Goal: Task Accomplishment & Management: Manage account settings

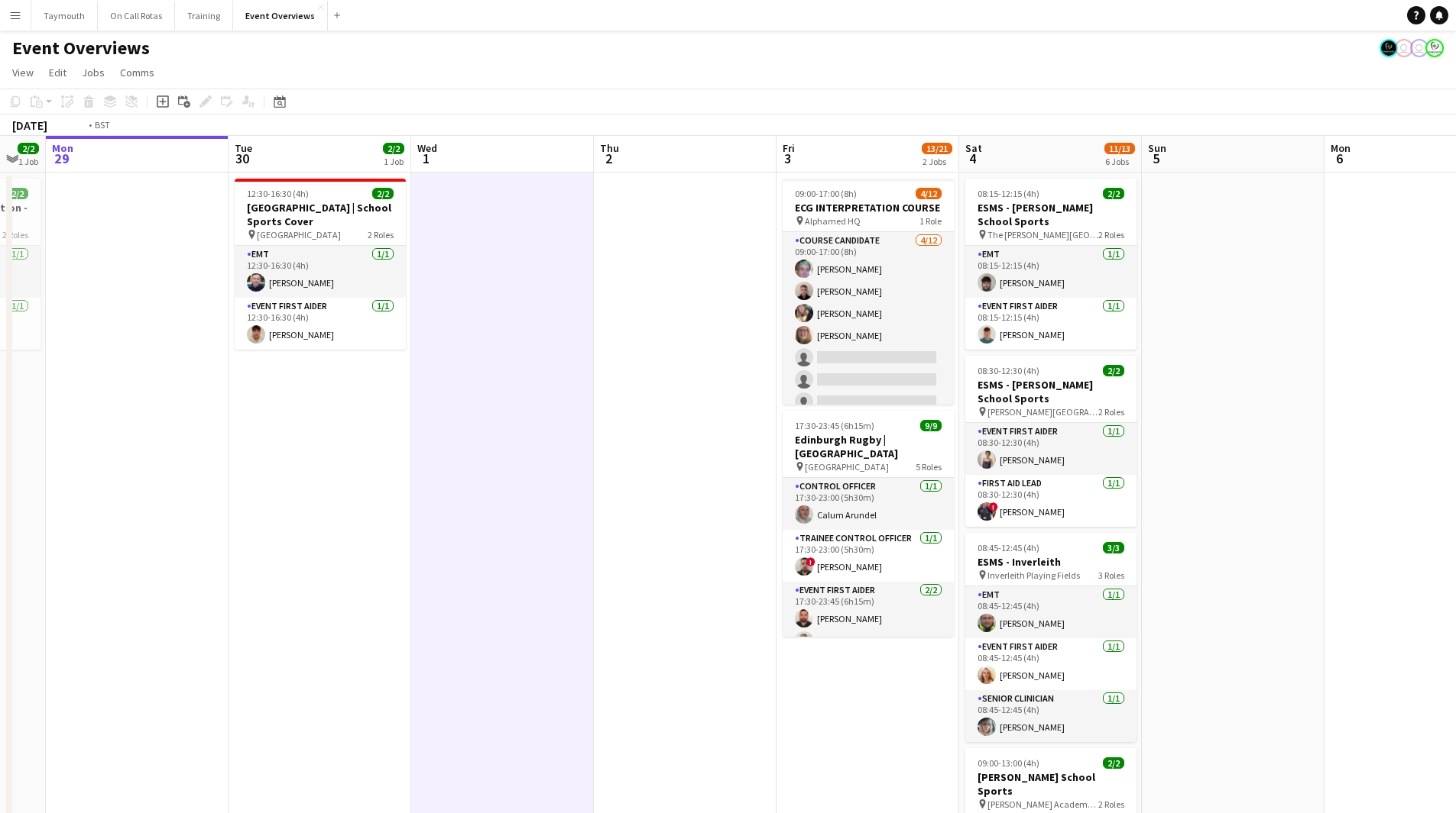
scroll to position [0, 533]
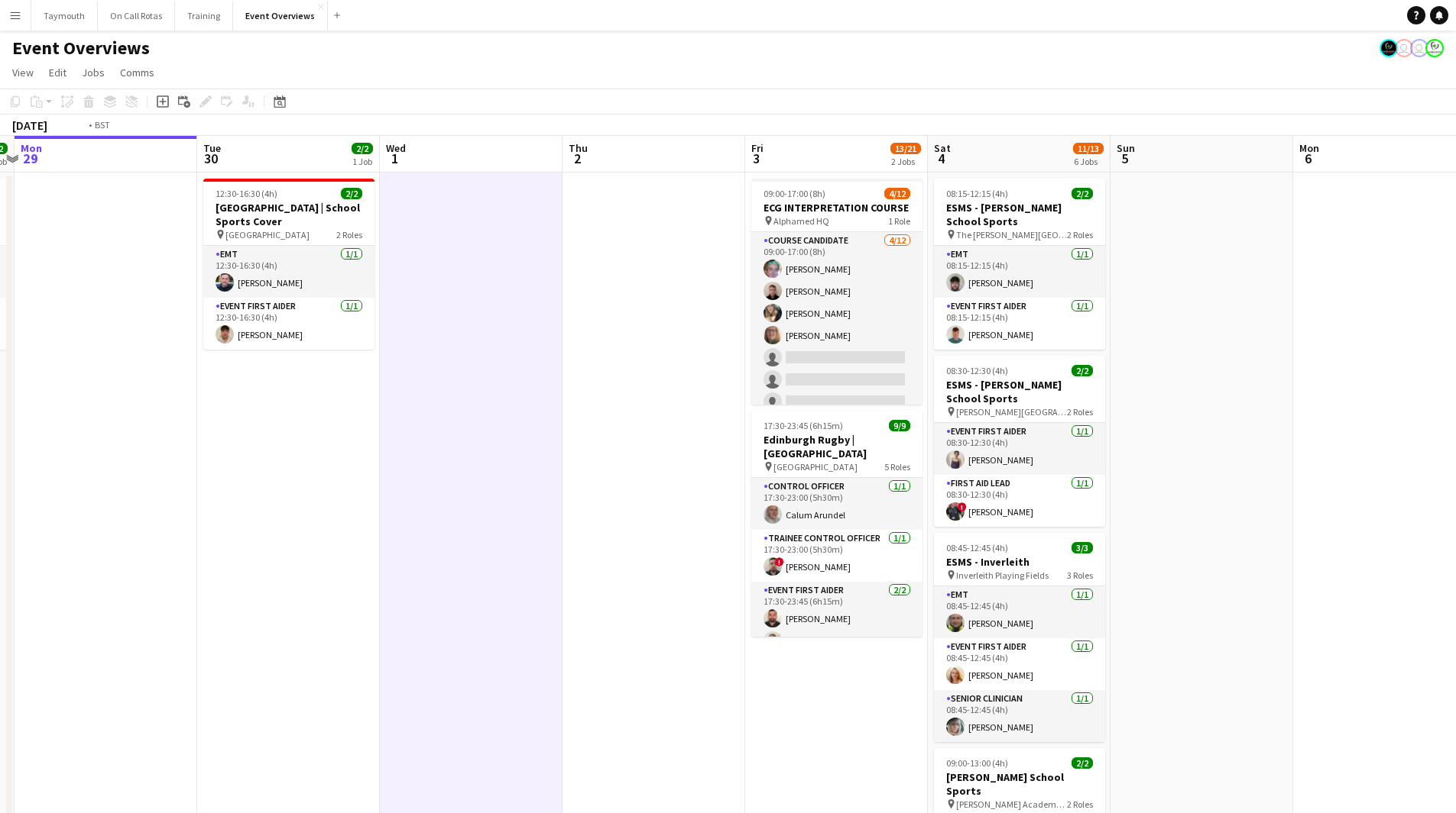
drag, startPoint x: 149, startPoint y: 561, endPoint x: -284, endPoint y: 634, distance: 439.1
click at [0, 634] on html "Menu Boards Boards Boards All jobs Status Workforce Workforce My Workforce Recr…" at bounding box center [728, 702] width 1456 height 1405
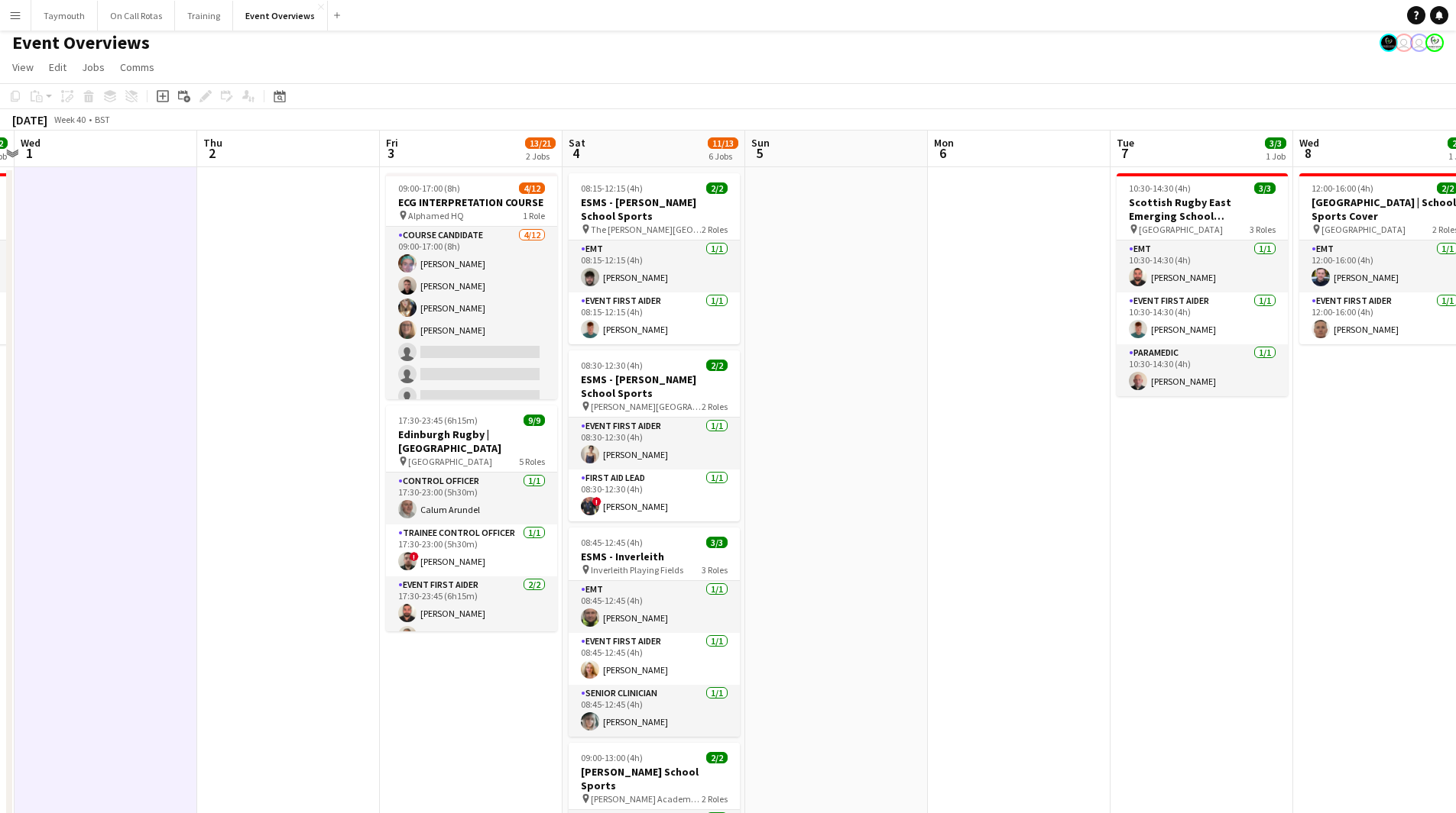
scroll to position [0, 0]
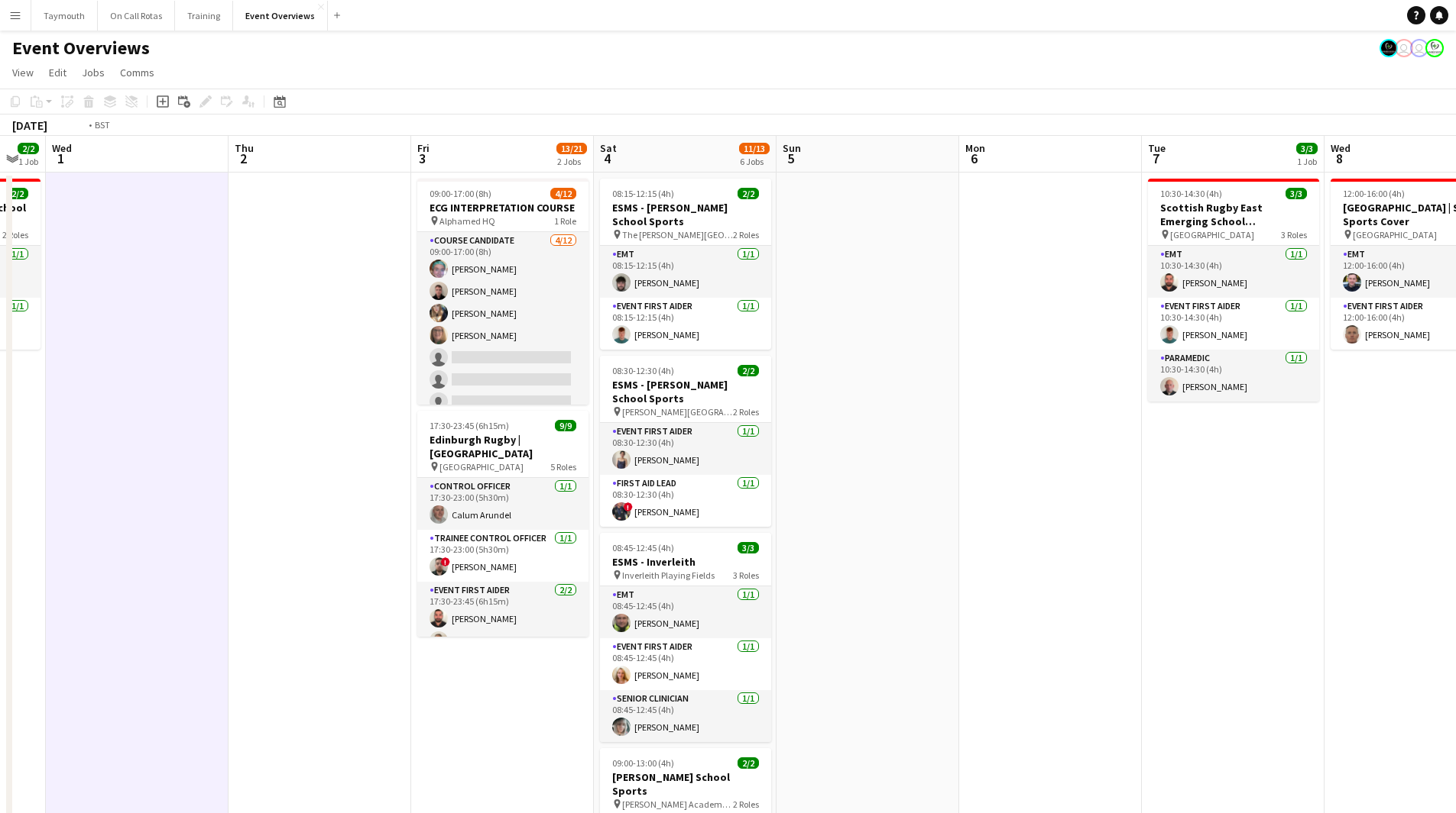
drag, startPoint x: 156, startPoint y: 589, endPoint x: 918, endPoint y: 564, distance: 762.4
click at [918, 564] on app-calendar-viewport "Sun 28 2/2 1 Job Mon 29 Tue 30 2/2 1 Job Wed 1 Thu 2 Fri 3 13/21 2 Jobs Sat 4 1…" at bounding box center [728, 770] width 1456 height 1269
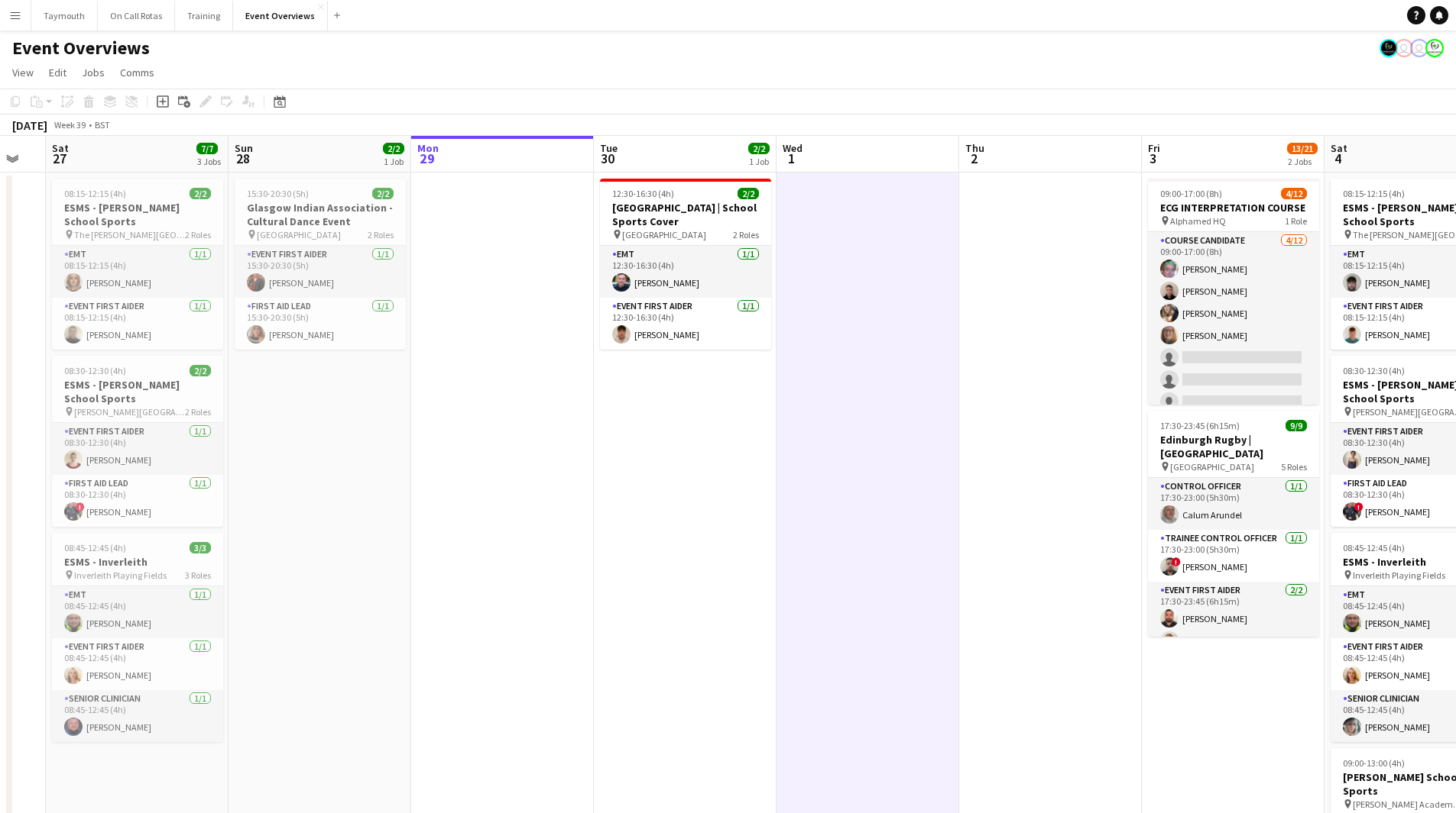
scroll to position [0, 466]
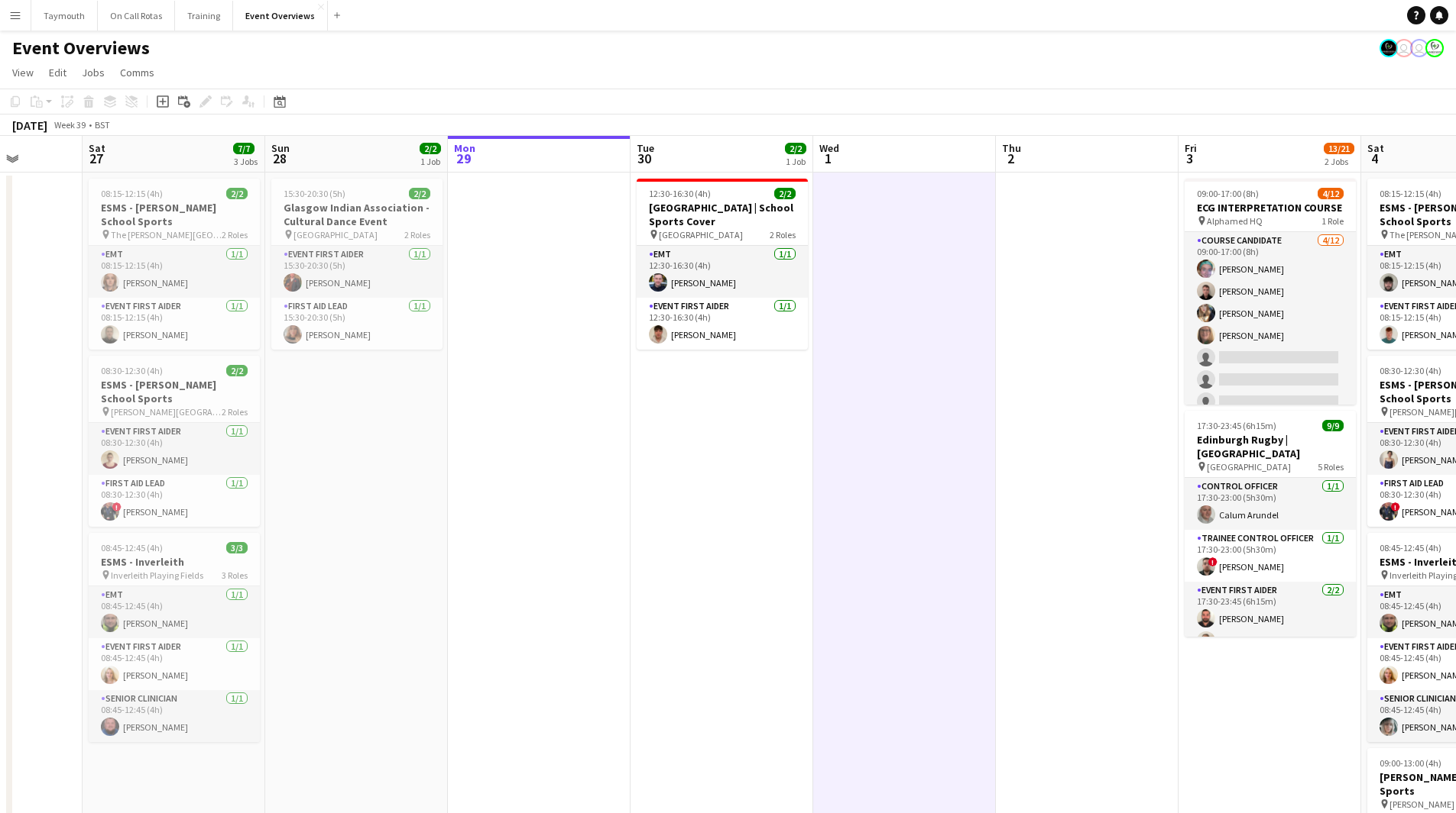
drag, startPoint x: 740, startPoint y: 555, endPoint x: 594, endPoint y: 581, distance: 148.3
click at [594, 581] on app-calendar-viewport "Wed 24 2/2 1 Job Thu 25 Fri 26 Sat 27 7/7 3 Jobs Sun 28 2/2 1 Job Mon 29 Tue 30…" at bounding box center [728, 770] width 1456 height 1269
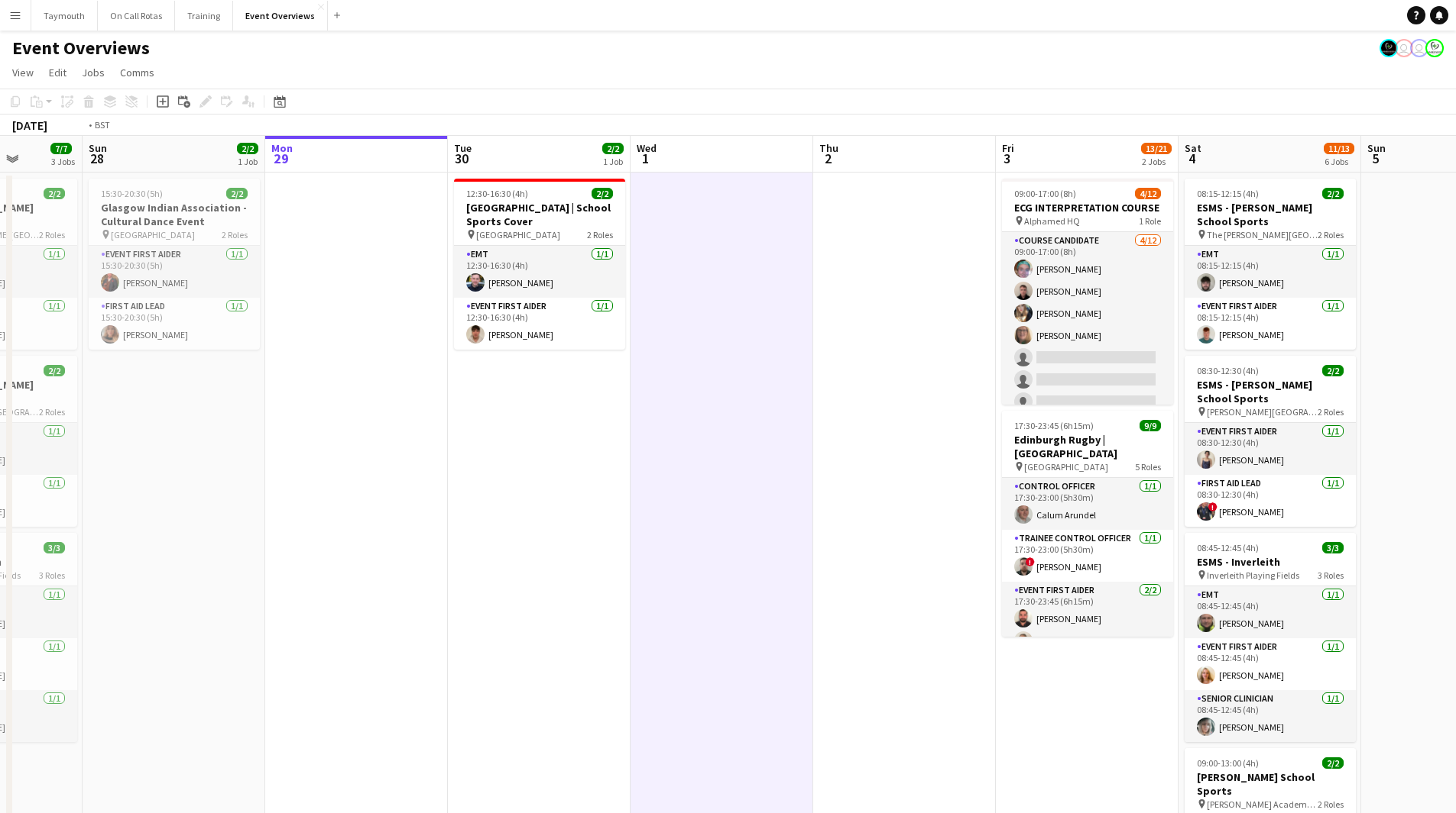
drag, startPoint x: 968, startPoint y: 634, endPoint x: 97, endPoint y: 616, distance: 871.2
click at [80, 621] on app-calendar-viewport "Thu 25 Fri 26 Sat 27 7/7 3 Jobs Sun 28 2/2 1 Job Mon 29 Tue 30 2/2 1 Job Wed 1 …" at bounding box center [728, 770] width 1456 height 1269
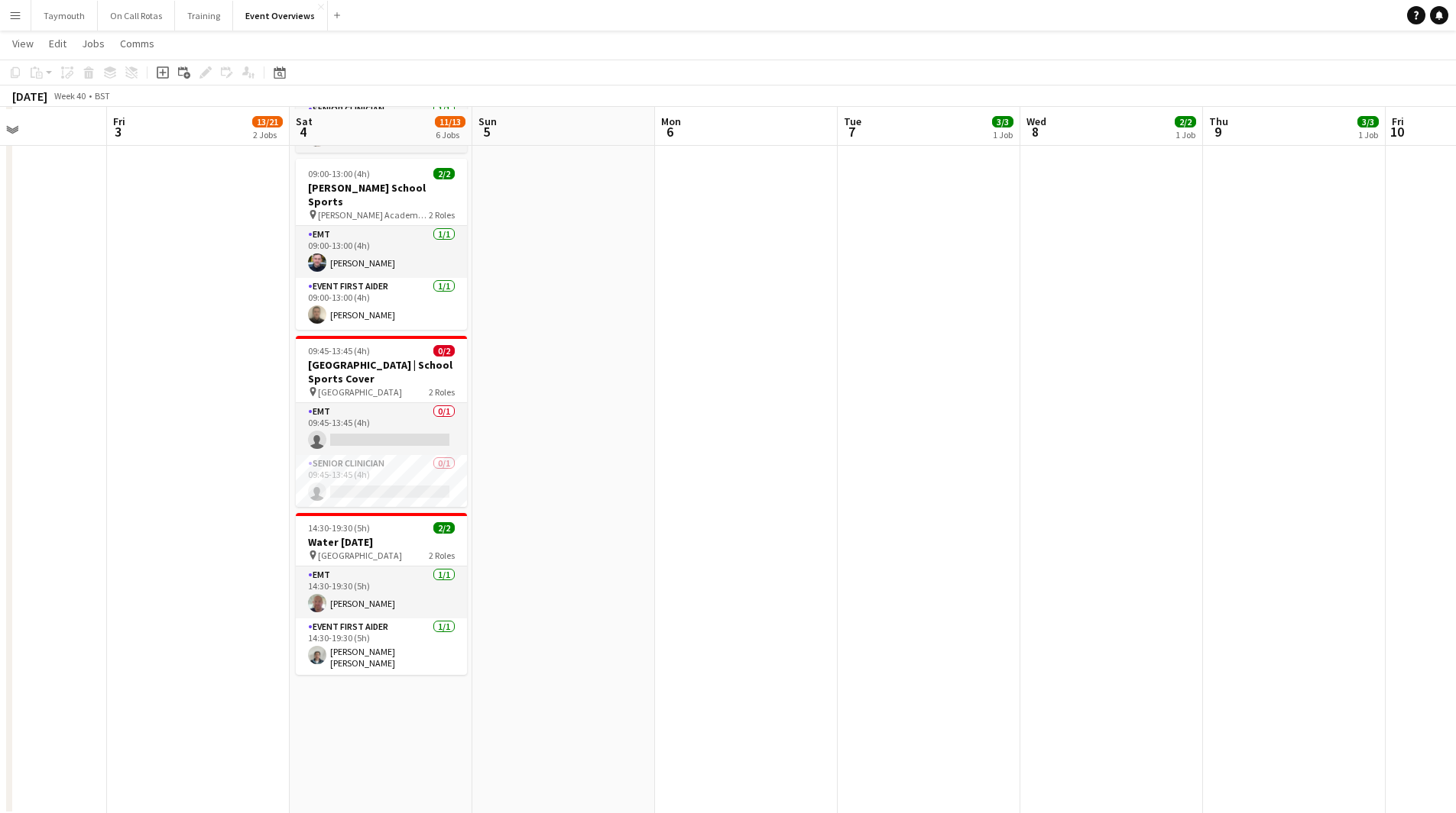
scroll to position [591, 0]
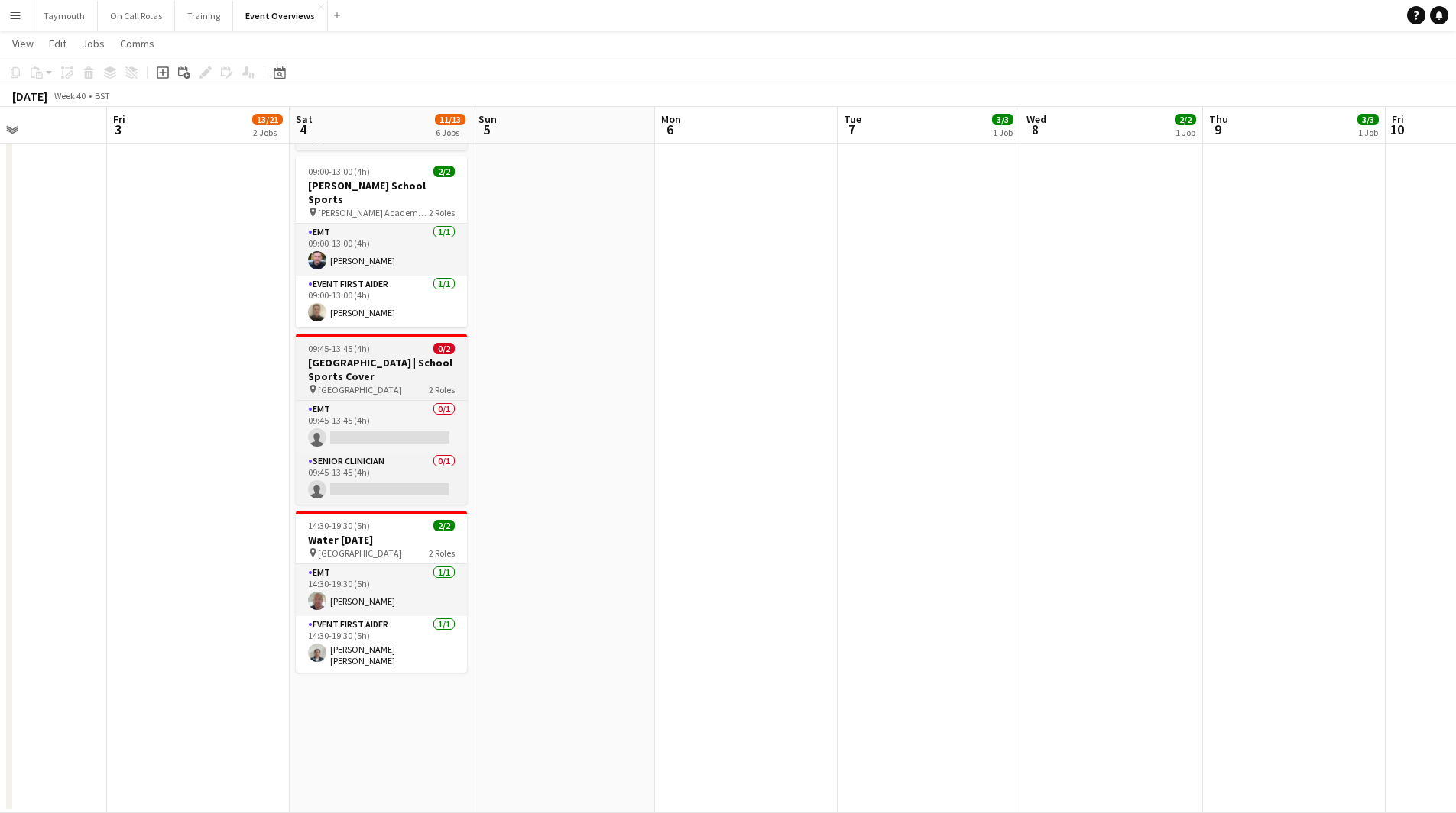
click at [376, 356] on h3 "[GEOGRAPHIC_DATA] | School Sports Cover" at bounding box center [381, 370] width 171 height 27
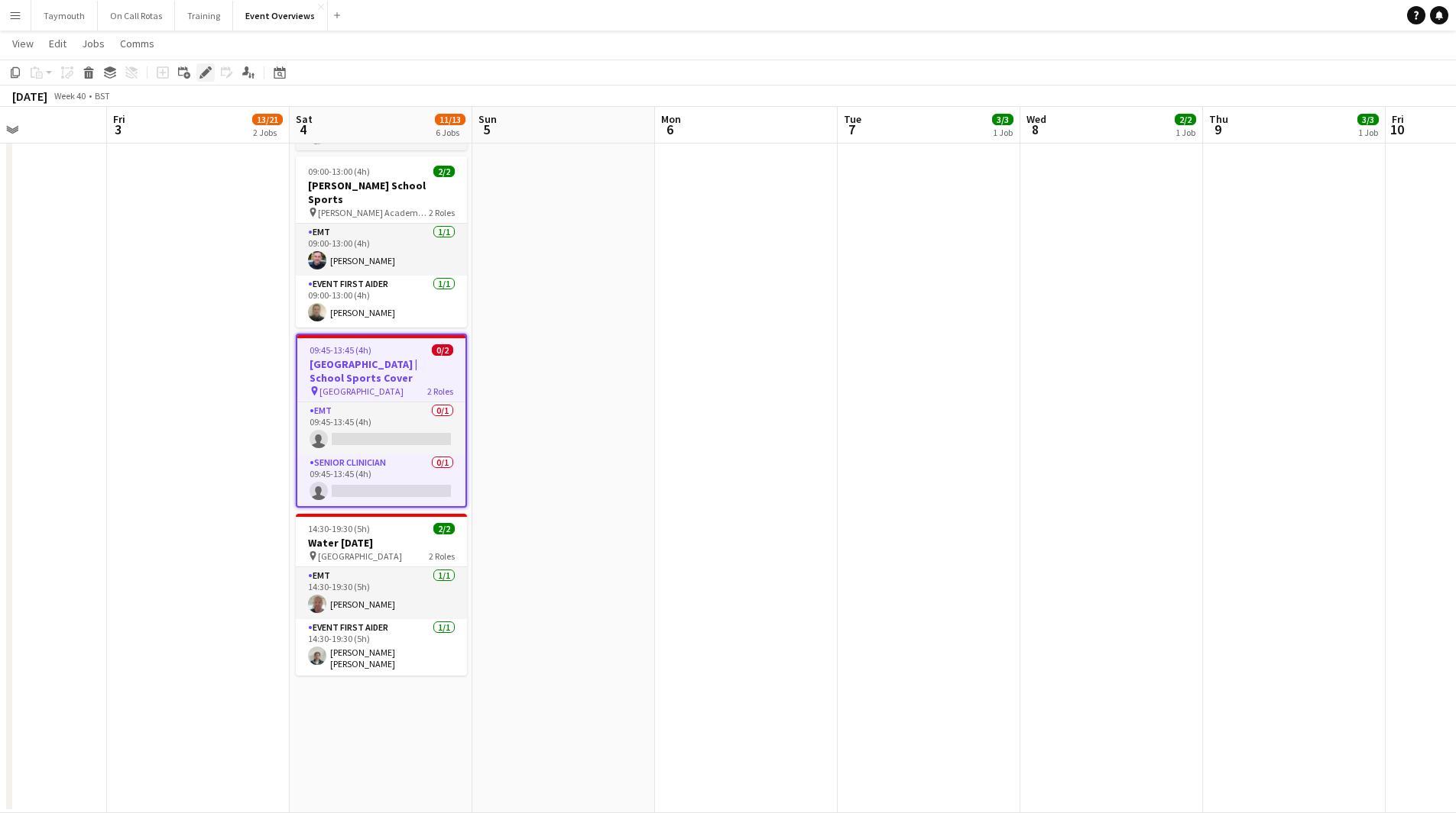
click at [201, 73] on icon "Edit" at bounding box center [205, 72] width 12 height 12
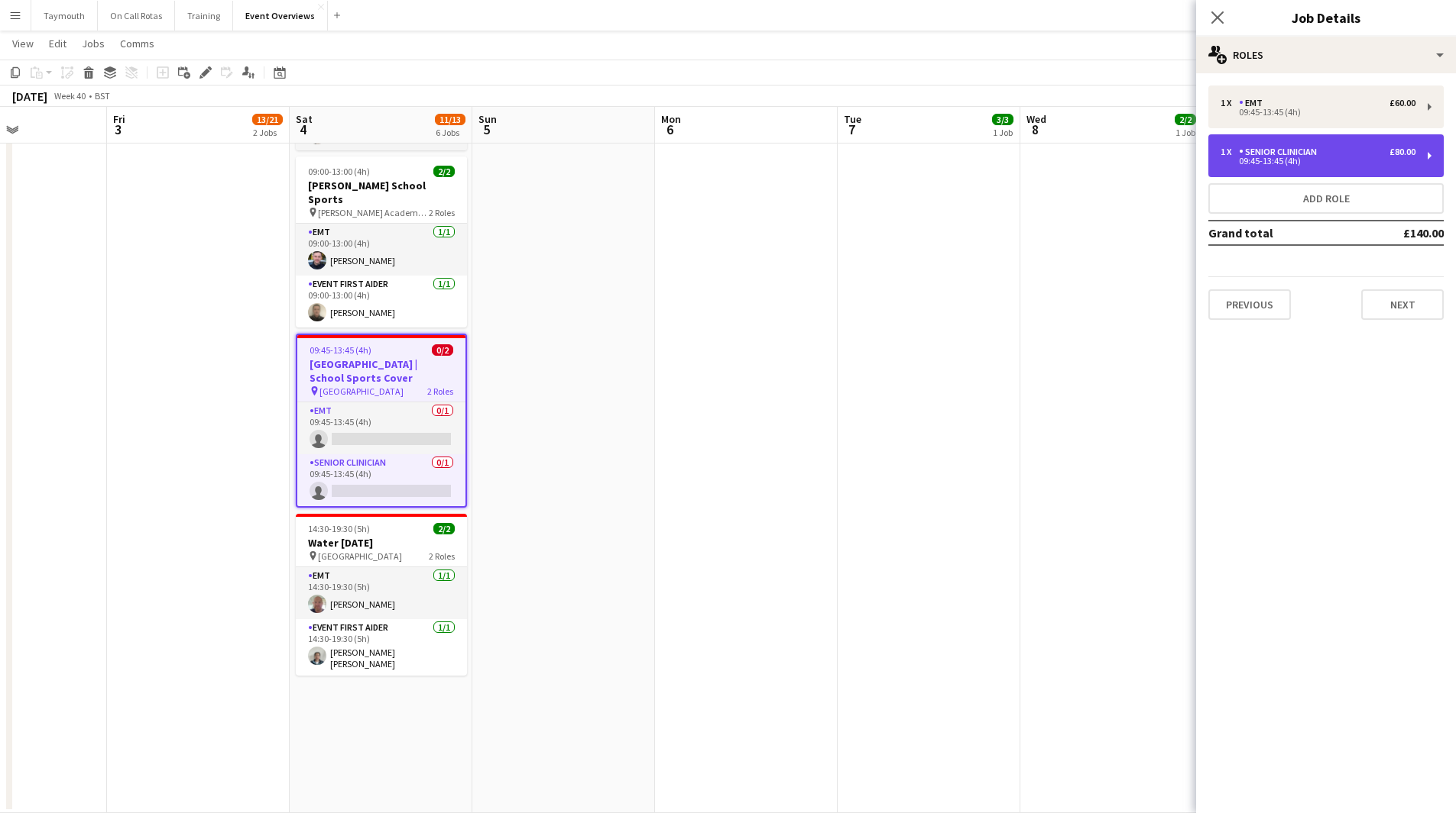
click at [1337, 149] on div "1 x Senior Clinician £80.00" at bounding box center [1318, 152] width 195 height 10
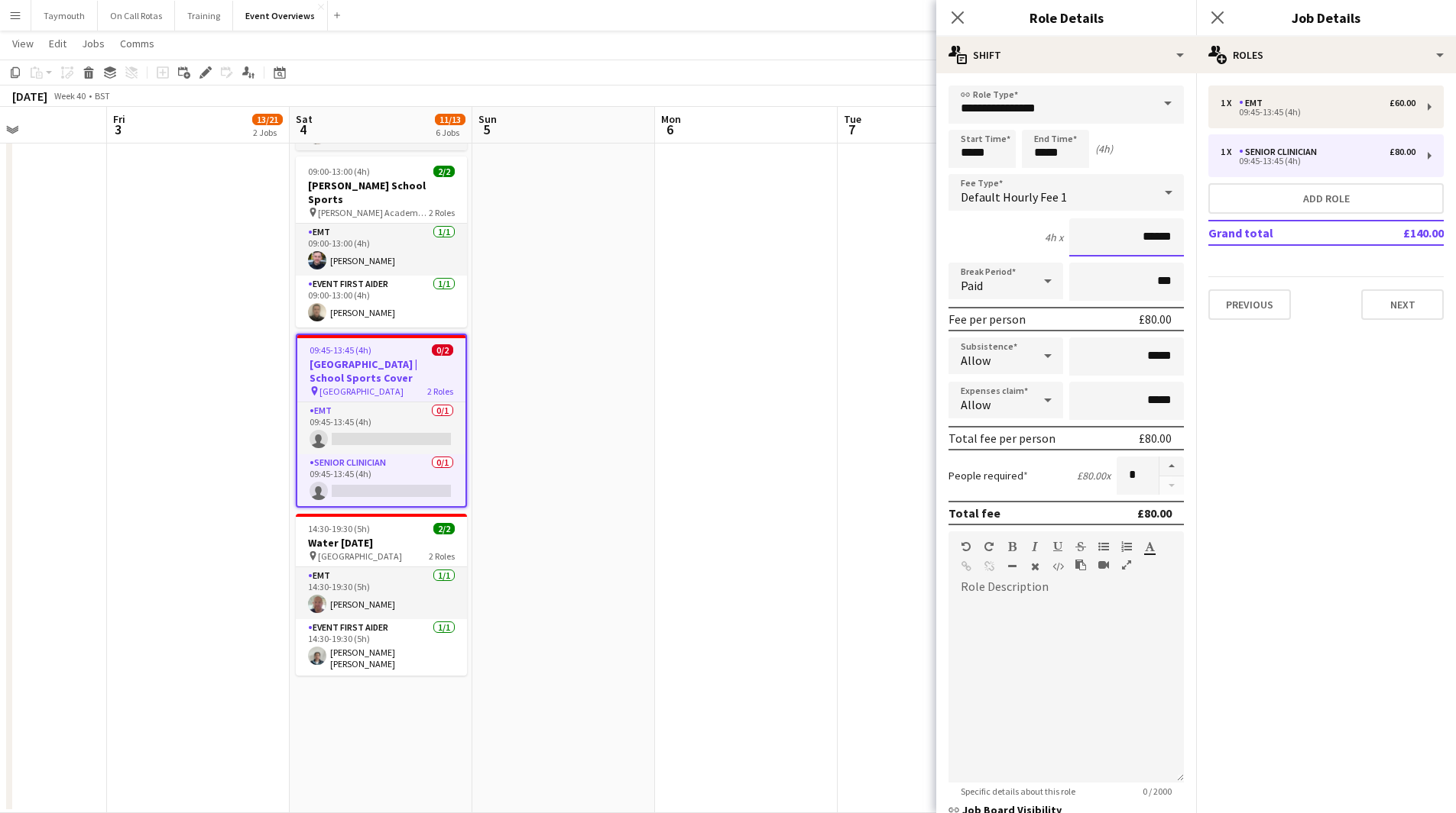
click at [1141, 235] on input "******" at bounding box center [1125, 237] width 114 height 38
click at [1144, 234] on input "******" at bounding box center [1125, 237] width 114 height 38
type input "******"
click at [896, 361] on app-date-cell "10:30-14:30 (4h) 3/3 Scottish Rugby East Emerging School Championships | Newbat…" at bounding box center [929, 197] width 183 height 1233
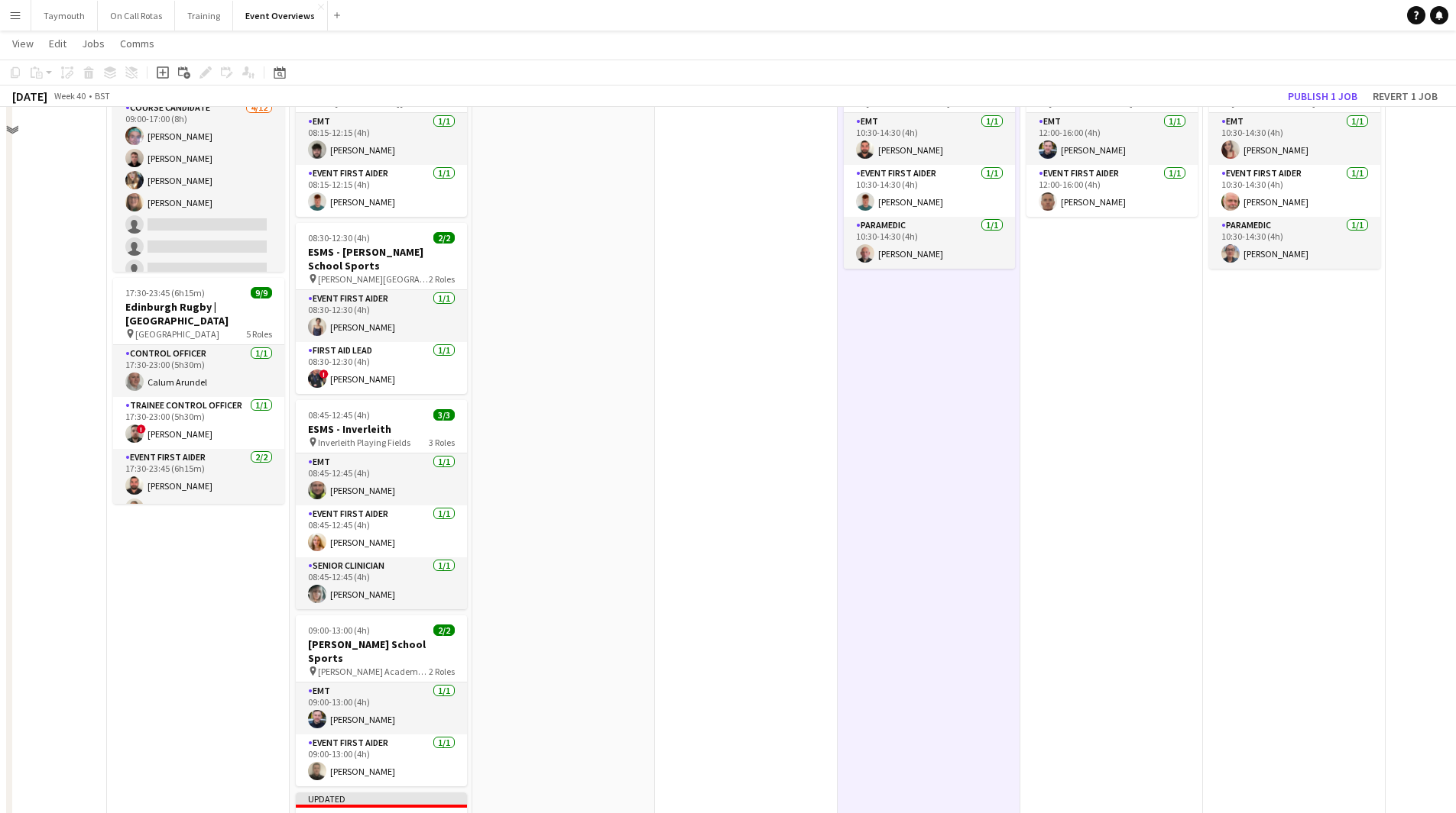
scroll to position [0, 0]
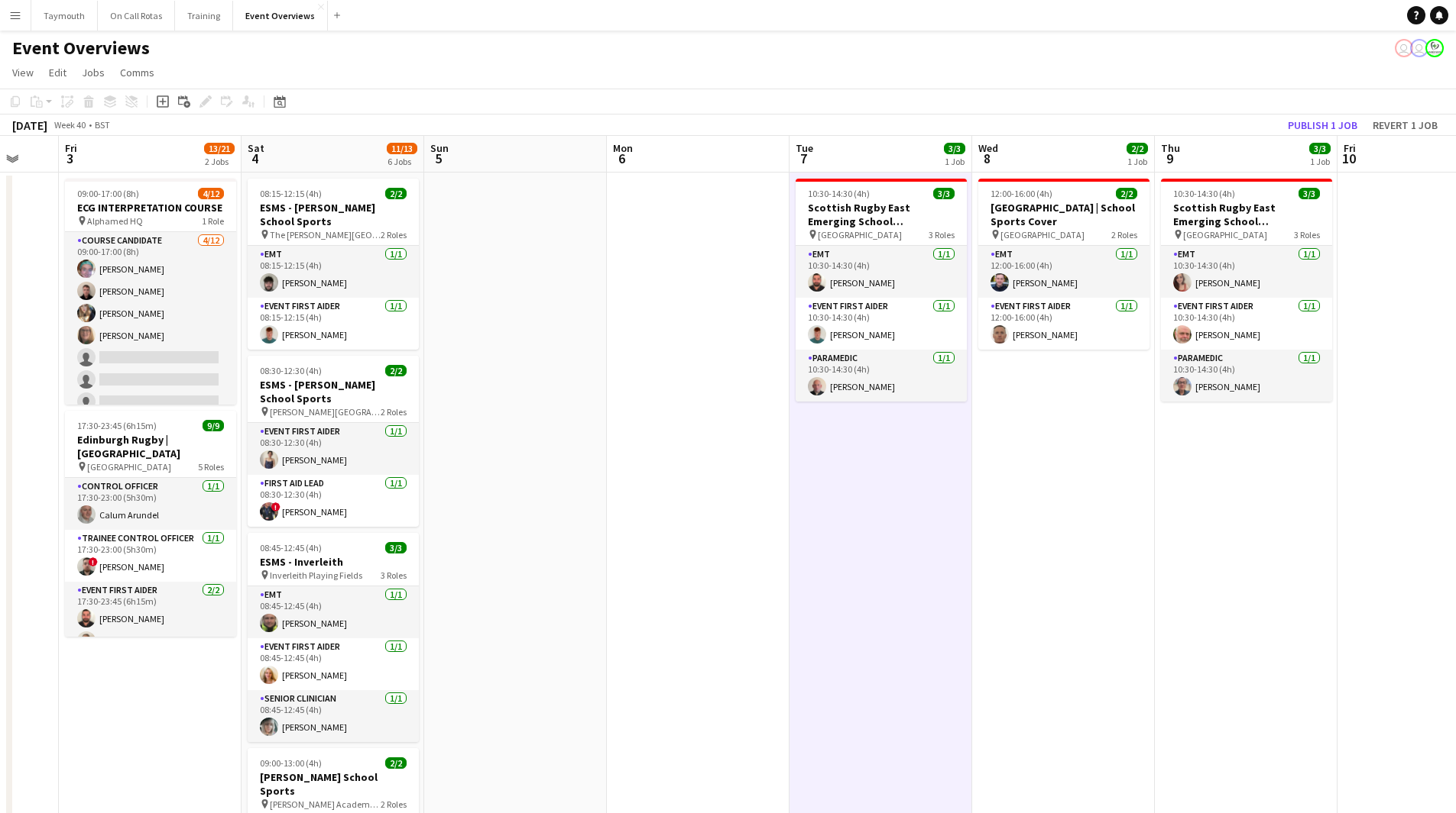
drag, startPoint x: 1168, startPoint y: 556, endPoint x: 563, endPoint y: 610, distance: 607.4
click at [563, 610] on app-calendar-viewport "Tue 30 2/2 1 Job Wed 1 Thu 2 Fri 3 13/21 2 Jobs Sat 4 11/13 6 Jobs Sun 5 Mon 6 …" at bounding box center [728, 770] width 1456 height 1269
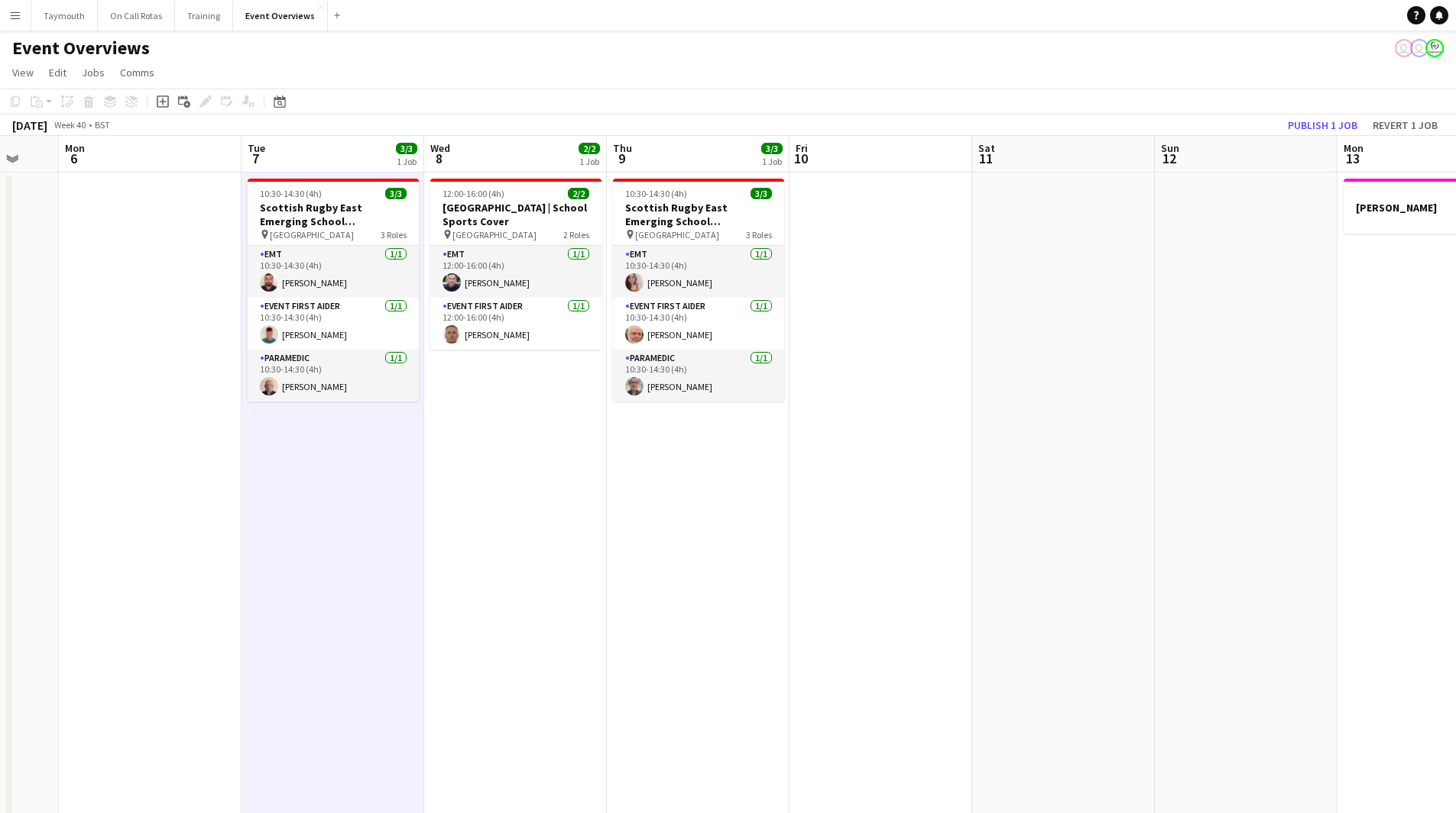
scroll to position [0, 499]
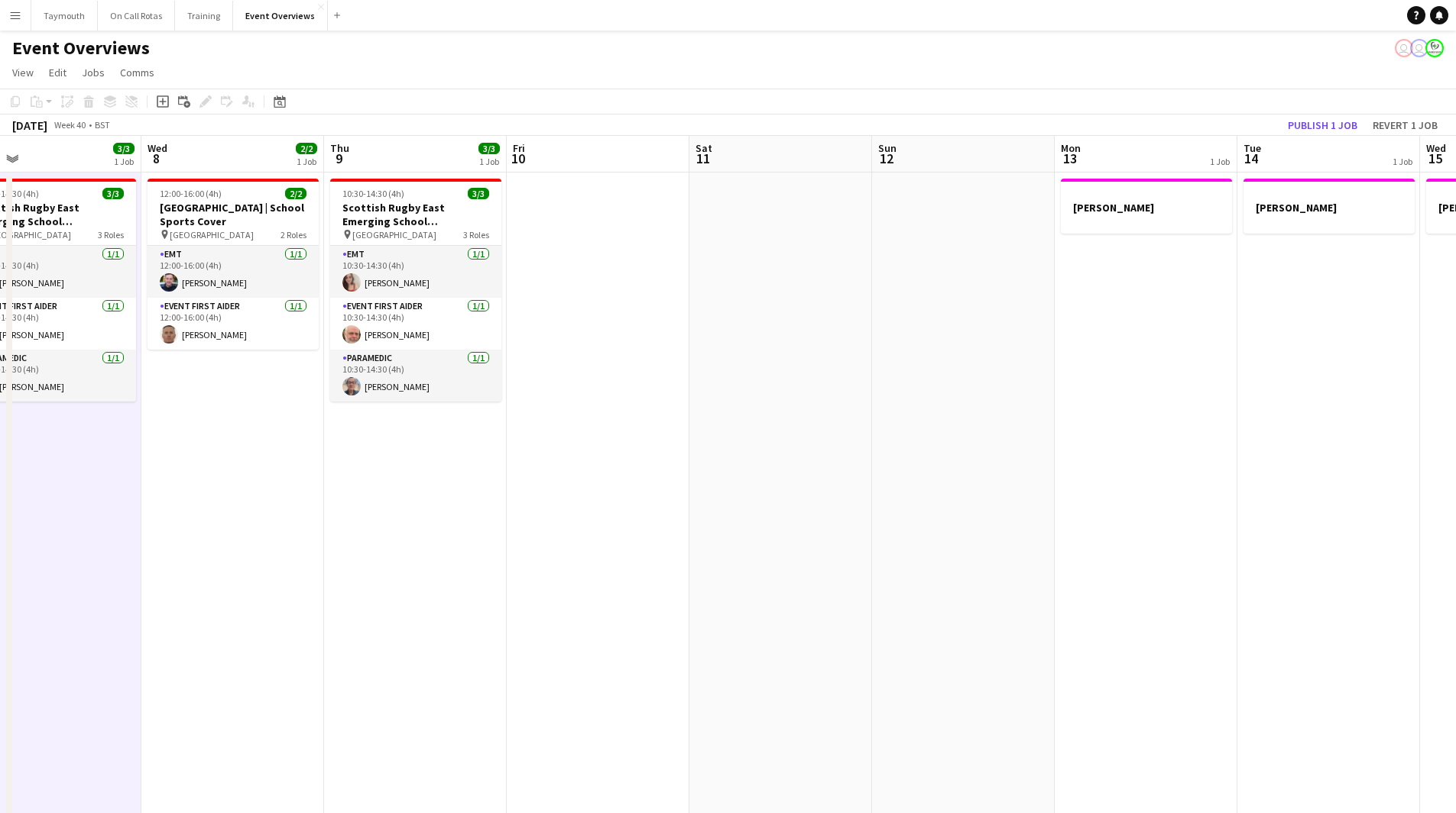
drag, startPoint x: 996, startPoint y: 538, endPoint x: 168, endPoint y: 527, distance: 828.1
click at [158, 531] on app-calendar-viewport "Sat 4 11/13 6 Jobs Sun 5 Mon 6 Tue 7 3/3 1 Job Wed 8 2/2 1 Job Thu 9 3/3 1 Job …" at bounding box center [728, 770] width 1456 height 1269
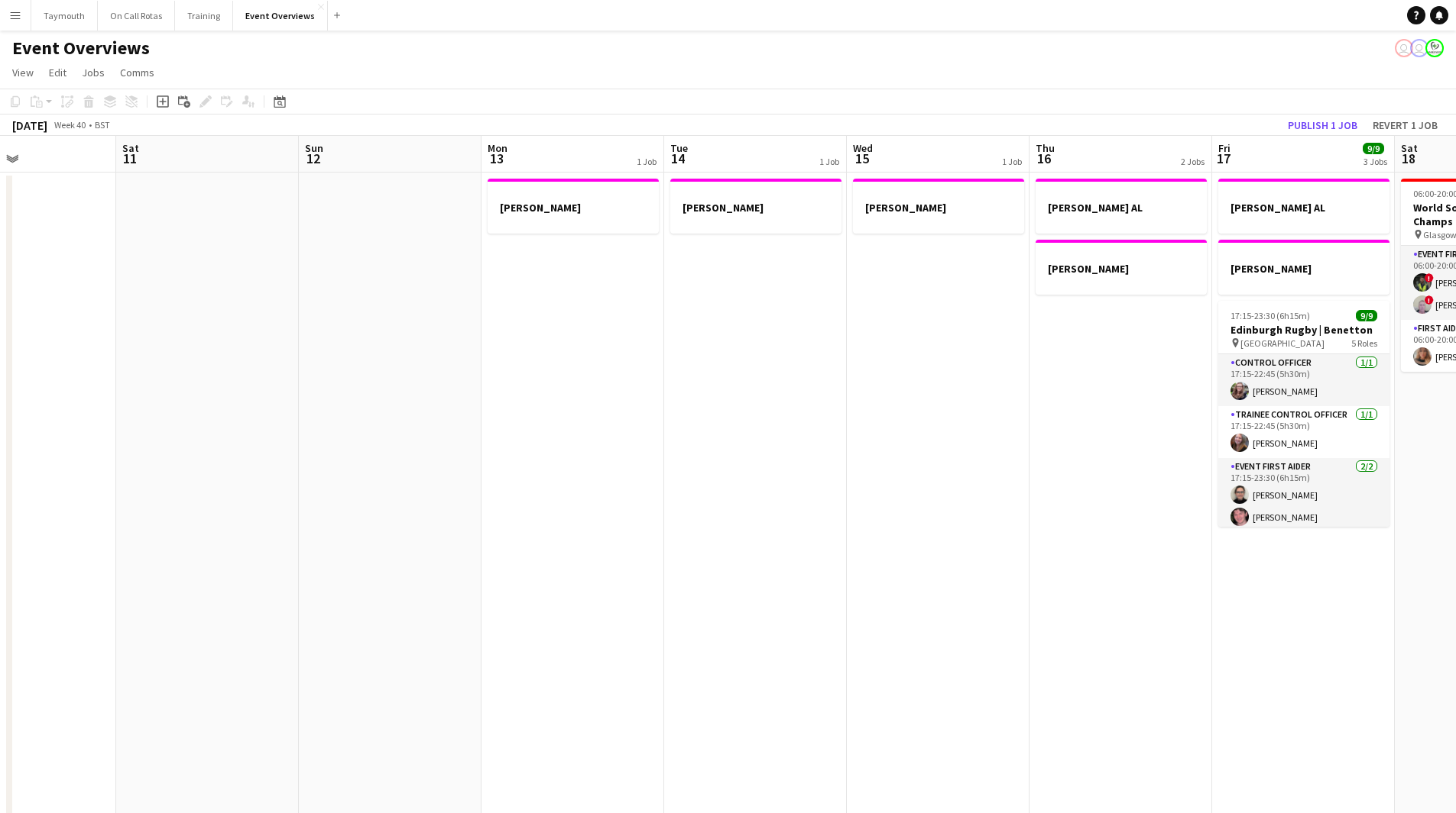
click at [265, 547] on app-calendar-viewport "Wed 8 2/2 1 Job Thu 9 3/3 1 Job Fri 10 Sat 11 Sun 12 Mon 13 1 Job Tue 14 1 Job …" at bounding box center [728, 770] width 1456 height 1269
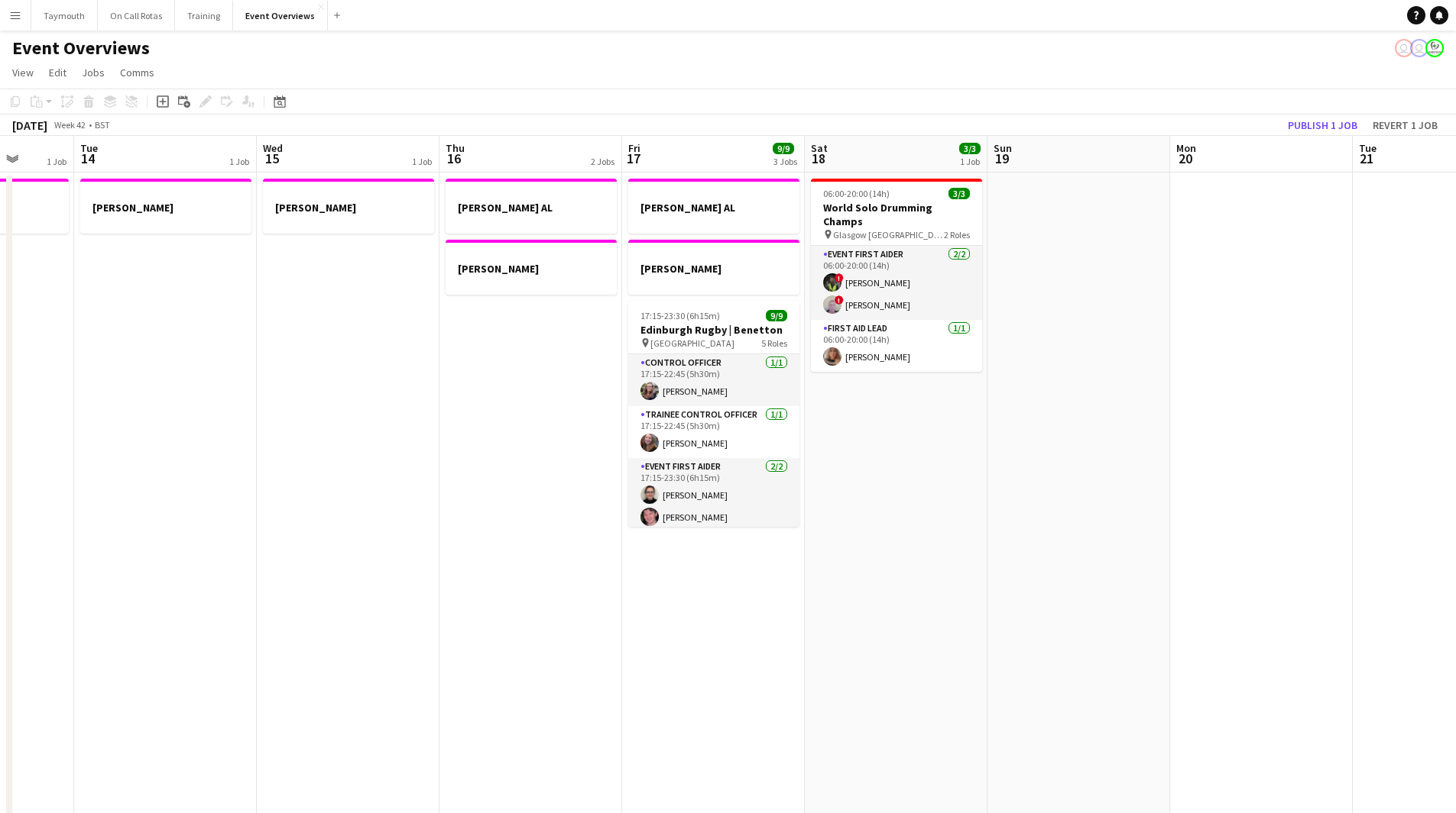
drag, startPoint x: 1127, startPoint y: 397, endPoint x: 357, endPoint y: 404, distance: 770.0
click at [320, 402] on app-calendar-viewport "Sat 11 Sun 12 Mon 13 1 Job Tue 14 1 Job Wed 15 1 Job Thu 16 2 Jobs Fri 17 9/9 3…" at bounding box center [728, 770] width 1456 height 1269
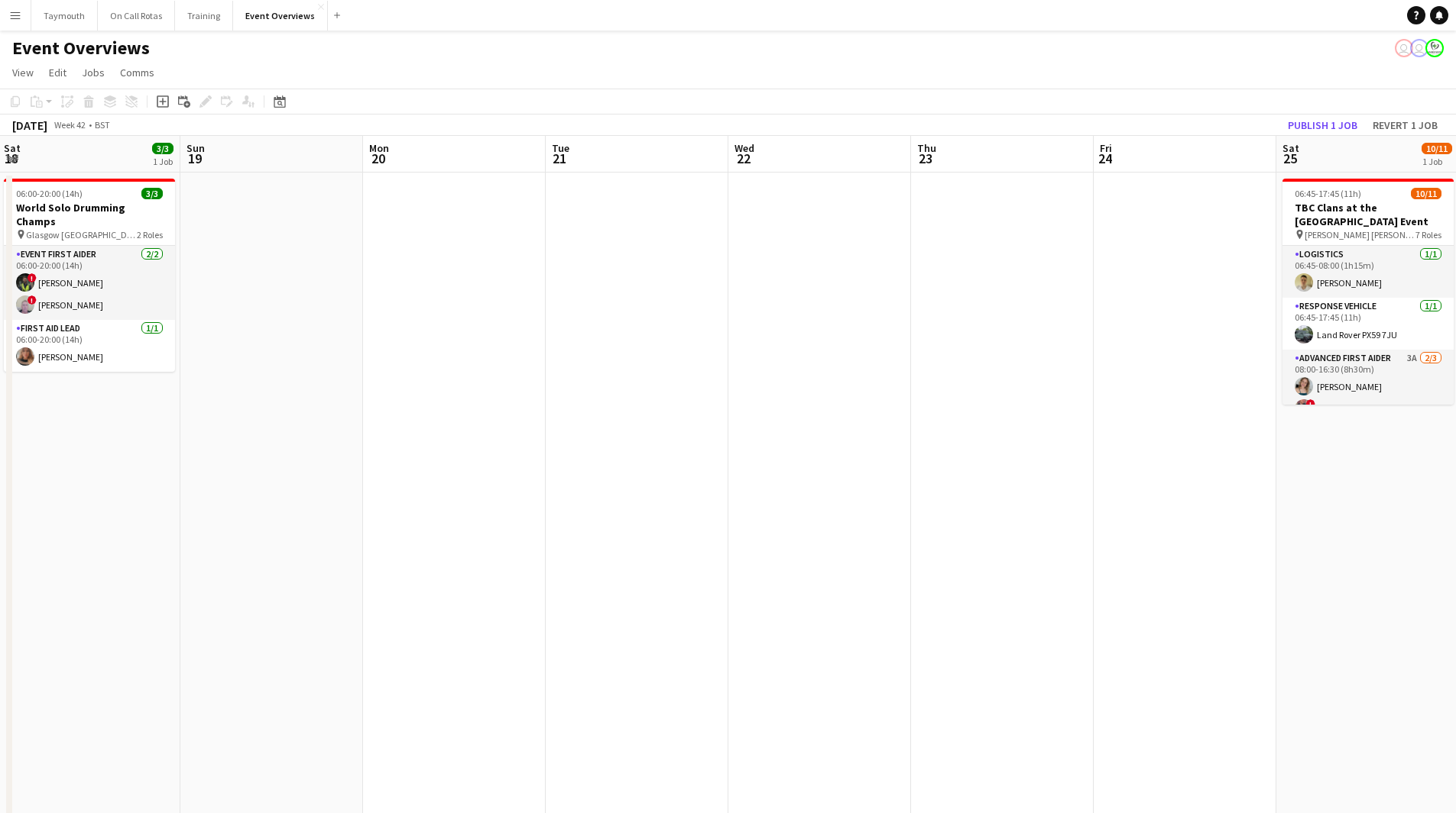
drag, startPoint x: 670, startPoint y: 456, endPoint x: 592, endPoint y: 460, distance: 78.1
click at [381, 459] on app-calendar-viewport "Thu 16 2 Jobs Fri 17 9/9 3 Jobs Sat 18 3/3 1 Job Sun 19 Mon 20 Tue 21 Wed 22 Th…" at bounding box center [728, 770] width 1456 height 1269
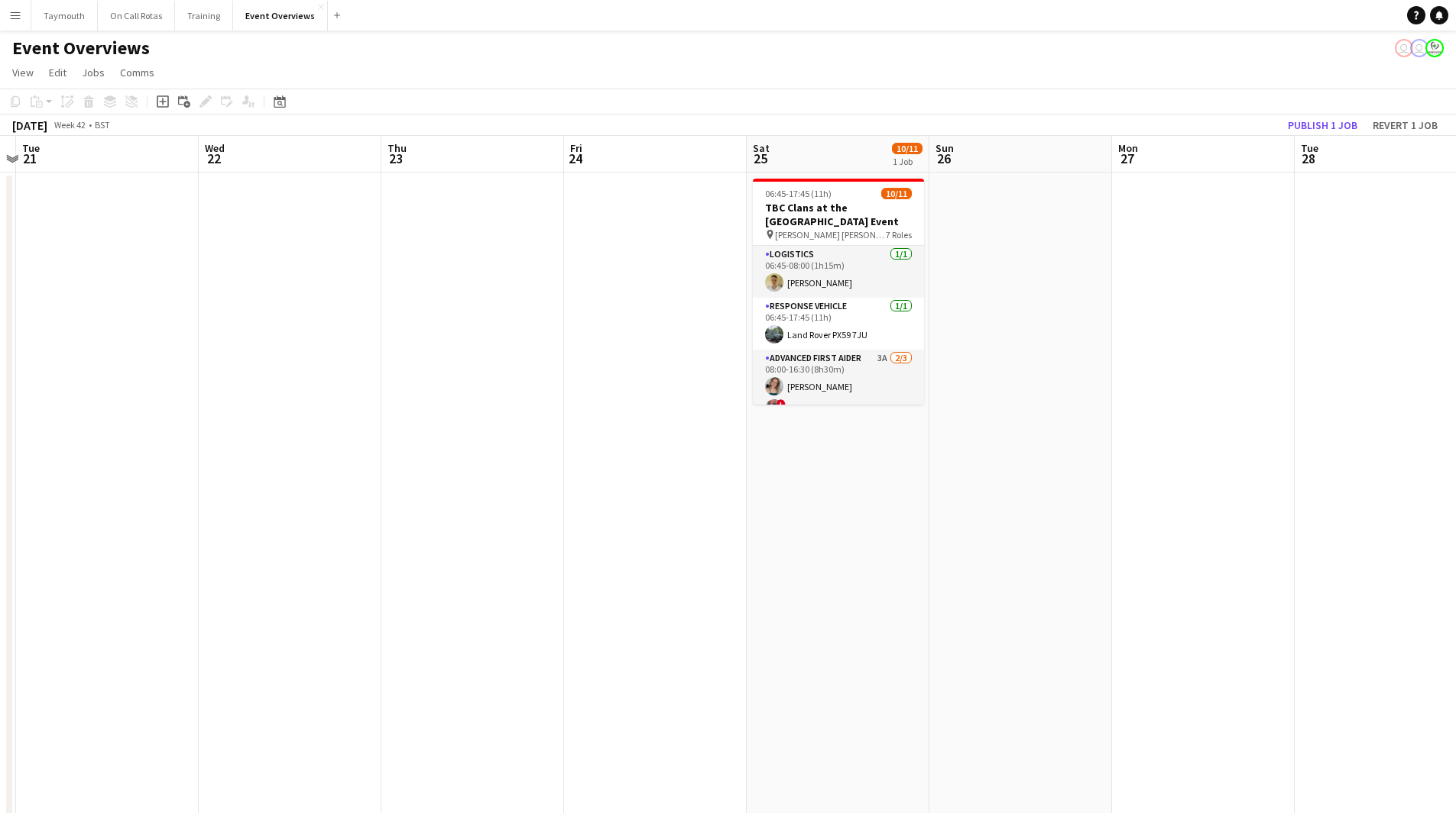
drag, startPoint x: 218, startPoint y: 470, endPoint x: 253, endPoint y: 479, distance: 36.1
click at [21, 467] on app-calendar-viewport "Sat 18 3/3 1 Job Sun 19 Mon 20 Tue 21 Wed 22 Thu 23 Fri 24 Sat 25 10/11 1 Job S…" at bounding box center [728, 770] width 1456 height 1269
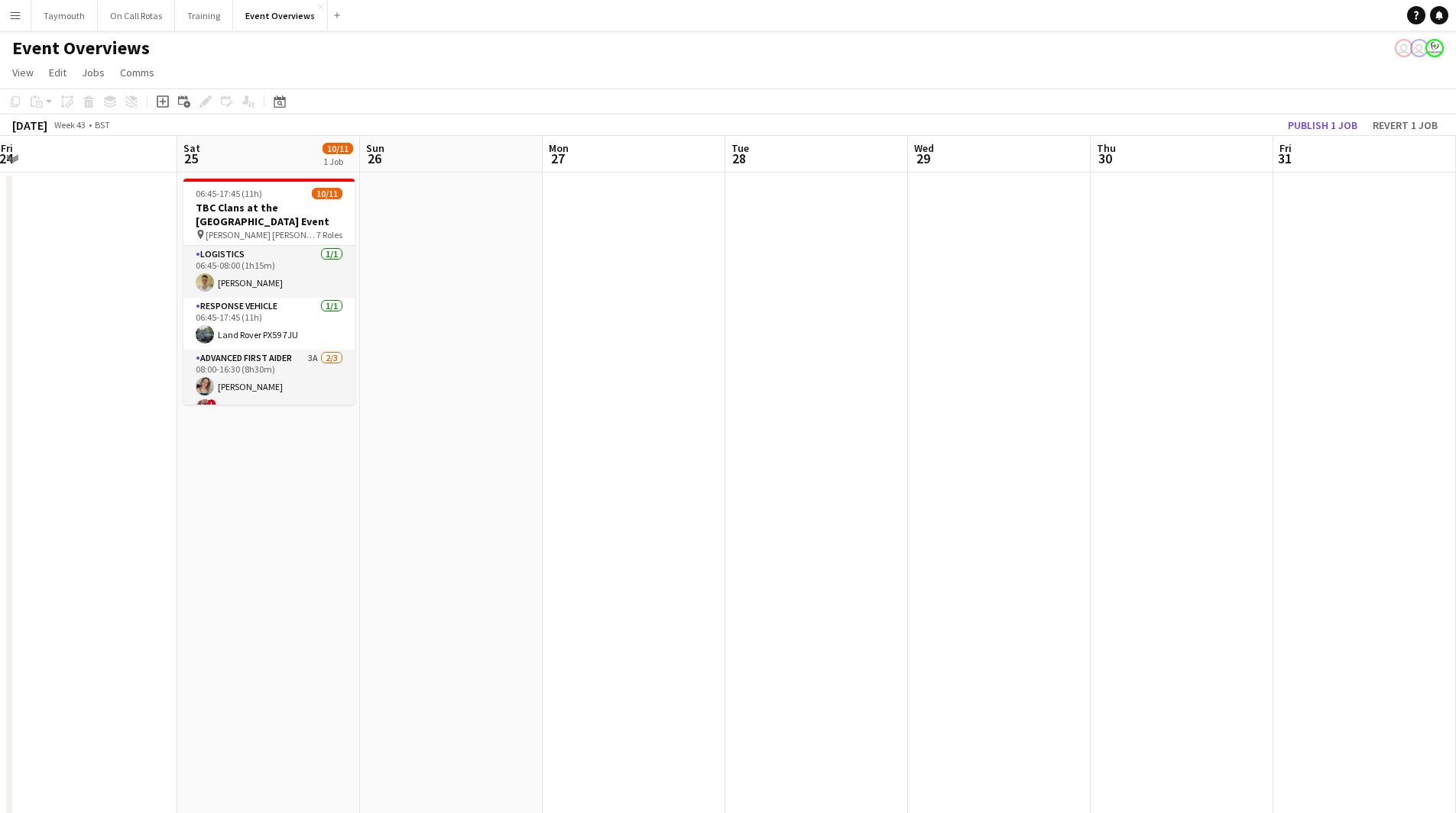
drag, startPoint x: 316, startPoint y: 500, endPoint x: 137, endPoint y: 499, distance: 179.0
click at [143, 500] on app-calendar-viewport "Wed 22 Thu 23 Fri 24 Sat 25 10/11 1 Job Sun 26 Mon 27 Tue 28 Wed 29 Thu 30 Fri …" at bounding box center [728, 770] width 1456 height 1269
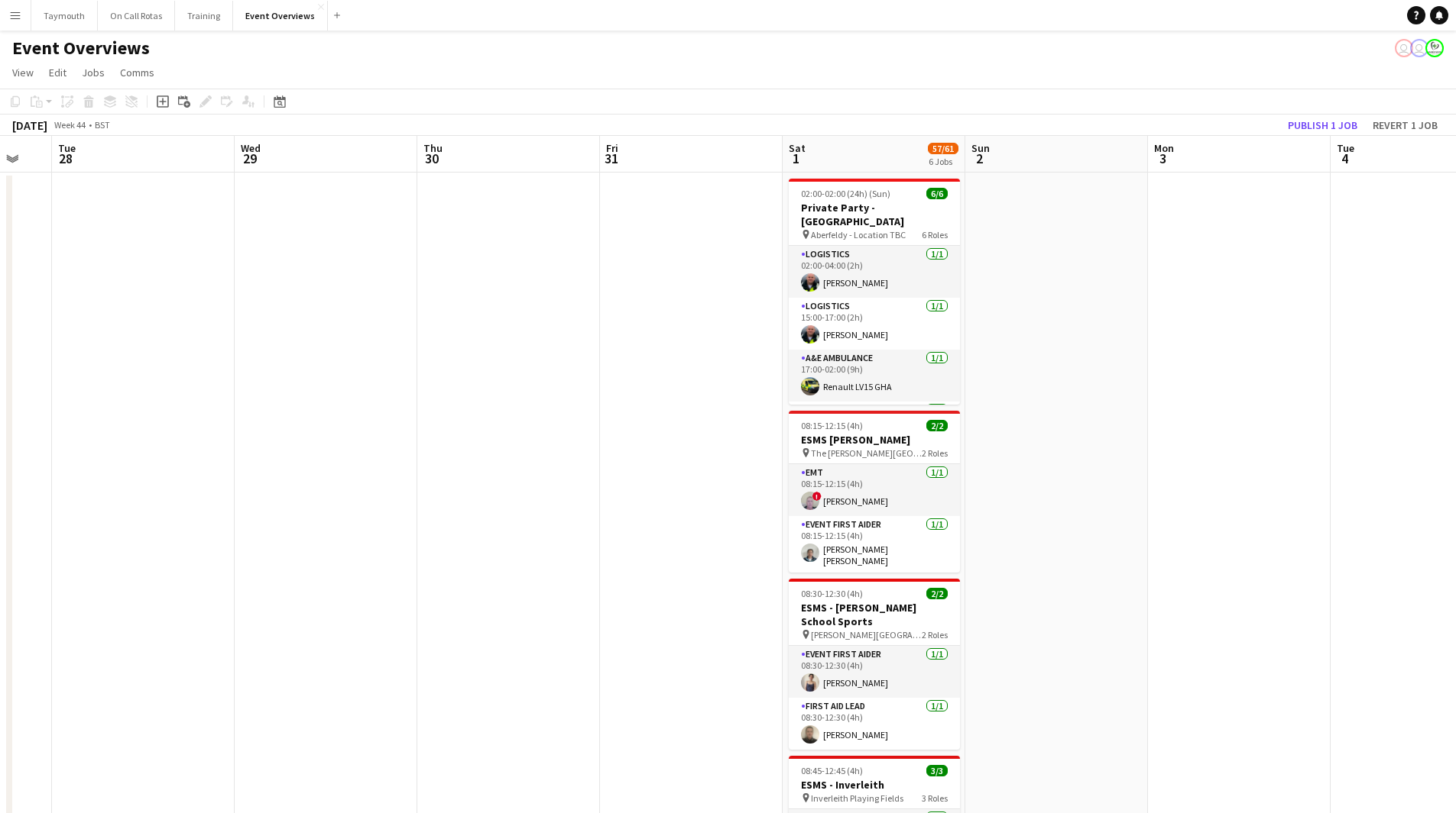
scroll to position [76, 0]
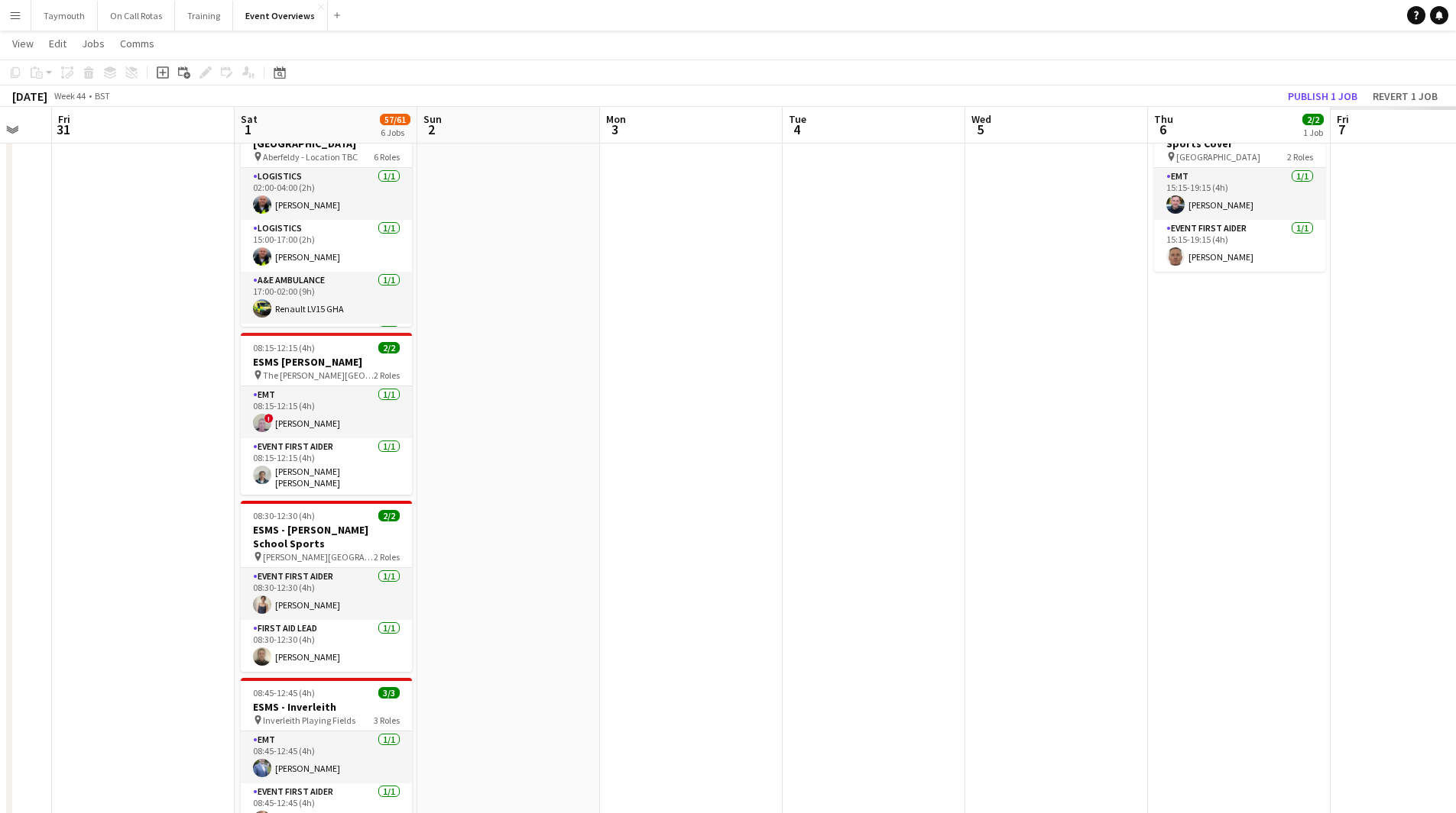
drag, startPoint x: 521, startPoint y: 465, endPoint x: 395, endPoint y: 464, distance: 126.0
click at [413, 464] on app-calendar-viewport "Tue 28 Wed 29 Thu 30 Fri 31 Sat 1 57/61 6 Jobs Sun 2 Mon 3 Tue 4 Wed 5 Thu 6 2/…" at bounding box center [728, 655] width 1456 height 1344
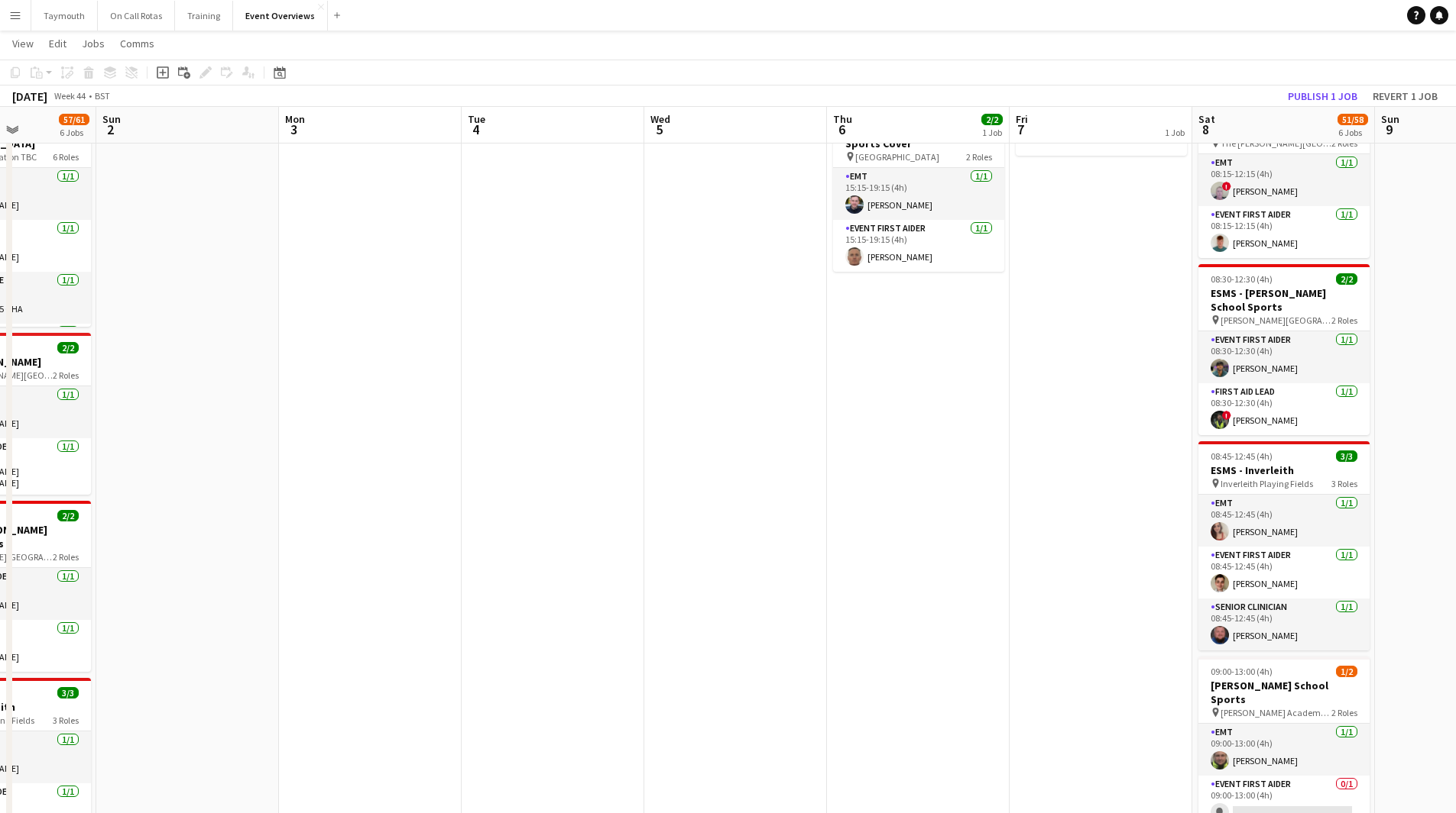
drag, startPoint x: 975, startPoint y: 468, endPoint x: 661, endPoint y: 502, distance: 315.8
click at [688, 507] on app-calendar-viewport "Thu 30 Fri 31 Sat 1 57/61 6 Jobs Sun 2 Mon 3 Tue 4 Wed 5 Thu 6 2/2 1 Job Fri 7 …" at bounding box center [728, 655] width 1456 height 1344
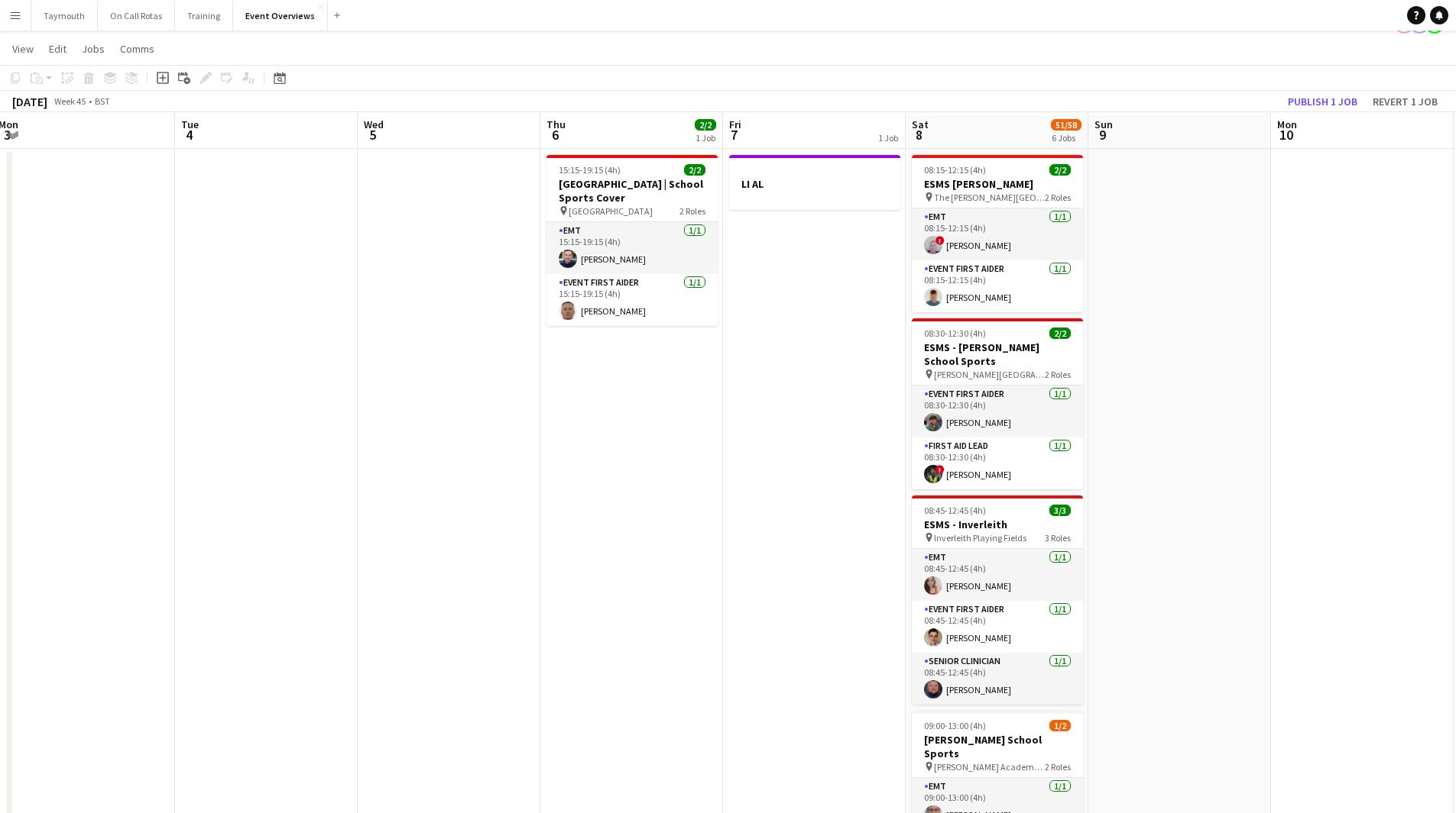
scroll to position [0, 0]
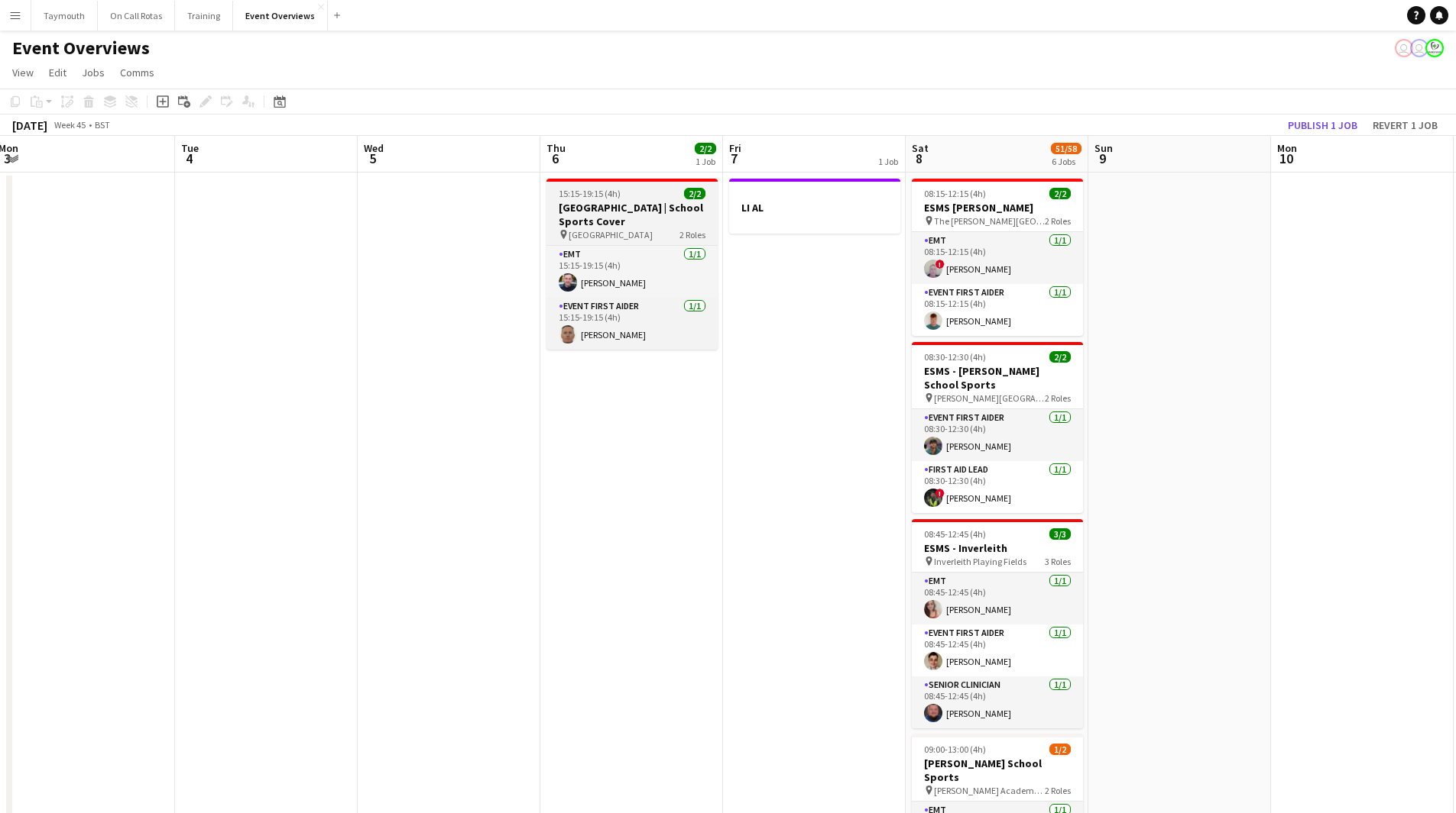
click at [633, 215] on h3 "[GEOGRAPHIC_DATA] | School Sports Cover" at bounding box center [631, 215] width 171 height 27
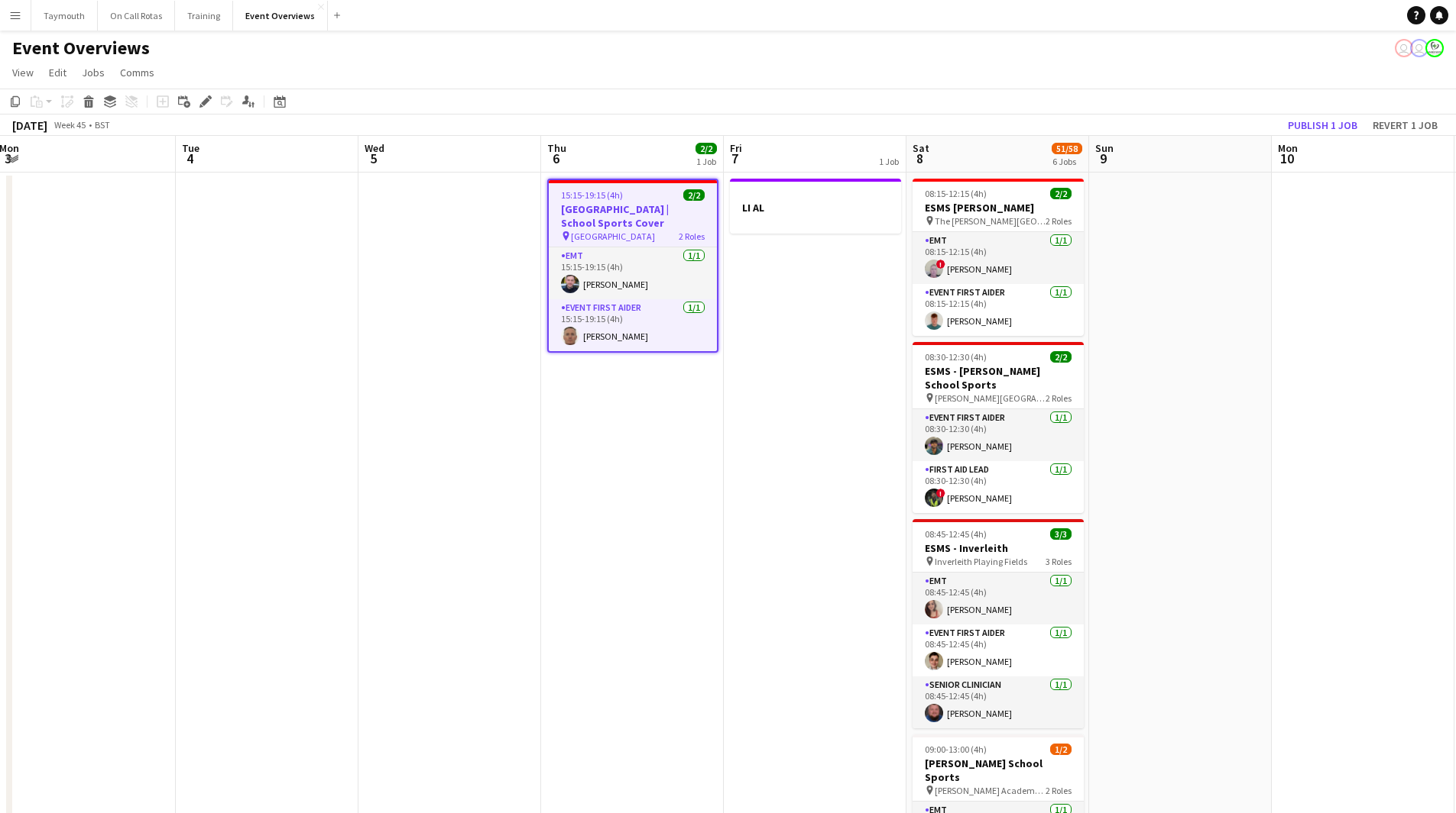
drag, startPoint x: 821, startPoint y: 513, endPoint x: 253, endPoint y: 508, distance: 568.0
click at [253, 508] on app-calendar-viewport "Fri 31 Sat 1 57/61 6 Jobs Sun 2 Mon 3 Tue 4 Wed 5 Thu 6 2/2 1 Job Fri 7 1 Job S…" at bounding box center [728, 770] width 1456 height 1269
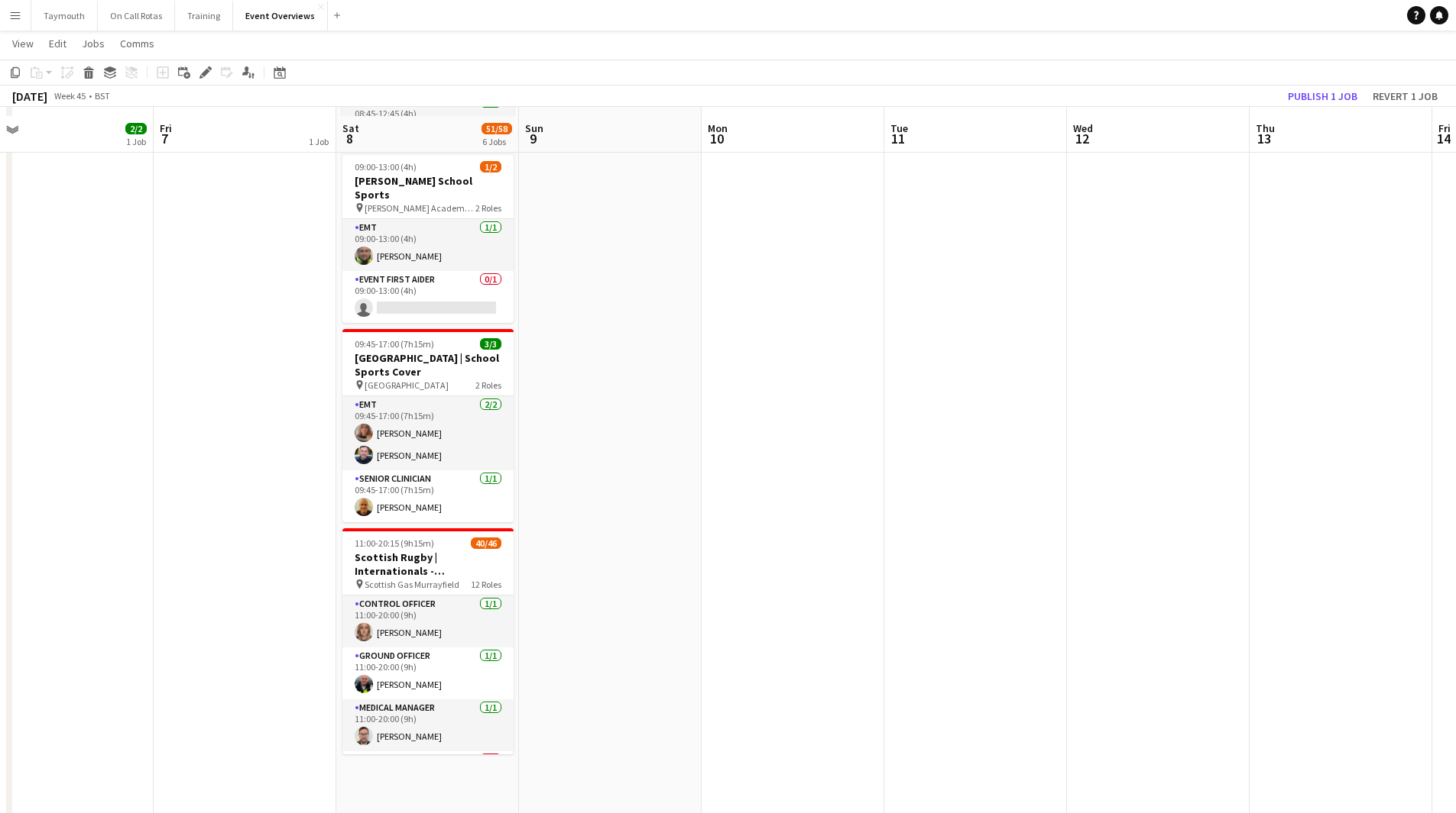
scroll to position [591, 0]
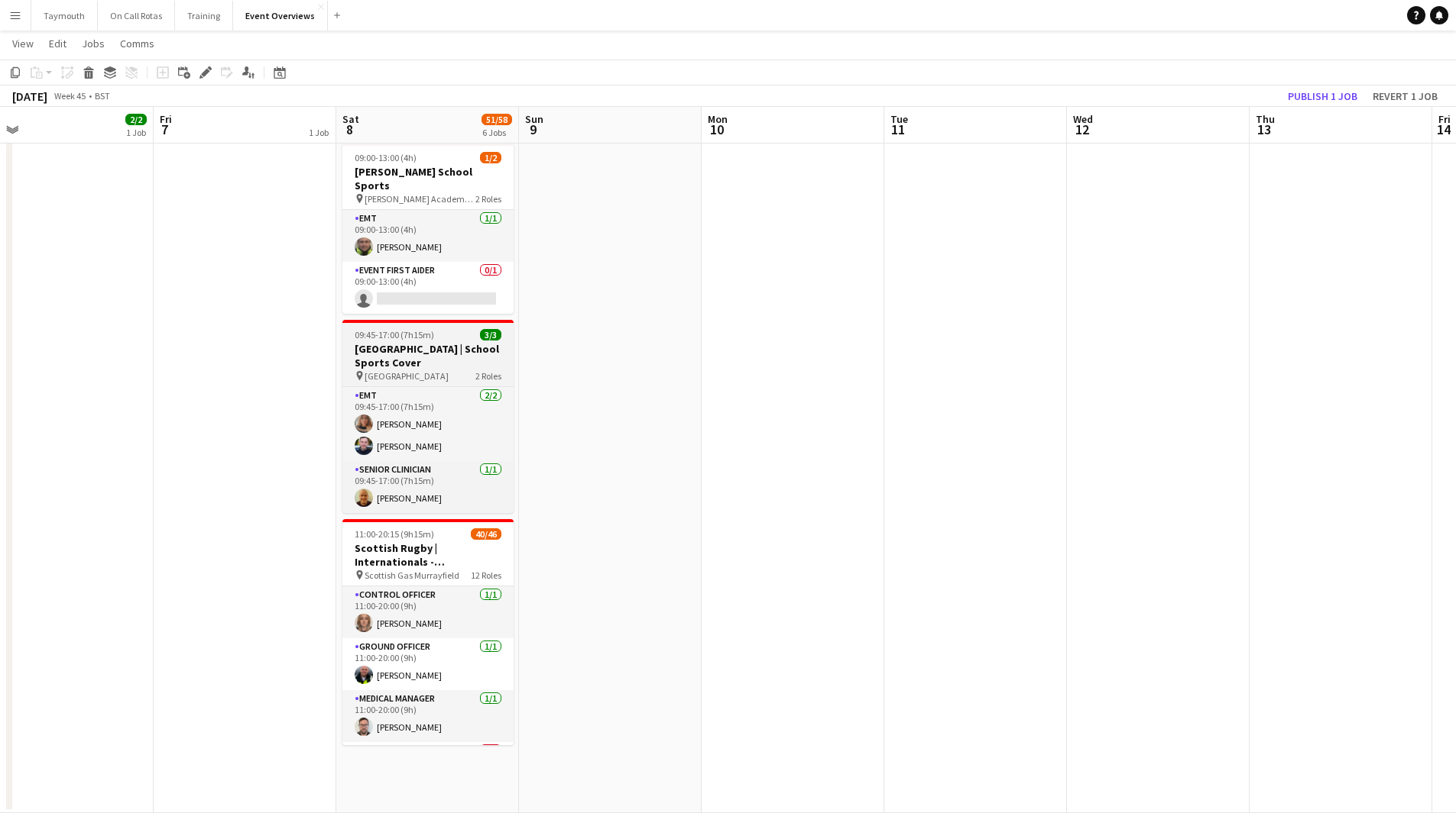
click at [400, 349] on h3 "[GEOGRAPHIC_DATA] | School Sports Cover" at bounding box center [428, 356] width 171 height 27
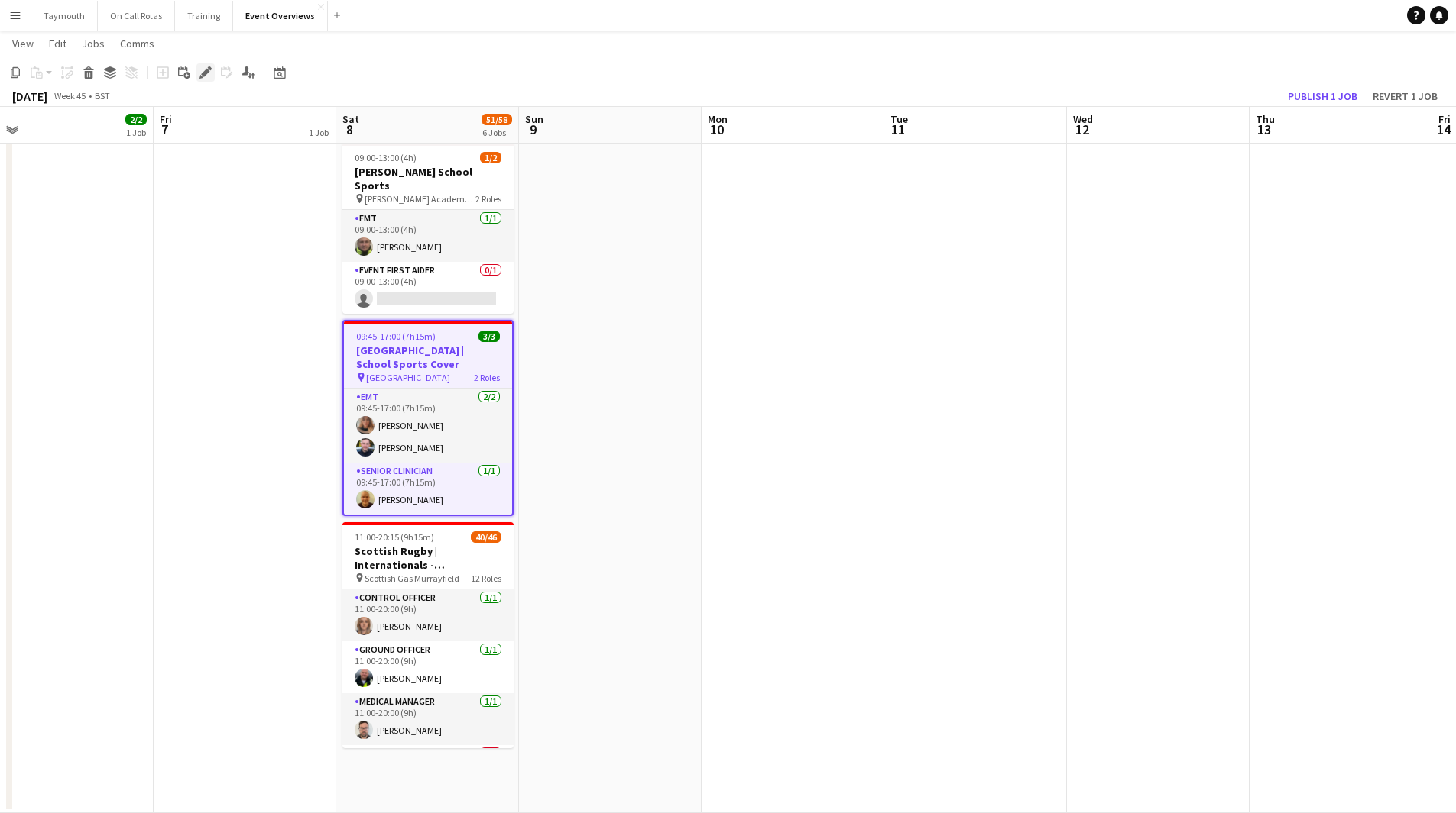
click at [203, 69] on icon "Edit" at bounding box center [205, 72] width 12 height 12
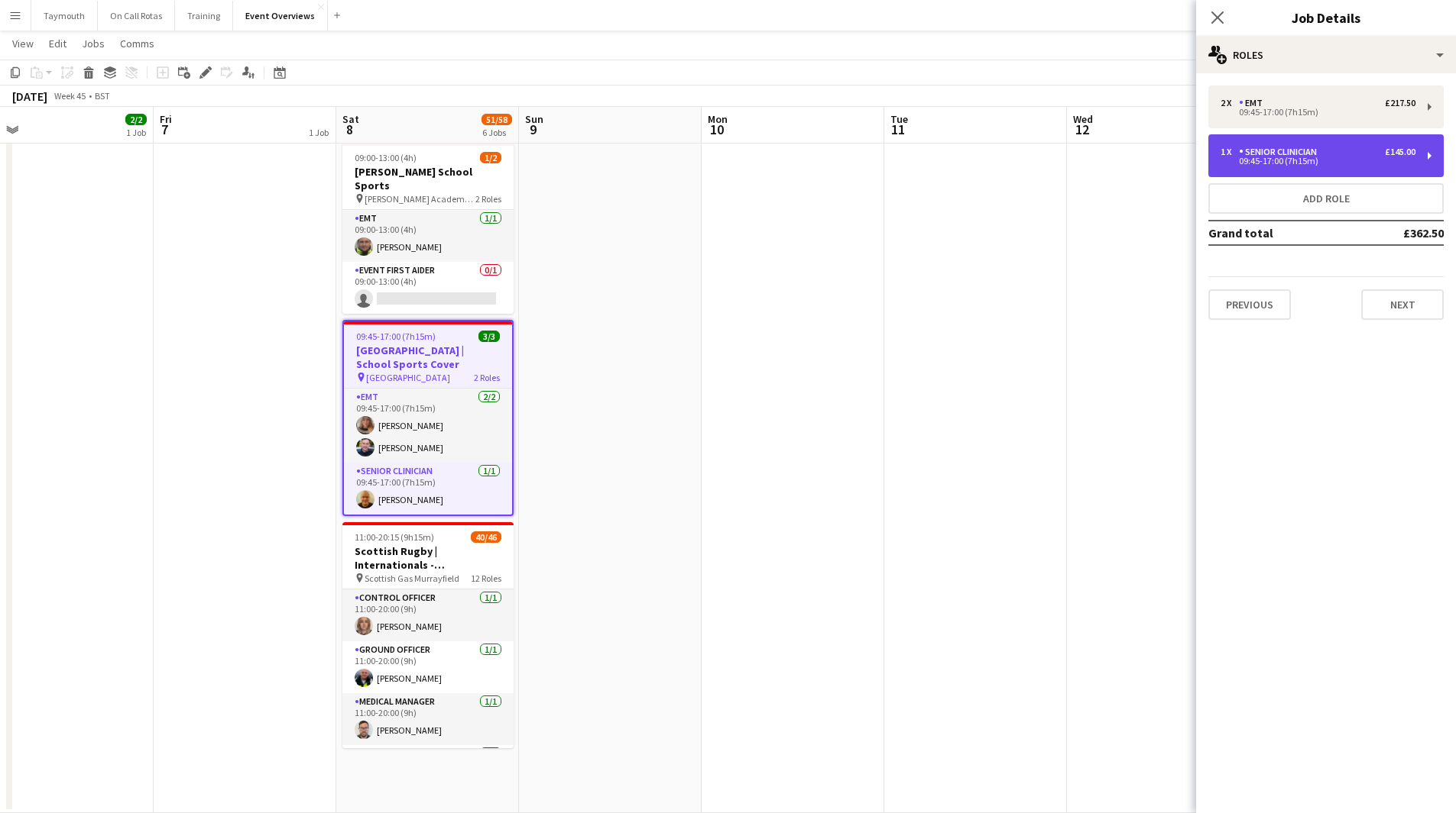
click at [1330, 144] on div "1 x Senior Clinician £145.00 09:45-17:00 (7h15m)" at bounding box center [1325, 156] width 235 height 43
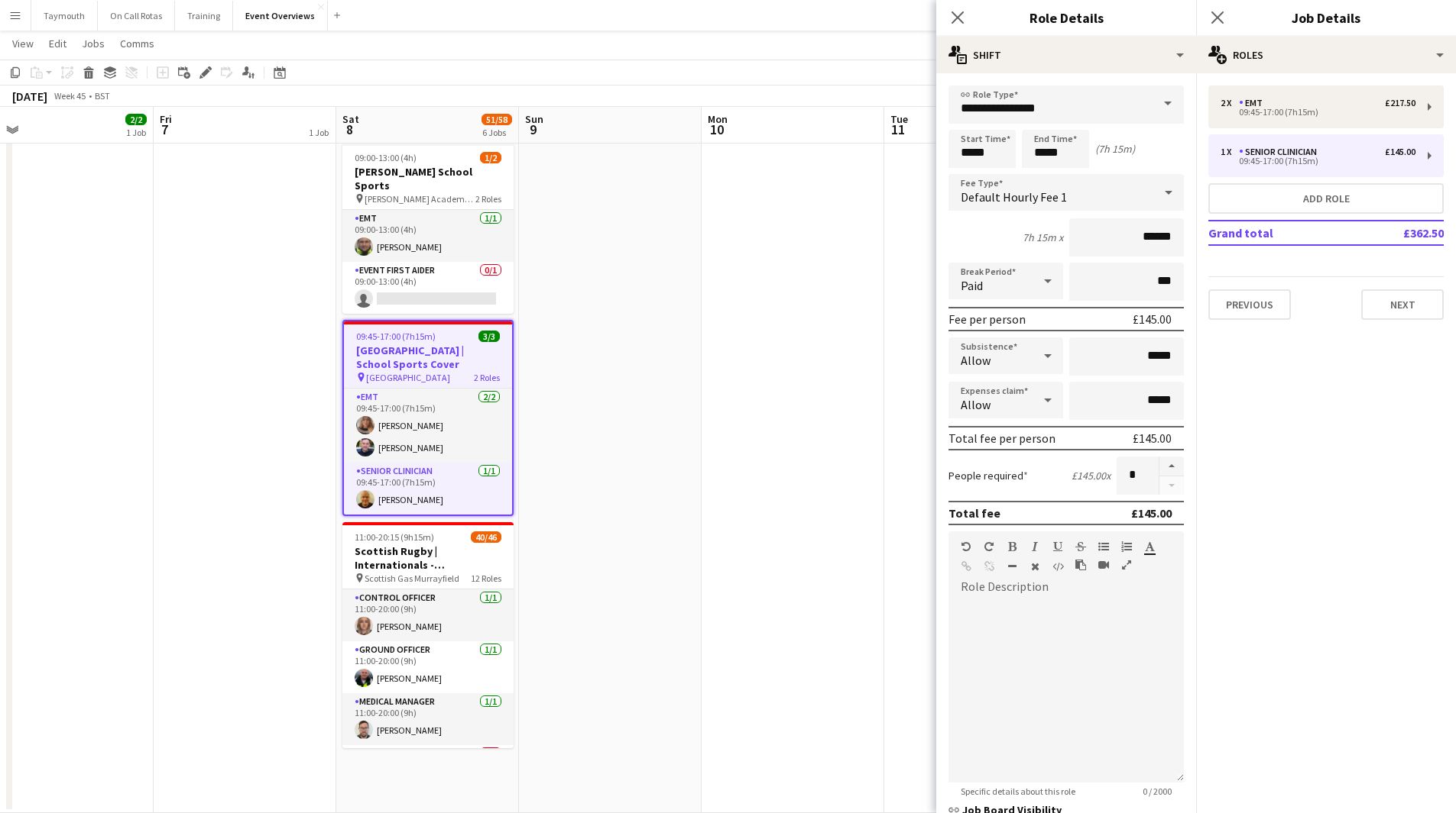
click at [830, 402] on app-date-cell at bounding box center [793, 197] width 183 height 1233
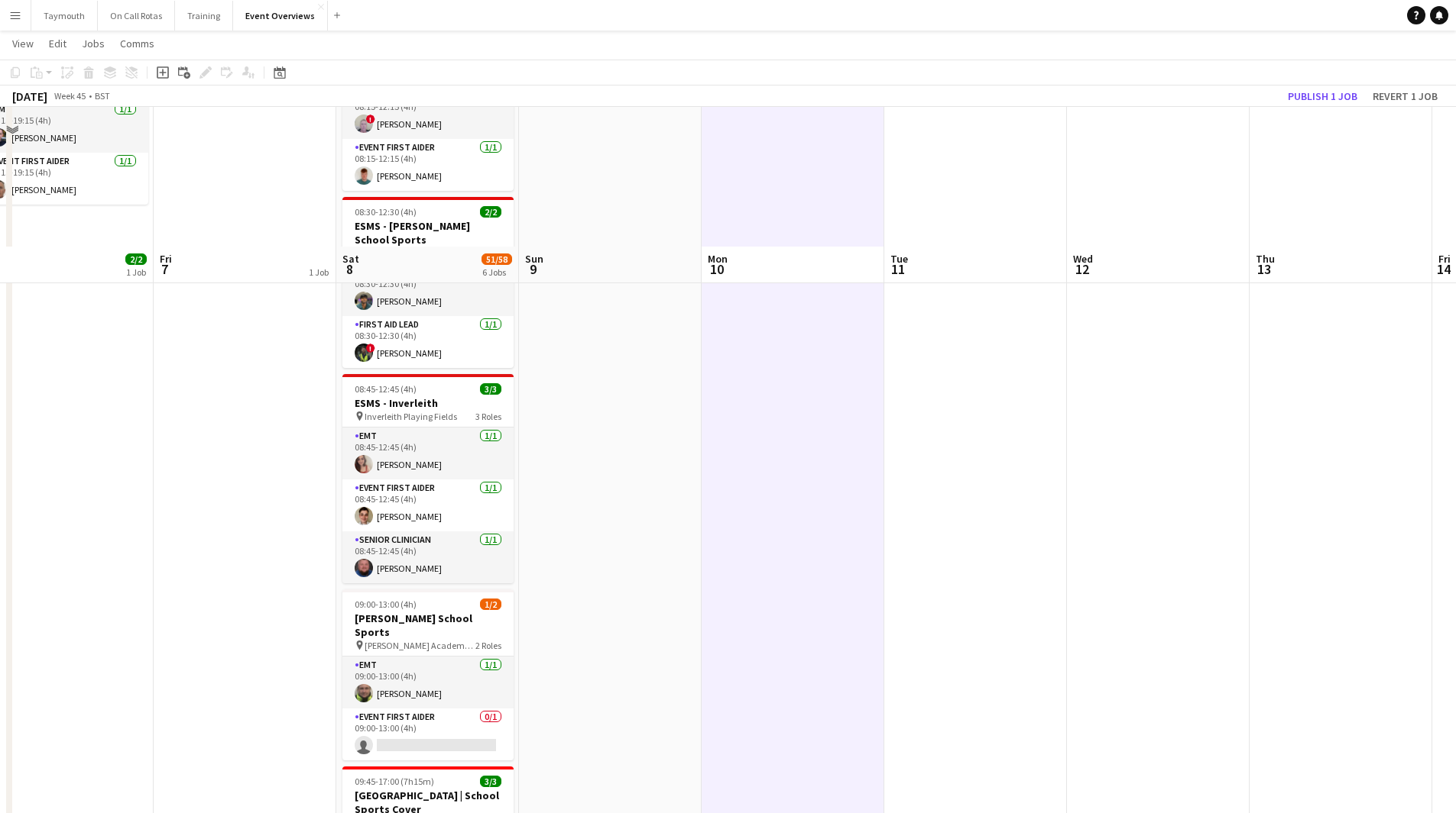
scroll to position [0, 0]
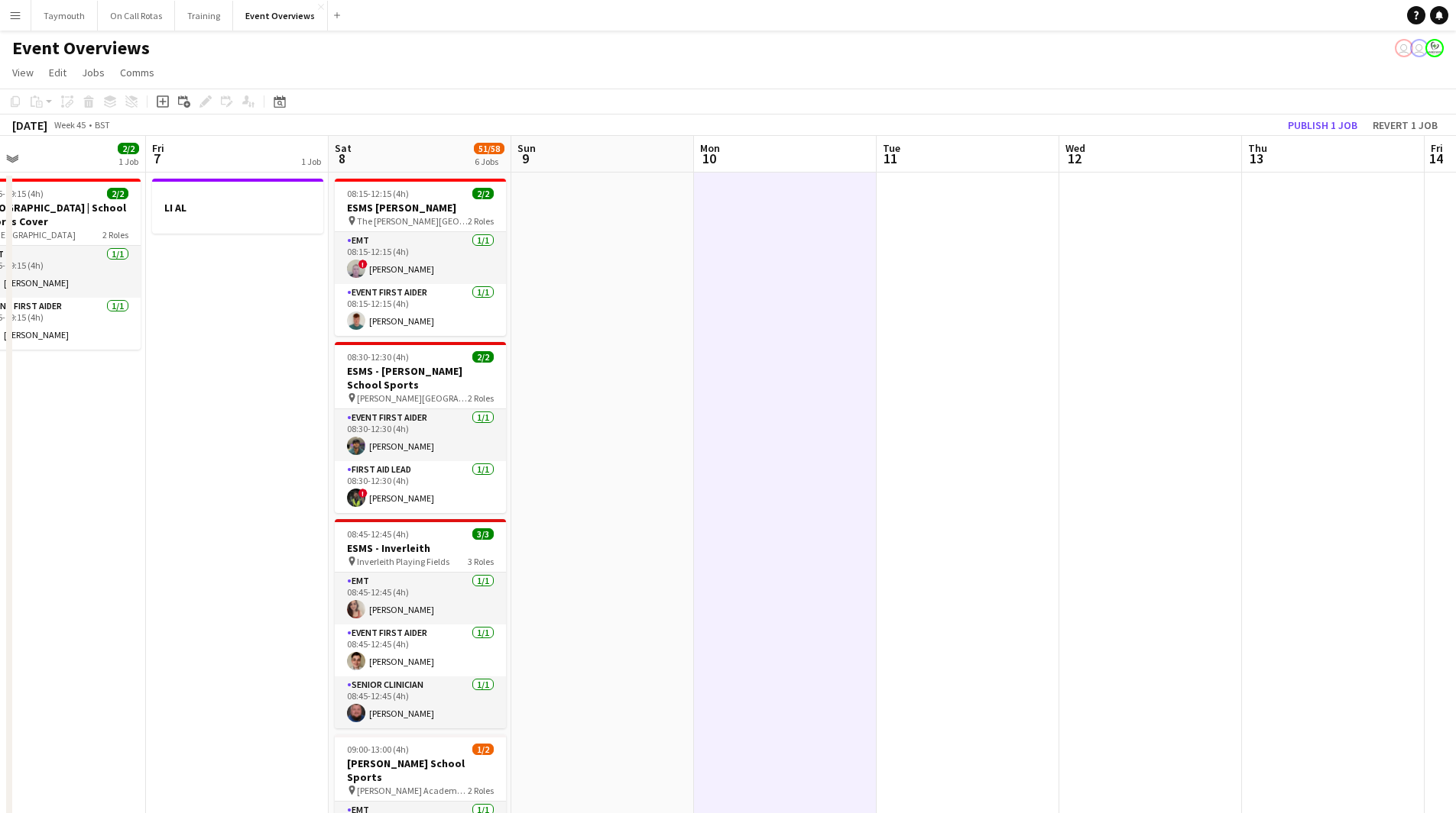
drag, startPoint x: 1124, startPoint y: 468, endPoint x: 444, endPoint y: 512, distance: 681.4
click at [473, 512] on app-calendar-viewport "Mon 3 Tue 4 Wed 5 Thu 6 2/2 1 Job Fri 7 1 Job Sat 8 51/58 6 Jobs Sun 9 Mon 10 T…" at bounding box center [728, 770] width 1456 height 1269
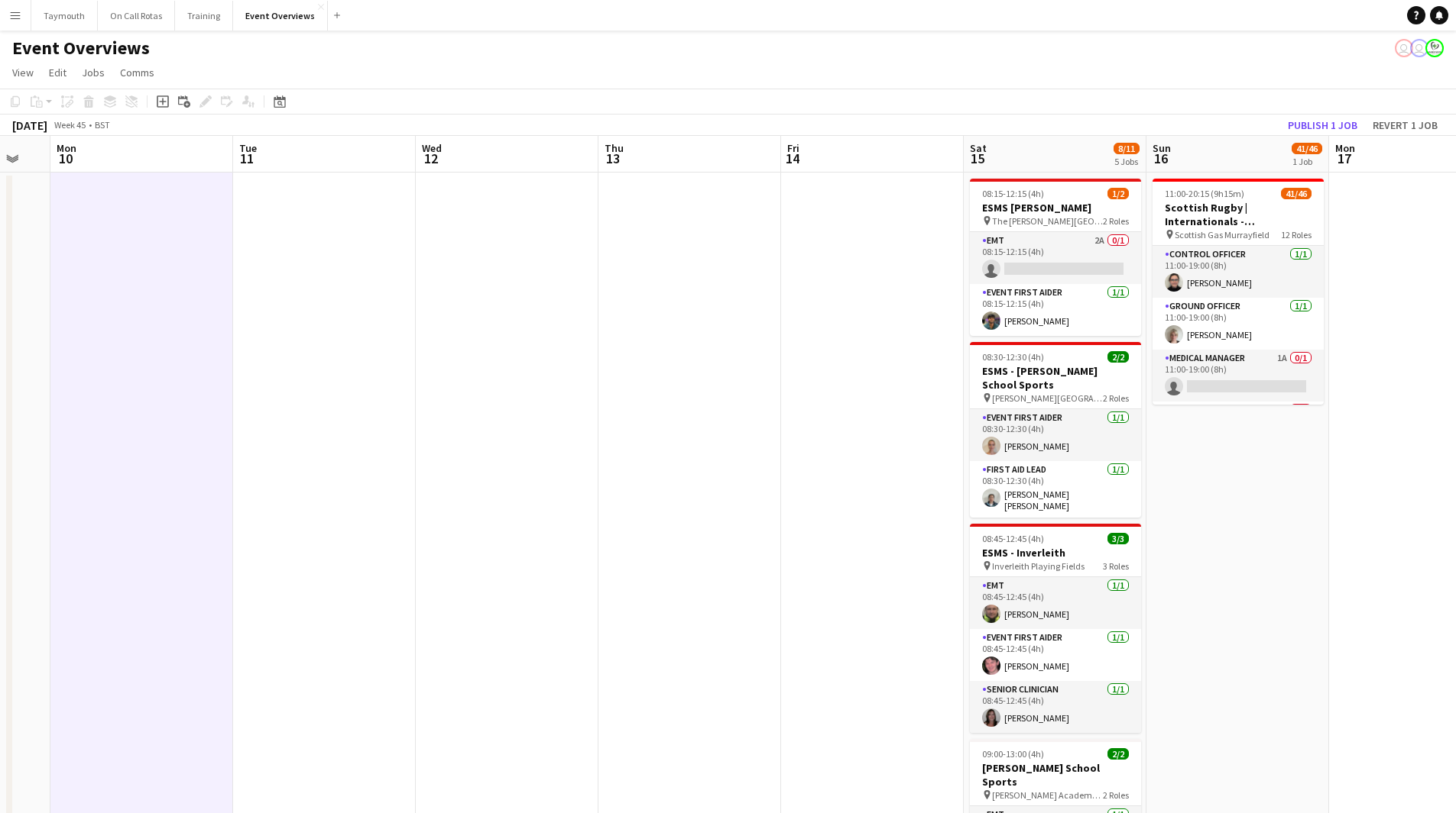
drag, startPoint x: 737, startPoint y: 536, endPoint x: 378, endPoint y: 543, distance: 359.1
click at [381, 543] on app-calendar-viewport "Fri 7 1 Job Sat 8 51/58 6 Jobs Sun 9 Mon 10 Tue 11 Wed 12 Thu 13 Fri 14 Sat 15 …" at bounding box center [728, 770] width 1456 height 1269
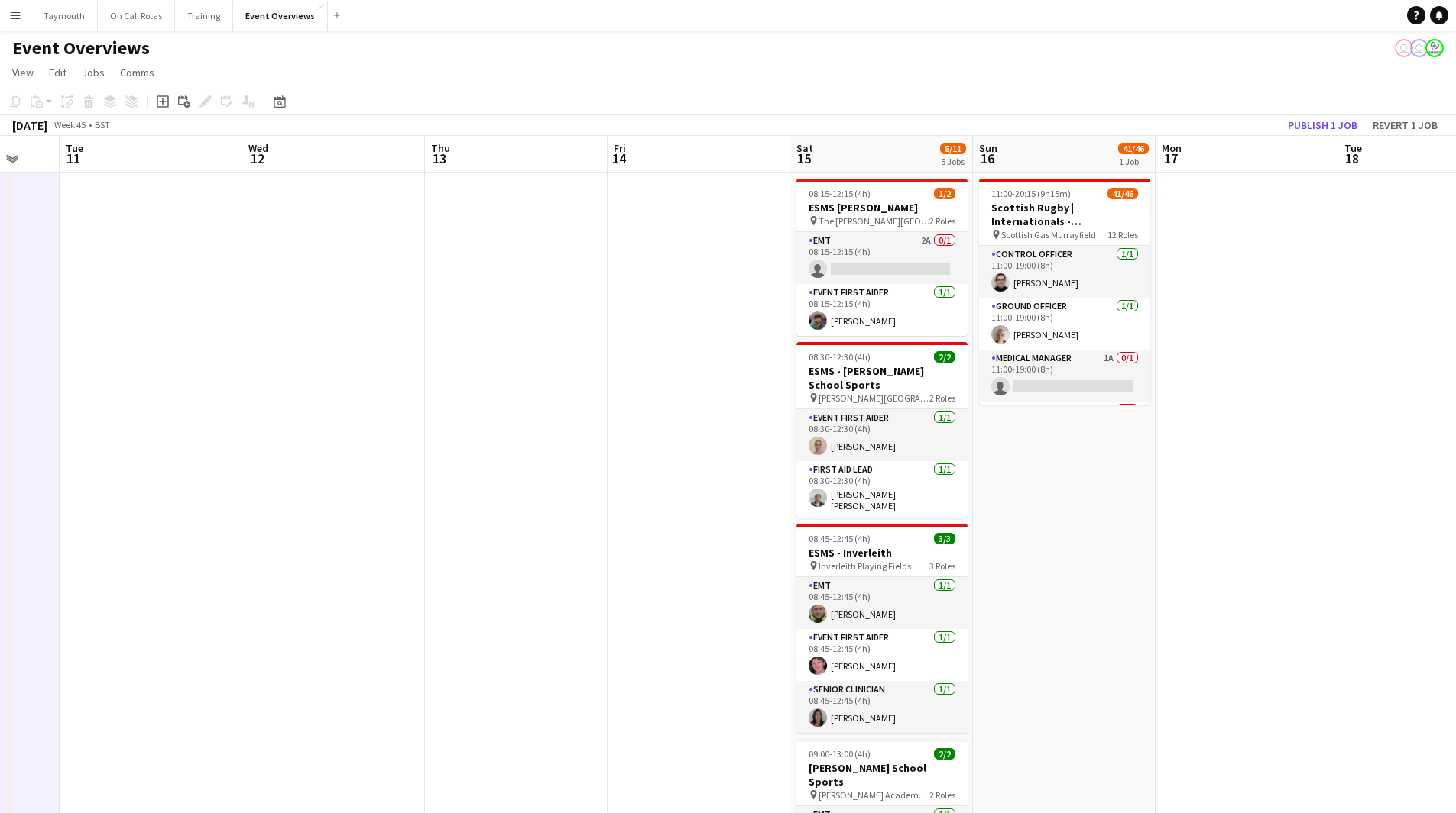
scroll to position [0, 488]
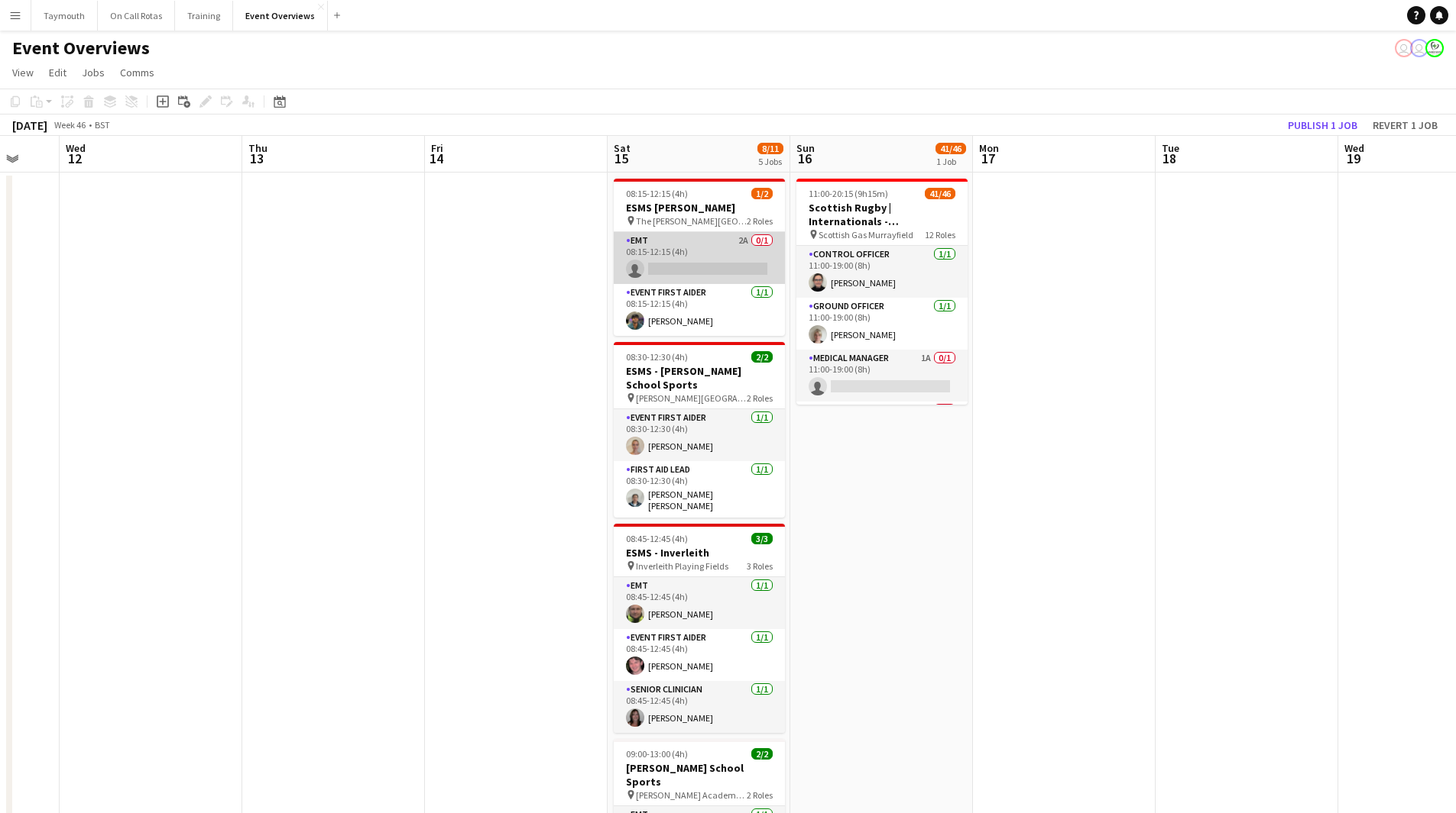
click at [710, 247] on app-card-role "EMT 2A 0/1 08:15-12:15 (4h) single-neutral-actions" at bounding box center [698, 258] width 171 height 52
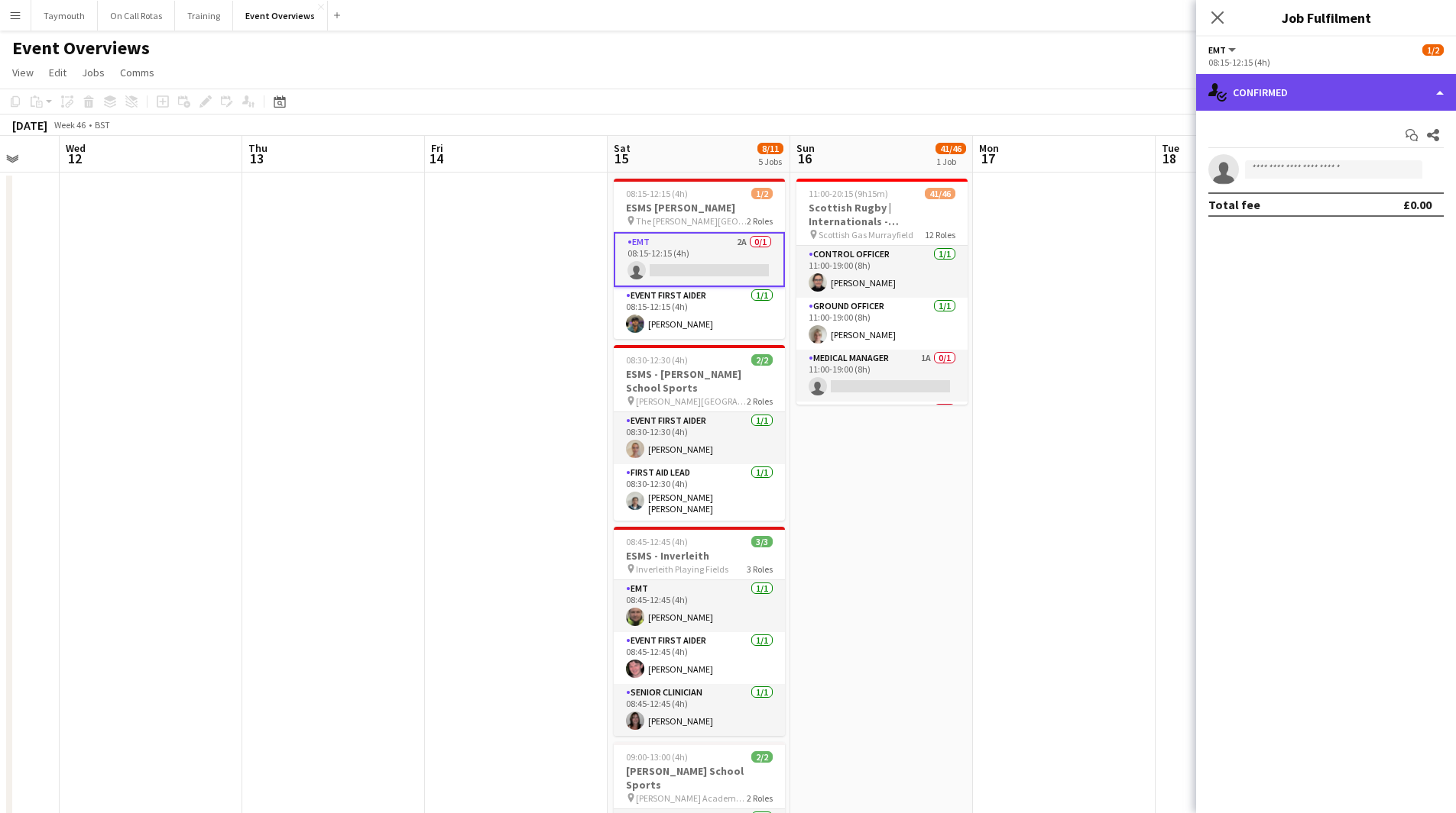
click at [1362, 80] on div "single-neutral-actions-check-2 Confirmed" at bounding box center [1325, 92] width 259 height 37
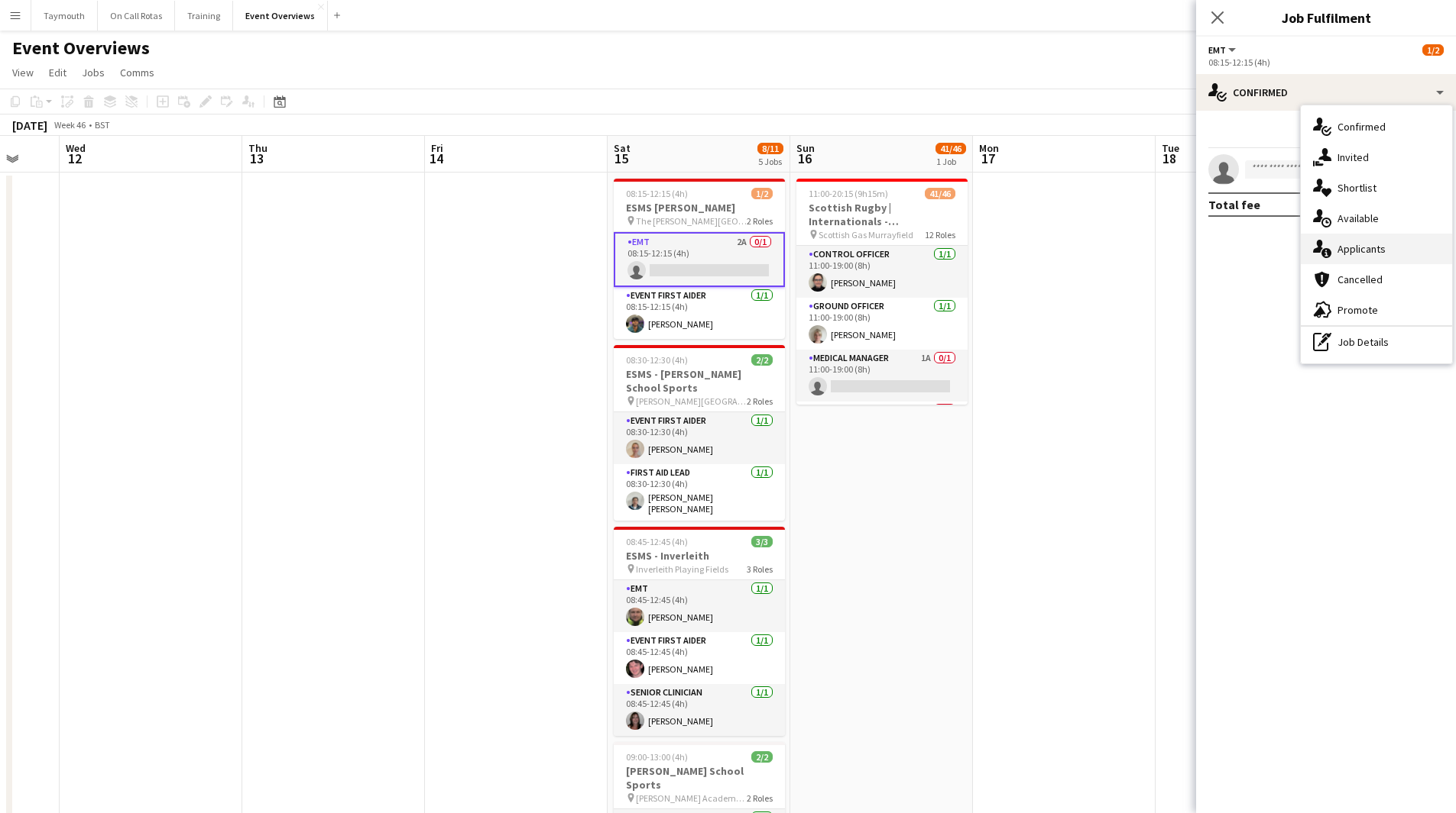
click at [1359, 251] on span "Applicants" at bounding box center [1362, 249] width 48 height 14
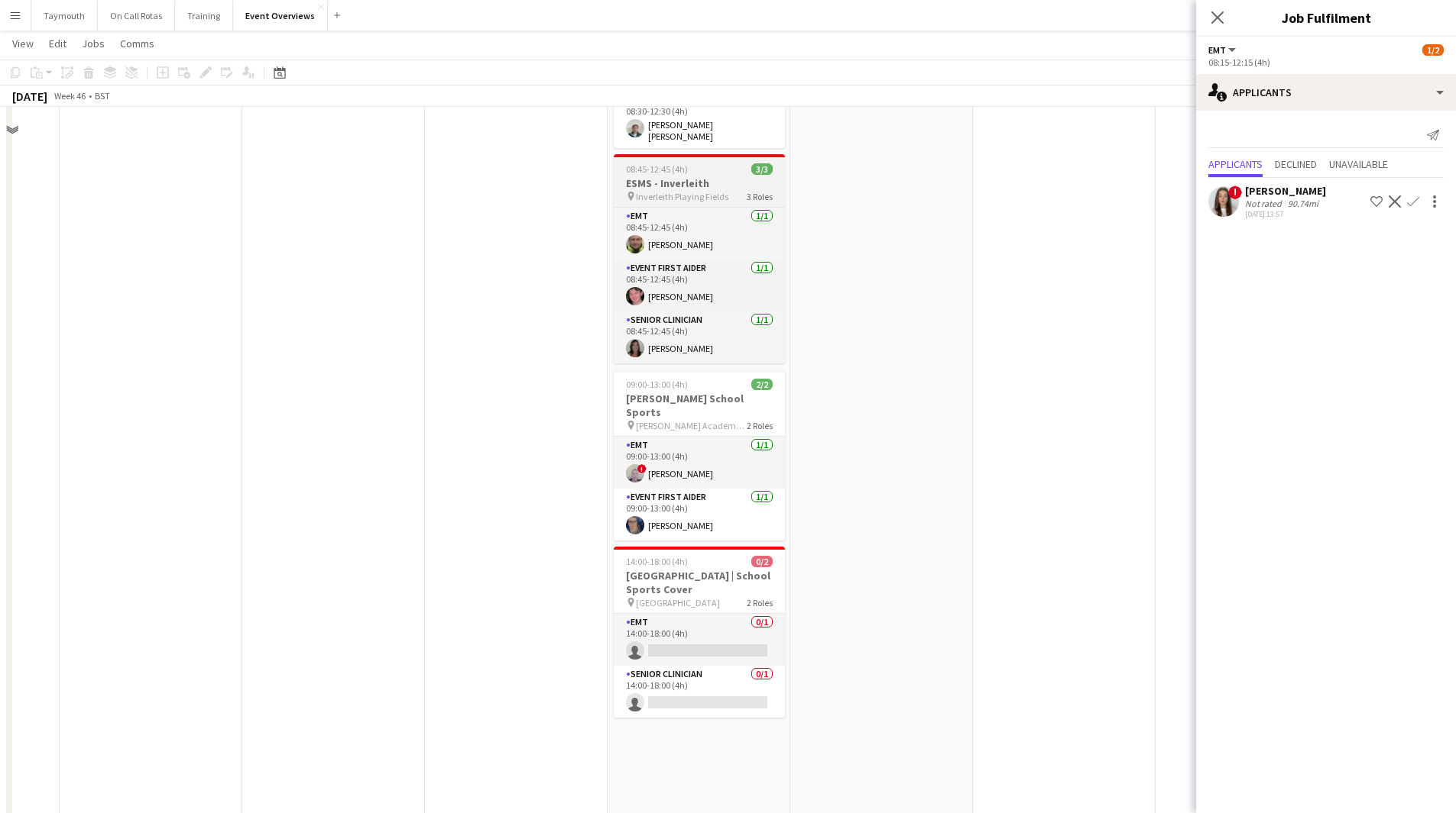
scroll to position [382, 0]
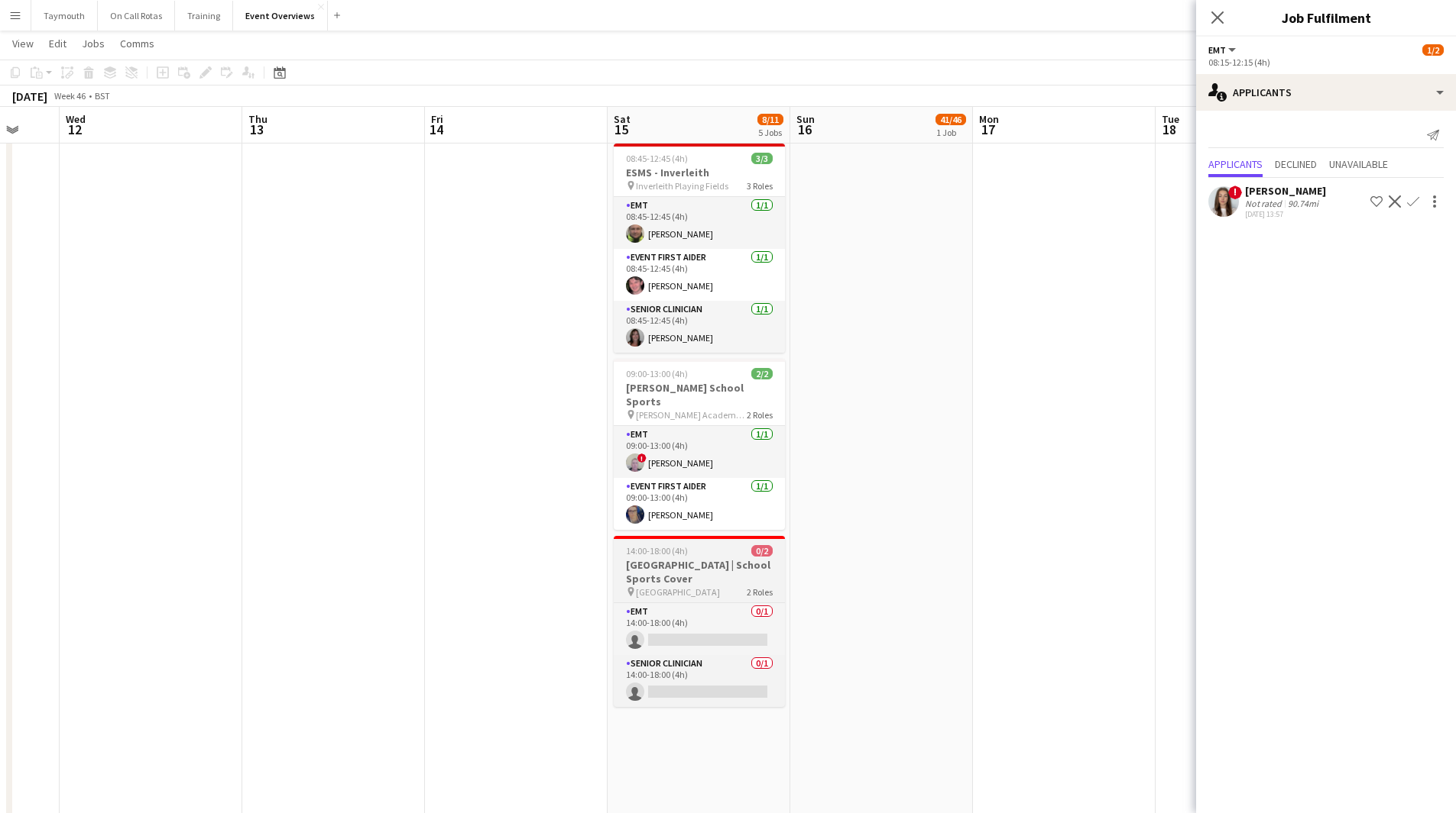
click at [709, 558] on h3 "[GEOGRAPHIC_DATA] | School Sports Cover" at bounding box center [698, 572] width 171 height 27
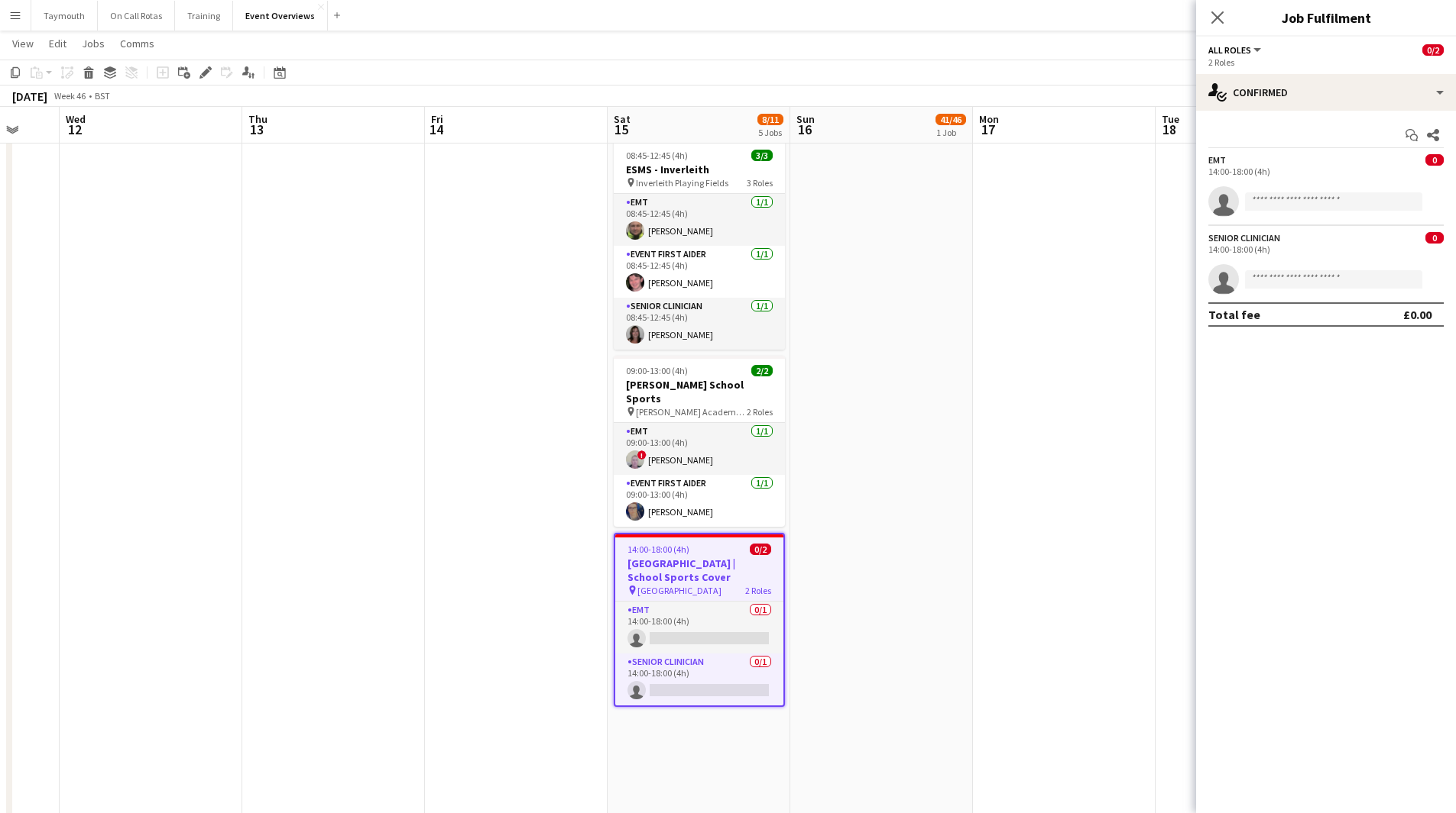
click at [206, 62] on app-toolbar "Copy Paste Paste Ctrl+V Paste with crew Ctrl+Shift+V Paste linked Job [GEOGRAPH…" at bounding box center [728, 72] width 1456 height 26
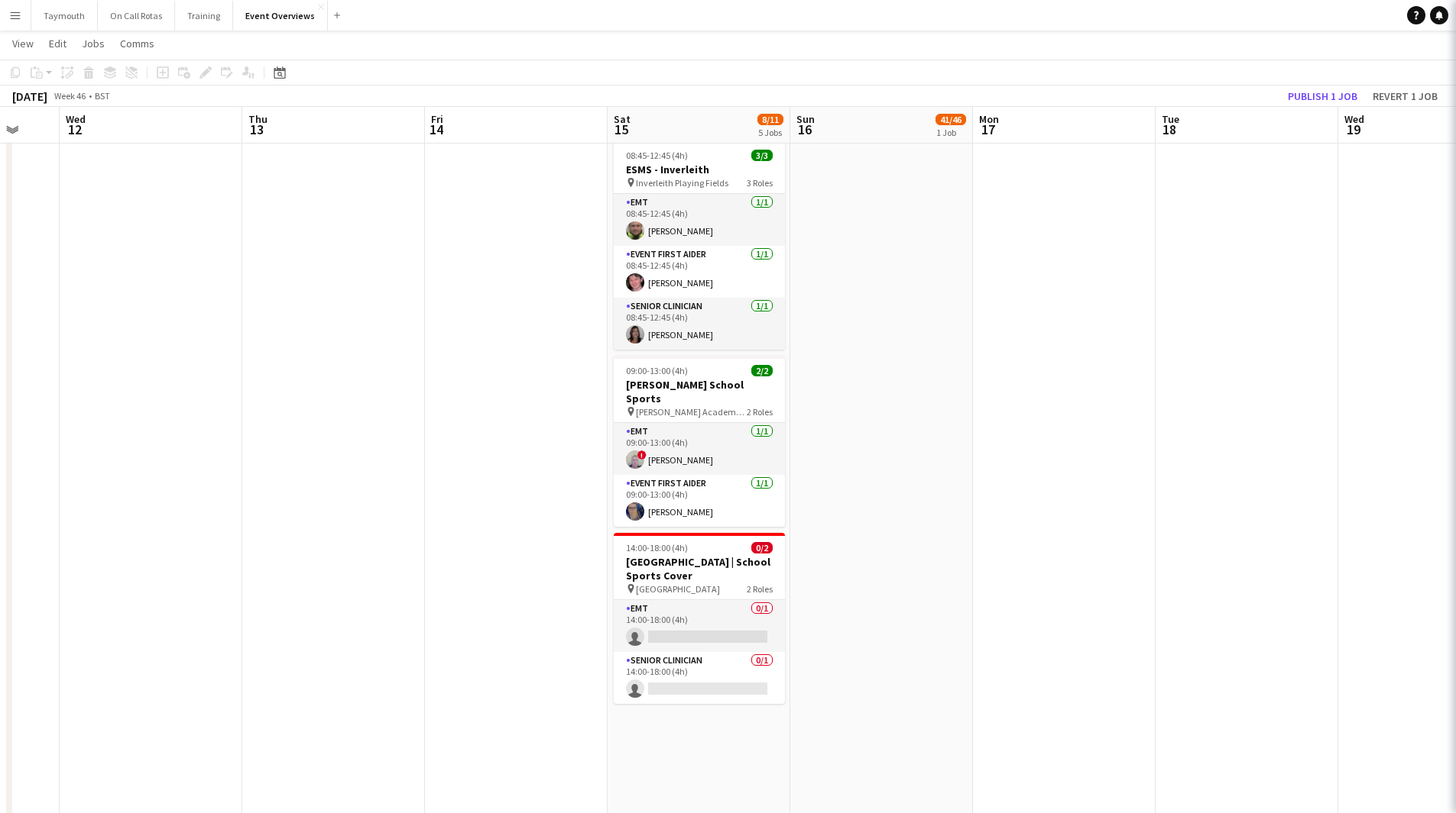
click at [206, 70] on div "Add job Add linked Job Edit Edit linked Job Applicants" at bounding box center [199, 72] width 117 height 18
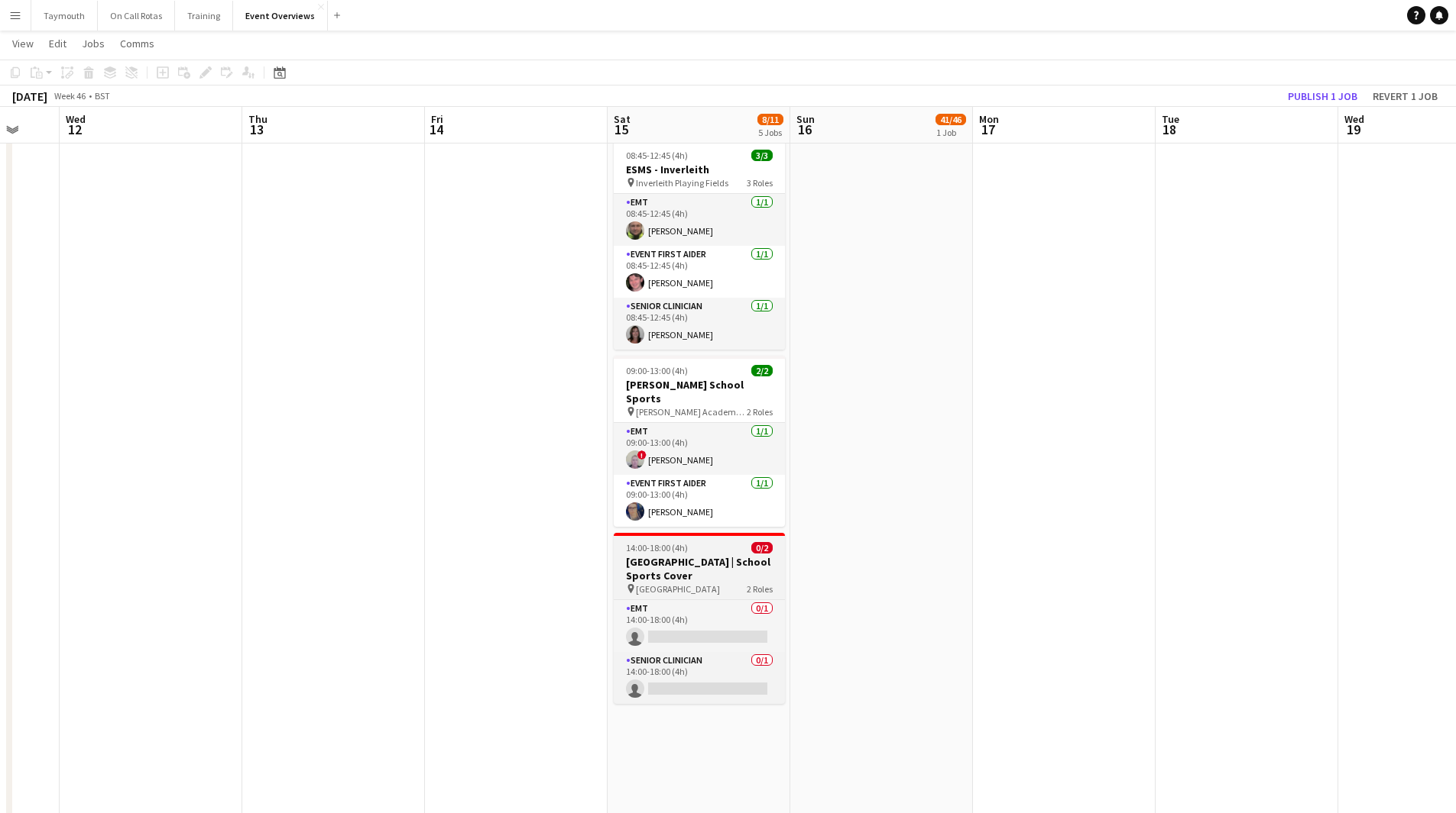
click at [685, 555] on h3 "[GEOGRAPHIC_DATA] | School Sports Cover" at bounding box center [698, 569] width 171 height 27
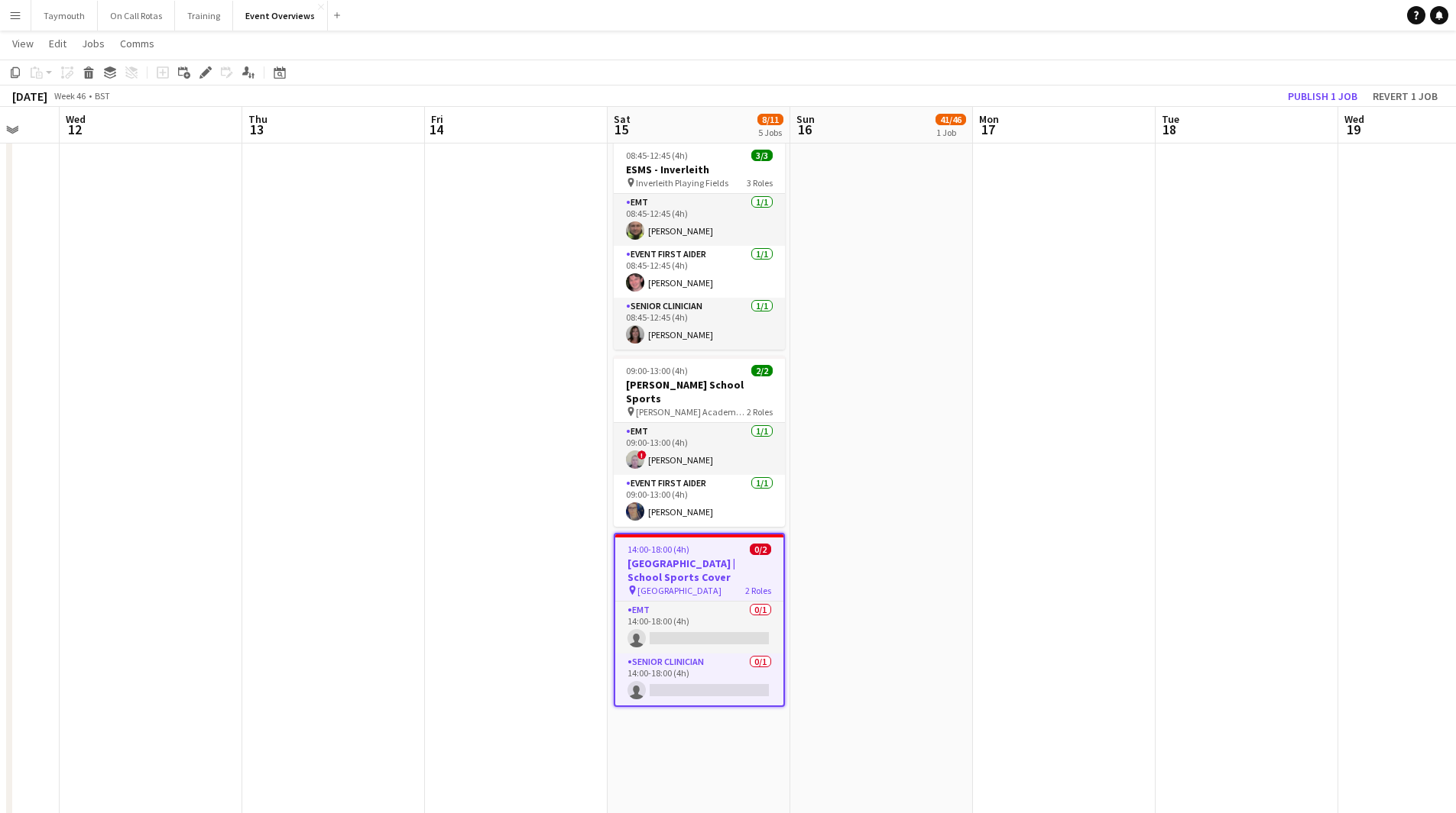
drag, startPoint x: 204, startPoint y: 76, endPoint x: 219, endPoint y: 81, distance: 15.8
click at [204, 75] on icon at bounding box center [205, 73] width 9 height 9
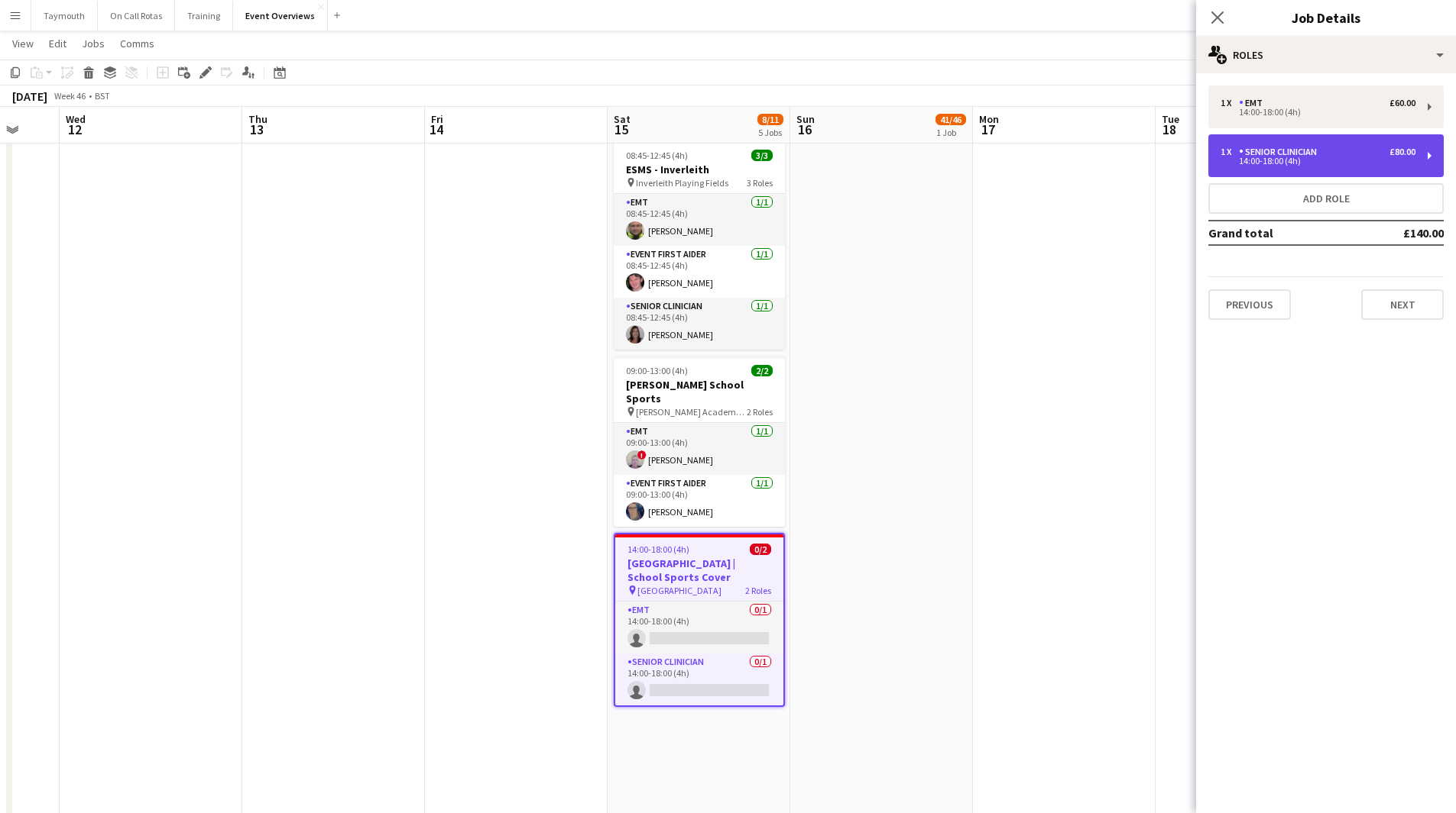
click at [1342, 145] on div "1 x Senior Clinician £80.00 14:00-18:00 (4h)" at bounding box center [1325, 156] width 235 height 43
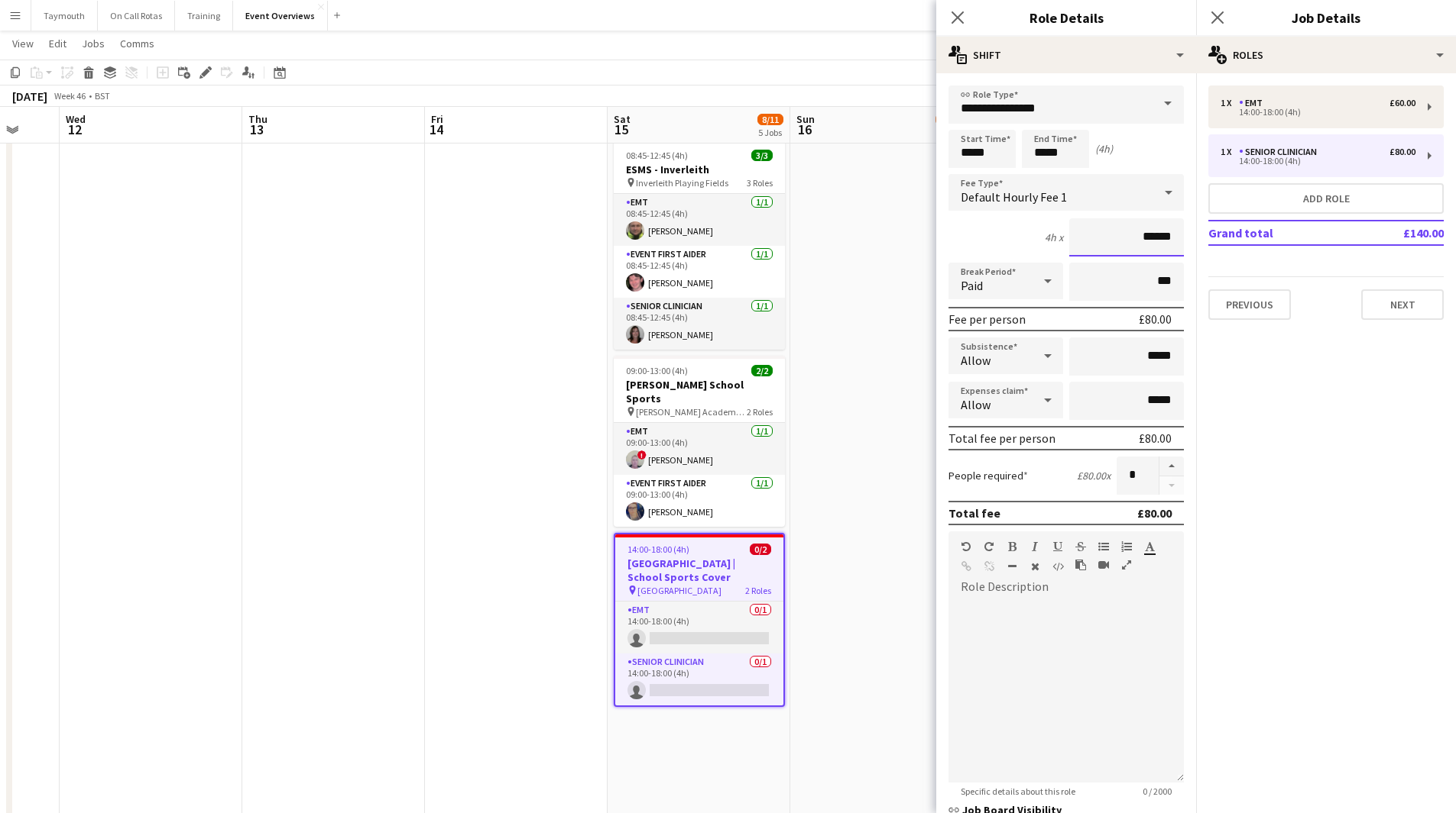
click at [1144, 239] on input "******" at bounding box center [1125, 237] width 114 height 38
click at [1147, 234] on input "******" at bounding box center [1125, 237] width 114 height 38
type input "******"
click at [847, 286] on app-date-cell "11:00-20:15 (9h15m) 41/46 Scottish Rugby | Internationals - [GEOGRAPHIC_DATA] v…" at bounding box center [881, 405] width 183 height 1233
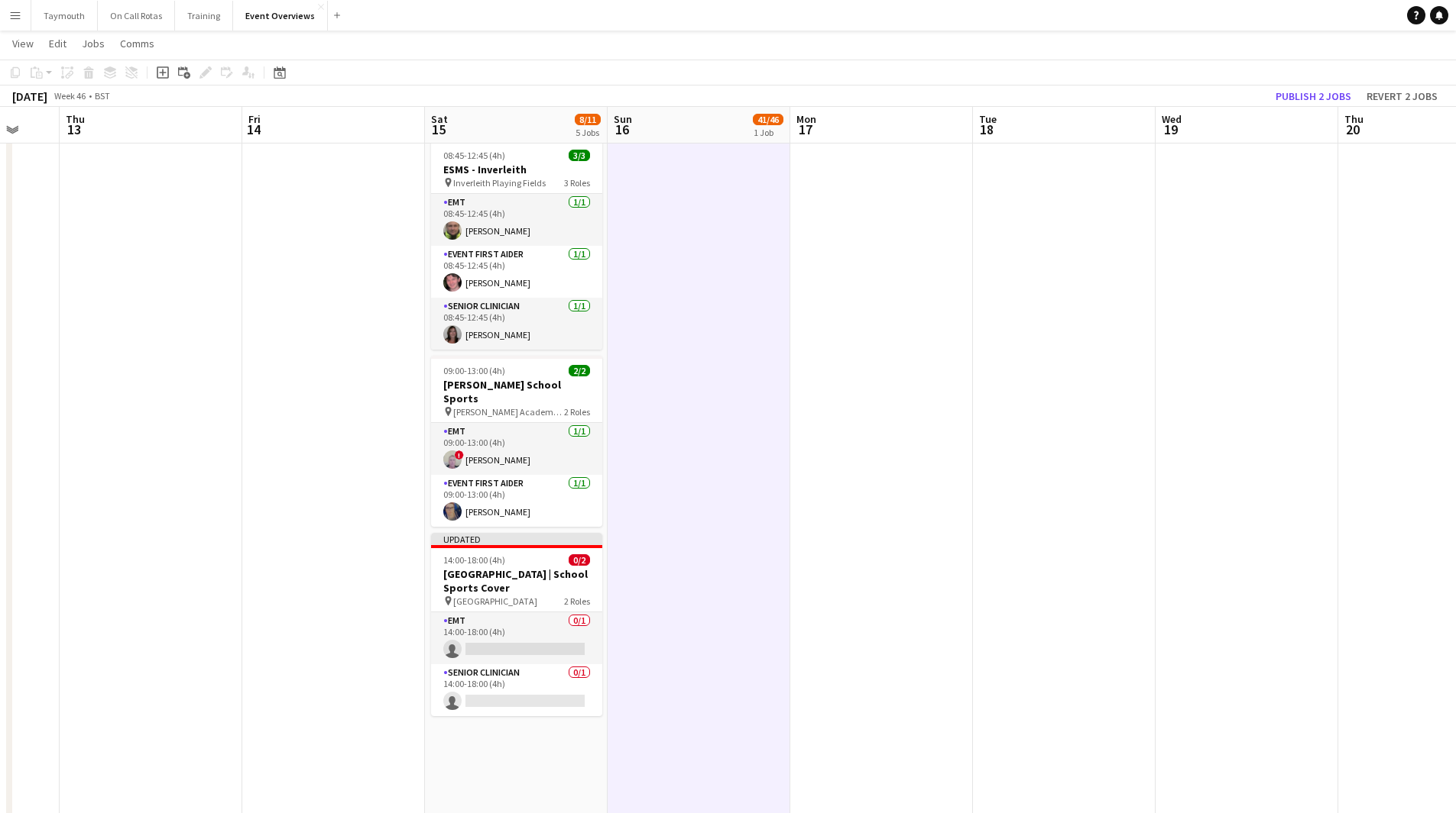
drag, startPoint x: 1070, startPoint y: 403, endPoint x: 367, endPoint y: 464, distance: 705.6
click at [402, 464] on app-calendar-viewport "Mon 10 Tue 11 Wed 12 Thu 13 Fri 14 Sat 15 8/11 5 Jobs Sun 16 41/46 1 Job Mon 17…" at bounding box center [728, 350] width 1456 height 1344
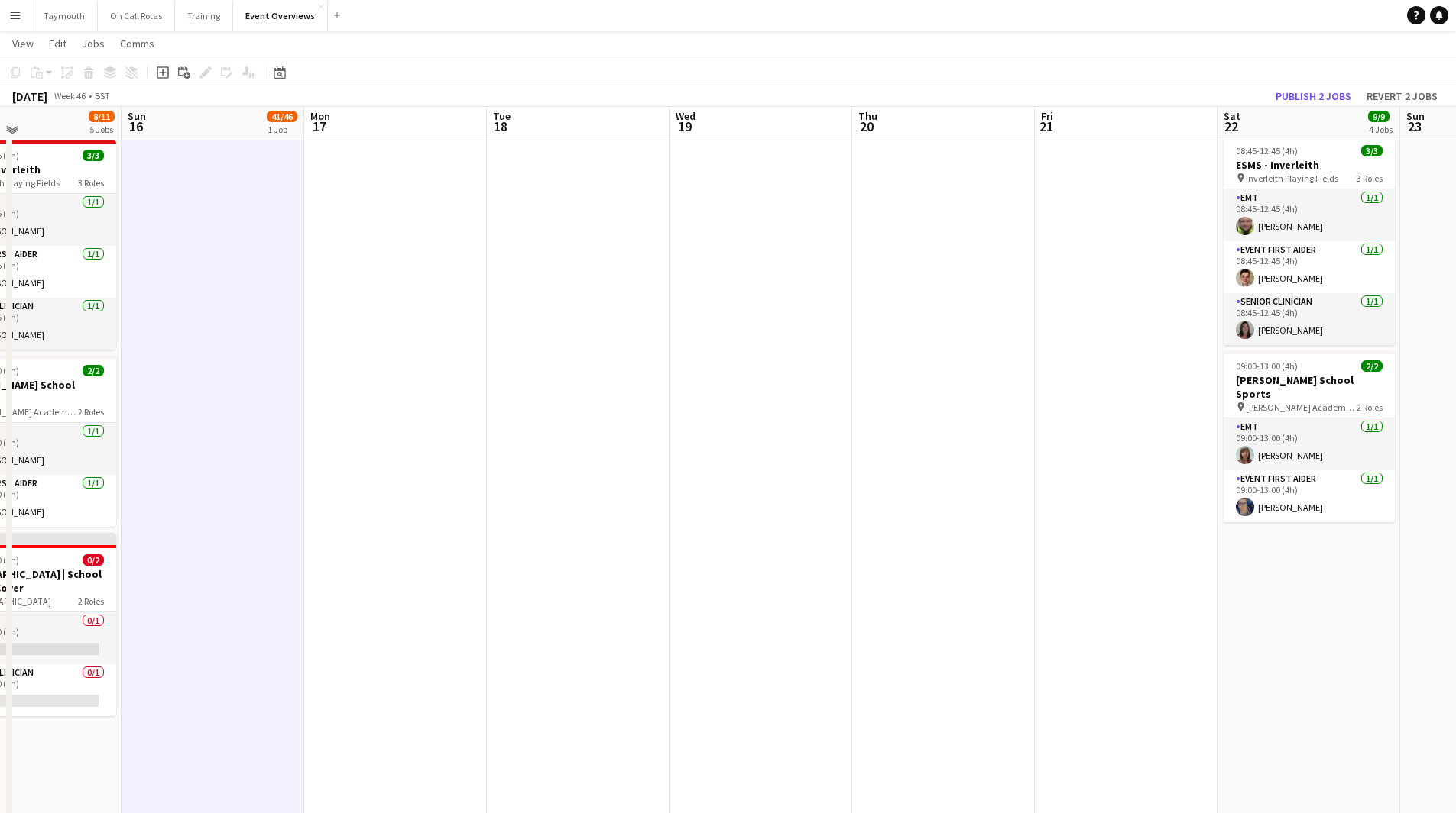
scroll to position [0, 0]
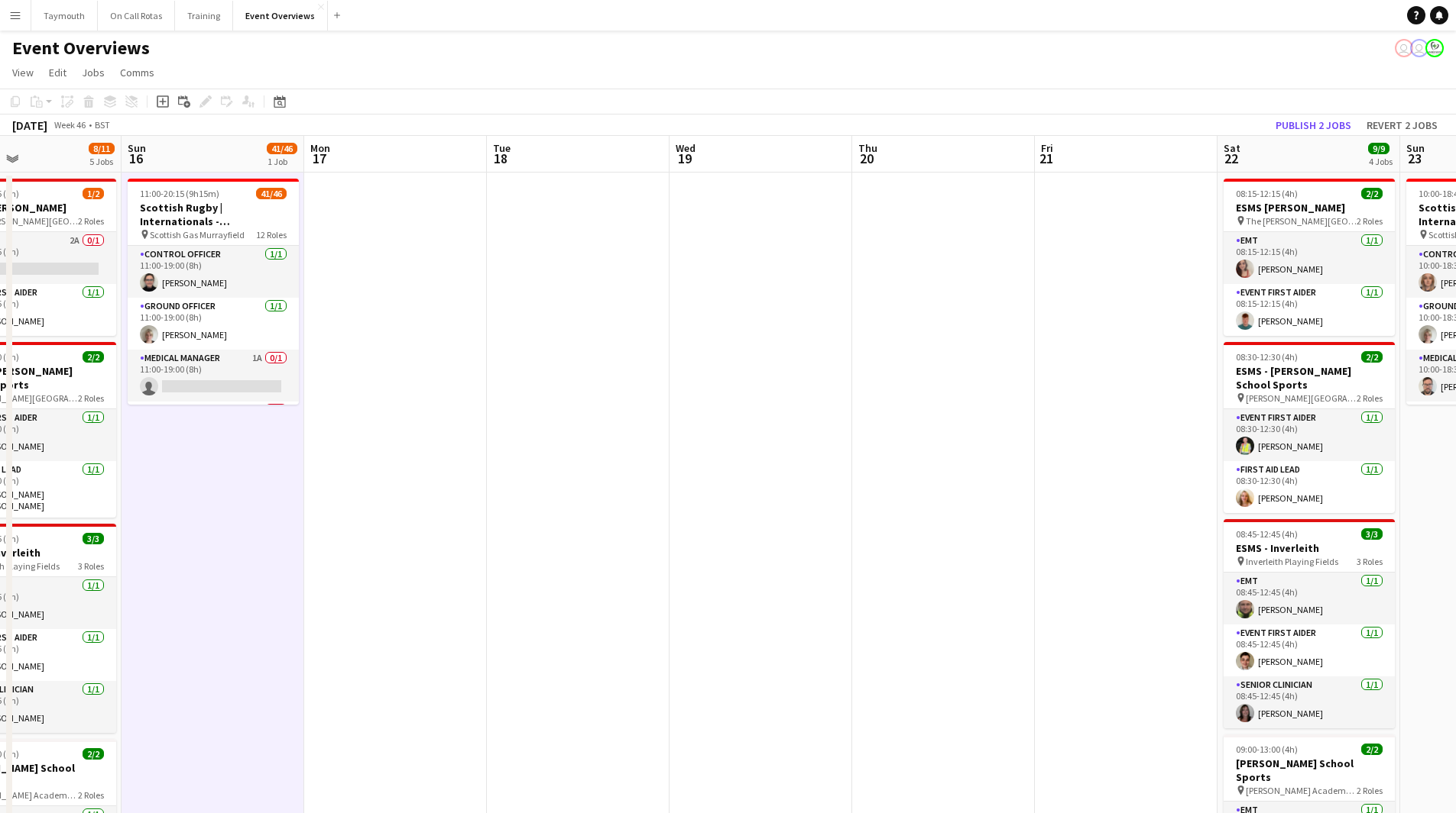
drag, startPoint x: 313, startPoint y: 514, endPoint x: 275, endPoint y: 514, distance: 38.0
click at [275, 514] on app-calendar-viewport "Wed 12 Thu 13 Fri 14 Sat 15 8/11 5 Jobs Sun 16 41/46 1 Job Mon 17 Tue 18 Wed 19…" at bounding box center [728, 770] width 1456 height 1269
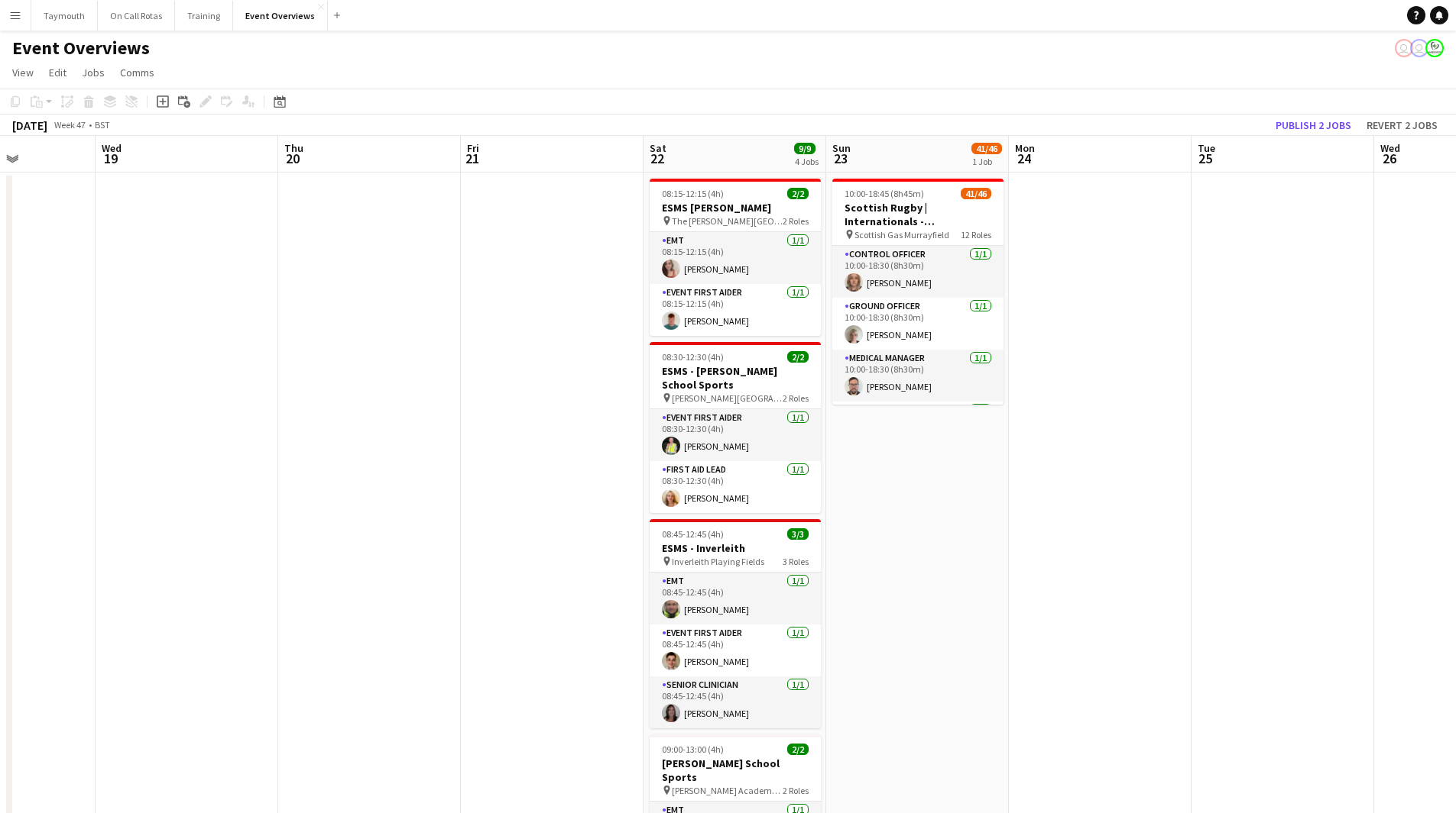
drag, startPoint x: 461, startPoint y: 528, endPoint x: 107, endPoint y: 525, distance: 354.0
click at [109, 525] on app-calendar-viewport "Sun 16 41/46 1 Job Mon 17 Tue 18 Wed 19 Thu 20 Fri 21 Sat 22 9/9 4 Jobs Sun 23 …" at bounding box center [728, 770] width 1456 height 1269
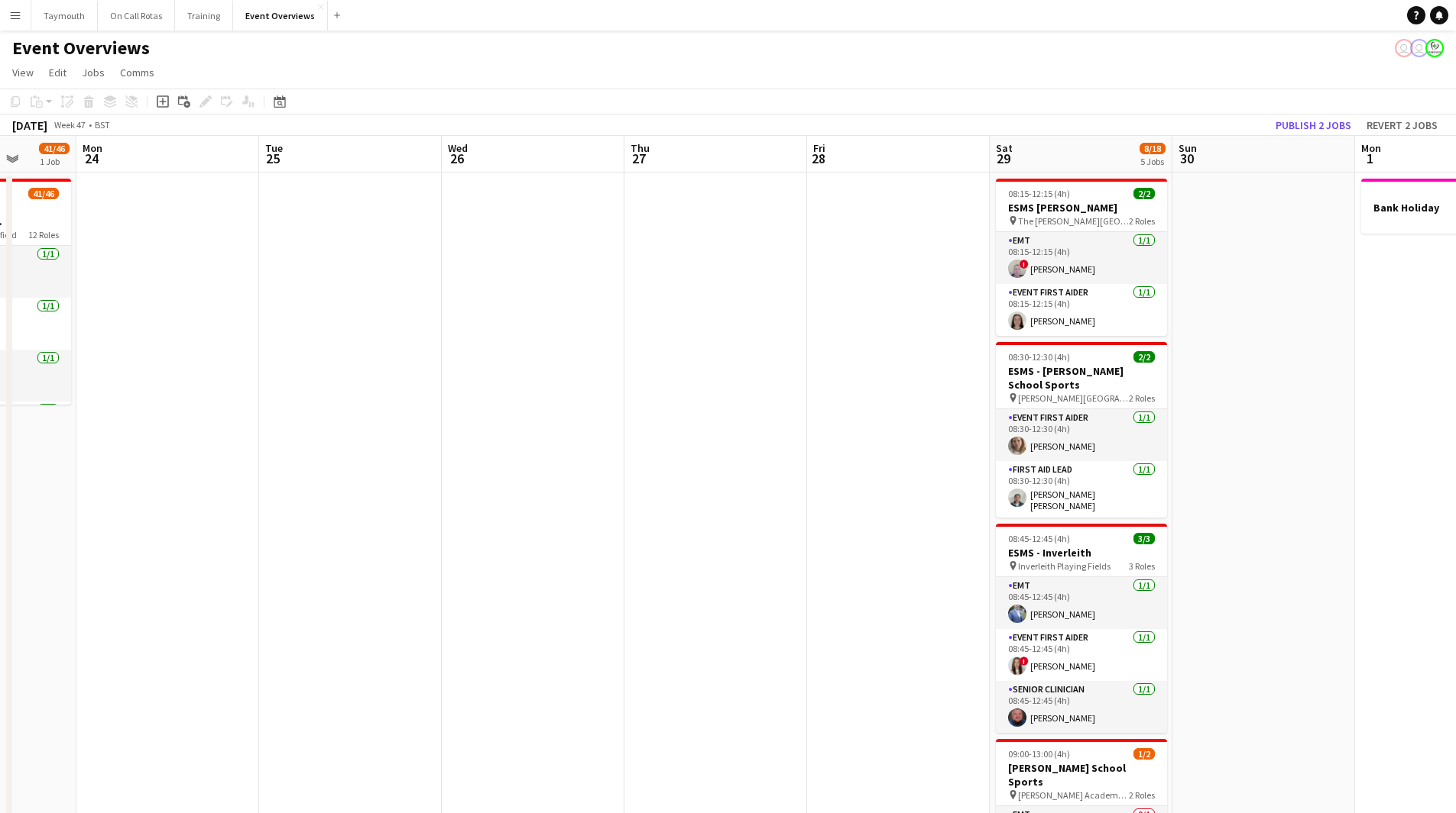
drag, startPoint x: 851, startPoint y: 533, endPoint x: 209, endPoint y: 562, distance: 642.7
click at [210, 563] on app-calendar-viewport "Fri 21 Sat 22 9/9 4 Jobs Sun 23 41/46 1 Job Mon 24 Tue 25 Wed 26 Thu 27 Fri 28 …" at bounding box center [728, 770] width 1456 height 1269
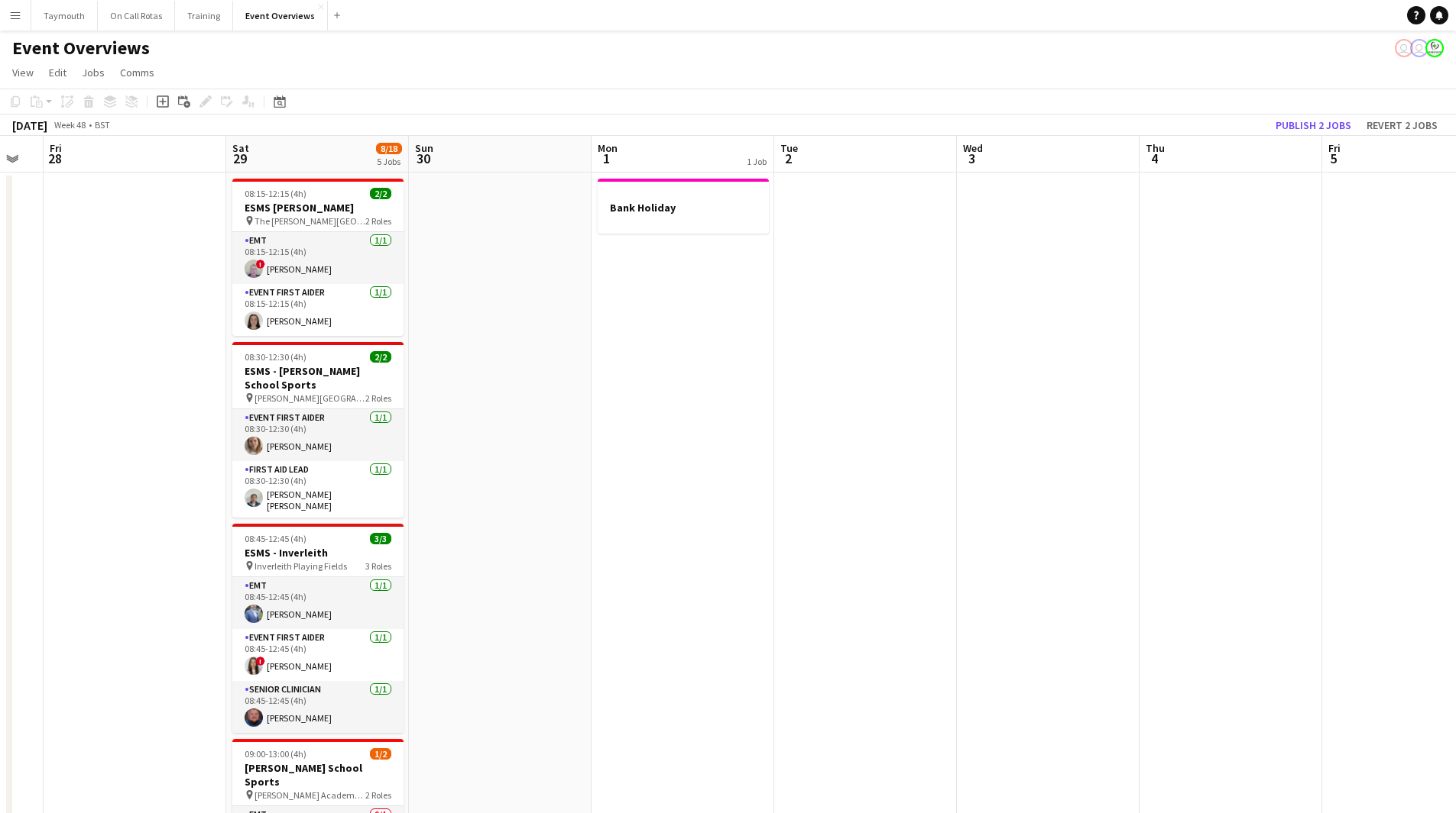
drag, startPoint x: 1012, startPoint y: 535, endPoint x: 309, endPoint y: 564, distance: 703.6
click at [311, 564] on app-calendar-viewport "Tue 25 Wed 26 Thu 27 Fri 28 Sat 29 8/18 5 Jobs Sun 30 Mon 1 1 Job Tue 2 Wed 3 T…" at bounding box center [728, 770] width 1456 height 1269
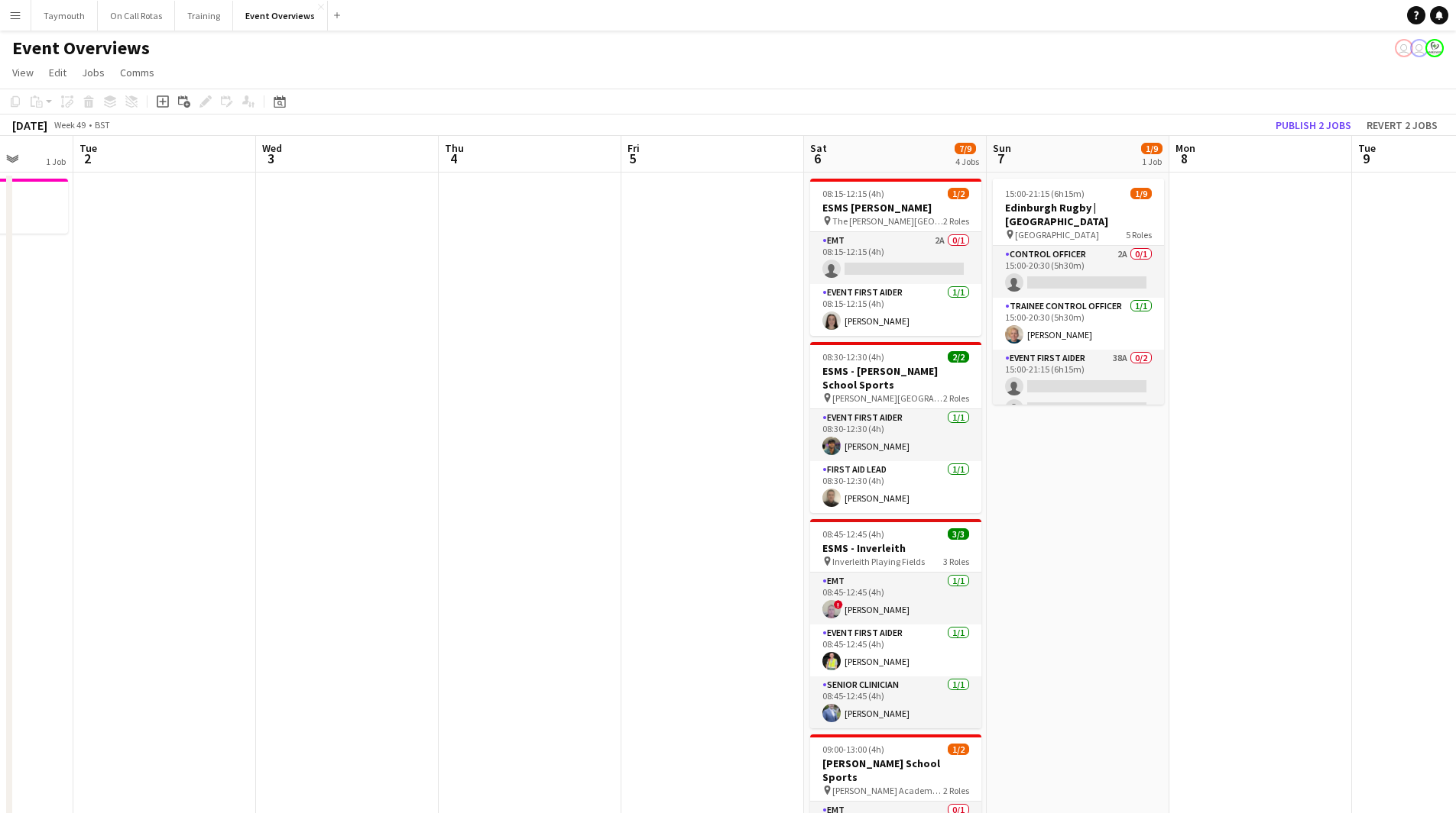
drag, startPoint x: 550, startPoint y: 581, endPoint x: 529, endPoint y: 581, distance: 21.0
click at [529, 581] on app-calendar-viewport "Sat 29 8/18 5 Jobs Sun 30 Mon 1 1 Job Tue 2 Wed 3 Thu 4 Fri 5 Sat 6 7/9 4 Jobs …" at bounding box center [728, 770] width 1456 height 1269
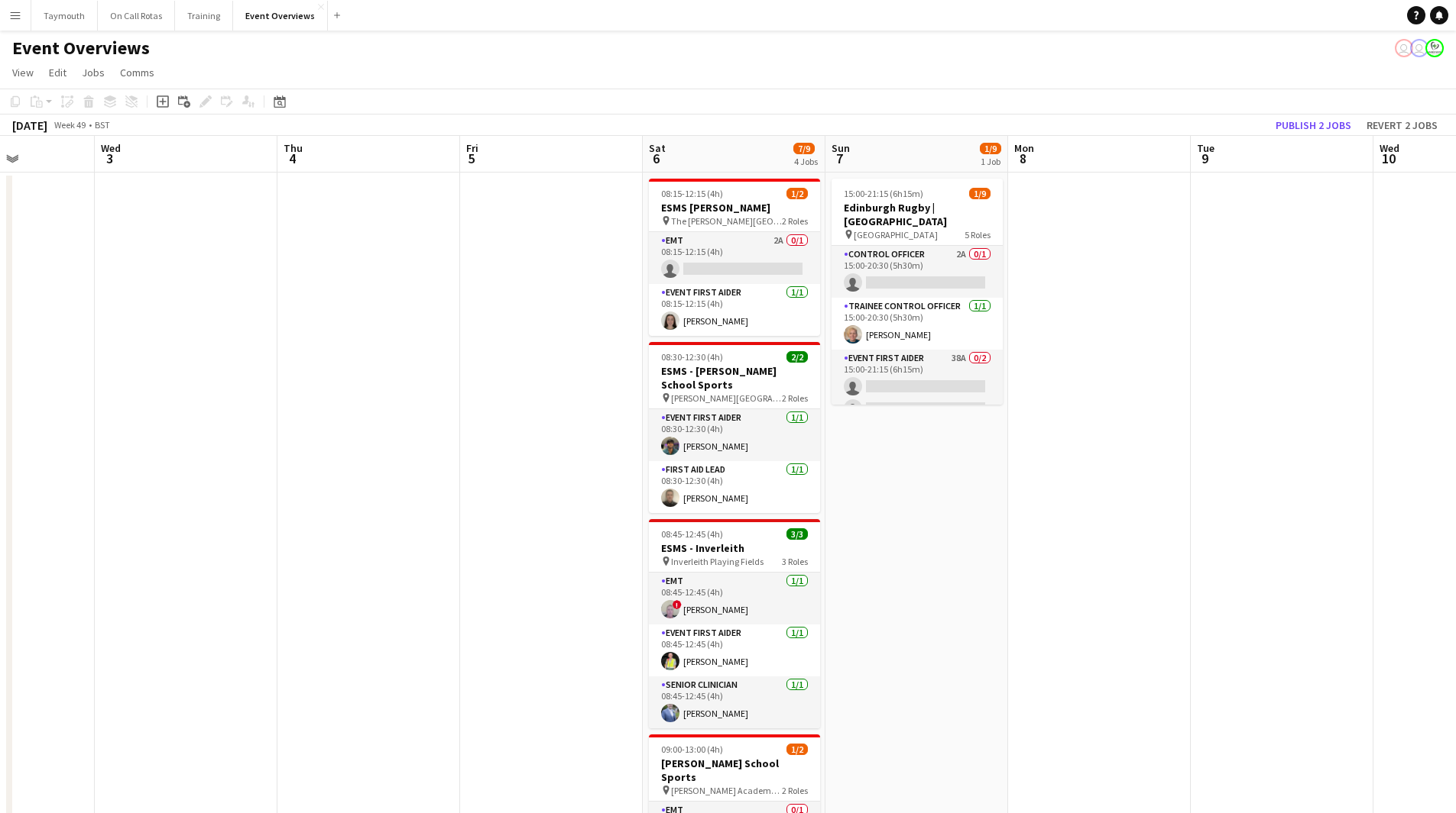
drag, startPoint x: 1014, startPoint y: 573, endPoint x: 343, endPoint y: 576, distance: 671.0
click at [368, 590] on app-calendar-viewport "Sun 30 Mon 1 1 Job Tue 2 Wed 3 Thu 4 Fri 5 Sat 6 7/9 4 Jobs Sun 7 1/9 1 Job Mon…" at bounding box center [728, 770] width 1456 height 1269
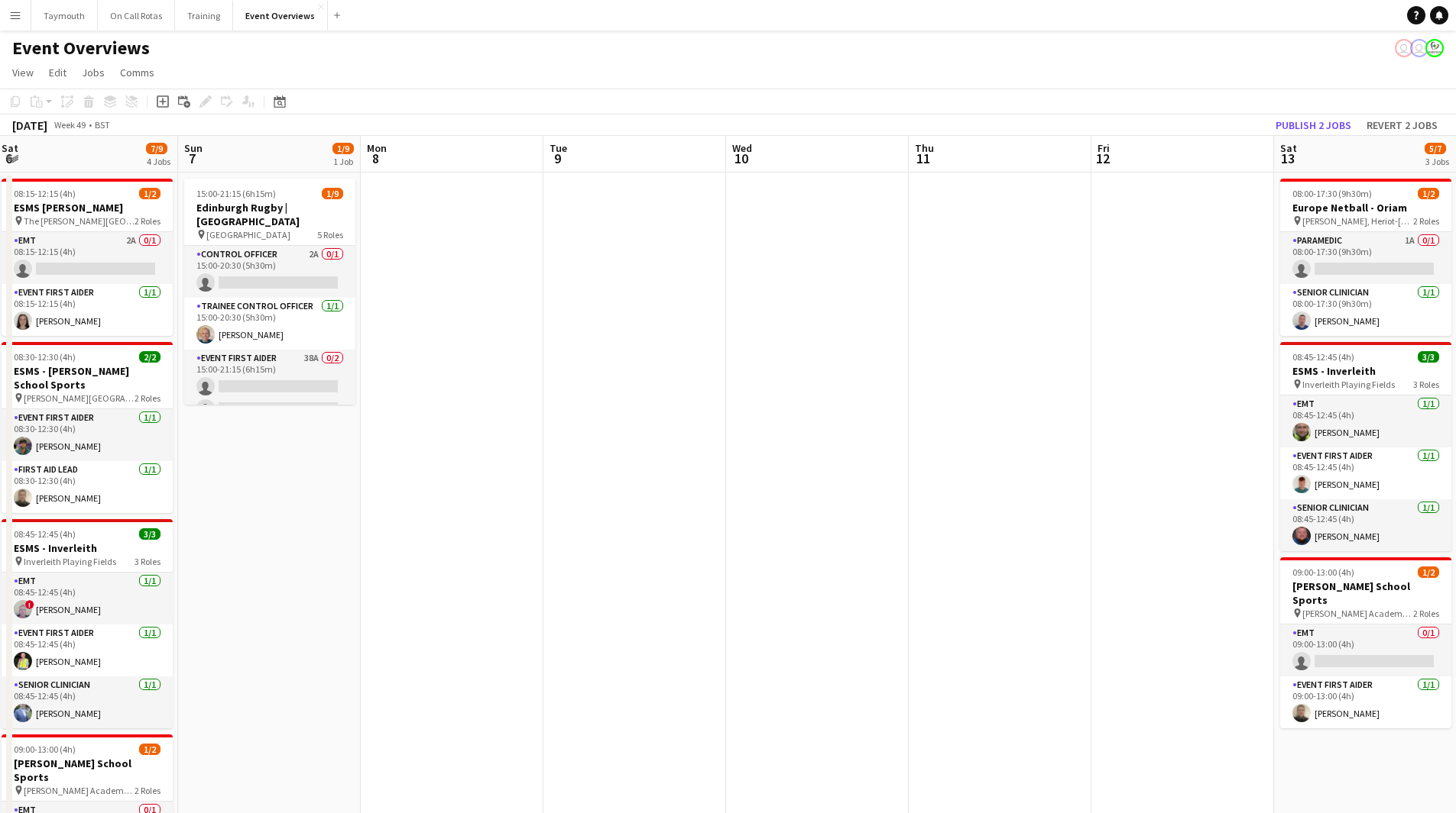
drag, startPoint x: 743, startPoint y: 577, endPoint x: 271, endPoint y: 598, distance: 472.5
click at [271, 598] on app-calendar-viewport "Wed 3 Thu 4 Fri 5 Sat 6 7/9 4 Jobs Sun 7 1/9 1 Job Mon 8 Tue 9 Wed 10 Thu 11 Fr…" at bounding box center [728, 770] width 1456 height 1269
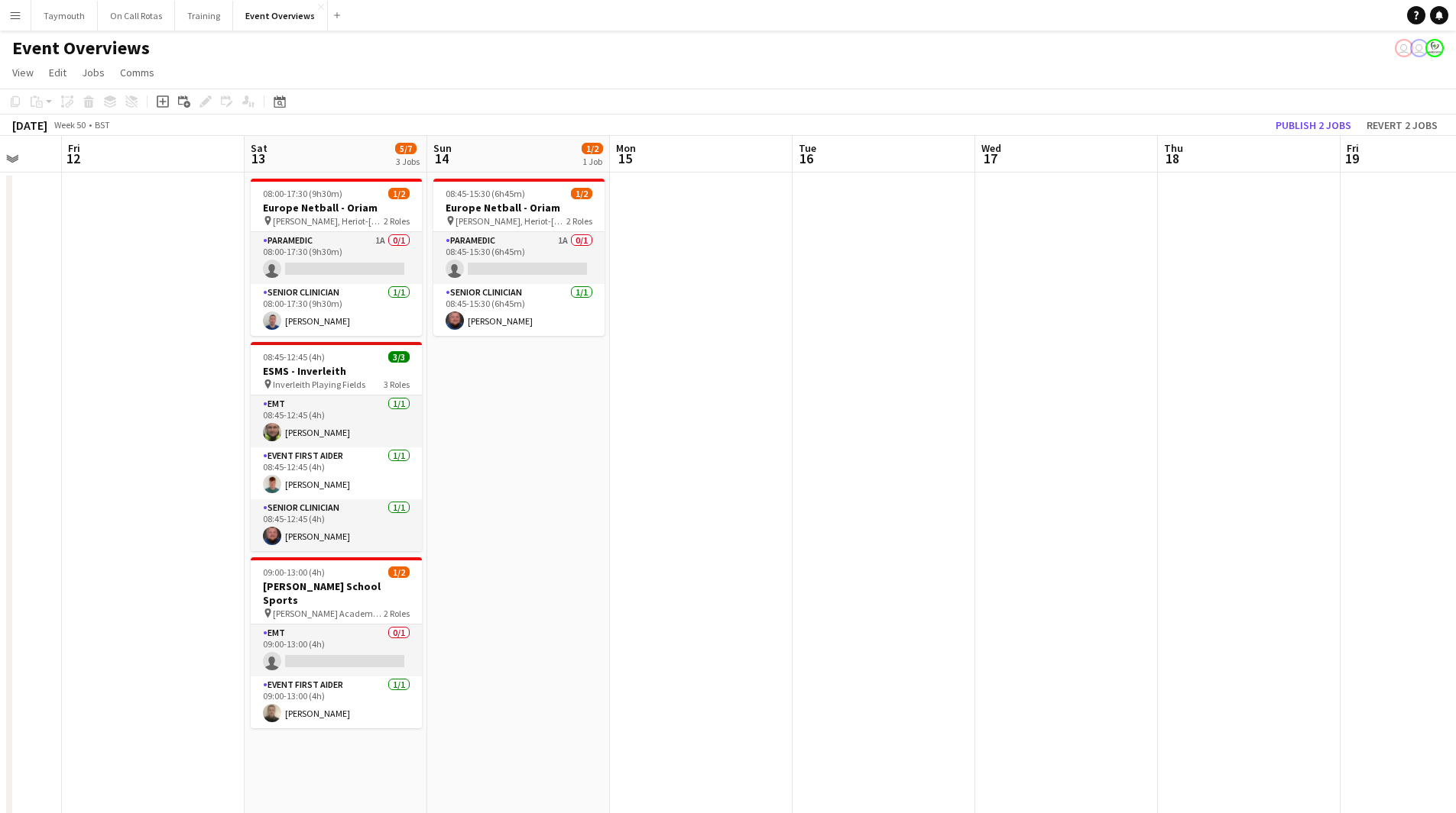
drag, startPoint x: 633, startPoint y: 536, endPoint x: 74, endPoint y: 581, distance: 560.8
click at [74, 581] on app-calendar-viewport "Mon 8 Tue 9 Wed 10 Thu 11 Fri 12 Sat 13 5/7 3 Jobs Sun 14 1/2 1 Job Mon 15 Tue …" at bounding box center [728, 770] width 1456 height 1269
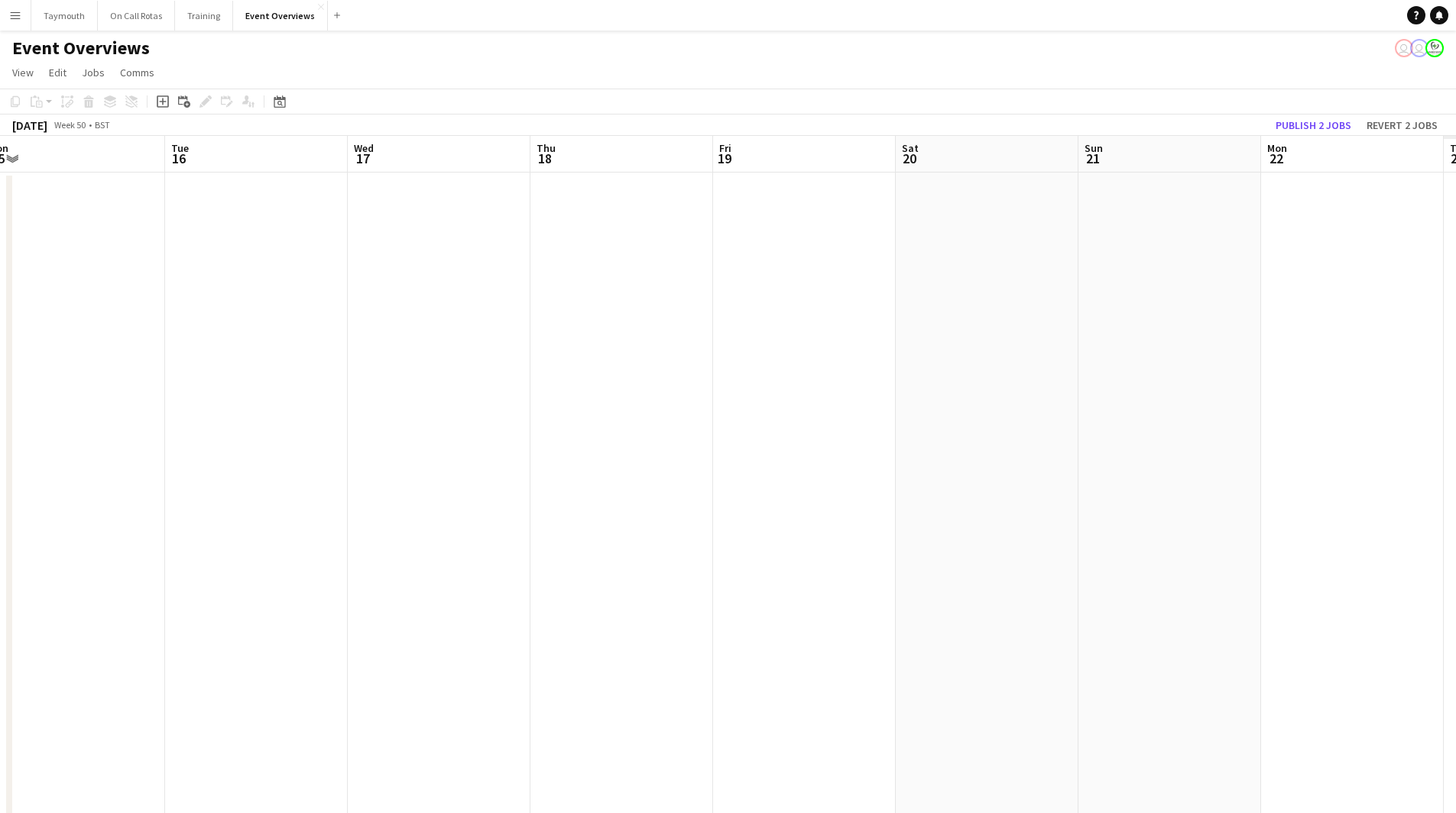
drag, startPoint x: 559, startPoint y: 606, endPoint x: 485, endPoint y: 616, distance: 74.7
click at [486, 616] on app-calendar-viewport "Fri 12 Sat 13 5/7 3 Jobs Sun 14 1/2 1 Job Mon 15 Tue 16 Wed 17 Thu 18 Fri 19 Sa…" at bounding box center [728, 770] width 1456 height 1269
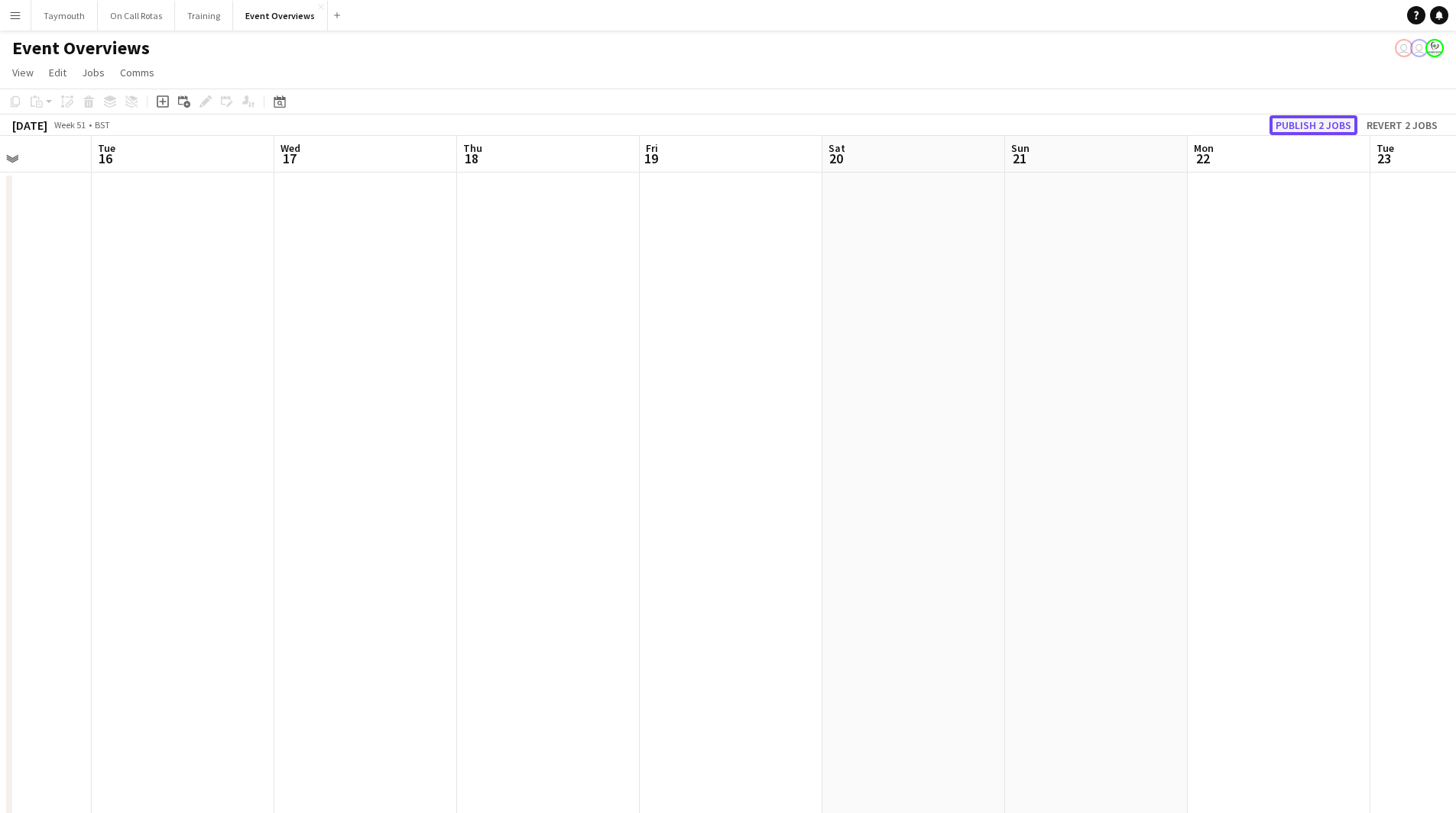
click at [1331, 115] on button "Publish 2 jobs" at bounding box center [1313, 124] width 88 height 20
drag, startPoint x: 279, startPoint y: 94, endPoint x: 348, endPoint y: 253, distance: 173.3
click at [279, 94] on div "Date picker" at bounding box center [279, 101] width 18 height 18
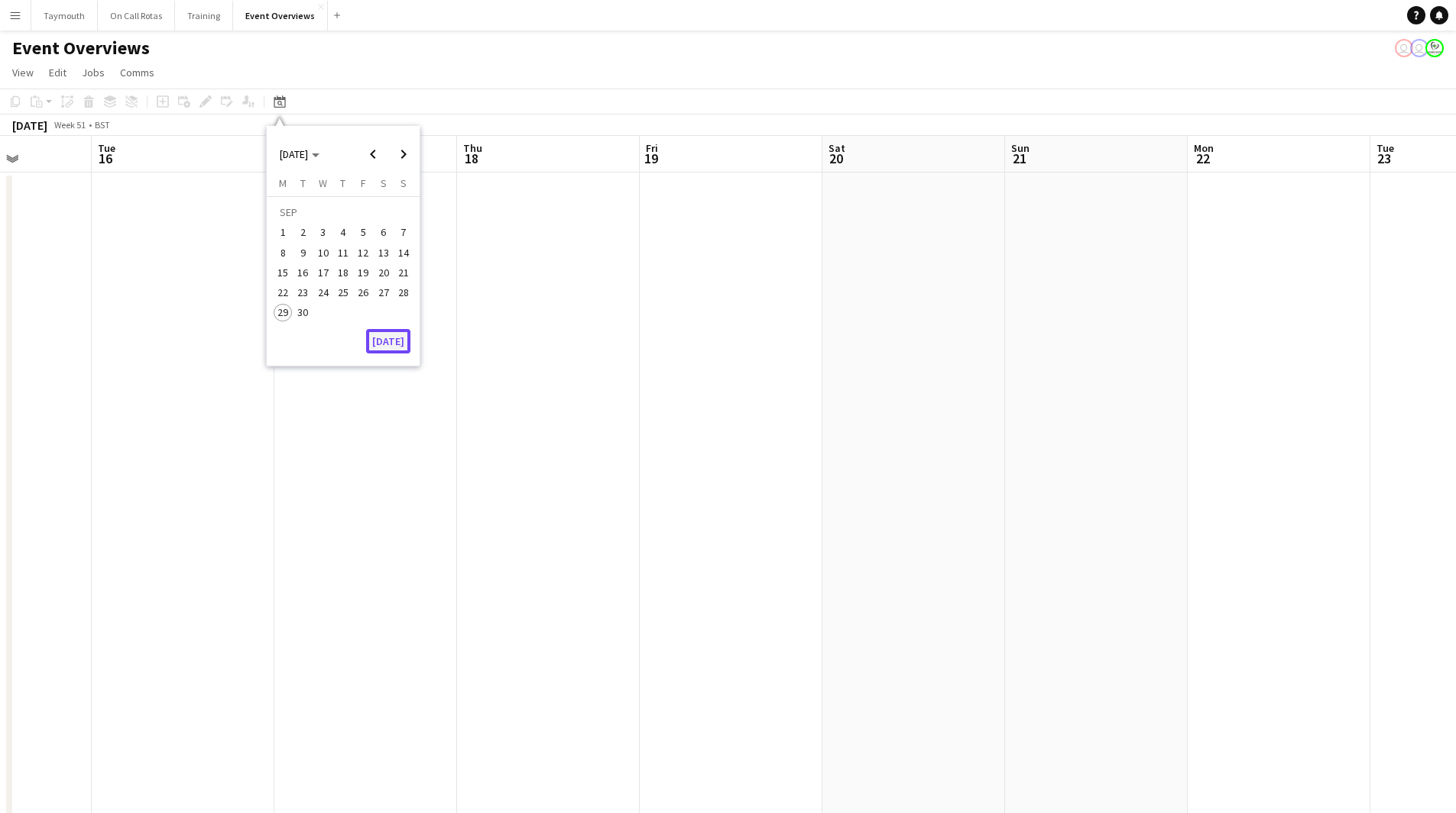
click at [399, 338] on button "[DATE]" at bounding box center [388, 341] width 45 height 24
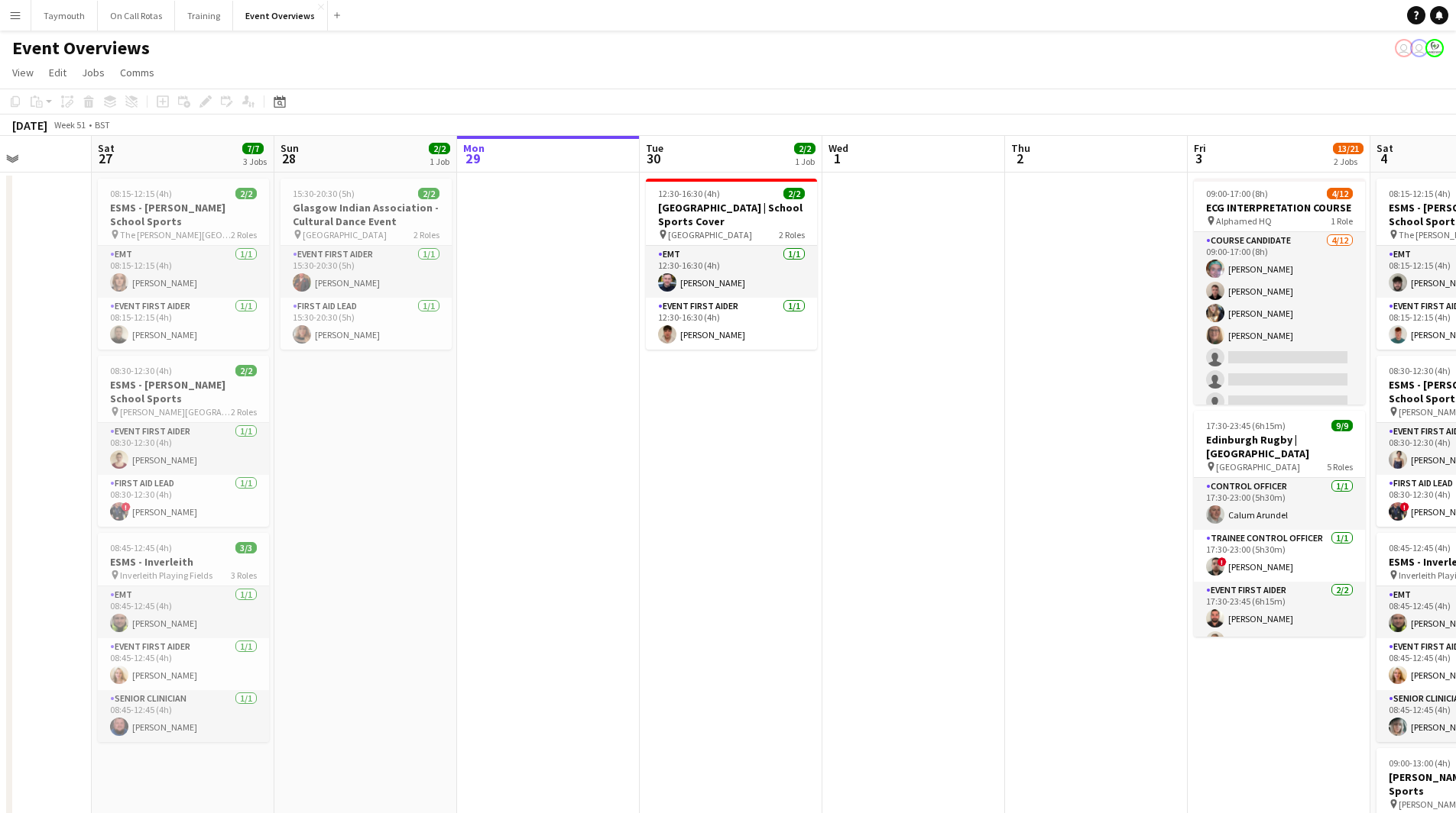
scroll to position [0, 526]
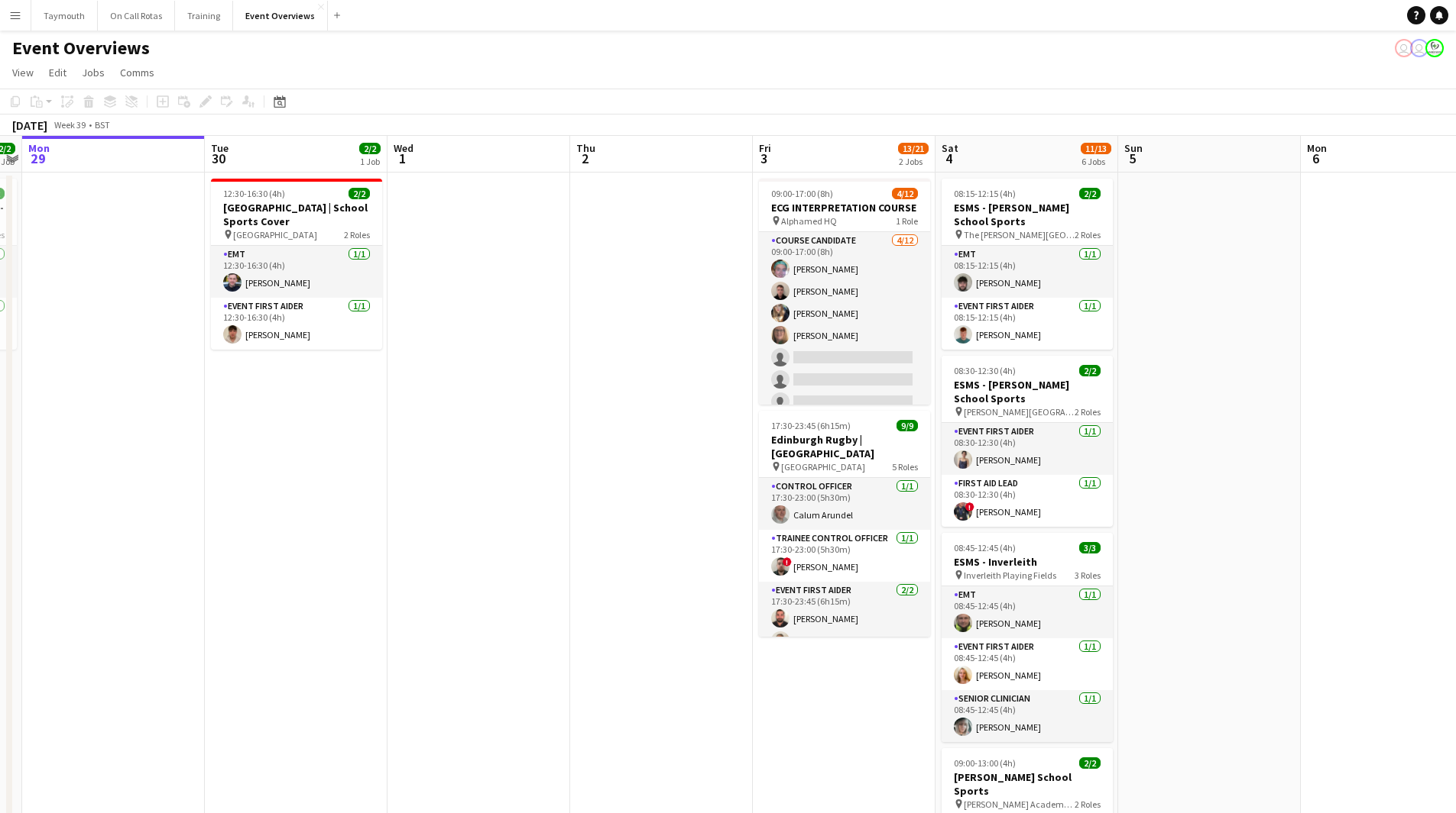
drag, startPoint x: 922, startPoint y: 650, endPoint x: 447, endPoint y: 649, distance: 475.0
click at [402, 646] on app-calendar-viewport "Fri 26 Sat 27 7/7 3 Jobs Sun 28 2/2 1 Job Mon 29 Tue 30 2/2 1 Job Wed 1 Thu 2 F…" at bounding box center [728, 770] width 1456 height 1269
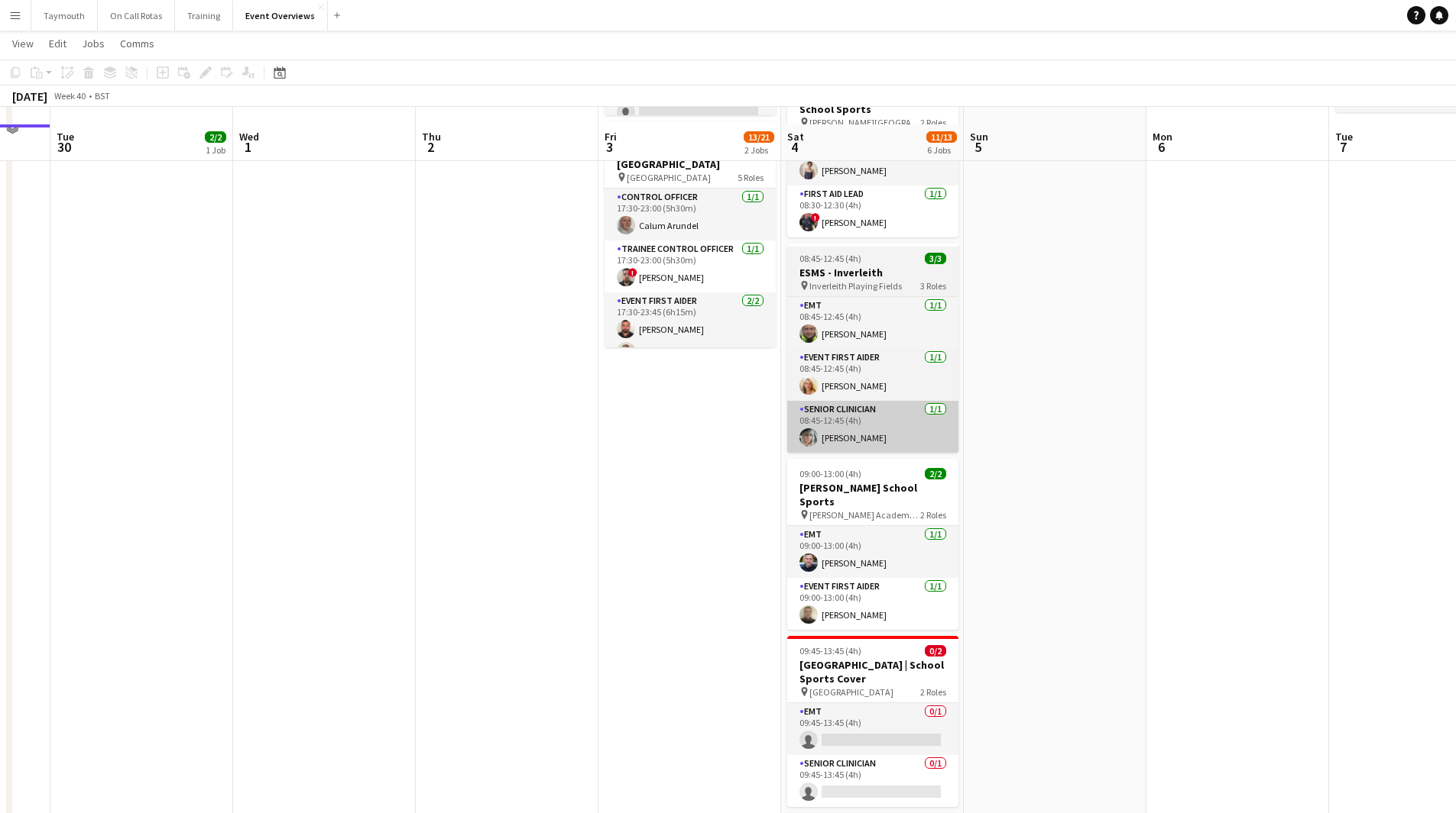
scroll to position [306, 0]
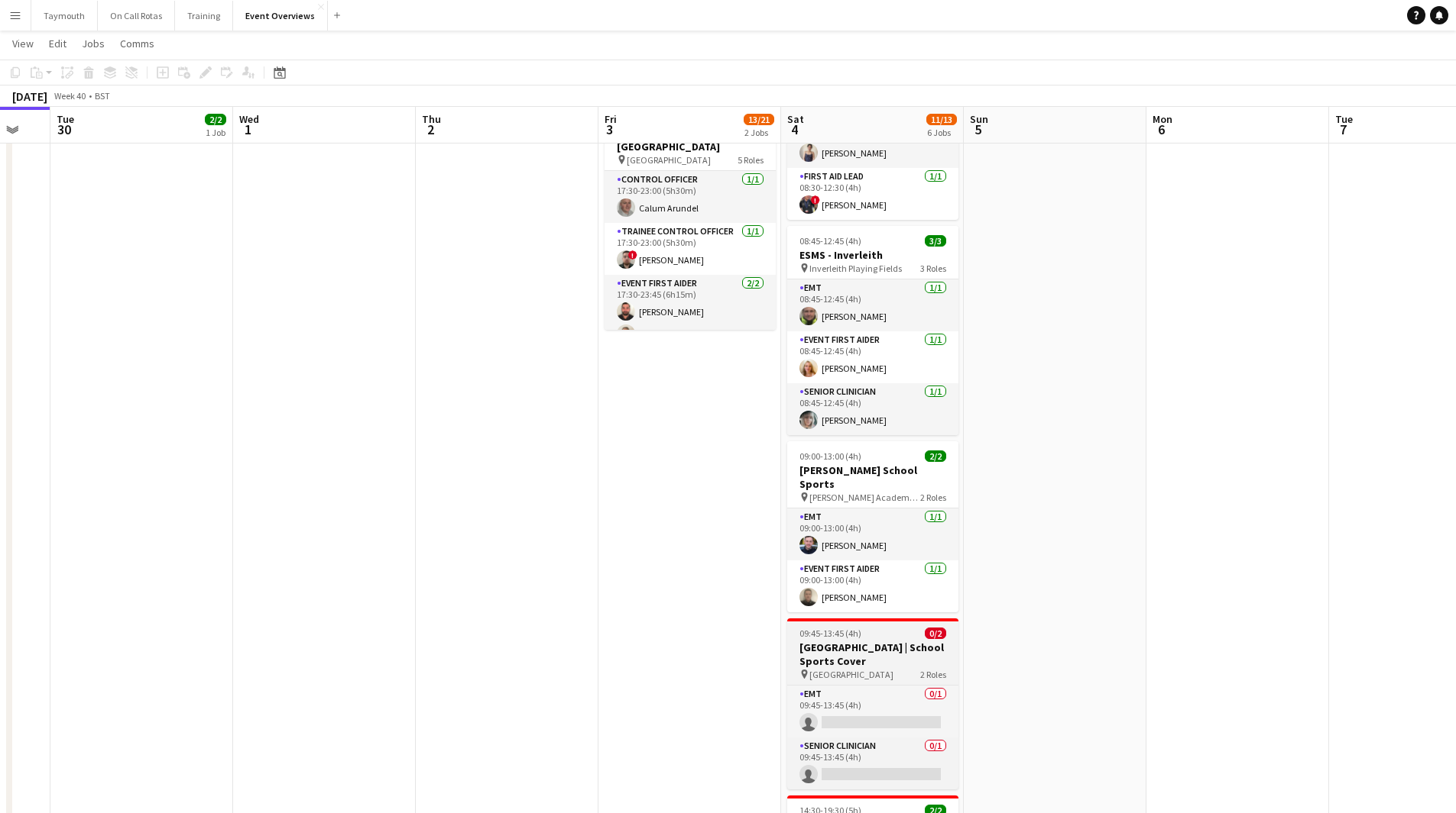
click at [850, 640] on h3 "[GEOGRAPHIC_DATA] | School Sports Cover" at bounding box center [872, 654] width 171 height 27
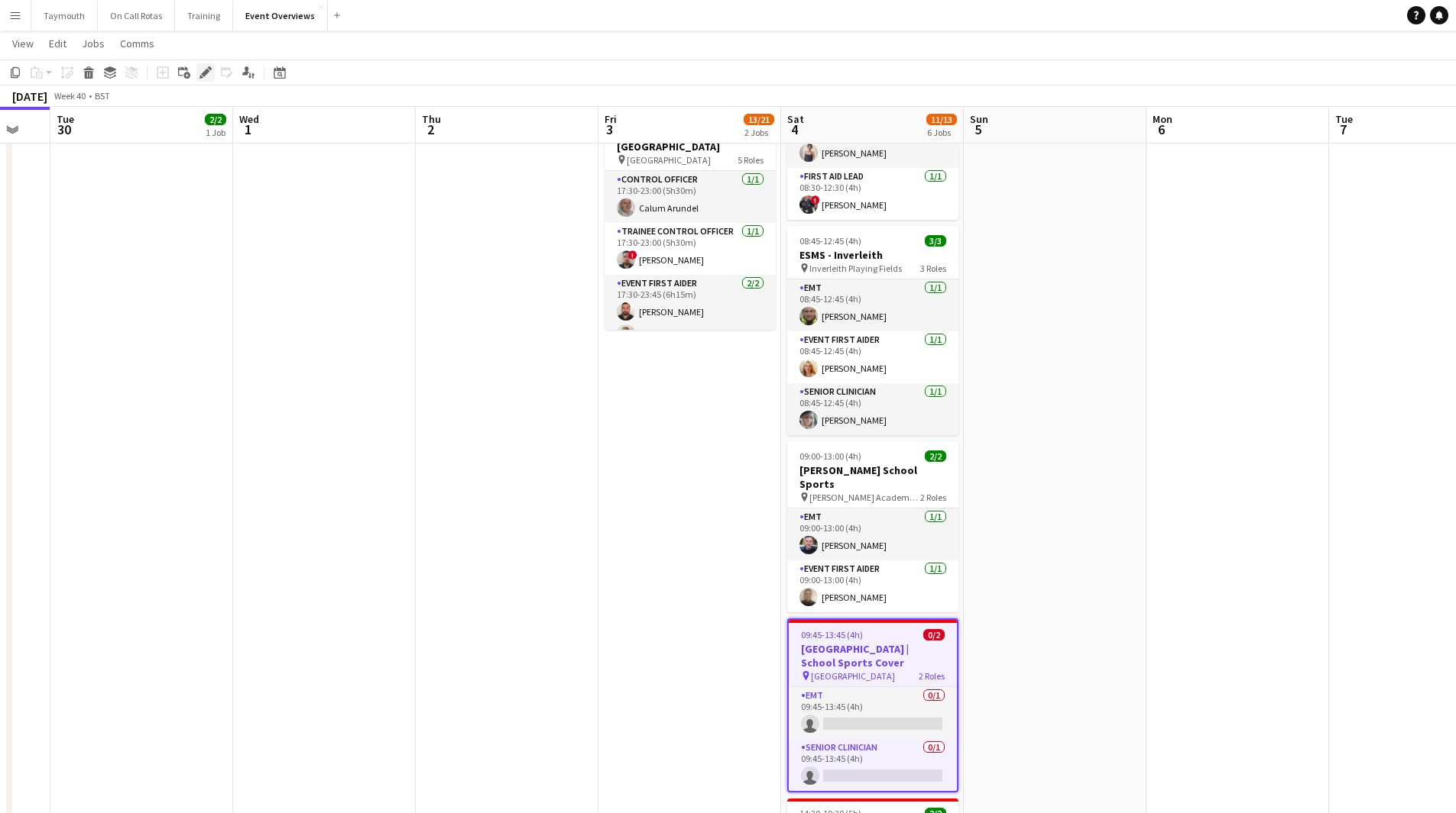
click at [209, 72] on icon at bounding box center [205, 73] width 9 height 9
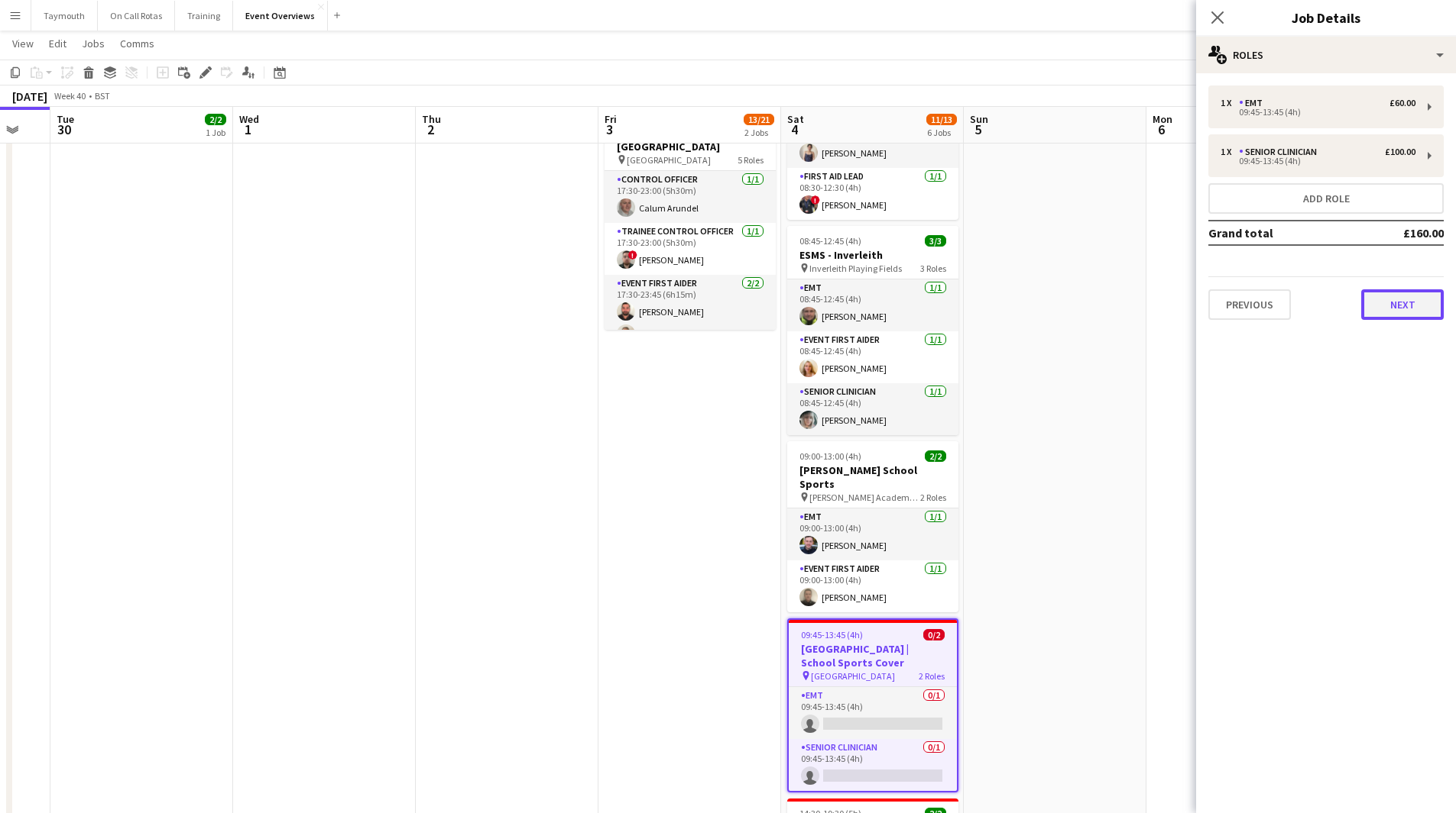
click at [1411, 297] on button "Next" at bounding box center [1402, 305] width 82 height 31
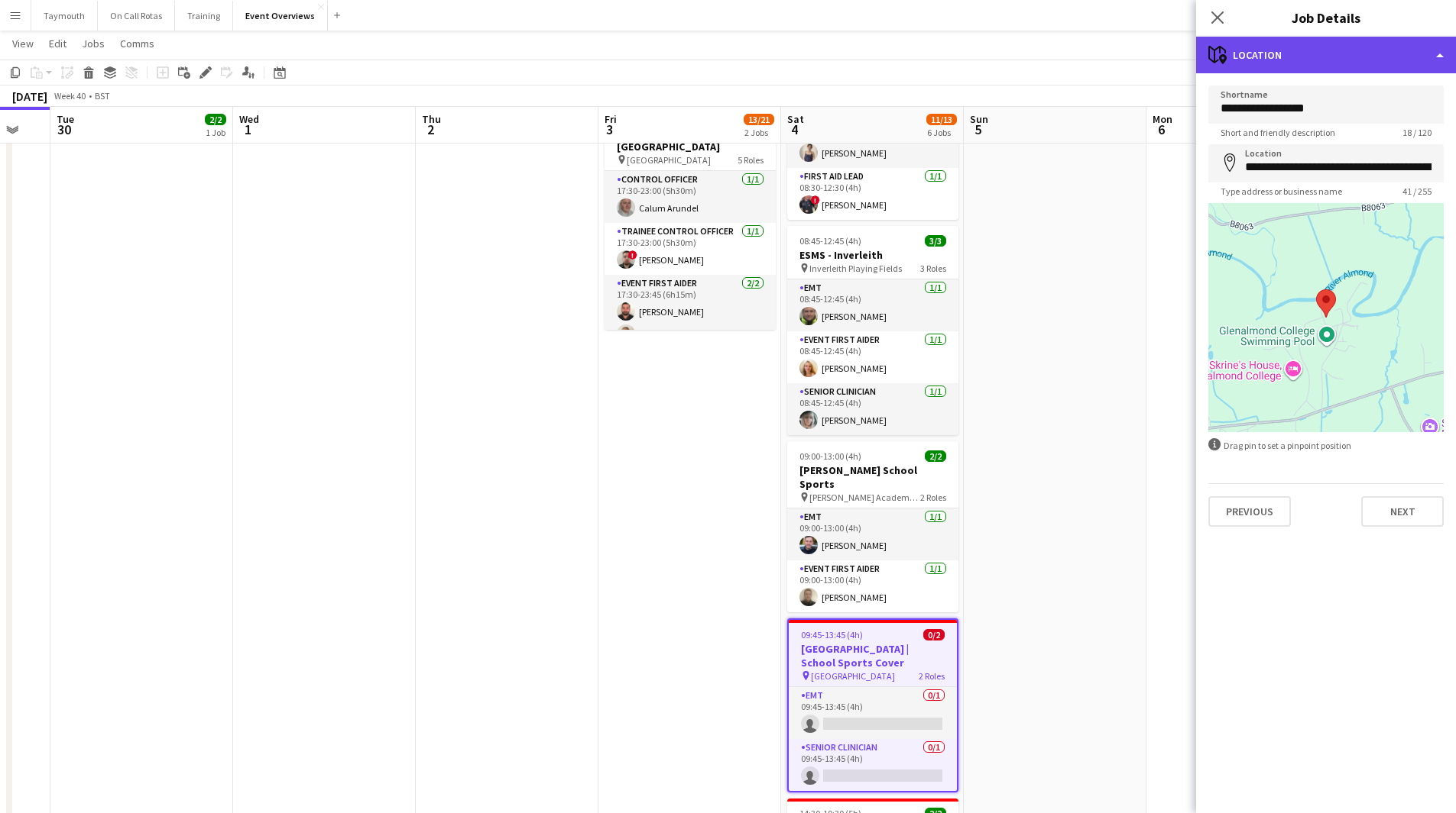
click at [1358, 55] on div "maps-pin-1 Location" at bounding box center [1325, 55] width 259 height 37
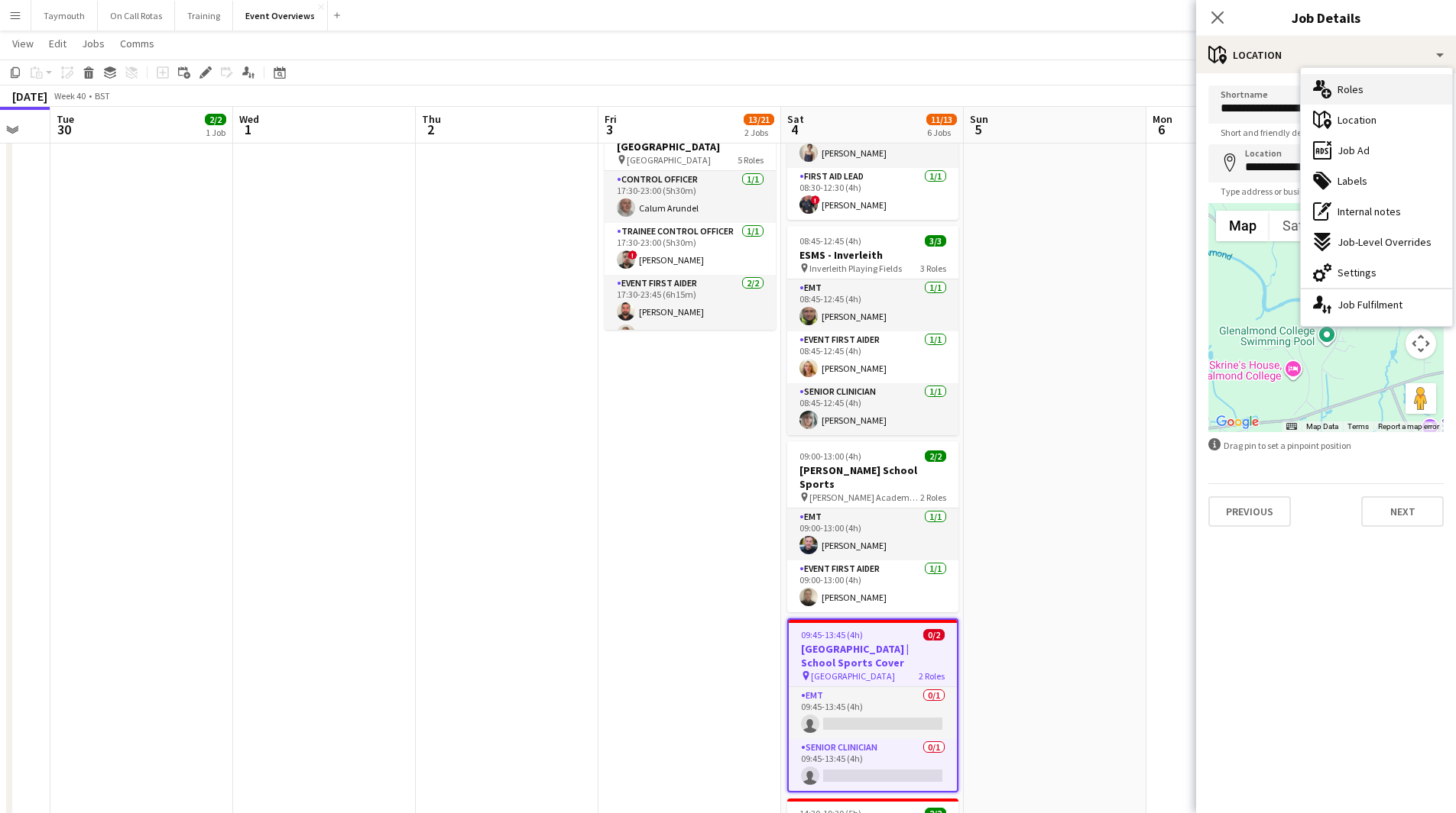
click at [1361, 100] on div "multiple-users-add Roles" at bounding box center [1376, 89] width 151 height 31
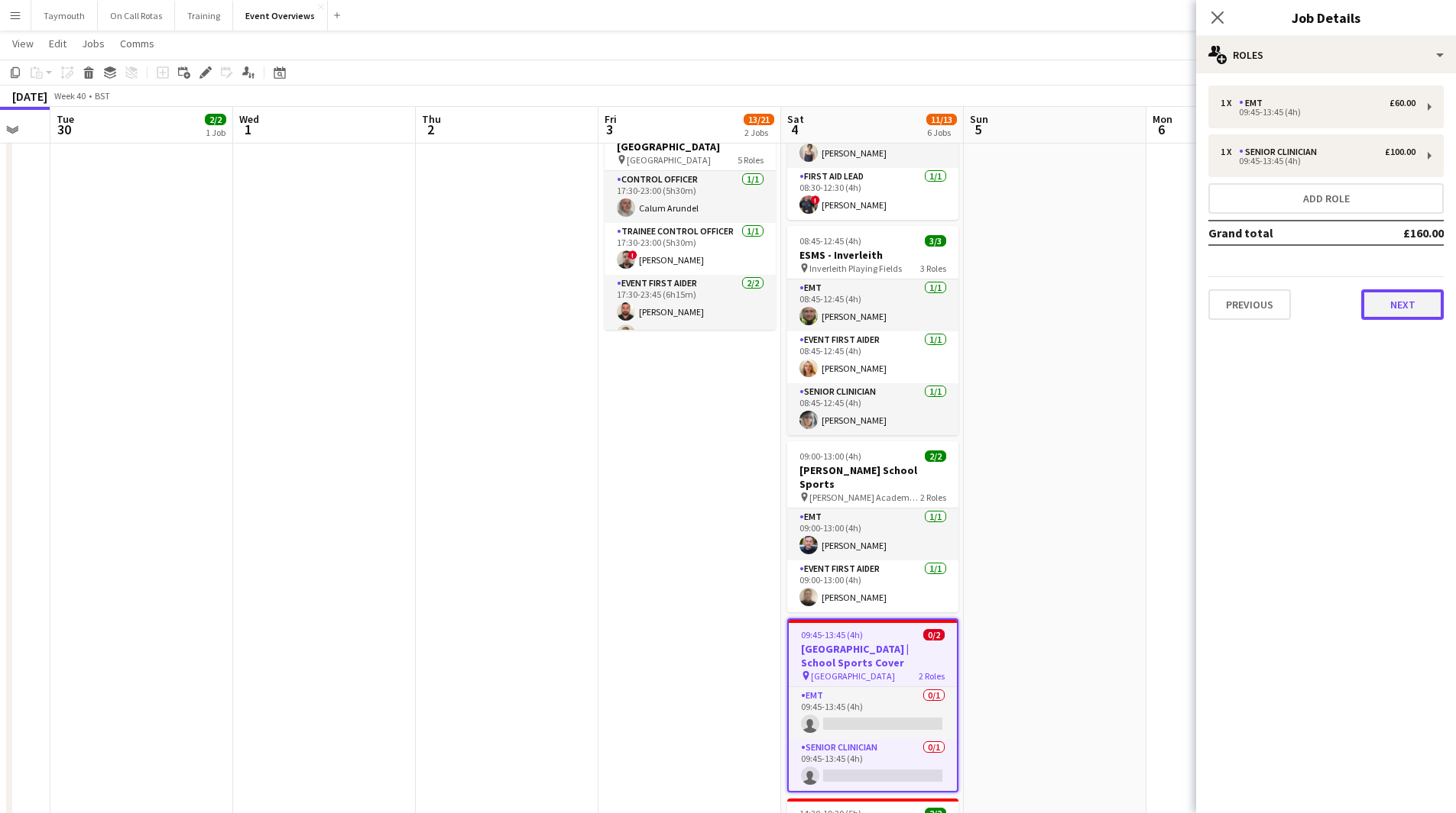
click at [1399, 301] on button "Next" at bounding box center [1402, 305] width 82 height 31
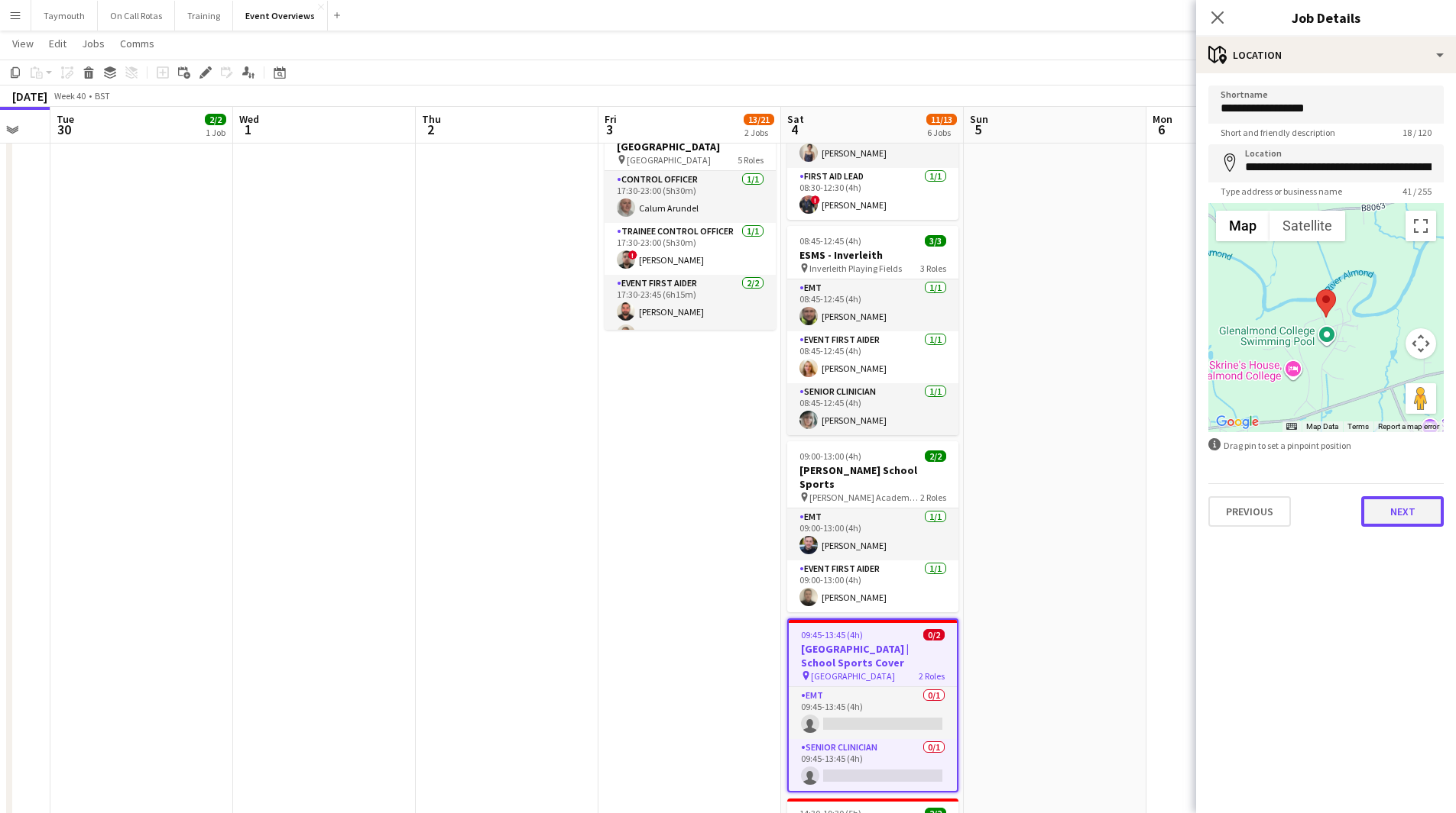
click at [1394, 513] on button "Next" at bounding box center [1402, 512] width 82 height 31
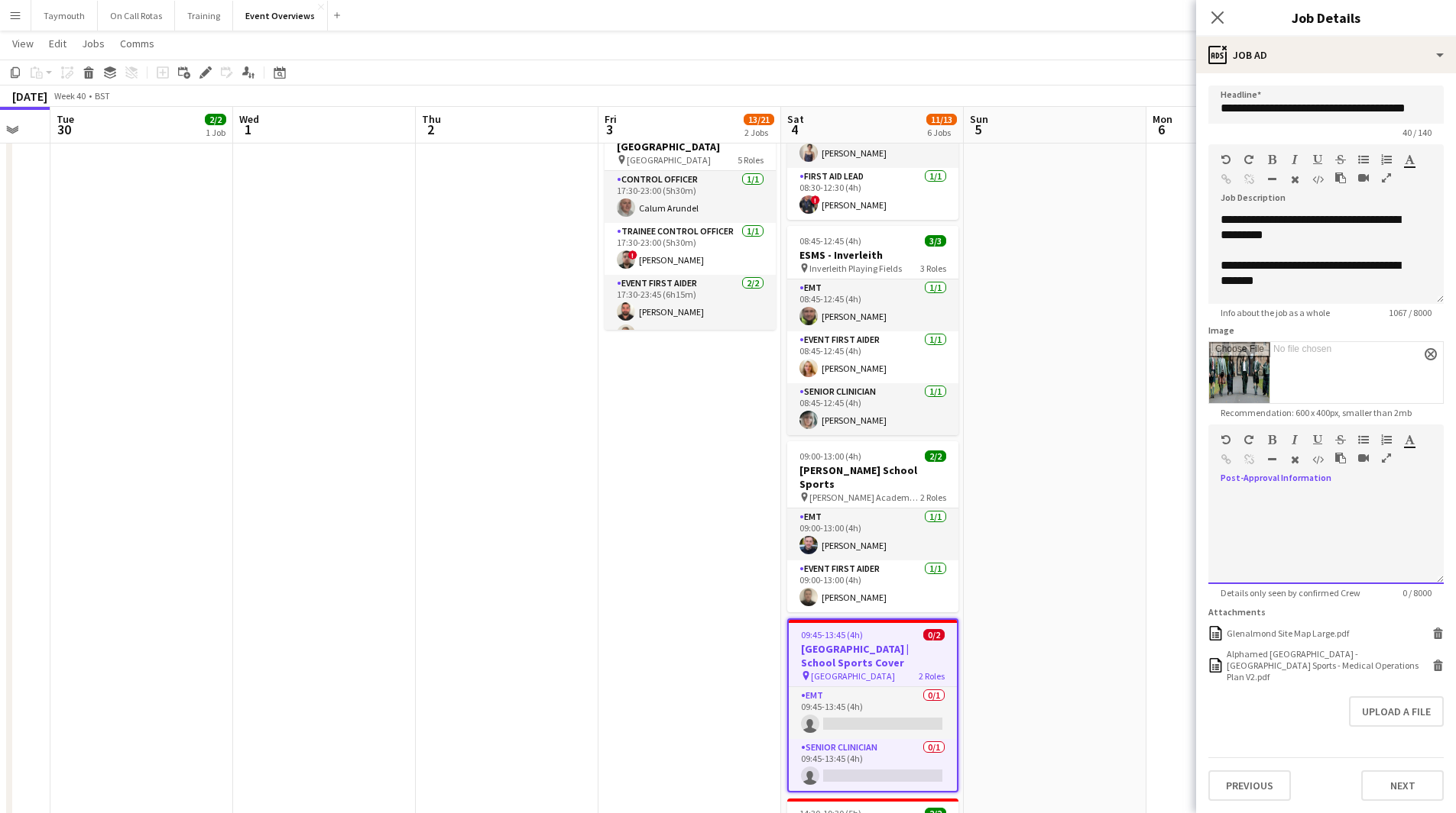
click at [1379, 516] on div at bounding box center [1325, 538] width 235 height 92
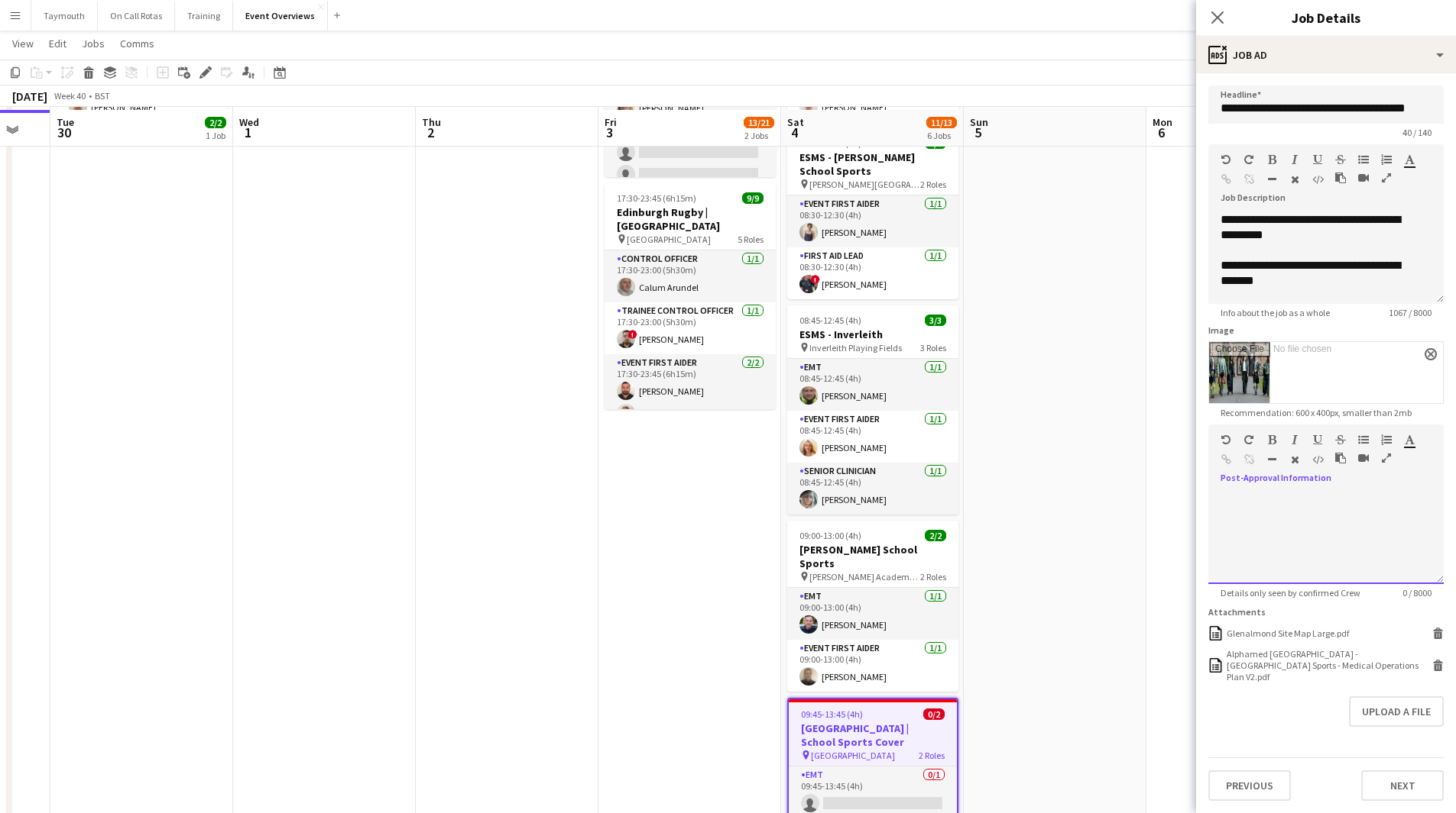
scroll to position [0, 0]
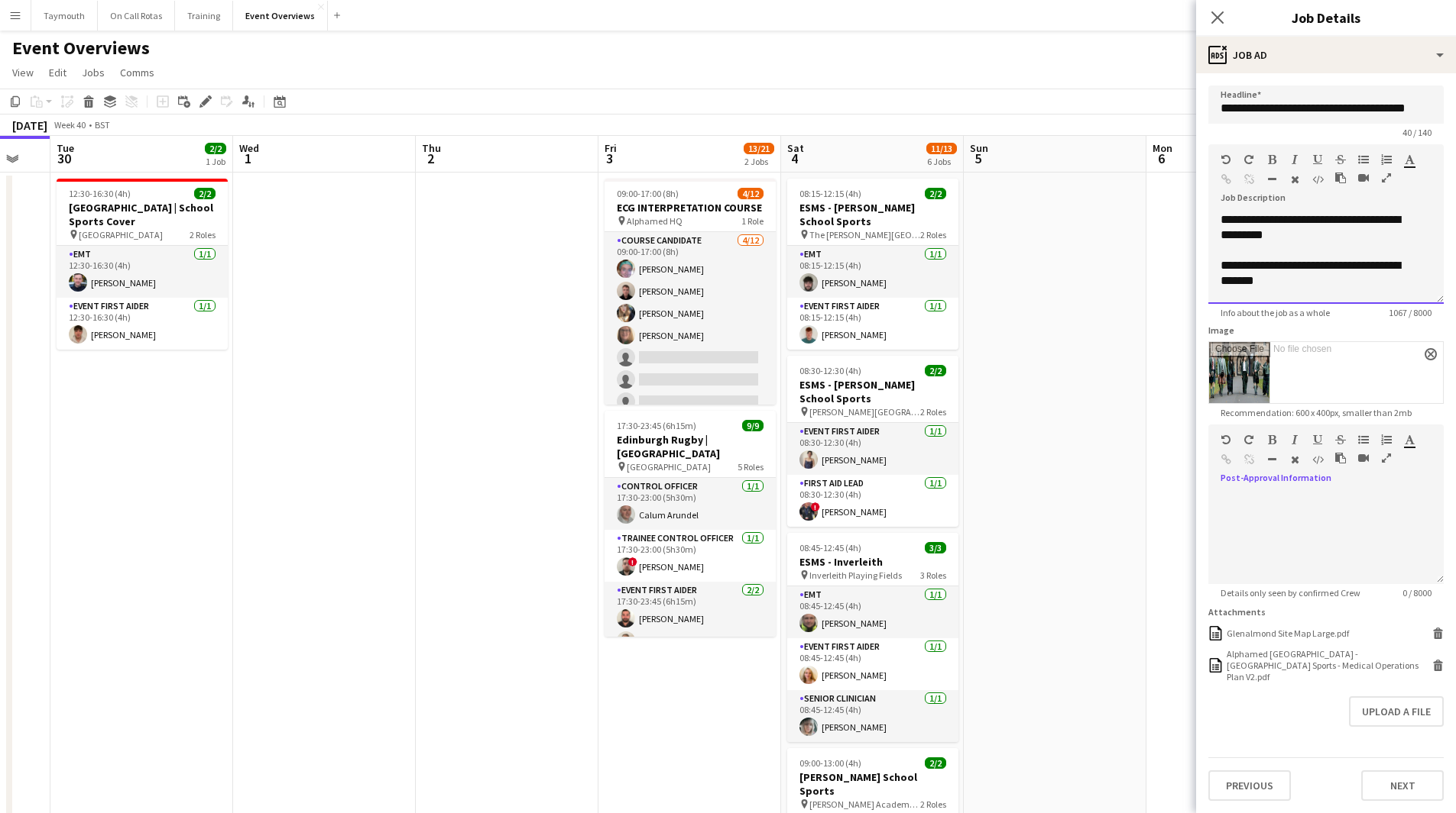
click at [1224, 219] on div "**********" at bounding box center [1320, 228] width 199 height 31
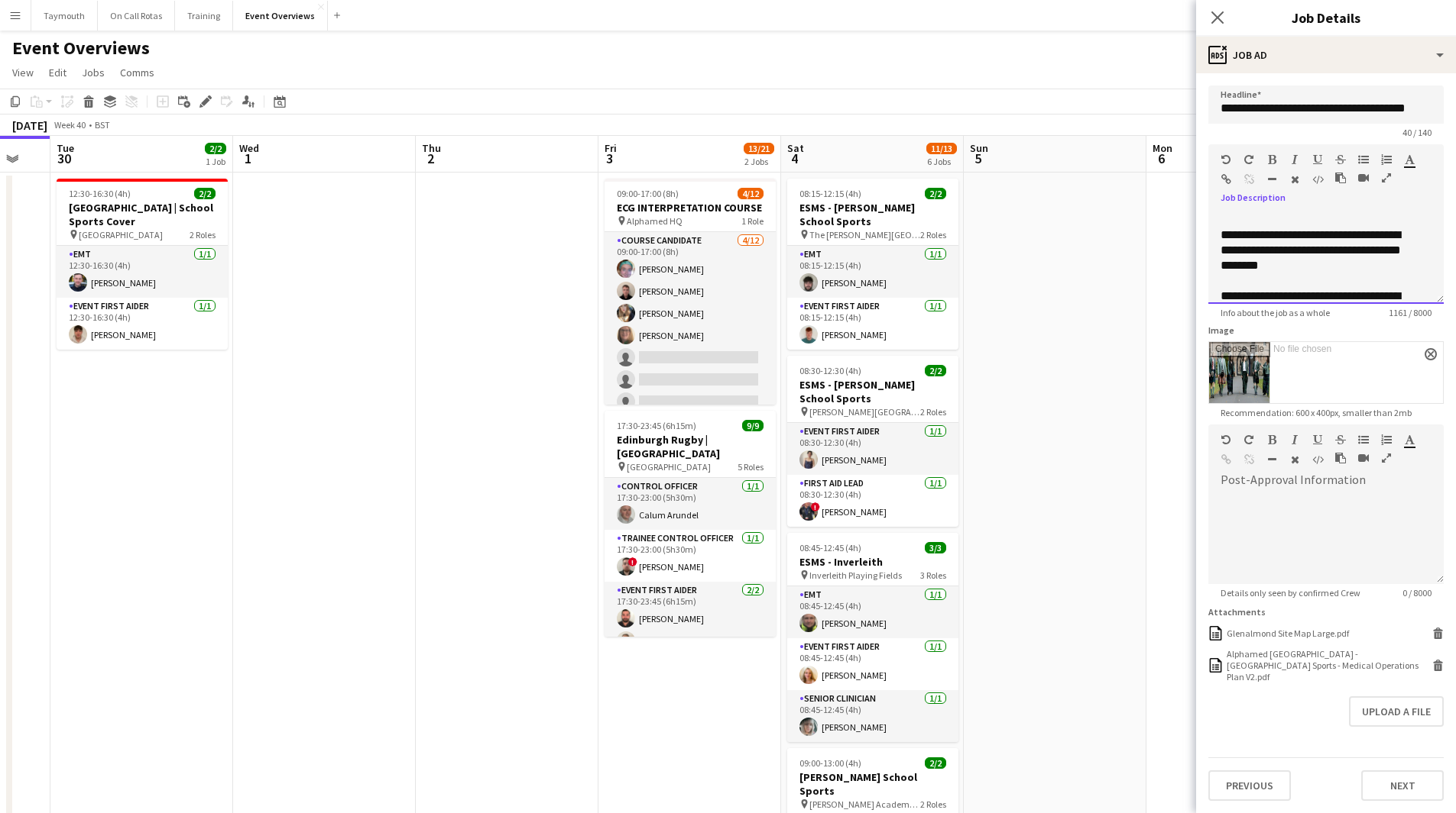
drag, startPoint x: 1365, startPoint y: 272, endPoint x: 1149, endPoint y: 219, distance: 222.4
click at [1149, 219] on body "Menu Boards Boards Boards All jobs Status Workforce Workforce My Workforce Recr…" at bounding box center [728, 702] width 1456 height 1405
click at [1117, 591] on app-date-cell at bounding box center [1055, 789] width 183 height 1233
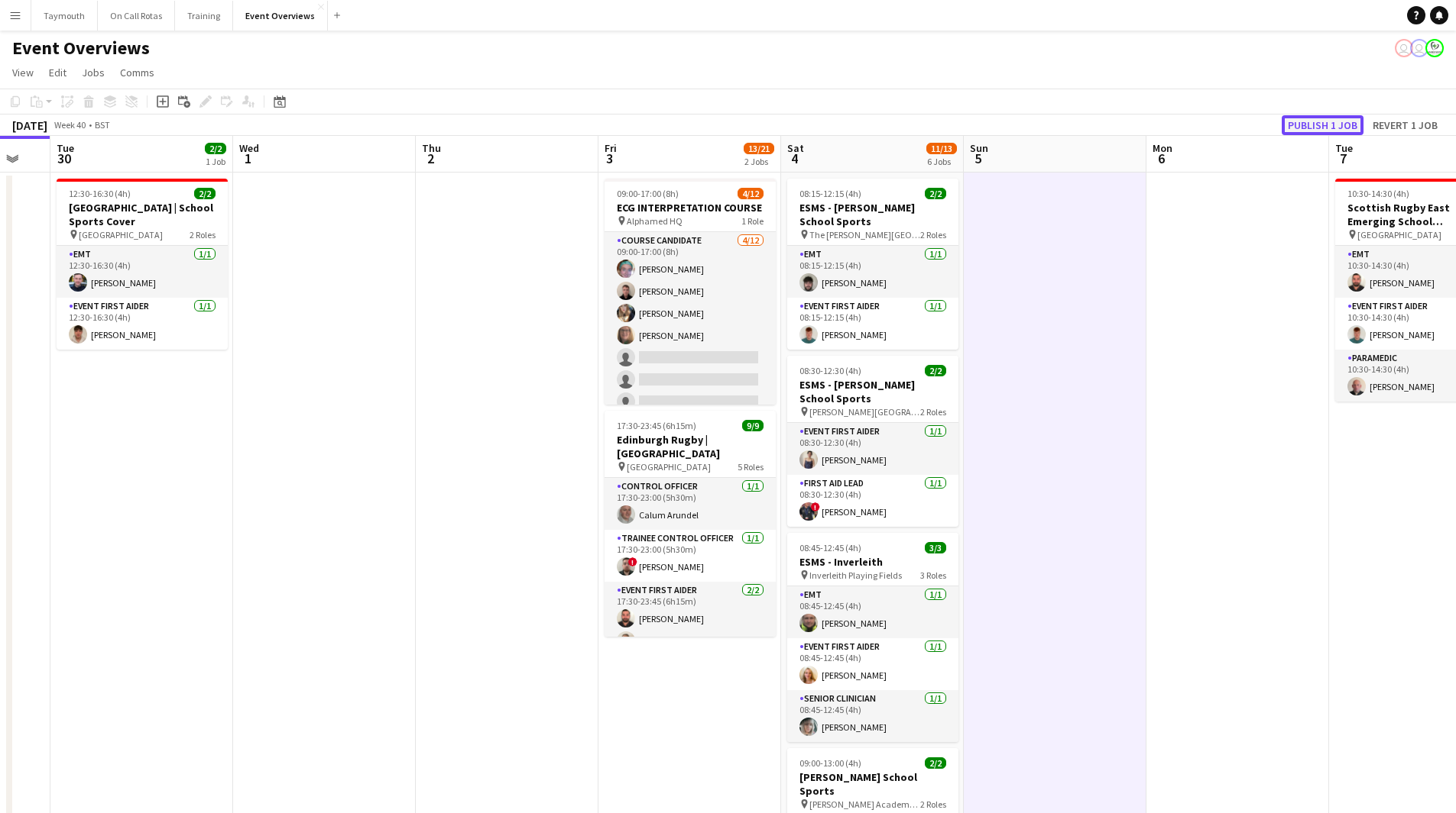
click at [1324, 129] on button "Publish 1 job" at bounding box center [1322, 124] width 82 height 20
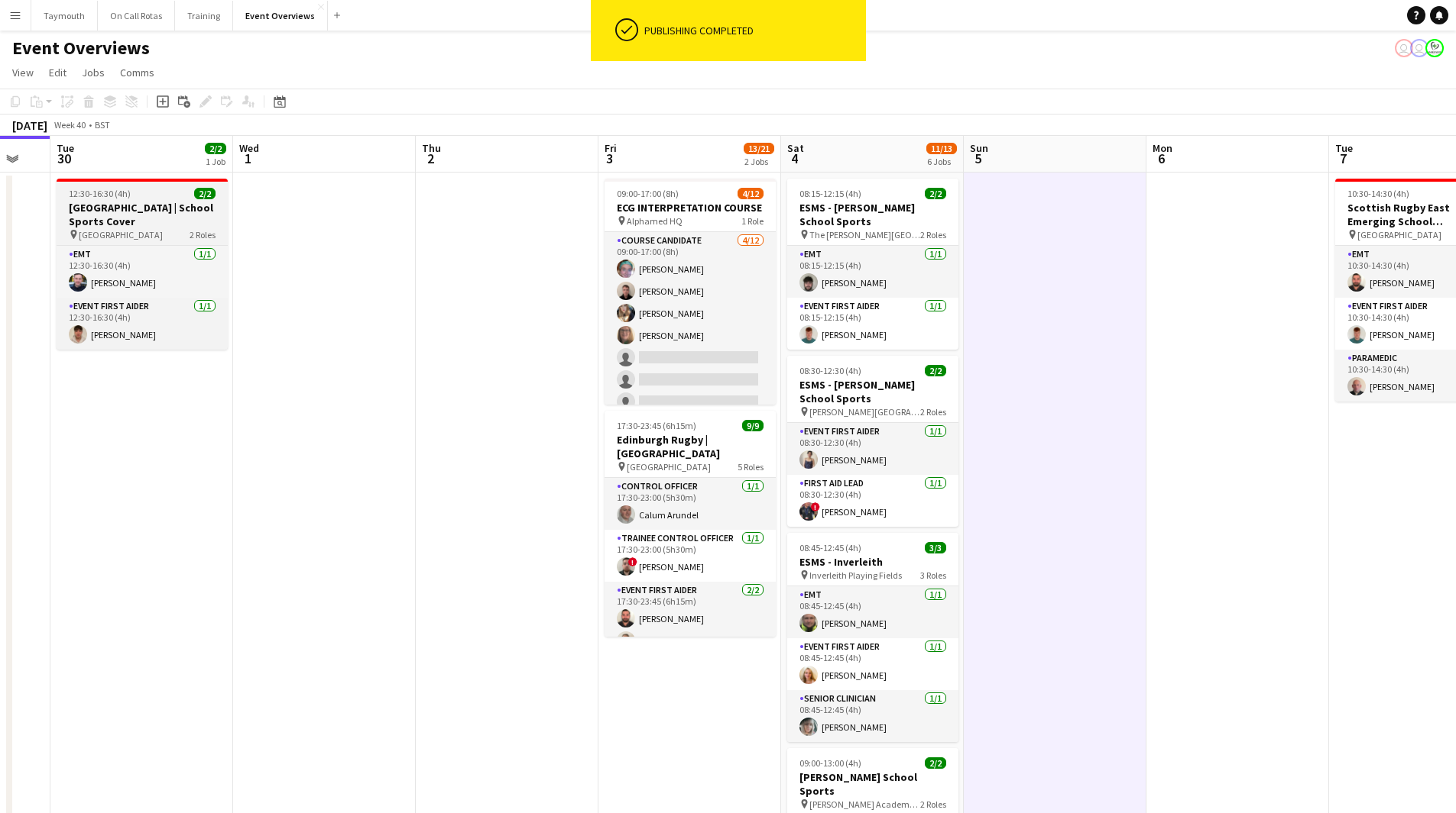
click at [139, 209] on h3 "[GEOGRAPHIC_DATA] | School Sports Cover" at bounding box center [142, 215] width 171 height 27
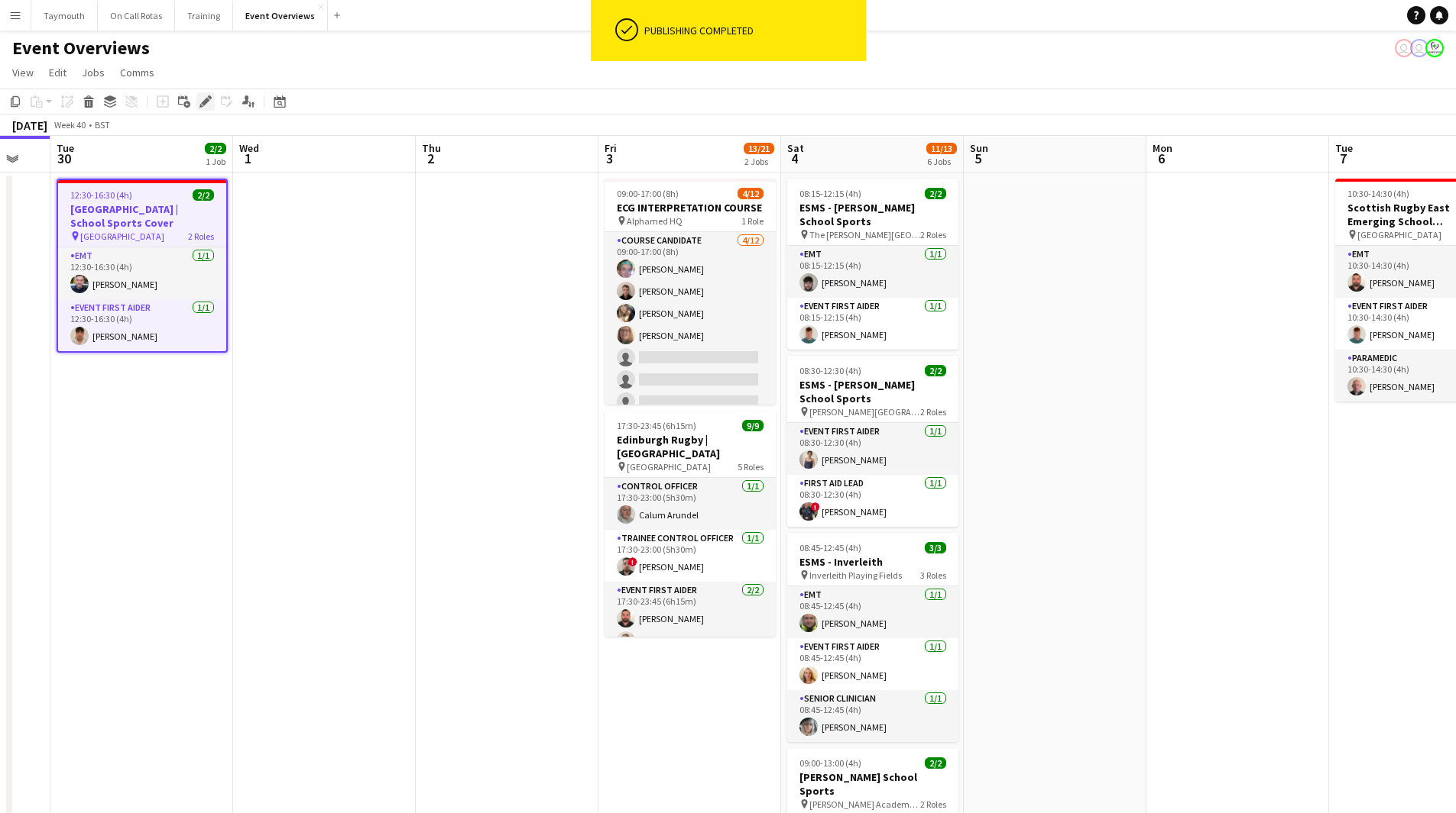
click at [204, 98] on icon "Edit" at bounding box center [205, 101] width 12 height 12
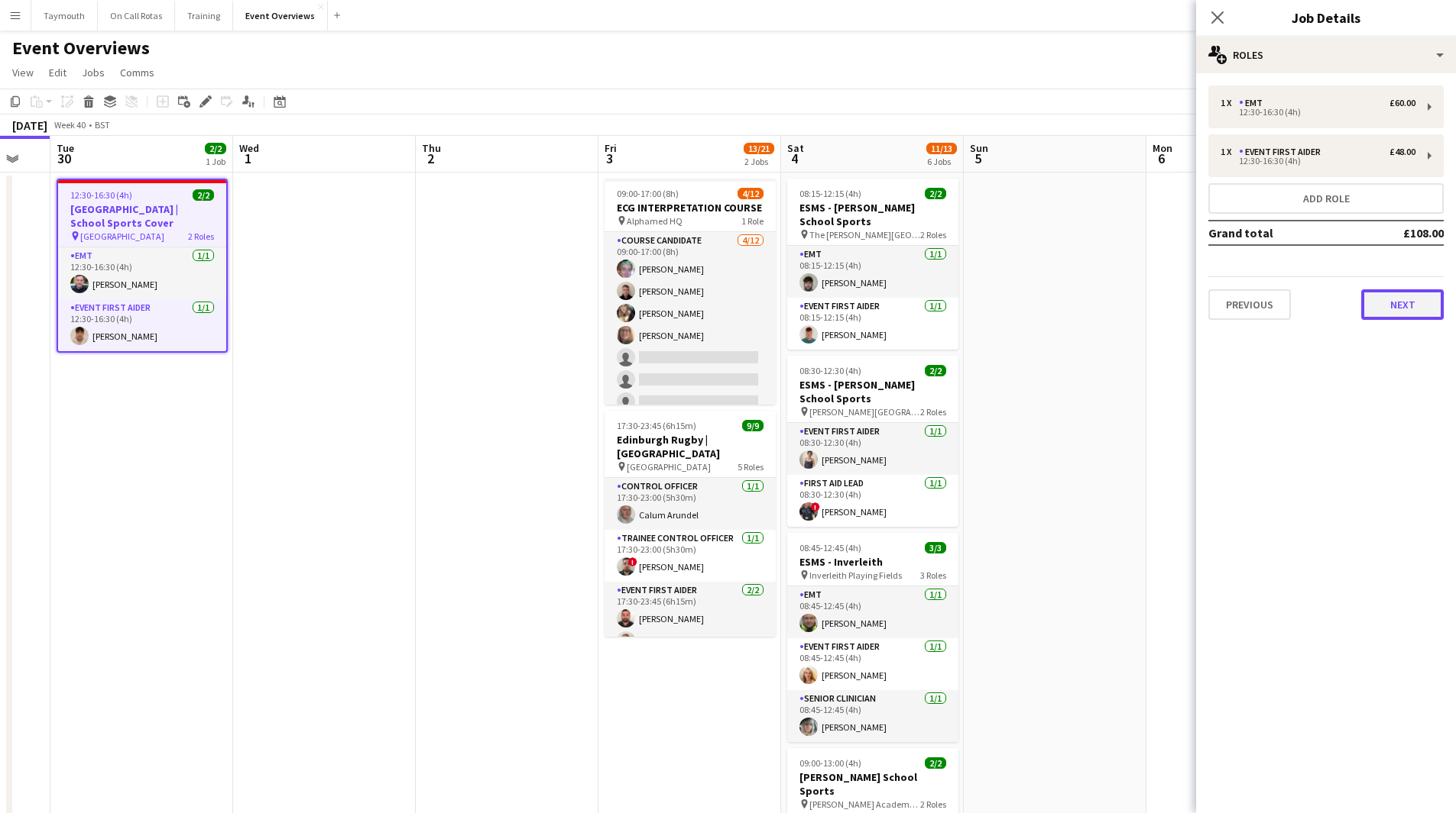
click at [1403, 295] on button "Next" at bounding box center [1402, 305] width 82 height 31
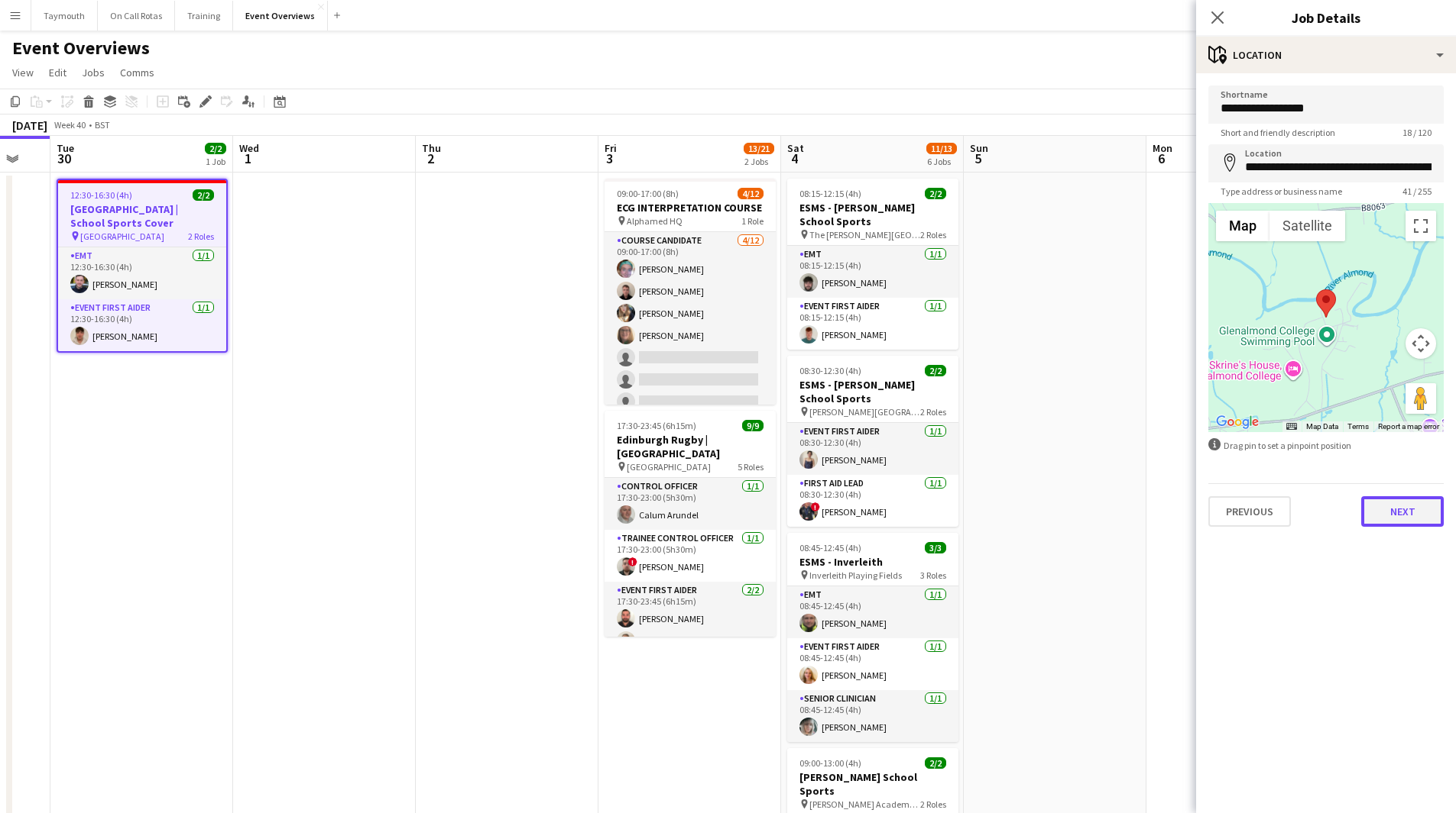
click at [1426, 522] on button "Next" at bounding box center [1402, 512] width 82 height 31
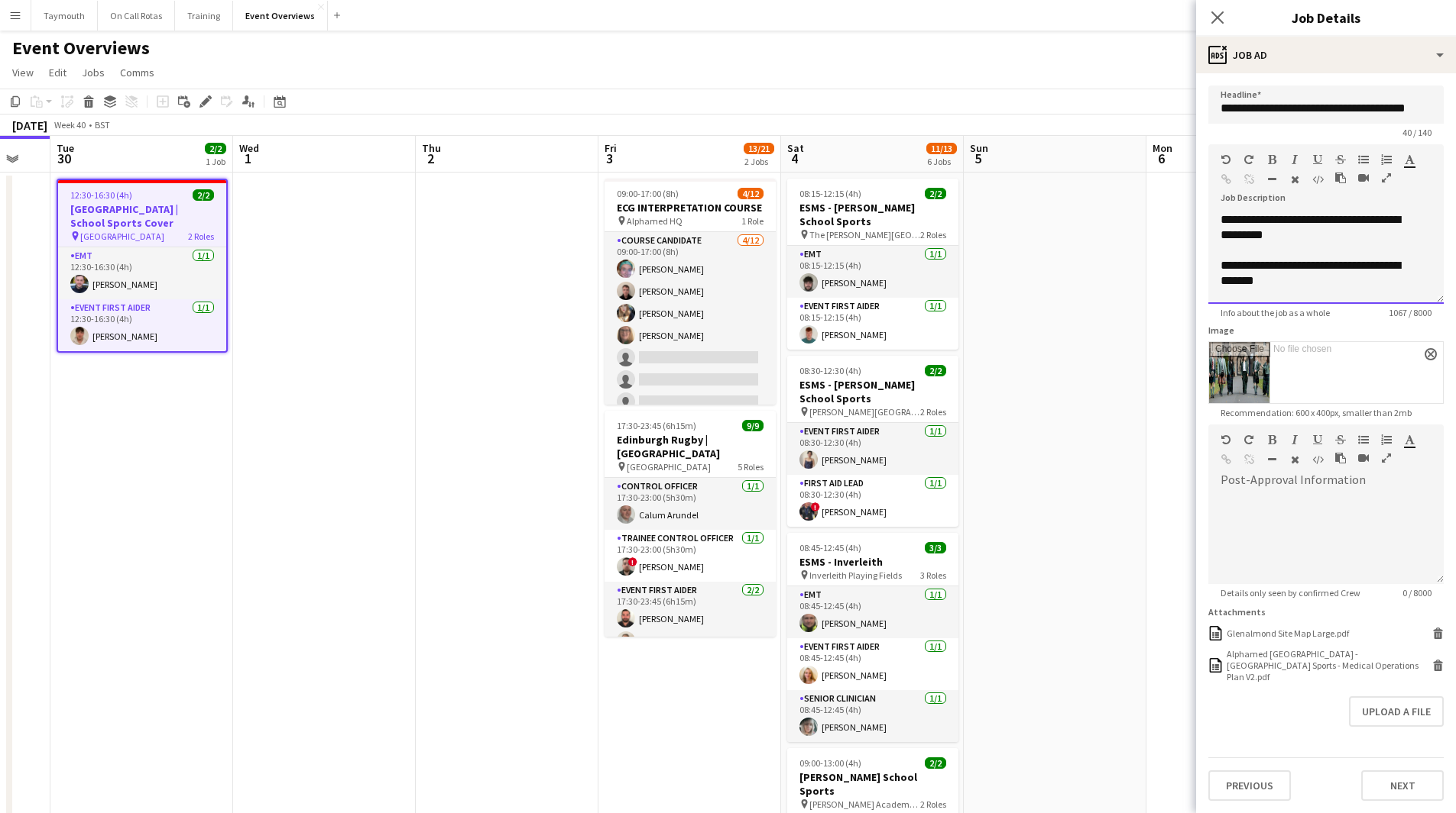
click at [1221, 222] on div "**********" at bounding box center [1320, 228] width 199 height 31
paste div
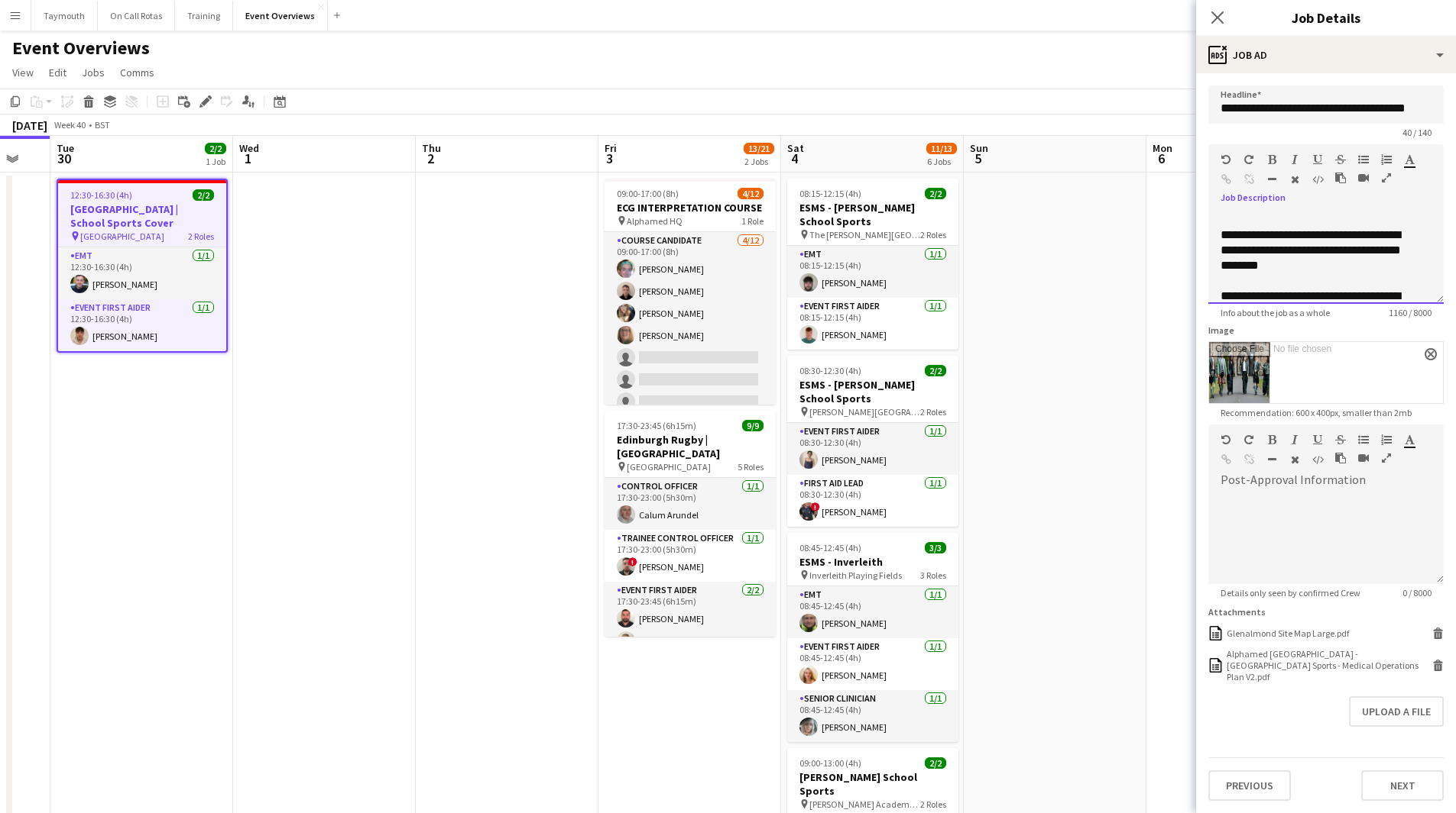
scroll to position [2, 0]
click at [1132, 341] on app-date-cell at bounding box center [1055, 789] width 183 height 1233
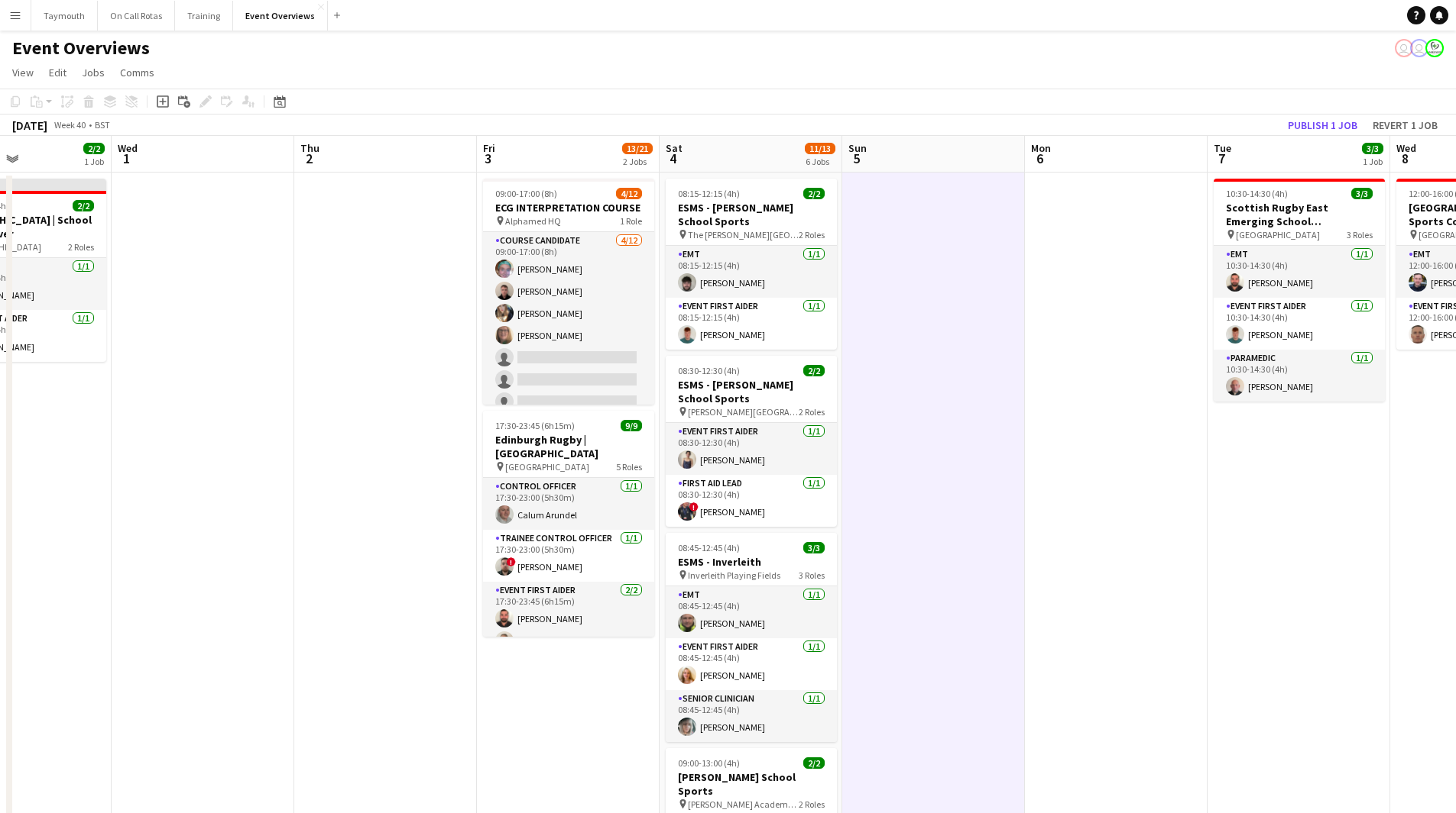
drag, startPoint x: 1154, startPoint y: 404, endPoint x: 504, endPoint y: 407, distance: 650.0
click at [504, 407] on app-calendar-viewport "Sat 27 7/7 3 Jobs Sun 28 2/2 1 Job Mon 29 Tue 30 2/2 1 Job Wed 1 Thu 2 Fri 3 13…" at bounding box center [728, 770] width 1456 height 1269
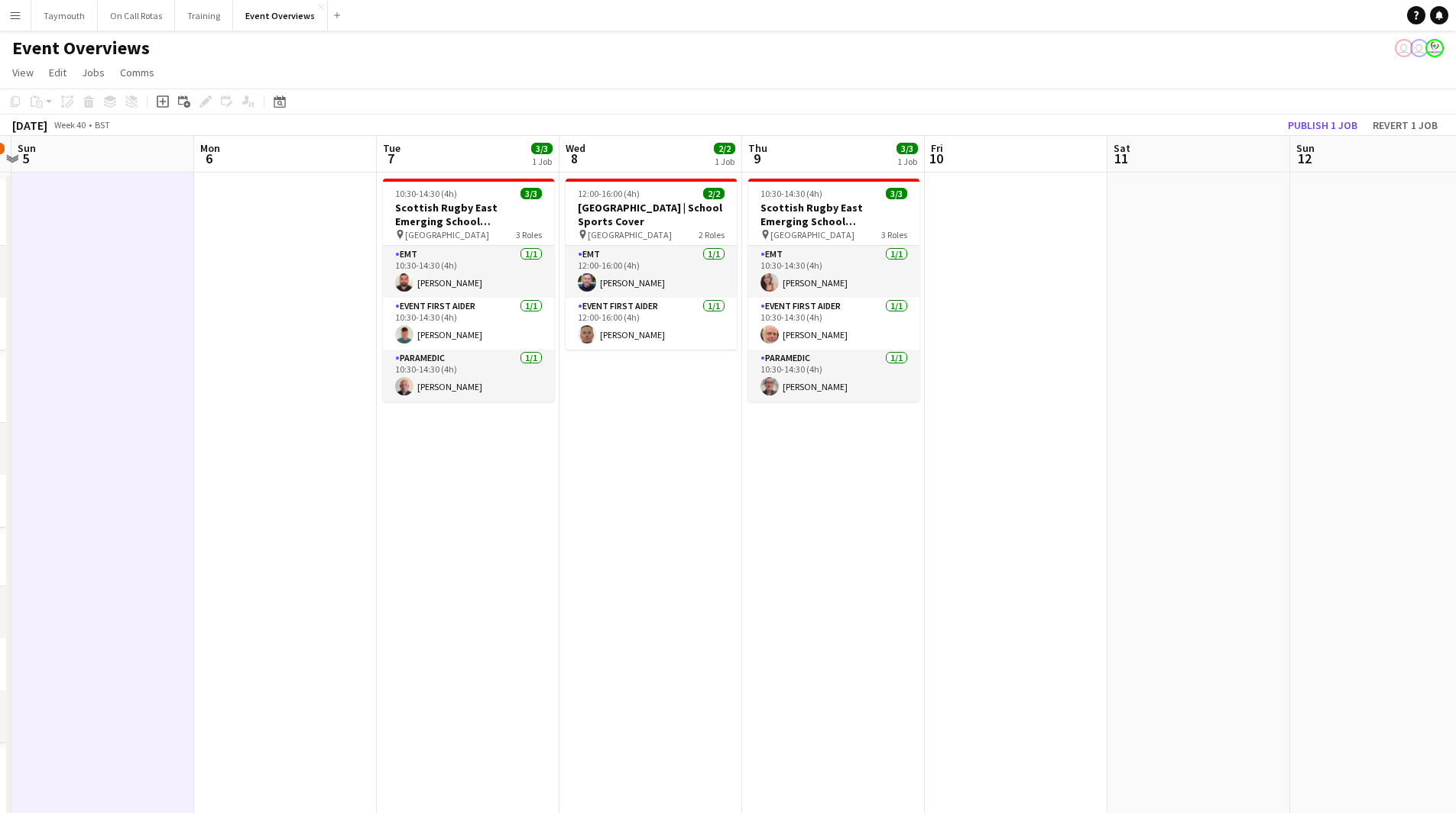
drag, startPoint x: 1136, startPoint y: 476, endPoint x: 865, endPoint y: 515, distance: 273.8
click at [865, 515] on app-calendar-viewport "Fri 3 13/21 2 Jobs Sat 4 11/13 6 Jobs Sun 5 Mon 6 Tue 7 3/3 1 Job Wed 8 2/2 1 J…" at bounding box center [728, 770] width 1456 height 1269
click at [654, 221] on h3 "[GEOGRAPHIC_DATA] | School Sports Cover" at bounding box center [650, 215] width 171 height 27
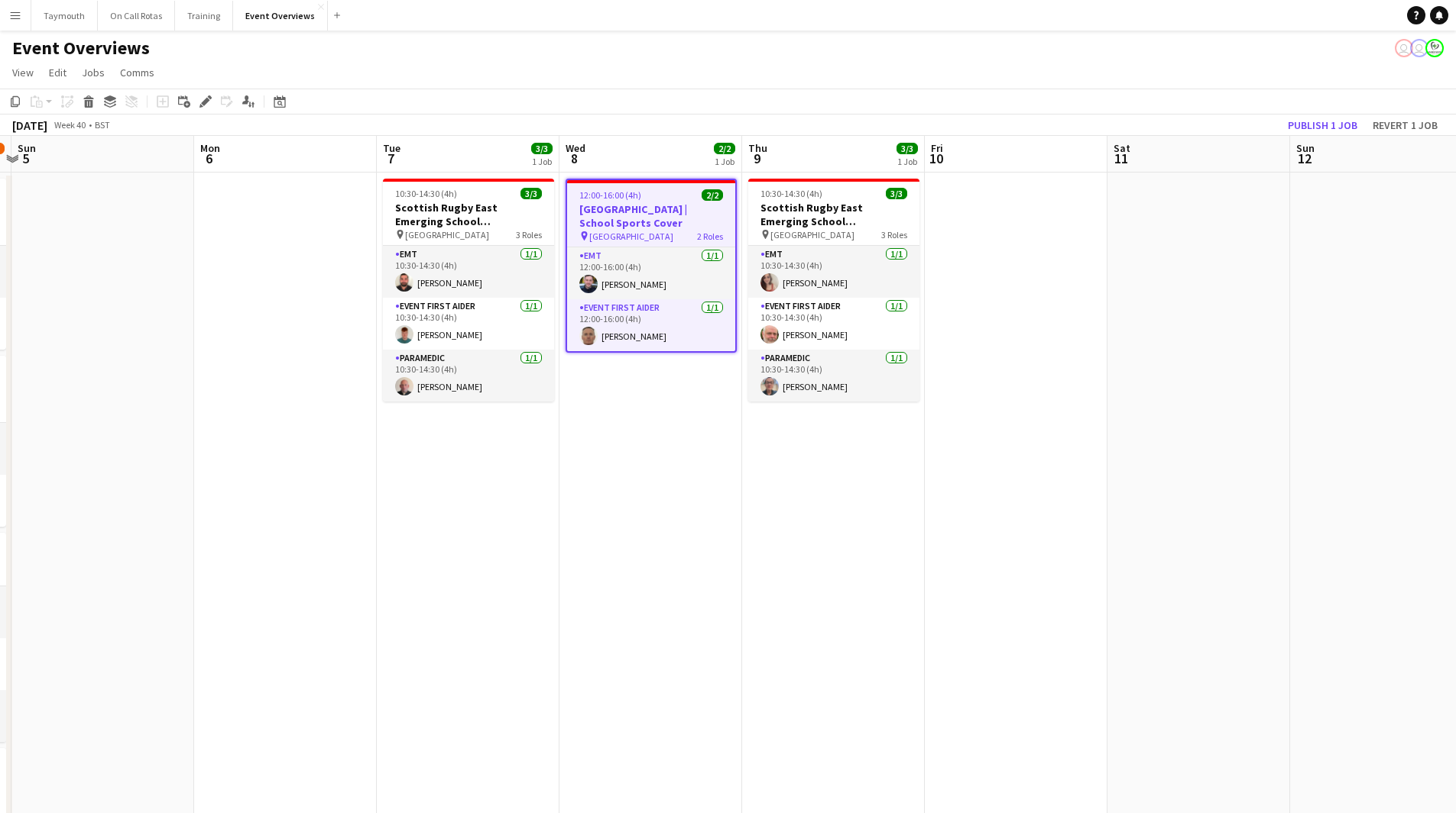
scroll to position [0, 353]
click at [204, 95] on icon "Edit" at bounding box center [205, 101] width 12 height 12
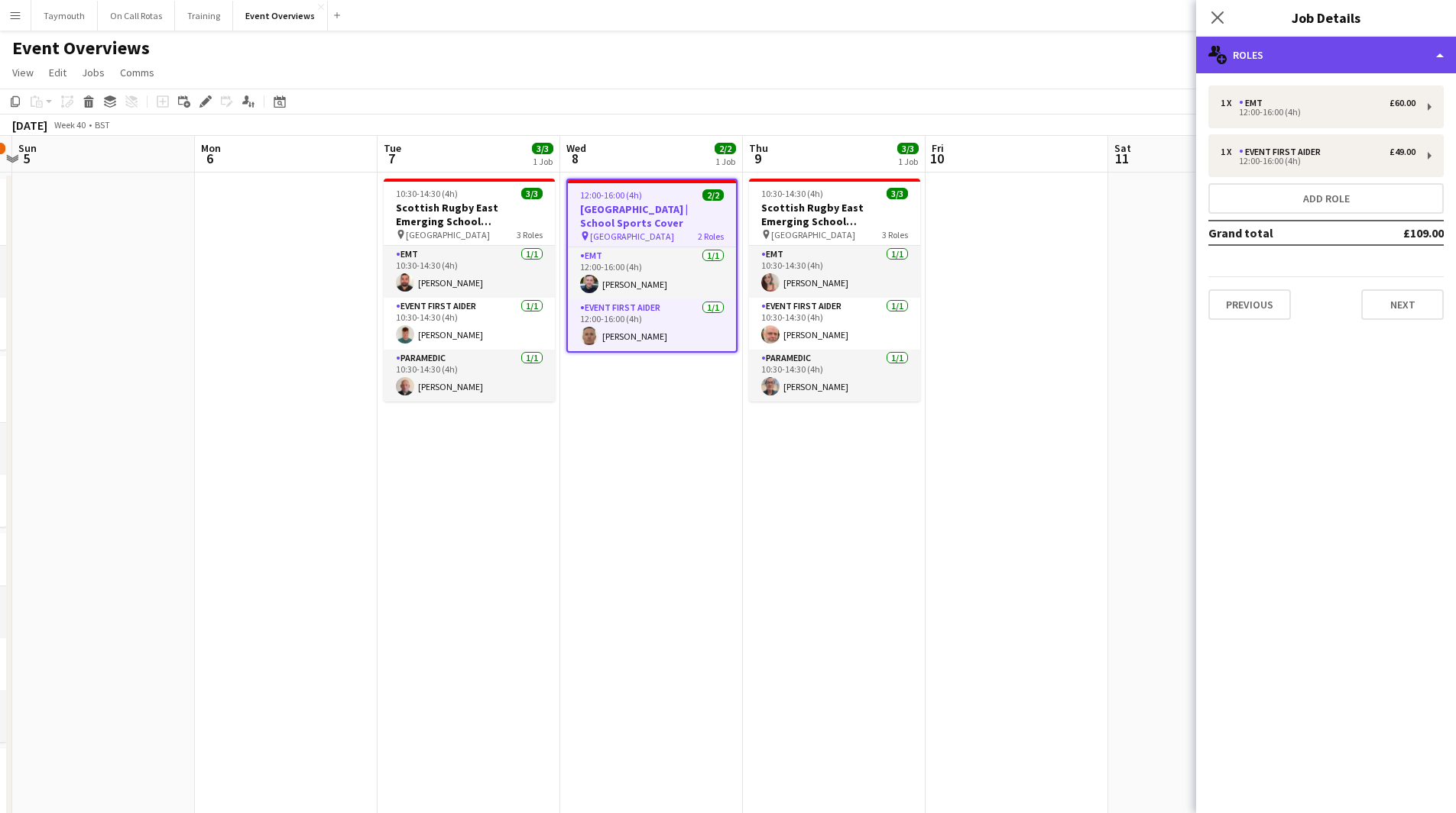
click at [1356, 45] on div "multiple-users-add Roles" at bounding box center [1325, 55] width 259 height 37
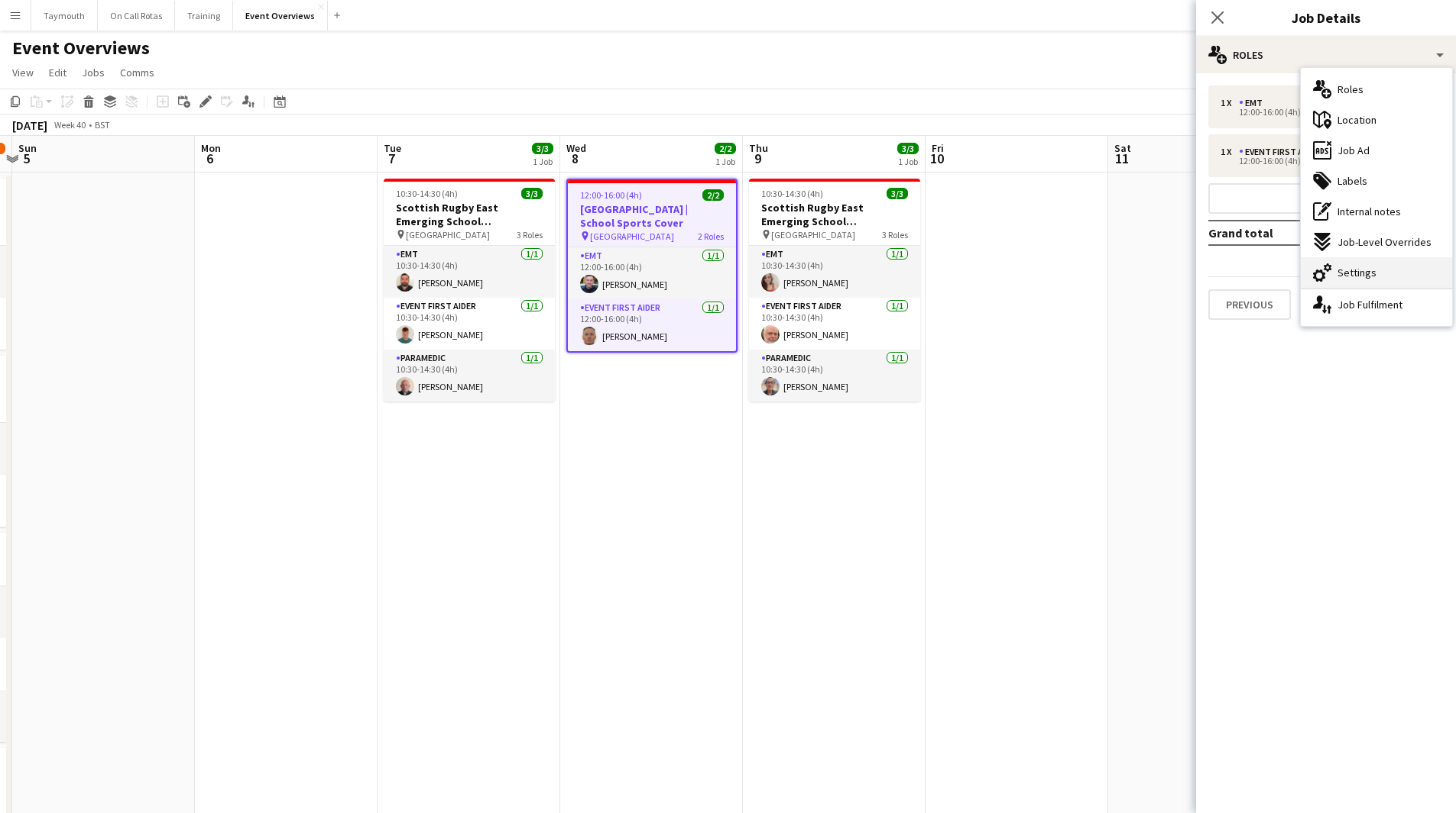
click at [1352, 287] on div "cog-double-3 Settings" at bounding box center [1376, 273] width 151 height 31
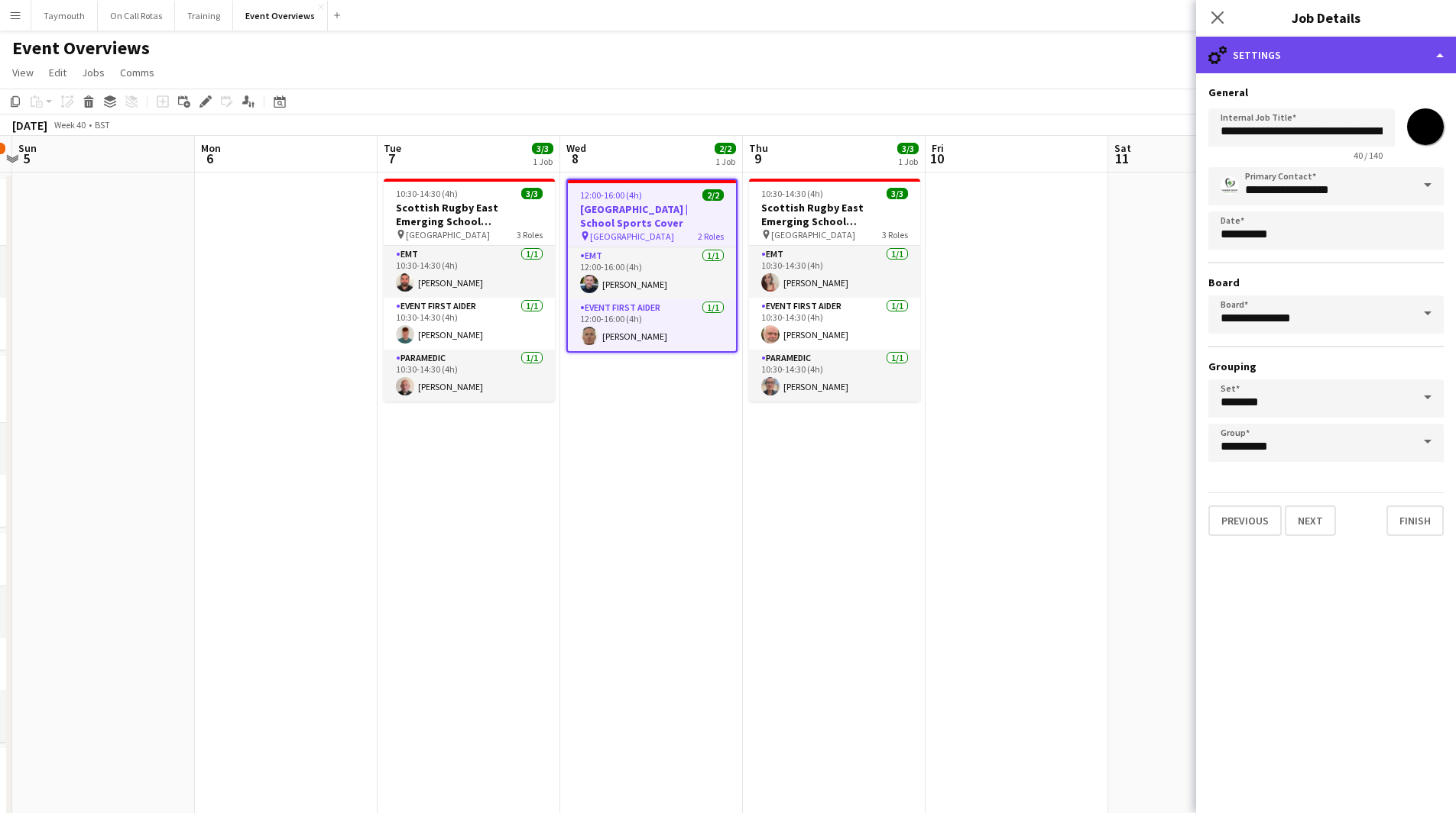
click at [1337, 60] on div "cog-double-3 Settings" at bounding box center [1325, 55] width 259 height 37
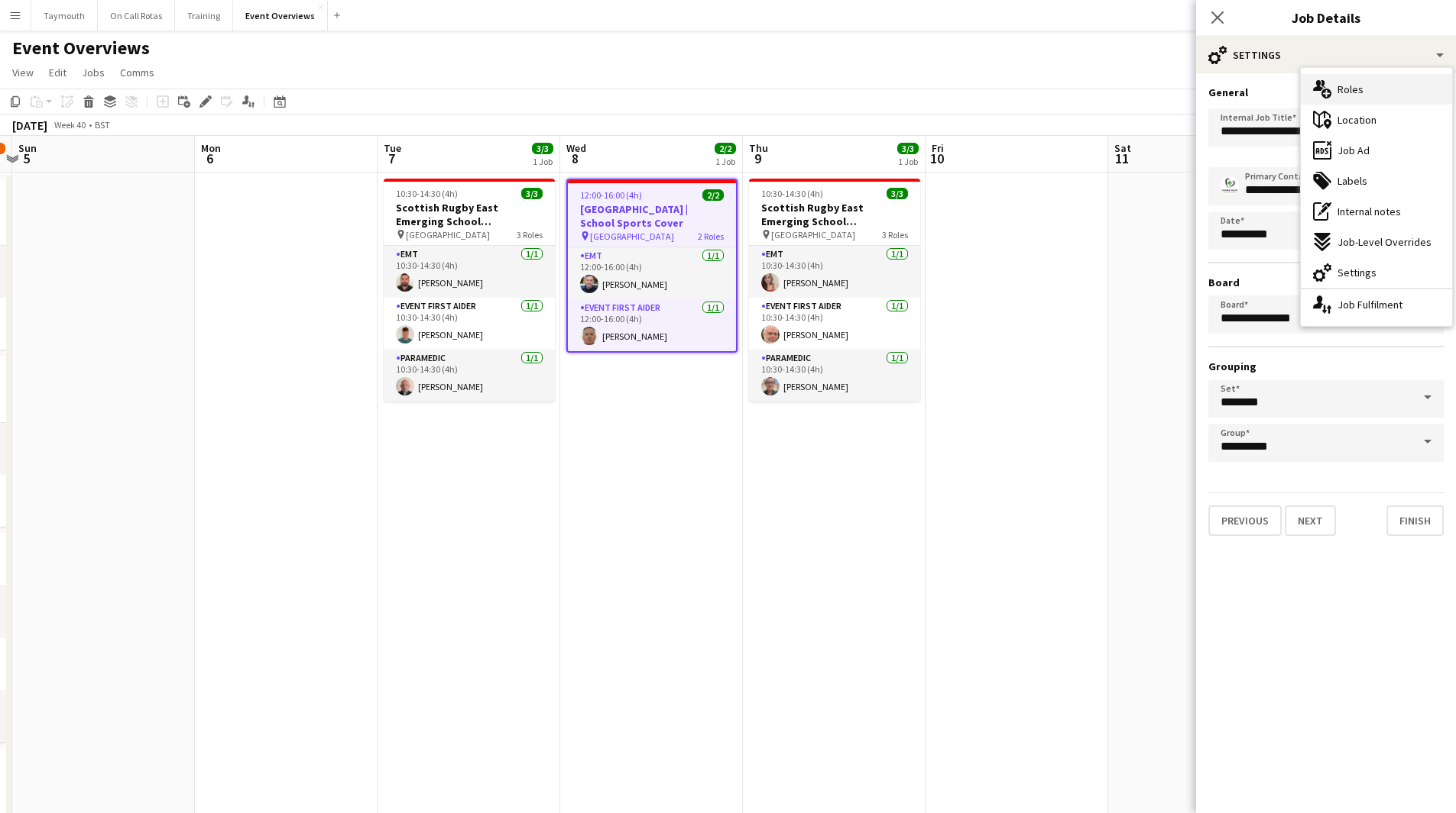
click at [1349, 89] on span "Roles" at bounding box center [1350, 89] width 26 height 14
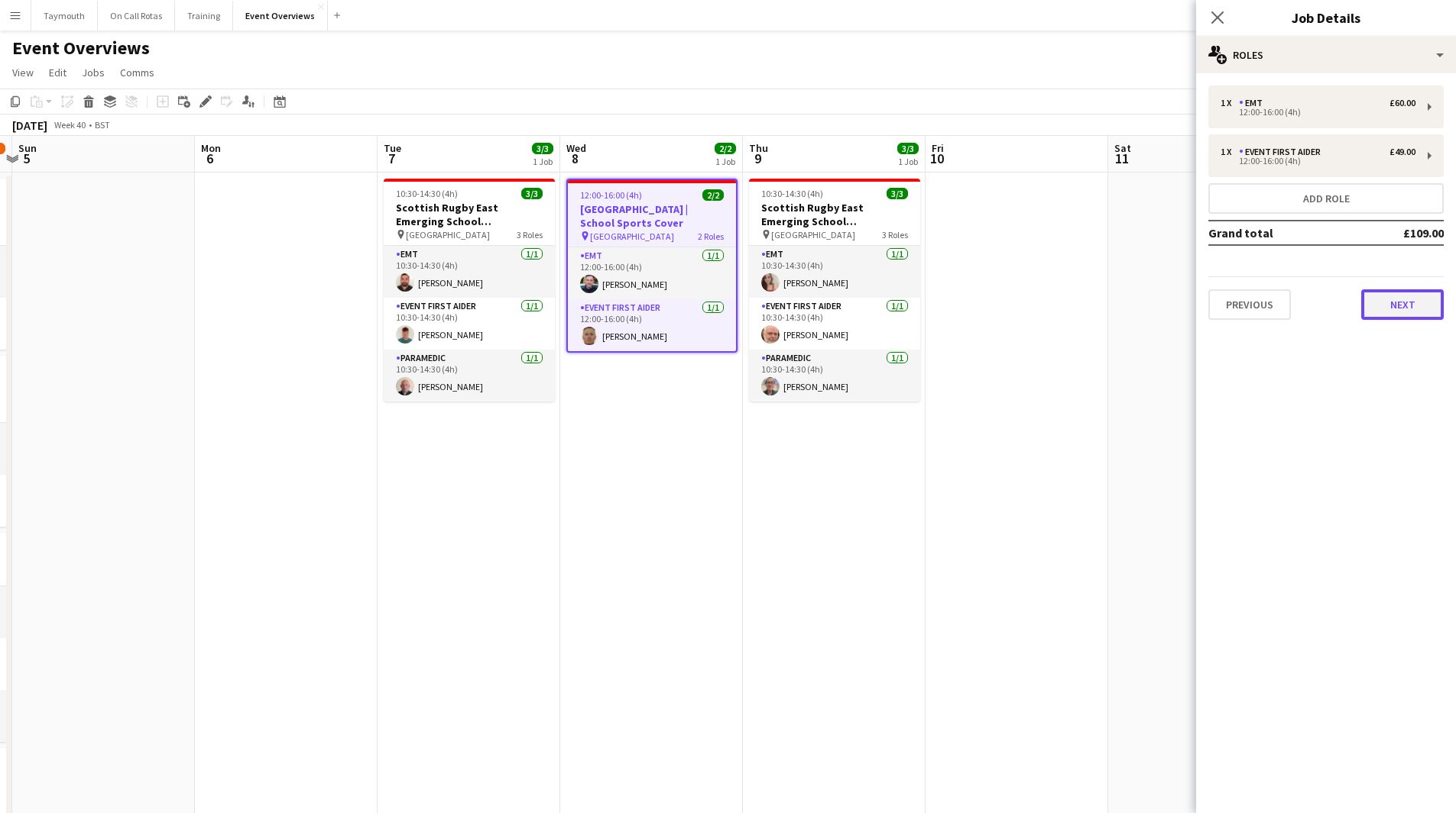
click at [1428, 307] on button "Next" at bounding box center [1402, 305] width 82 height 31
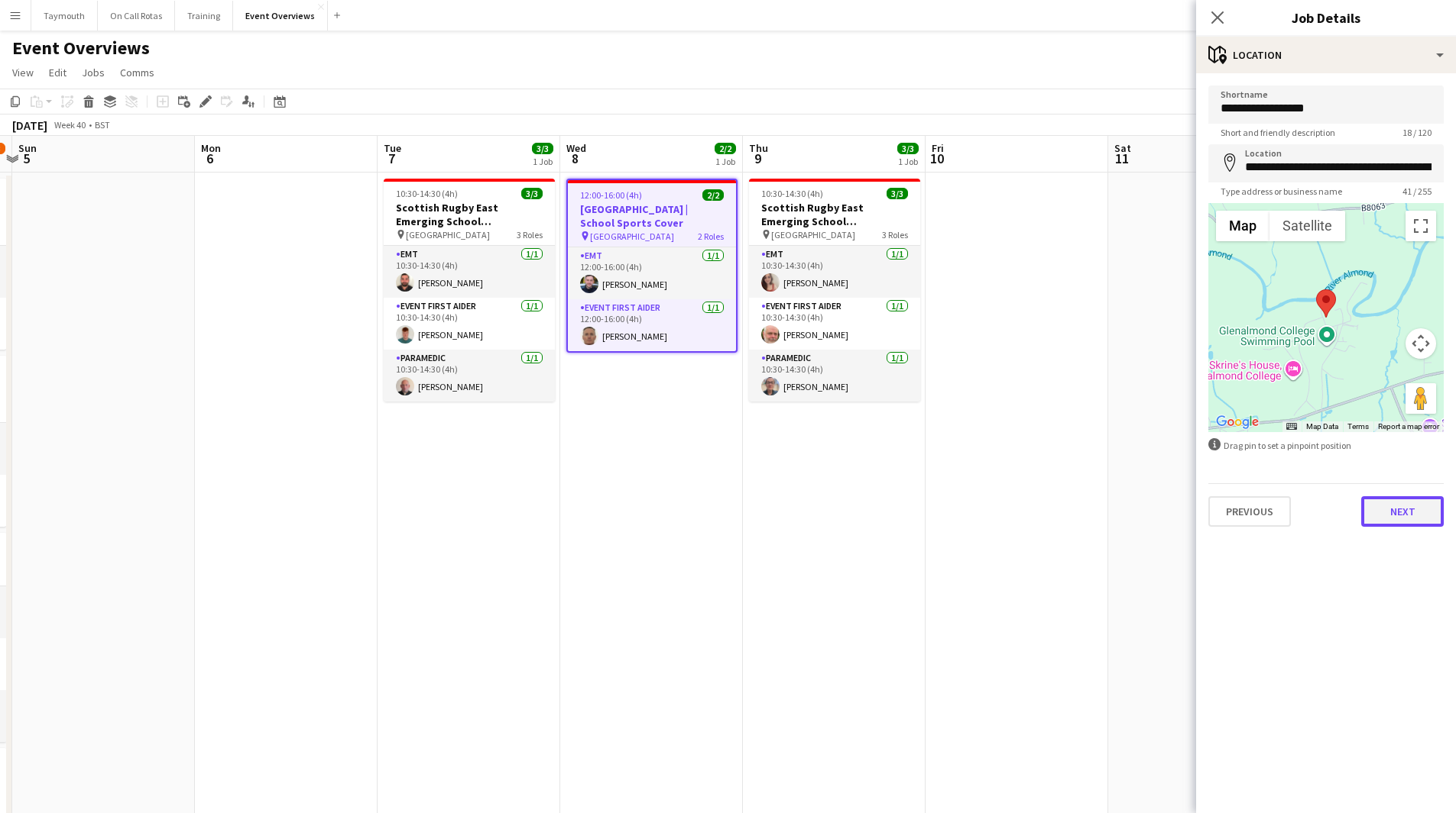
click at [1410, 507] on button "Next" at bounding box center [1402, 512] width 82 height 31
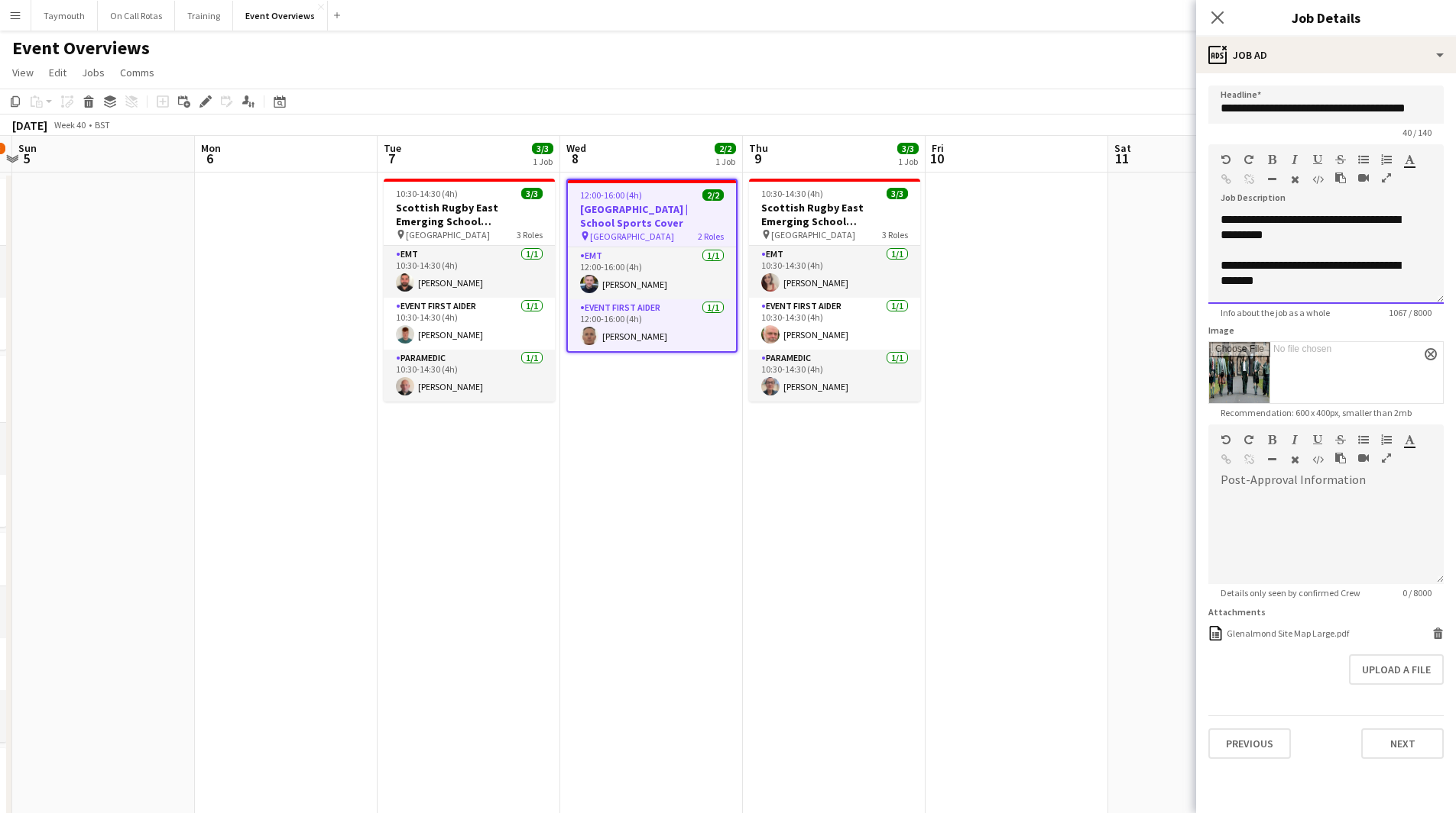
click at [1222, 221] on div "**********" at bounding box center [1320, 228] width 199 height 31
paste div
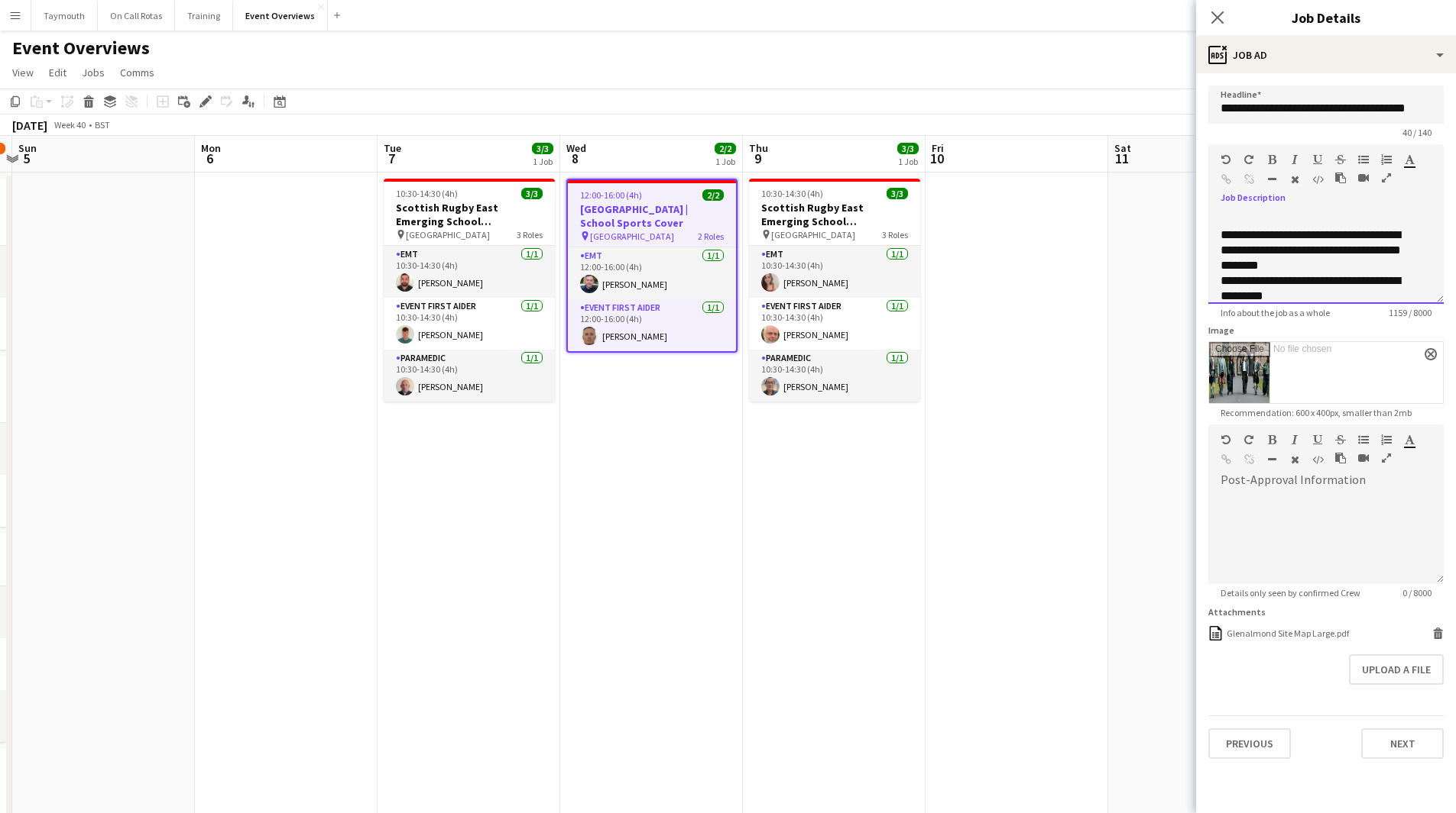
scroll to position [2, 0]
click at [1124, 327] on app-date-cell at bounding box center [1199, 789] width 183 height 1233
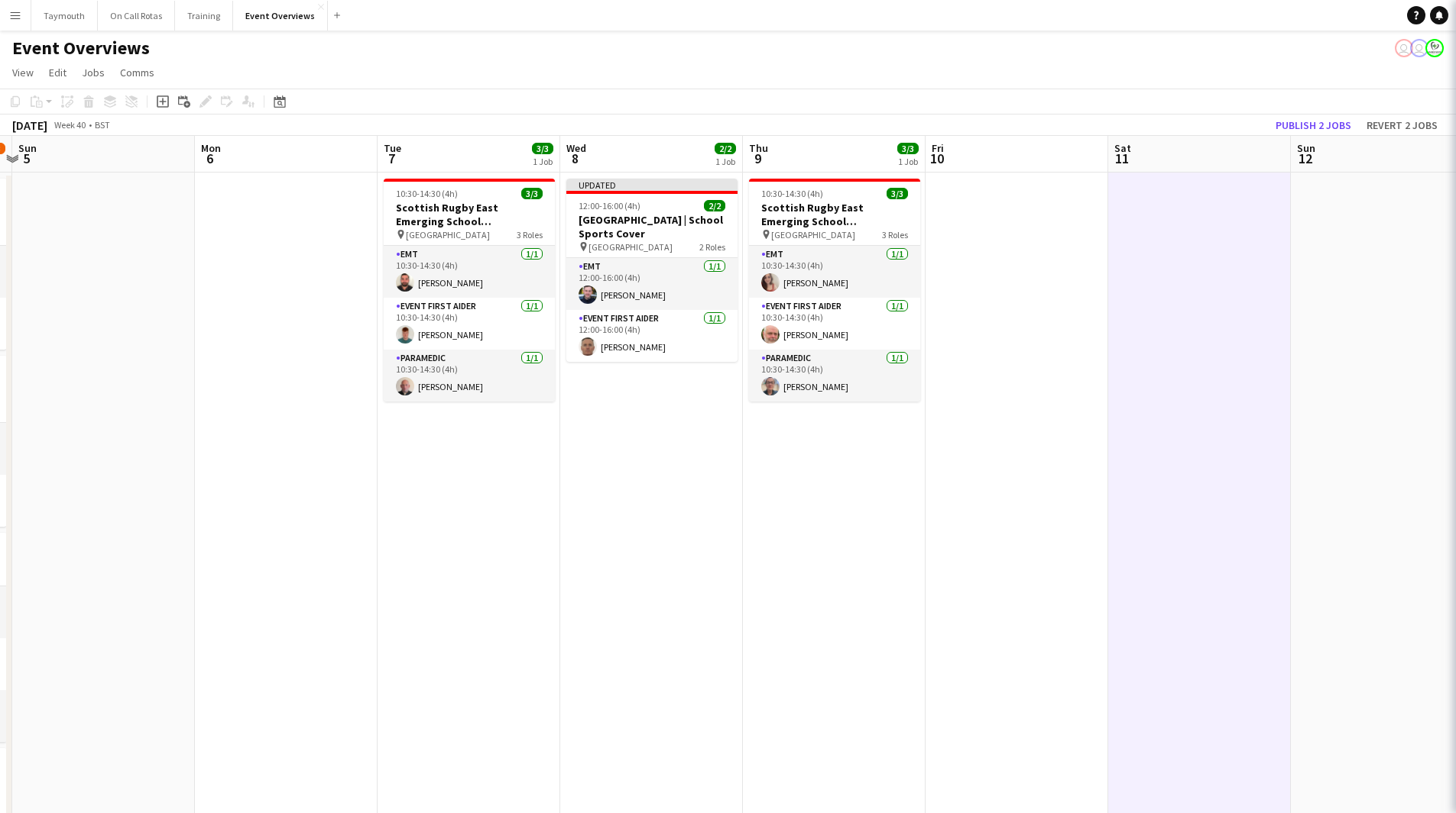
drag, startPoint x: 1110, startPoint y: 399, endPoint x: 188, endPoint y: 511, distance: 928.8
click at [188, 511] on app-calendar-viewport "Fri 3 13/21 2 Jobs Sat 4 11/13 6 Jobs Sun 5 Mon 6 Tue 7 3/3 1 Job Wed 8 2/2 1 J…" at bounding box center [728, 770] width 1456 height 1269
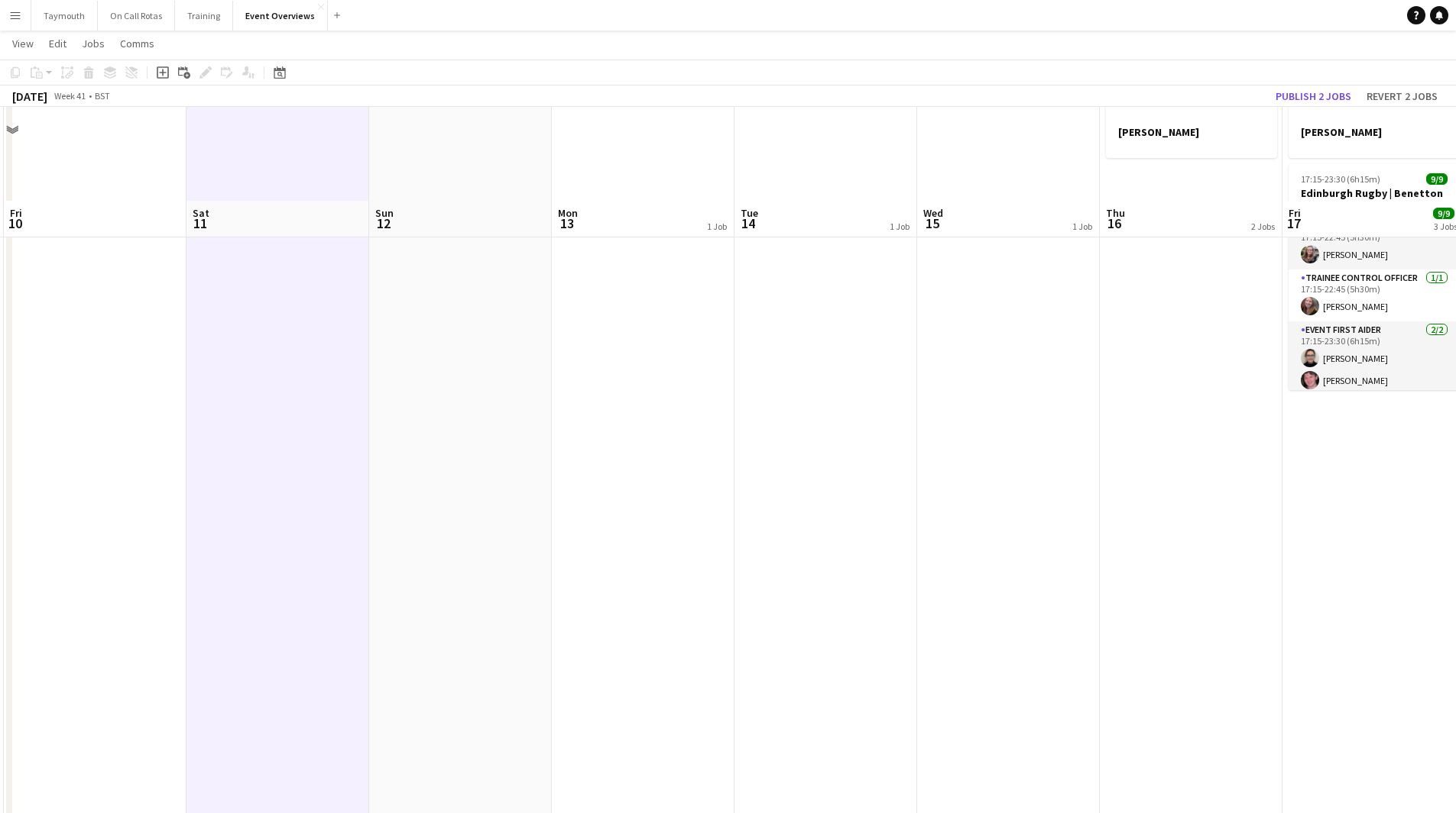
scroll to position [229, 0]
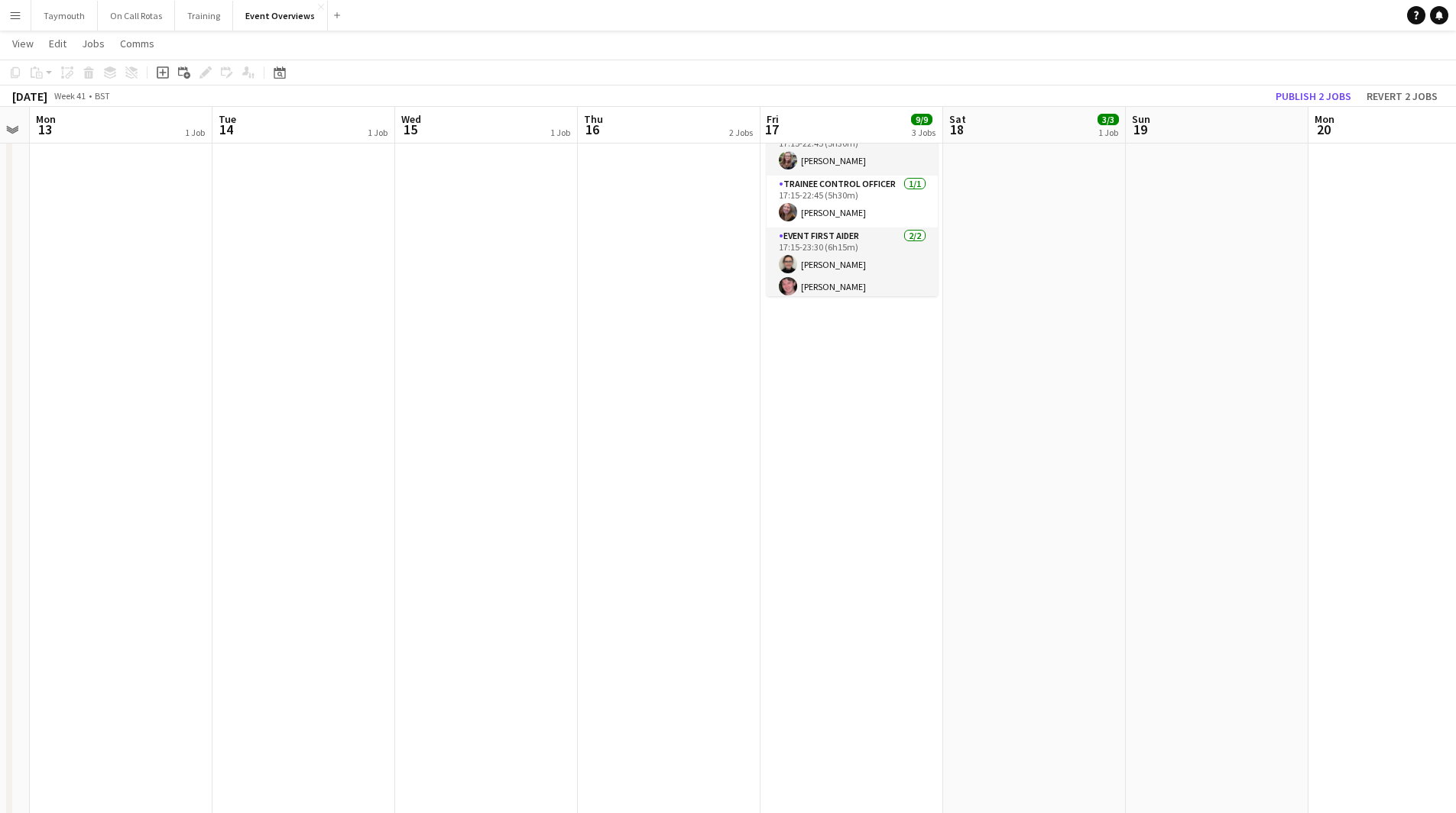
drag, startPoint x: 897, startPoint y: 486, endPoint x: 126, endPoint y: 535, distance: 772.6
click at [126, 535] on app-calendar-viewport "Fri 10 Sat 11 Sun 12 Mon 13 1 Job Tue 14 1 Job Wed 15 1 Job Thu 16 2 Jobs Fri 1…" at bounding box center [728, 503] width 1456 height 1344
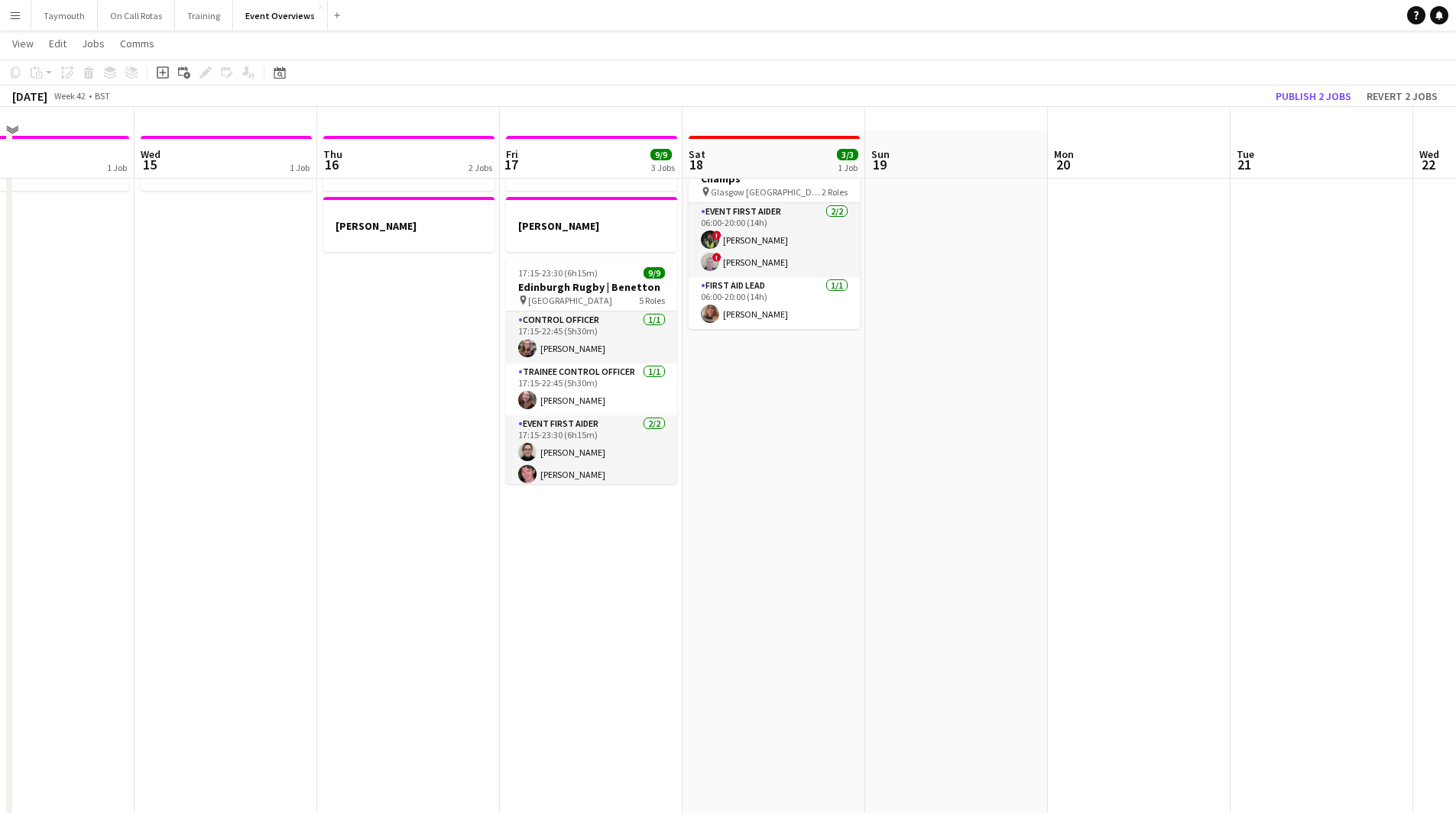
scroll to position [76, 0]
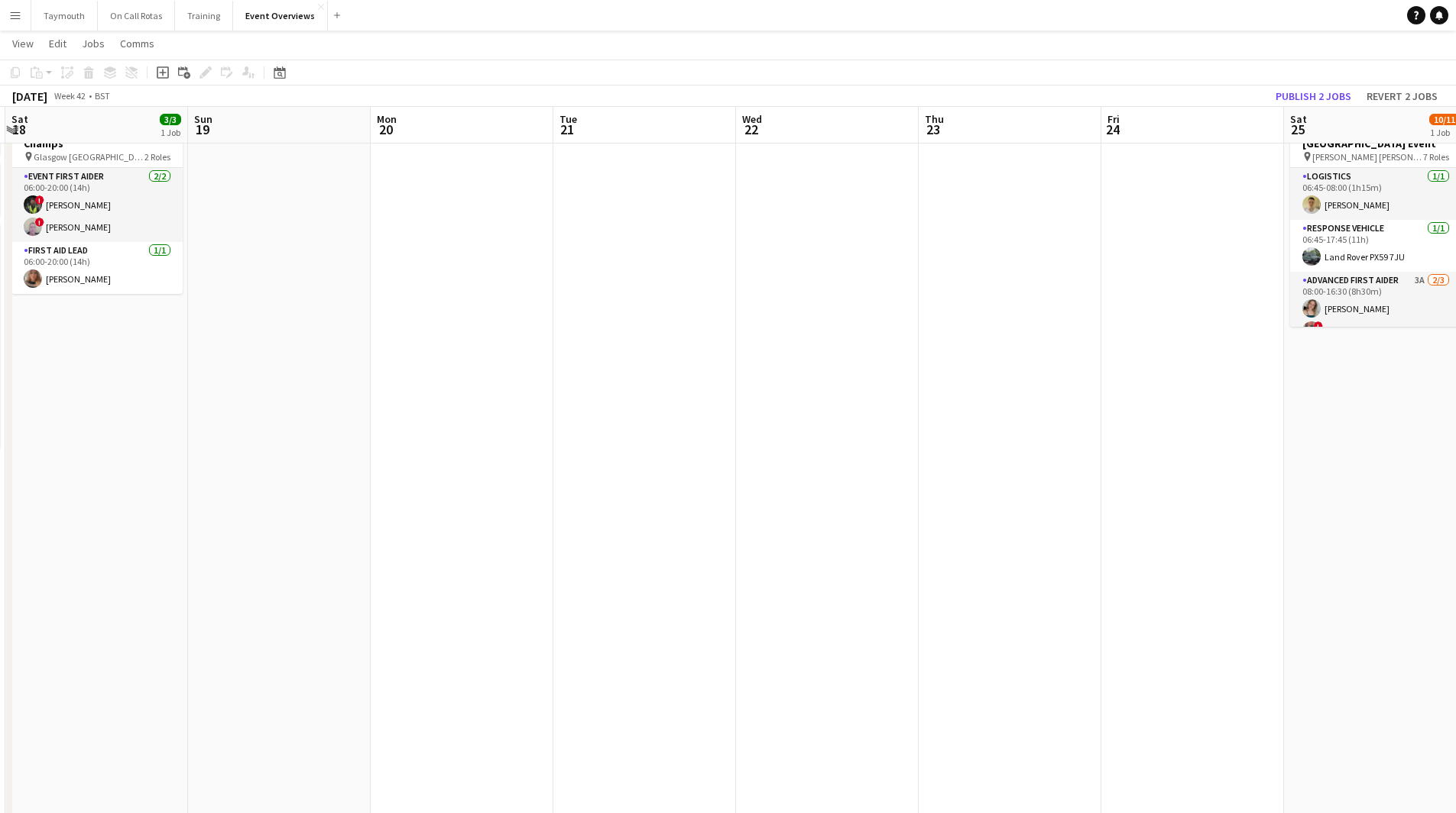
drag, startPoint x: 1266, startPoint y: 615, endPoint x: 521, endPoint y: 662, distance: 746.5
click at [521, 662] on app-calendar-viewport "Wed 15 1 Job Thu 16 2 Jobs Fri 17 9/9 3 Jobs Sat 18 3/3 1 Job Sun 19 Mon 20 Tue…" at bounding box center [728, 655] width 1456 height 1344
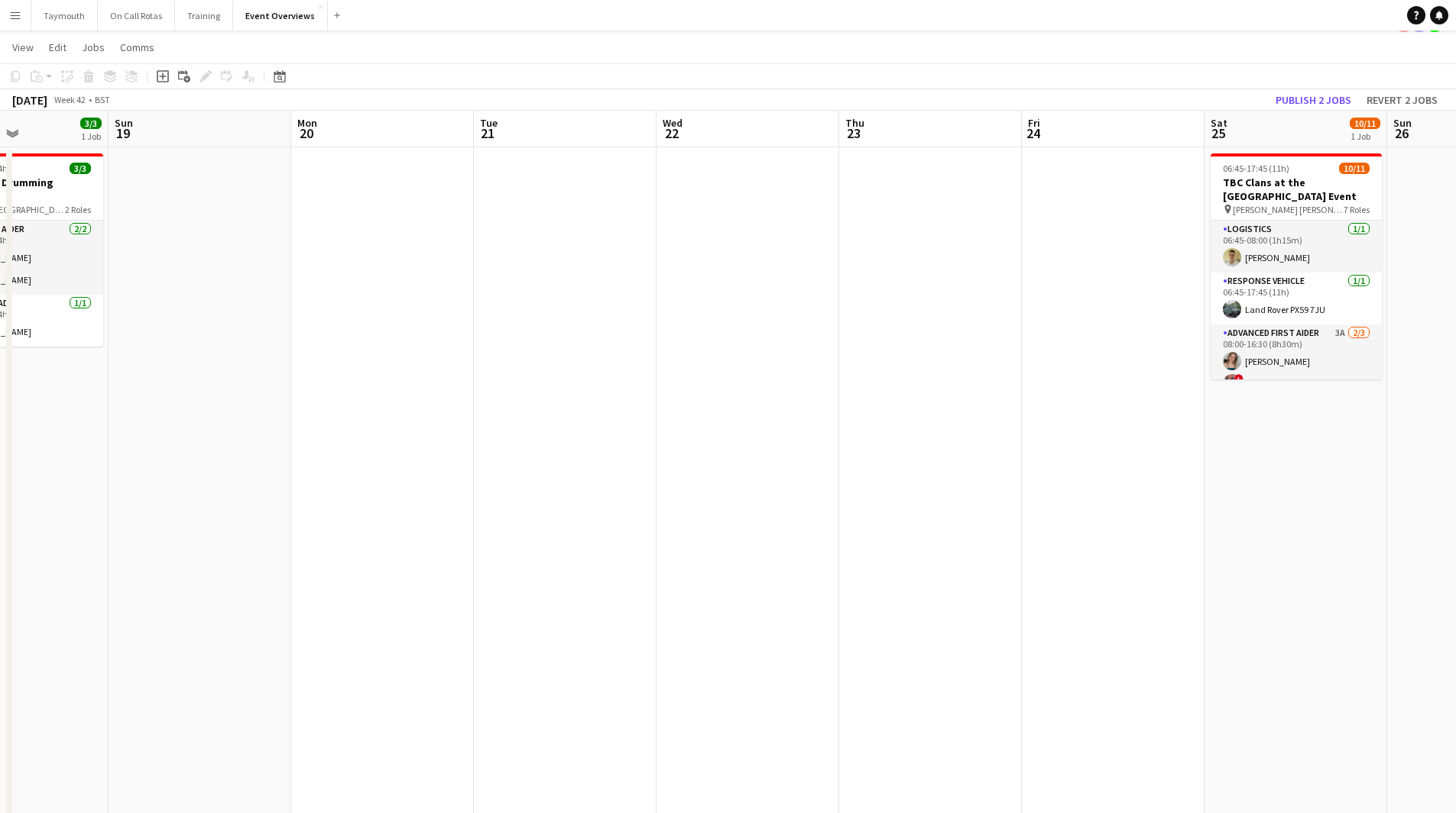
scroll to position [0, 0]
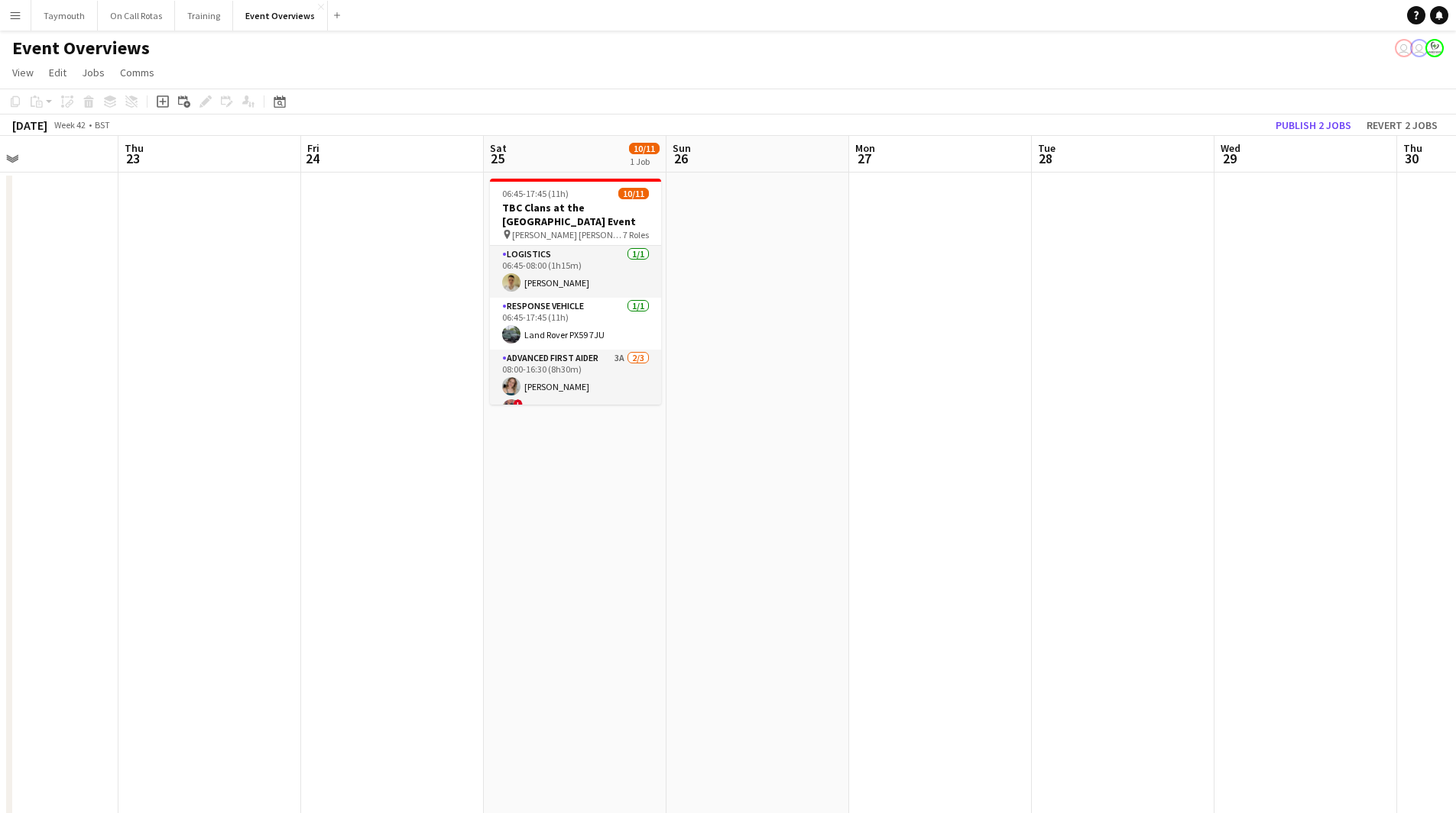
drag, startPoint x: 896, startPoint y: 597, endPoint x: 188, endPoint y: 611, distance: 708.1
click at [188, 611] on app-calendar-viewport "Sun 19 Mon 20 Tue 21 Wed 22 Thu 23 Fri 24 Sat 25 10/11 1 Job Sun 26 Mon 27 Tue …" at bounding box center [728, 770] width 1456 height 1269
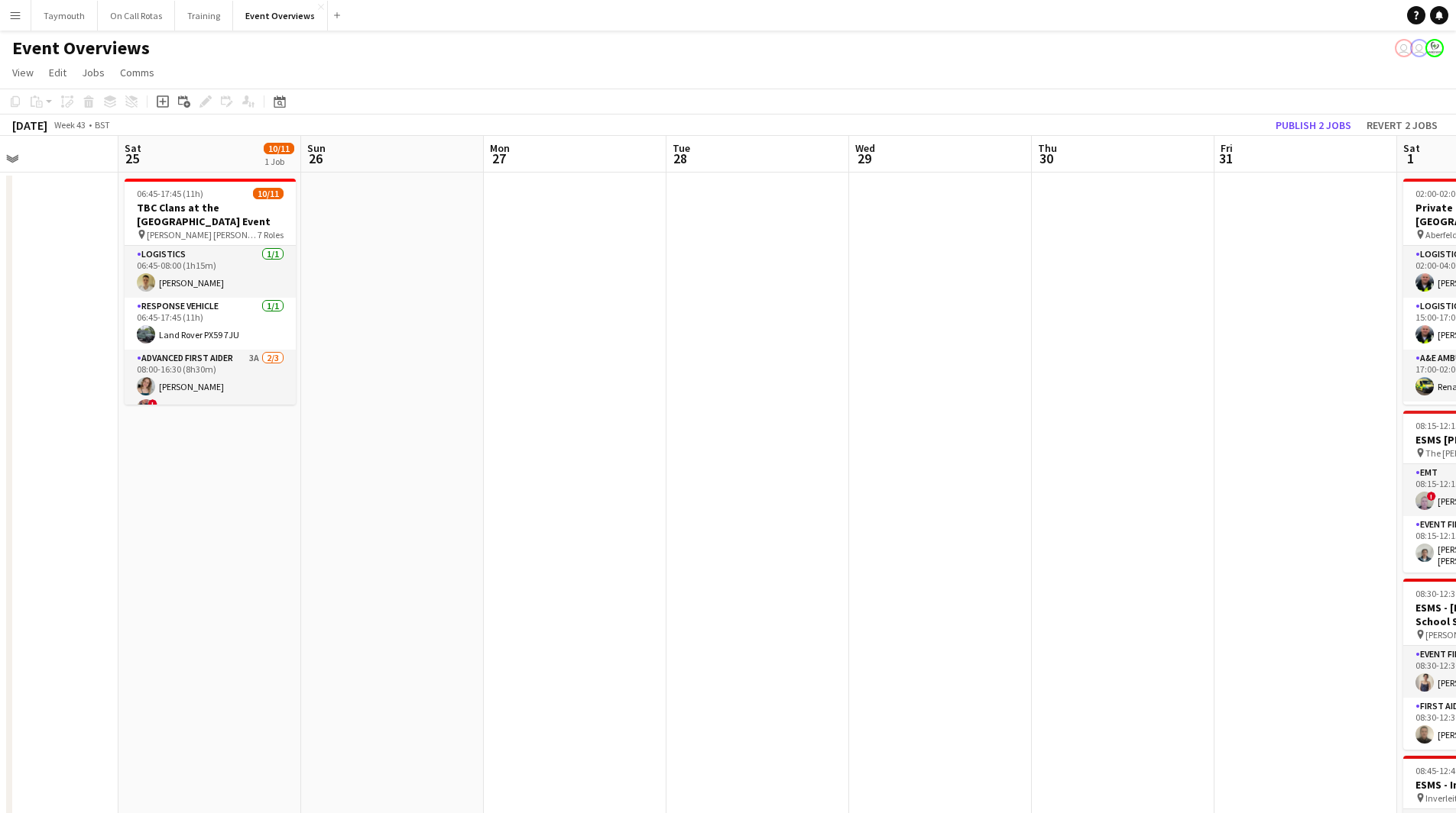
drag, startPoint x: 728, startPoint y: 581, endPoint x: 73, endPoint y: 569, distance: 655.1
click at [73, 570] on app-calendar-viewport "Tue 21 Wed 22 Thu 23 Fri 24 Sat 25 10/11 1 Job Sun 26 Mon 27 Tue 28 Wed 29 Thu …" at bounding box center [728, 770] width 1456 height 1269
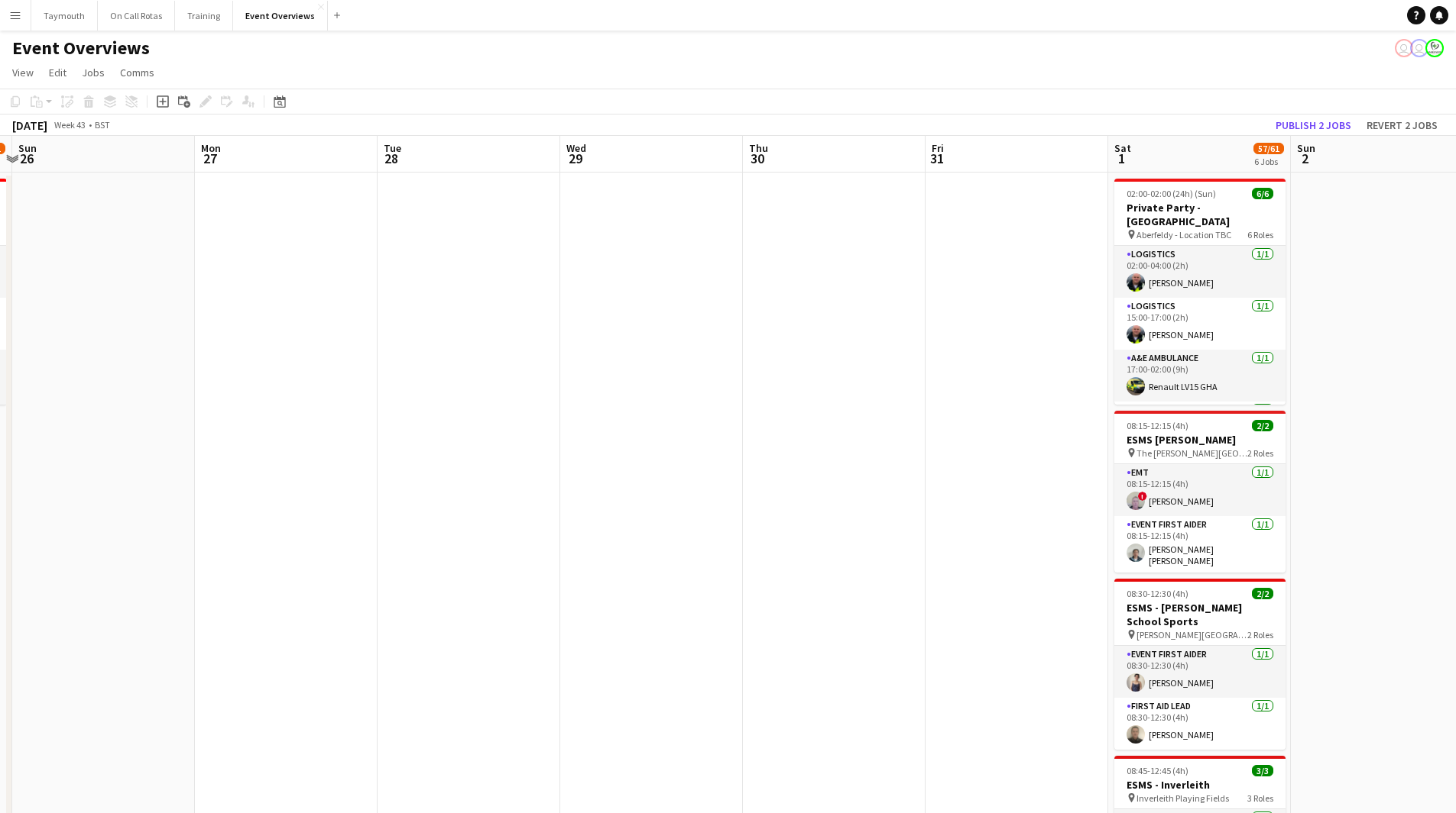
click at [207, 552] on app-calendar-viewport "Thu 23 Fri 24 Sat 25 10/11 1 Job Sun 26 Mon 27 Tue 28 Wed 29 Thu 30 Fri 31 Sat …" at bounding box center [728, 770] width 1456 height 1269
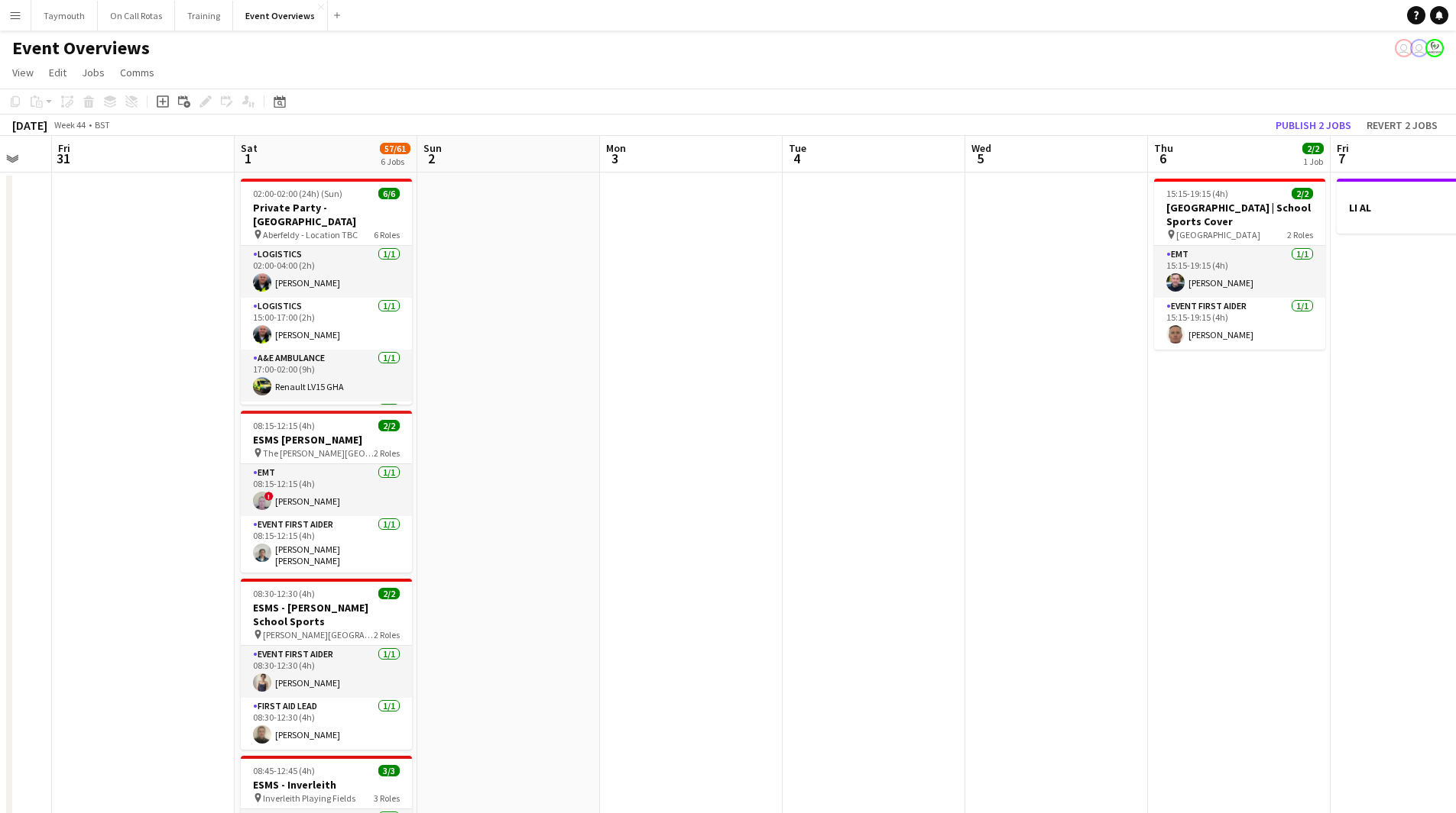
drag, startPoint x: 1063, startPoint y: 540, endPoint x: 267, endPoint y: 728, distance: 817.9
click at [267, 728] on app-calendar-viewport "Mon 27 Tue 28 Wed 29 Thu 30 Fri 31 Sat 1 57/61 6 Jobs Sun 2 Mon 3 Tue 4 Wed 5 T…" at bounding box center [728, 770] width 1456 height 1269
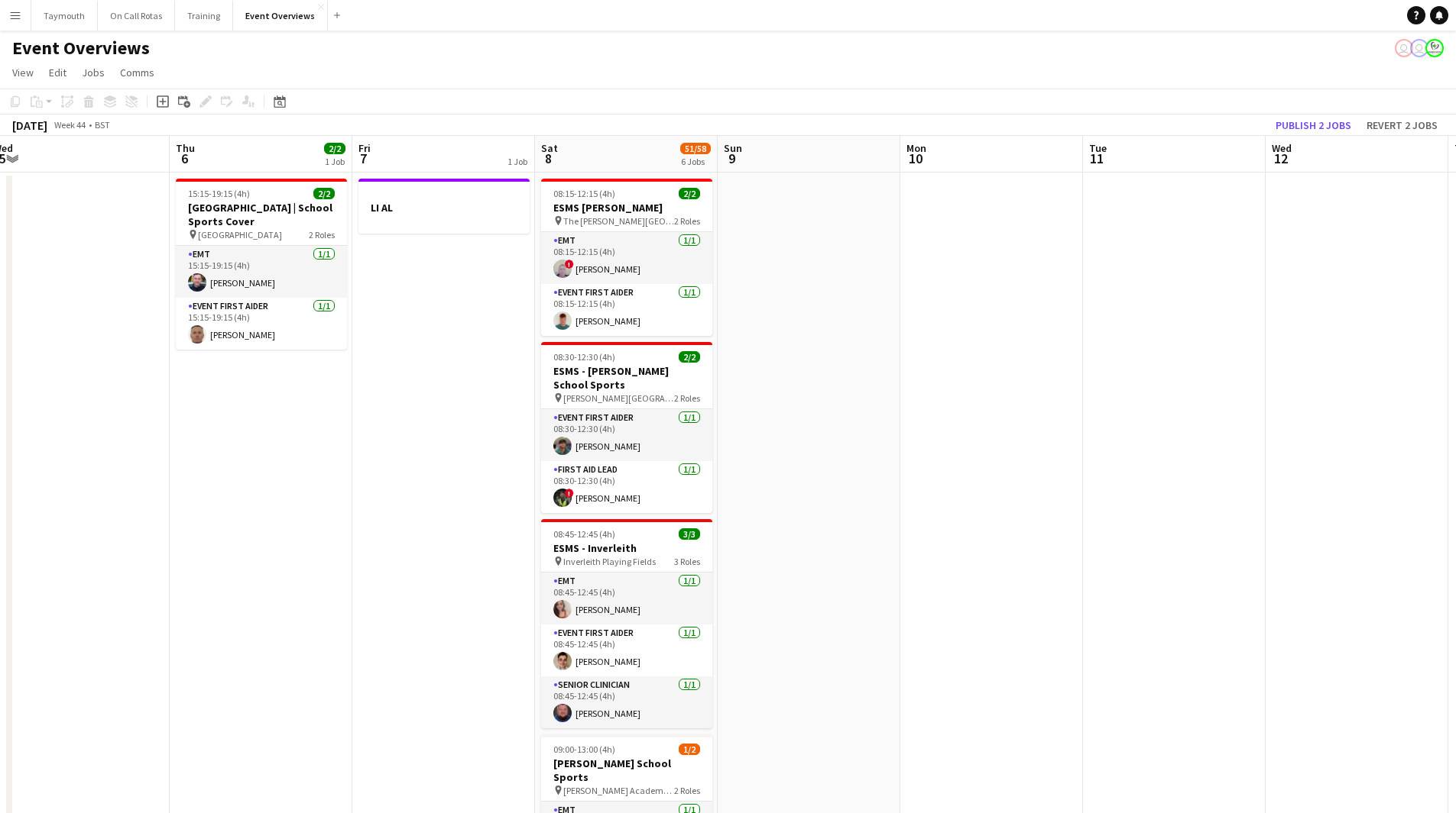
scroll to position [0, 562]
drag, startPoint x: 643, startPoint y: 629, endPoint x: 408, endPoint y: 633, distance: 235.0
click at [408, 633] on app-calendar-viewport "Sun 2 Mon 3 Tue 4 Wed 5 Thu 6 2/2 1 Job Fri 7 1 Job Sat 8 51/58 6 Jobs Sun 9 Mo…" at bounding box center [728, 770] width 1456 height 1269
click at [239, 197] on span "15:15-19:15 (4h)" at bounding box center [218, 193] width 62 height 11
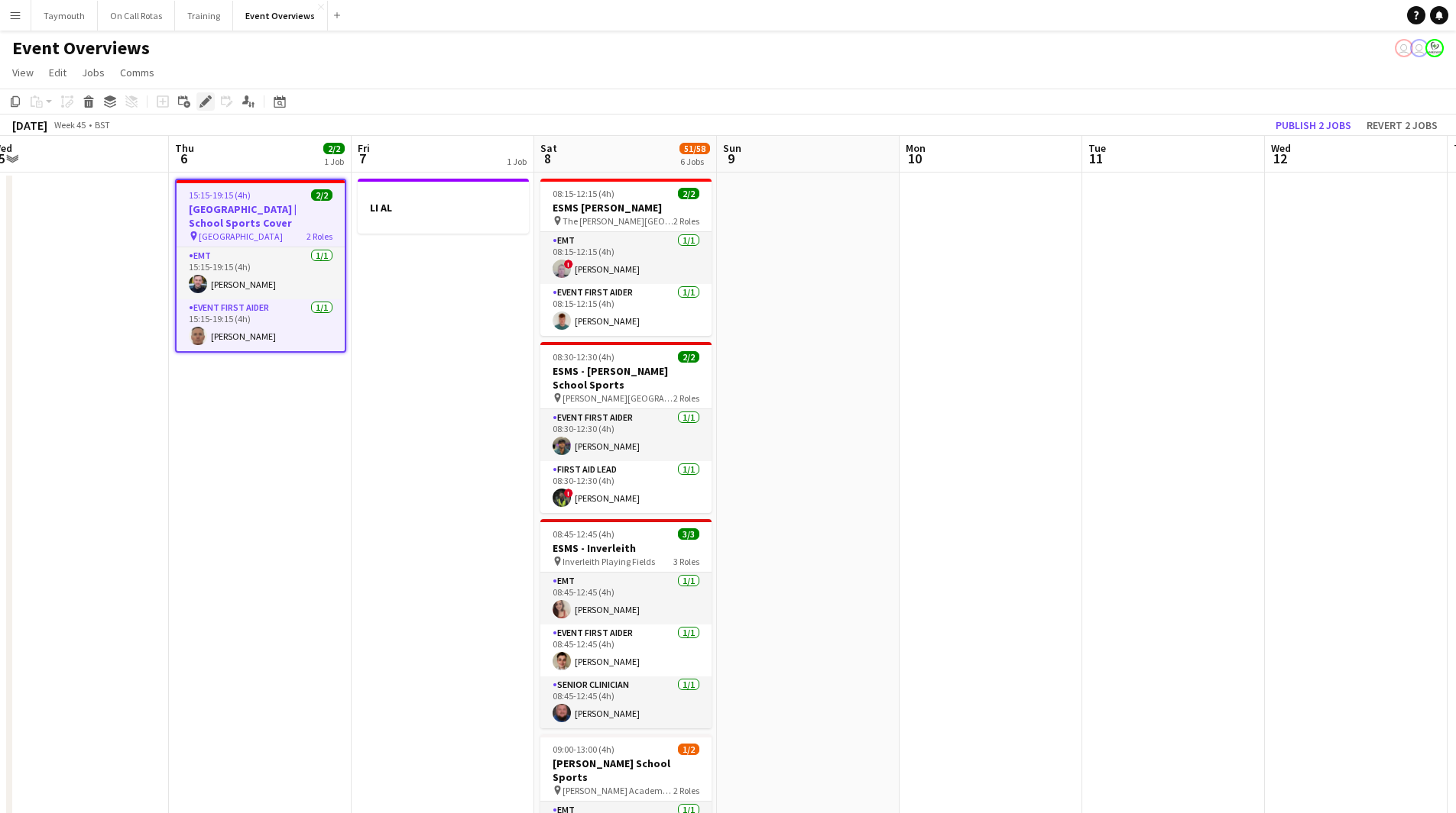
click at [204, 98] on icon "Edit" at bounding box center [205, 101] width 12 height 12
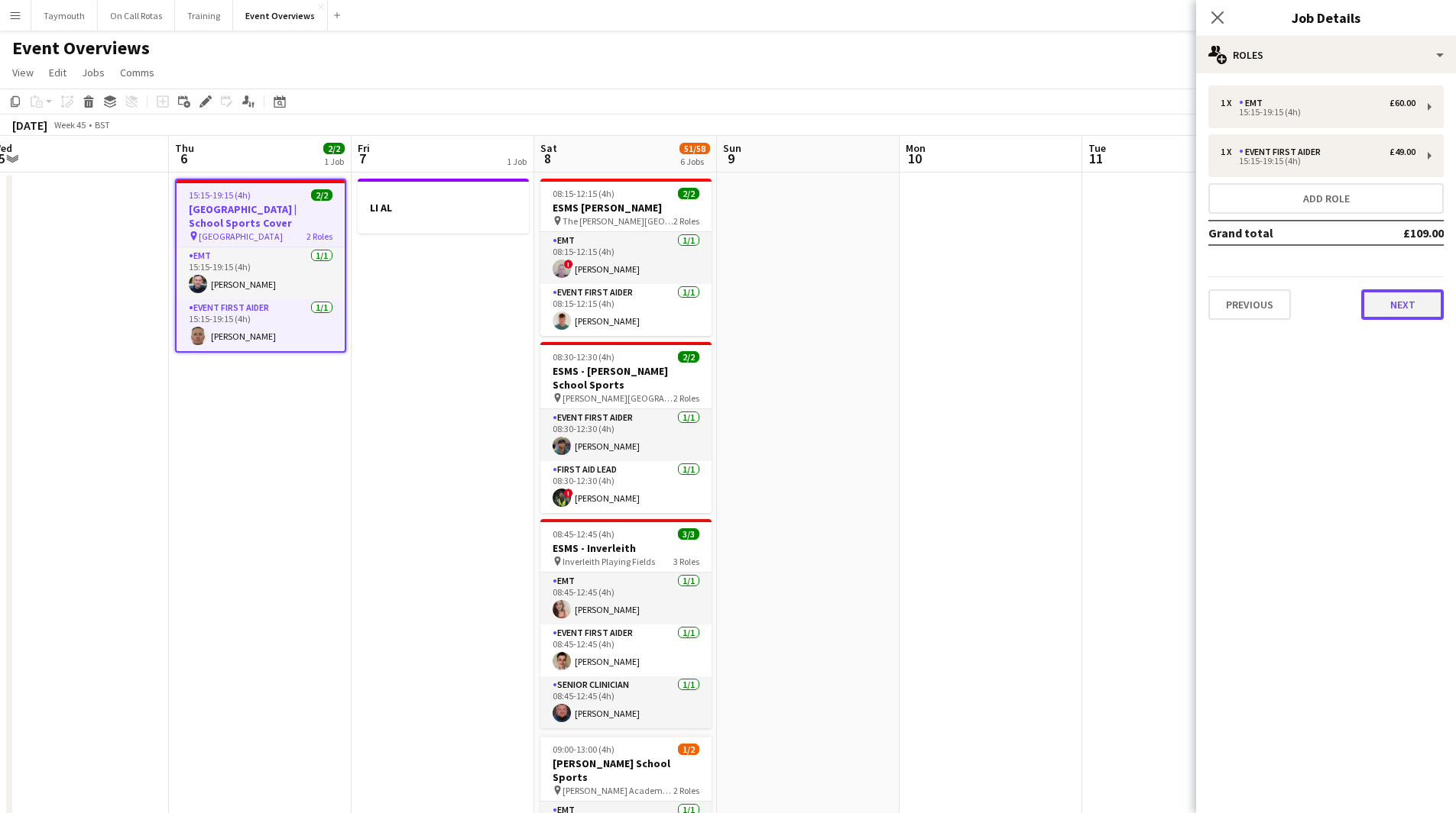
click at [1391, 319] on button "Next" at bounding box center [1402, 305] width 82 height 31
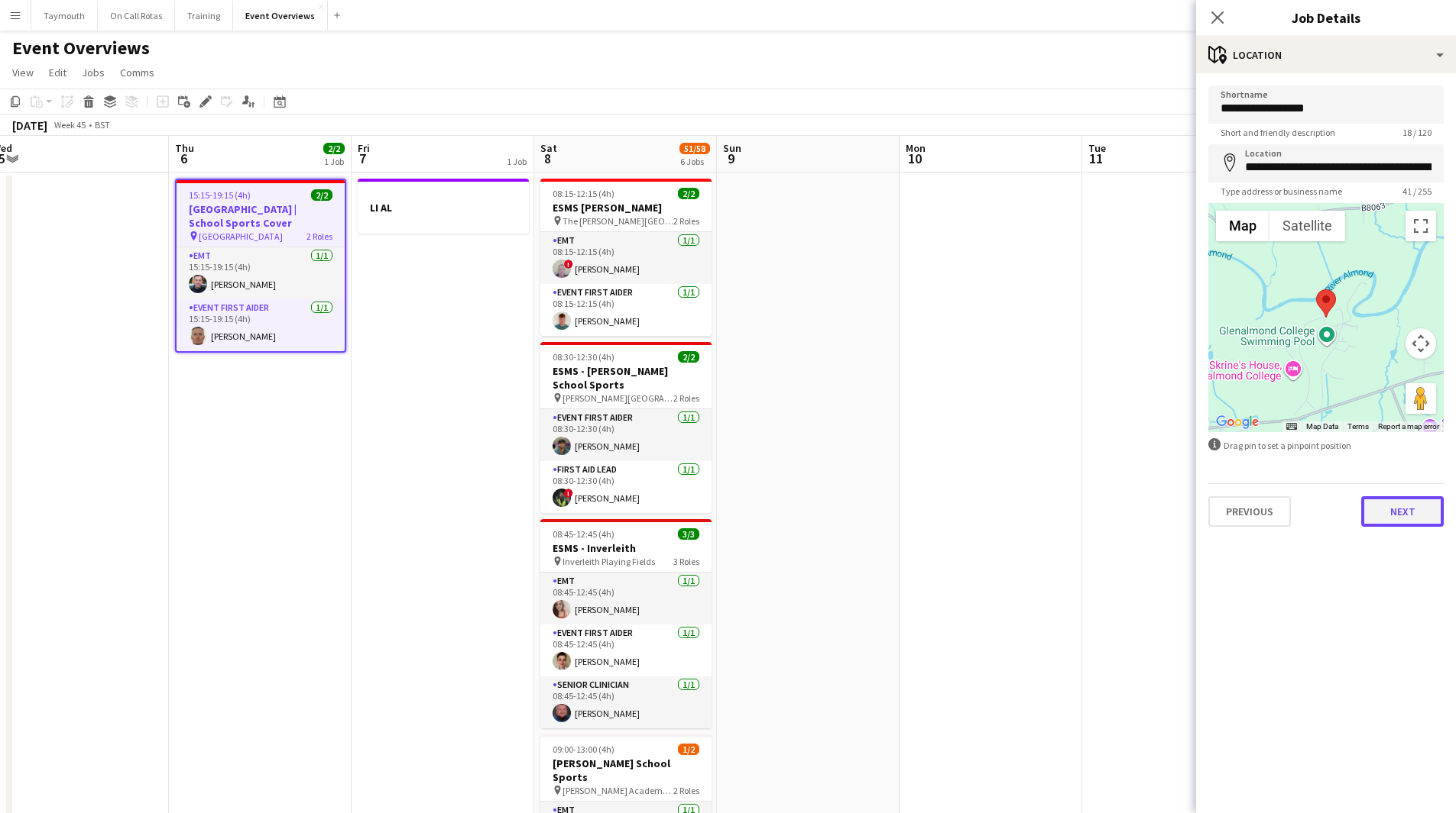
click at [1395, 514] on button "Next" at bounding box center [1402, 512] width 82 height 31
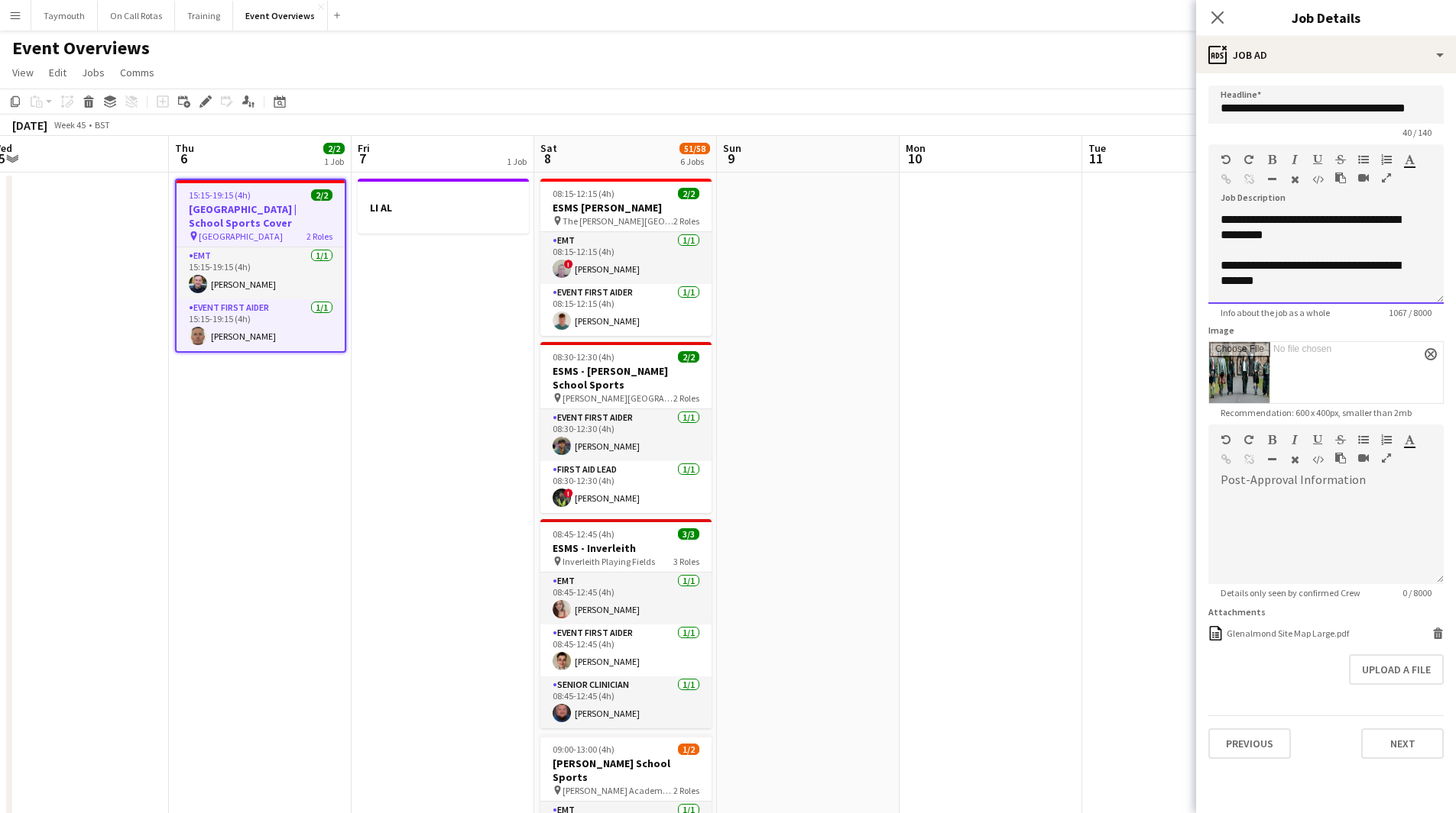
click at [1220, 221] on div "**********" at bounding box center [1325, 258] width 235 height 92
paste div
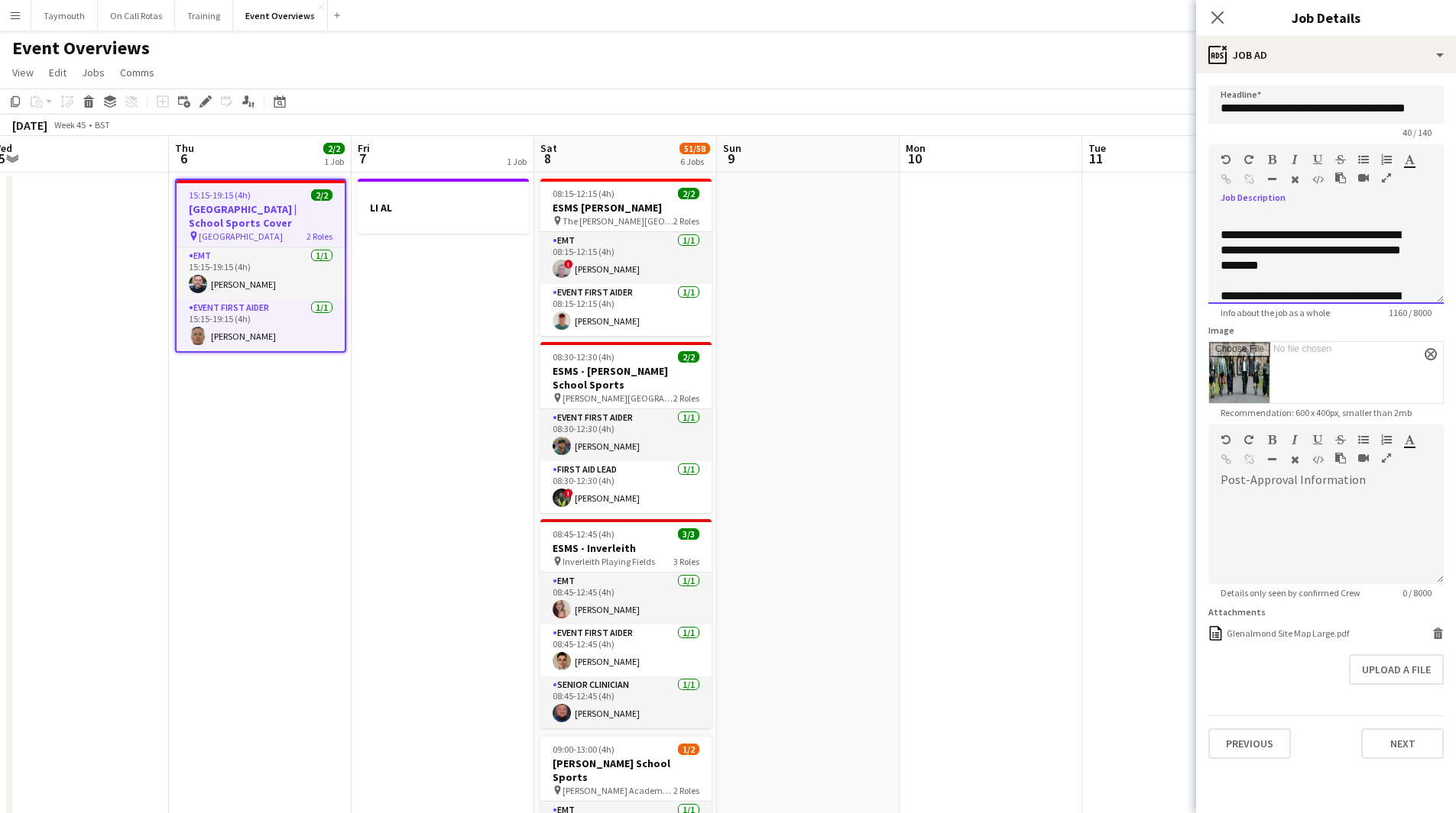
scroll to position [2, 0]
click at [1006, 411] on app-date-cell at bounding box center [990, 789] width 183 height 1233
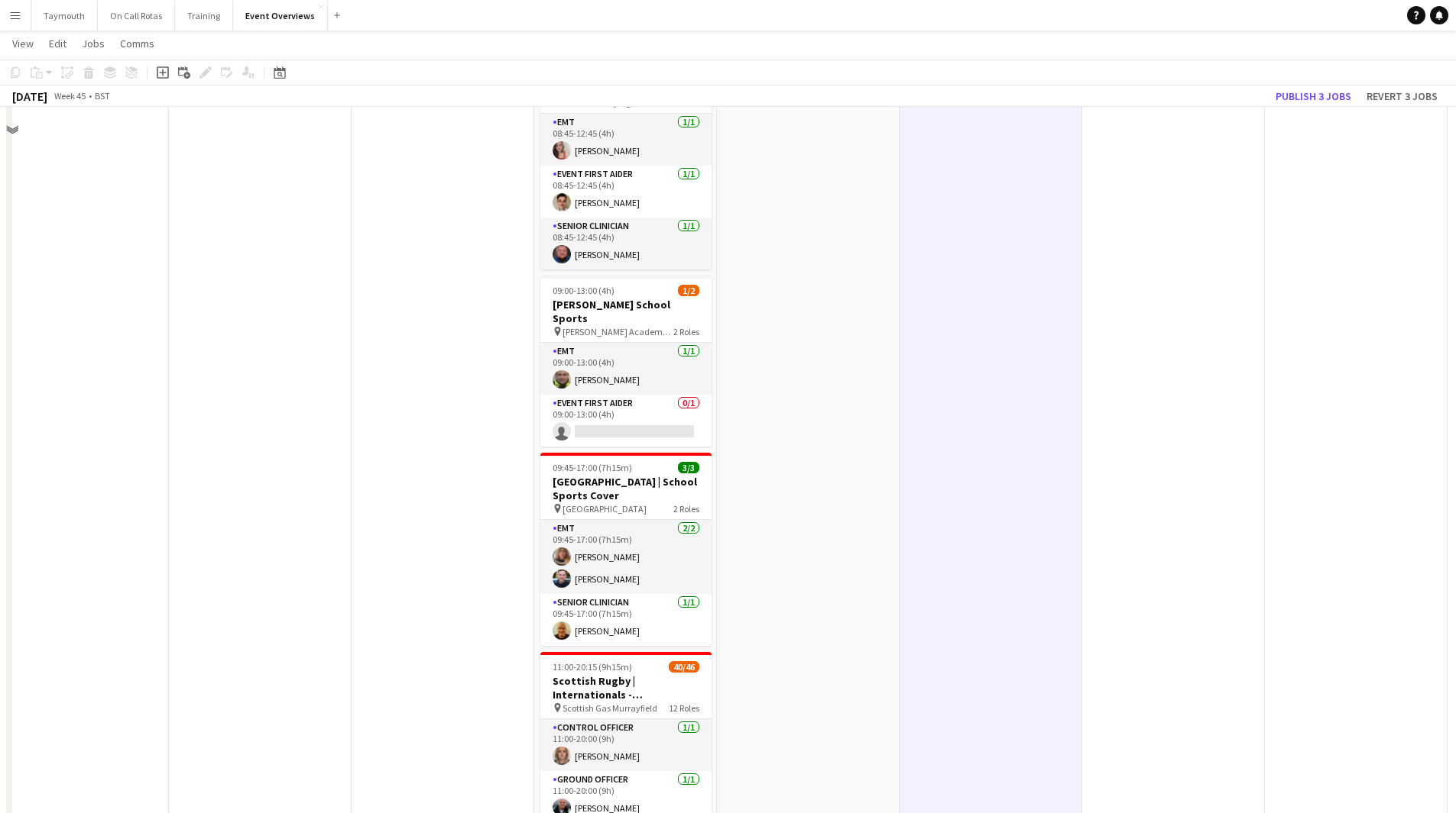
scroll to position [458, 0]
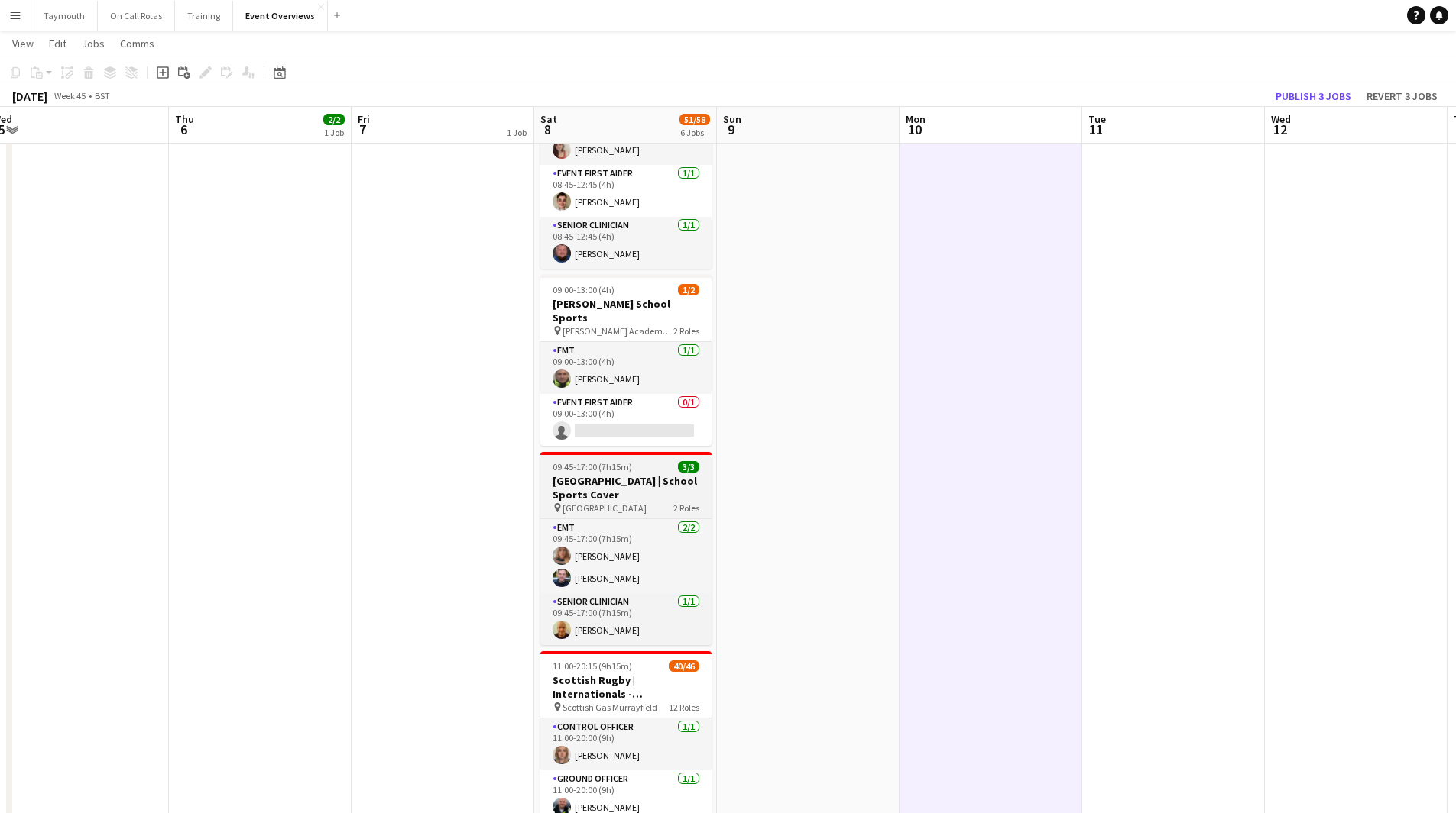
click at [600, 474] on h3 "[GEOGRAPHIC_DATA] | School Sports Cover" at bounding box center [625, 488] width 171 height 27
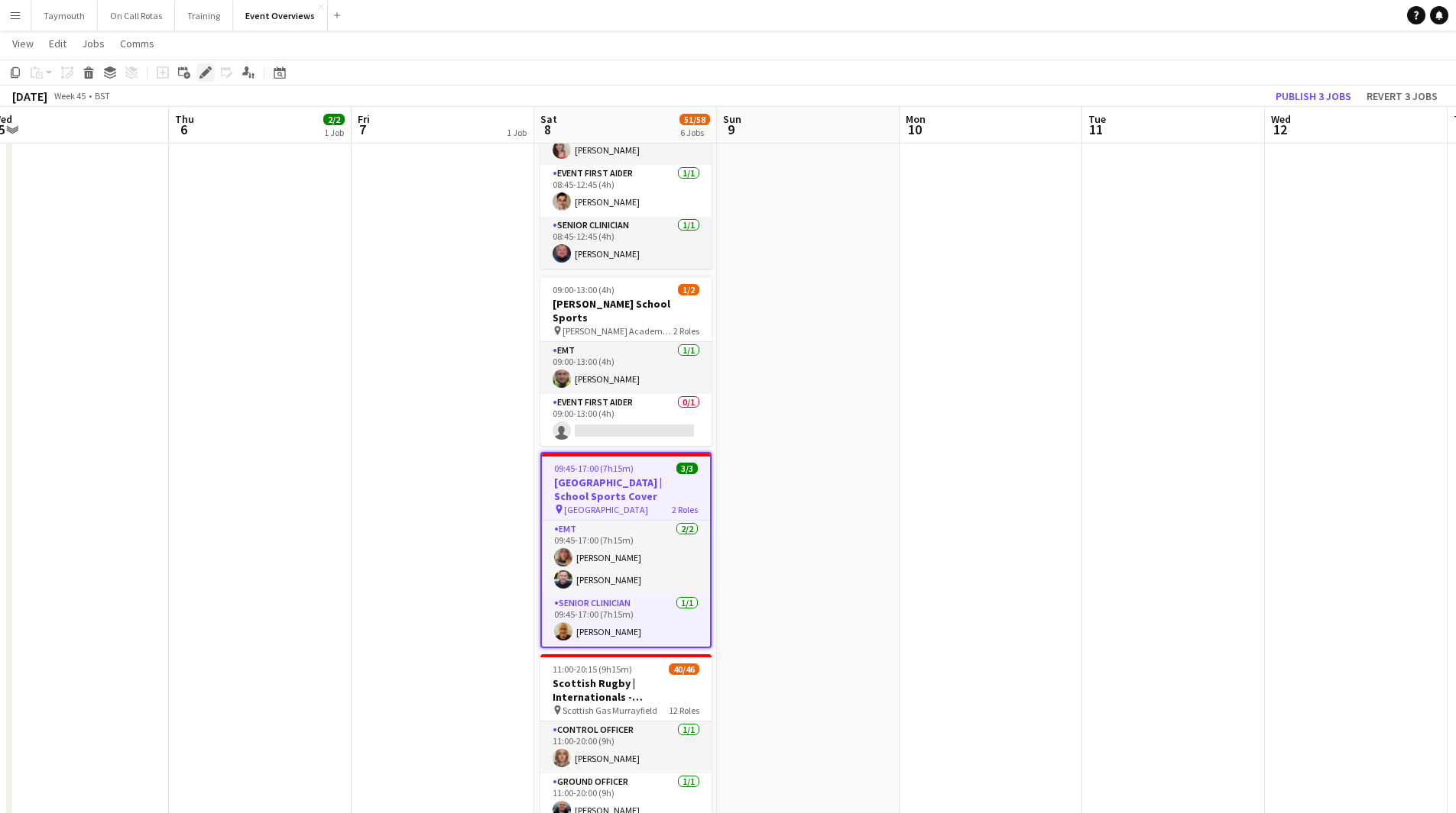
click at [204, 70] on icon "Edit" at bounding box center [205, 72] width 12 height 12
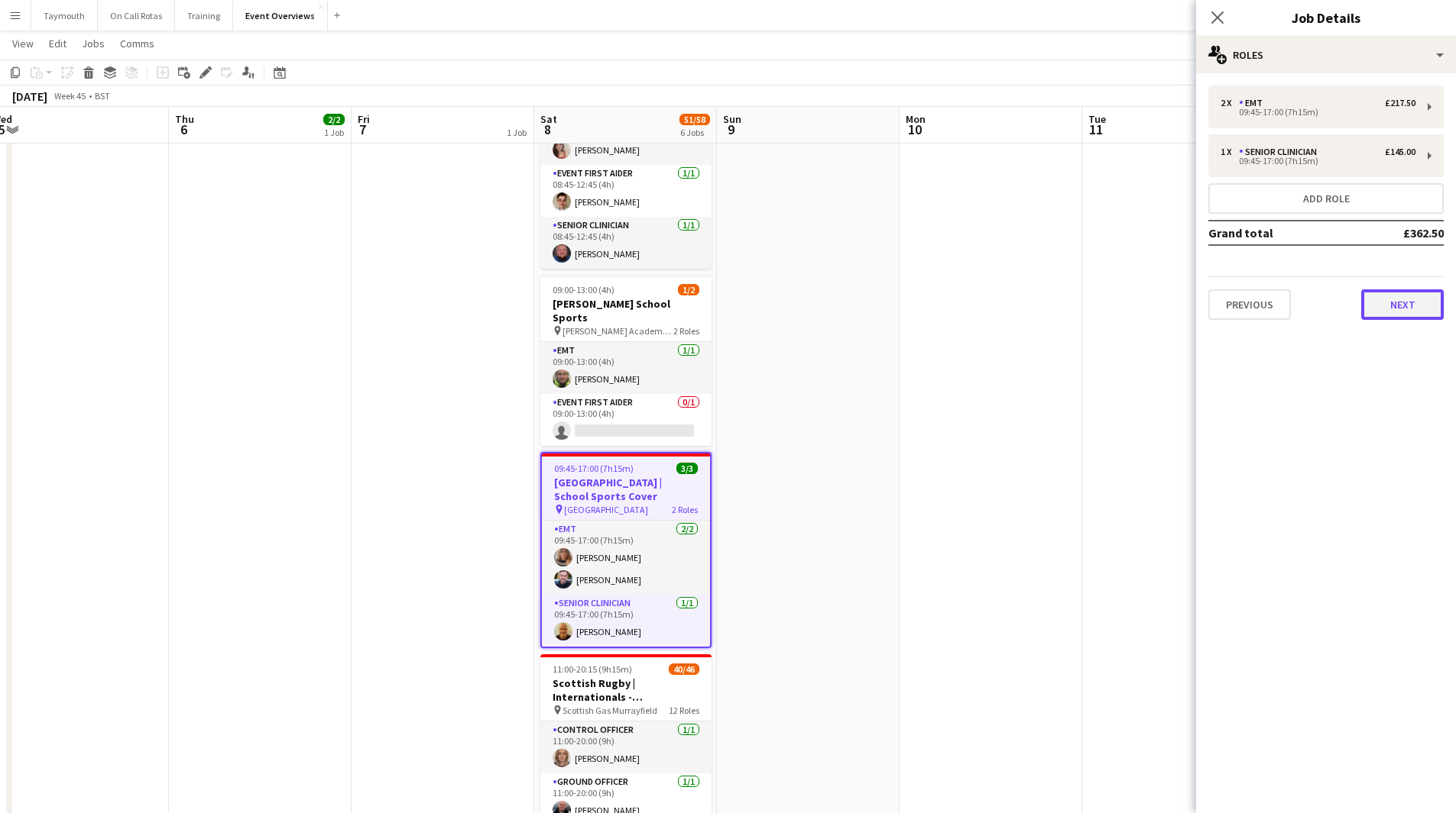
click at [1379, 300] on button "Next" at bounding box center [1402, 305] width 82 height 31
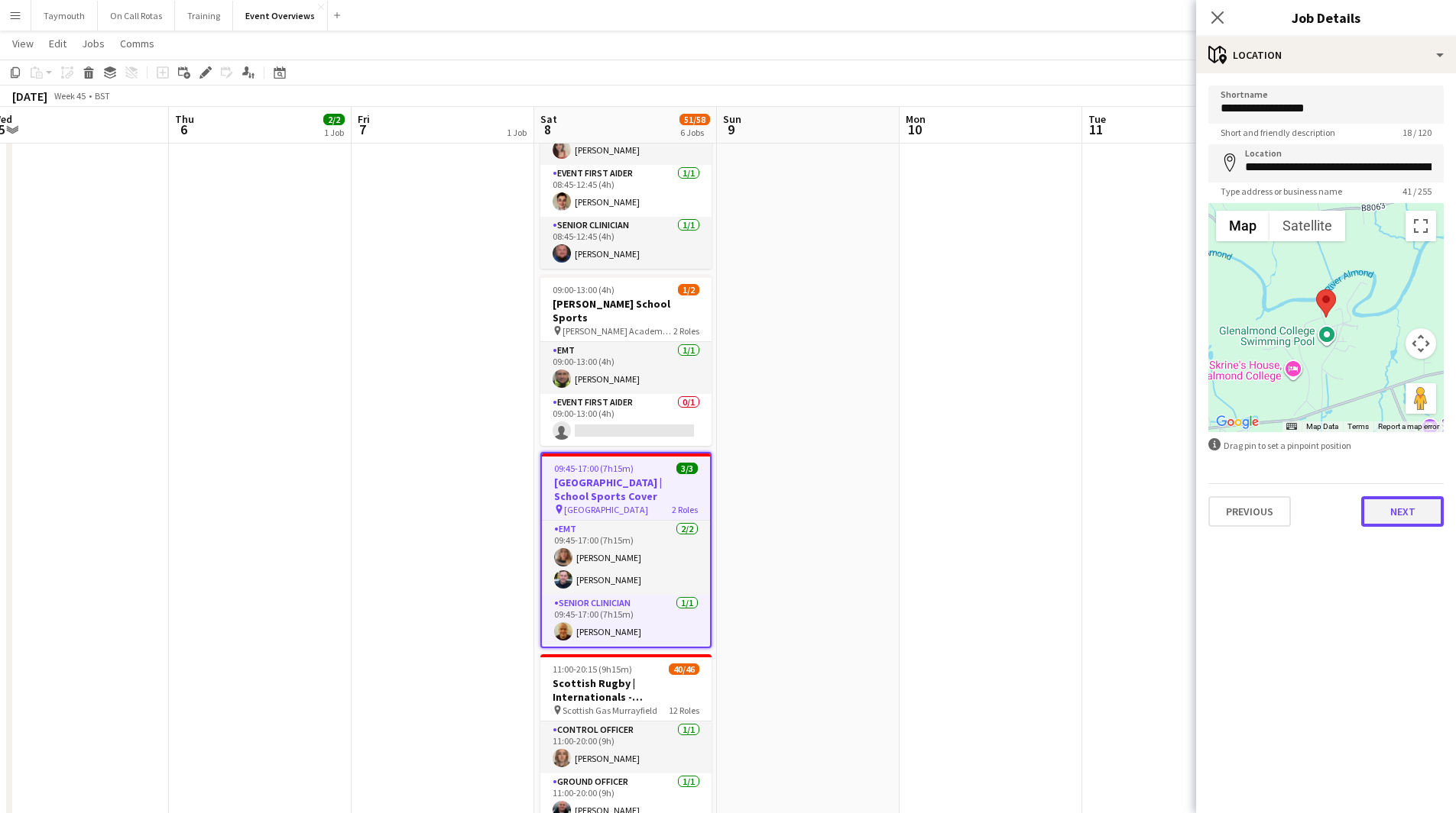
click at [1392, 507] on button "Next" at bounding box center [1402, 512] width 82 height 31
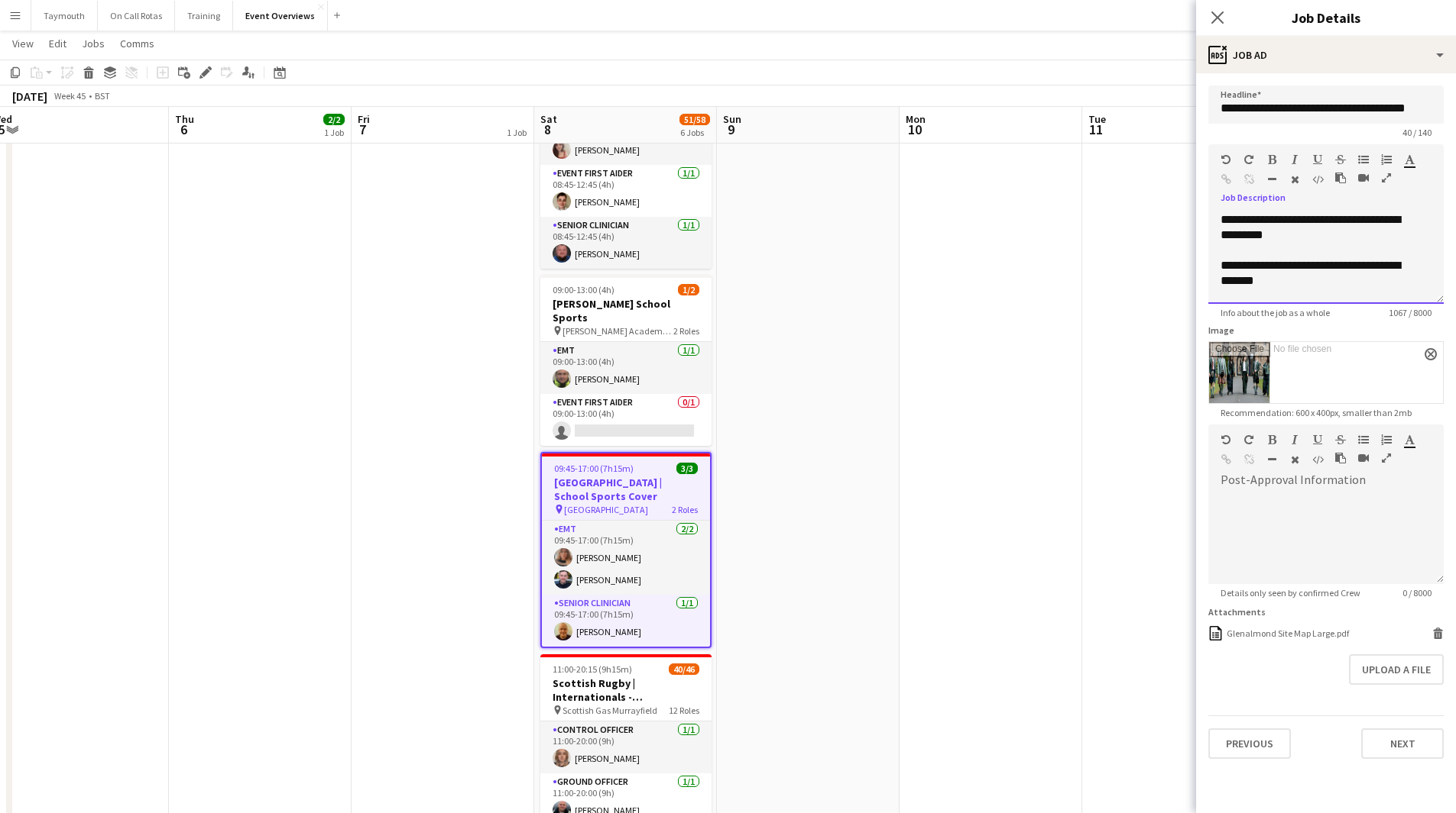
click at [1227, 226] on div "**********" at bounding box center [1320, 228] width 199 height 31
click at [1215, 216] on div "**********" at bounding box center [1325, 258] width 235 height 92
paste div
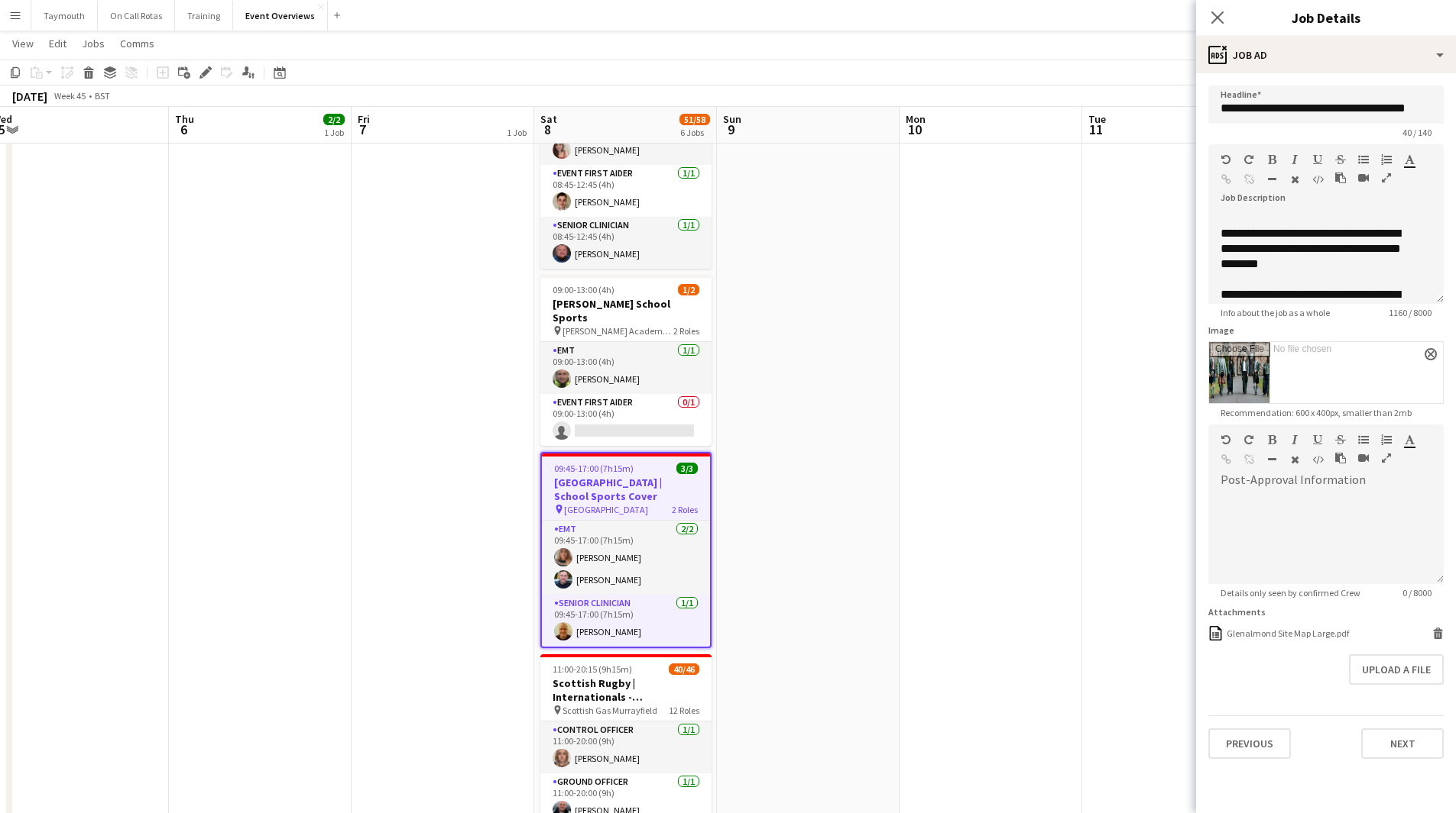
click at [901, 399] on app-date-cell at bounding box center [990, 330] width 183 height 1233
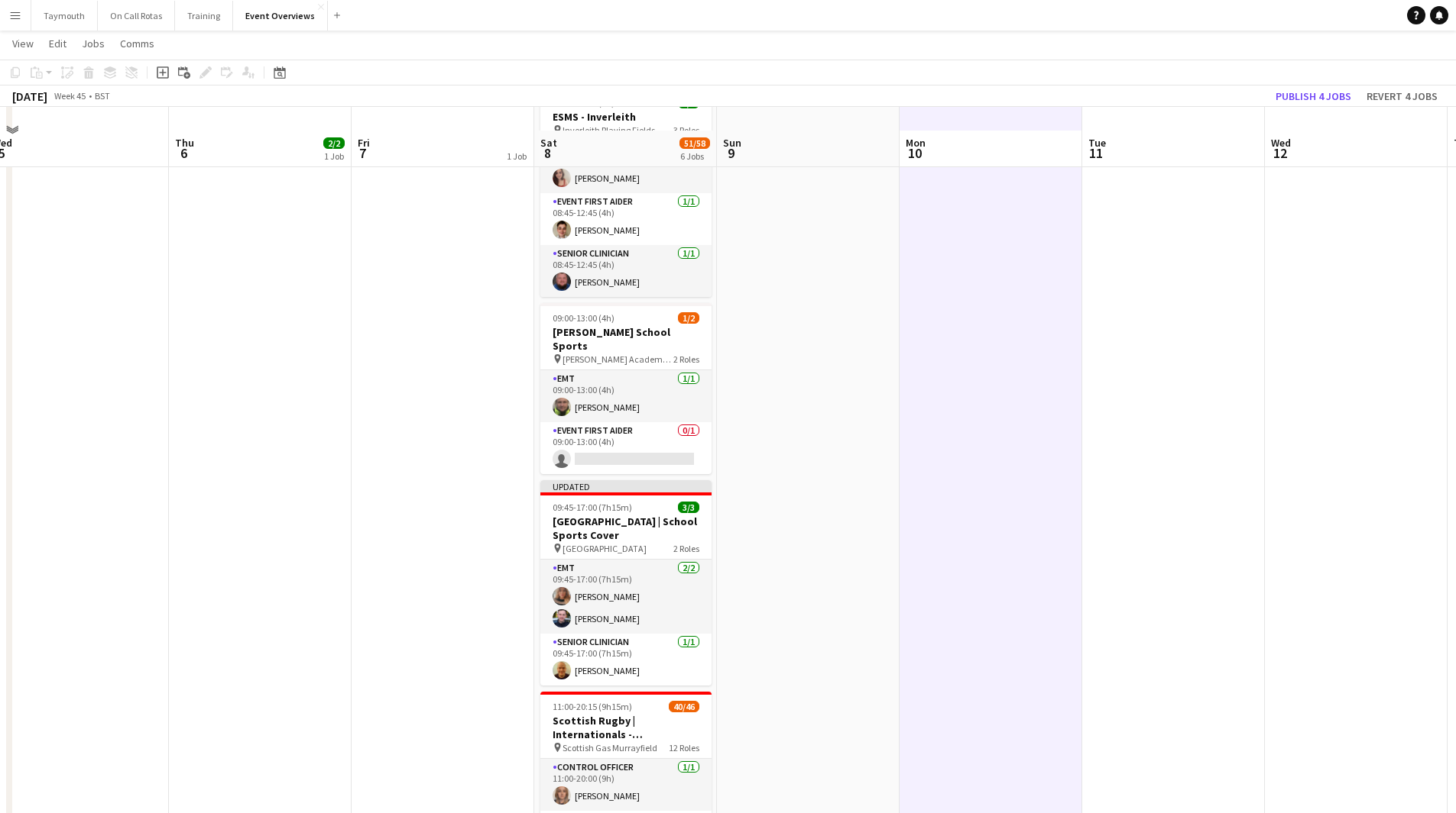
scroll to position [382, 0]
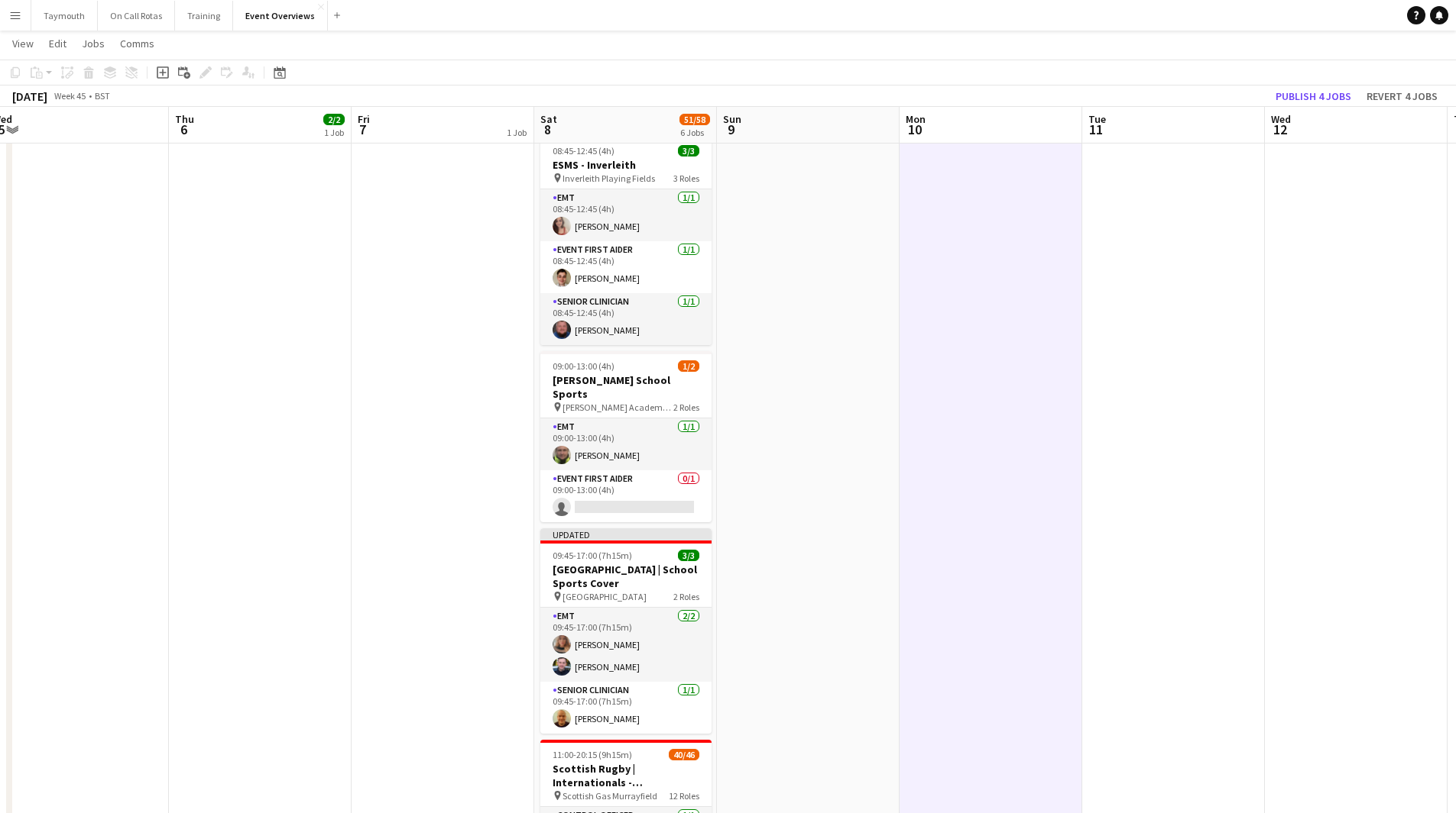
drag, startPoint x: 1194, startPoint y: 407, endPoint x: 1112, endPoint y: 434, distance: 86.3
click at [1116, 434] on app-calendar-viewport "Sun 2 Mon 3 Tue 4 Wed 5 Thu 6 2/2 1 Job Fri 7 1 Job Sat 8 51/58 6 Jobs Sun 9 Mo…" at bounding box center [728, 350] width 1456 height 1344
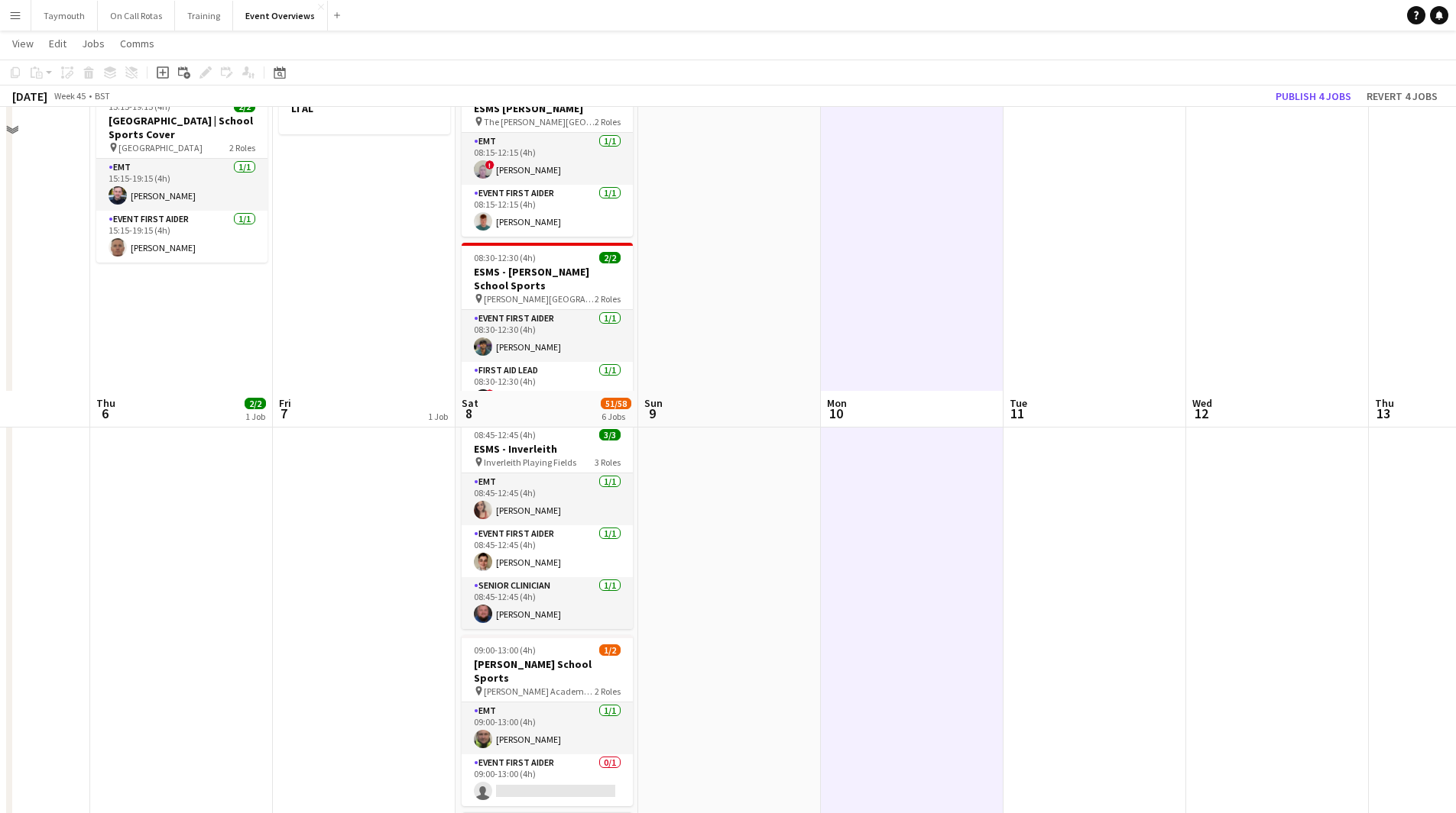
scroll to position [0, 0]
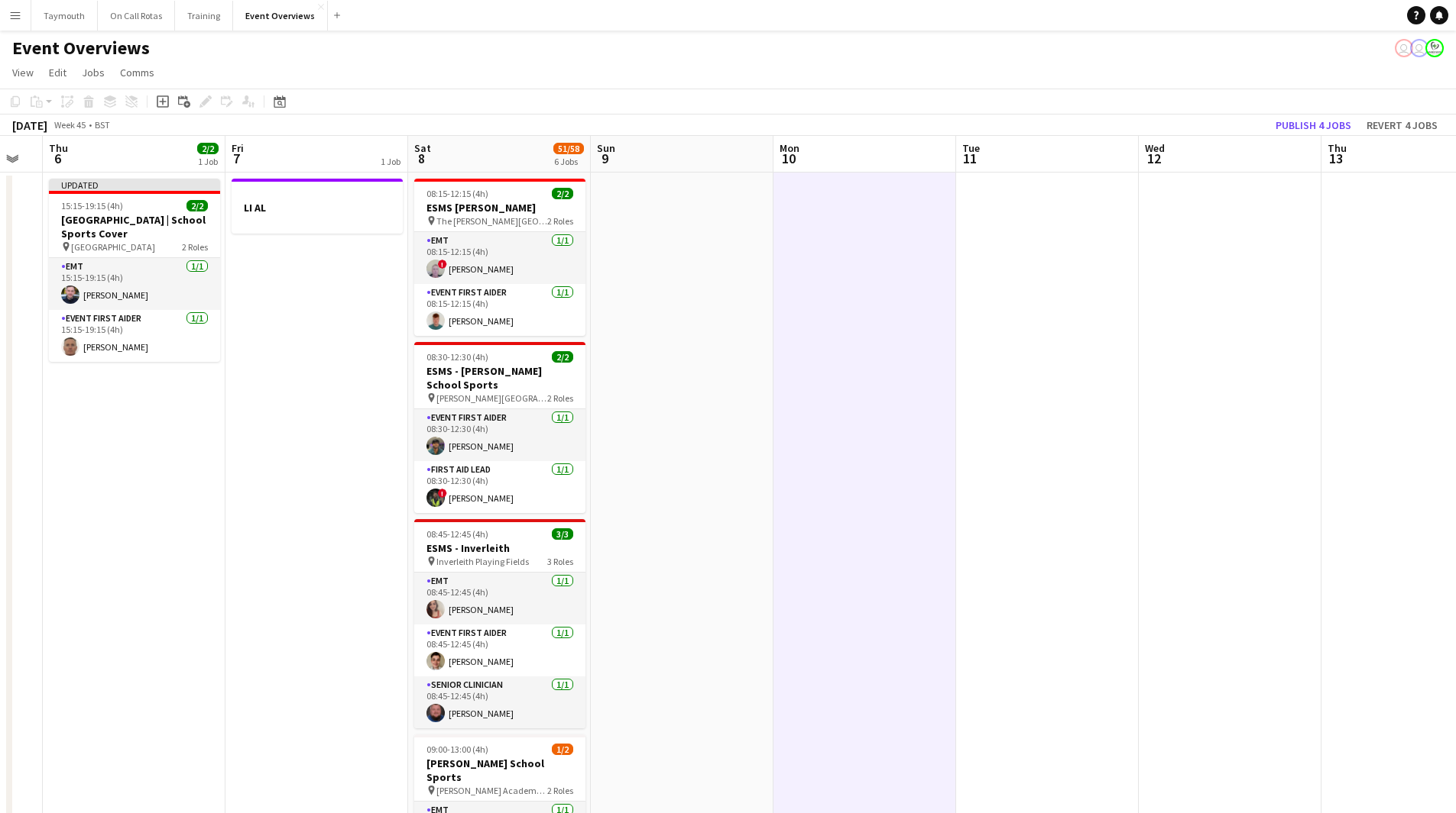
drag, startPoint x: 1176, startPoint y: 451, endPoint x: 262, endPoint y: 501, distance: 915.4
click at [262, 501] on app-calendar-viewport "Mon 3 Tue 4 Wed 5 Thu 6 2/2 1 Job Fri 7 1 Job Sat 8 51/58 6 Jobs Sun 9 Mon 10 T…" at bounding box center [728, 770] width 1456 height 1269
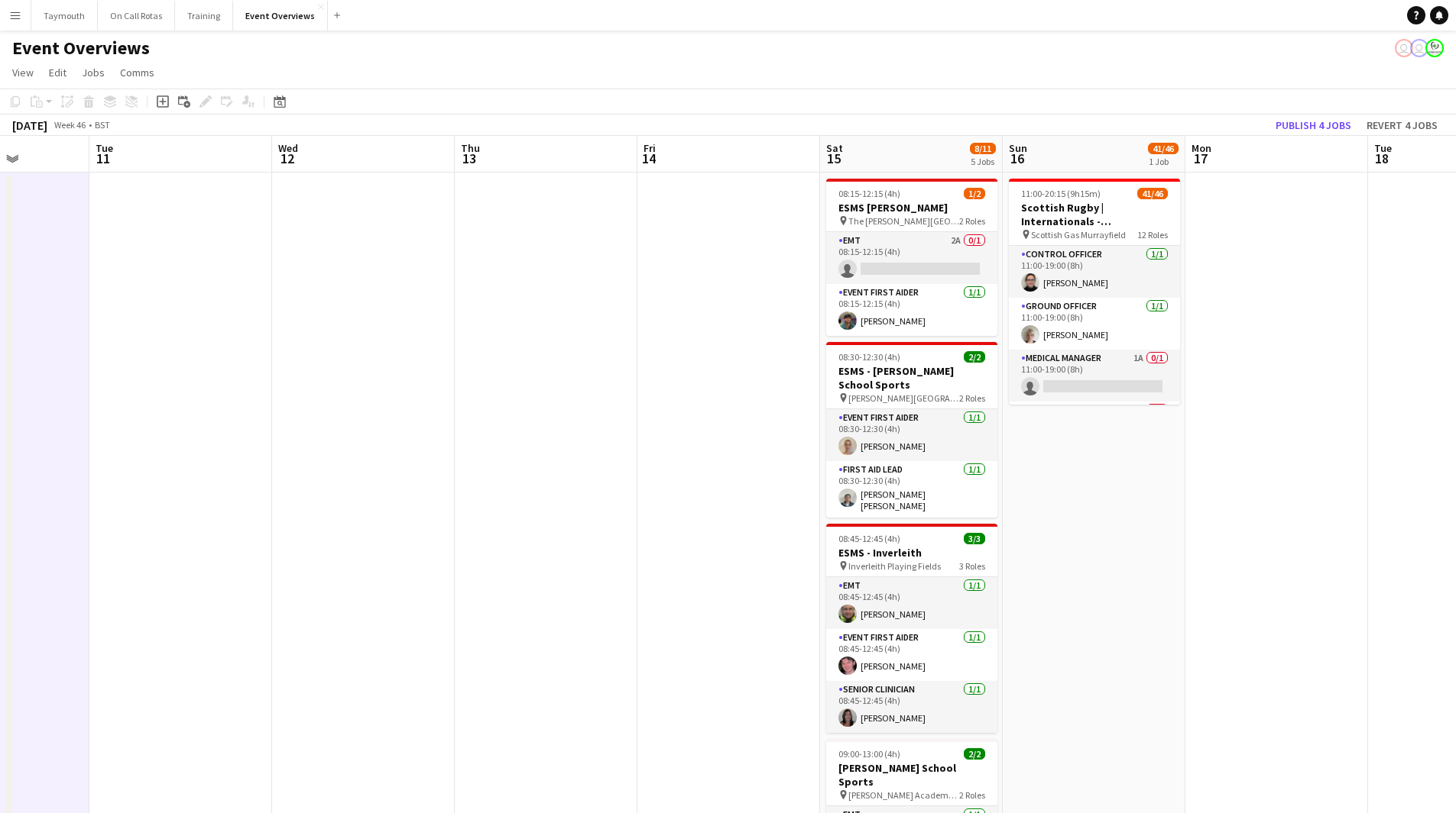
scroll to position [0, 452]
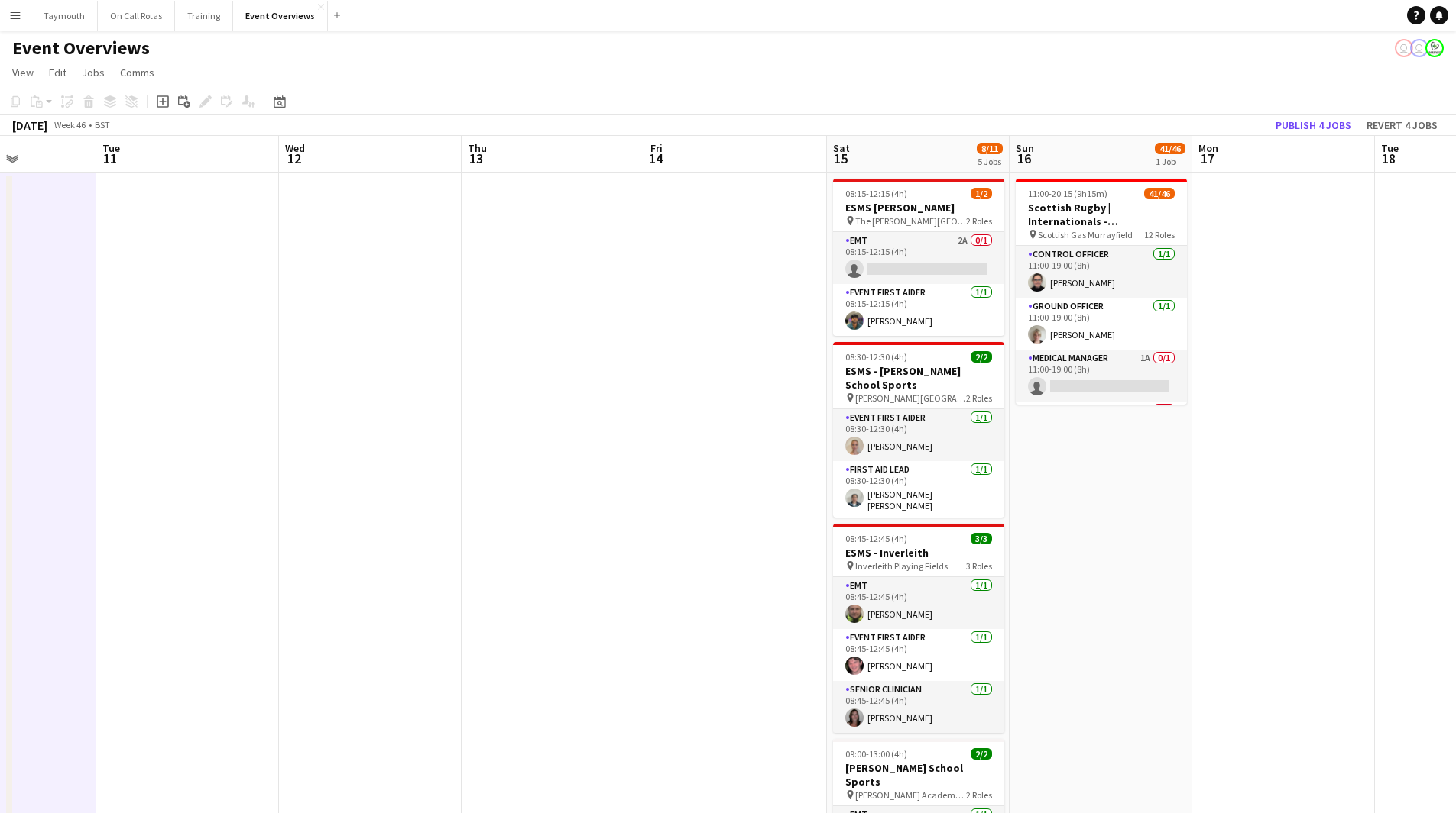
drag, startPoint x: 745, startPoint y: 498, endPoint x: 570, endPoint y: 512, distance: 175.6
click at [570, 512] on app-calendar-viewport "Sat 8 51/58 6 Jobs Sun 9 Mon 10 Tue 11 Wed 12 Thu 13 Fri 14 Sat 15 8/11 5 Jobs …" at bounding box center [728, 770] width 1456 height 1269
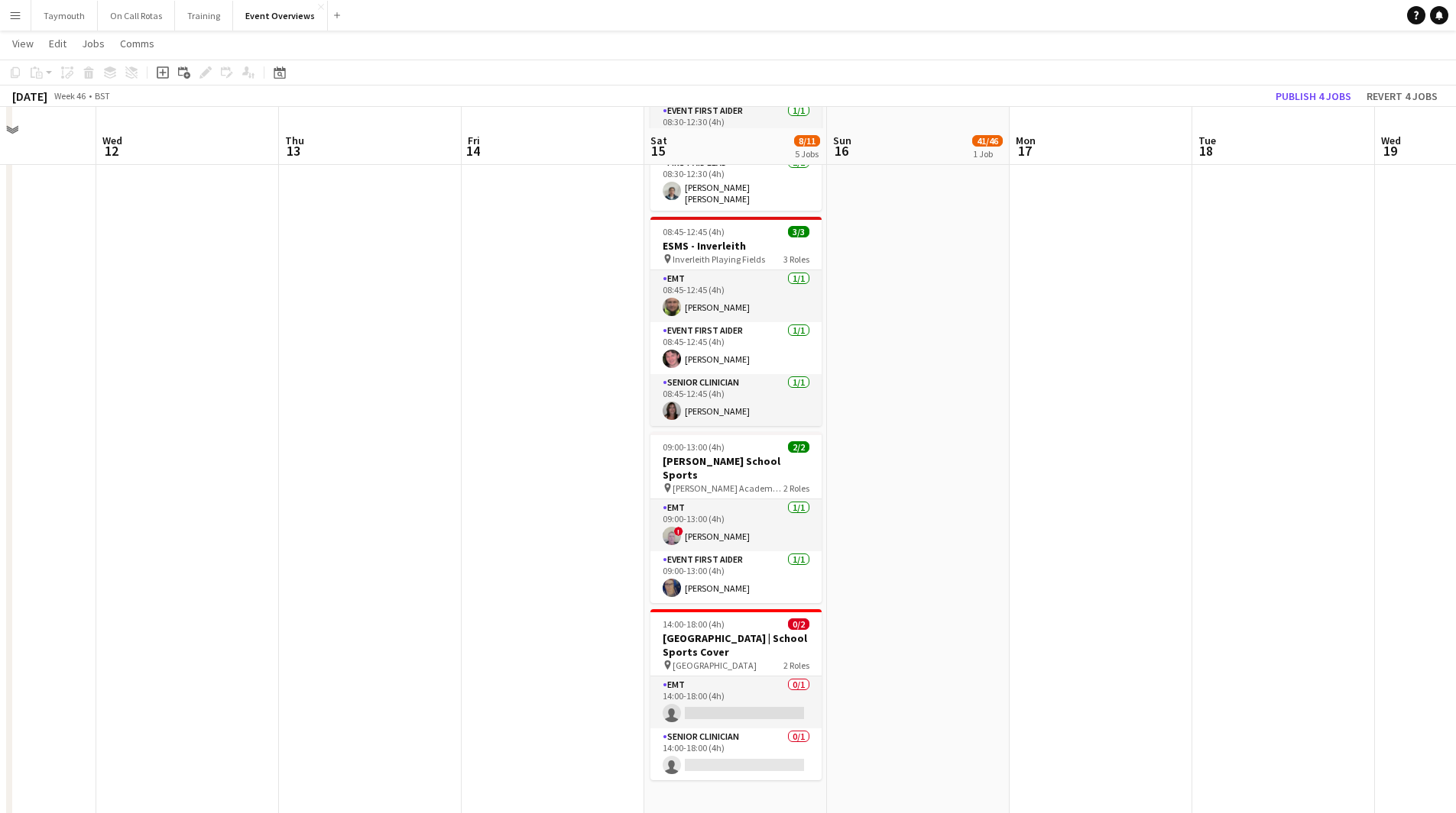
scroll to position [458, 0]
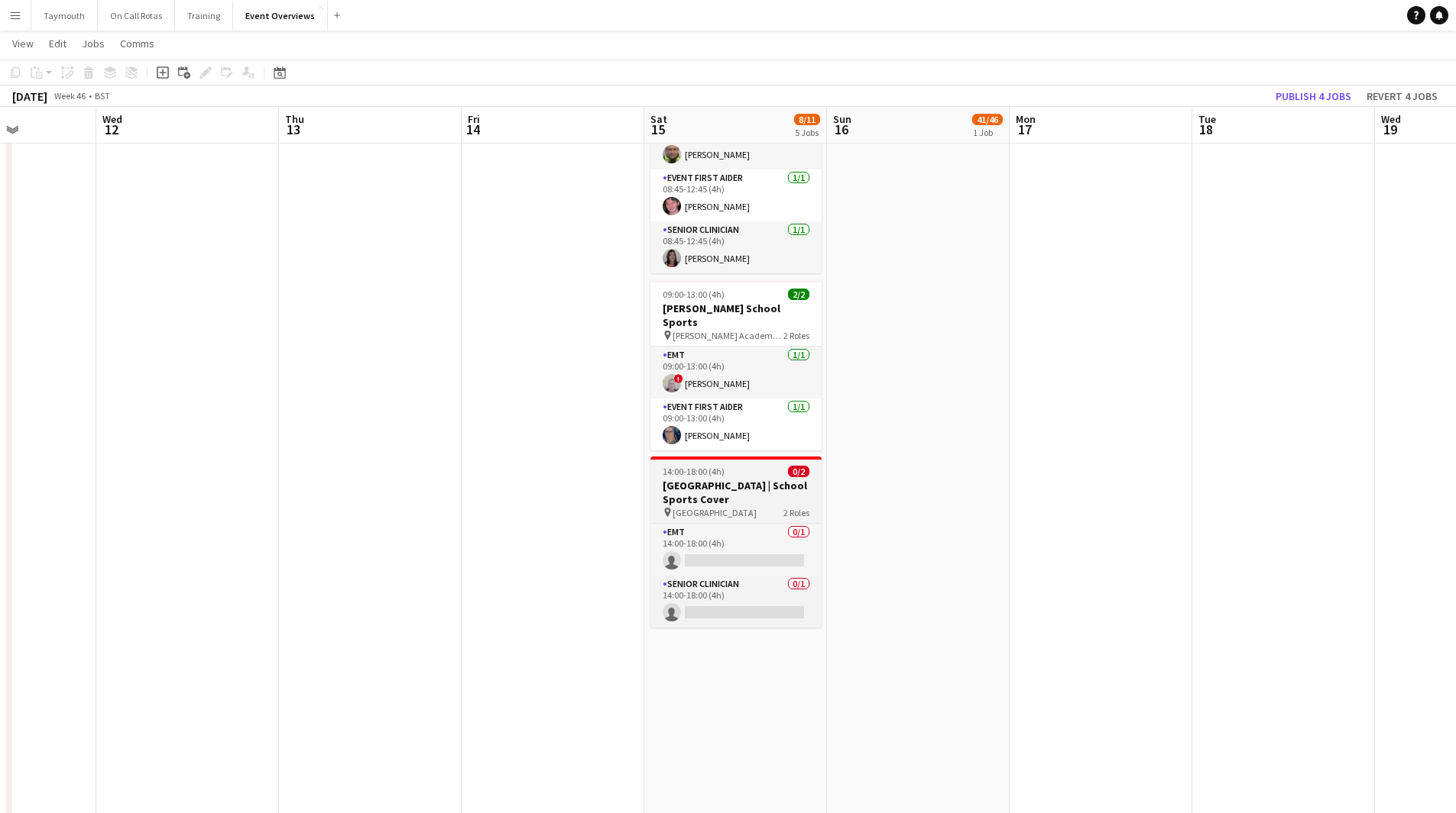
click at [728, 479] on h3 "[GEOGRAPHIC_DATA] | School Sports Cover" at bounding box center [735, 493] width 171 height 27
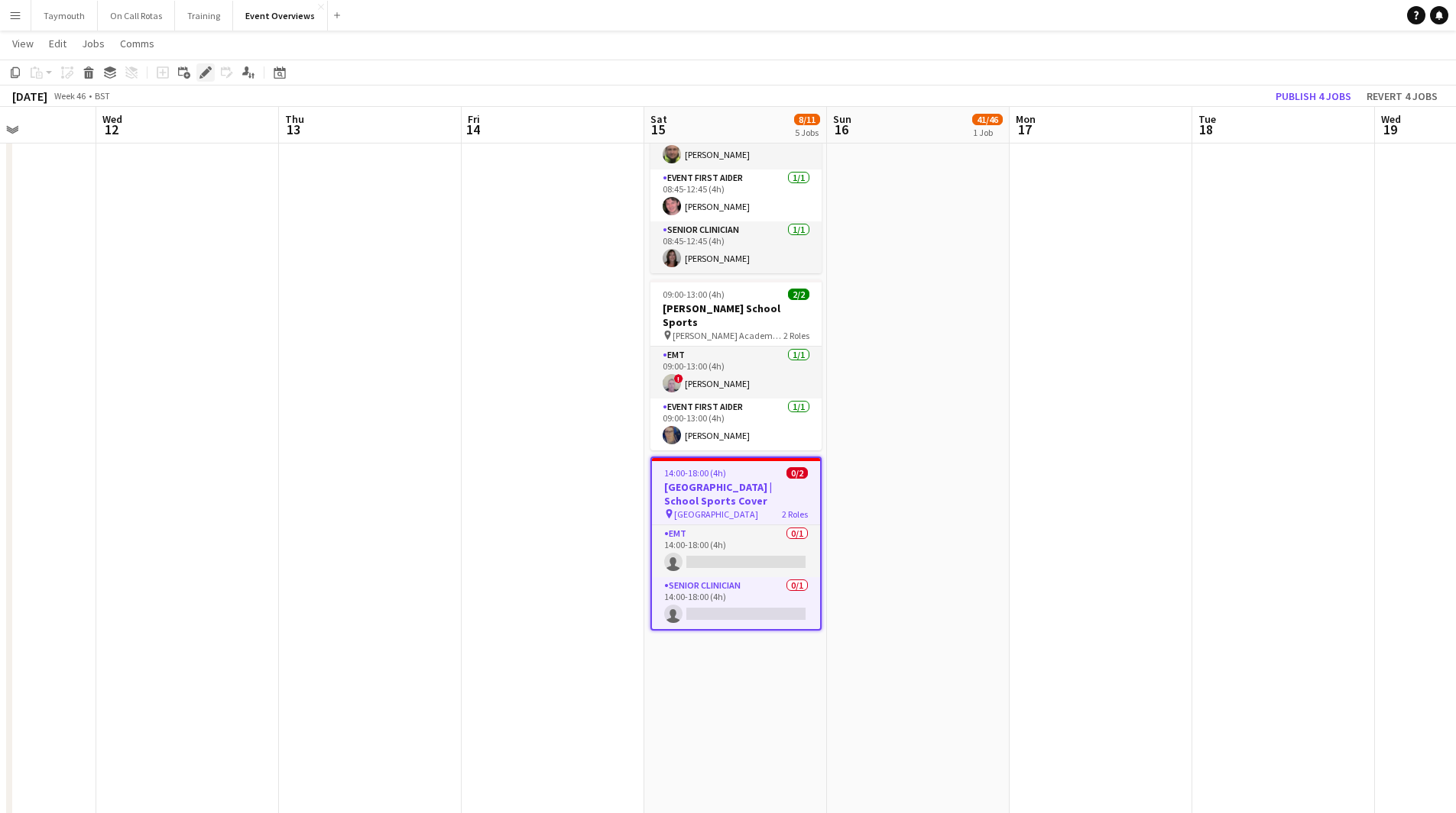
click at [206, 71] on icon at bounding box center [205, 73] width 9 height 9
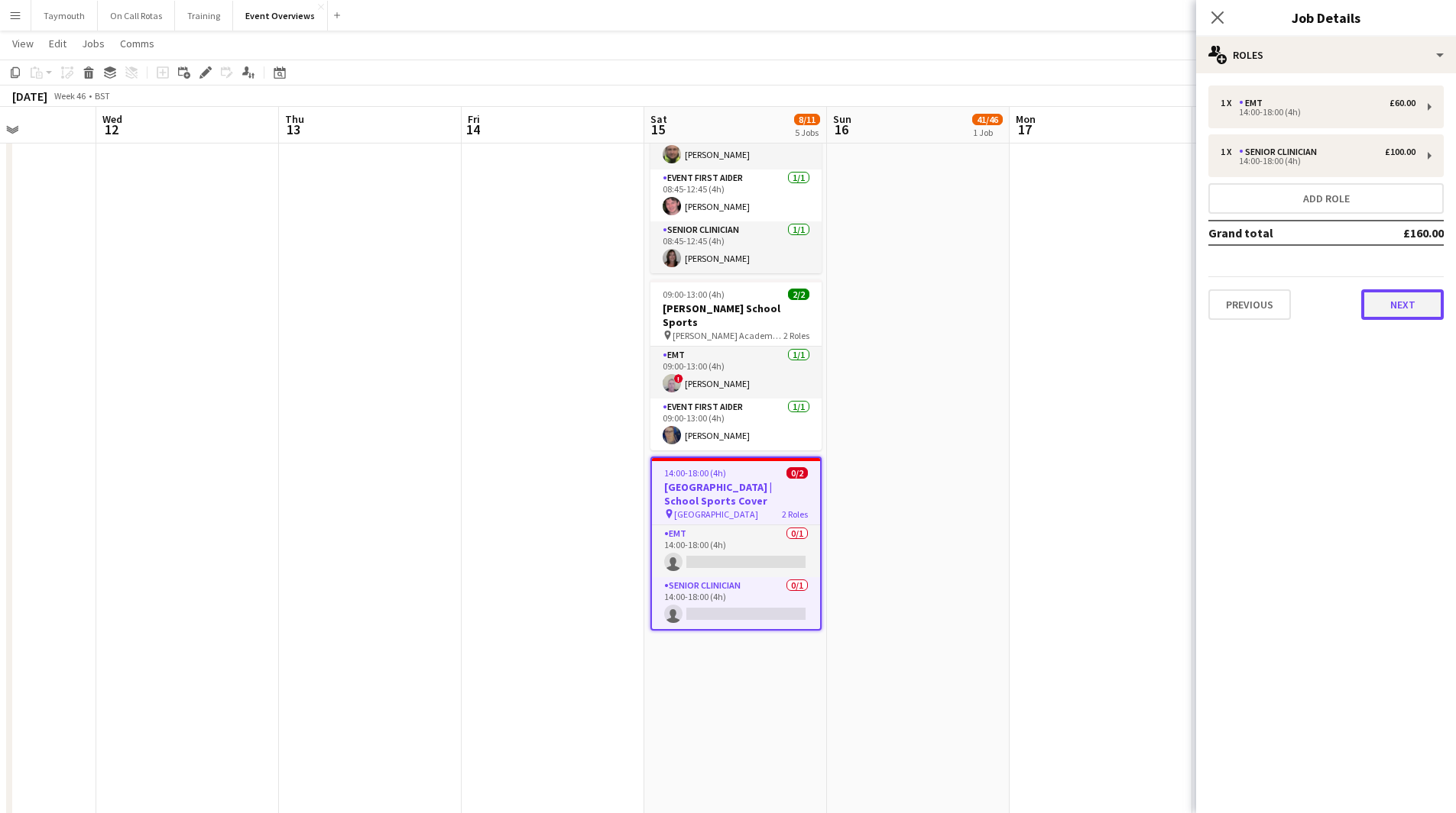
click at [1410, 304] on button "Next" at bounding box center [1402, 305] width 82 height 31
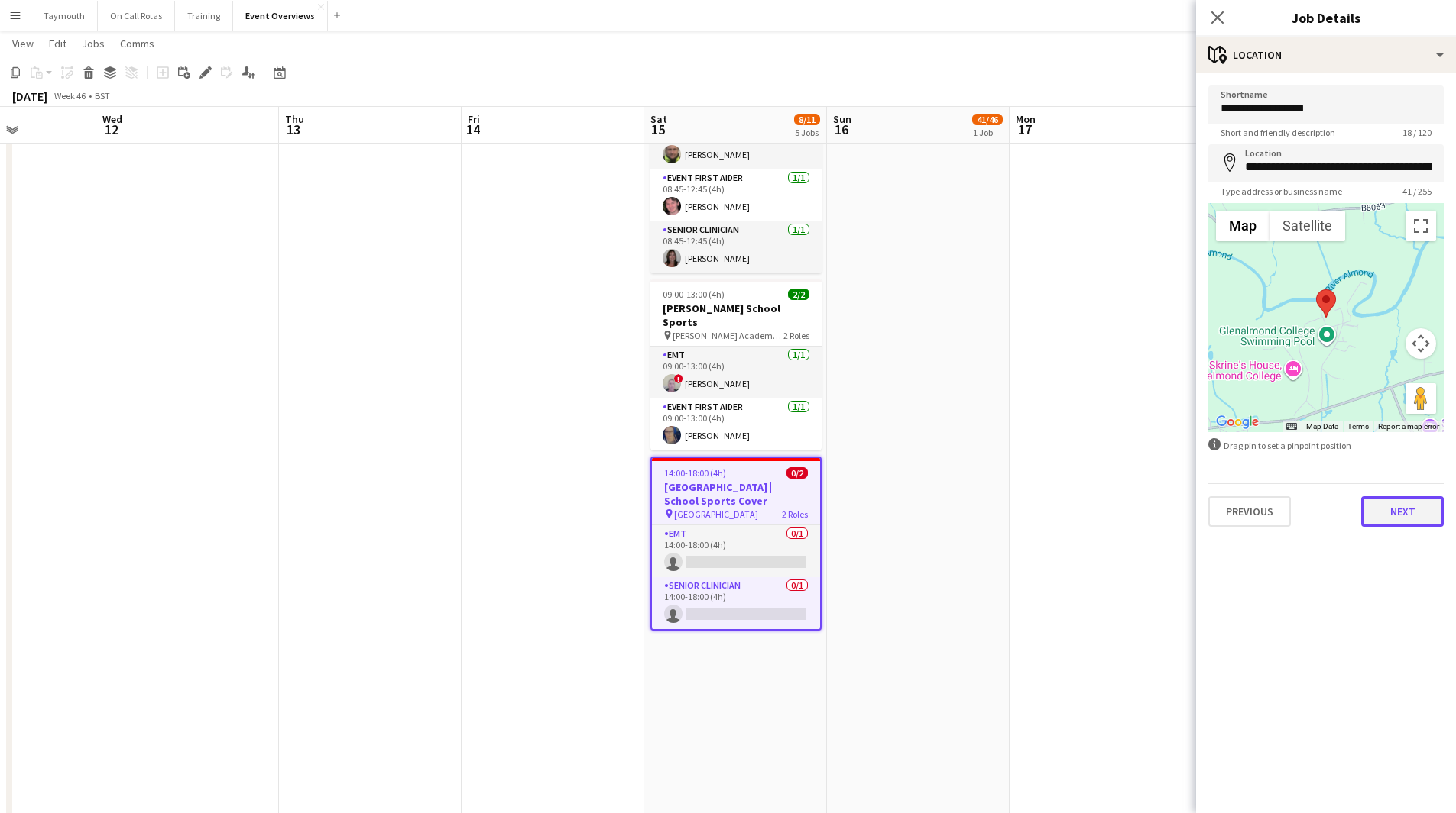
click at [1380, 503] on button "Next" at bounding box center [1402, 512] width 82 height 31
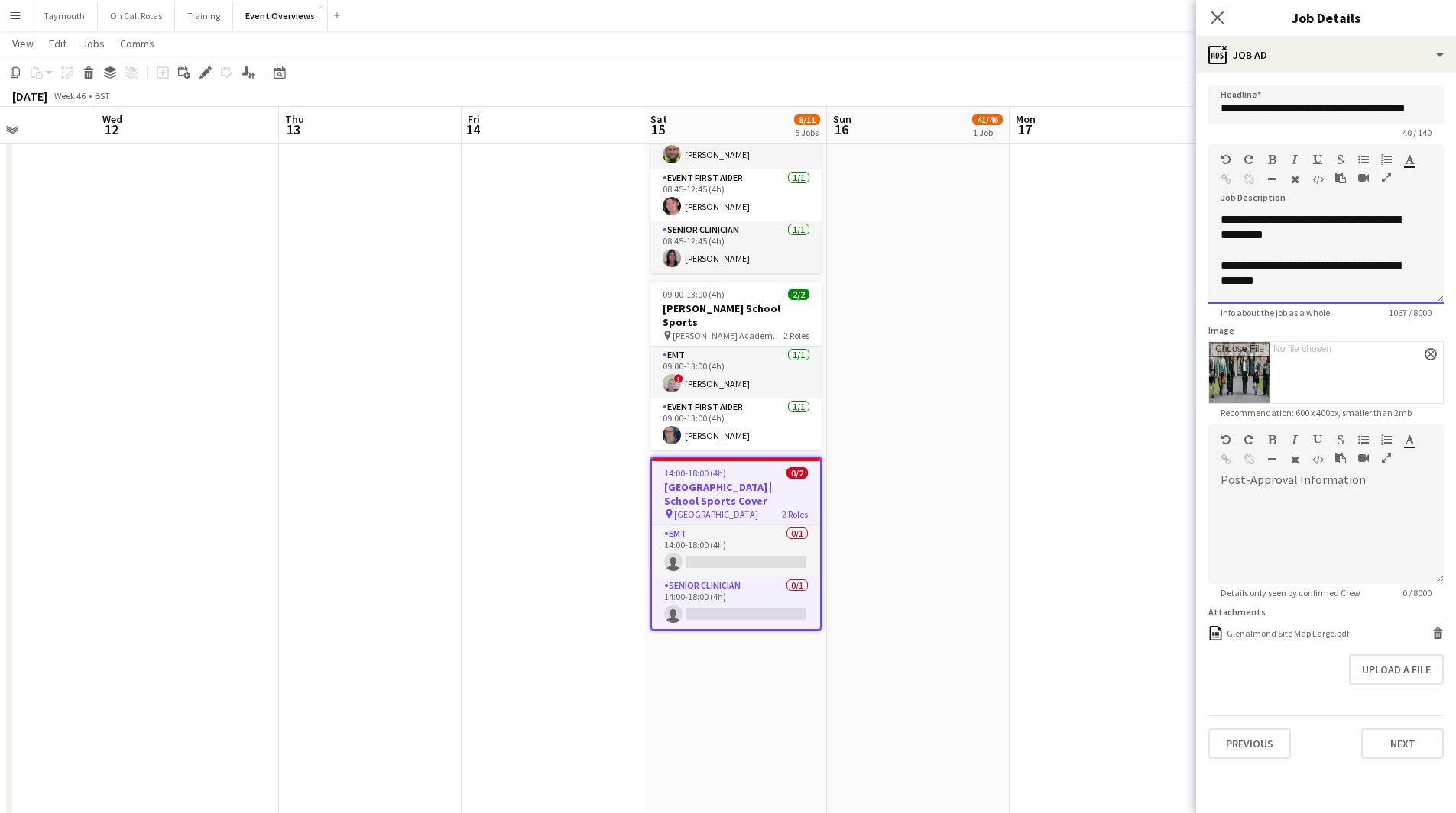
click at [1217, 221] on div "**********" at bounding box center [1325, 258] width 235 height 92
paste div
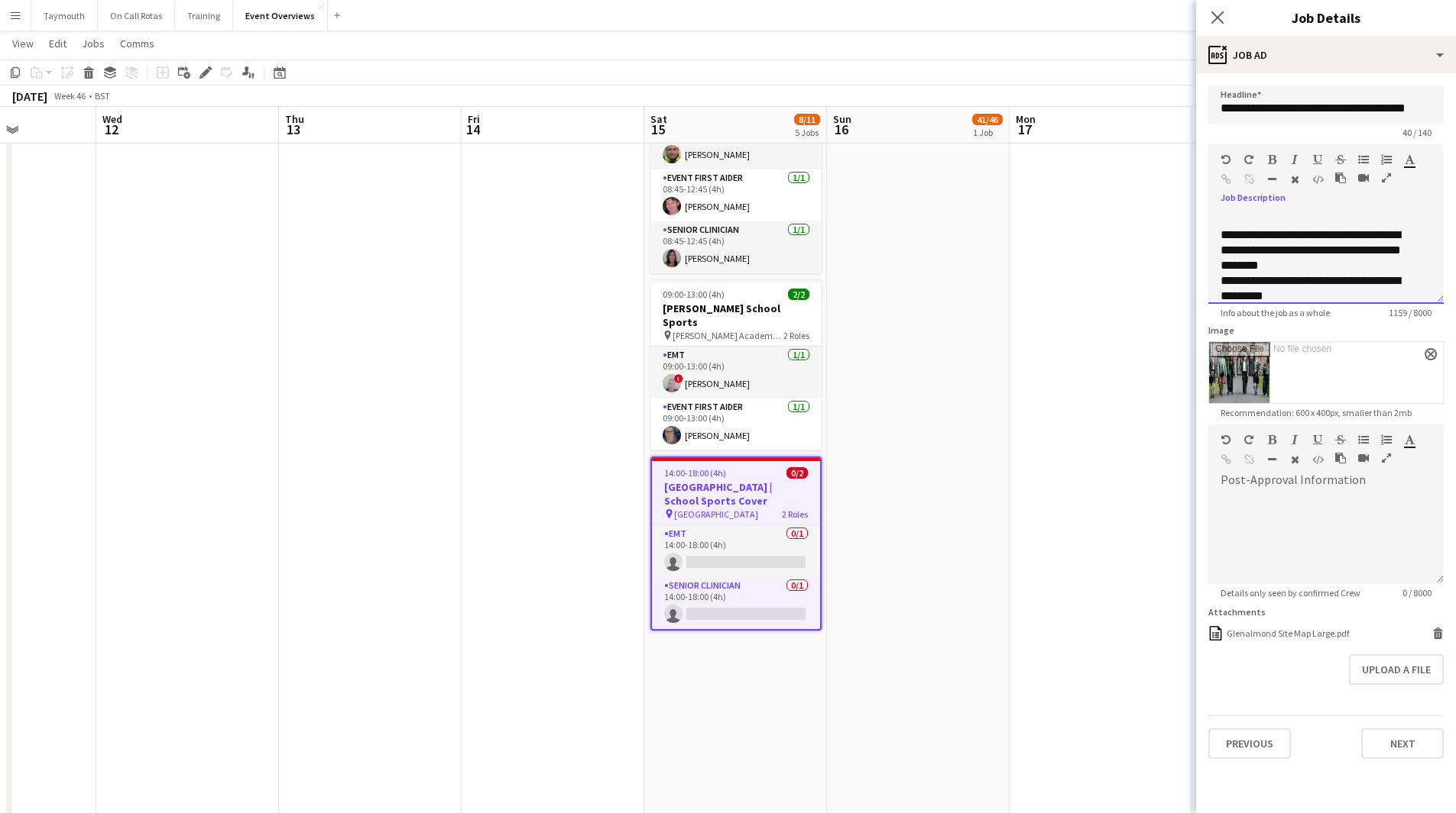
scroll to position [2, 0]
click at [975, 307] on app-date-cell "11:00-20:15 (9h15m) 41/46 Scottish Rugby | Internationals - [GEOGRAPHIC_DATA] v…" at bounding box center [917, 330] width 183 height 1233
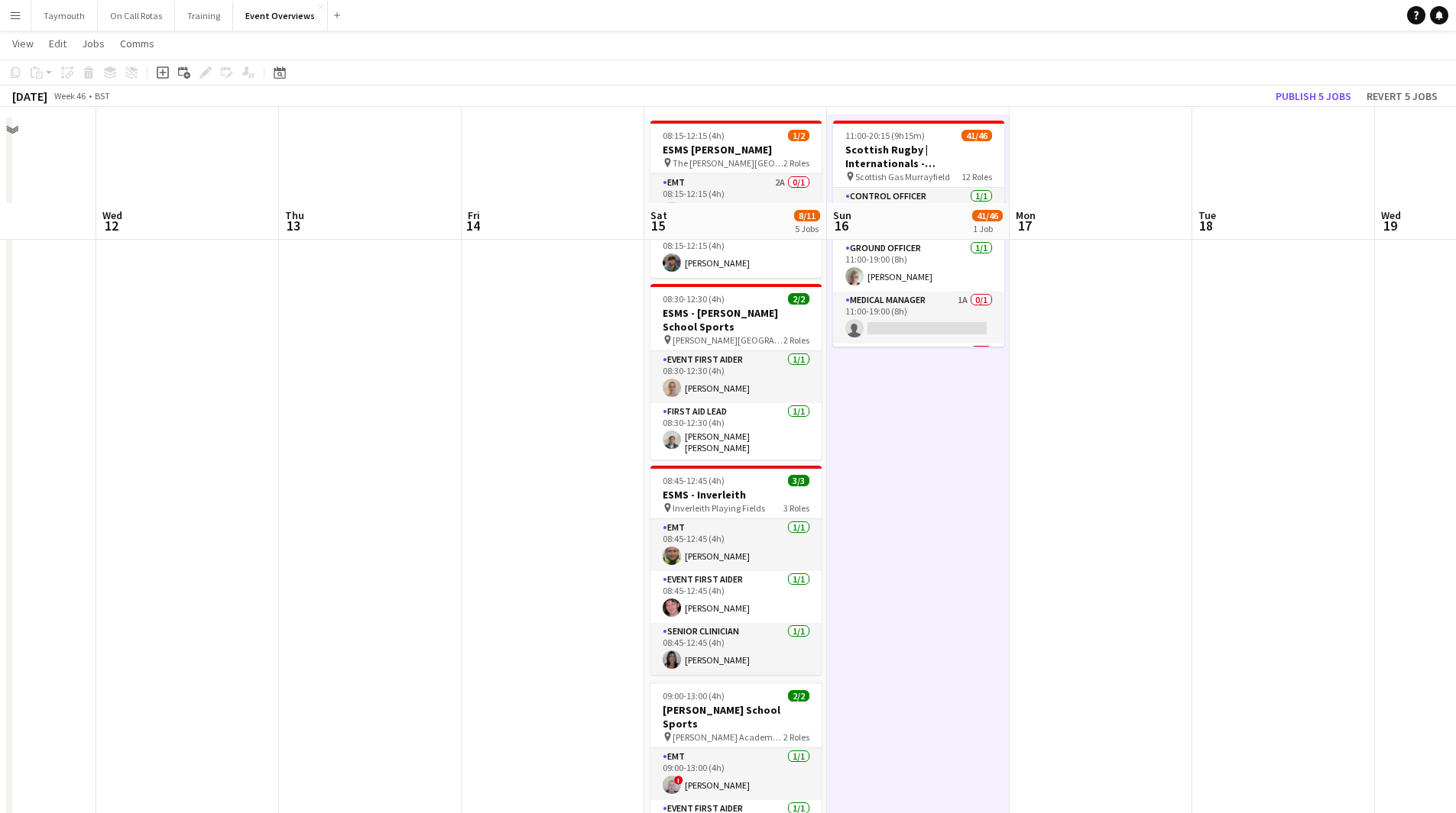
scroll to position [0, 0]
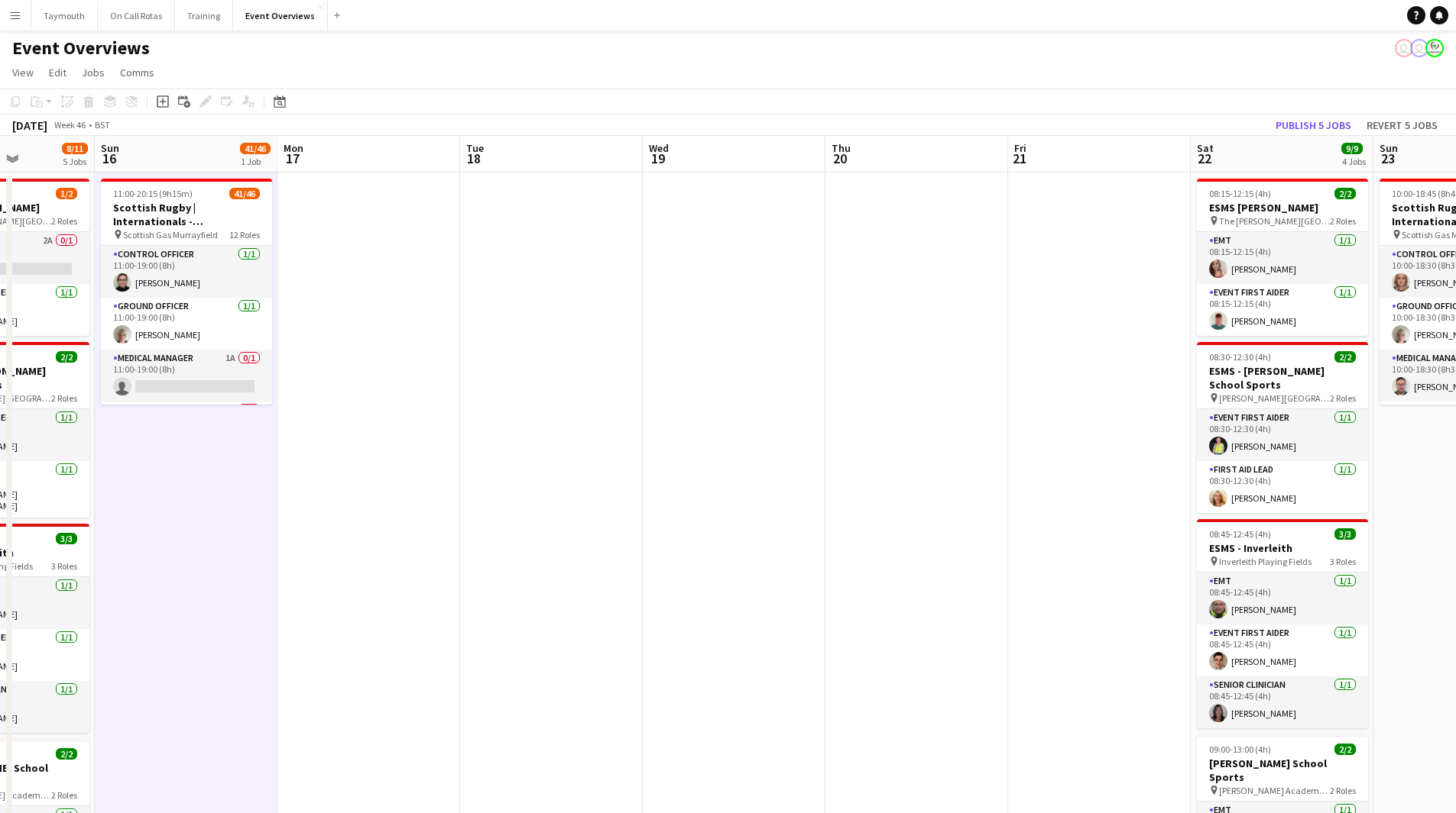
drag, startPoint x: 590, startPoint y: 576, endPoint x: 984, endPoint y: 546, distance: 395.1
click at [585, 577] on app-calendar-viewport "Thu 13 Fri 14 Sat 15 8/11 5 Jobs Sun 16 41/46 1 Job Mon 17 Tue 18 Wed 19 Thu 20…" at bounding box center [728, 770] width 1456 height 1269
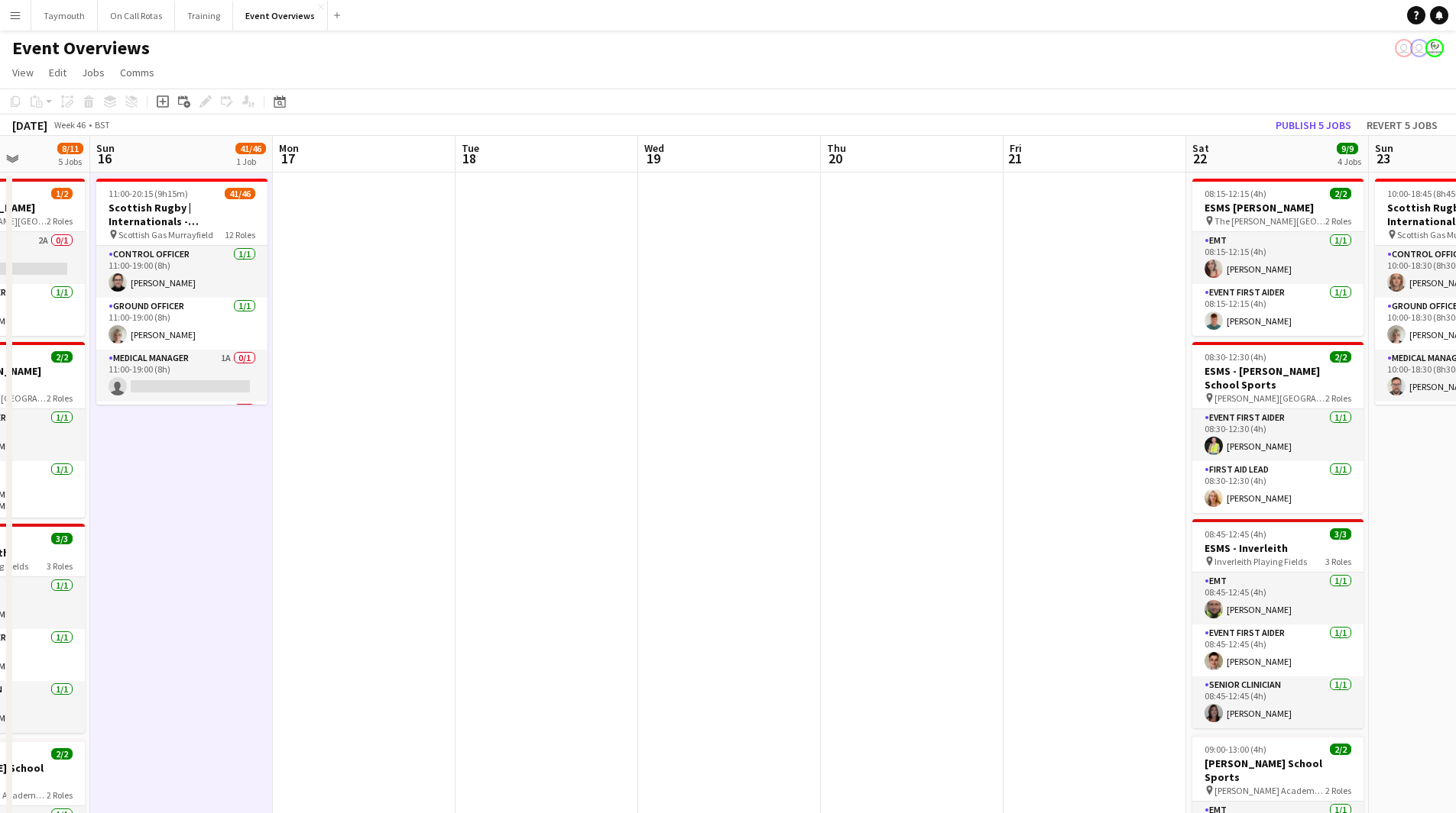
drag, startPoint x: 1030, startPoint y: 538, endPoint x: 436, endPoint y: 552, distance: 594.2
click at [463, 569] on app-calendar-viewport "Thu 13 Fri 14 Sat 15 8/11 5 Jobs Sun 16 41/46 1 Job Mon 17 Tue 18 Wed 19 Thu 20…" at bounding box center [728, 770] width 1456 height 1269
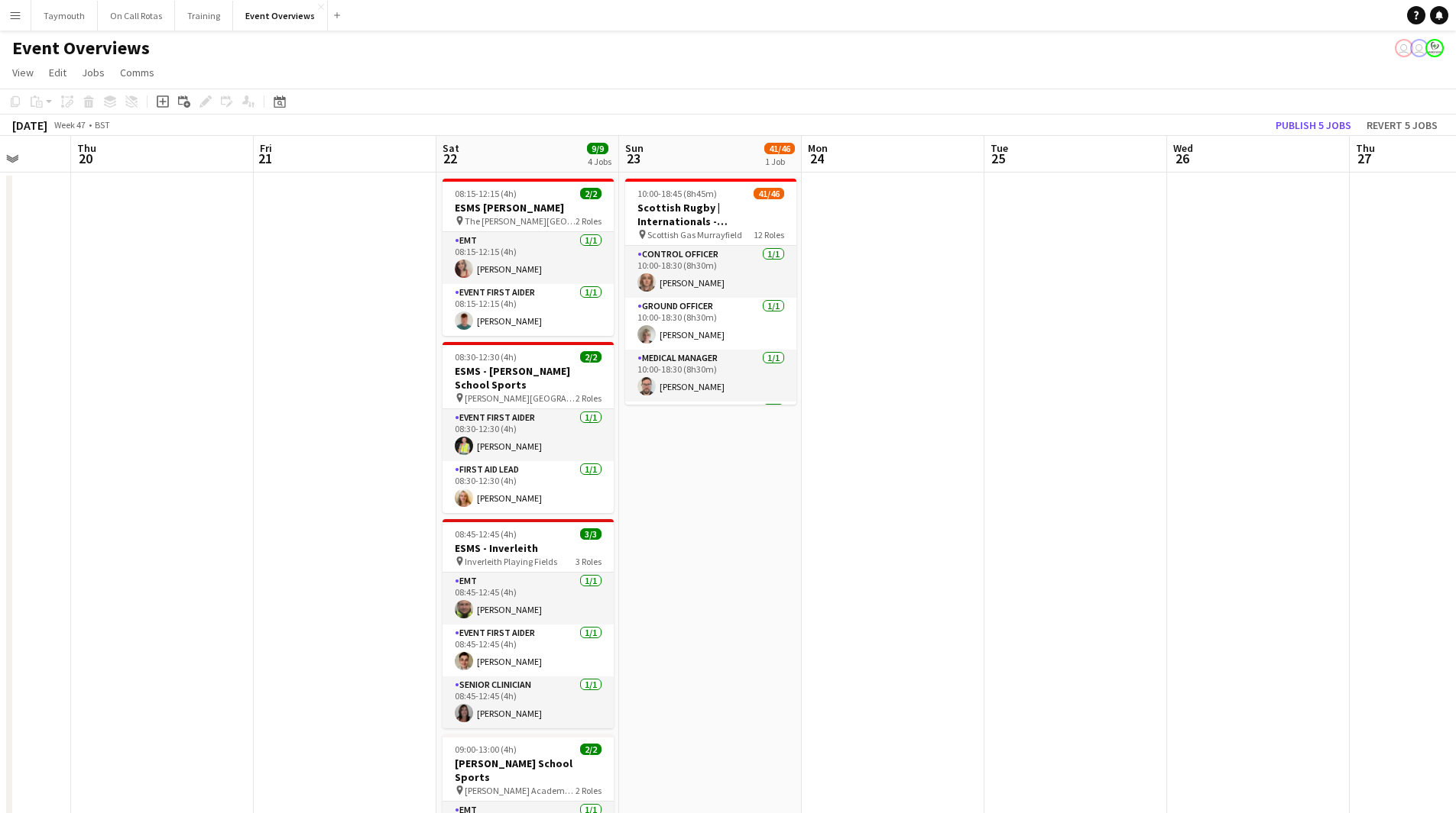
drag, startPoint x: 795, startPoint y: 563, endPoint x: 306, endPoint y: 567, distance: 489.0
click at [306, 567] on app-calendar-viewport "Mon 17 Tue 18 Wed 19 Thu 20 Fri 21 Sat 22 9/9 4 Jobs Sun 23 41/46 1 Job Mon 24 …" at bounding box center [728, 770] width 1456 height 1269
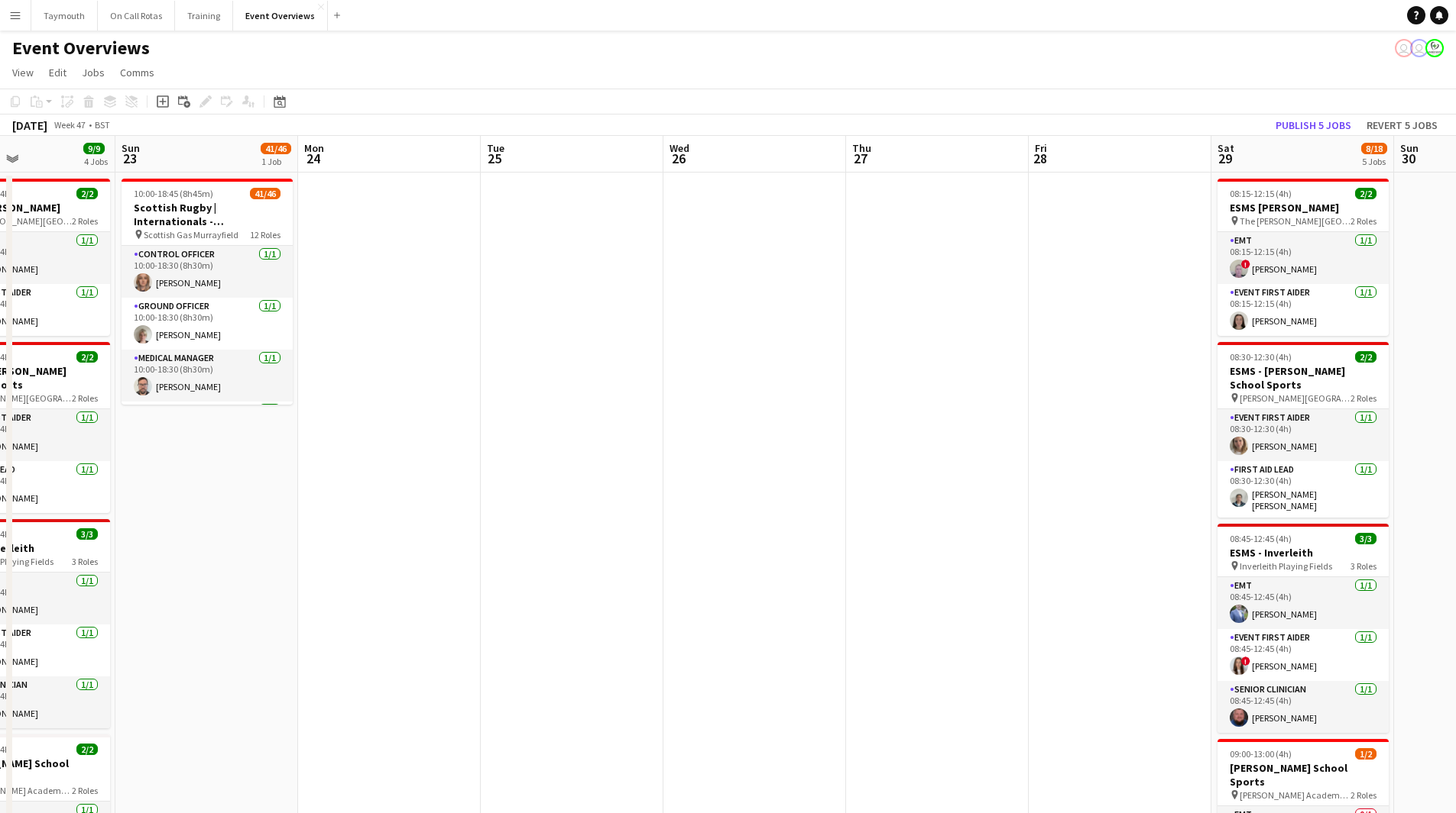
drag, startPoint x: 779, startPoint y: 553, endPoint x: 630, endPoint y: 570, distance: 150.0
click at [630, 570] on app-calendar-viewport "Thu 20 Fri 21 Sat 22 9/9 4 Jobs Sun 23 41/46 1 Job Mon 24 Tue 25 Wed 26 Thu 27 …" at bounding box center [728, 770] width 1456 height 1269
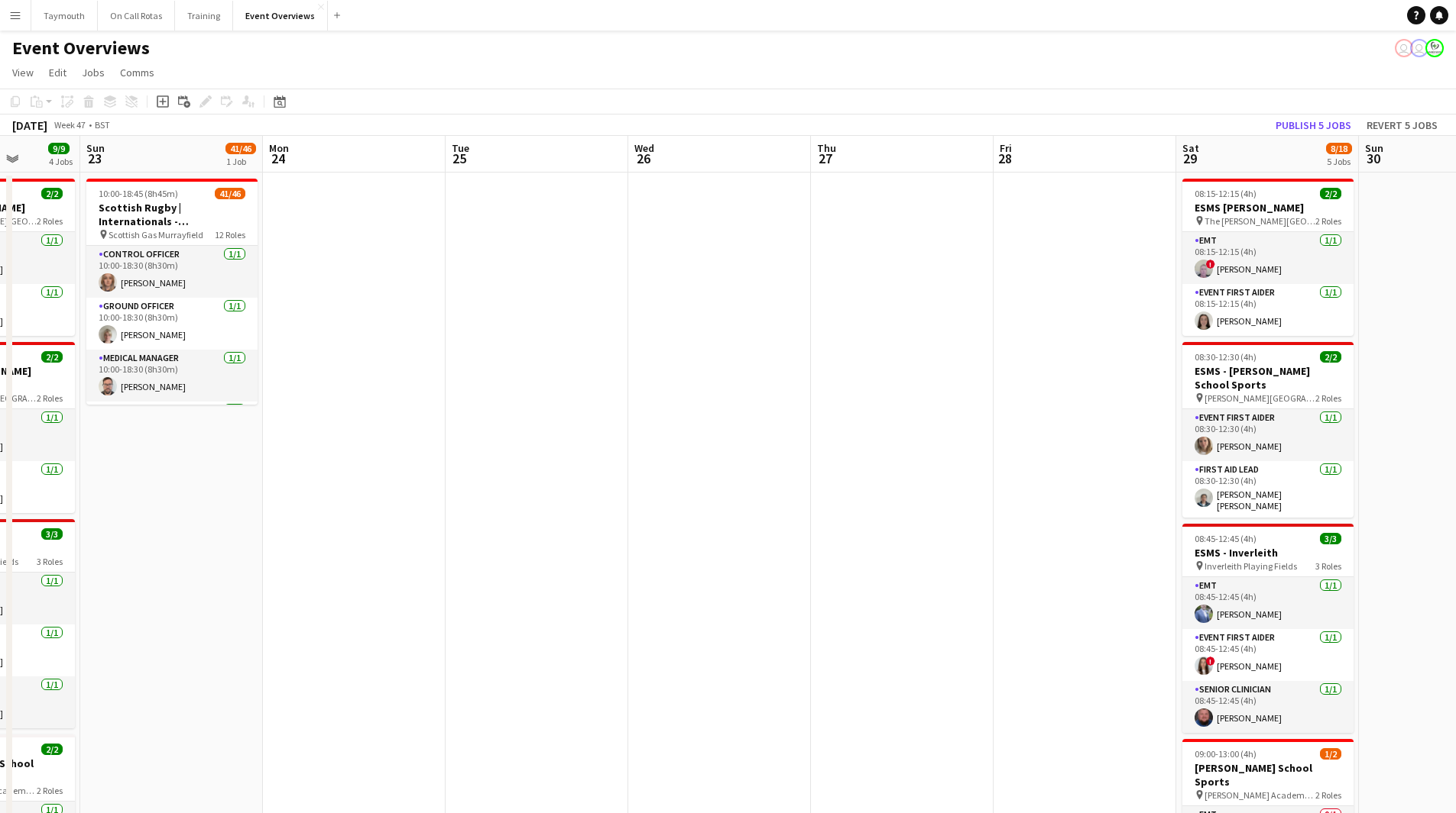
drag, startPoint x: 703, startPoint y: 543, endPoint x: 213, endPoint y: 568, distance: 490.6
click at [213, 568] on app-calendar-viewport "Thu 20 Fri 21 Sat 22 9/9 4 Jobs Sun 23 41/46 1 Job Mon 24 Tue 25 Wed 26 Thu 27 …" at bounding box center [728, 770] width 1456 height 1269
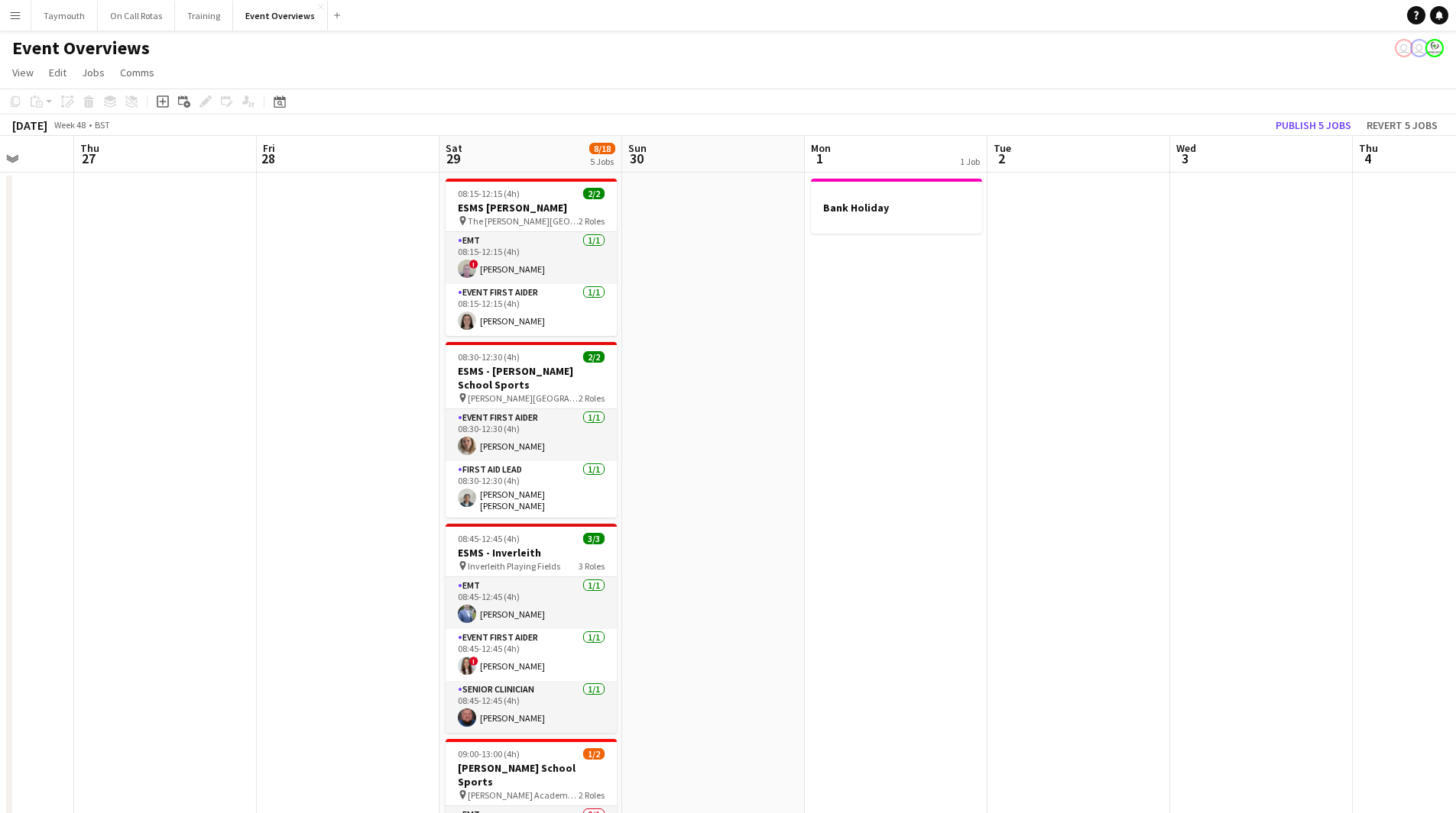
drag, startPoint x: 785, startPoint y: 542, endPoint x: 466, endPoint y: 545, distance: 319.0
click at [224, 567] on app-calendar-viewport "Mon 24 Tue 25 Wed 26 Thu 27 Fri 28 Sat 29 8/18 5 Jobs Sun 30 Mon 1 1 Job Tue 2 …" at bounding box center [728, 770] width 1456 height 1269
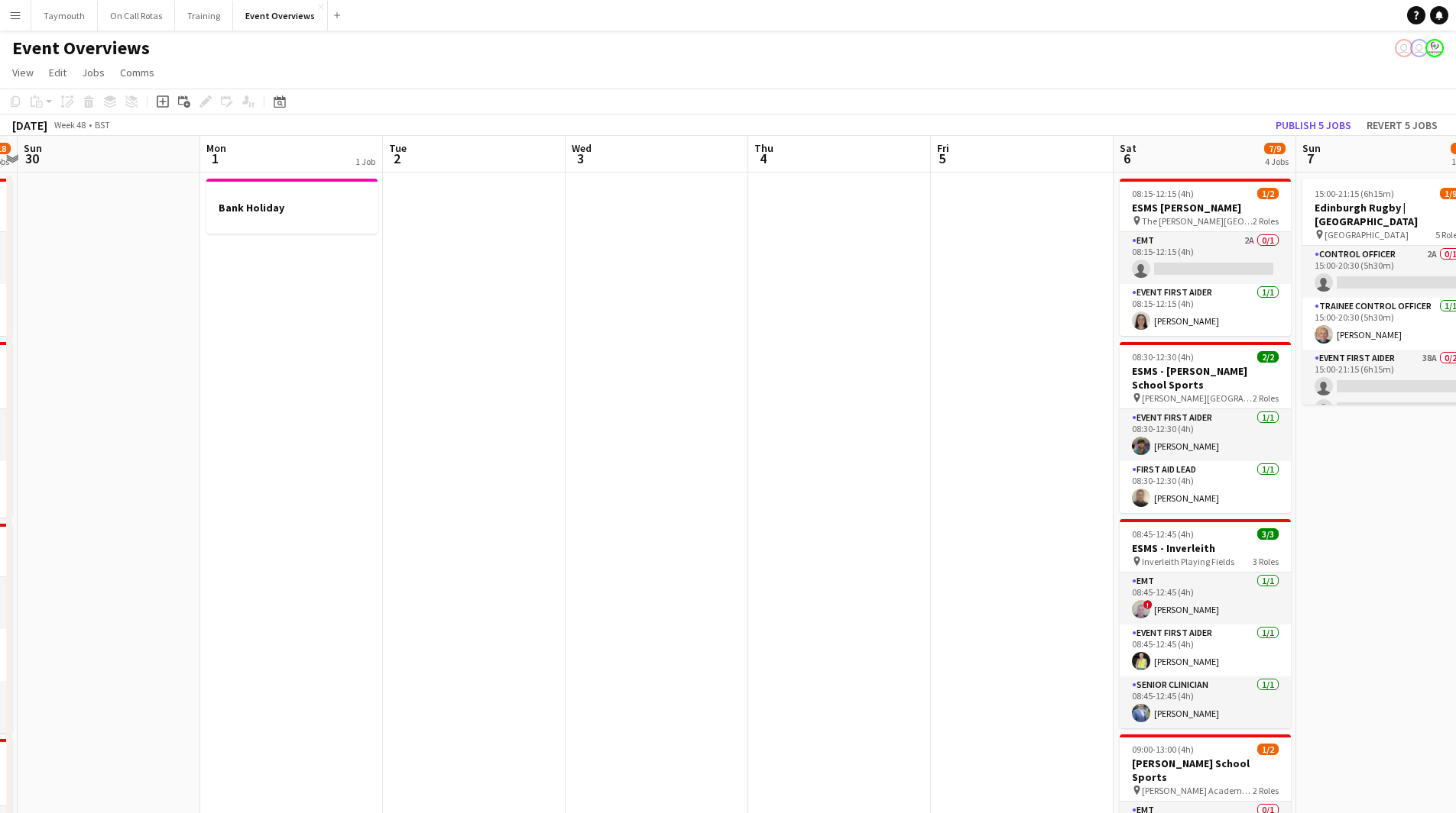
drag, startPoint x: 678, startPoint y: 542, endPoint x: 295, endPoint y: 592, distance: 386.2
click at [296, 592] on app-calendar-viewport "Thu 27 Fri 28 Sat 29 8/18 5 Jobs Sun 30 Mon 1 1 Job Tue 2 Wed 3 Thu 4 Fri 5 Sat…" at bounding box center [728, 770] width 1456 height 1269
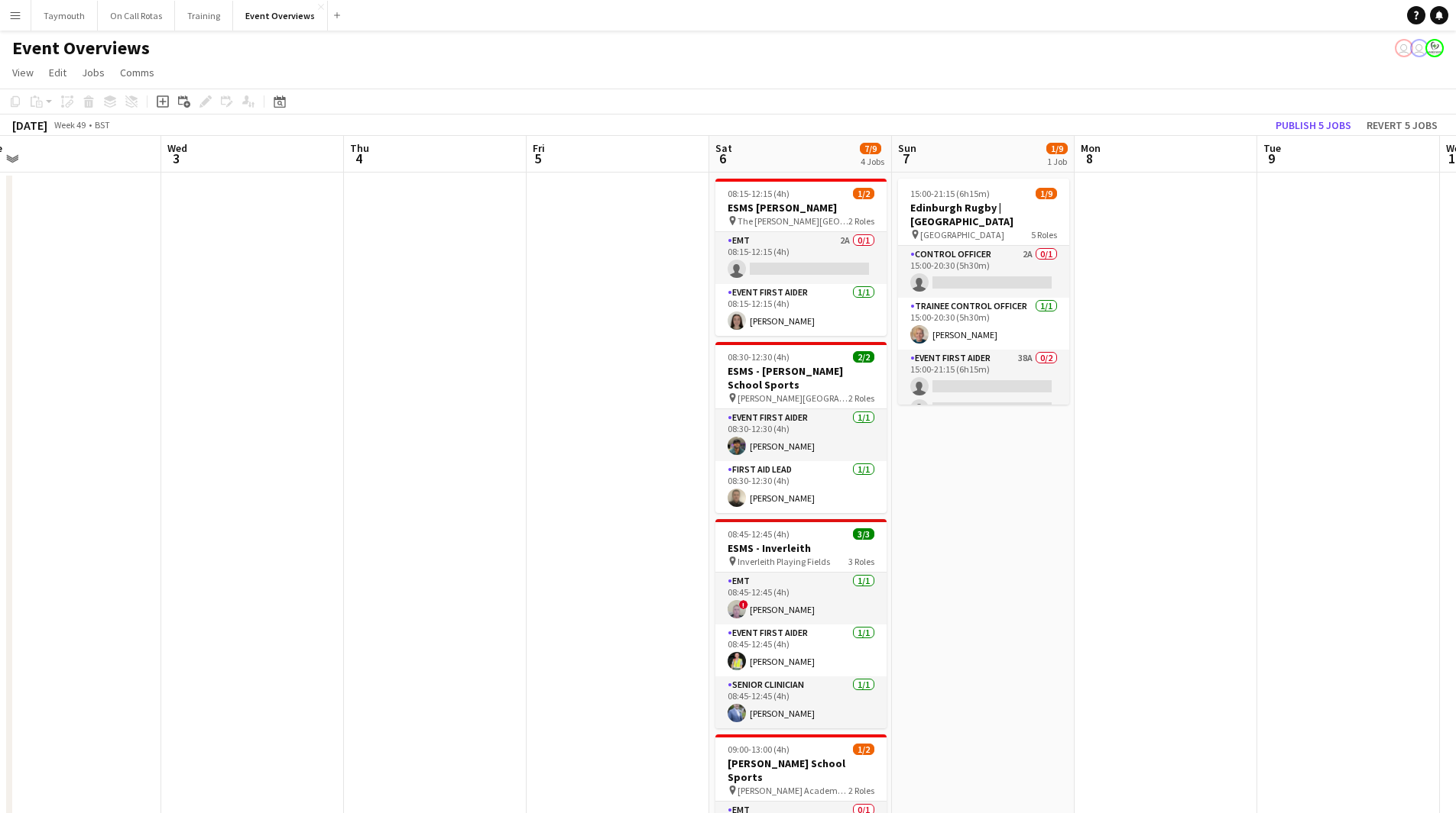
drag, startPoint x: 1205, startPoint y: 577, endPoint x: 423, endPoint y: 584, distance: 782.0
click at [423, 584] on app-calendar-viewport "Sat 29 8/18 5 Jobs Sun 30 Mon 1 1 Job Tue 2 Wed 3 Thu 4 Fri 5 Sat 6 7/9 4 Jobs …" at bounding box center [728, 770] width 1456 height 1269
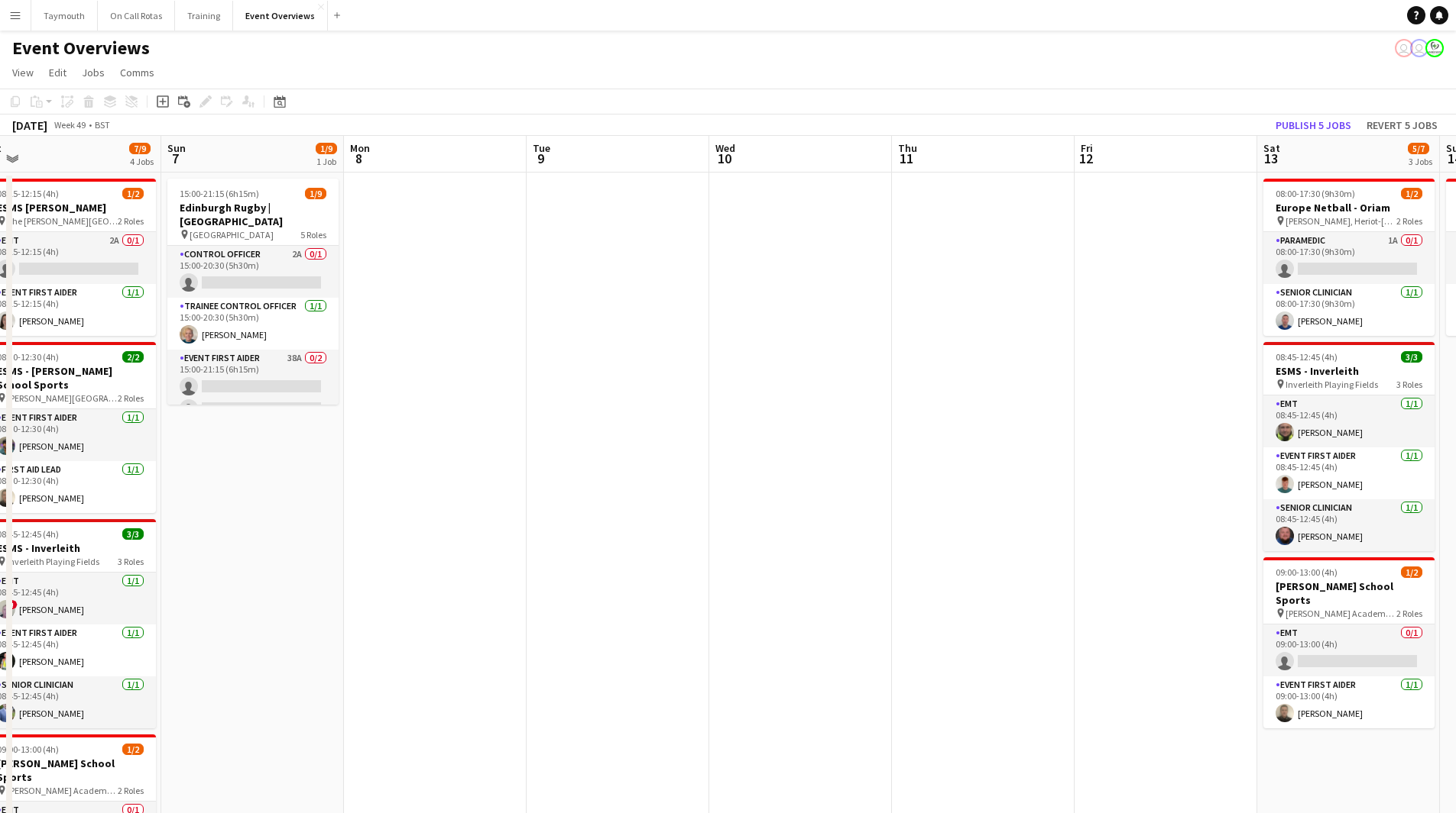
scroll to position [0, 598]
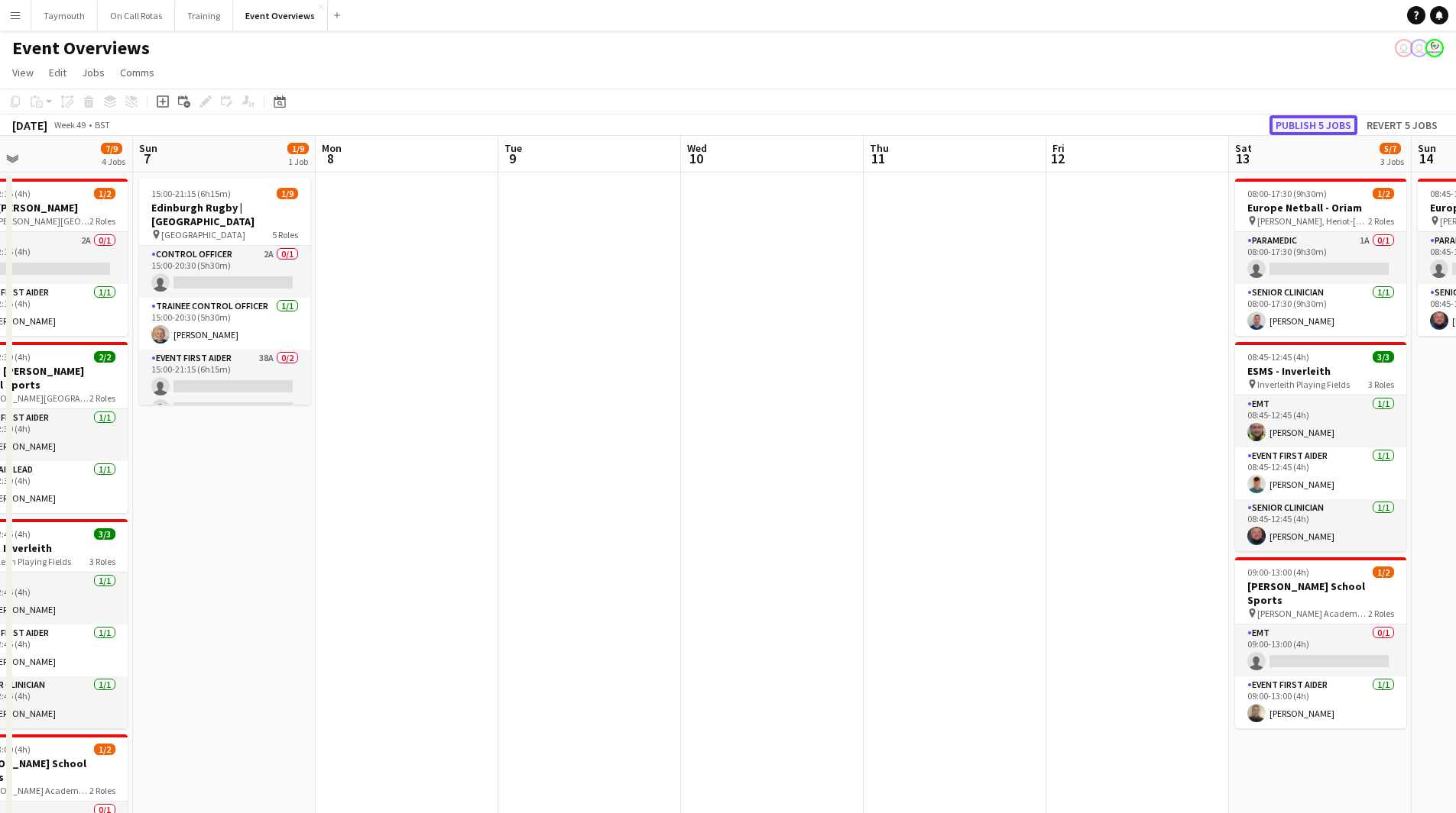
click at [1342, 118] on button "Publish 5 jobs" at bounding box center [1313, 124] width 88 height 20
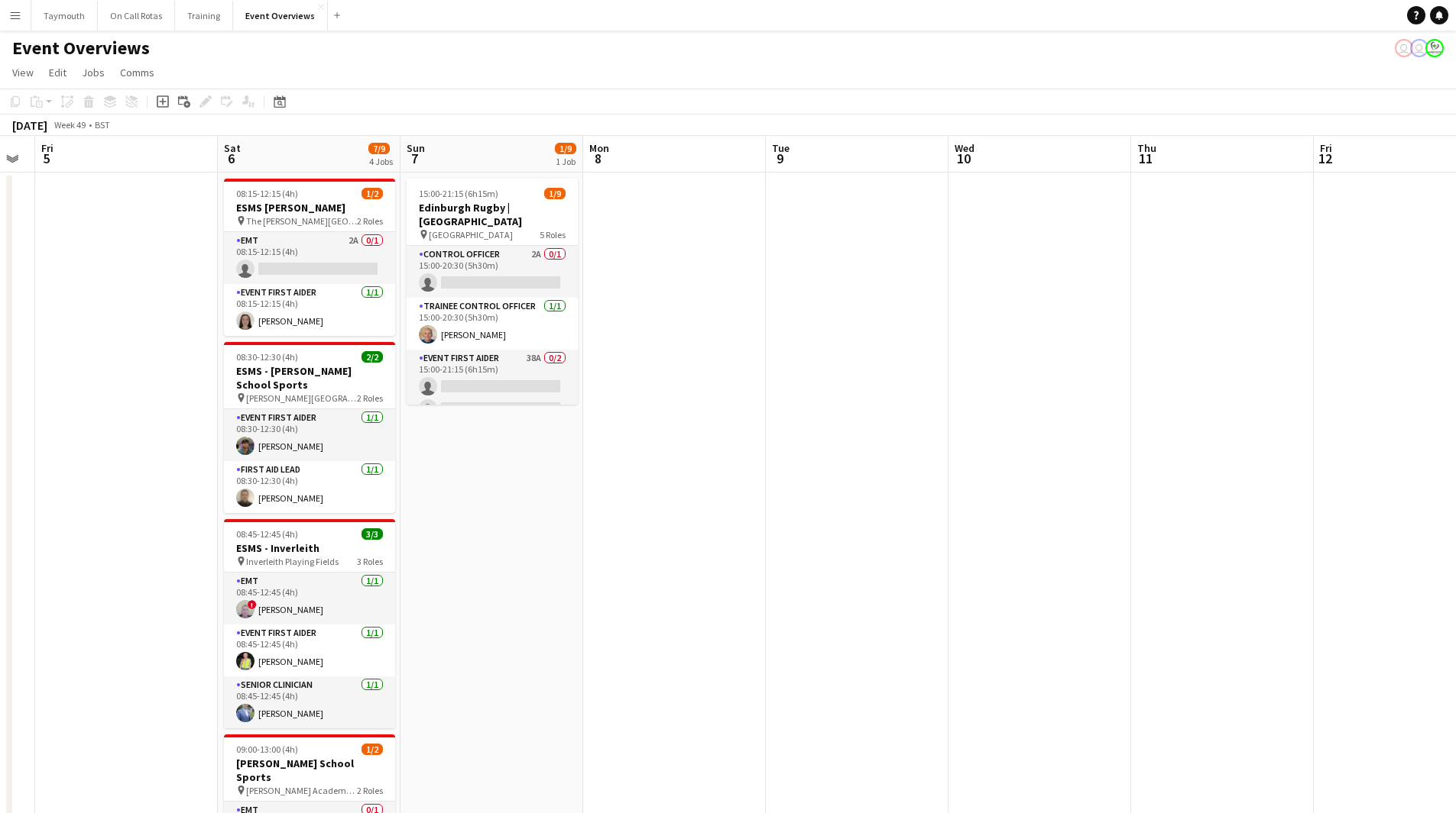
scroll to position [0, 408]
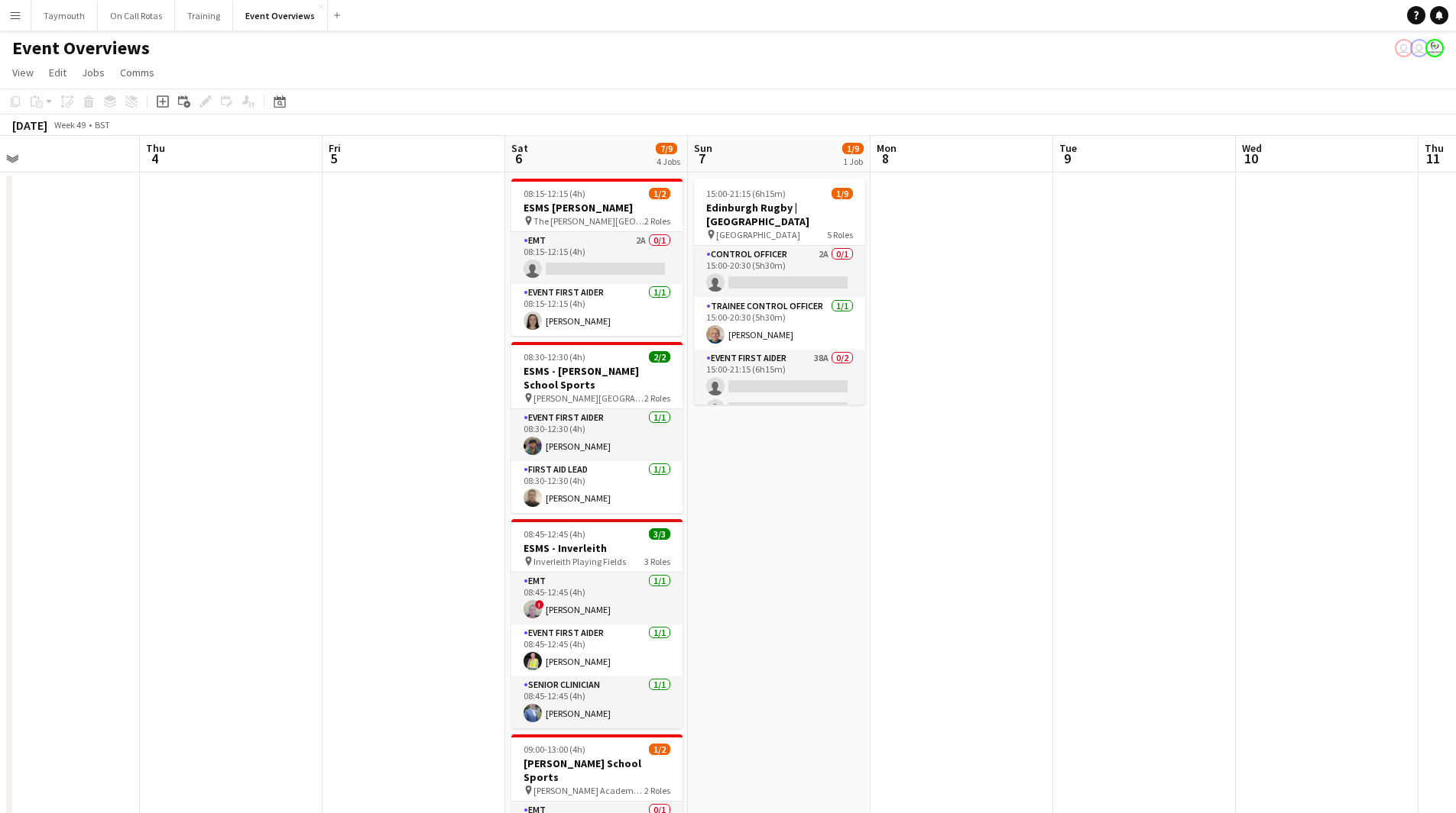
drag, startPoint x: 323, startPoint y: 721, endPoint x: 874, endPoint y: 723, distance: 551.0
click at [874, 723] on app-calendar-viewport "Mon 1 1 Job Tue 2 Wed 3 Thu 4 Fri 5 Sat 6 7/9 4 Jobs Sun 7 1/9 1 Job Mon 8 Tue …" at bounding box center [728, 770] width 1456 height 1269
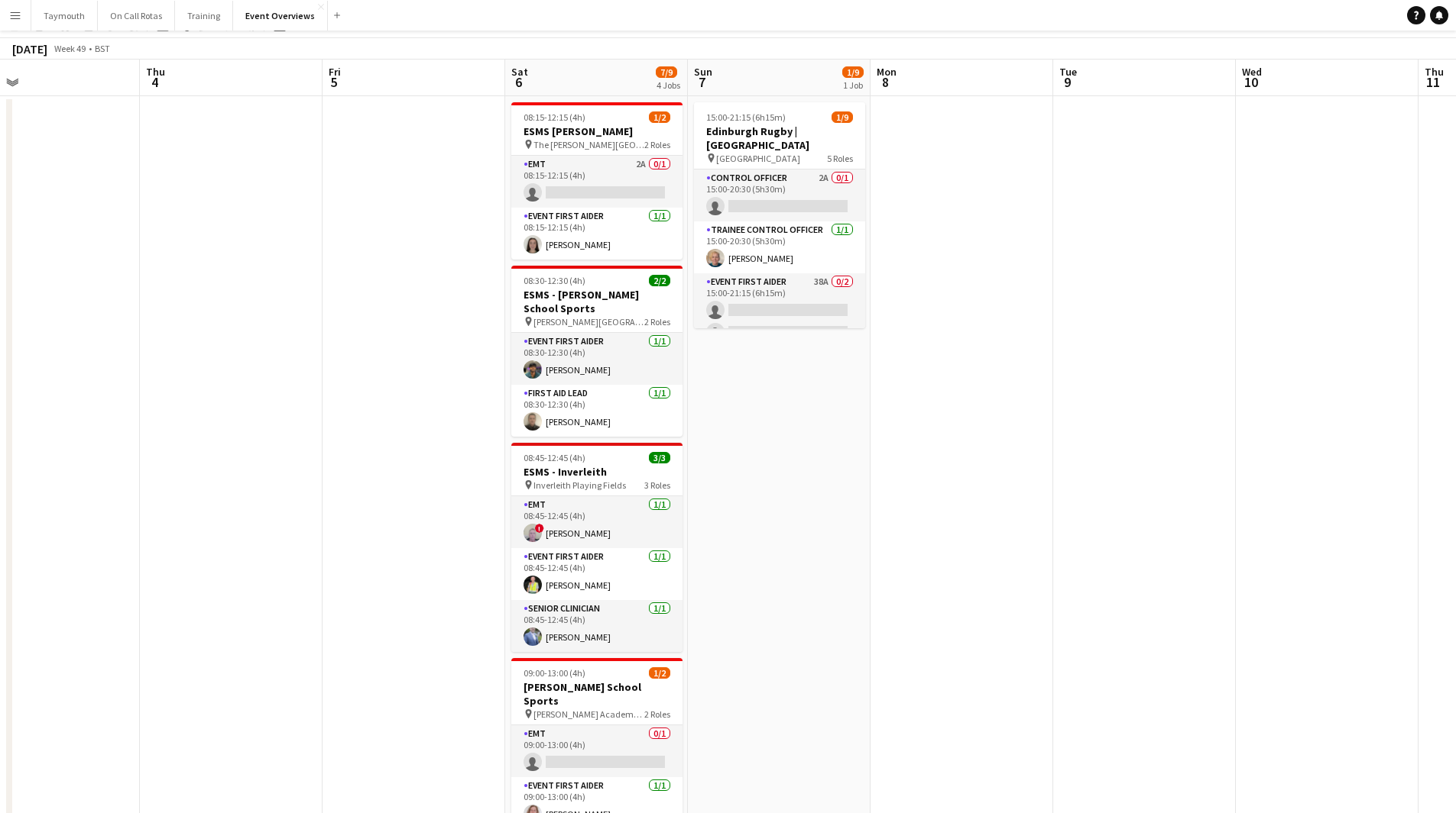
scroll to position [0, 0]
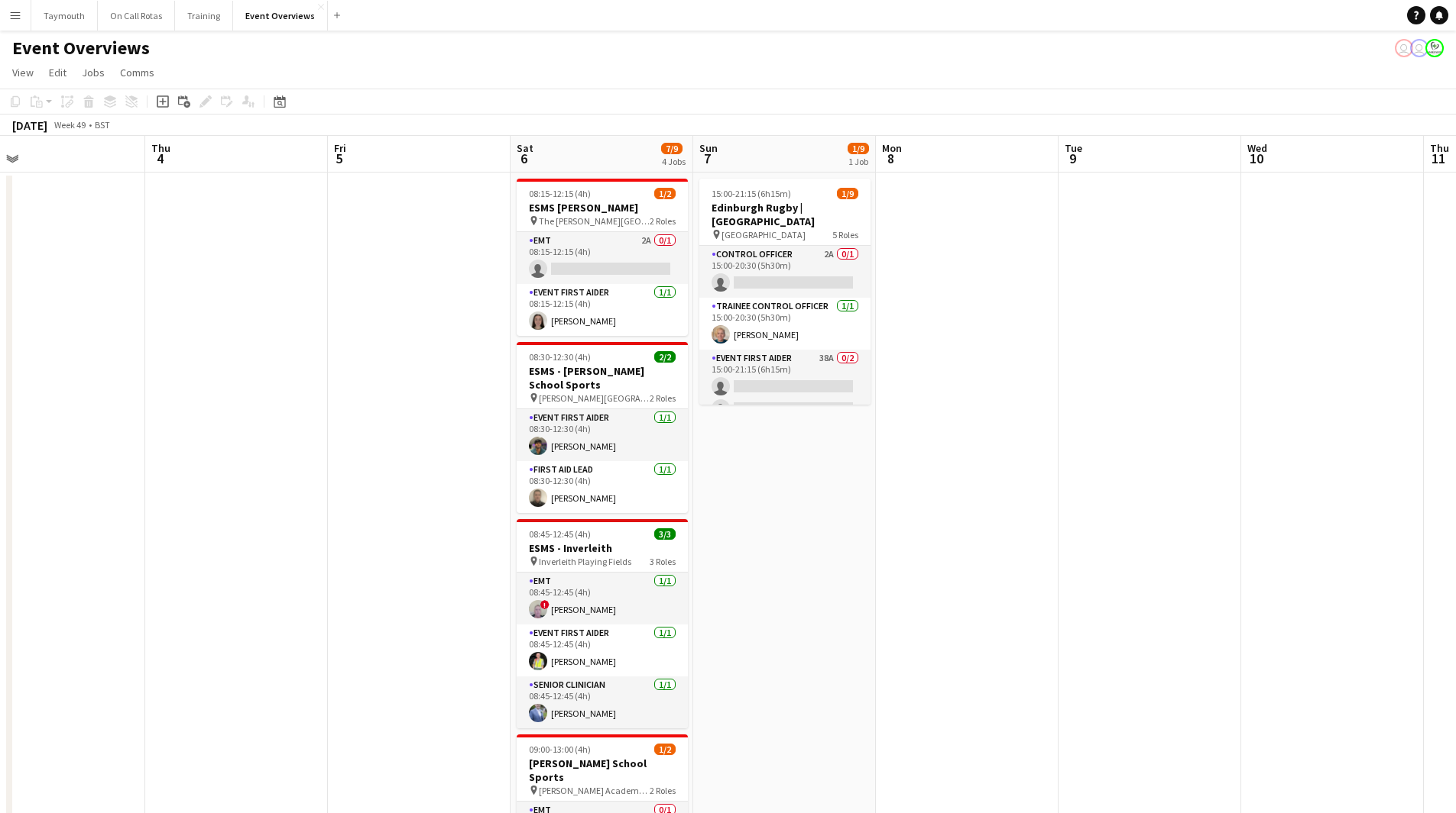
click at [277, 520] on app-calendar-viewport "Mon 1 1 Job Tue 2 Wed 3 Thu 4 Fri 5 Sat 6 7/9 4 Jobs Sun 7 1/9 1 Job Mon 8 Tue …" at bounding box center [728, 770] width 1456 height 1269
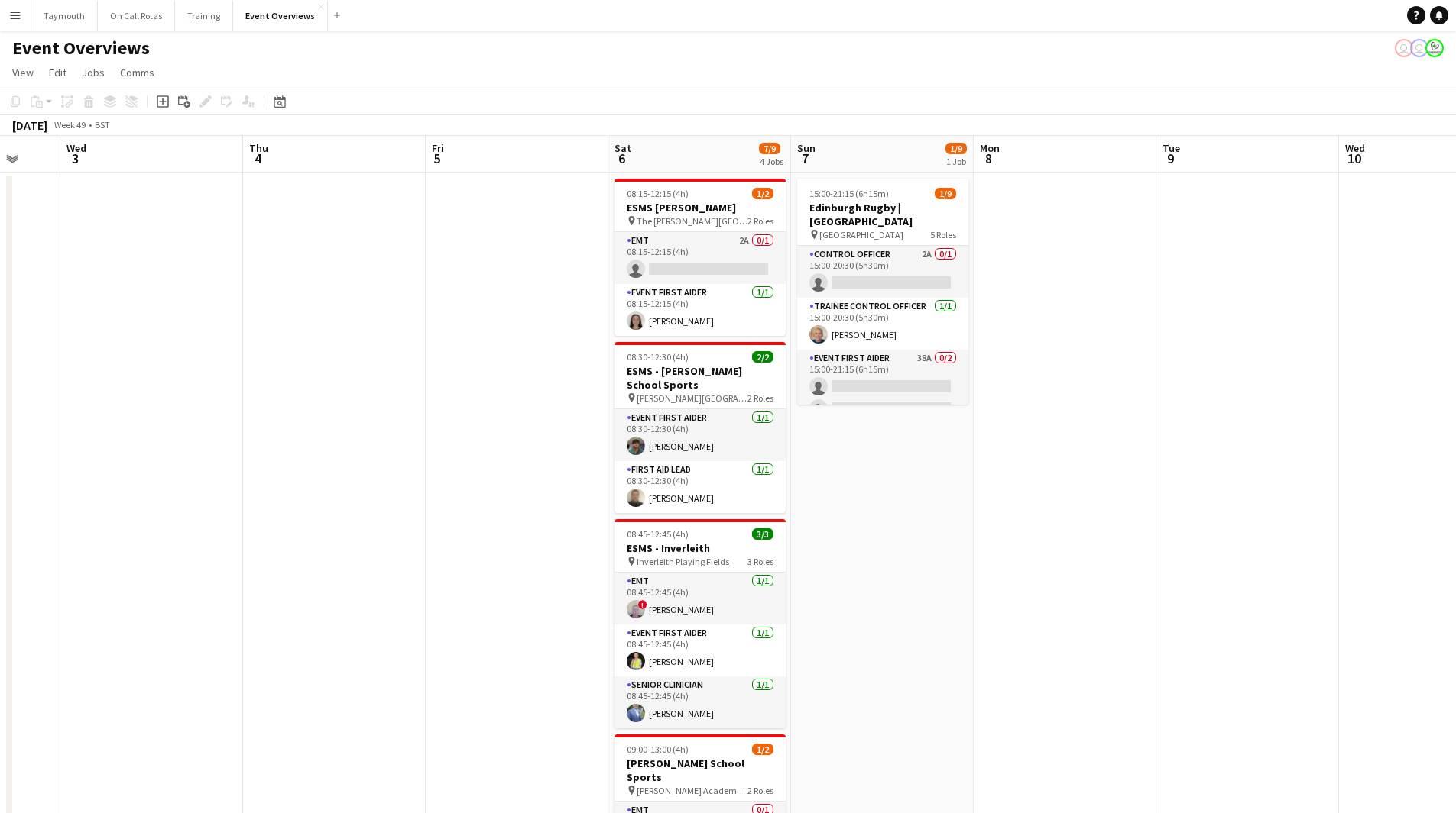
drag, startPoint x: 846, startPoint y: 408, endPoint x: 1062, endPoint y: 434, distance: 217.6
click at [1047, 430] on app-calendar-viewport "Mon 1 1 Job Tue 2 Wed 3 Thu 4 Fri 5 Sat 6 7/9 4 Jobs Sun 7 1/9 1 Job Mon 8 Tue …" at bounding box center [728, 770] width 1456 height 1269
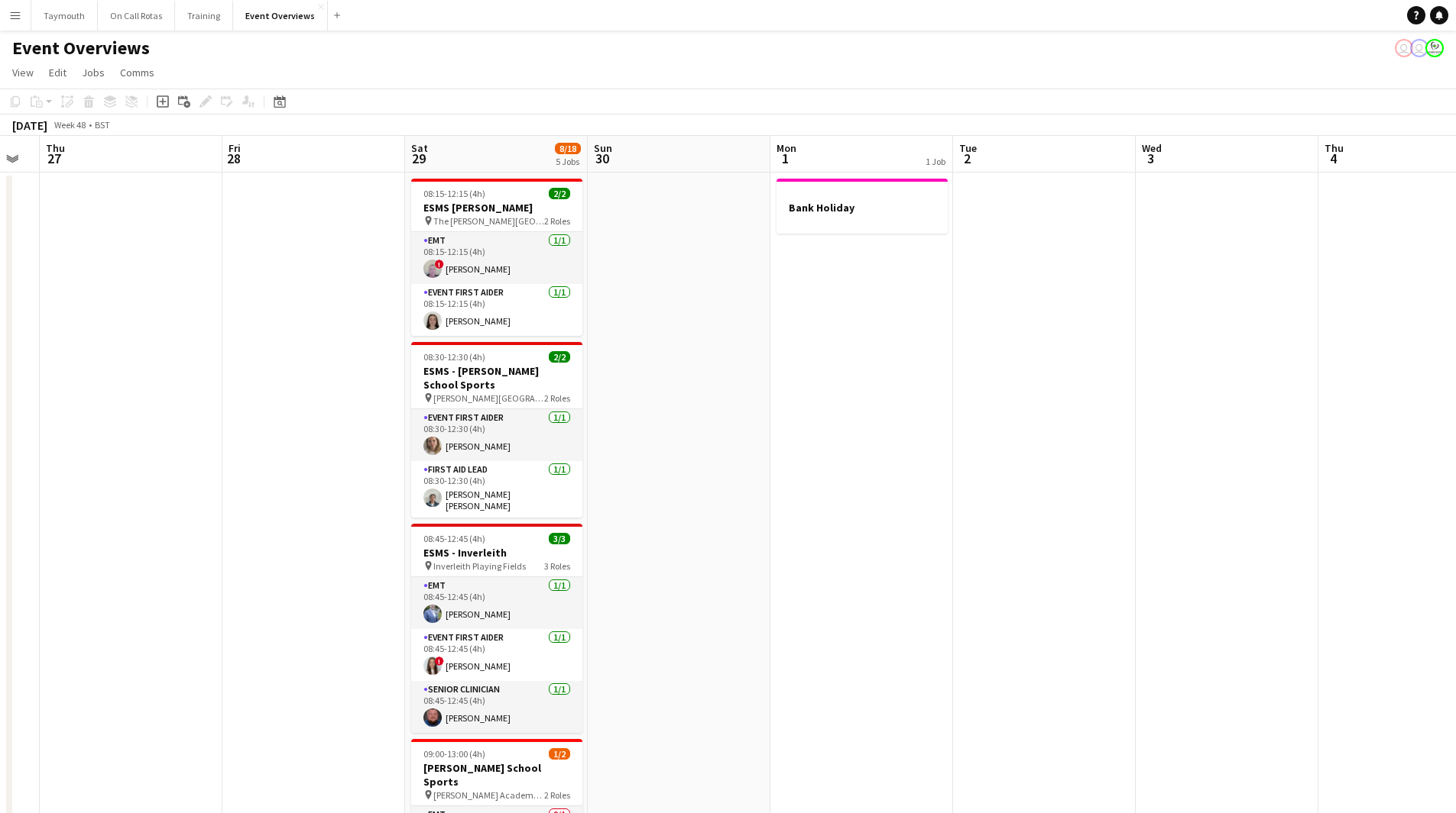
drag, startPoint x: 695, startPoint y: 471, endPoint x: 1189, endPoint y: 460, distance: 494.1
click at [1189, 460] on app-calendar-viewport "Tue 25 Wed 26 Thu 27 Fri 28 Sat 29 8/18 5 Jobs Sun 30 Mon 1 1 Job Tue 2 Wed 3 T…" at bounding box center [728, 770] width 1456 height 1269
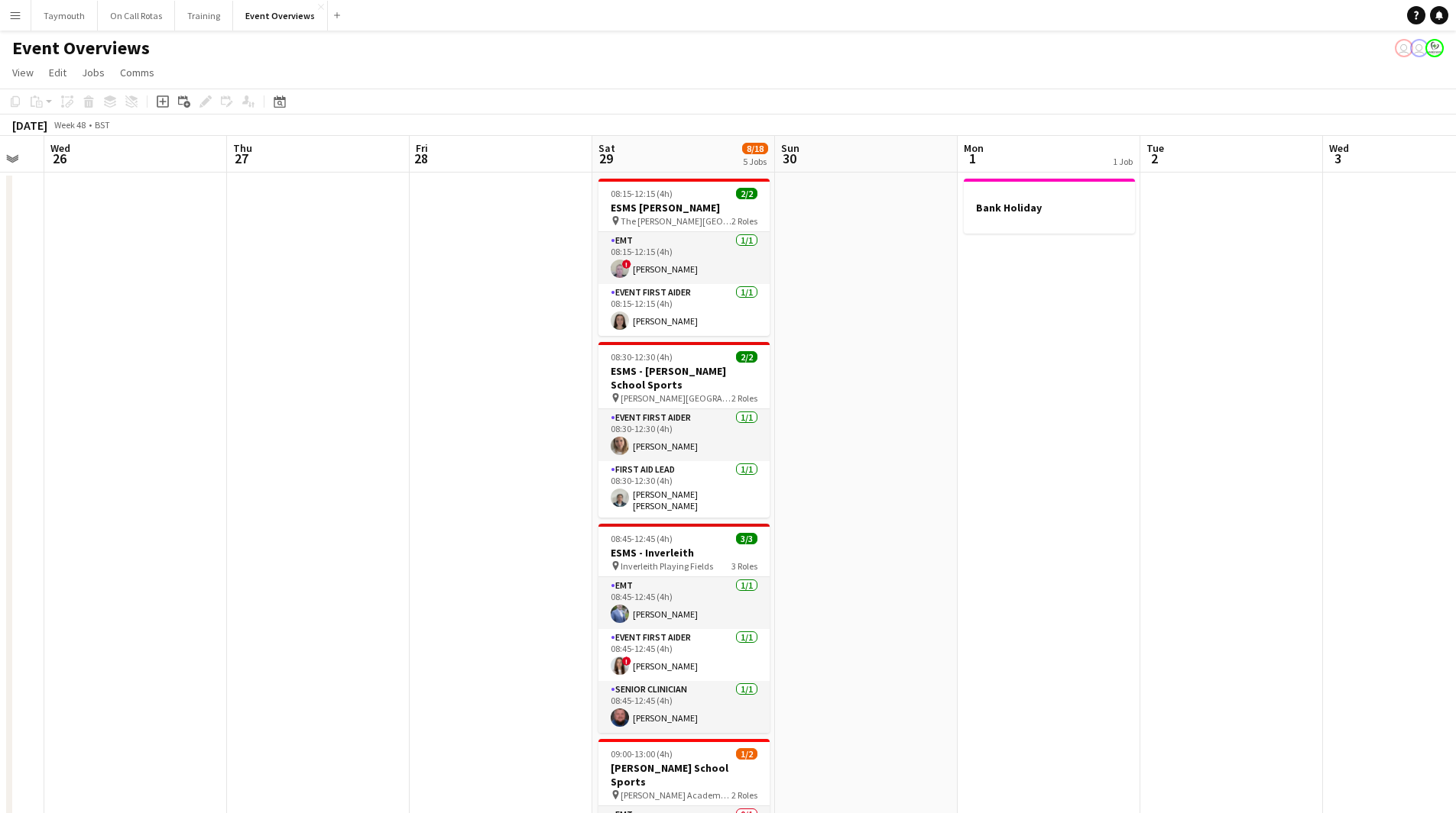
drag, startPoint x: 236, startPoint y: 501, endPoint x: 938, endPoint y: 501, distance: 702.0
click at [938, 501] on app-calendar-viewport "Mon 24 Tue 25 Wed 26 Thu 27 Fri 28 Sat 29 8/18 5 Jobs Sun 30 Mon 1 1 Job Tue 2 …" at bounding box center [728, 770] width 1456 height 1269
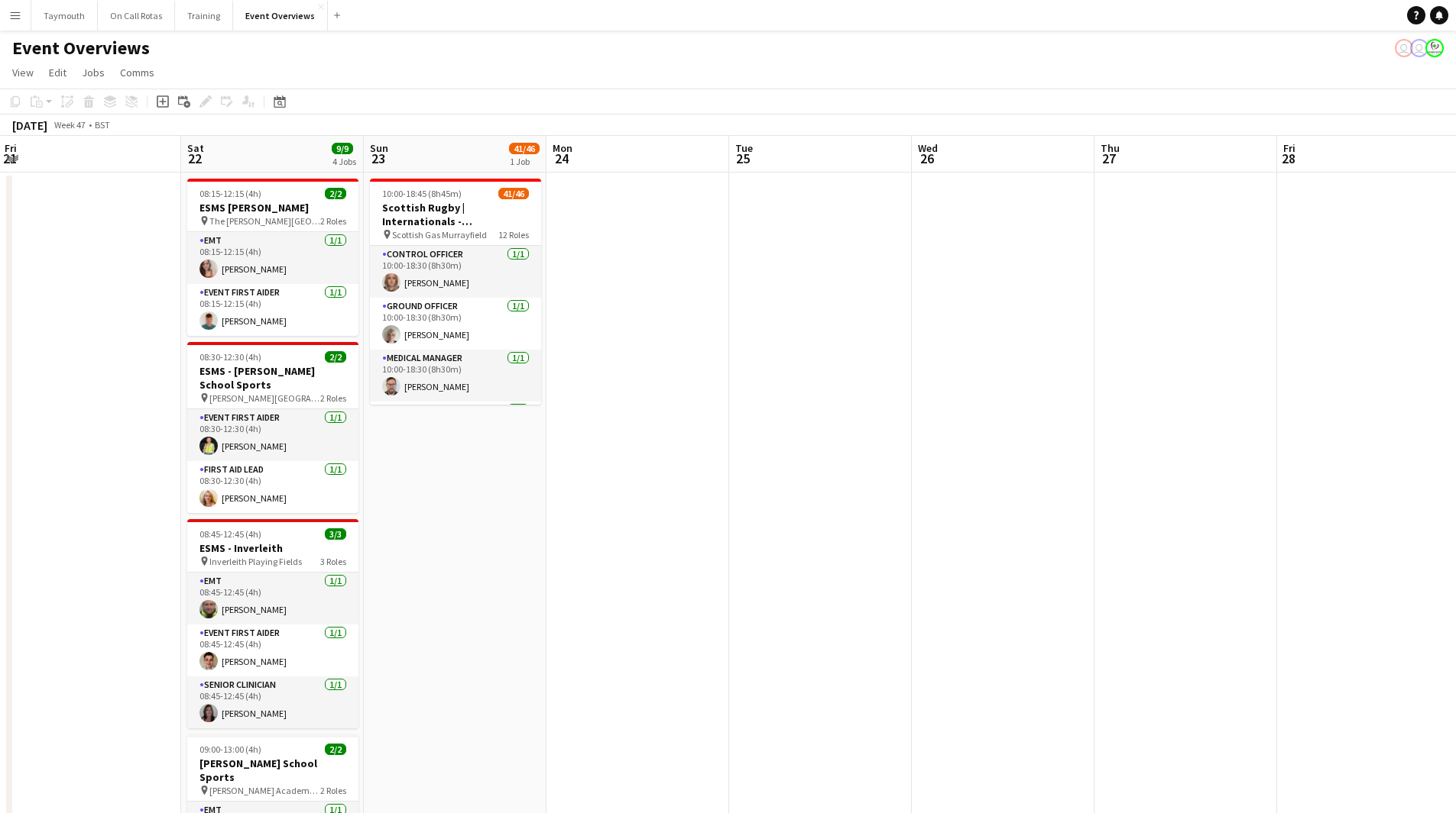
drag, startPoint x: 362, startPoint y: 535, endPoint x: 868, endPoint y: 515, distance: 506.4
click at [835, 510] on app-calendar-viewport "Wed 19 Thu 20 Fri 21 Sat 22 9/9 4 Jobs Sun 23 41/46 1 Job Mon 24 Tue 25 Wed 26 …" at bounding box center [728, 770] width 1456 height 1269
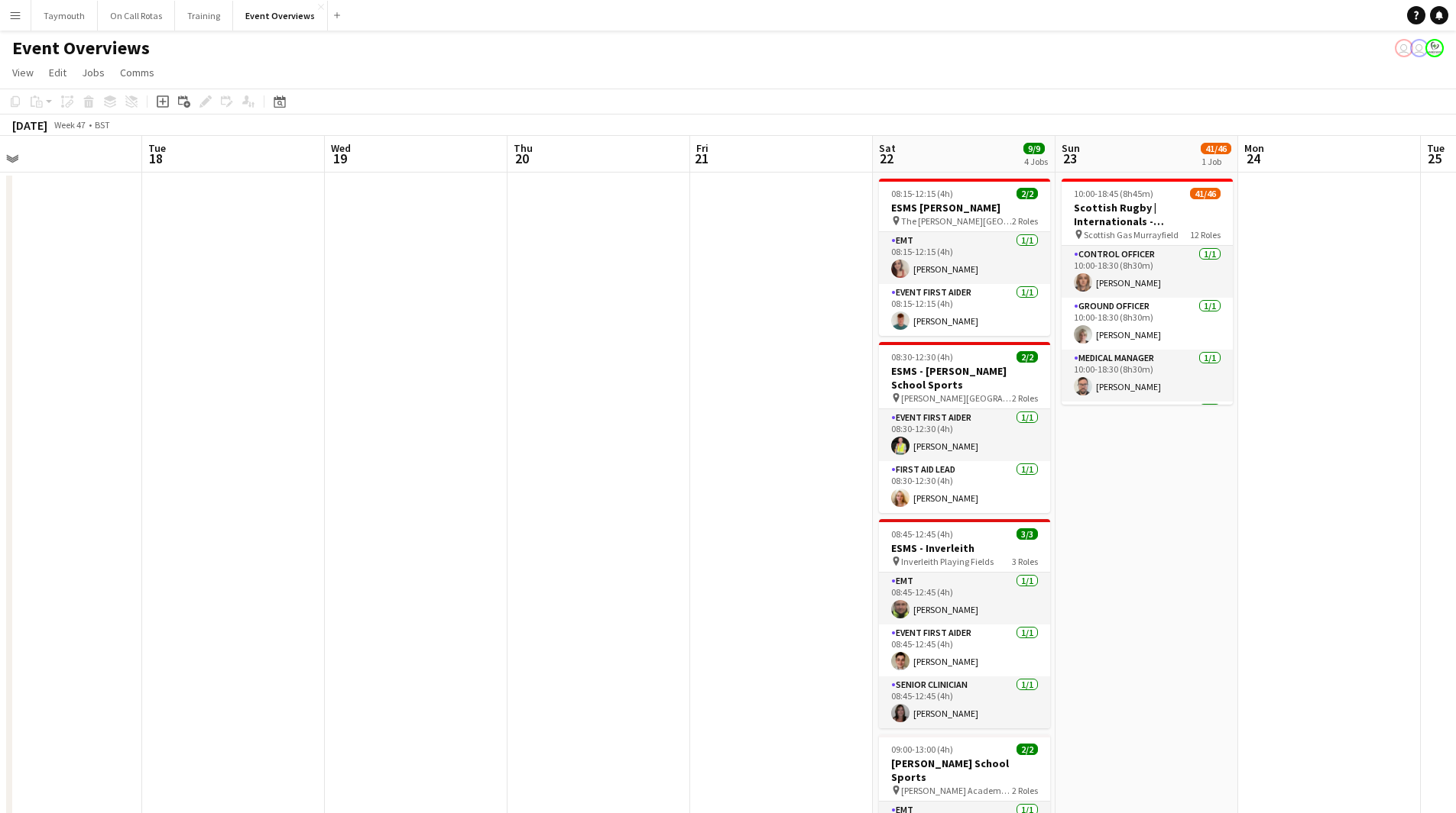
drag, startPoint x: 735, startPoint y: 508, endPoint x: 1136, endPoint y: 508, distance: 401.0
click at [1136, 508] on app-calendar-viewport "Sat 15 8/11 5 Jobs Sun 16 41/46 1 Job Mon 17 Tue 18 Wed 19 Thu 20 Fri 21 Sat 22…" at bounding box center [728, 770] width 1456 height 1269
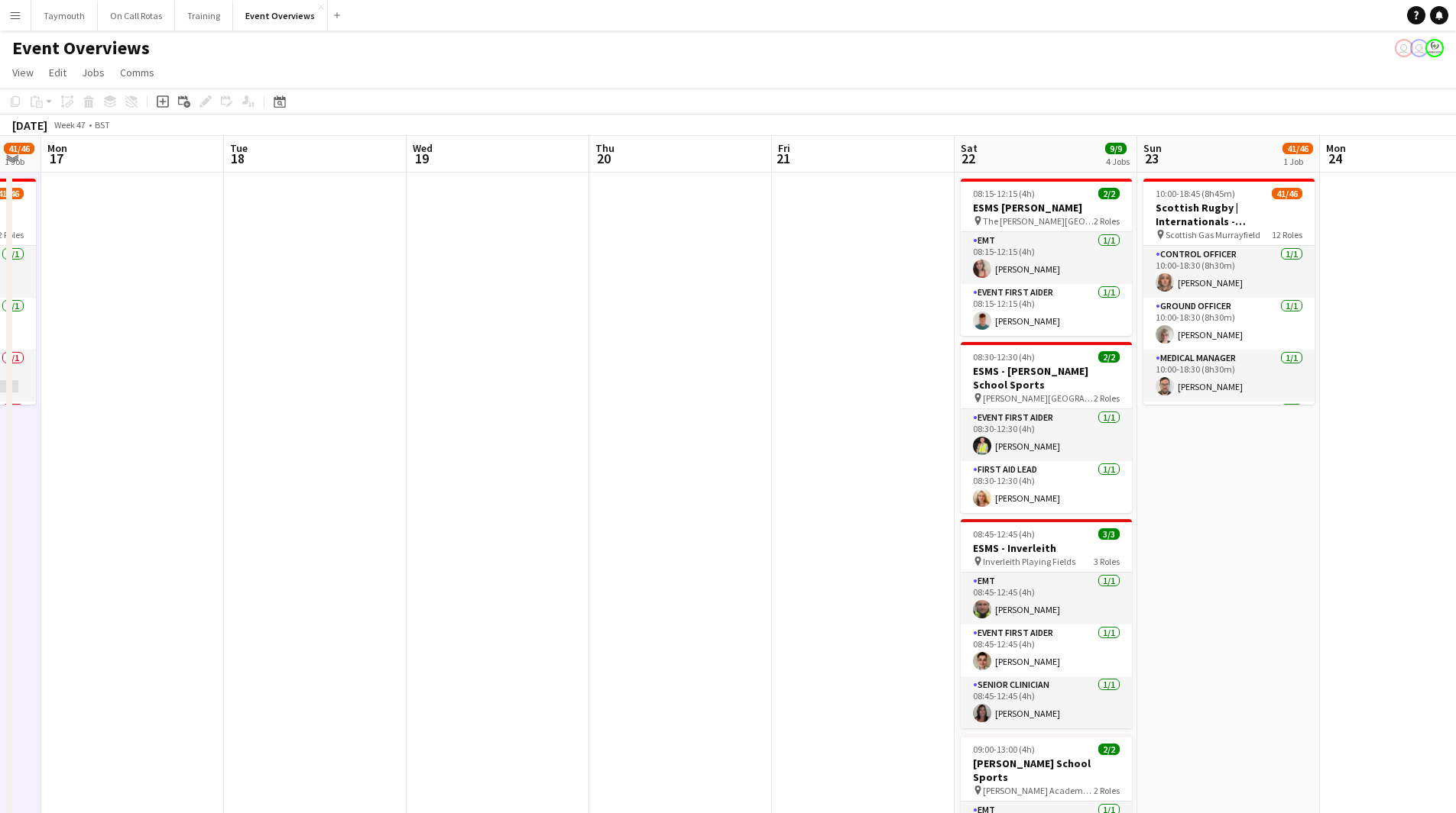
drag, startPoint x: 990, startPoint y: 501, endPoint x: 1185, endPoint y: 519, distance: 195.8
click at [1160, 511] on app-calendar-viewport "Sat 15 8/11 5 Jobs Sun 16 41/46 1 Job Mon 17 Tue 18 Wed 19 Thu 20 Fri 21 Sat 22…" at bounding box center [728, 770] width 1456 height 1269
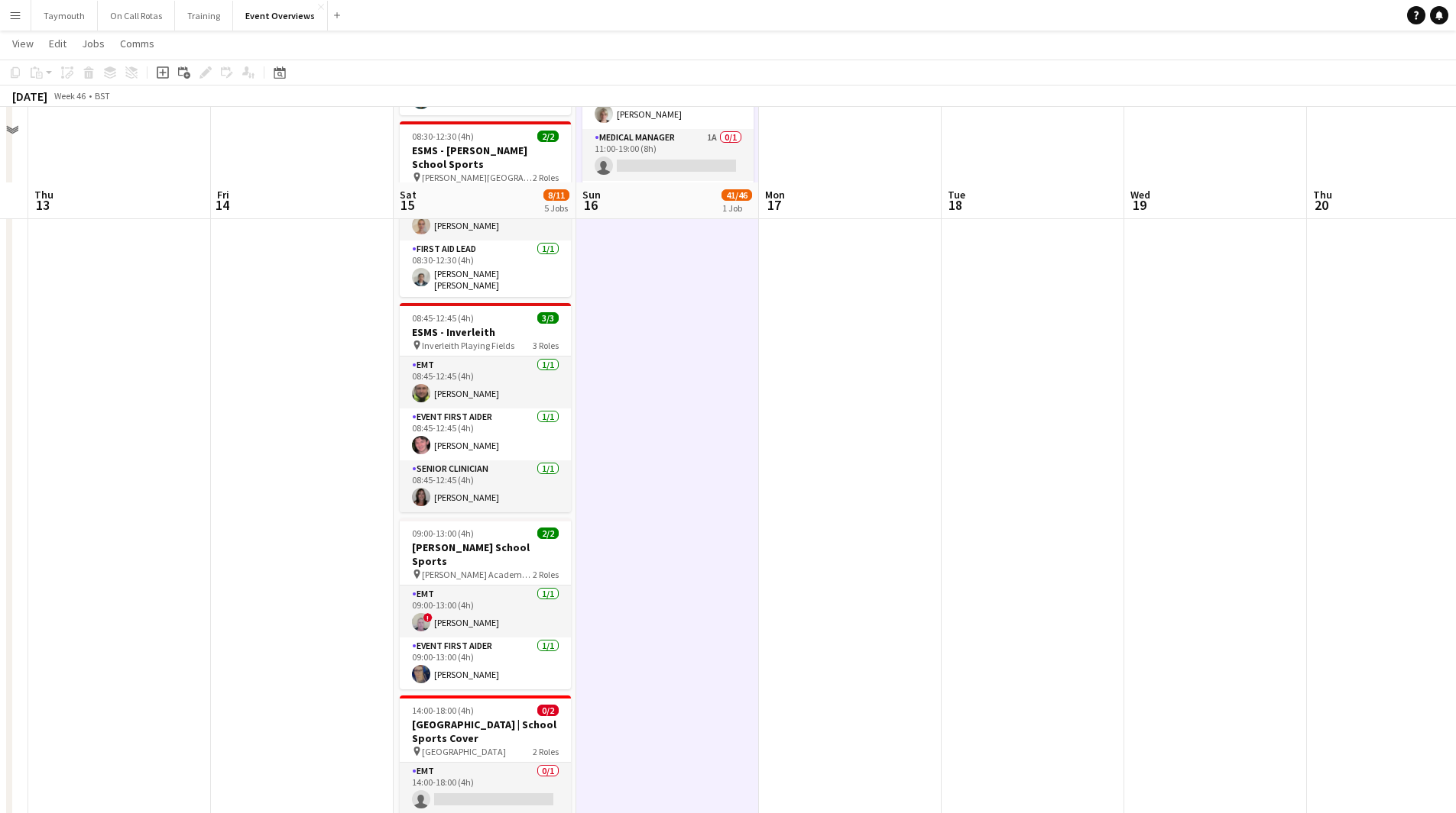
scroll to position [0, 0]
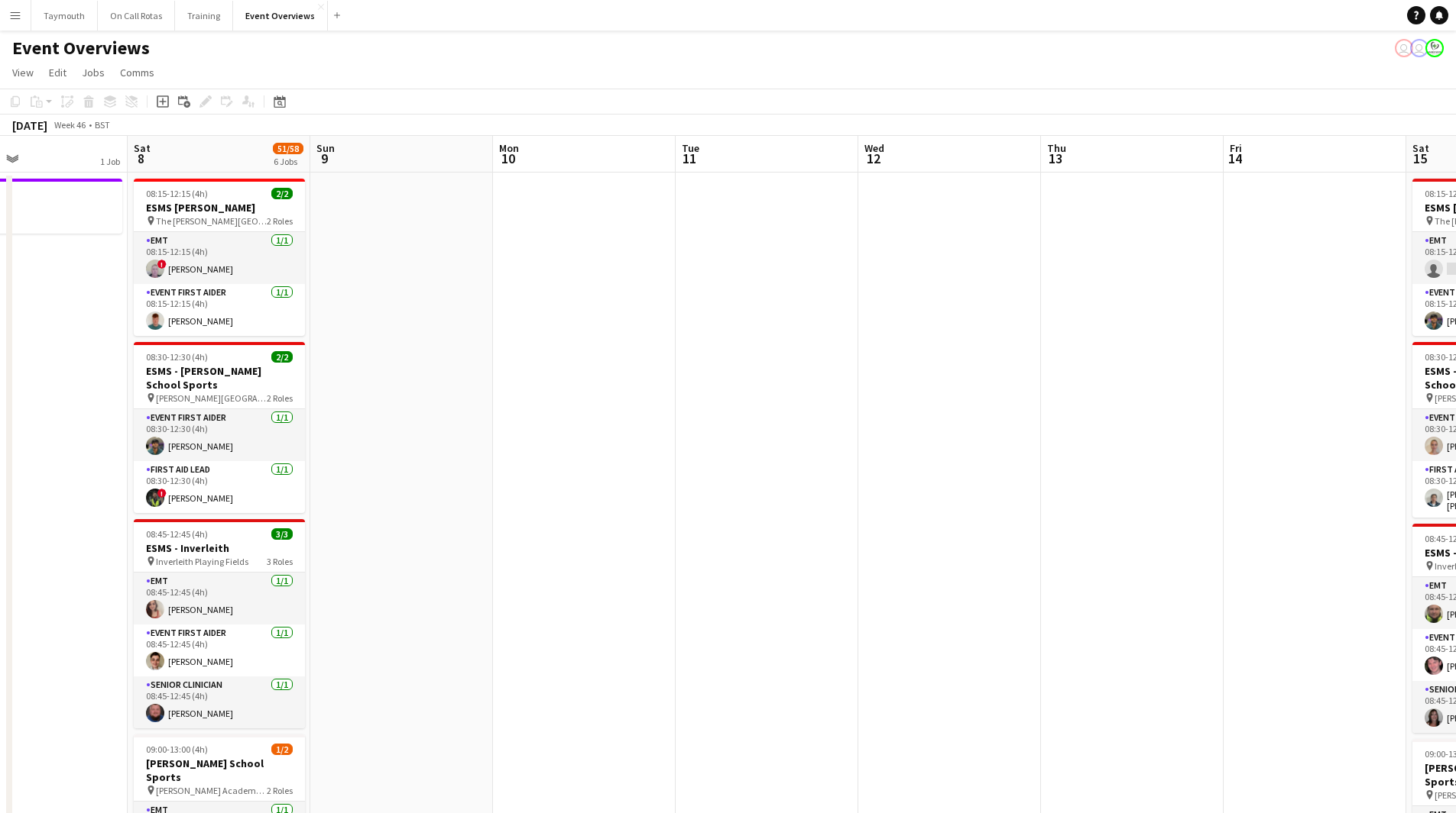
drag, startPoint x: 241, startPoint y: 501, endPoint x: 768, endPoint y: 558, distance: 530.1
click at [1014, 549] on app-calendar-viewport "Thu 6 2/2 1 Job Fri 7 1 Job Sat 8 51/58 6 Jobs Sun 9 Mon 10 Tue 11 Wed 12 Thu 1…" at bounding box center [728, 770] width 1456 height 1269
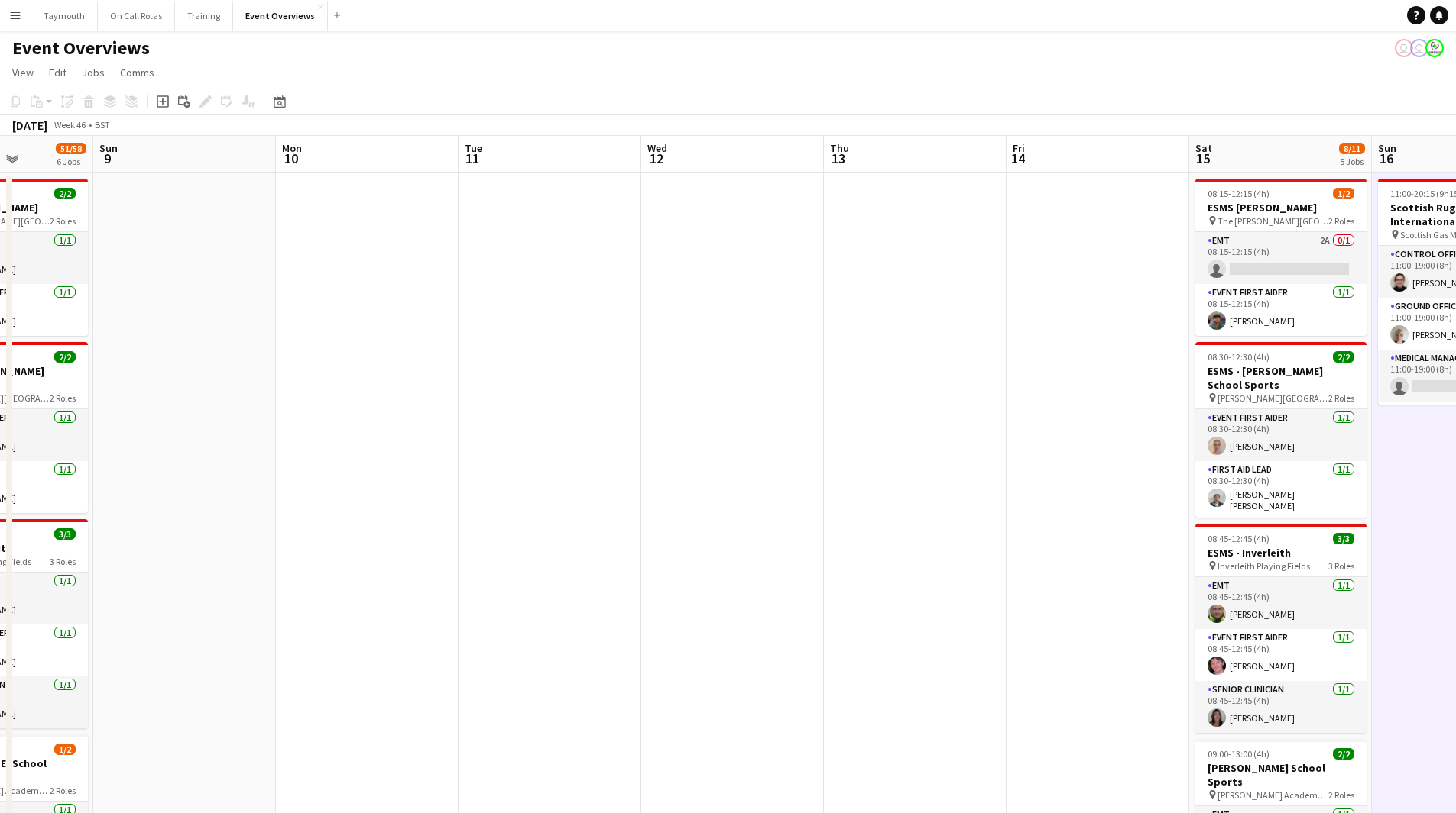
drag, startPoint x: 419, startPoint y: 554, endPoint x: 1240, endPoint y: 600, distance: 822.3
click at [1240, 600] on app-calendar-viewport "Thu 6 2/2 1 Job Fri 7 1 Job Sat 8 51/58 6 Jobs Sun 9 Mon 10 Tue 11 Wed 12 Thu 1…" at bounding box center [728, 770] width 1456 height 1269
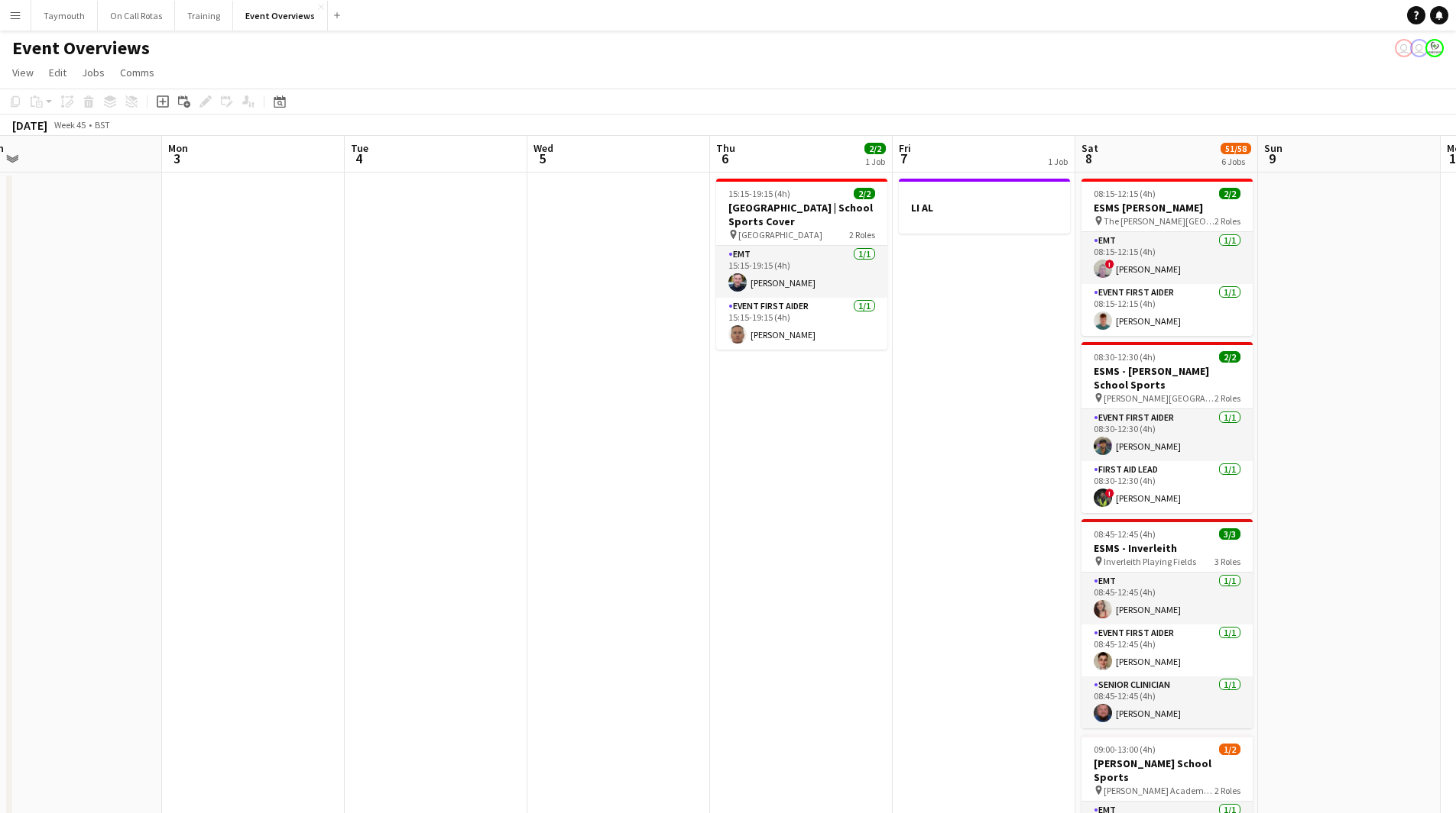
drag, startPoint x: 430, startPoint y: 570, endPoint x: 1135, endPoint y: 594, distance: 705.4
click at [1272, 585] on app-calendar-viewport "Fri 31 Sat 1 57/61 6 Jobs Sun 2 Mon 3 Tue 4 Wed 5 Thu 6 2/2 1 Job Fri 7 1 Job S…" at bounding box center [728, 770] width 1456 height 1269
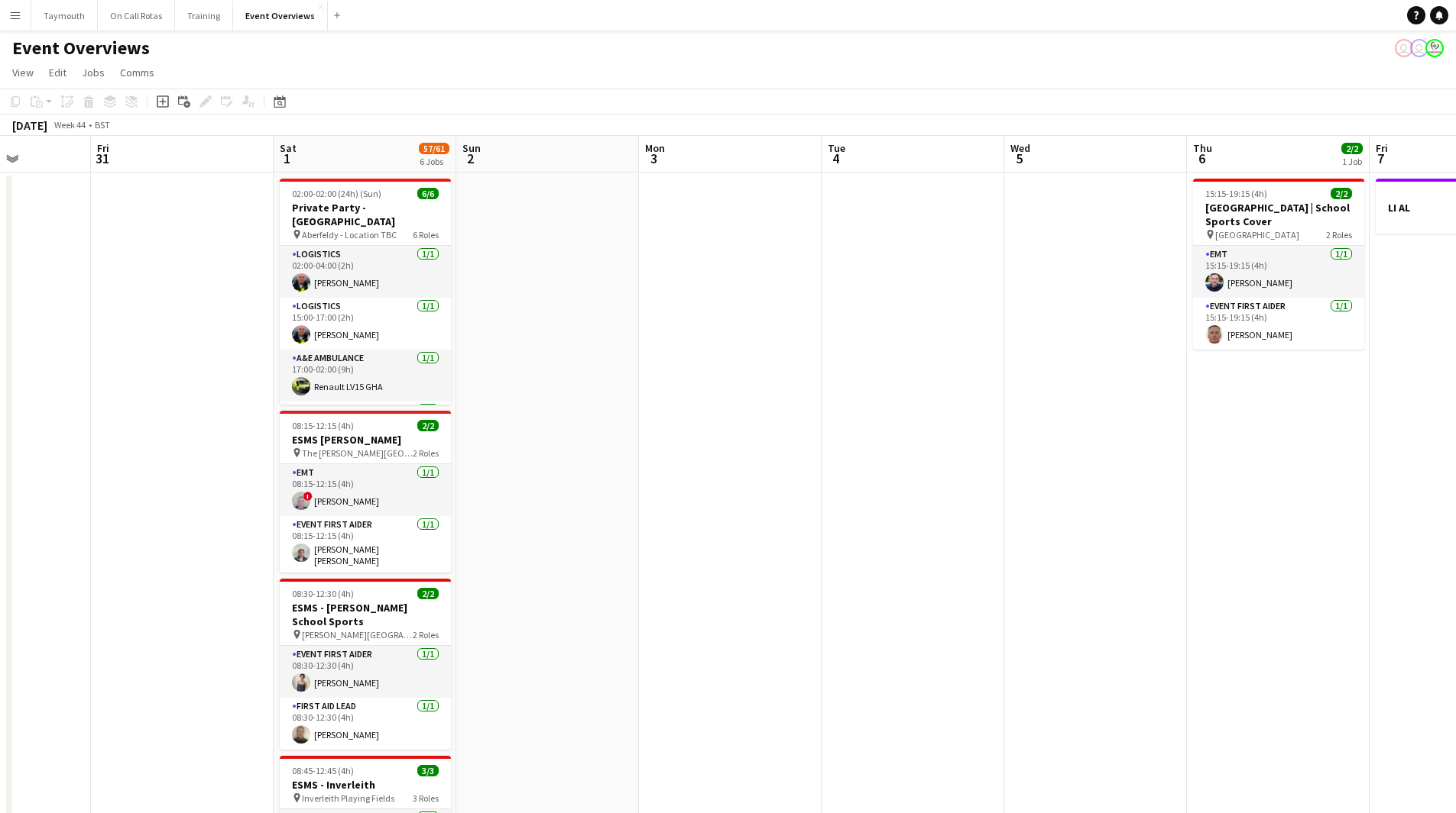
scroll to position [0, 315]
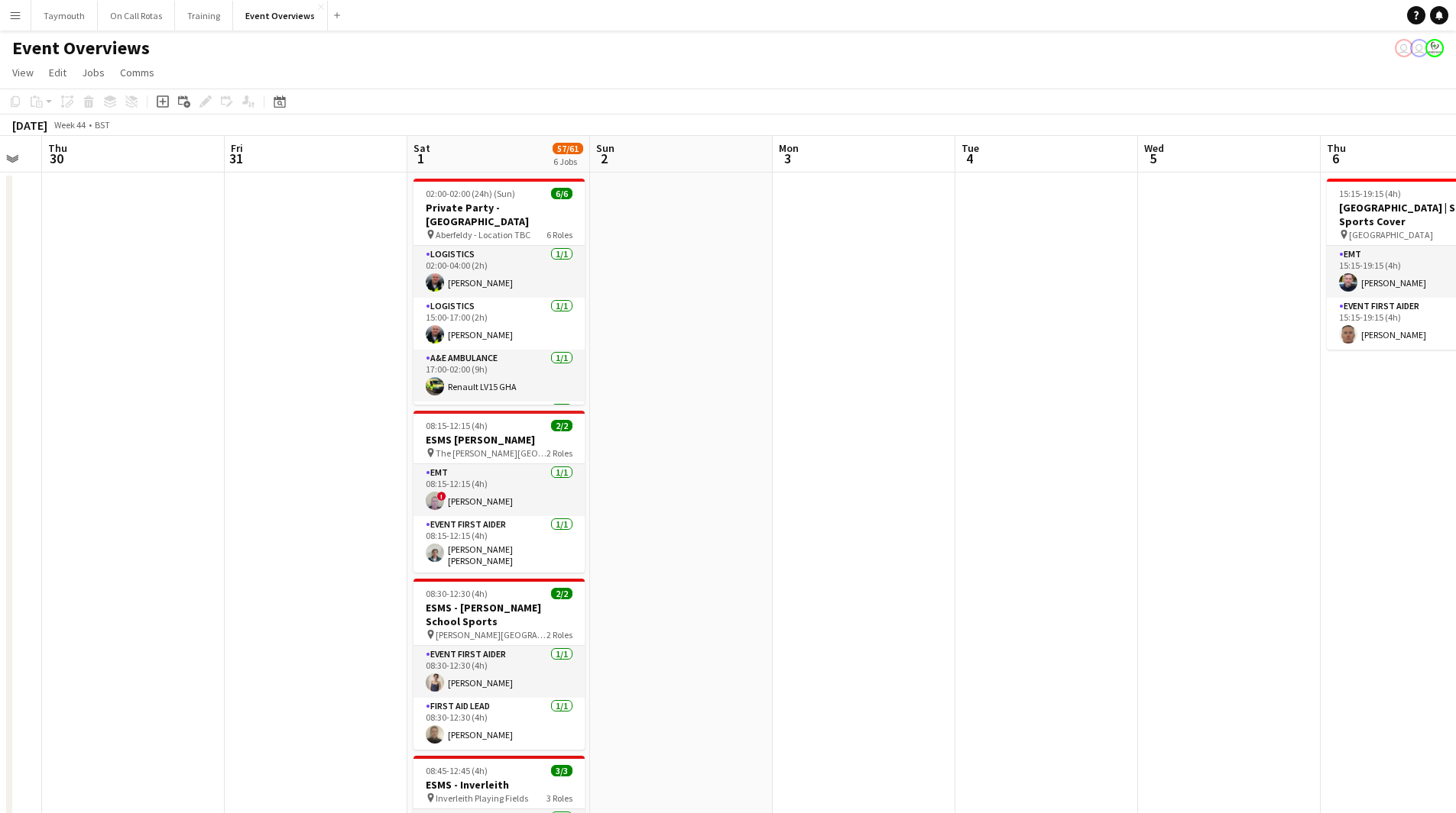
drag, startPoint x: 726, startPoint y: 587, endPoint x: 1117, endPoint y: 584, distance: 391.0
click at [1165, 585] on app-calendar-viewport "Tue 28 Wed 29 Thu 30 Fri 31 Sat 1 57/61 6 Jobs Sun 2 Mon 3 Tue 4 Wed 5 Thu 6 2/…" at bounding box center [728, 770] width 1456 height 1269
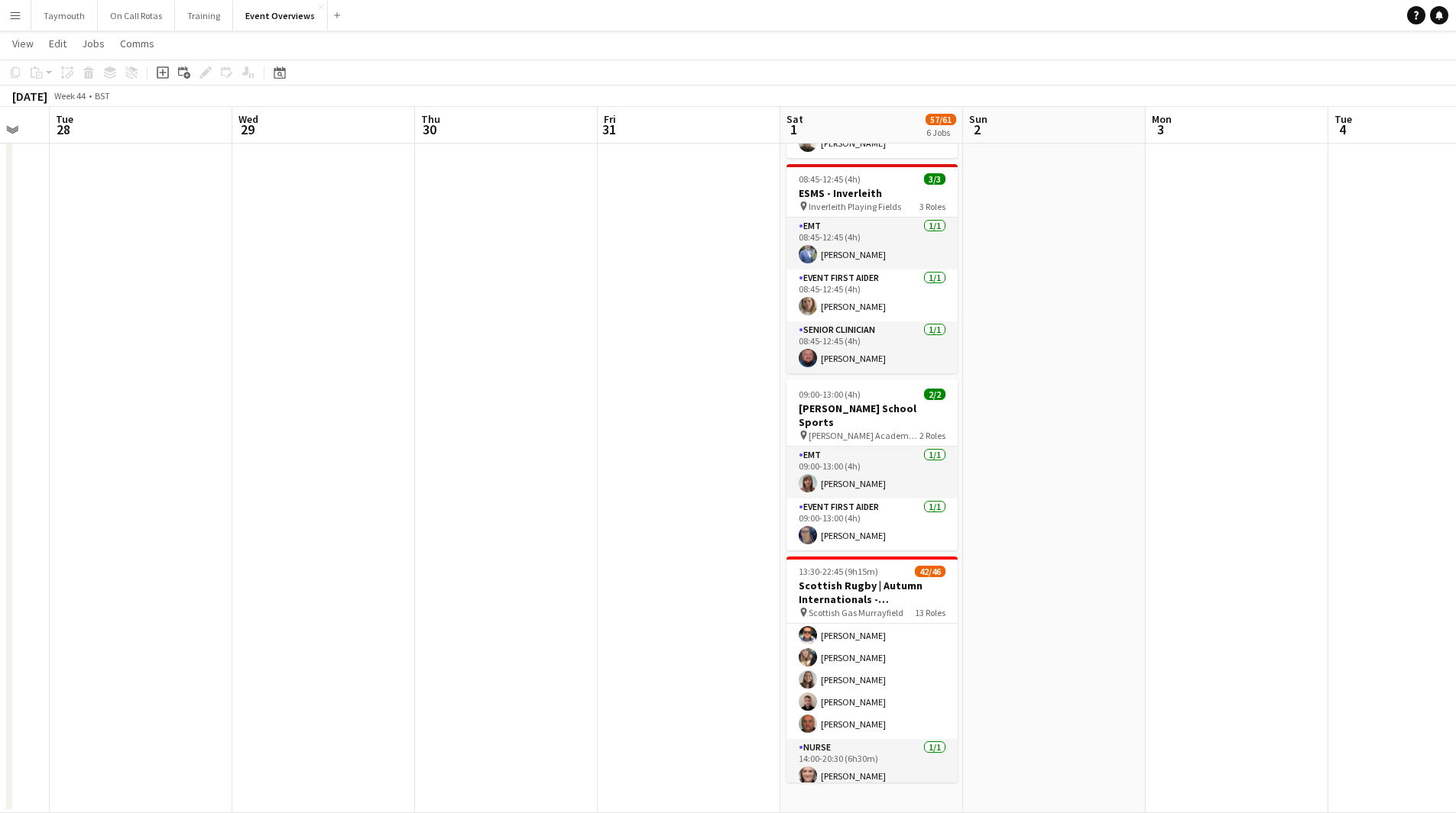
scroll to position [611, 0]
click at [631, 553] on app-date-cell at bounding box center [689, 197] width 183 height 1233
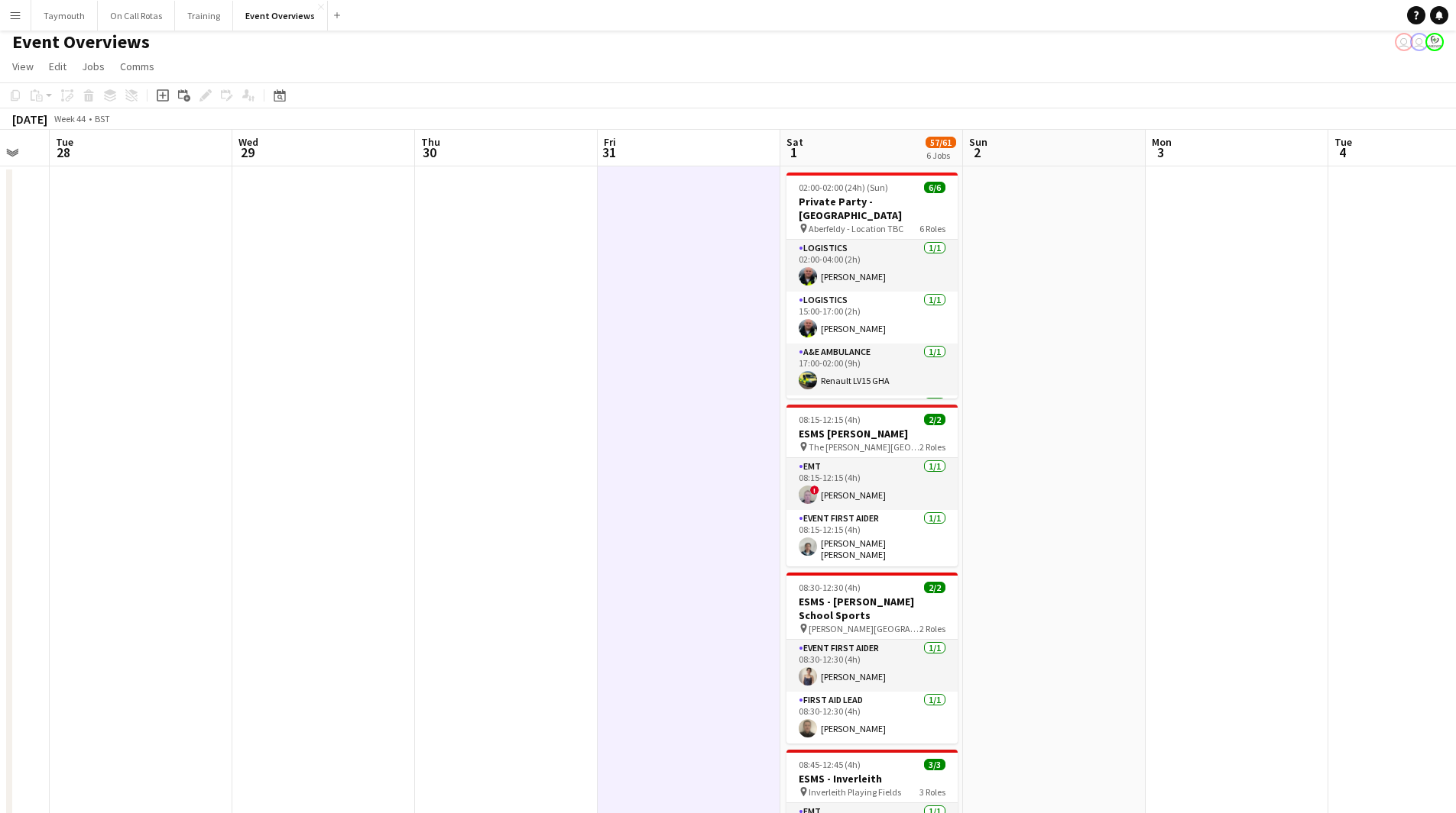
scroll to position [0, 0]
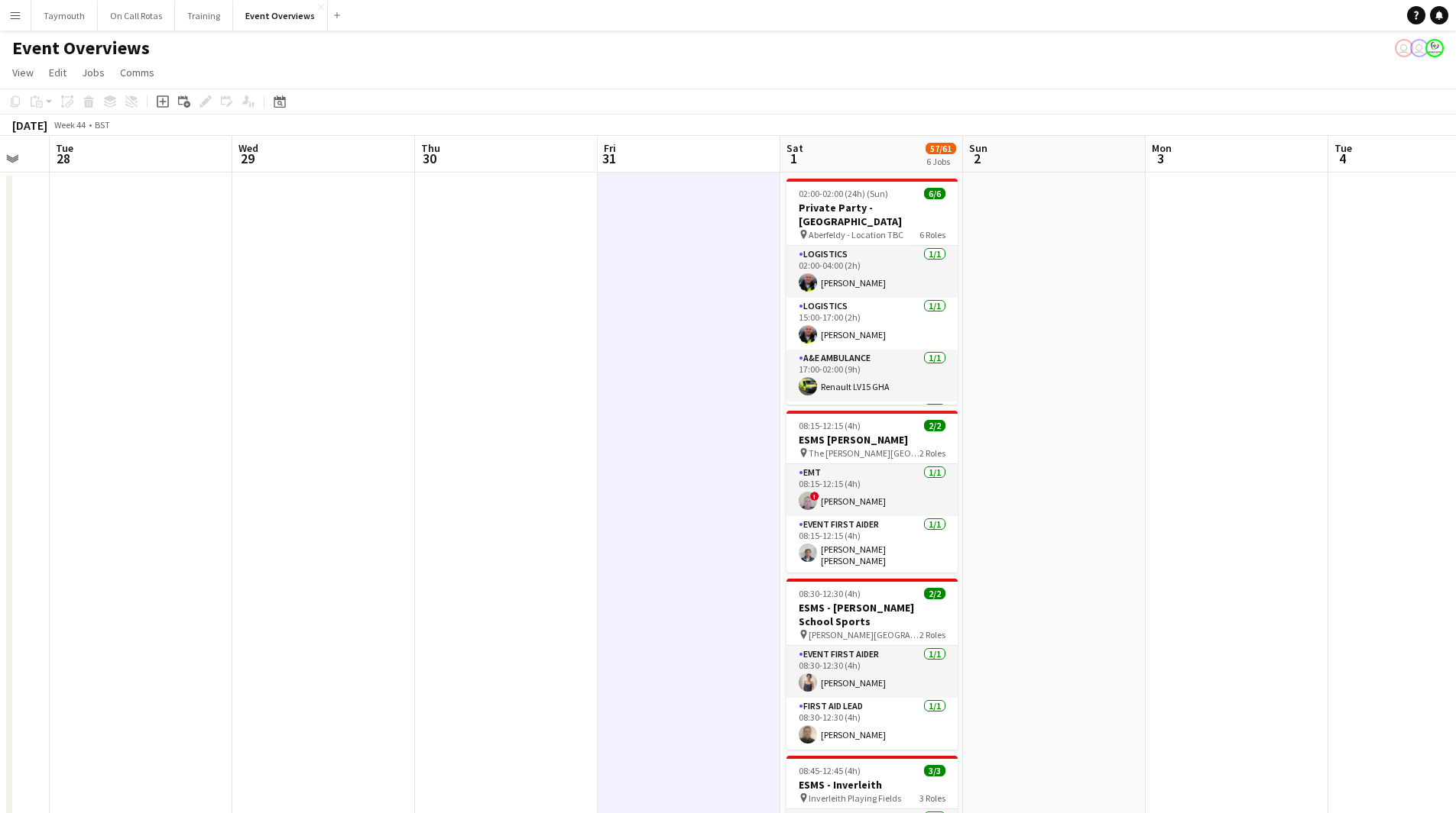
click at [529, 511] on app-calendar-viewport "Sun 26 Mon 27 Tue 28 Wed 29 Thu 30 Fri 31 Sat 1 57/61 6 Jobs Sun 2 Mon 3 Tue 4 …" at bounding box center [728, 770] width 1456 height 1269
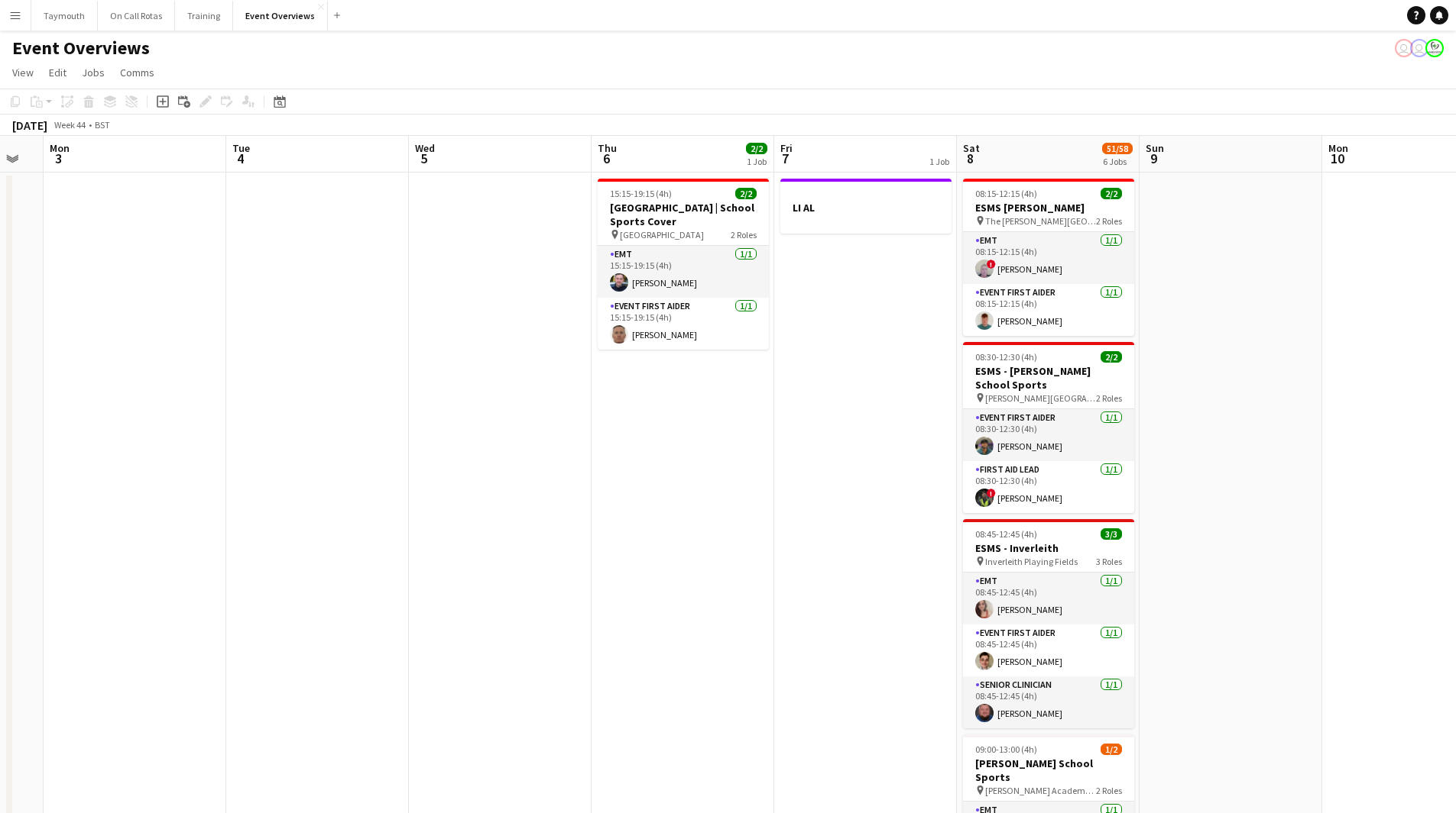
drag, startPoint x: 963, startPoint y: 473, endPoint x: 381, endPoint y: 536, distance: 585.4
click at [383, 536] on app-calendar-viewport "Fri 31 Sat 1 57/61 6 Jobs Sun 2 Mon 3 Tue 4 Wed 5 Thu 6 2/2 1 Job Fri 7 1 Job S…" at bounding box center [728, 770] width 1456 height 1269
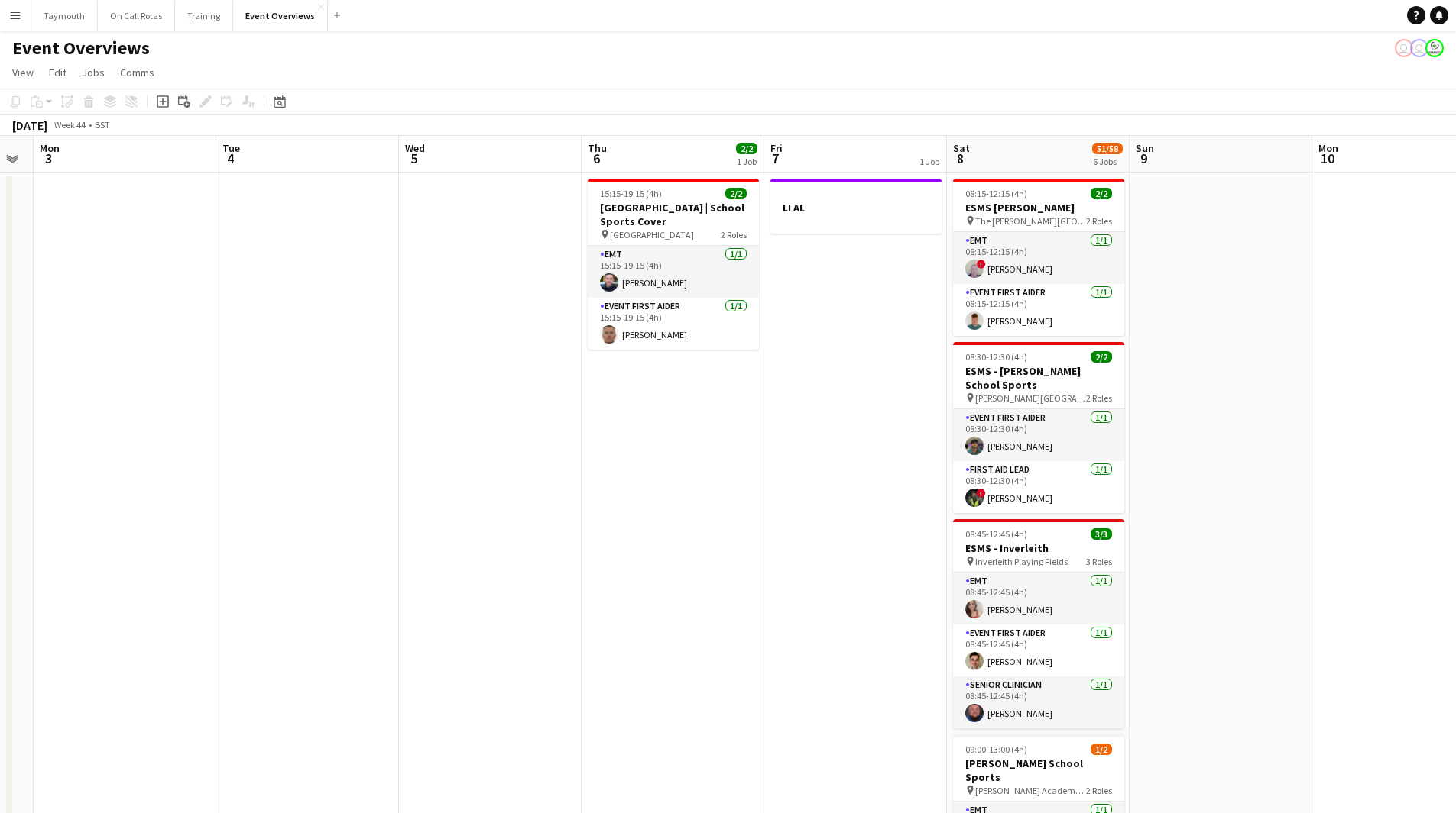
drag, startPoint x: 827, startPoint y: 522, endPoint x: 387, endPoint y: 553, distance: 441.1
click at [382, 553] on app-calendar-viewport "Fri 31 Sat 1 57/61 6 Jobs Sun 2 Mon 3 Tue 4 Wed 5 Thu 6 2/2 1 Job Fri 7 1 Job S…" at bounding box center [728, 770] width 1456 height 1269
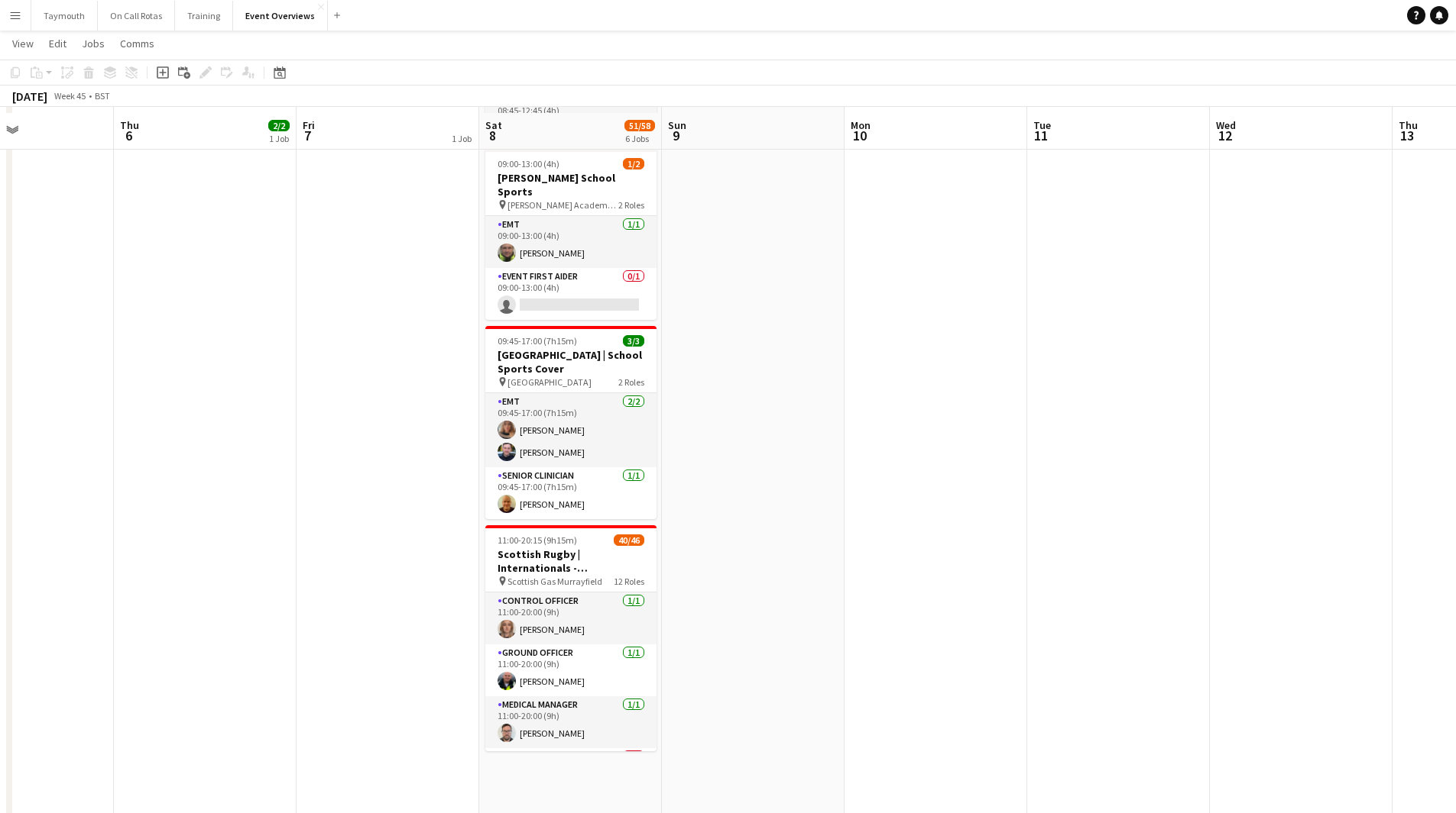
scroll to position [591, 0]
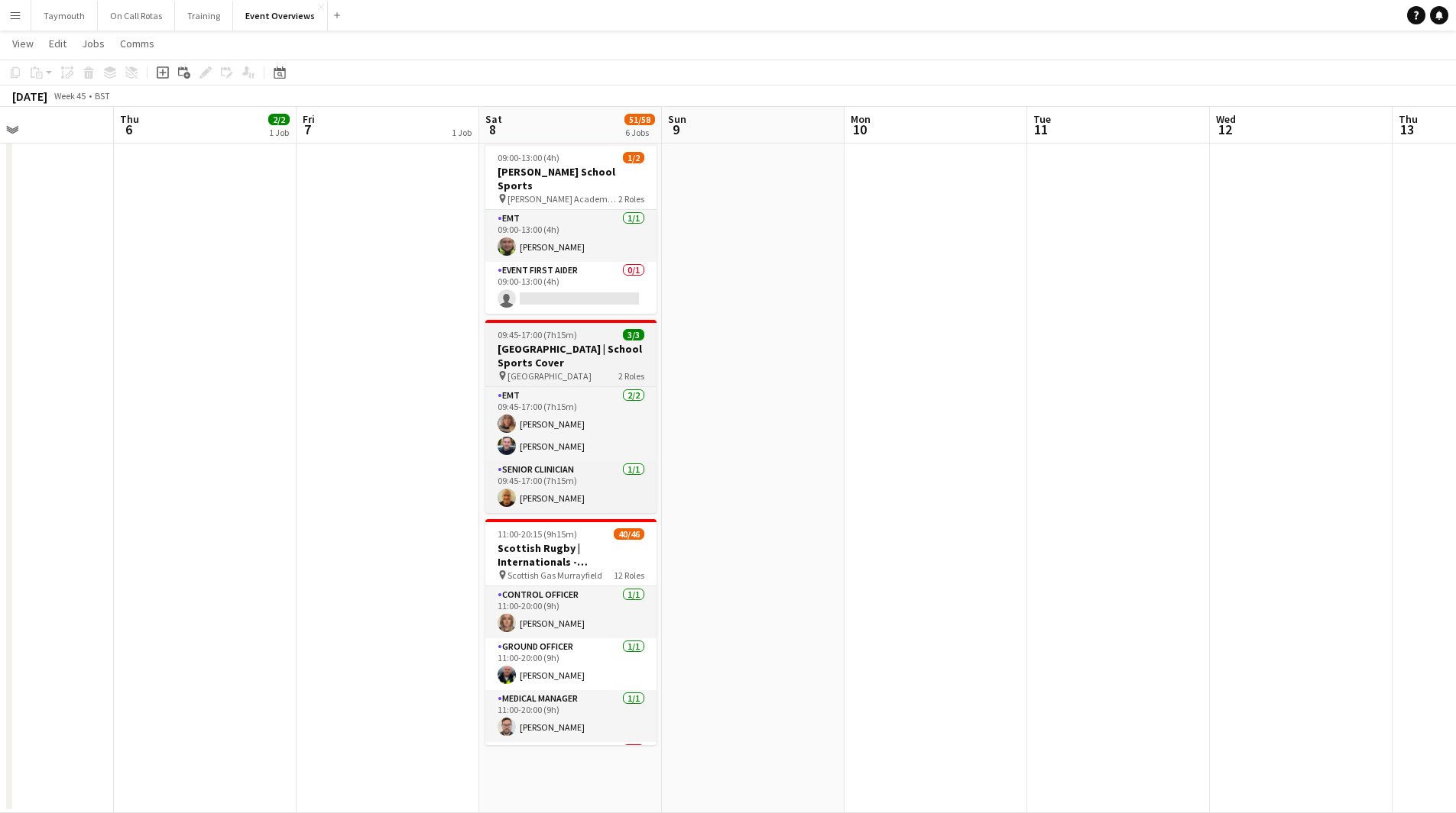
click at [562, 329] on span "09:45-17:00 (7h15m)" at bounding box center [537, 334] width 80 height 11
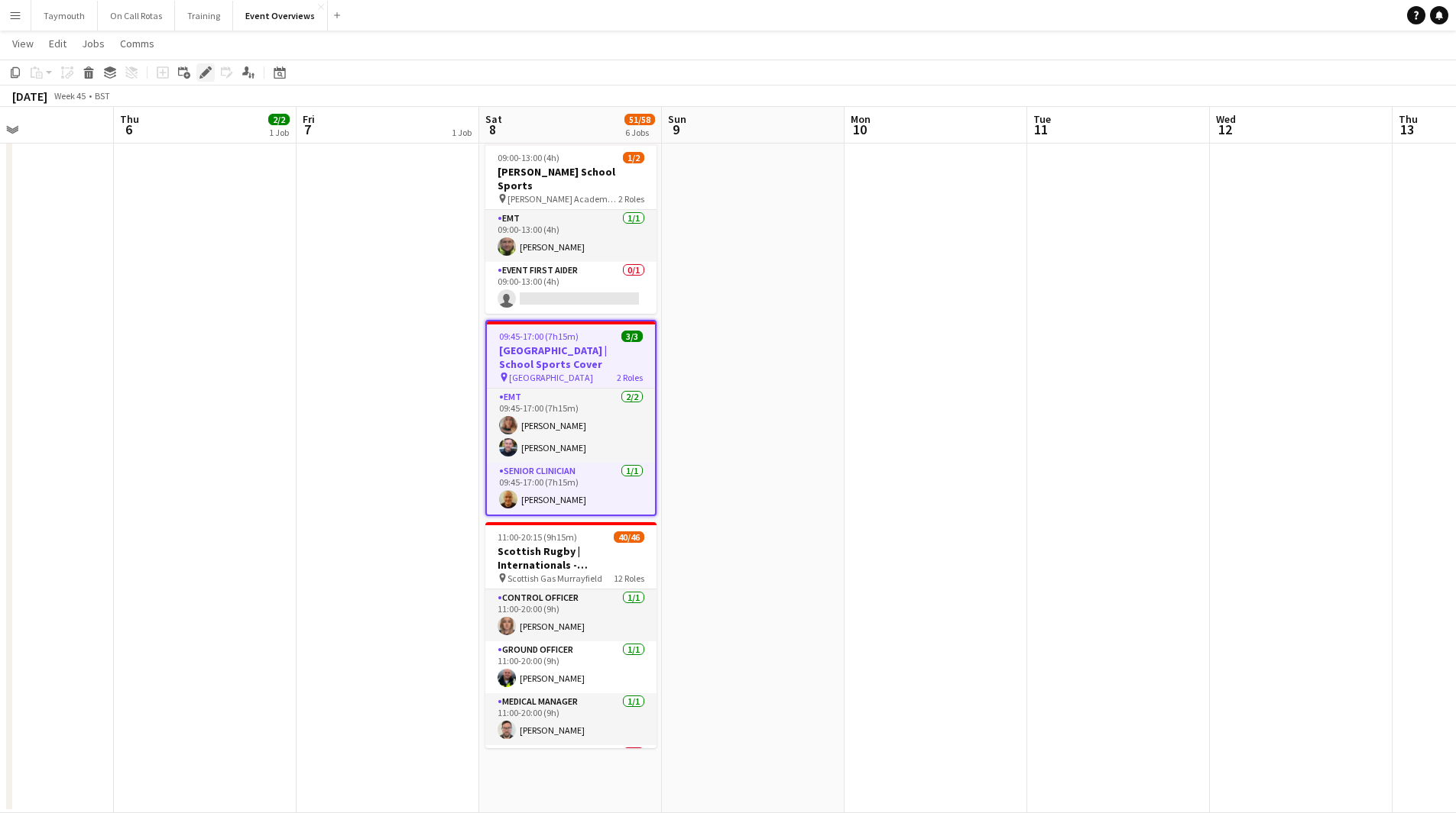
click at [204, 68] on icon "Edit" at bounding box center [205, 72] width 12 height 12
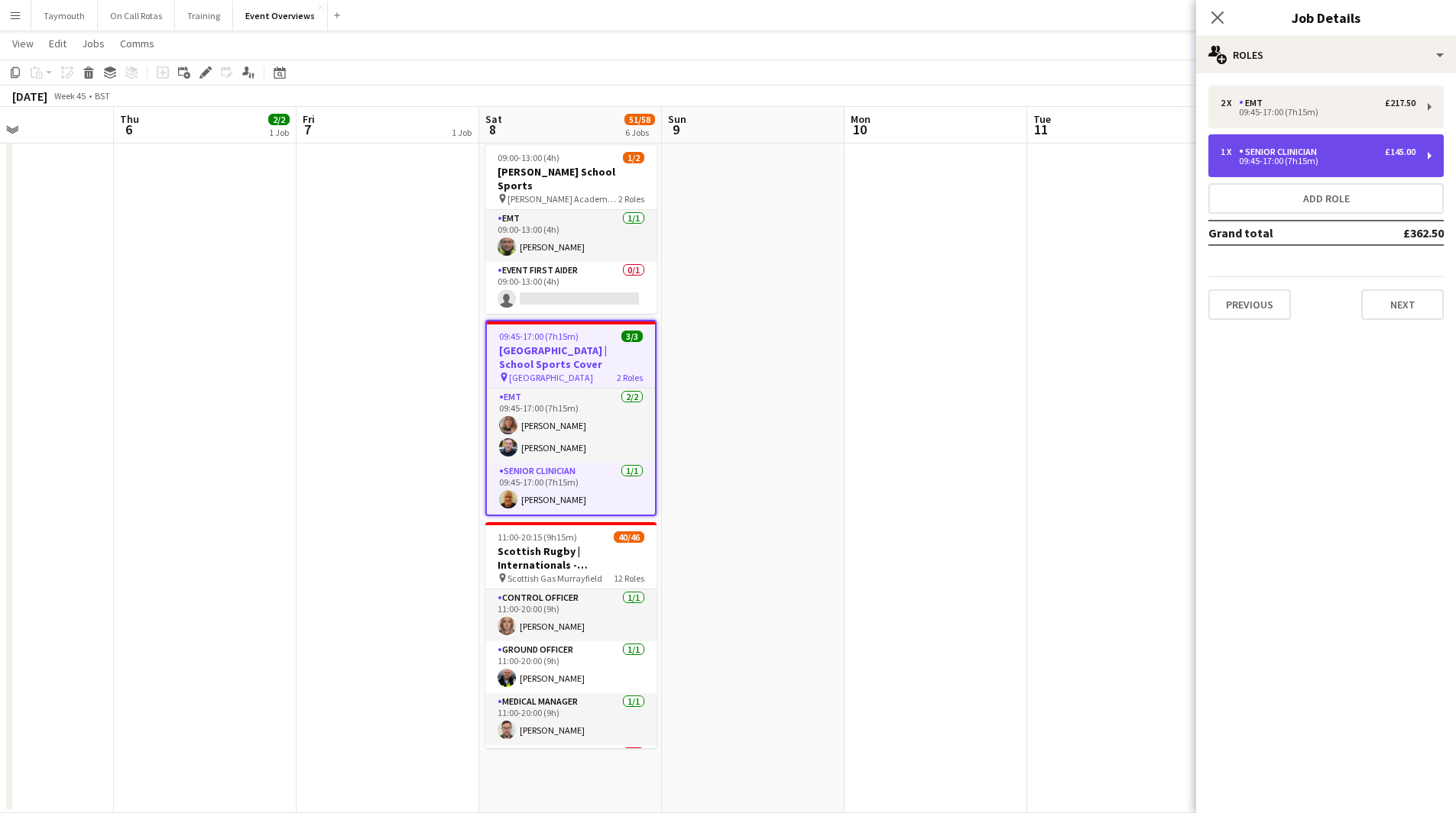
click at [1403, 147] on div "£145.00" at bounding box center [1400, 152] width 31 height 10
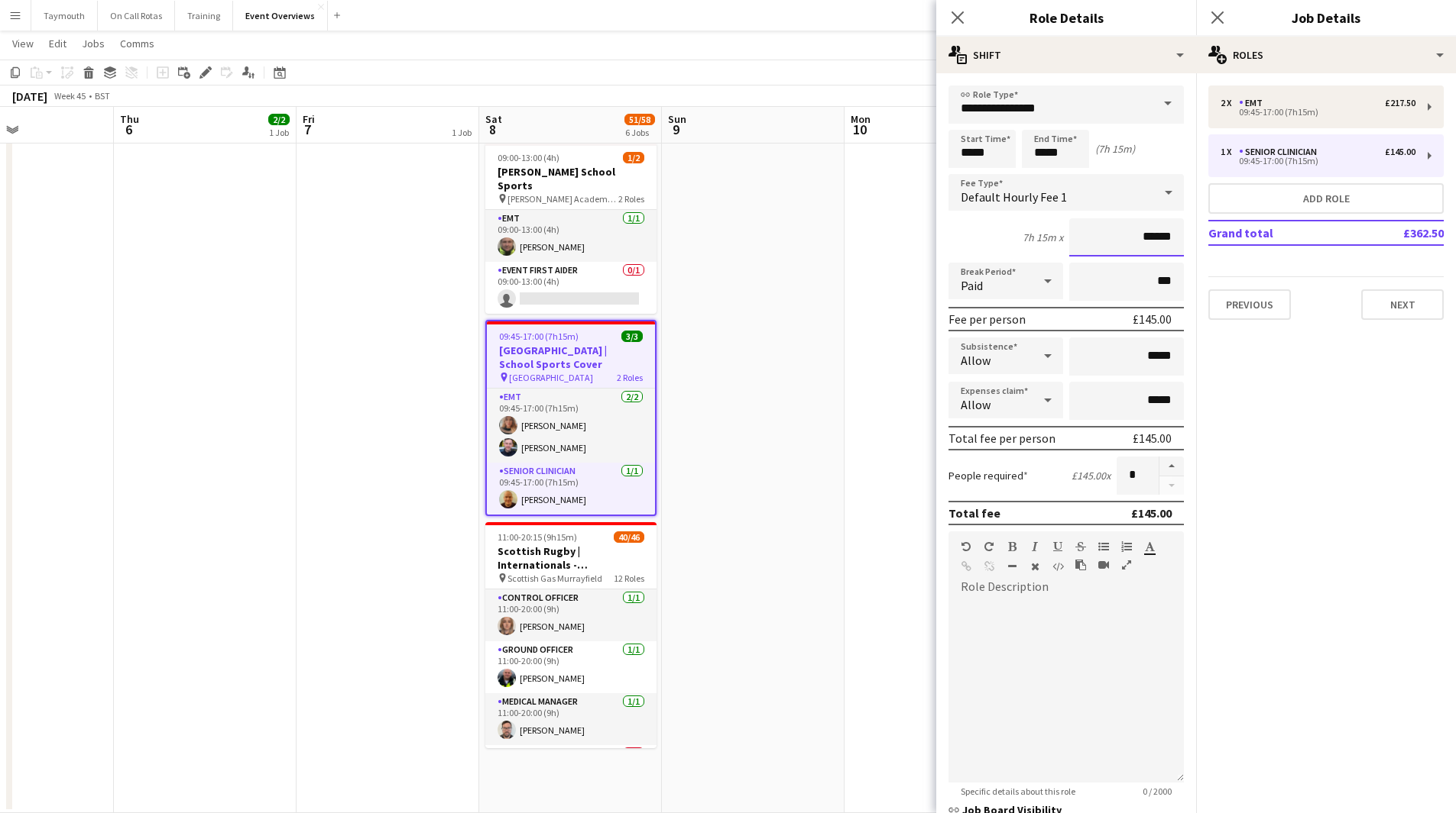
click at [1148, 240] on input "******" at bounding box center [1125, 237] width 114 height 38
click at [1144, 241] on input "******" at bounding box center [1125, 237] width 114 height 38
type input "******"
click at [780, 358] on app-date-cell at bounding box center [752, 197] width 183 height 1233
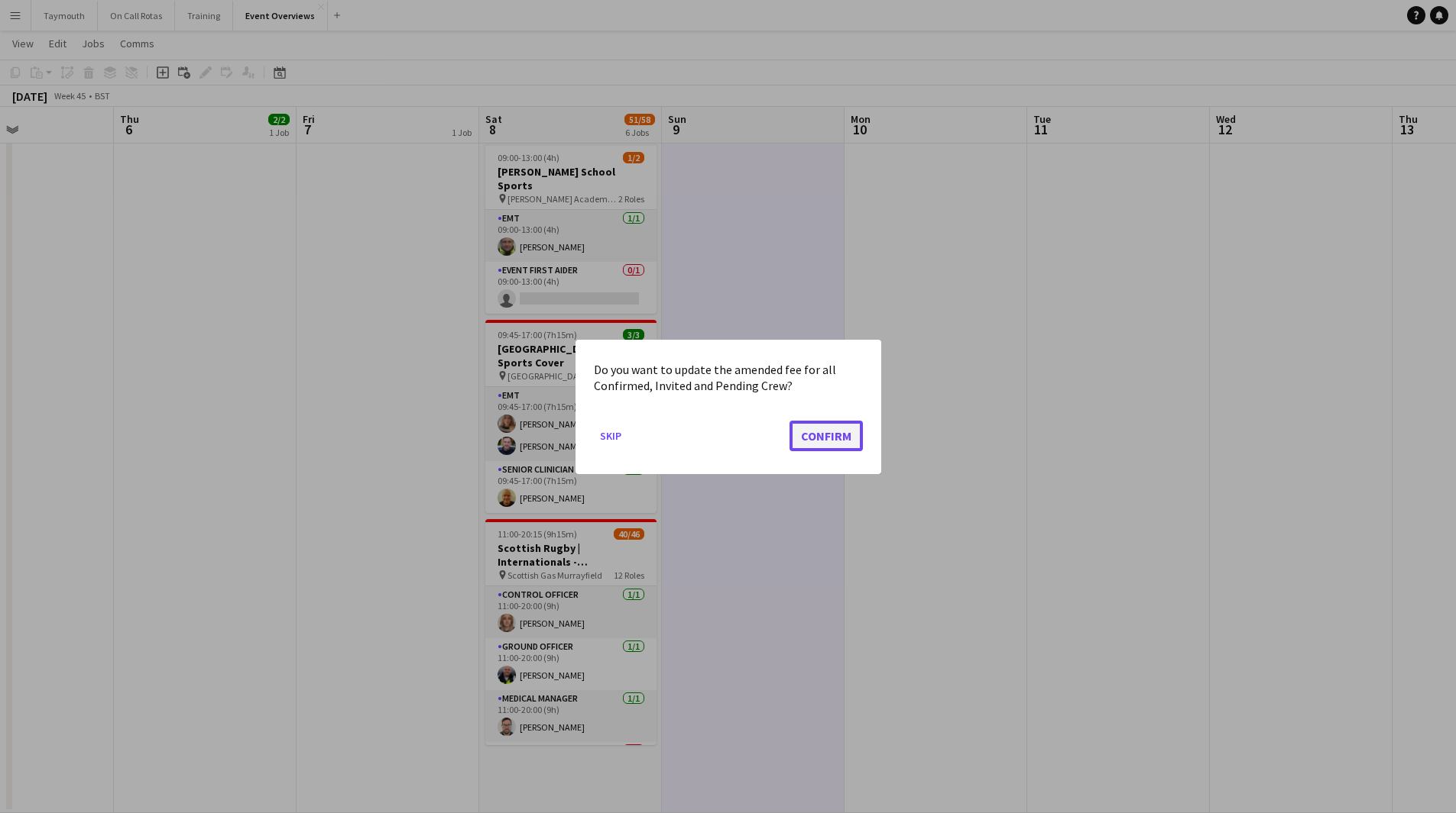
click at [836, 437] on button "Confirm" at bounding box center [825, 435] width 73 height 31
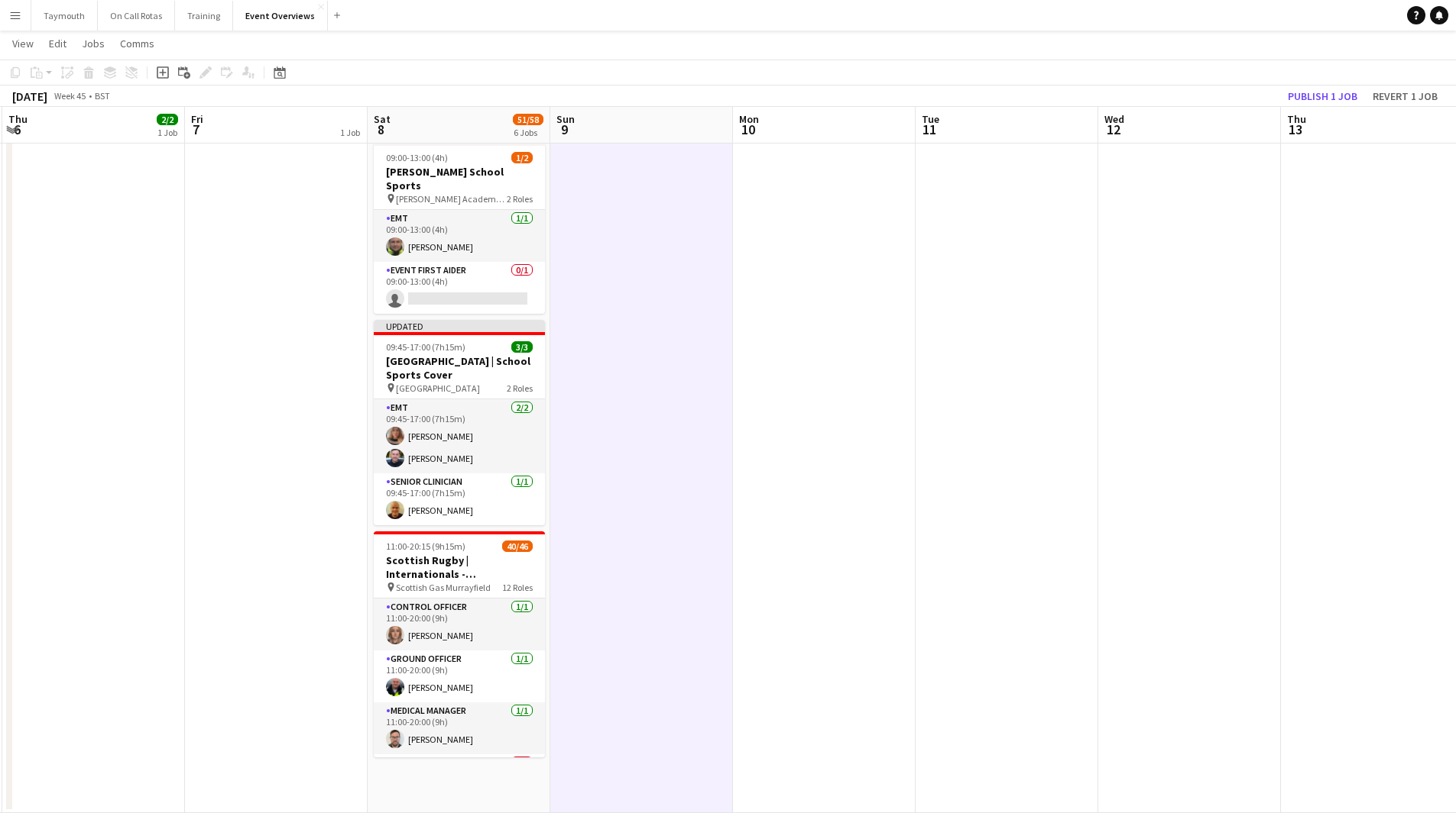
drag, startPoint x: 944, startPoint y: 466, endPoint x: 561, endPoint y: 488, distance: 383.6
click at [594, 489] on app-calendar-viewport "Mon 3 Tue 4 Wed 5 Thu 6 2/2 1 Job Fri 7 1 Job Sat 8 51/58 6 Jobs Sun 9 Mon 10 T…" at bounding box center [728, 142] width 1456 height 1344
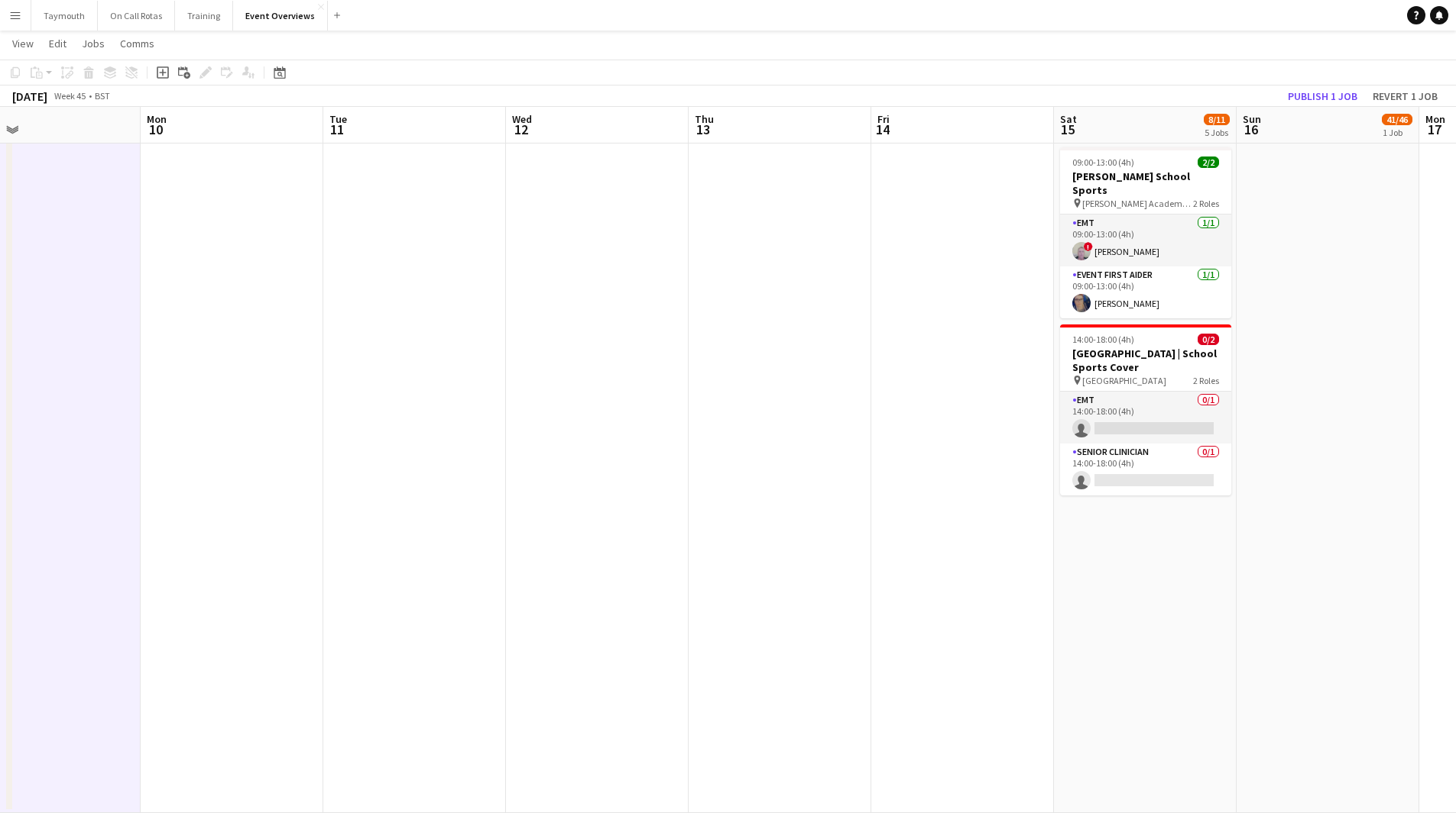
drag, startPoint x: 927, startPoint y: 480, endPoint x: 388, endPoint y: 536, distance: 541.9
click at [388, 536] on app-calendar-viewport "Thu 6 2/2 1 Job Fri 7 1 Job Sat 8 51/58 6 Jobs Sun 9 Mon 10 Tue 11 Wed 12 Thu 1…" at bounding box center [728, 142] width 1456 height 1344
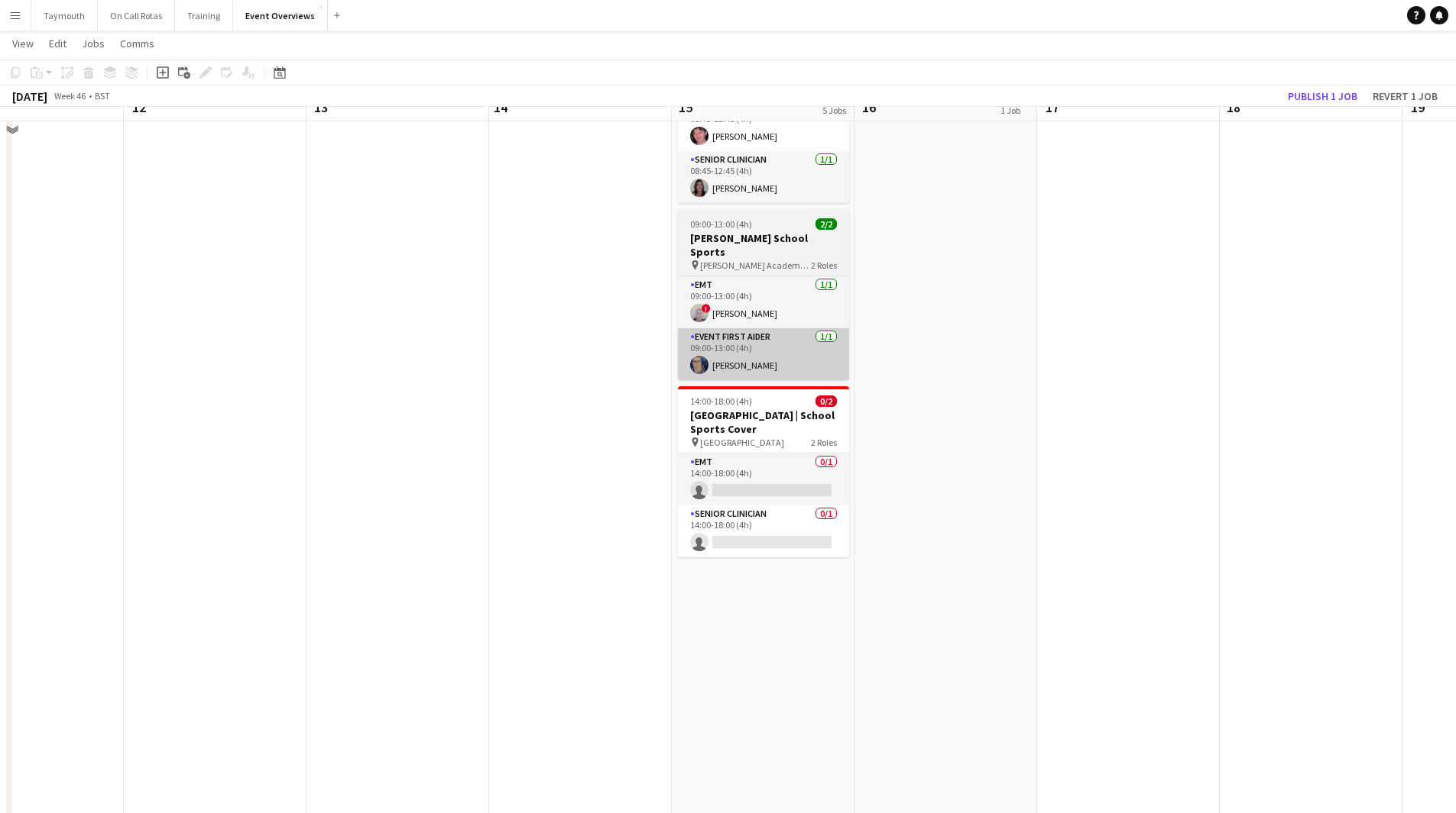
scroll to position [438, 0]
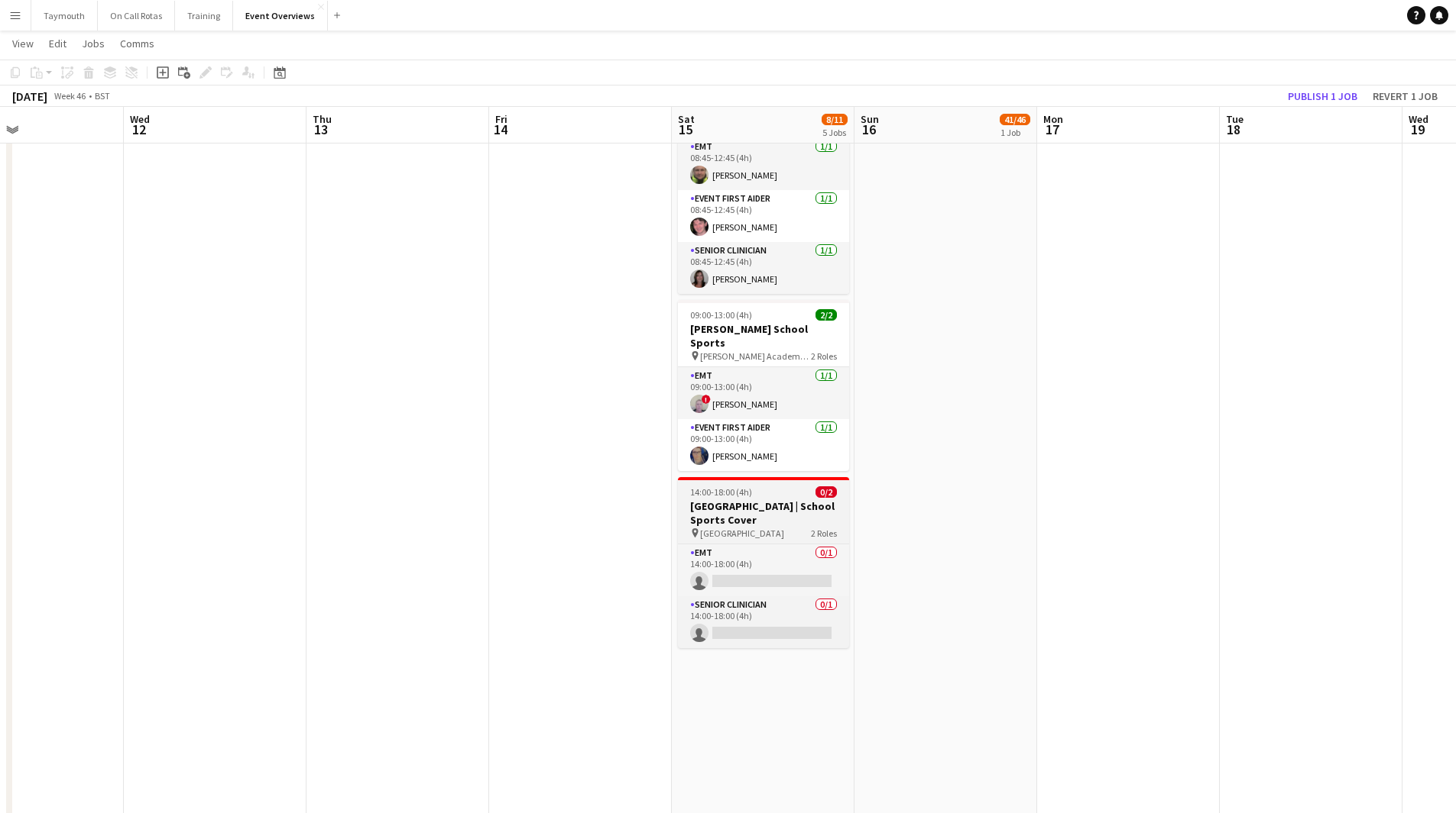
click at [751, 528] on span "[GEOGRAPHIC_DATA]" at bounding box center [742, 533] width 84 height 11
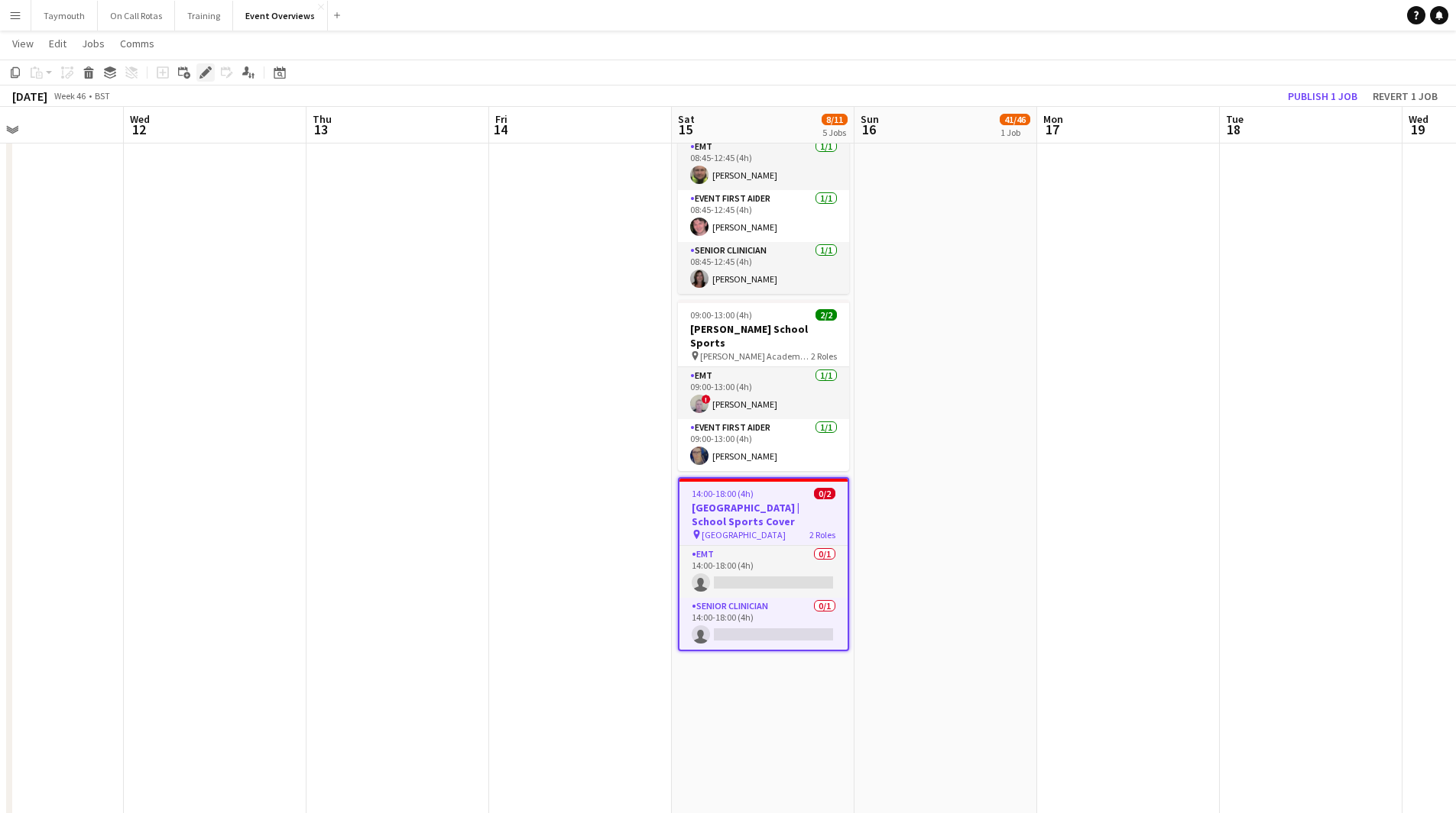
click at [211, 75] on icon "Edit" at bounding box center [205, 72] width 12 height 12
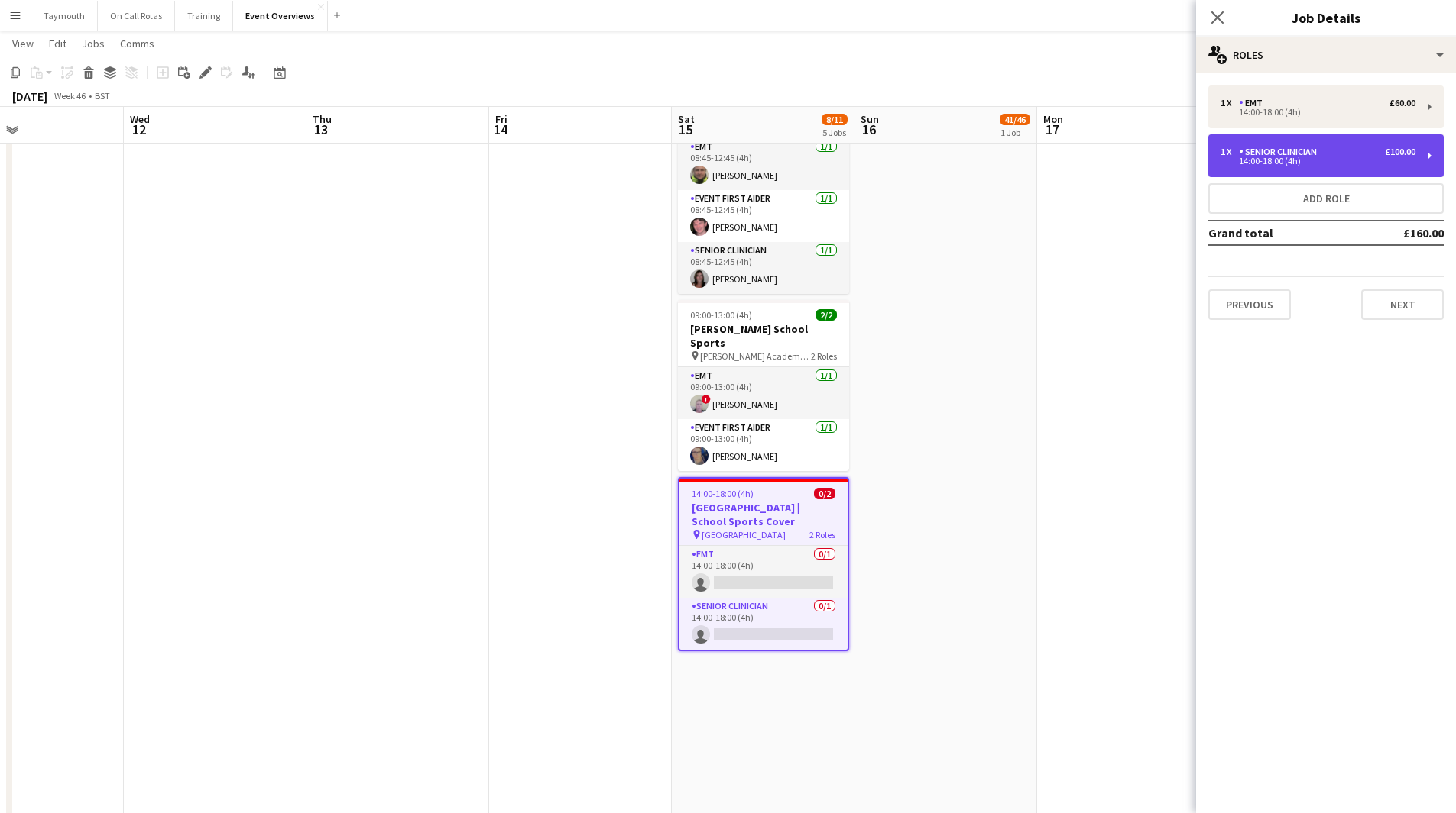
click at [1345, 168] on div "1 x Senior Clinician £100.00 14:00-18:00 (4h)" at bounding box center [1325, 156] width 235 height 43
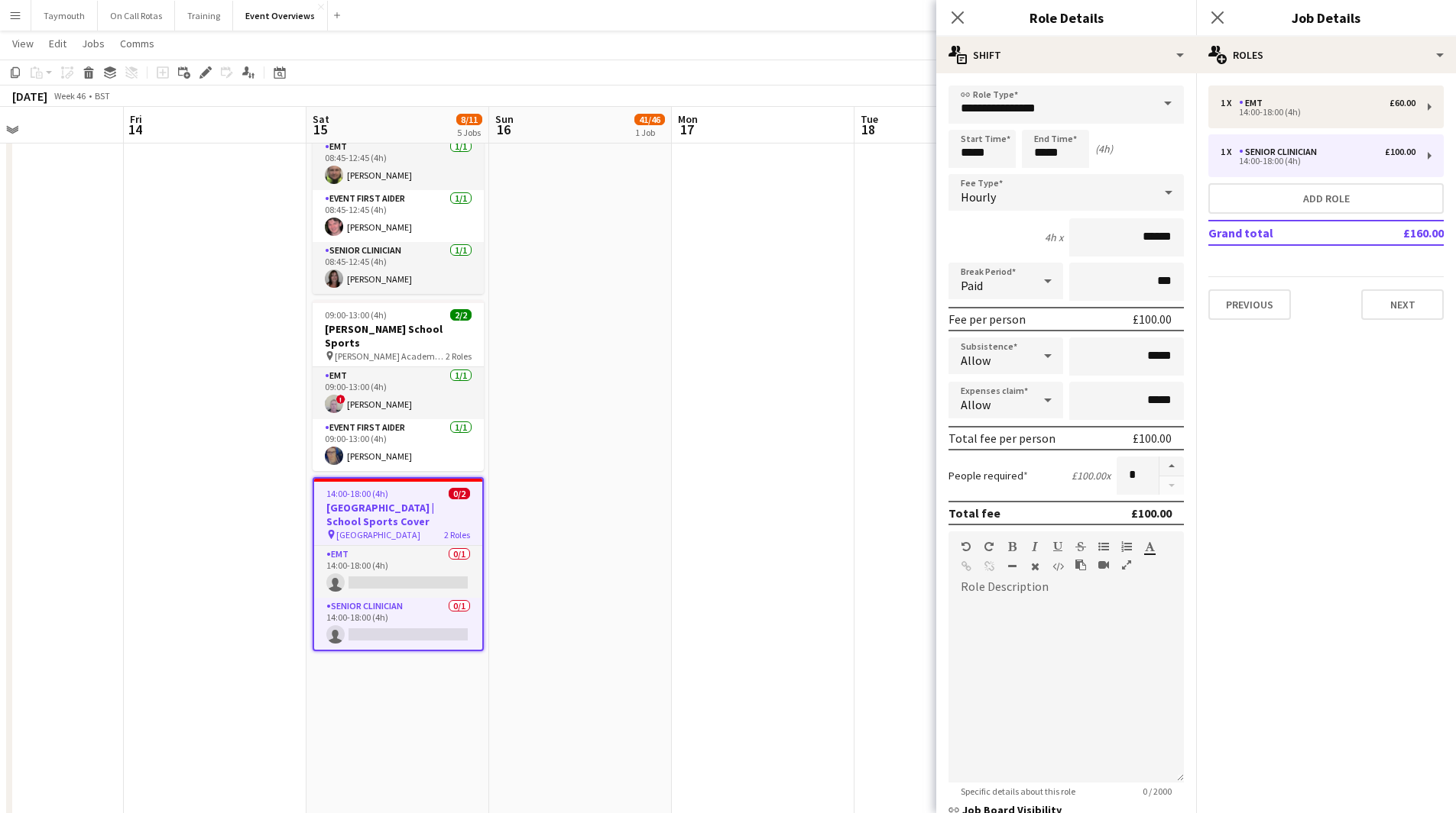
drag, startPoint x: 599, startPoint y: 365, endPoint x: 185, endPoint y: 361, distance: 414.0
click at [185, 361] on app-calendar-viewport "Mon 10 Tue 11 Wed 12 Thu 13 Fri 14 Sat 15 8/11 5 Jobs Sun 16 41/46 1 Job Mon 17…" at bounding box center [728, 294] width 1456 height 1344
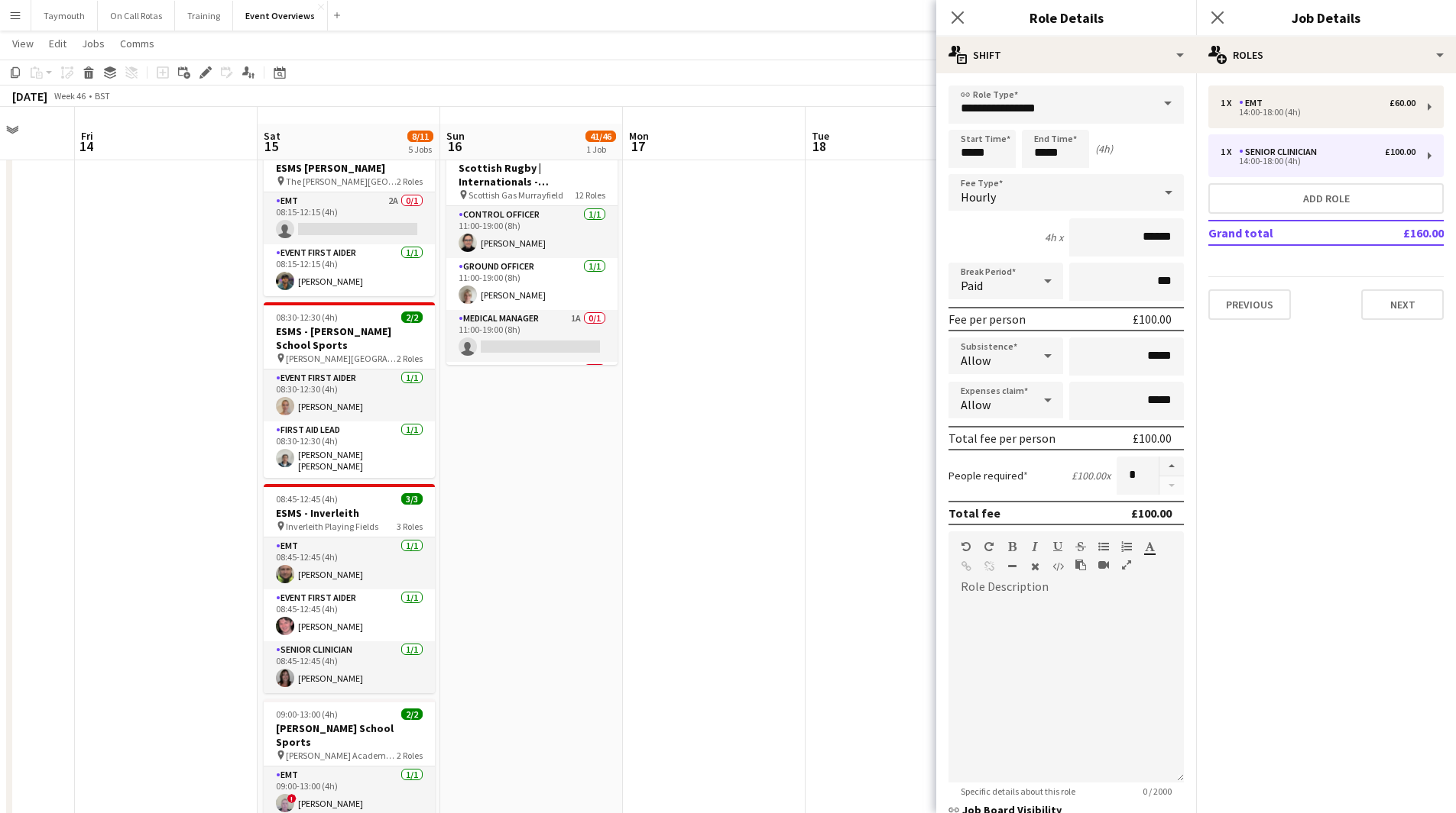
scroll to position [0, 0]
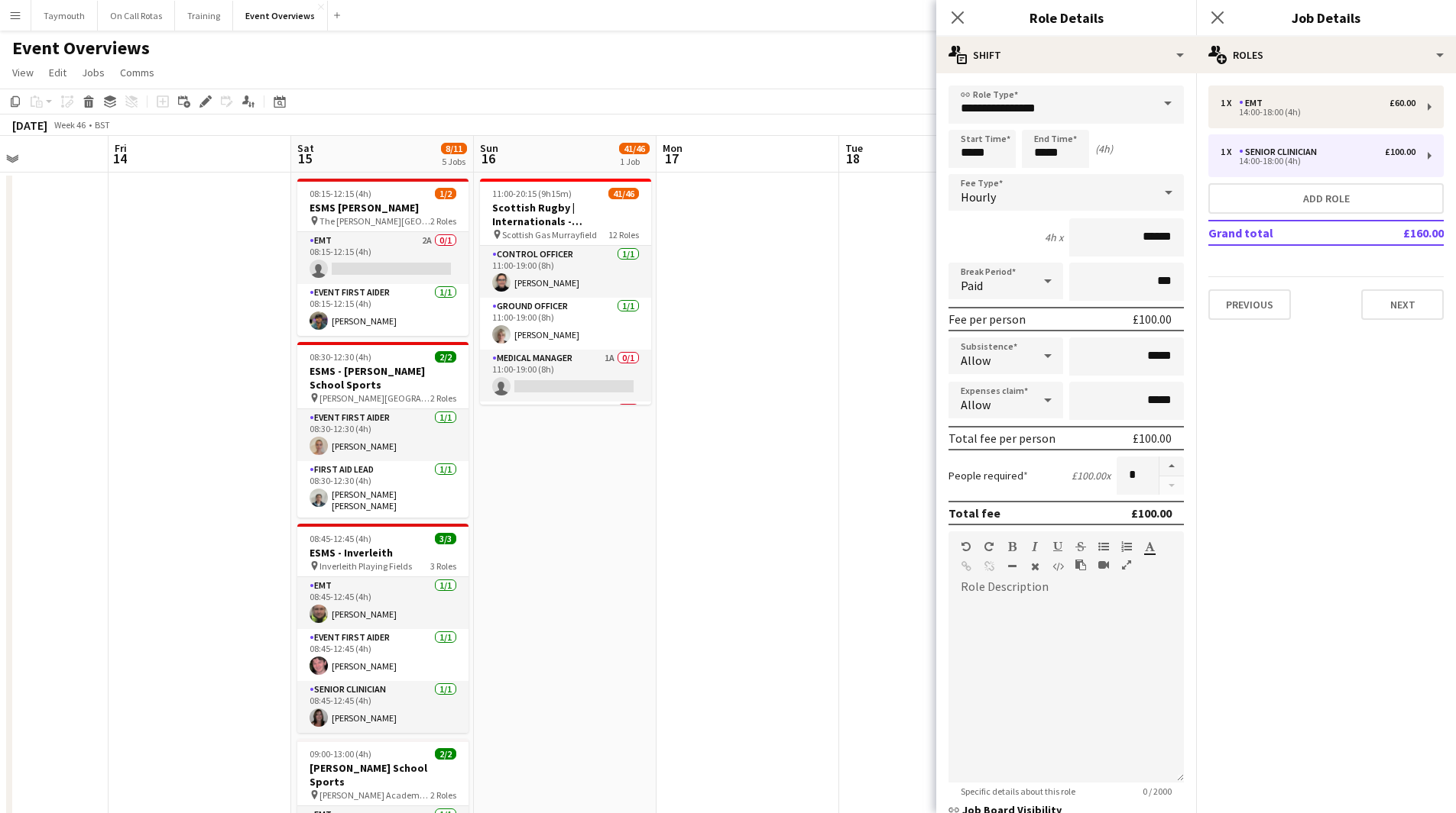
drag, startPoint x: 650, startPoint y: 506, endPoint x: 303, endPoint y: 497, distance: 347.1
click at [304, 500] on app-calendar-viewport "Tue 11 Wed 12 Thu 13 Fri 14 Sat 15 8/11 5 Jobs Sun 16 41/46 1 Job Mon 17 Tue 18…" at bounding box center [728, 770] width 1456 height 1269
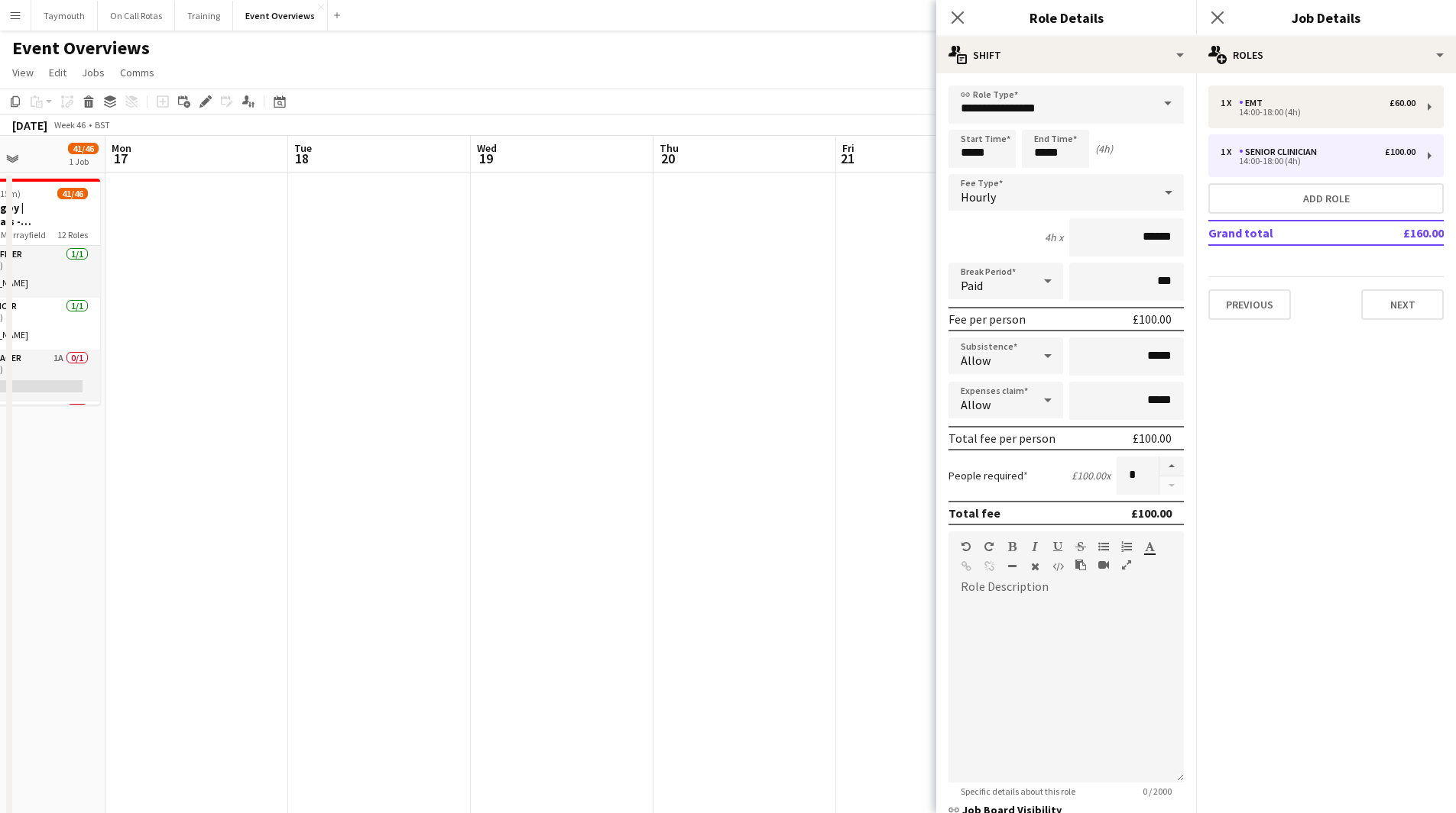
click at [0, 529] on html "Menu Boards Boards Boards All jobs Status Workforce Workforce My Workforce Recr…" at bounding box center [728, 702] width 1456 height 1405
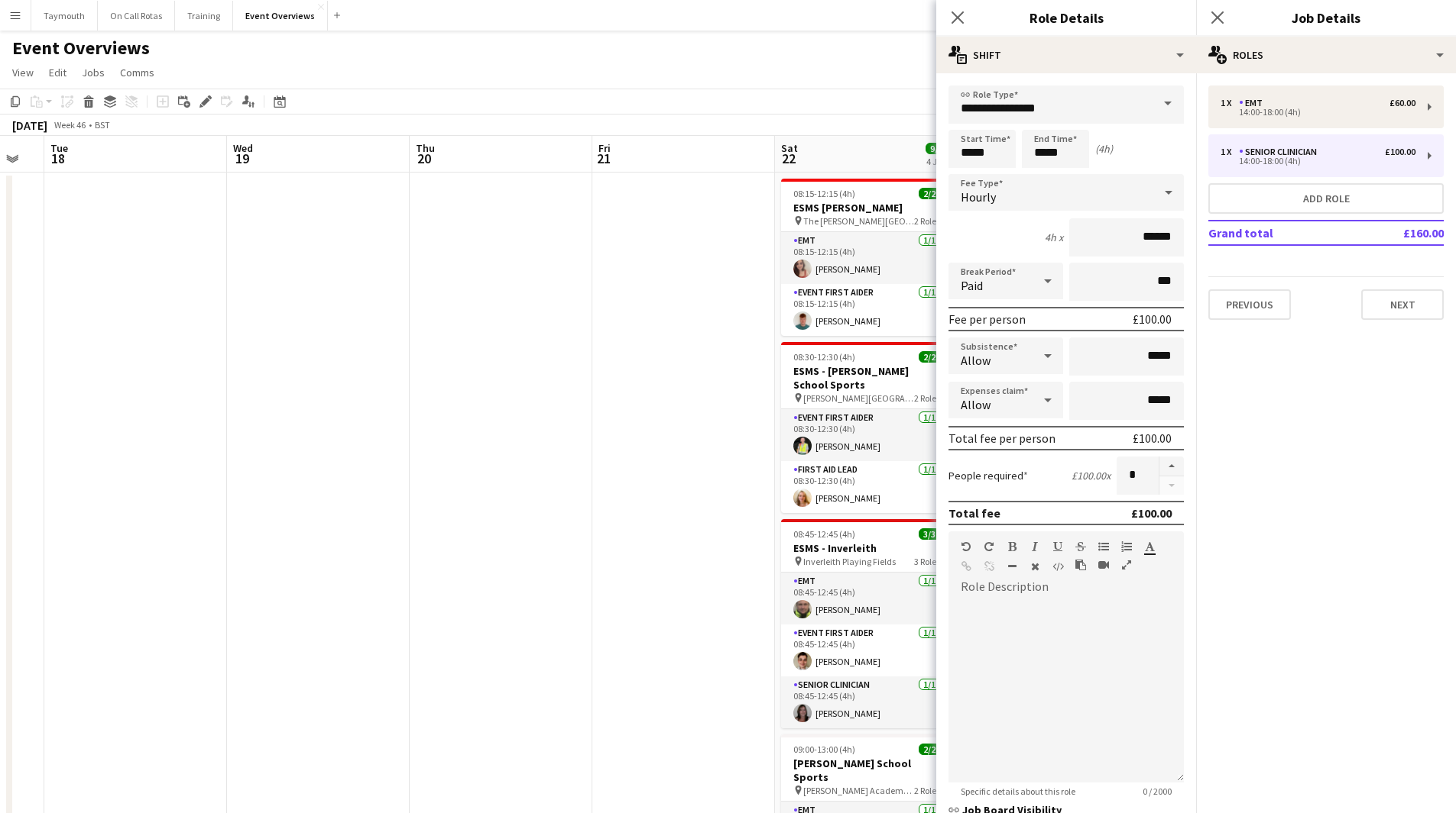
drag, startPoint x: 321, startPoint y: 386, endPoint x: 160, endPoint y: 393, distance: 161.2
click at [50, 412] on app-calendar-viewport "Sat 15 8/11 5 Jobs Sun 16 41/46 1 Job Mon 17 Tue 18 Wed 19 Thu 20 Fri 21 Sat 22…" at bounding box center [728, 770] width 1456 height 1269
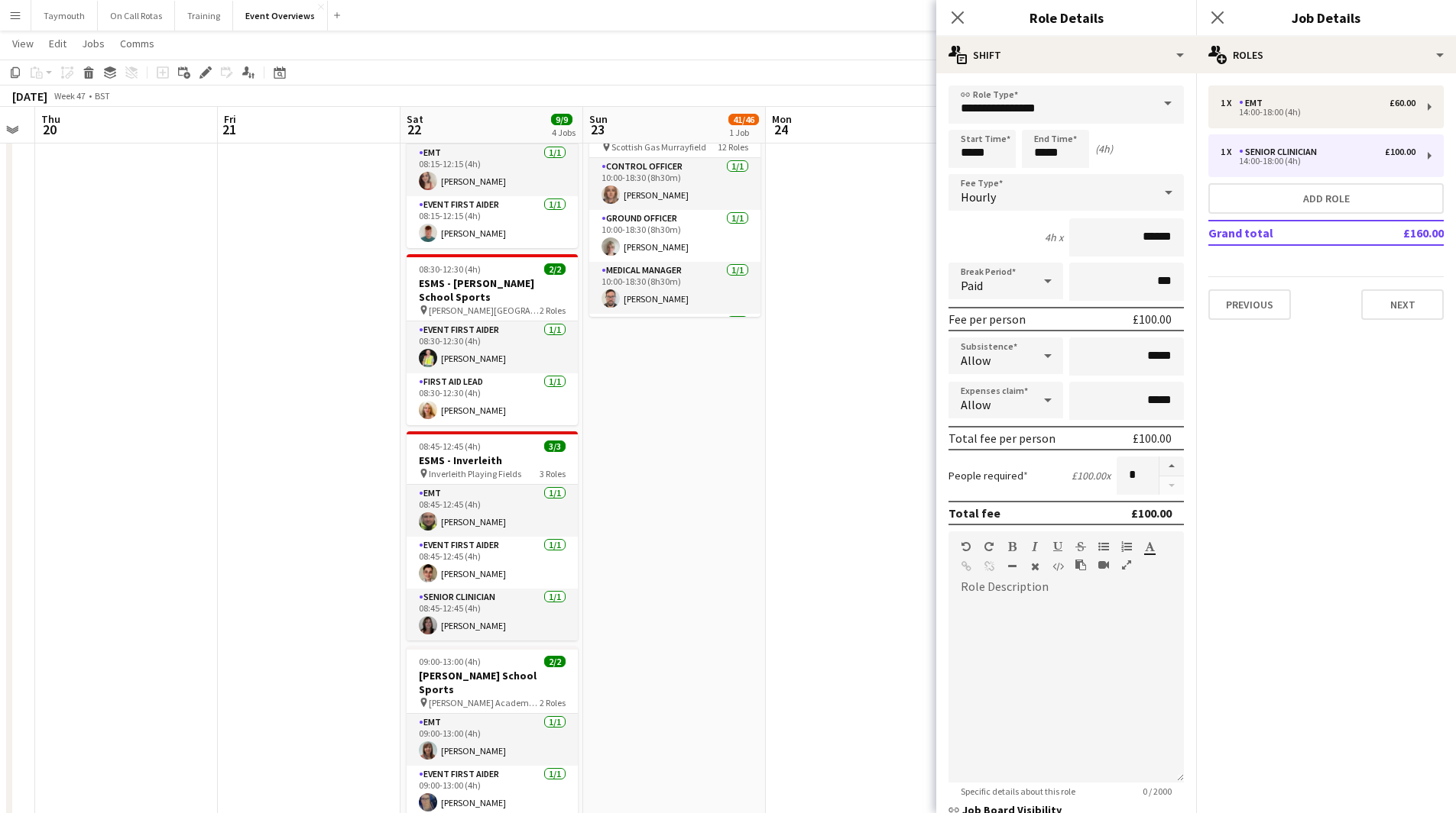
scroll to position [0, 0]
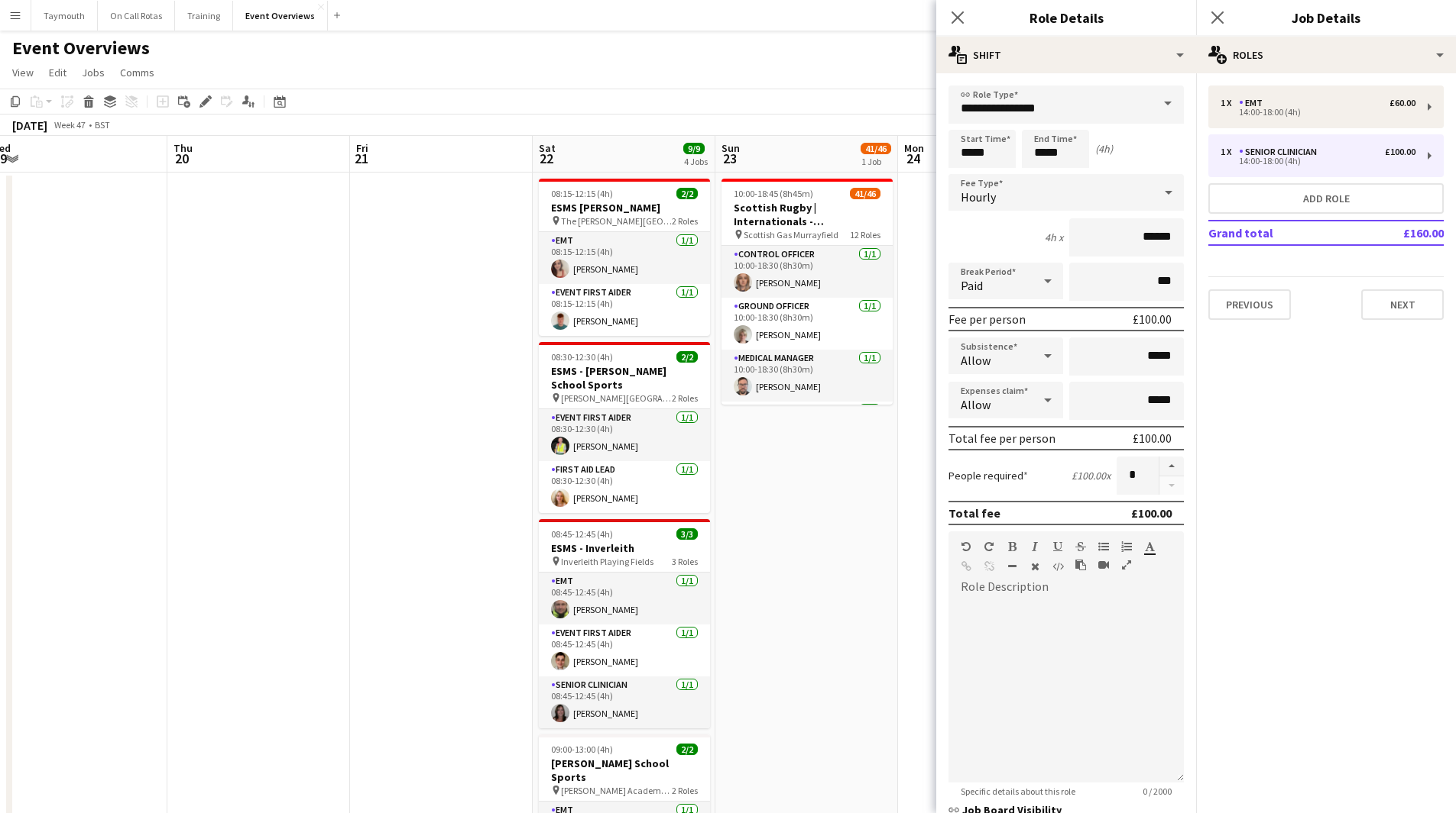
drag, startPoint x: 773, startPoint y: 546, endPoint x: 131, endPoint y: 567, distance: 642.3
click at [131, 567] on app-calendar-viewport "Mon 17 Tue 18 Wed 19 Thu 20 Fri 21 Sat 22 9/9 4 Jobs Sun 23 41/46 1 Job Mon 24 …" at bounding box center [728, 770] width 1456 height 1269
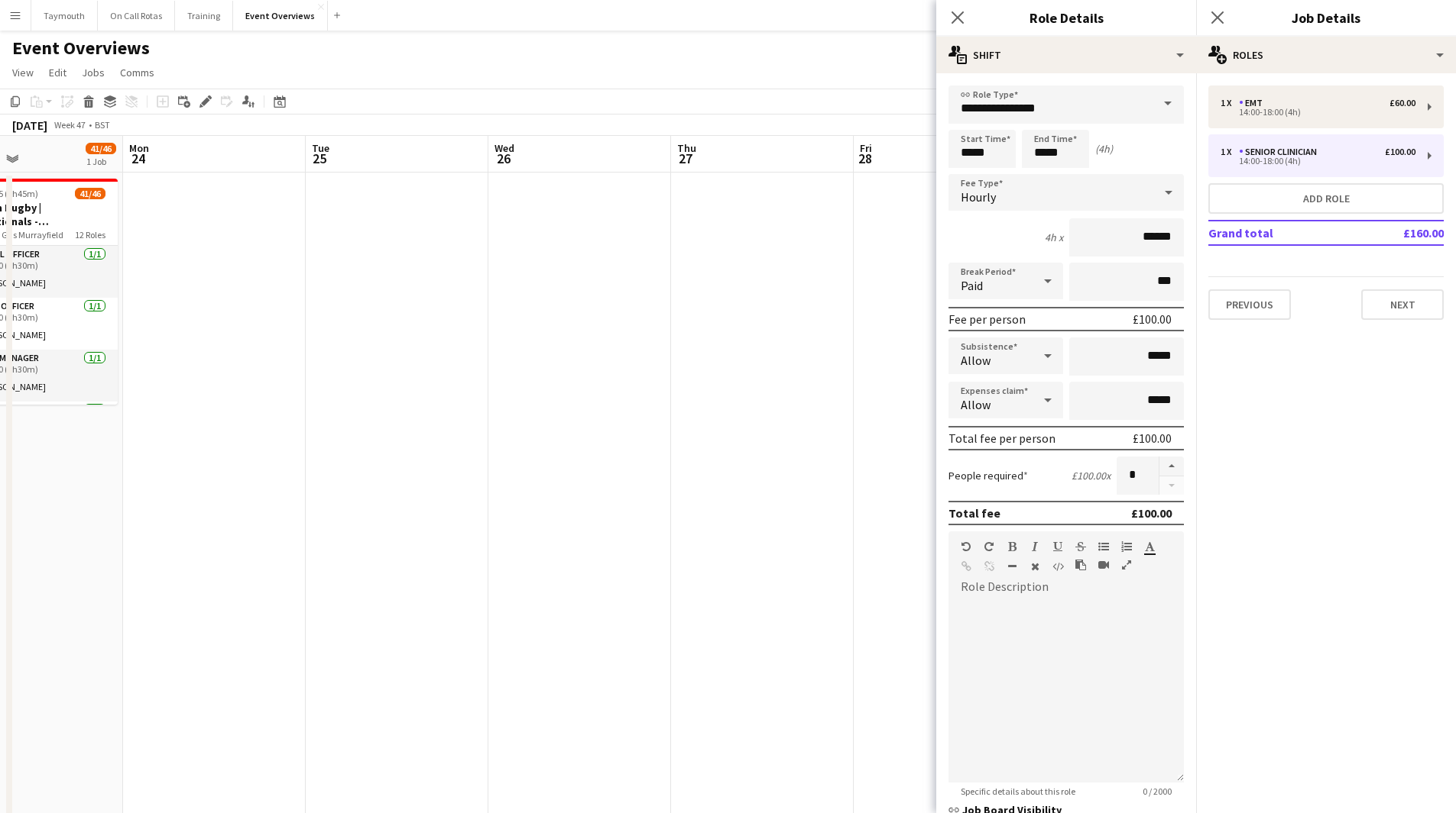
click at [221, 539] on app-calendar-viewport "Fri 21 Sat 22 9/9 4 Jobs Sun 23 41/46 1 Job Mon 24 Tue 25 Wed 26 Thu 27 Fri 28 …" at bounding box center [728, 770] width 1456 height 1269
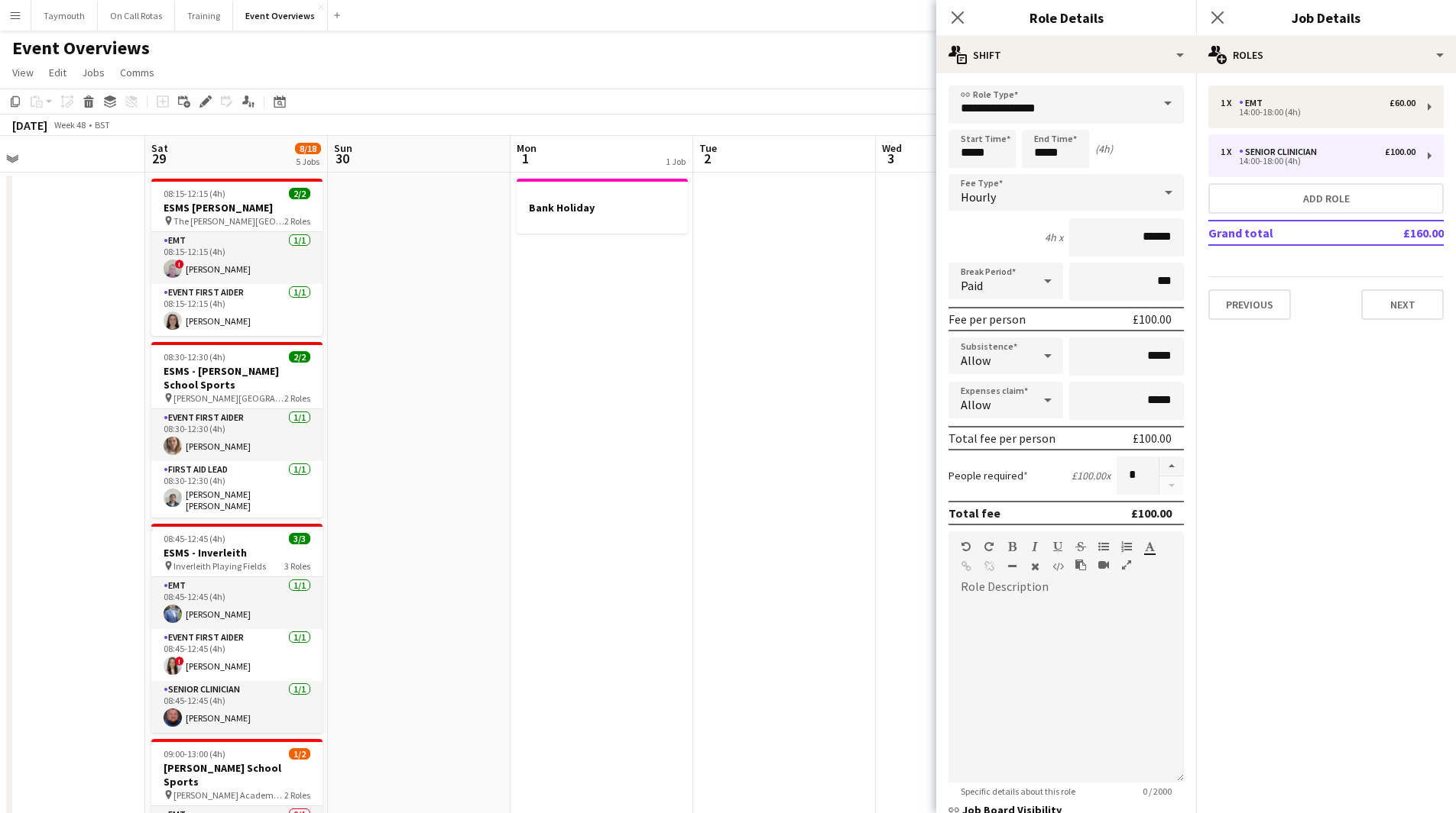
drag, startPoint x: 870, startPoint y: 427, endPoint x: -81, endPoint y: 580, distance: 963.2
click at [0, 580] on html "Menu Boards Boards Boards All jobs Status Workforce Workforce My Workforce Recr…" at bounding box center [728, 702] width 1456 height 1405
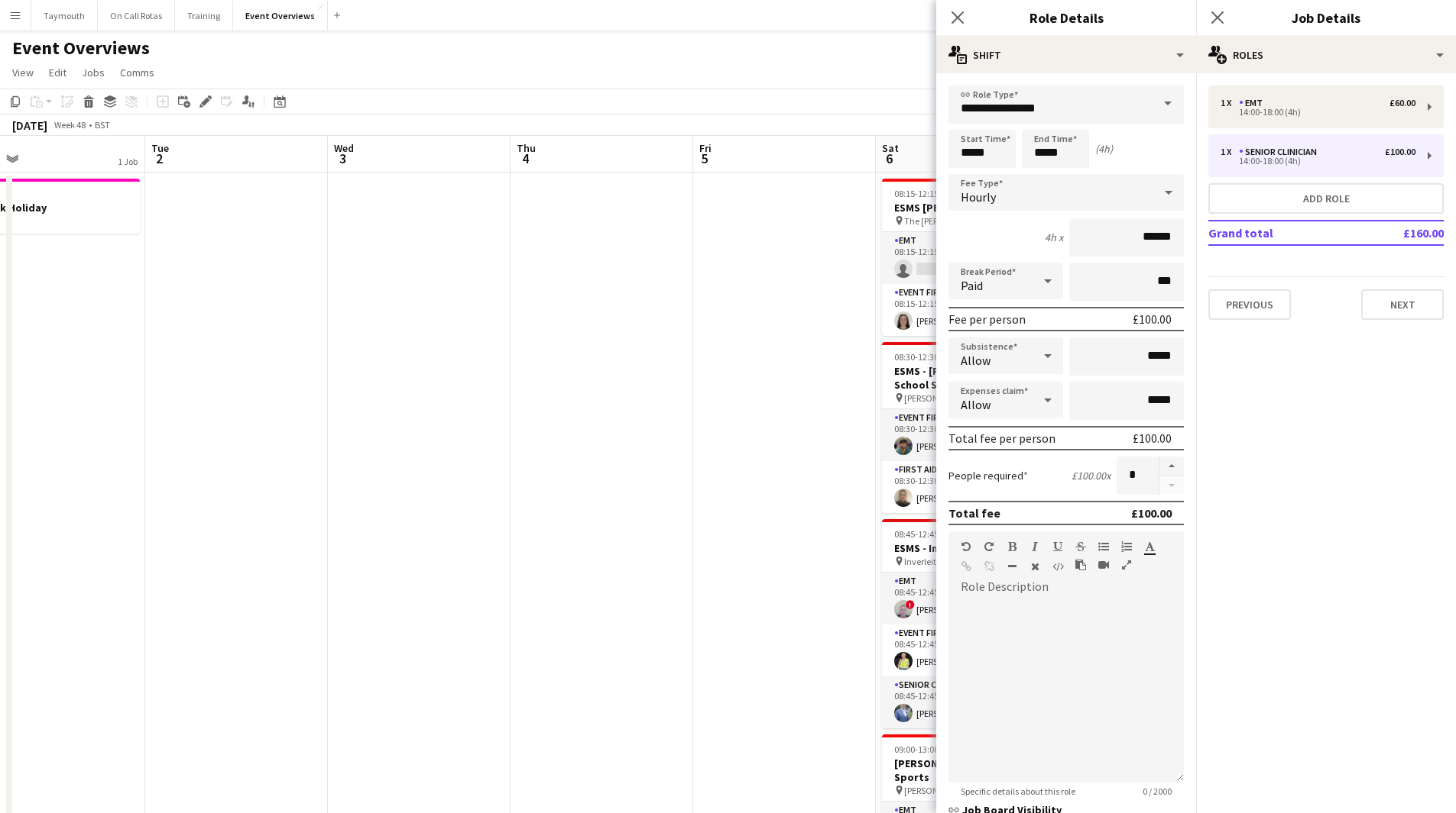
scroll to position [0, 597]
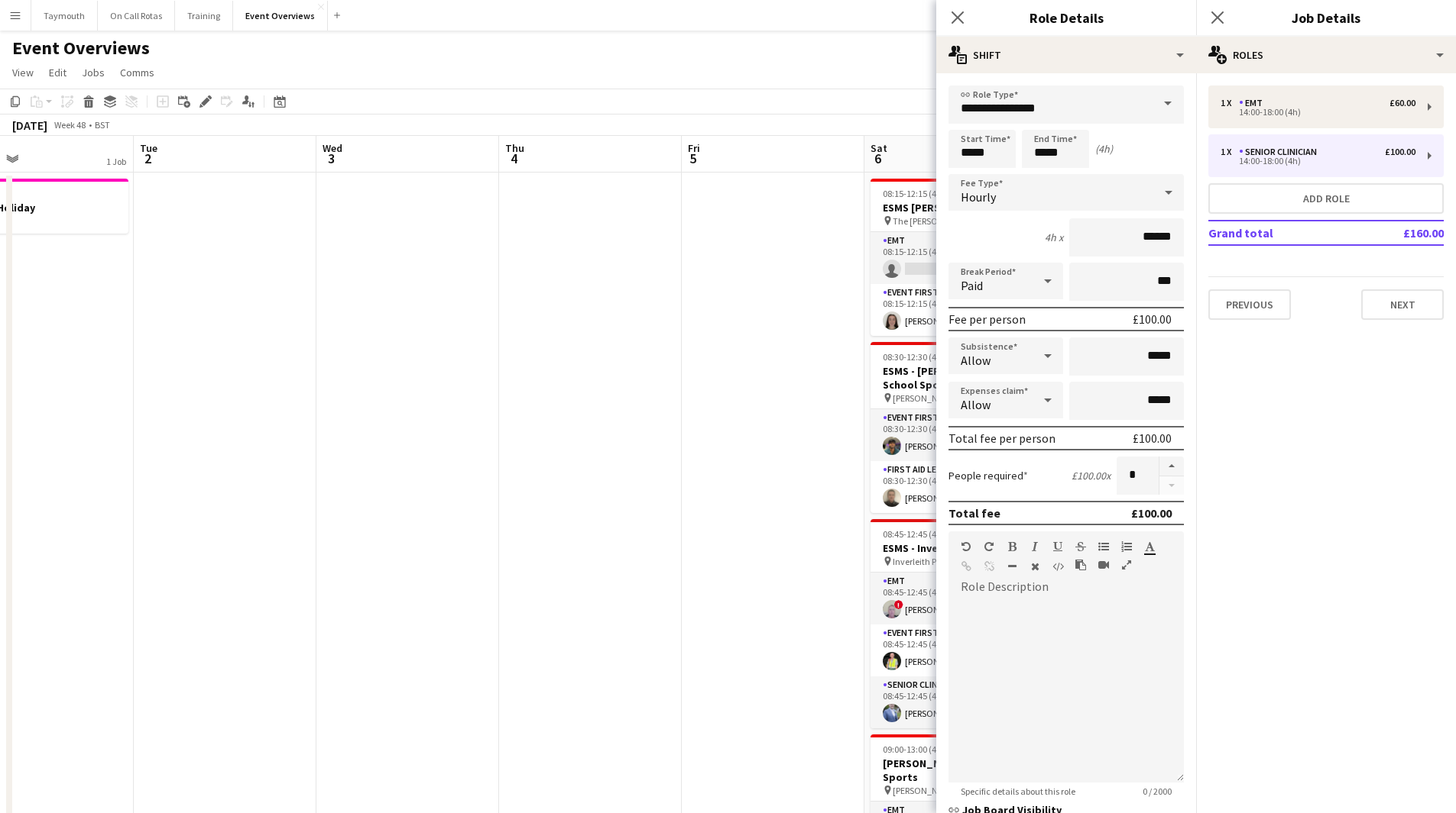
drag, startPoint x: 485, startPoint y: 494, endPoint x: 291, endPoint y: 534, distance: 198.1
click at [291, 534] on app-calendar-viewport "Fri 28 Sat 29 8/18 5 Jobs Sun 30 Mon 1 1 Job Tue 2 Wed 3 Thu 4 Fri 5 Sat 6 7/9 …" at bounding box center [728, 770] width 1456 height 1269
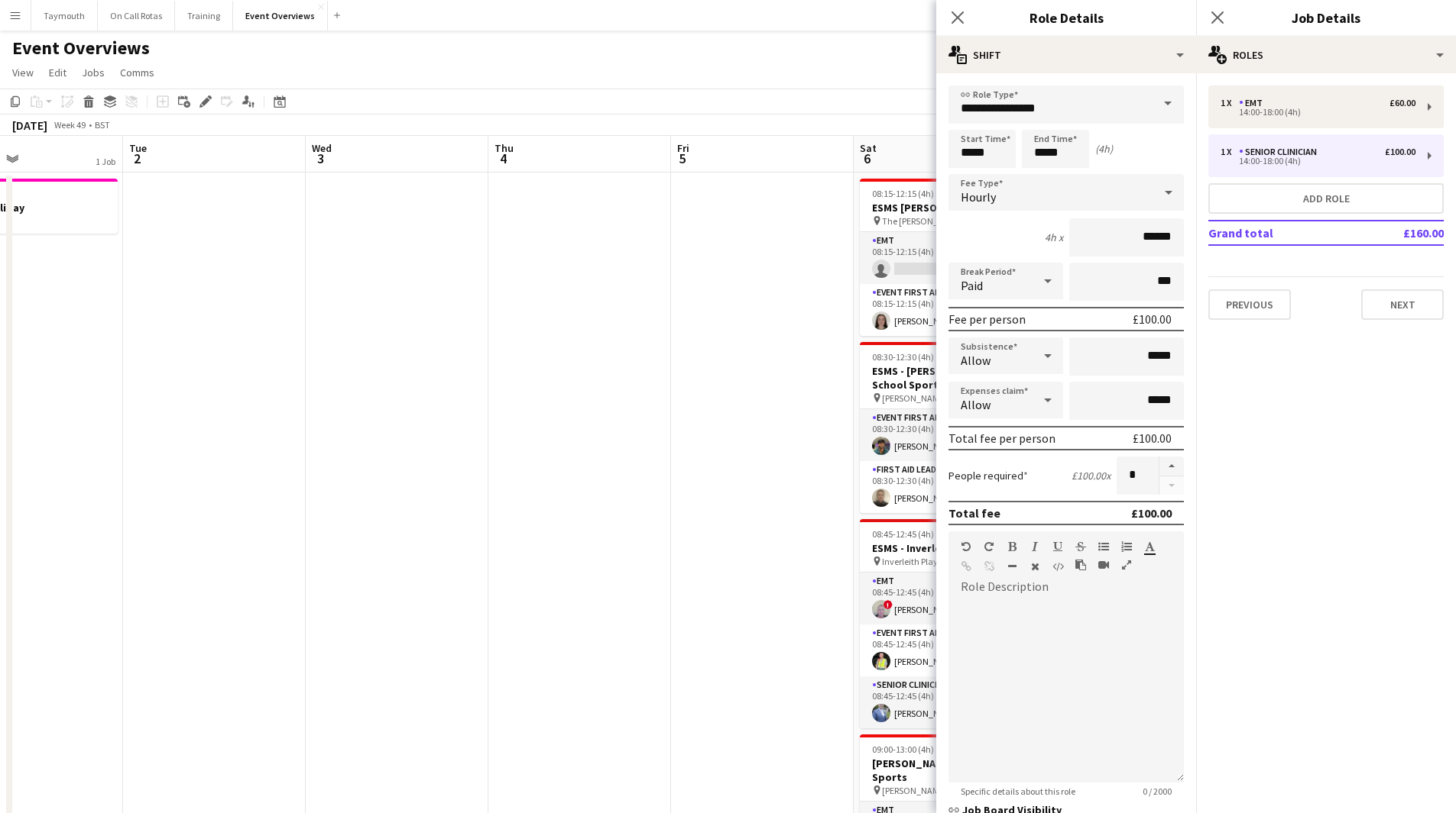
drag, startPoint x: 675, startPoint y: 438, endPoint x: 115, endPoint y: 585, distance: 579.0
click at [115, 585] on app-calendar-viewport "Fri 28 Sat 29 8/18 5 Jobs Sun 30 Mon 1 1 Job Tue 2 Wed 3 Thu 4 Fri 5 Sat 6 7/9 …" at bounding box center [728, 770] width 1456 height 1269
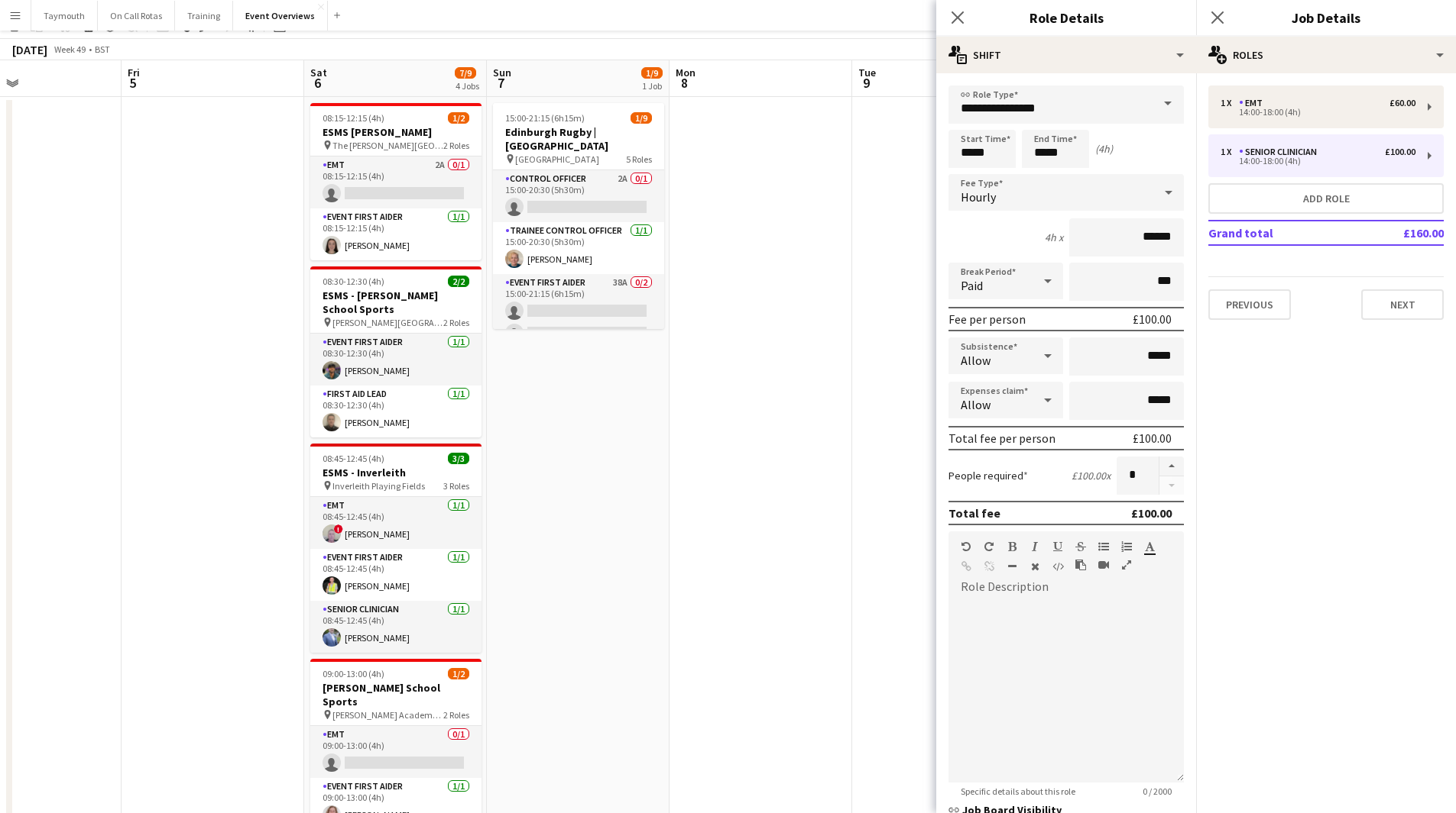
scroll to position [0, 0]
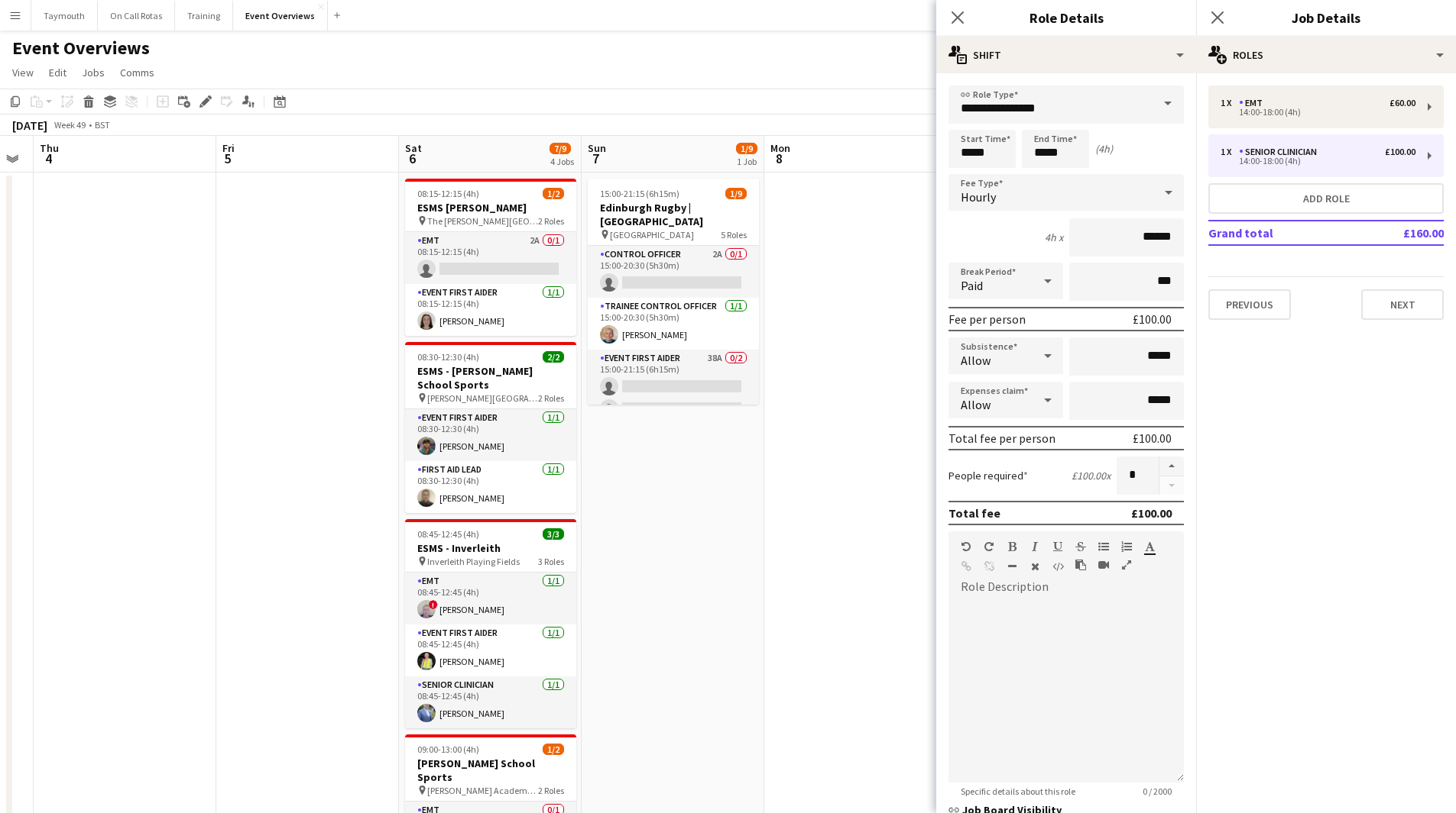
drag, startPoint x: 721, startPoint y: 529, endPoint x: 84, endPoint y: 555, distance: 637.5
click at [84, 555] on app-calendar-viewport "Mon 1 1 Job Tue 2 Wed 3 Thu 4 Fri 5 Sat 6 7/9 4 Jobs Sun 7 1/9 1 Job Mon 8 Tue …" at bounding box center [728, 770] width 1456 height 1269
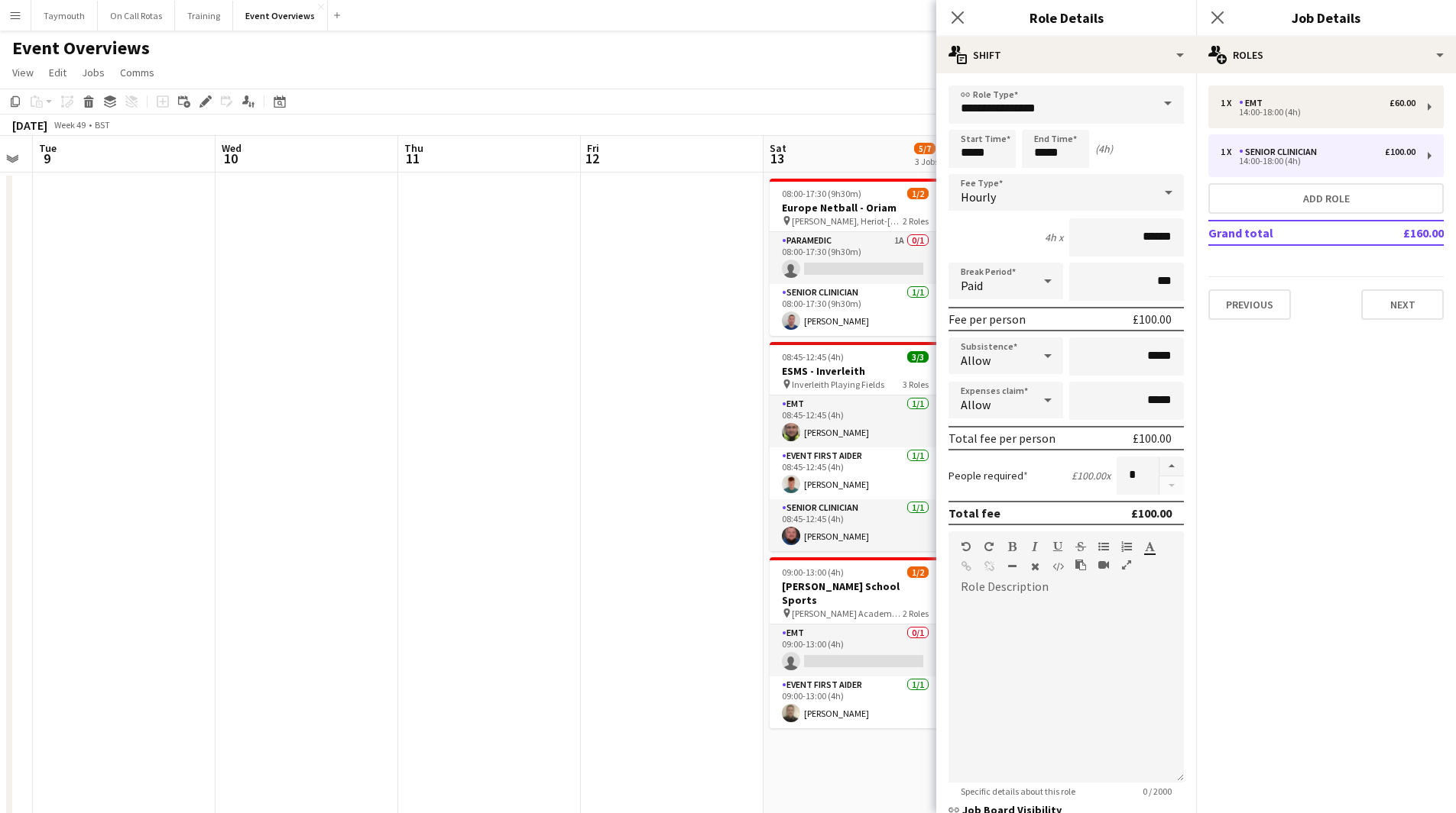
drag, startPoint x: 270, startPoint y: 535, endPoint x: 119, endPoint y: 552, distance: 152.0
click at [119, 552] on app-calendar-viewport "Sat 6 7/9 4 Jobs Sun 7 1/9 1 Job Mon 8 Tue 9 Wed 10 Thu 11 Fri 12 Sat 13 5/7 3 …" at bounding box center [728, 770] width 1456 height 1269
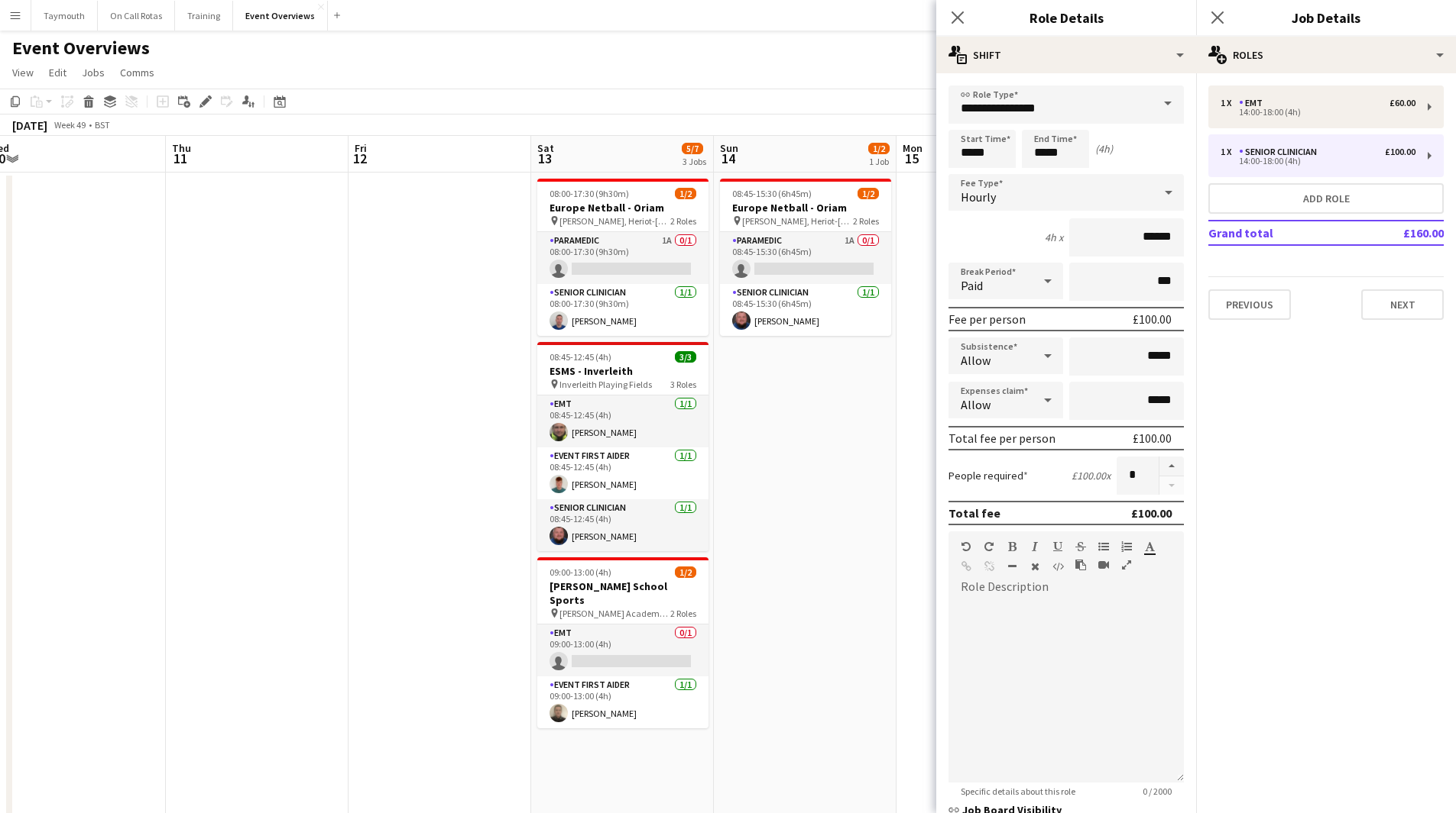
scroll to position [0, 529]
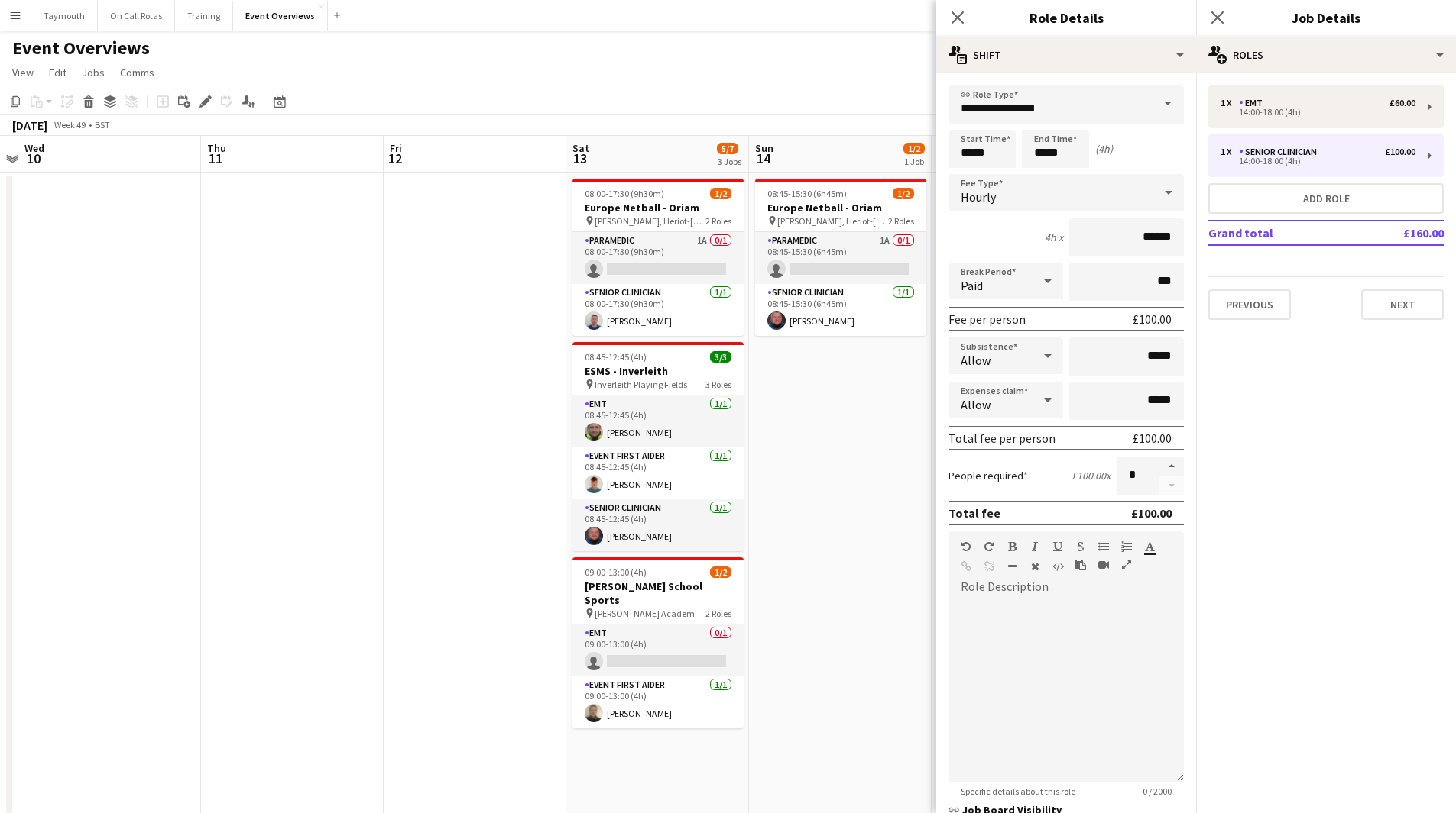
drag, startPoint x: 302, startPoint y: 524, endPoint x: 155, endPoint y: 552, distance: 149.6
click at [155, 552] on app-calendar-viewport "Sun 7 1/9 1 Job Mon 8 Tue 9 Wed 10 Thu 11 Fri 12 Sat 13 5/7 3 Jobs Sun 14 1/2 1…" at bounding box center [728, 770] width 1456 height 1269
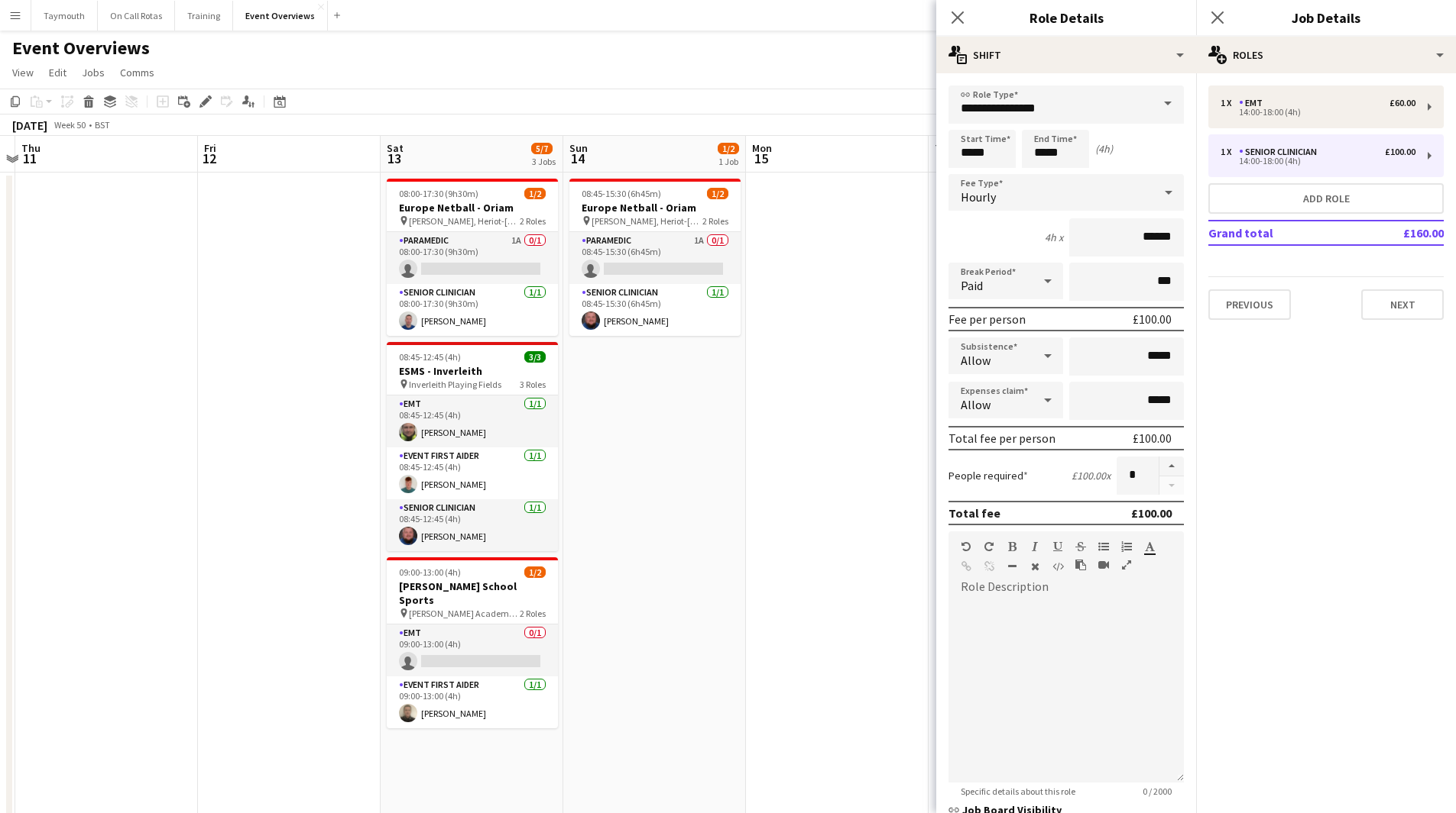
drag, startPoint x: 800, startPoint y: 503, endPoint x: 58, endPoint y: 511, distance: 742.0
click at [58, 511] on app-calendar-viewport "Mon 8 Tue 9 Wed 10 Thu 11 Fri 12 Sat 13 5/7 3 Jobs Sun 14 1/2 1 Job Mon 15 Tue …" at bounding box center [728, 770] width 1456 height 1269
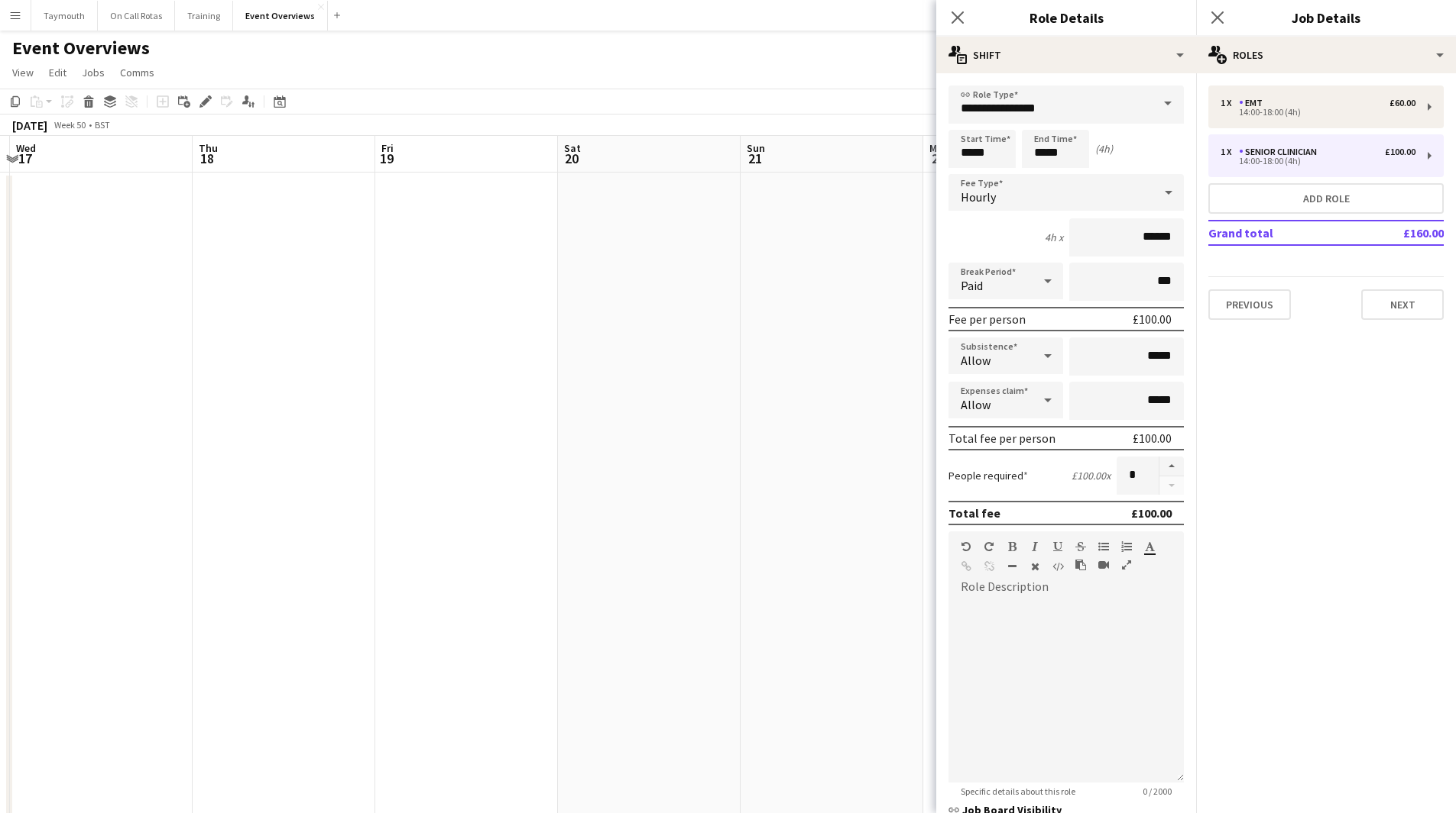
drag, startPoint x: 210, startPoint y: 563, endPoint x: -65, endPoint y: 589, distance: 276.2
click at [0, 589] on html "Menu Boards Boards Boards All jobs Status Workforce Workforce My Workforce Recr…" at bounding box center [728, 702] width 1456 height 1405
click at [0, 628] on html "Menu Boards Boards Boards All jobs Status Workforce Workforce My Workforce Recr…" at bounding box center [728, 702] width 1456 height 1405
drag, startPoint x: 431, startPoint y: 561, endPoint x: 19, endPoint y: 592, distance: 413.2
click at [21, 592] on app-calendar-viewport "Mon 15 Tue 16 Wed 17 Thu 18 Fri 19 Sat 20 Sun 21 Mon 22 Tue 23 Wed 24 Thu 25 1 …" at bounding box center [728, 770] width 1456 height 1269
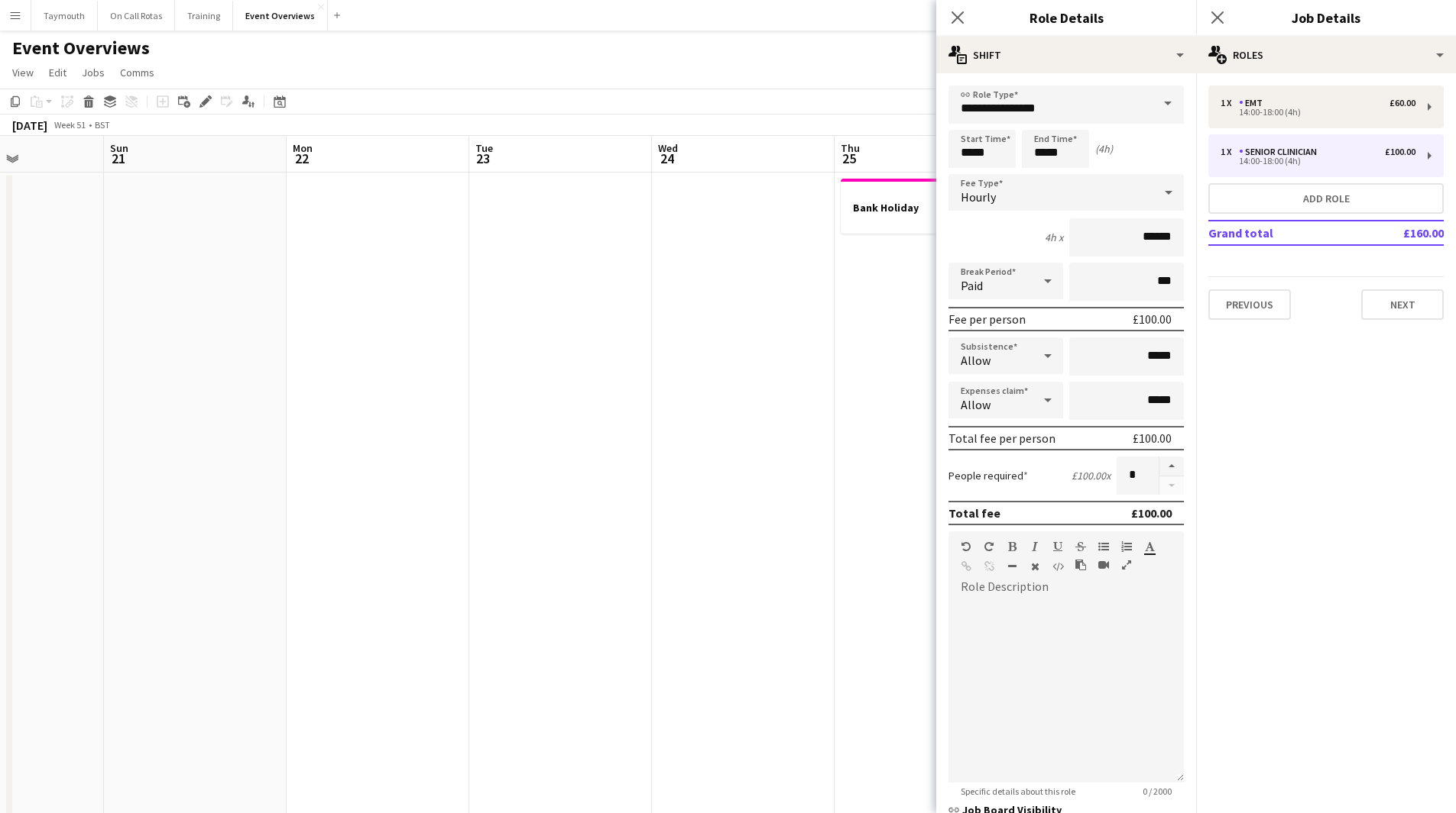
scroll to position [0, 556]
drag, startPoint x: 363, startPoint y: 536, endPoint x: -271, endPoint y: 543, distance: 634.0
click at [0, 543] on html "Menu Boards Boards Boards All jobs Status Workforce Workforce My Workforce Recr…" at bounding box center [728, 702] width 1456 height 1405
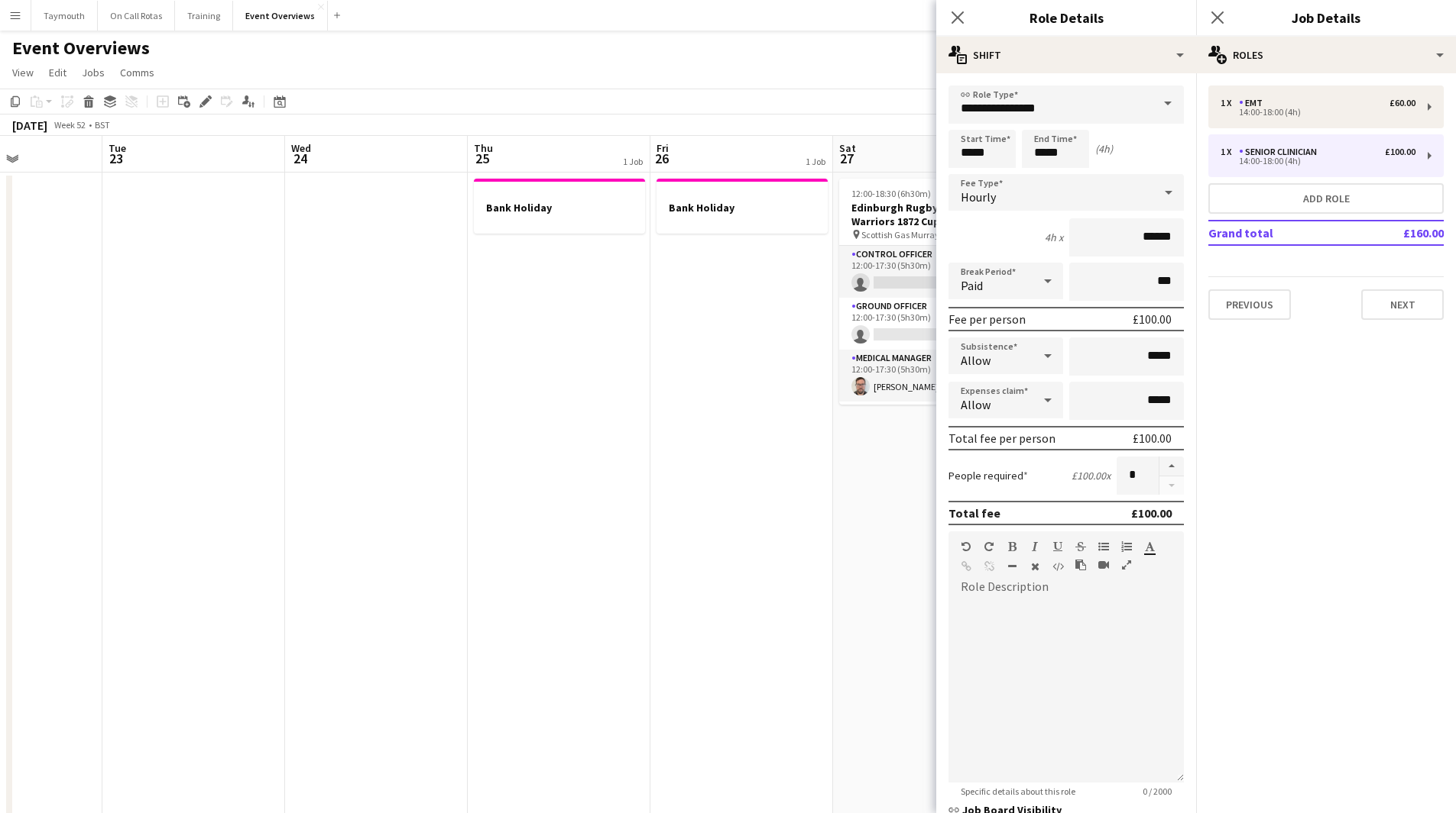
drag, startPoint x: 930, startPoint y: 491, endPoint x: 407, endPoint y: 493, distance: 523.0
click at [407, 493] on app-calendar-viewport "Sat 20 Sun 21 Mon 22 Tue 23 Wed 24 Thu 25 1 Job Fri 26 1 Job Sat 27 1/32 1 Job …" at bounding box center [728, 770] width 1456 height 1269
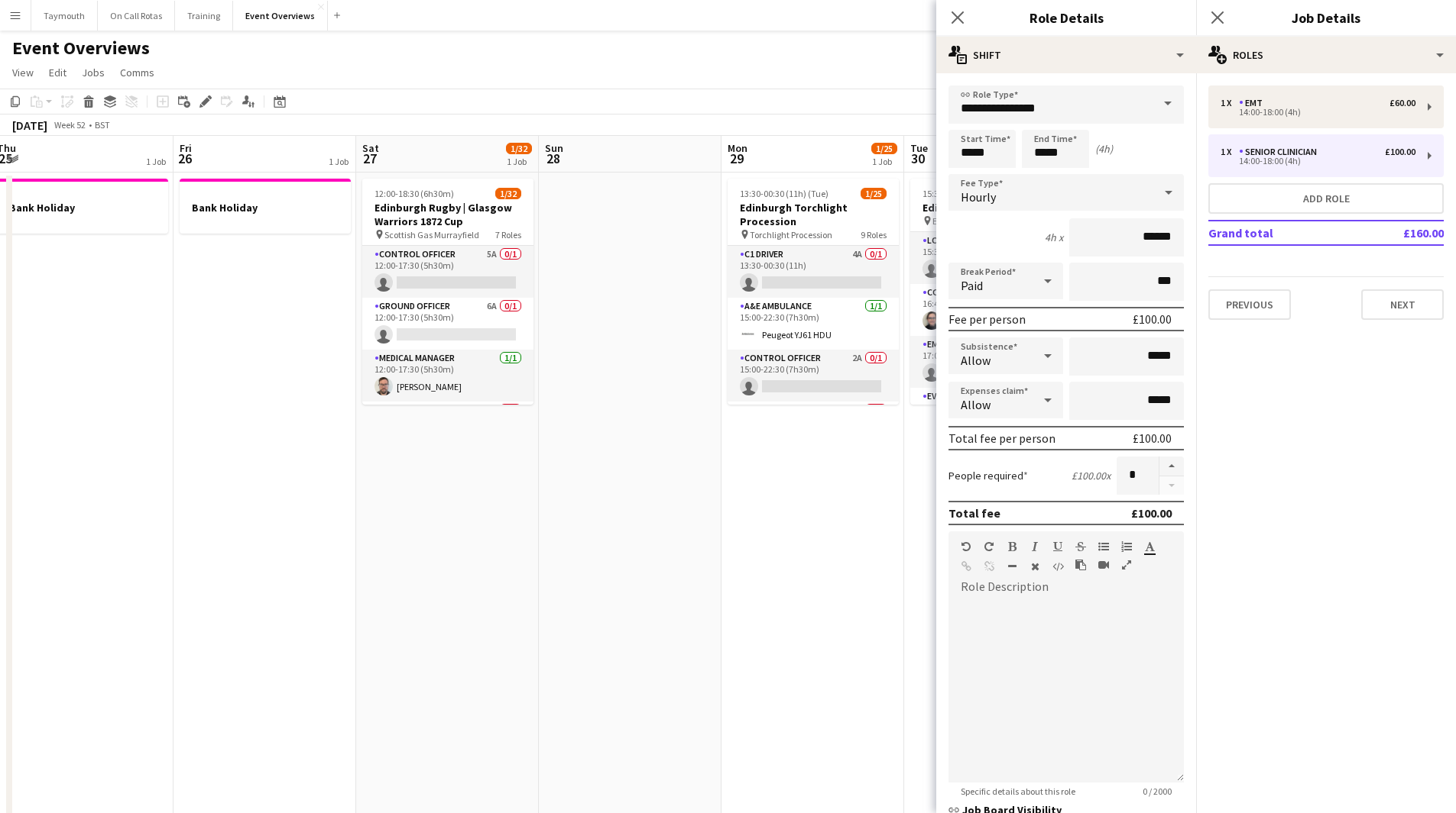
drag, startPoint x: 527, startPoint y: 485, endPoint x: 318, endPoint y: 526, distance: 213.0
click at [318, 526] on app-calendar-viewport "Mon 22 Tue 23 Wed 24 Thu 25 1 Job Fri 26 1 Job Sat 27 1/32 1 Job Sun 28 Mon 29 …" at bounding box center [728, 770] width 1456 height 1269
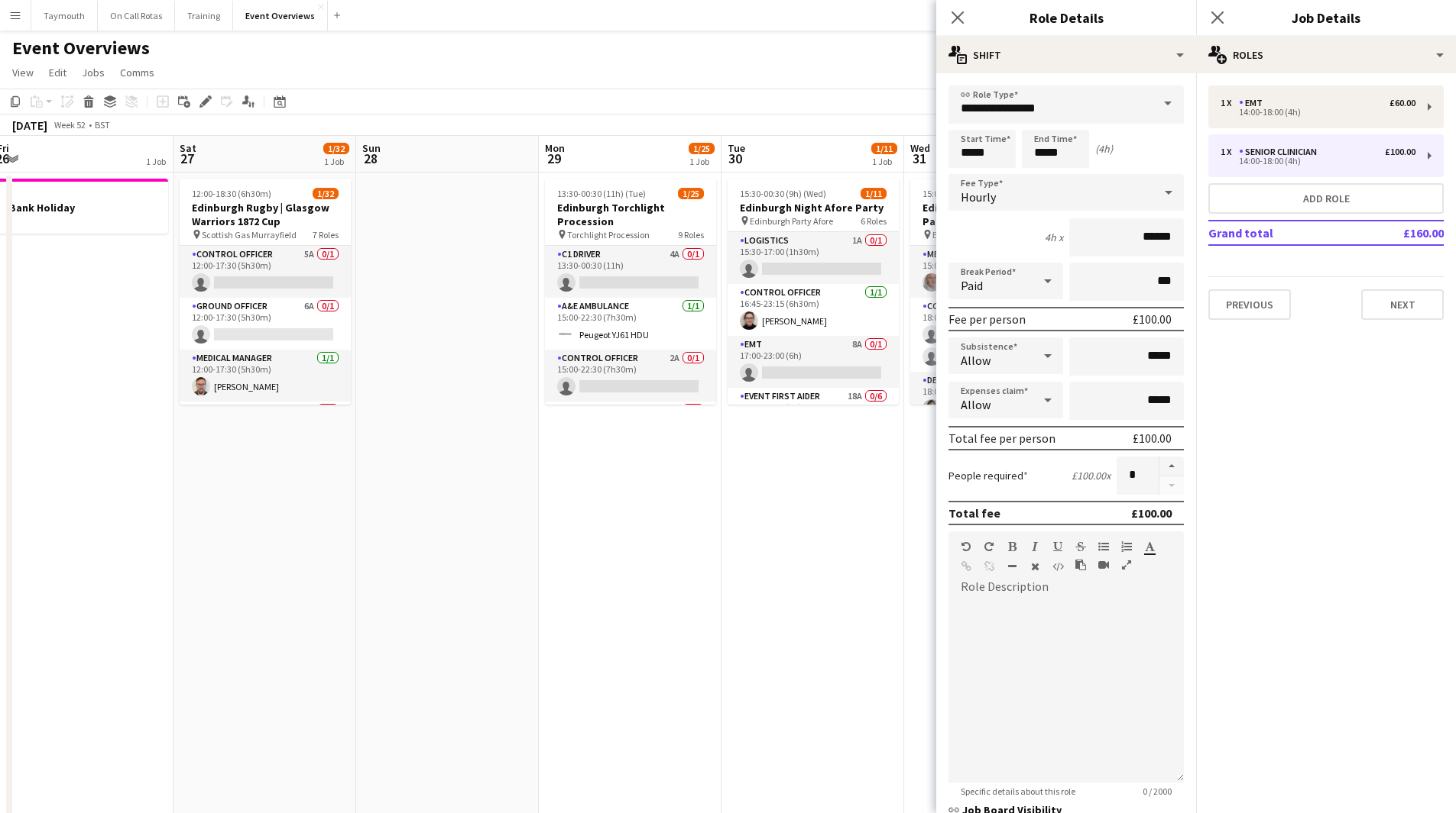
drag, startPoint x: 648, startPoint y: 508, endPoint x: 225, endPoint y: 580, distance: 429.1
click at [225, 580] on app-calendar-viewport "Tue 23 Wed 24 Thu 25 1 Job Fri 26 1 Job Sat 27 1/32 1 Job Sun 28 Mon 29 1/25 1 …" at bounding box center [728, 770] width 1456 height 1269
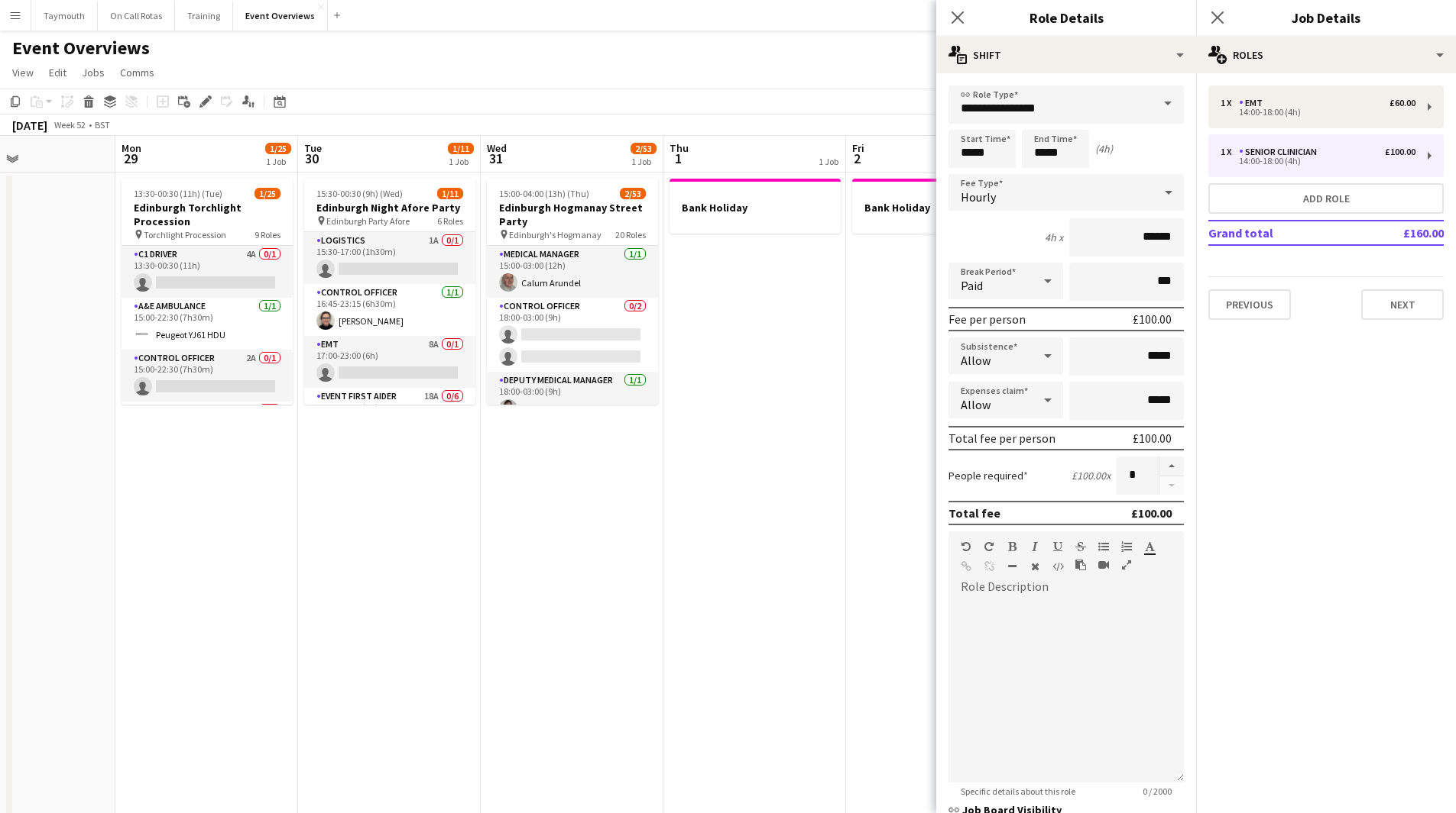
drag, startPoint x: 224, startPoint y: 581, endPoint x: 931, endPoint y: 570, distance: 707.1
click at [905, 562] on app-calendar-viewport "Fri 26 1 Job Sat 27 1/32 1 Job Sun 28 Mon 29 1/25 1 Job Tue 30 1/11 1 Job Wed 3…" at bounding box center [728, 770] width 1456 height 1269
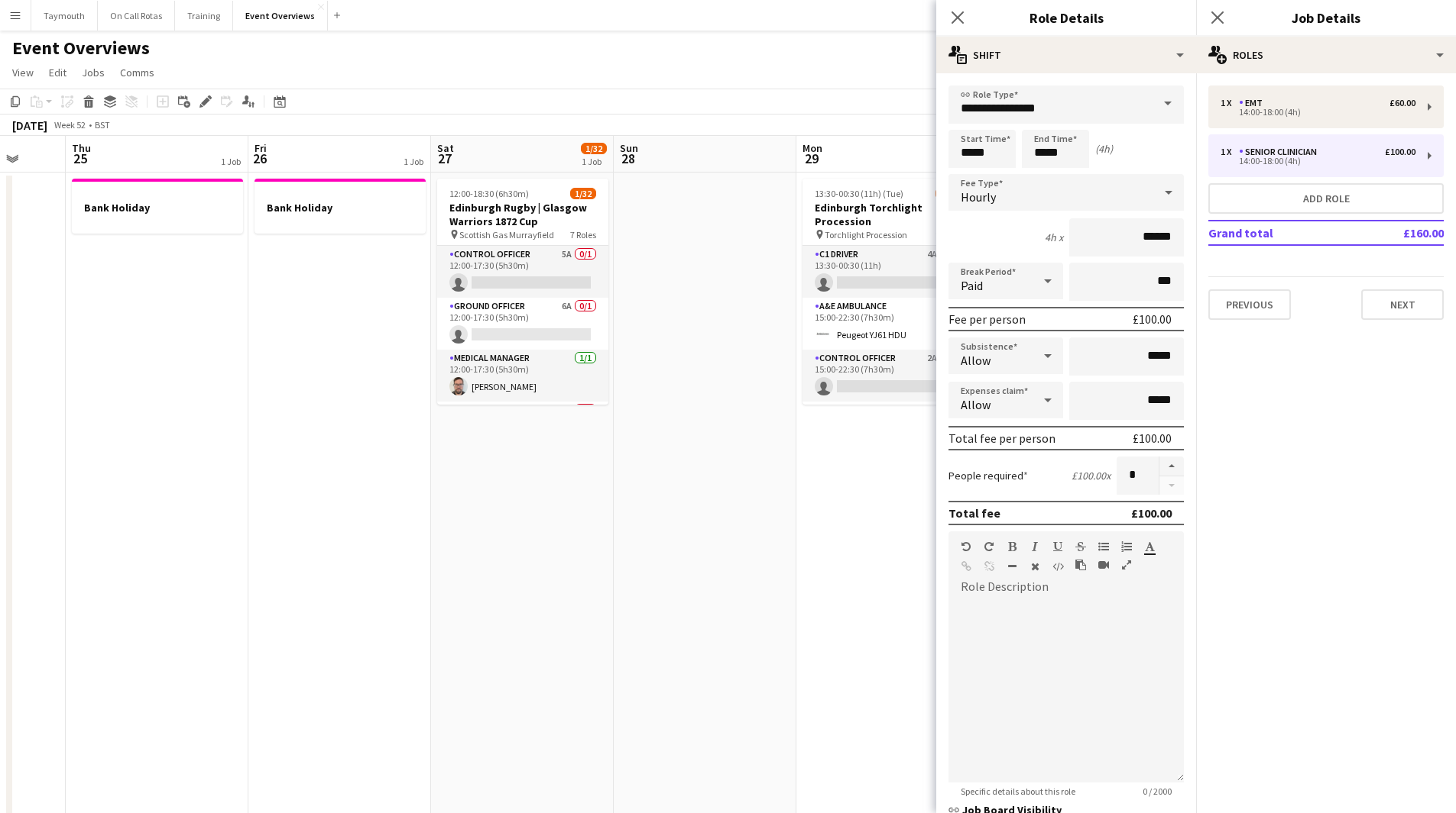
drag, startPoint x: 224, startPoint y: 633, endPoint x: 1154, endPoint y: 591, distance: 930.9
click at [1019, 589] on body "Menu Boards Boards Boards All jobs Status Workforce Workforce My Workforce Recr…" at bounding box center [728, 702] width 1456 height 1405
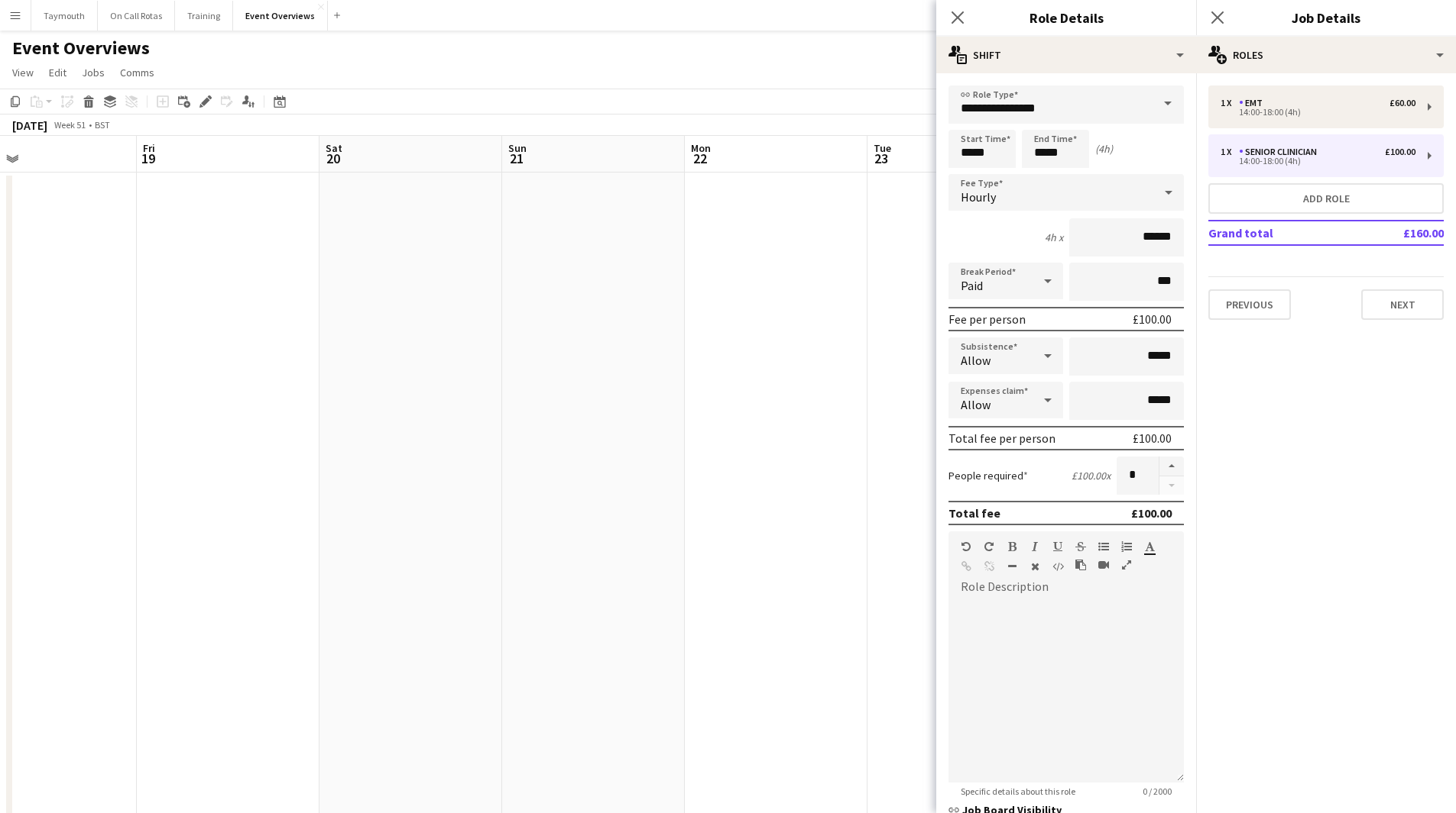
drag, startPoint x: 860, startPoint y: 599, endPoint x: 682, endPoint y: 629, distance: 180.5
click at [1100, 595] on body "Menu Boards Boards Boards All jobs Status Workforce Workforce My Workforce Recr…" at bounding box center [728, 702] width 1456 height 1405
drag, startPoint x: 321, startPoint y: 610, endPoint x: 1062, endPoint y: 600, distance: 741.1
click at [1059, 600] on body "Menu Boards Boards Boards All jobs Status Workforce Workforce My Workforce Recr…" at bounding box center [728, 702] width 1456 height 1405
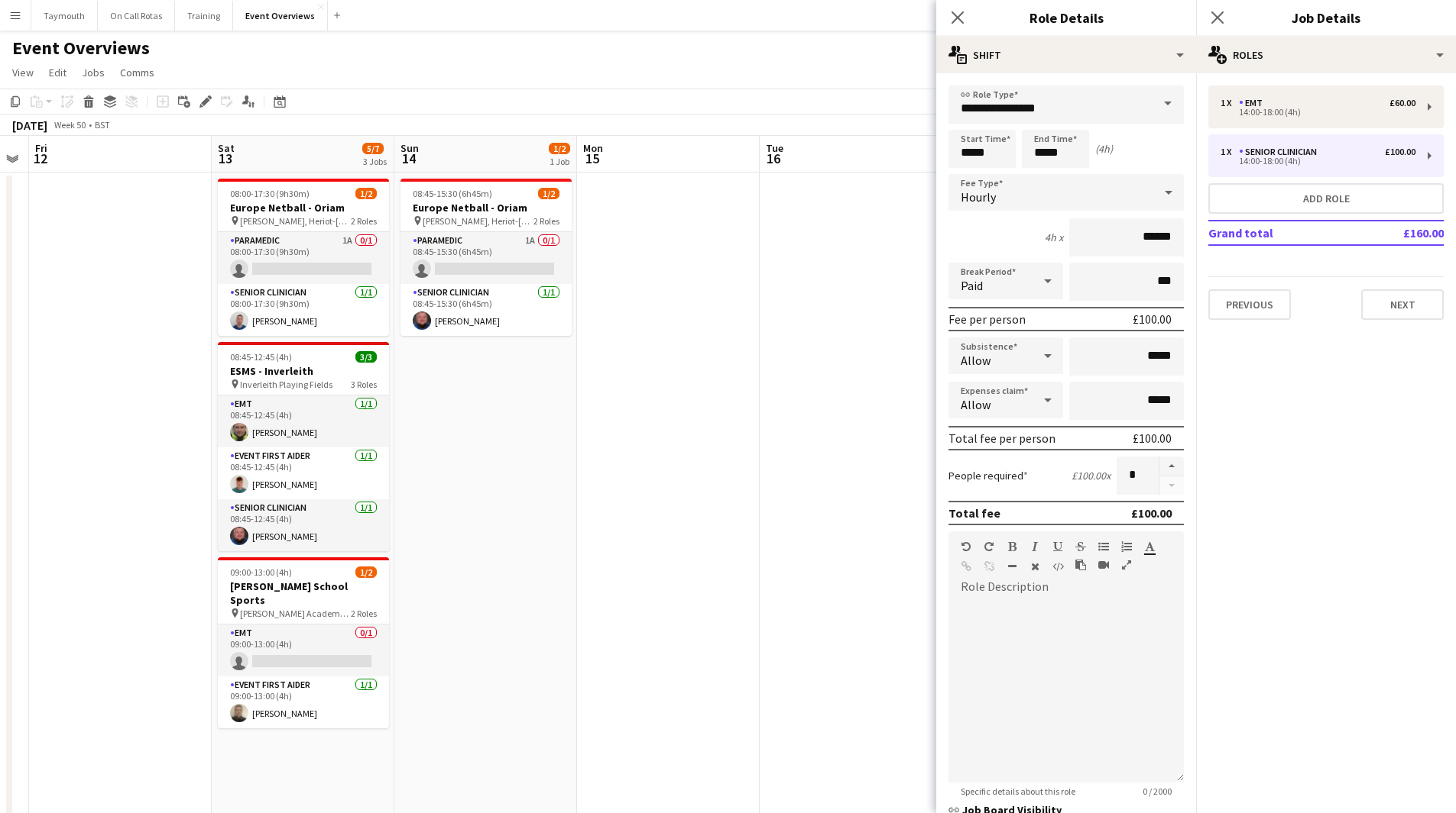
drag, startPoint x: 762, startPoint y: 602, endPoint x: 923, endPoint y: 598, distance: 161.0
click at [918, 598] on app-calendar-viewport "Wed 10 Thu 11 Fri 12 Sat 13 5/7 3 Jobs Sun 14 1/2 1 Job Mon 15 Tue 16 Wed 17 Th…" at bounding box center [728, 770] width 1456 height 1269
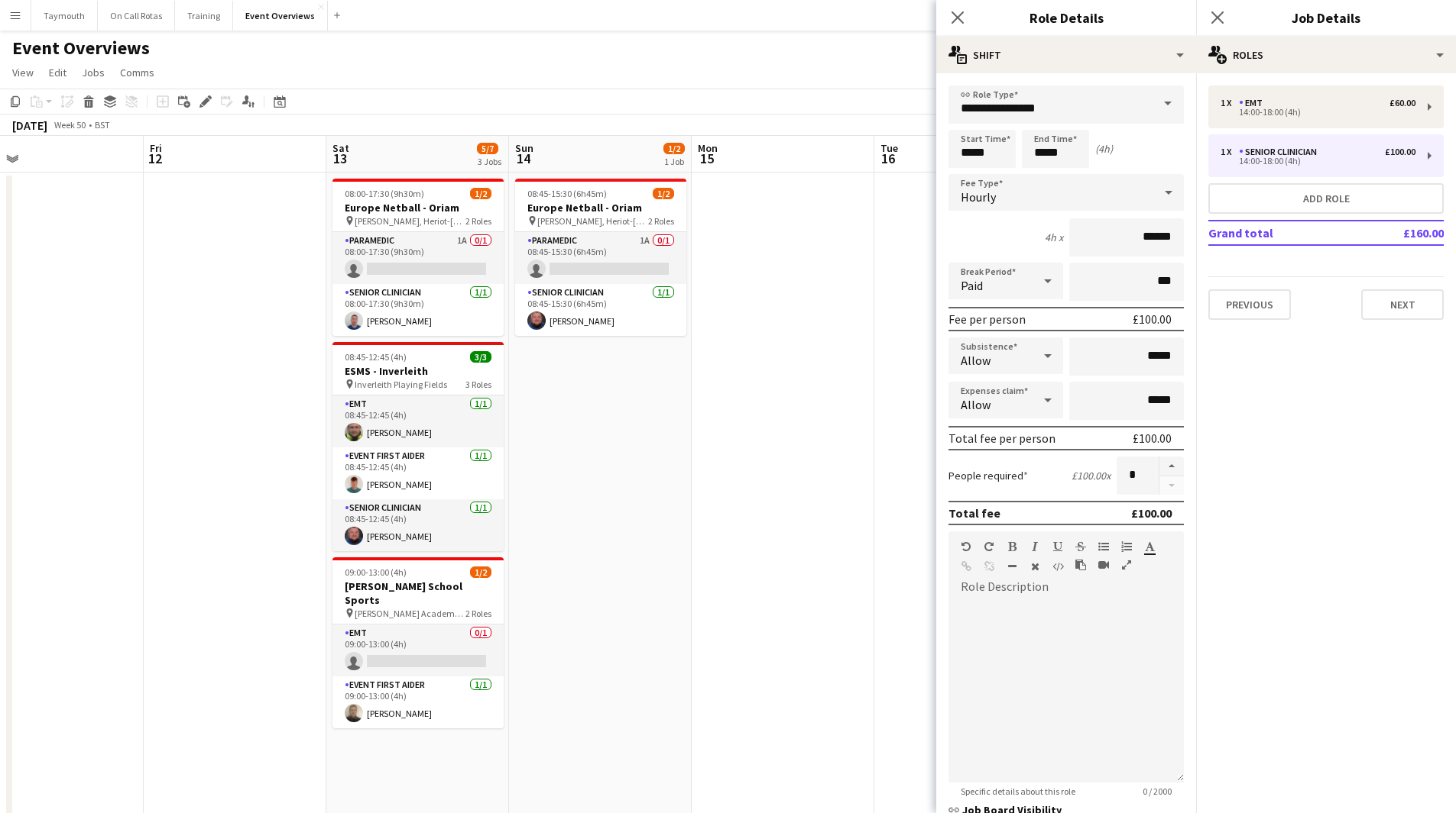
drag, startPoint x: 792, startPoint y: 594, endPoint x: 815, endPoint y: 610, distance: 28.0
click at [908, 592] on app-calendar-viewport "Tue 9 Wed 10 Thu 11 Fri 12 Sat 13 5/7 3 Jobs Sun 14 1/2 1 Job Mon 15 Tue 16 Wed…" at bounding box center [728, 770] width 1456 height 1269
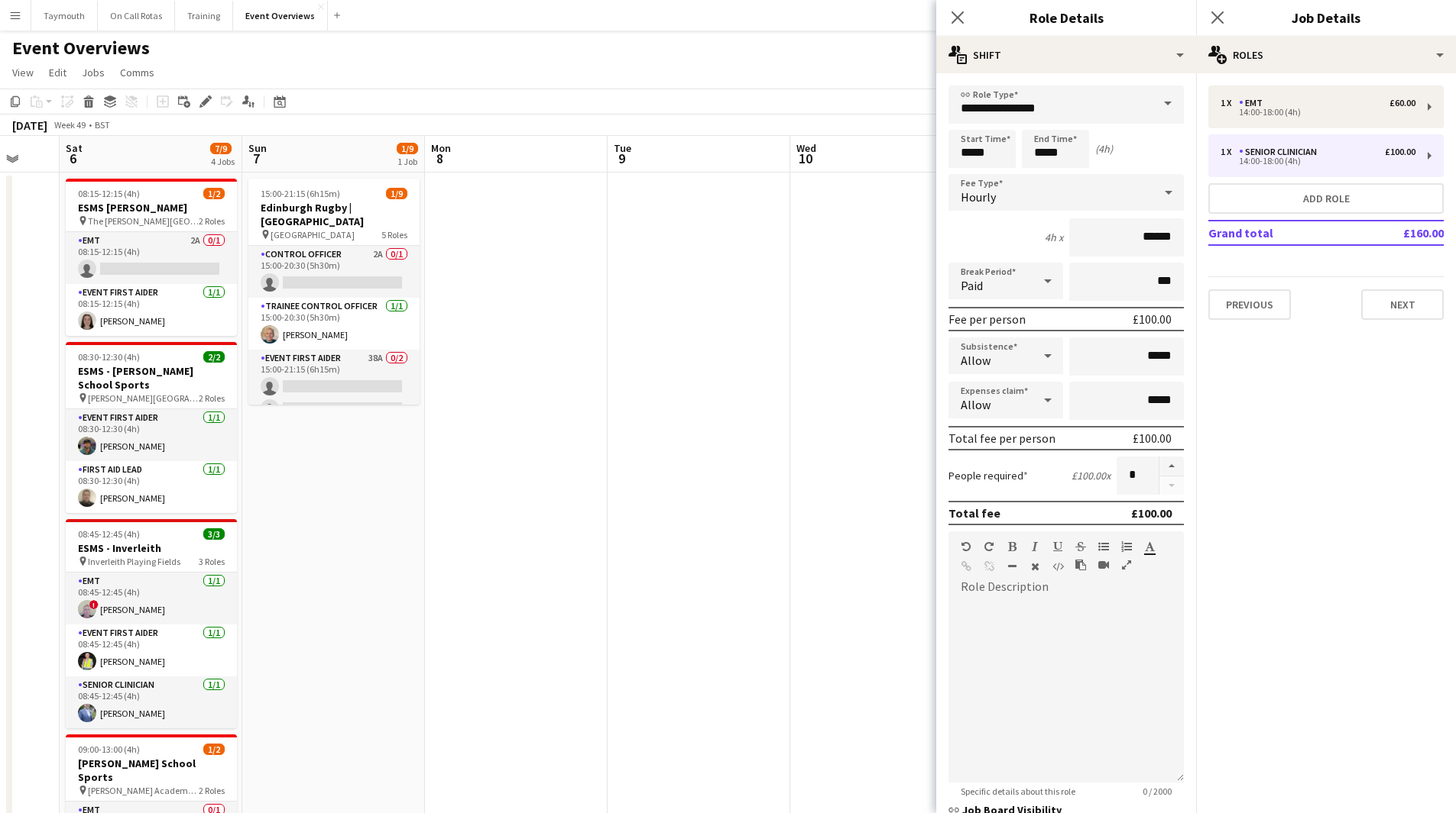
drag, startPoint x: 618, startPoint y: 584, endPoint x: 984, endPoint y: 578, distance: 366.0
click at [1094, 550] on body "Menu Boards Boards Boards All jobs Status Workforce Workforce My Workforce Recr…" at bounding box center [728, 702] width 1456 height 1405
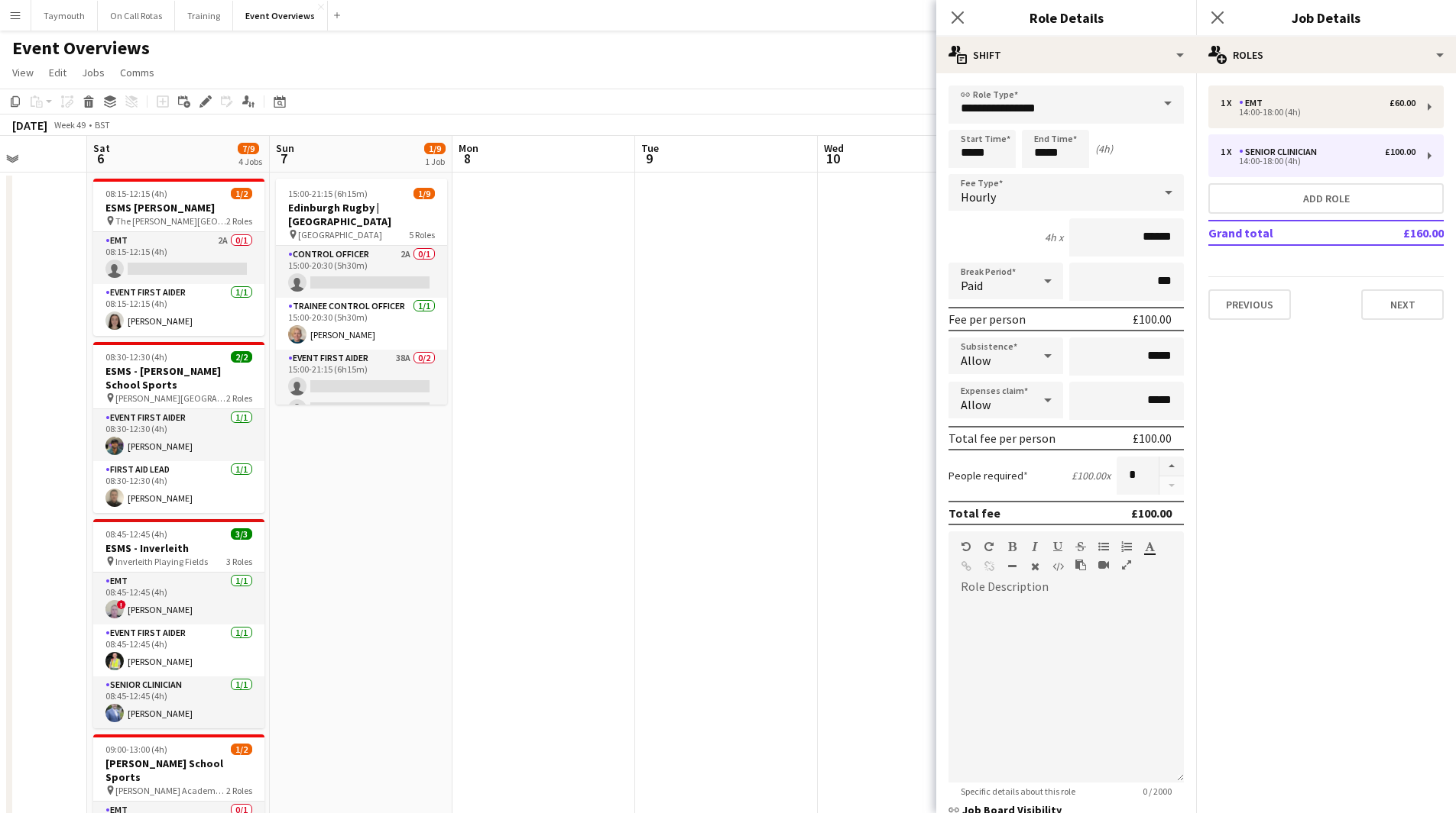
drag, startPoint x: 126, startPoint y: 557, endPoint x: 781, endPoint y: 529, distance: 655.6
click at [769, 529] on app-calendar-viewport "Wed 3 Thu 4 Fri 5 Sat 6 7/9 4 Jobs Sun 7 1/9 1 Job Mon 8 Tue 9 Wed 10 Thu 11 Fr…" at bounding box center [728, 770] width 1456 height 1269
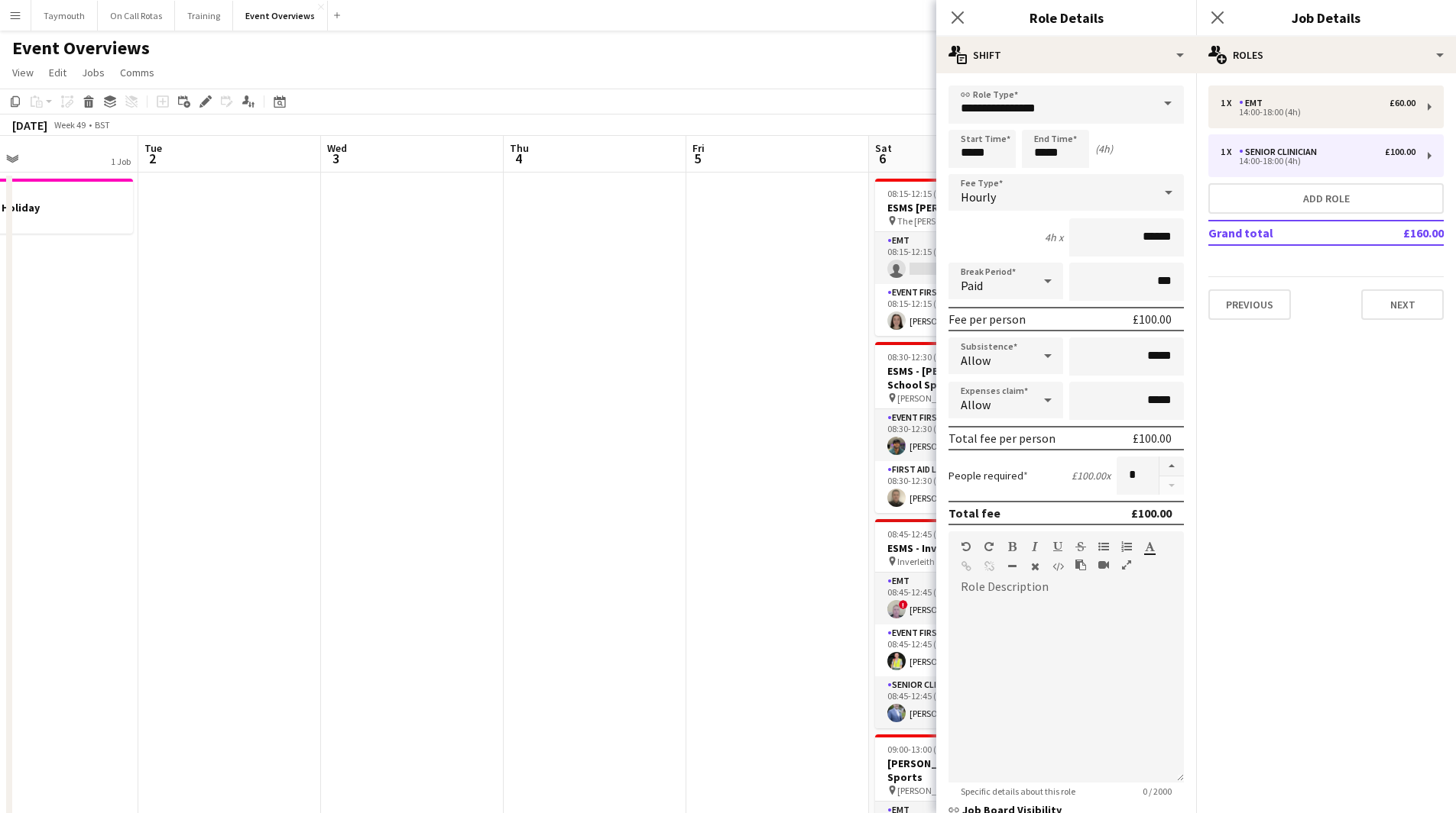
drag, startPoint x: 300, startPoint y: 606, endPoint x: 646, endPoint y: 601, distance: 346.0
click at [534, 601] on app-calendar-viewport "Sat 29 8/18 5 Jobs Sun 30 Mon 1 1 Job Tue 2 Wed 3 Thu 4 Fri 5 Sat 6 7/9 4 Jobs …" at bounding box center [728, 770] width 1456 height 1269
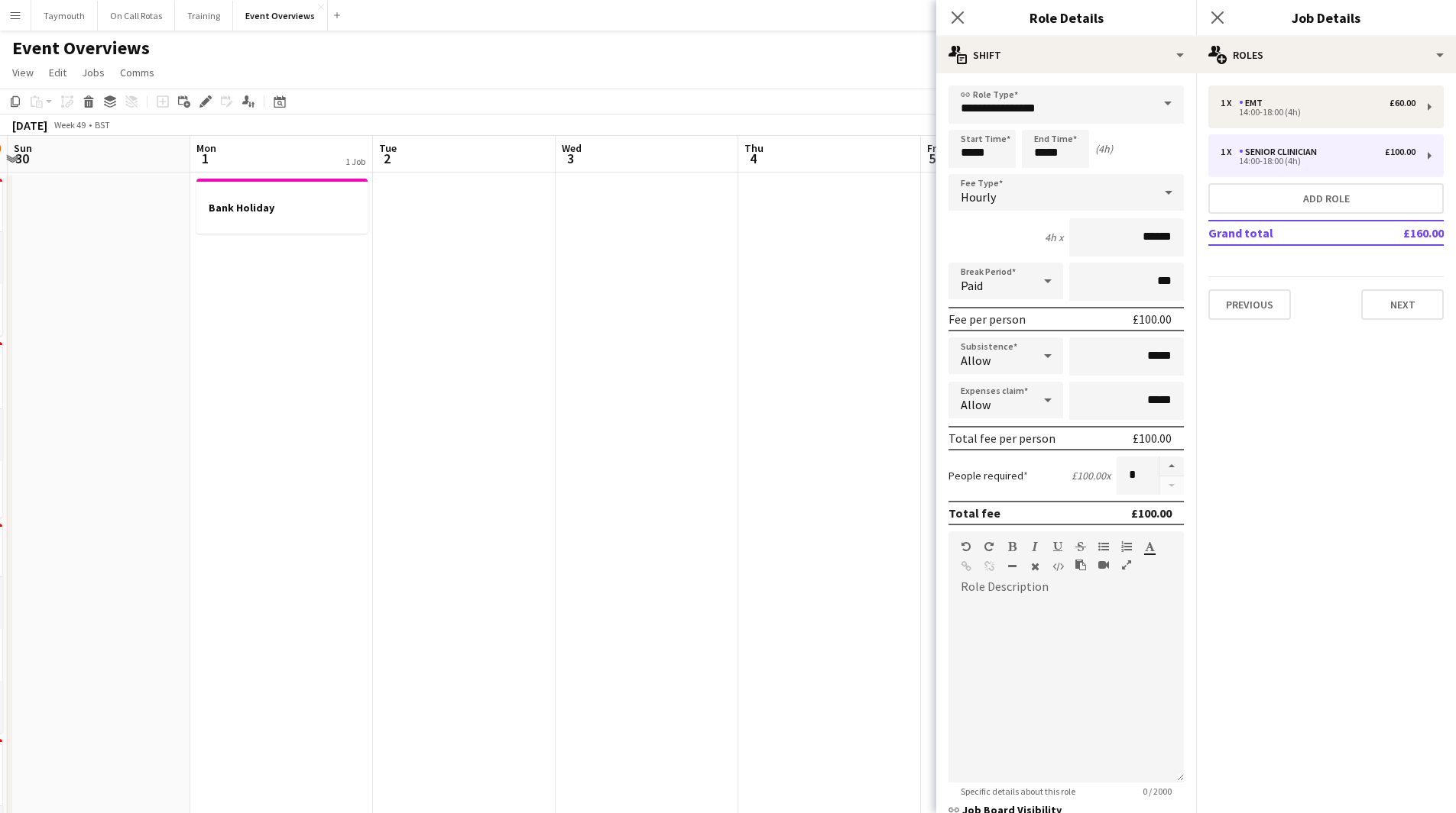
drag
click at [786, 654] on app-calendar-viewport "Fri 28 Sat 29 8/18 5 Jobs Sun 30 Mon 1 1 Job Tue 2 Wed 3 Thu 4 Fri 5 Sat 6 7/9 …" at bounding box center [728, 770] width 1456 height 1269
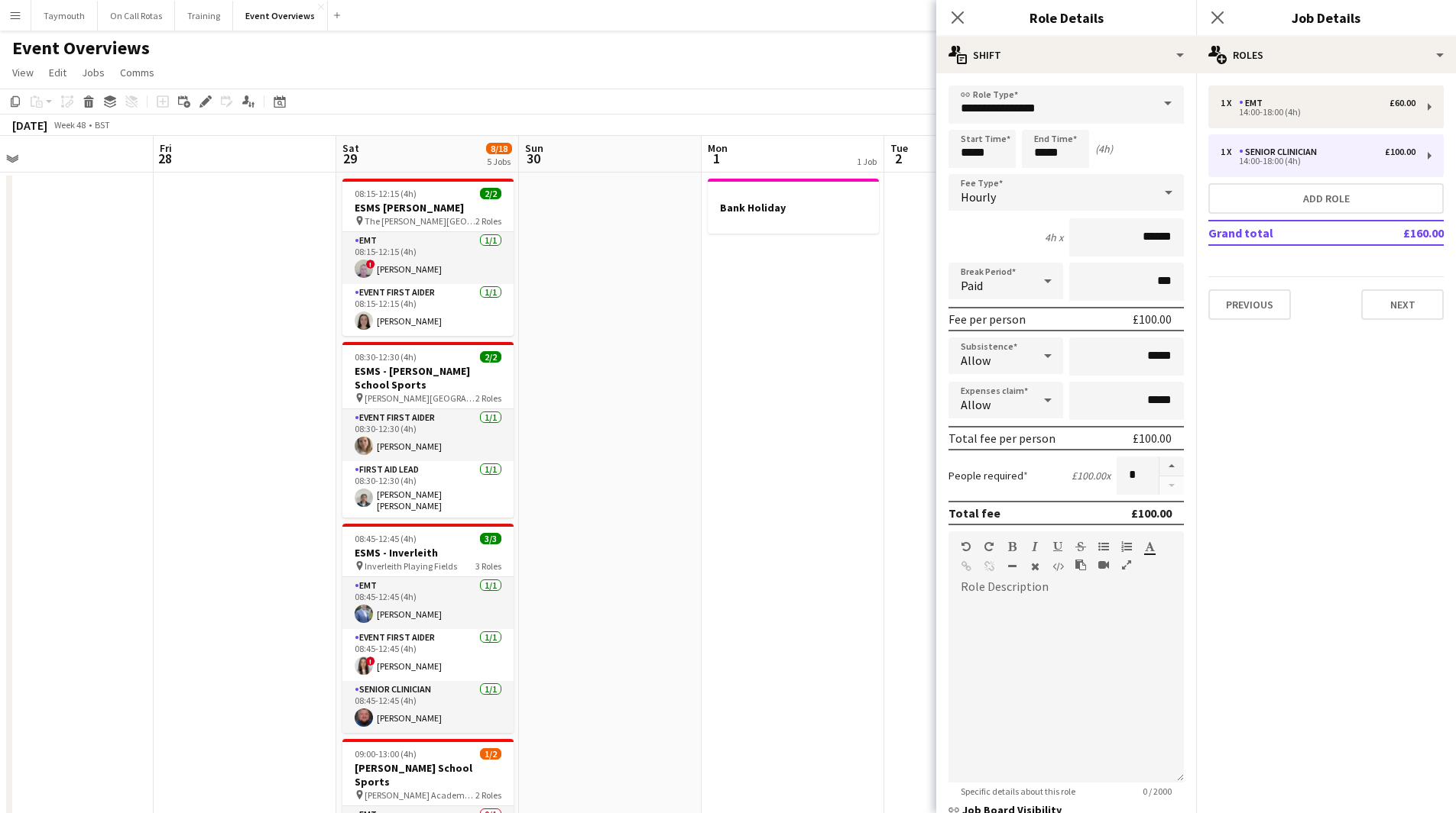
click at [937, 607] on body "Menu Boards Boards Boards All jobs Status Workforce Workforce My Workforce Recr…" at bounding box center [728, 702] width 1456 height 1405
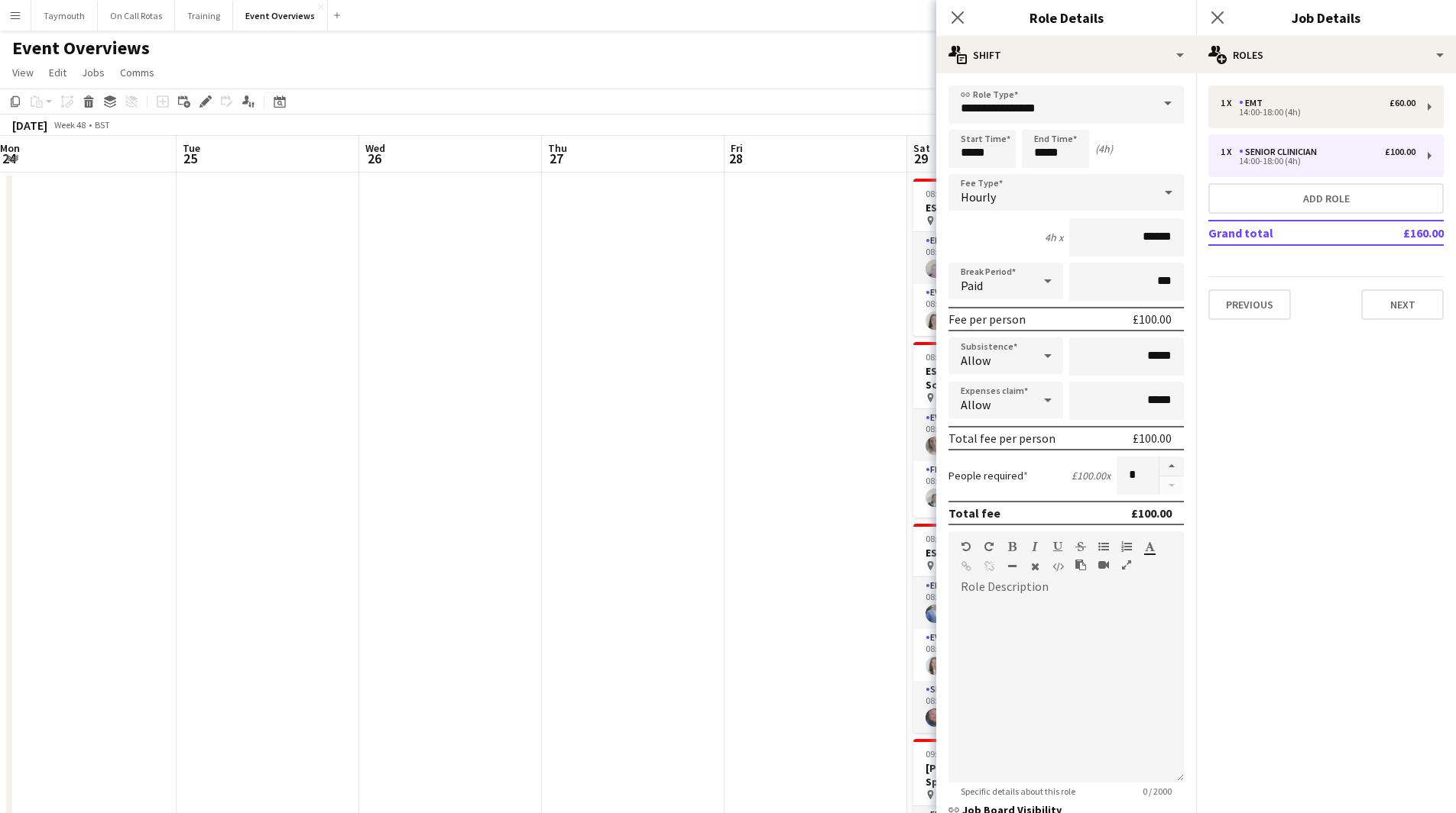
click at [1100, 586] on body "Menu Boards Boards Boards All jobs Status Workforce Workforce My Workforce Recr…" at bounding box center [728, 702] width 1456 height 1405
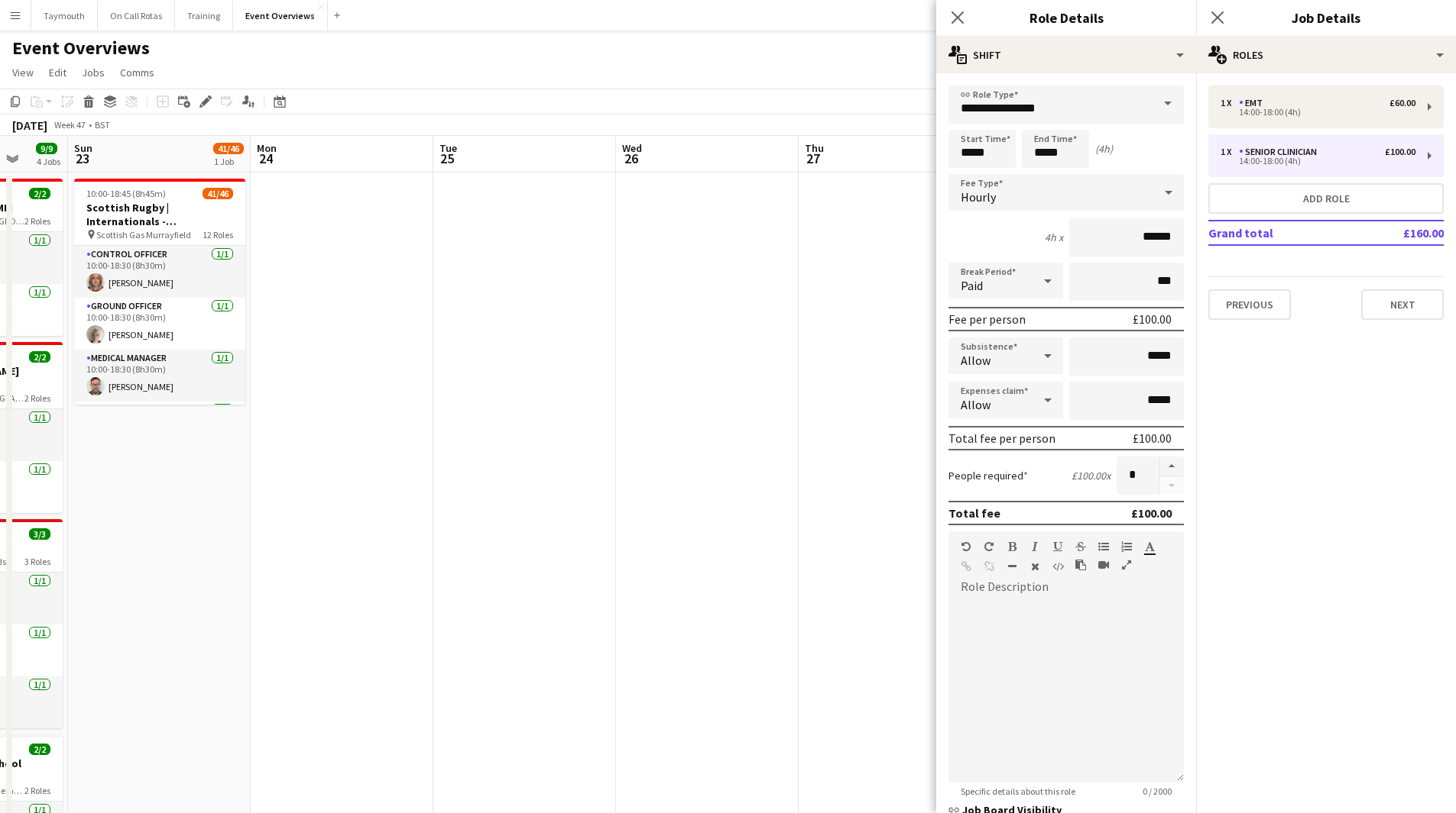
scroll to position [0, 447]
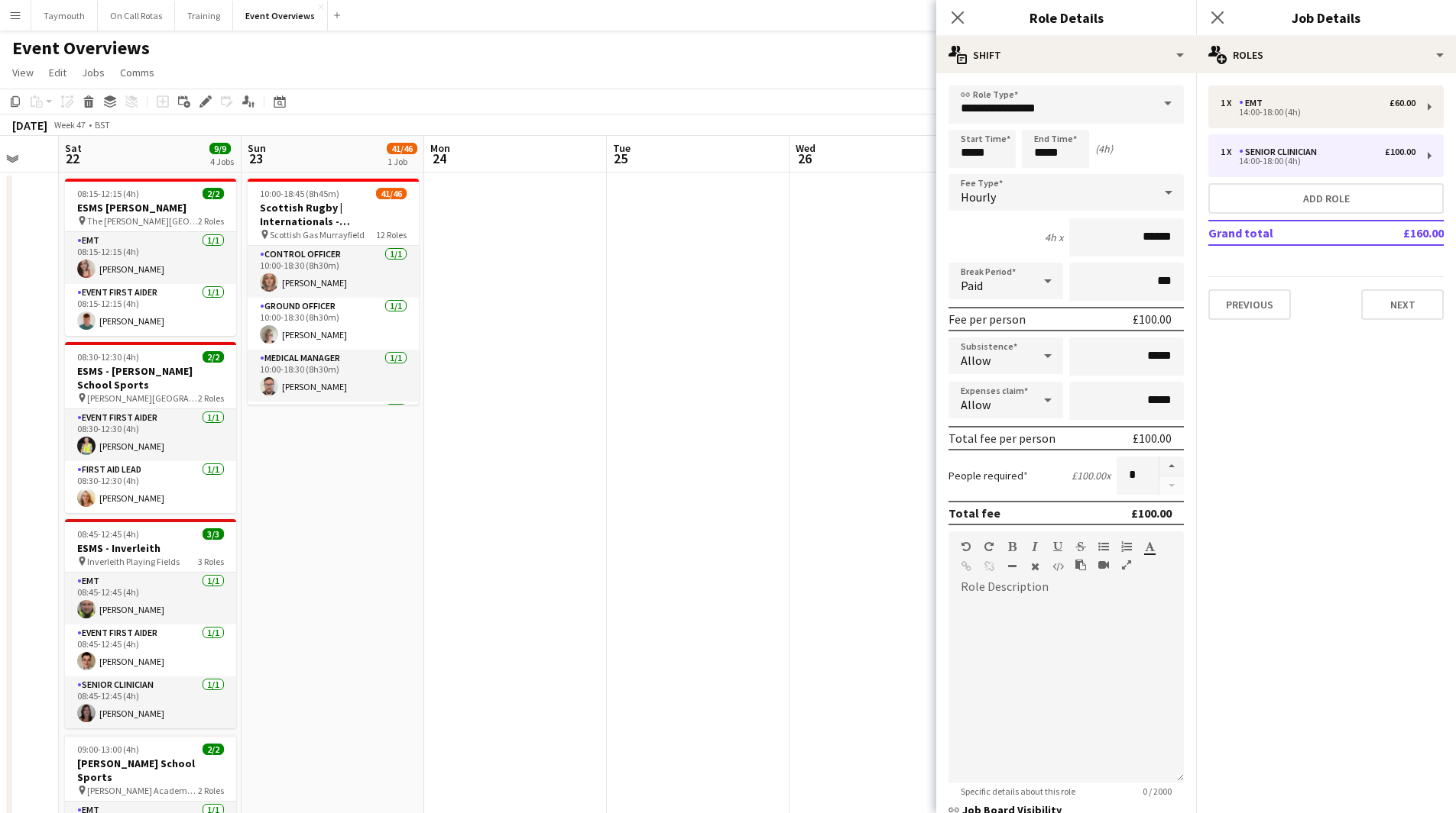
click at [691, 614] on app-calendar-viewport "Thu 20 Fri 21 Sat 22 9/9 4 Jobs Sun 23 41/46 1 Job Mon 24 Tue 25 Wed 26 Thu 27 …" at bounding box center [728, 770] width 1456 height 1269
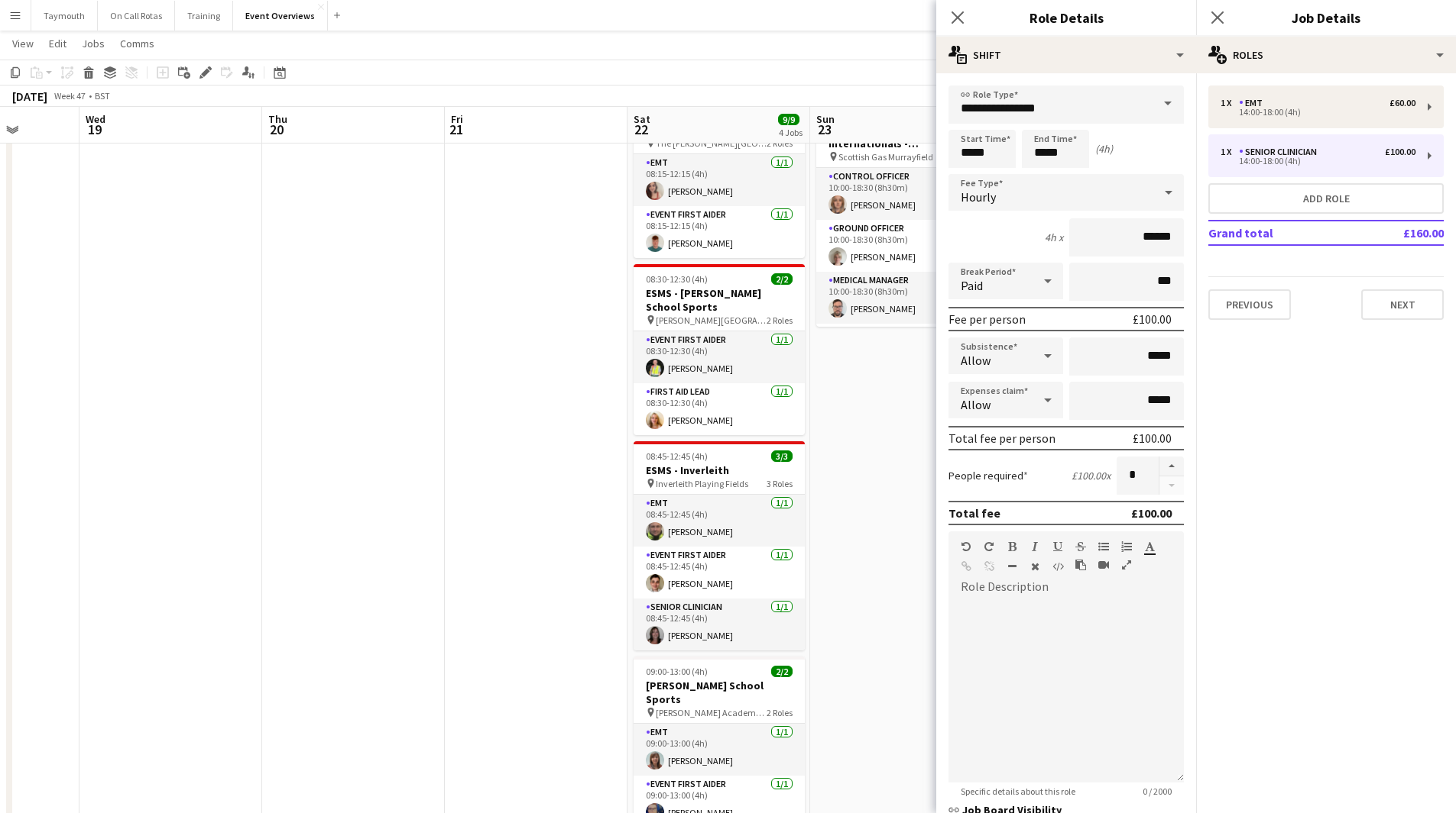
click at [958, 619] on body "Menu Boards Boards Boards All jobs Status Workforce Workforce My Workforce Recr…" at bounding box center [728, 625] width 1456 height 1404
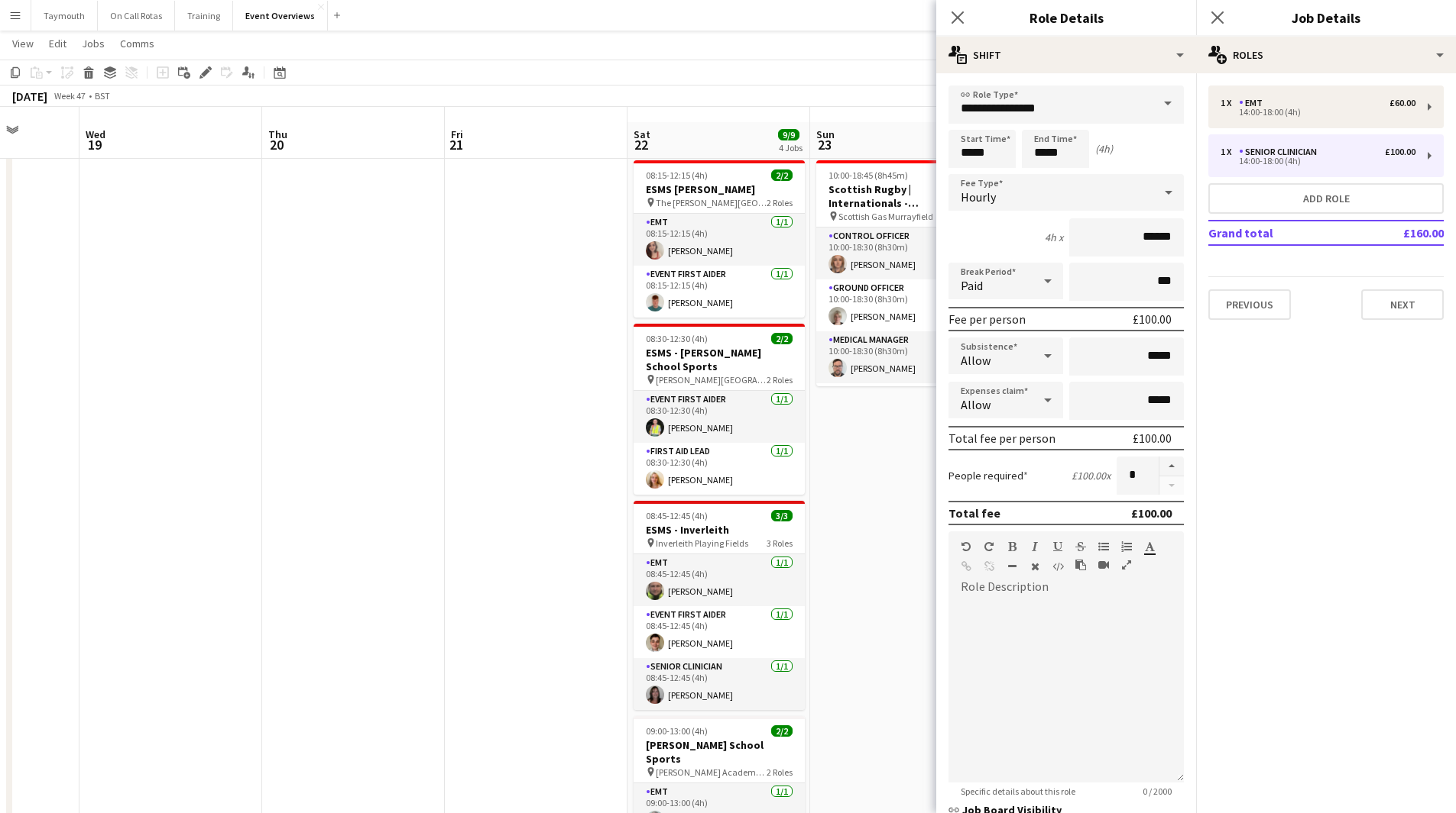
scroll to position [0, 0]
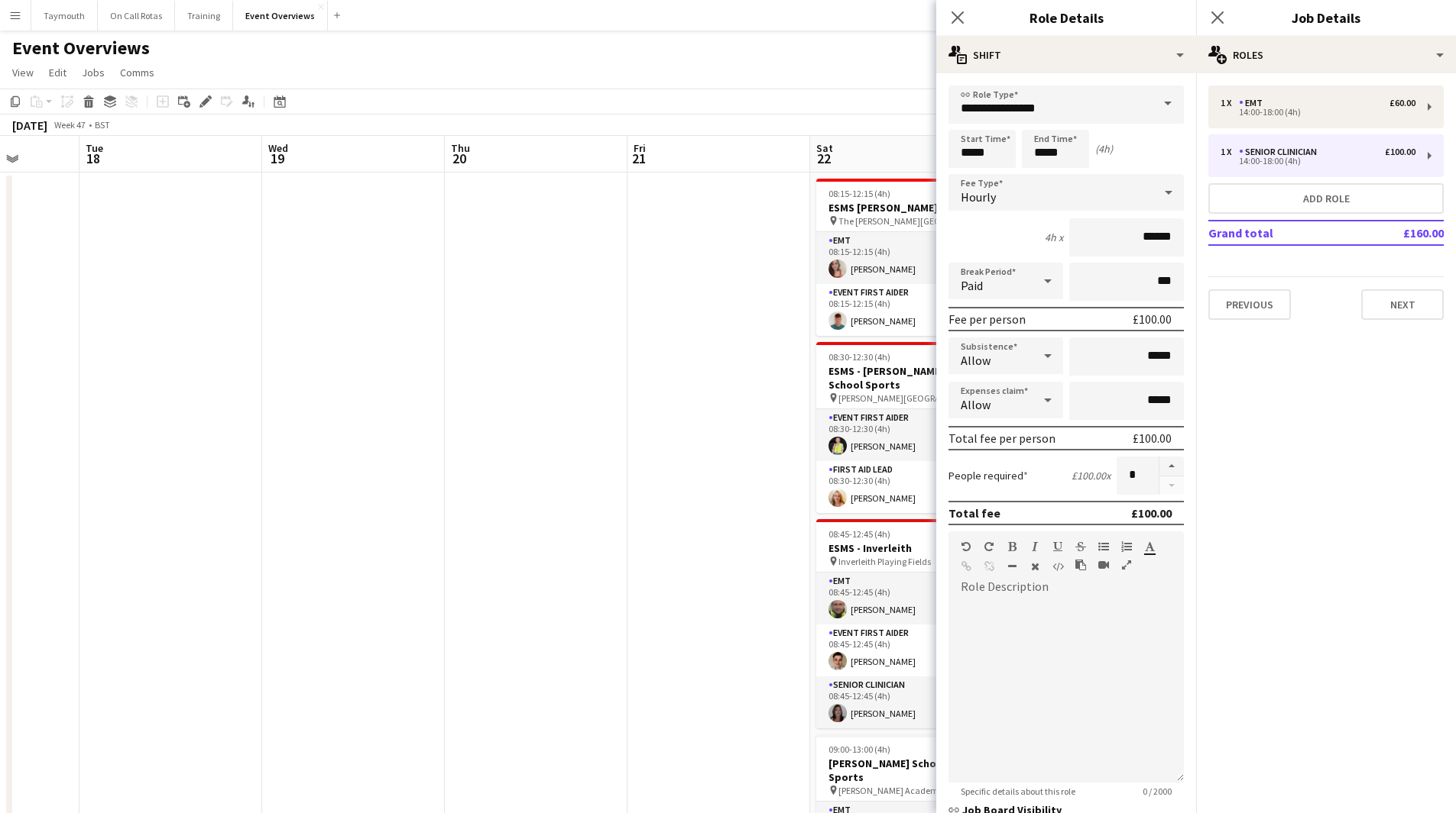
click at [970, 587] on body "Menu Boards Boards Boards All jobs Status Workforce Workforce My Workforce Recr…" at bounding box center [728, 702] width 1456 height 1405
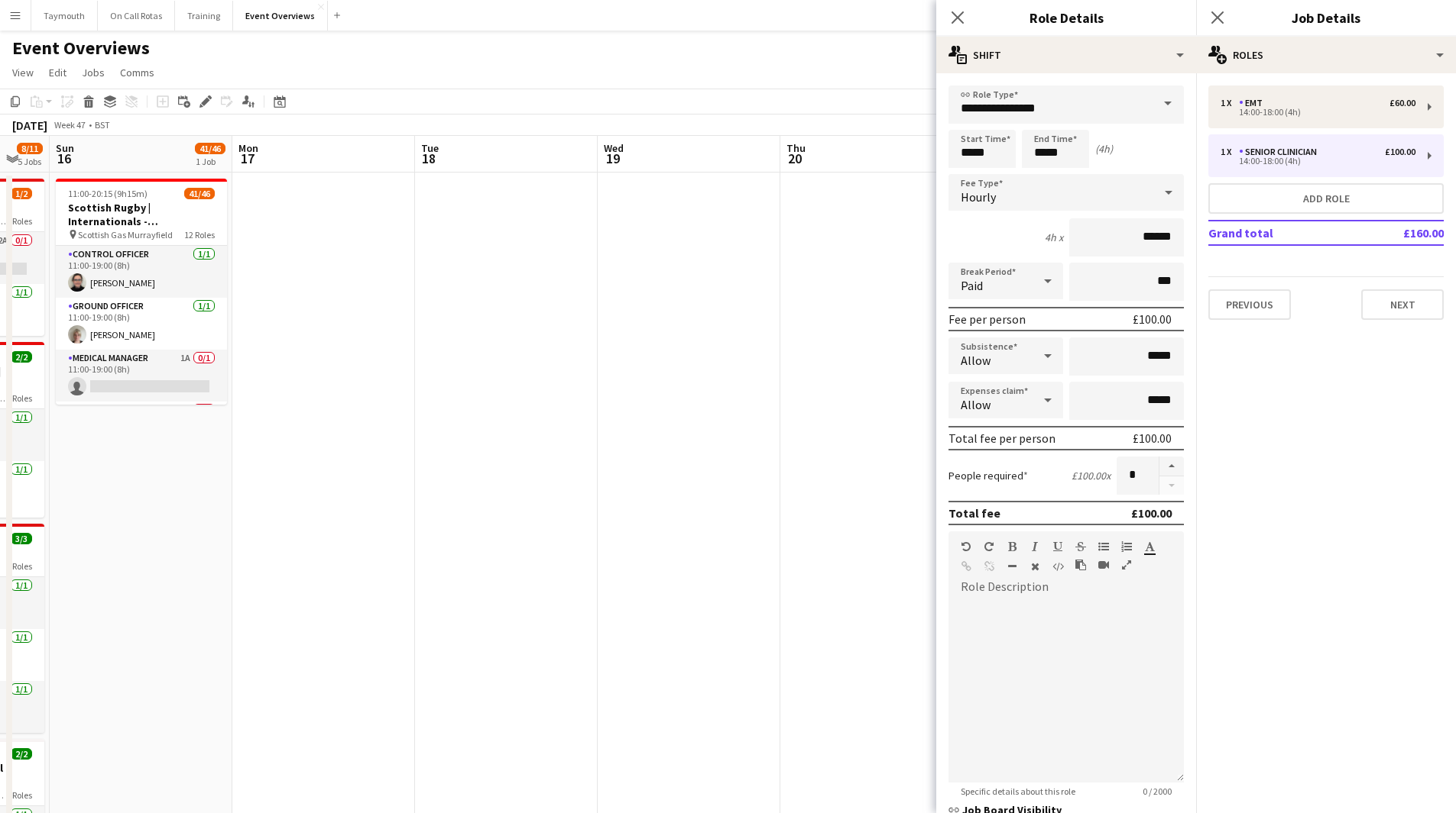
click at [856, 631] on app-calendar-viewport "Fri 14 Sat 15 8/11 5 Jobs Sun 16 41/46 1 Job Mon 17 Tue 18 Wed 19 Thu 20 Fri 21…" at bounding box center [728, 770] width 1456 height 1269
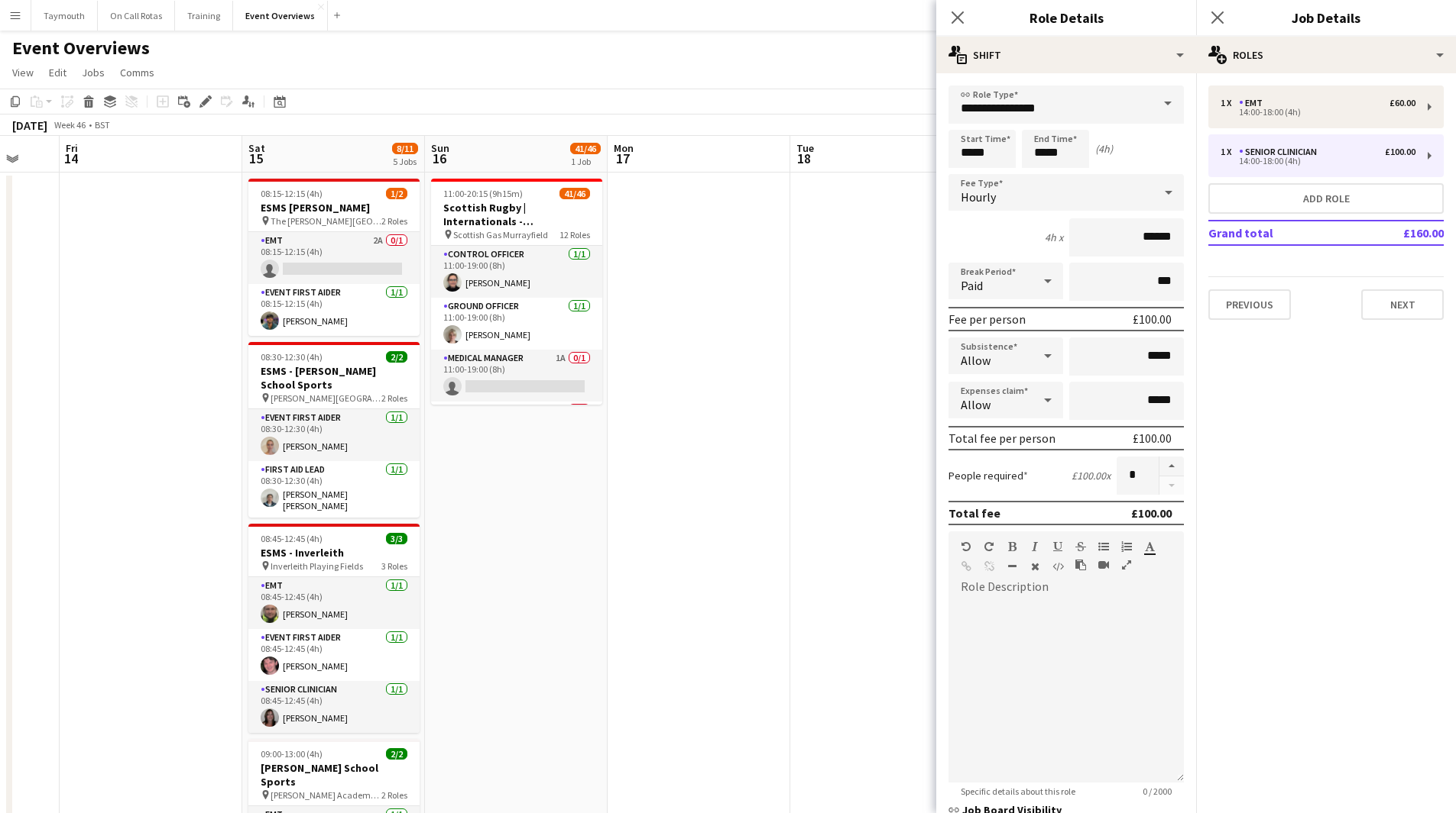
click at [735, 636] on app-calendar-viewport "Tue 11 Wed 12 Thu 13 Fri 14 Sat 15 8/11 5 Jobs Sun 16 41/46 1 Job Mon 17 Tue 18…" at bounding box center [728, 770] width 1456 height 1269
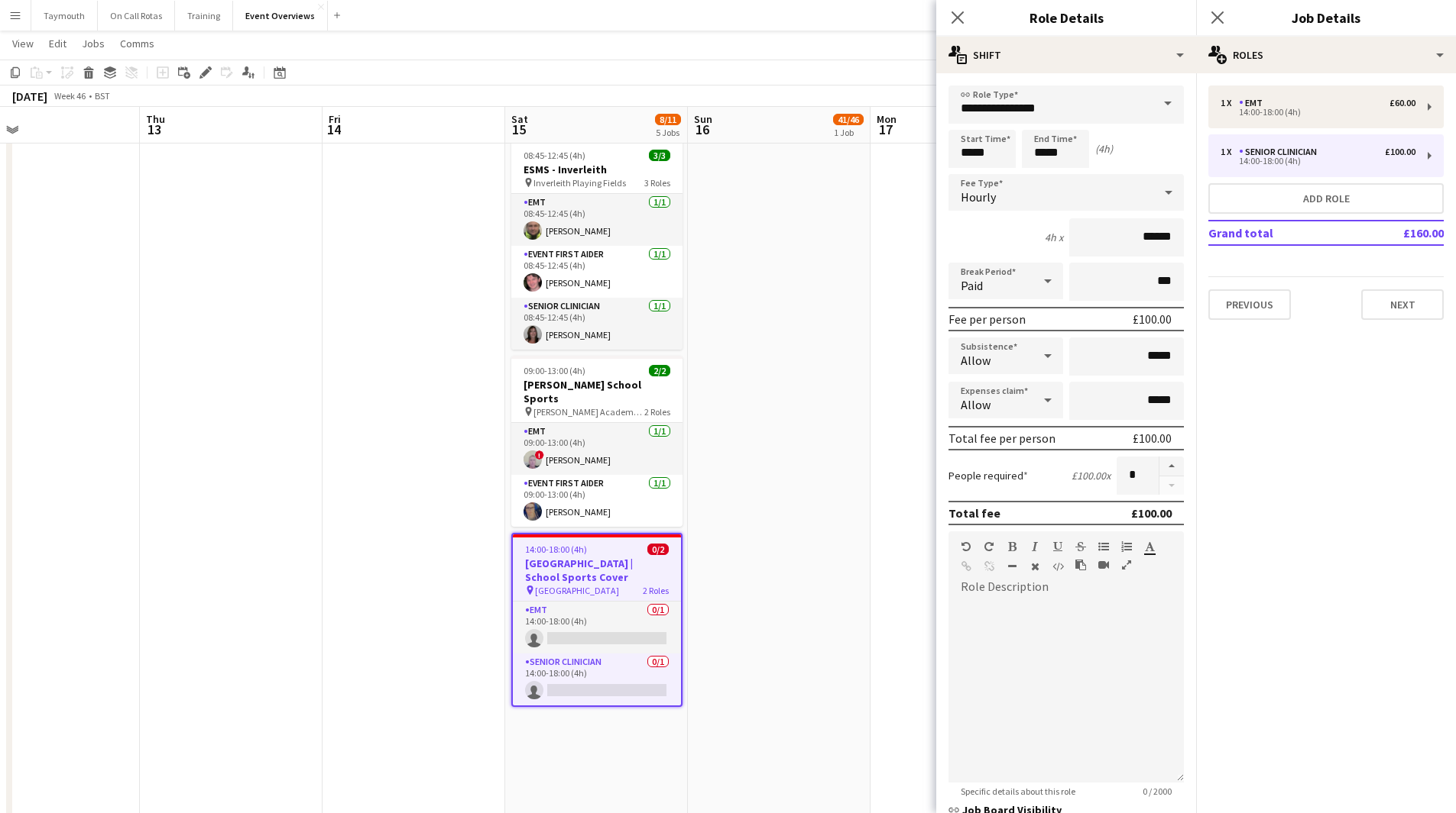
click at [894, 543] on app-calendar-viewport "Mon 10 Tue 11 Wed 12 Thu 13 Fri 14 Sat 15 8/11 5 Jobs Sun 16 41/46 1 Job Mon 17…" at bounding box center [728, 350] width 1456 height 1344
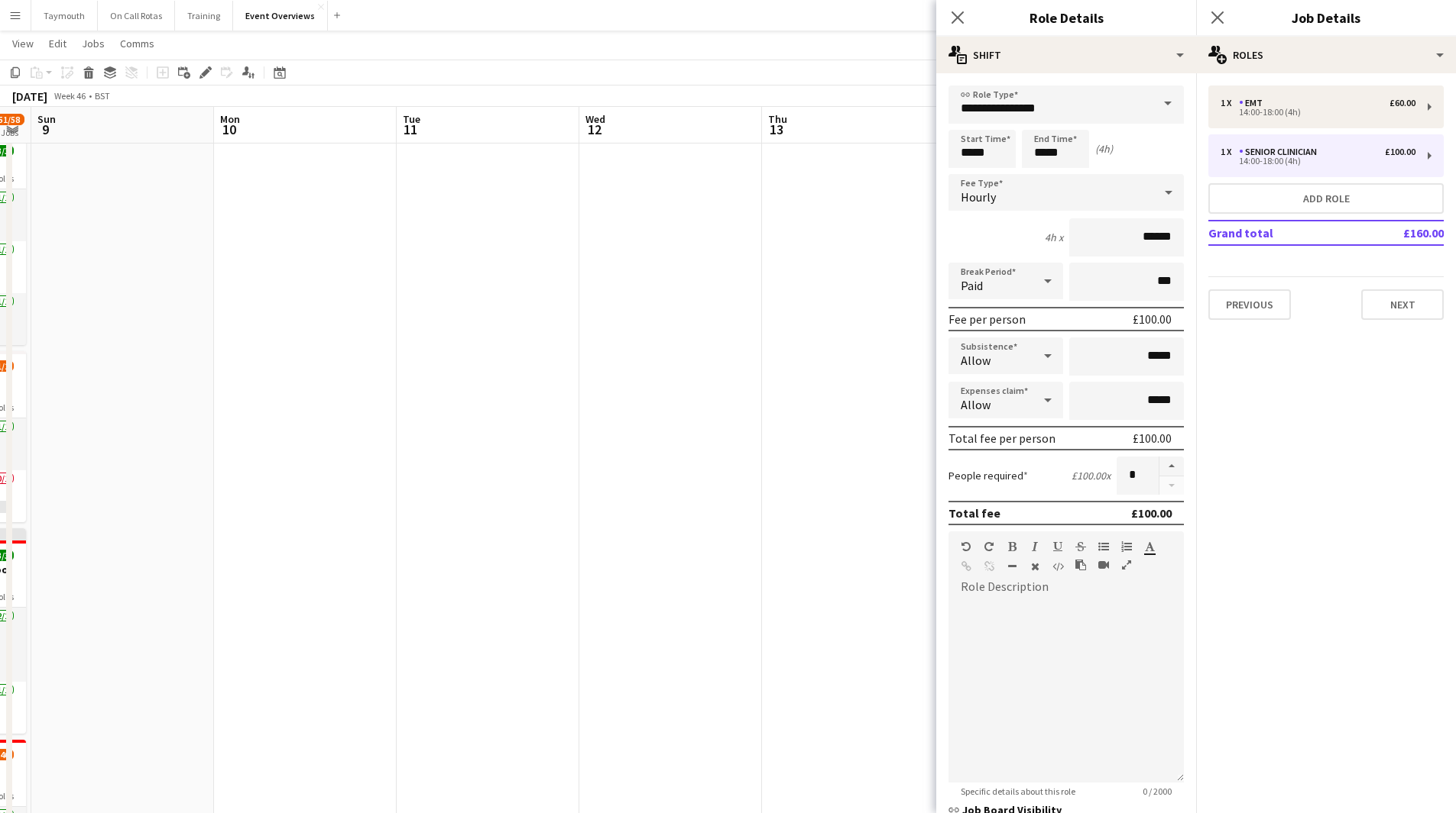
click at [801, 525] on app-calendar-viewport "Fri 7 1 Job Sat 8 51/58 6 Jobs Sun 9 Mon 10 Tue 11 Wed 12 Thu 13 Fri 14 Sat 15 …" at bounding box center [728, 350] width 1456 height 1344
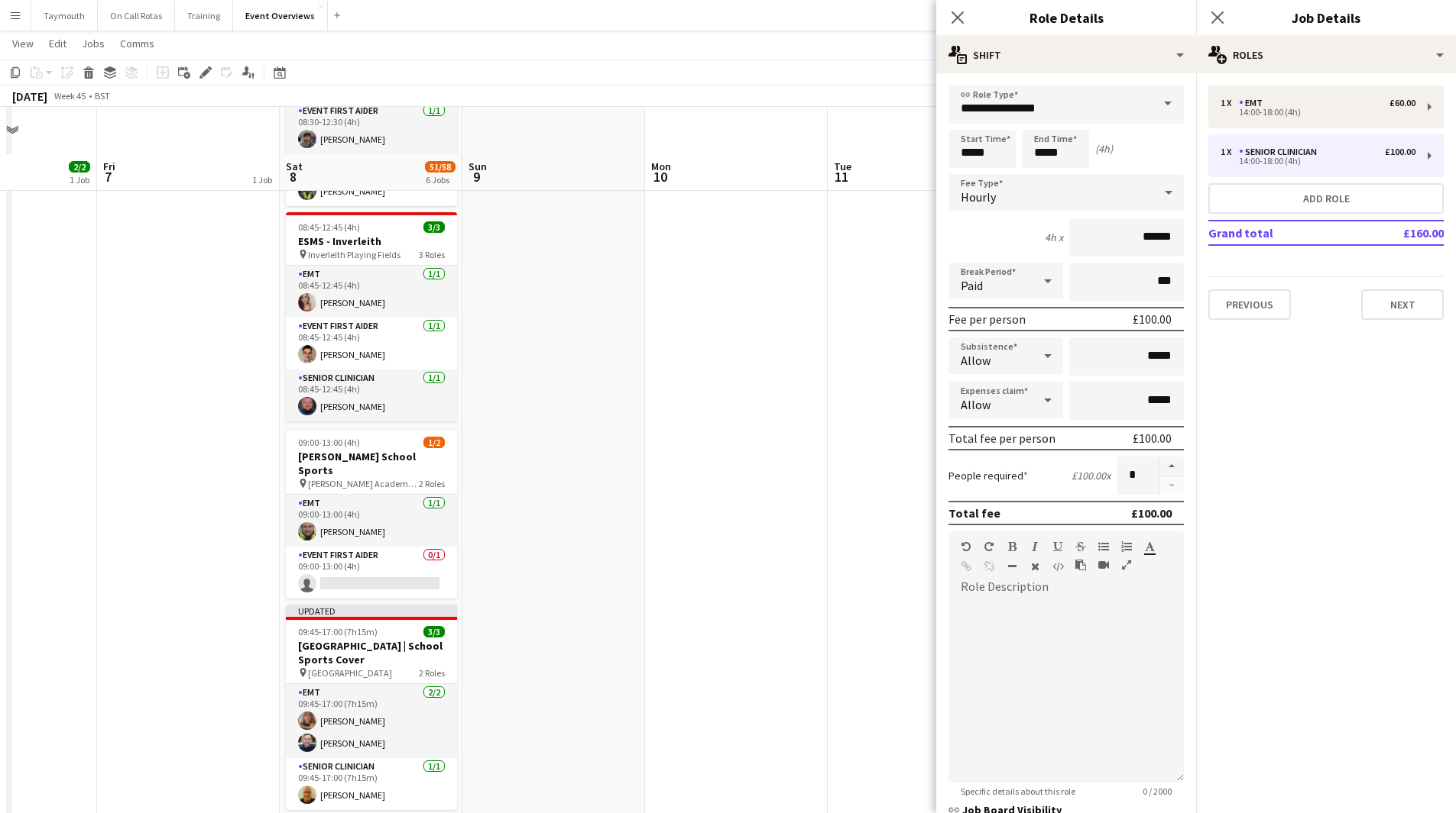
scroll to position [591, 0]
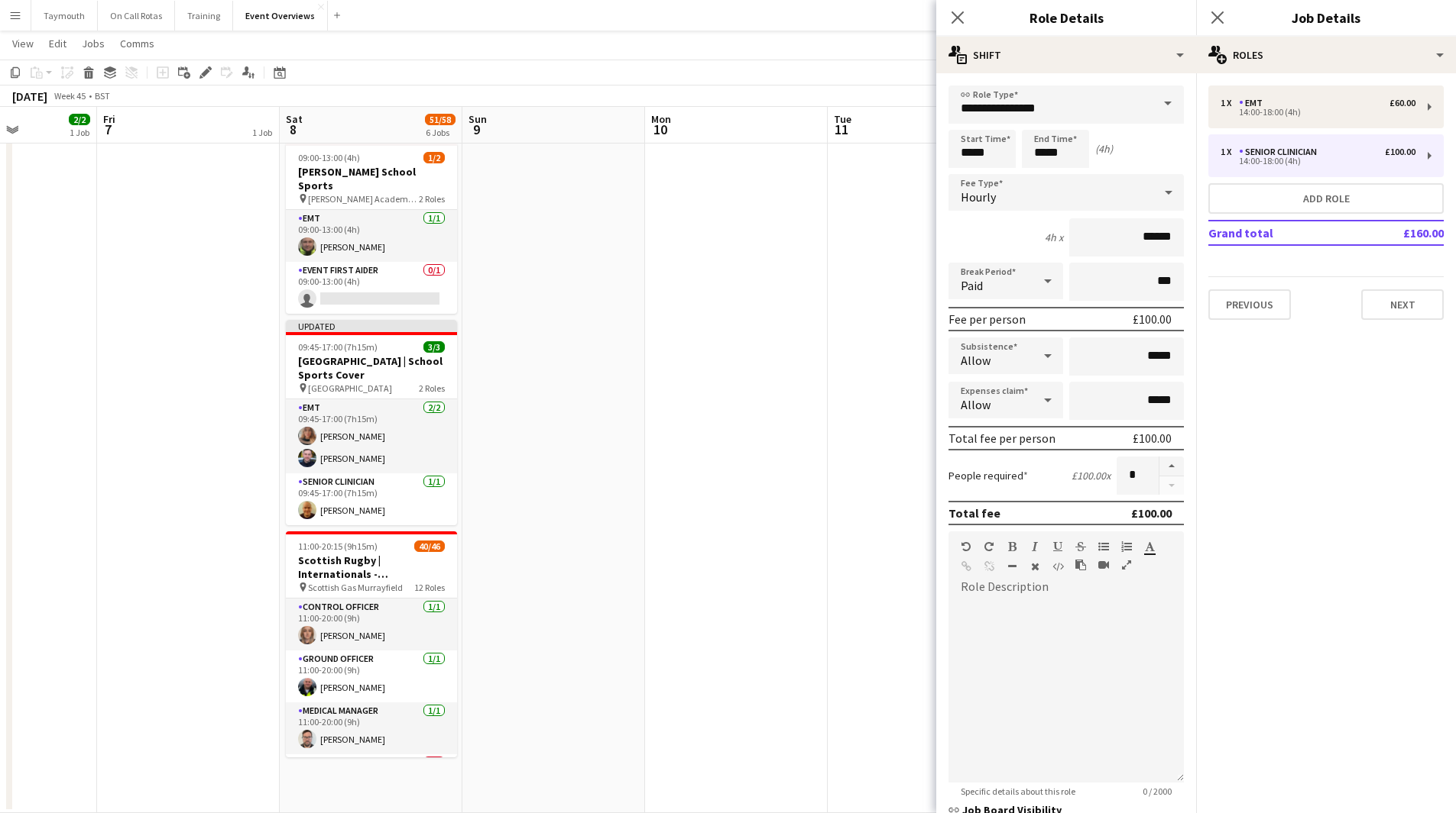
click at [736, 418] on app-calendar-viewport "Tue 4 Wed 5 Thu 6 2/2 1 Job Fri 7 1 Job Sat 8 51/58 6 Jobs Sun 9 Mon 10 Tue 11 …" at bounding box center [728, 142] width 1456 height 1344
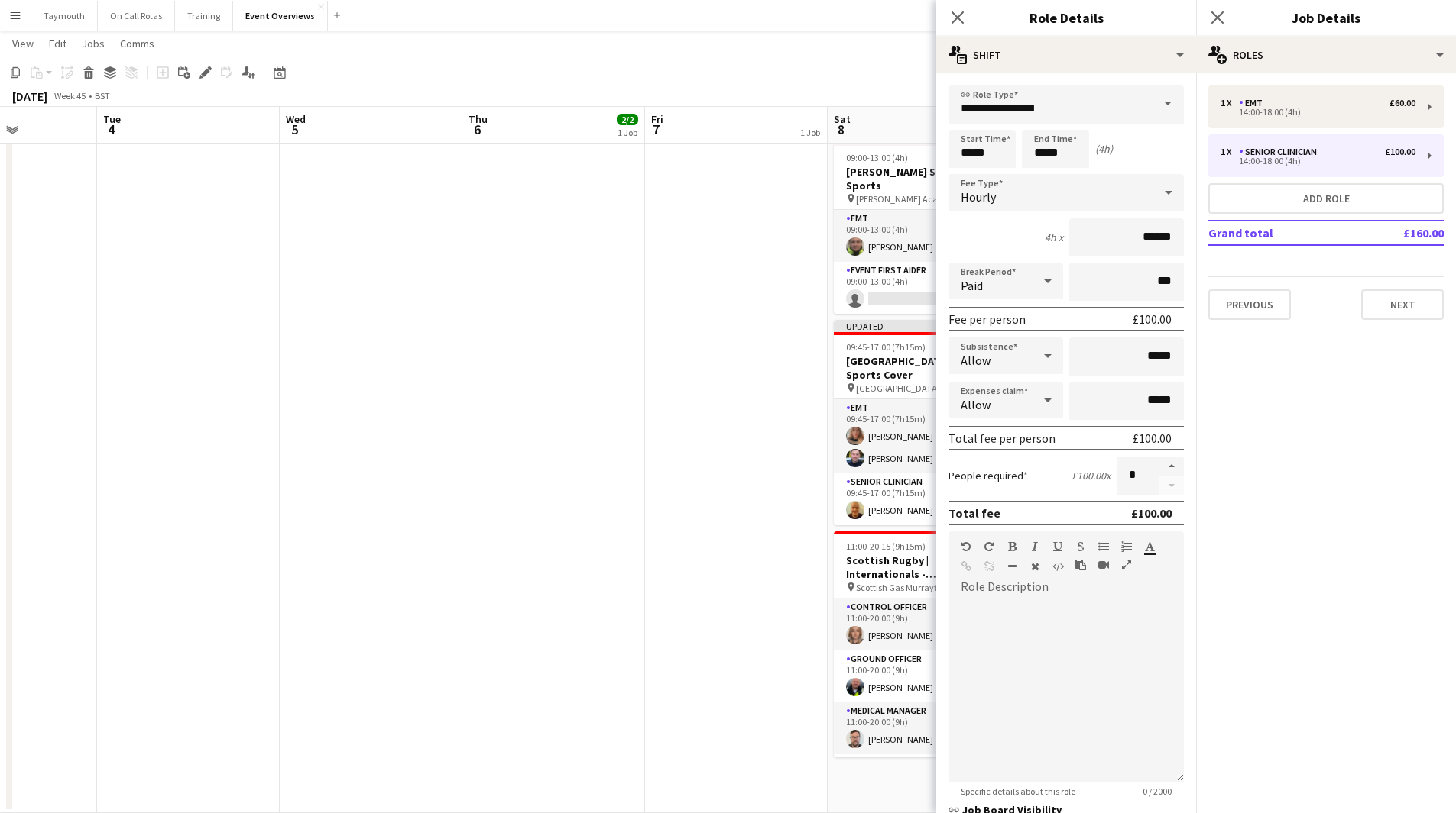
scroll to position [0, 415]
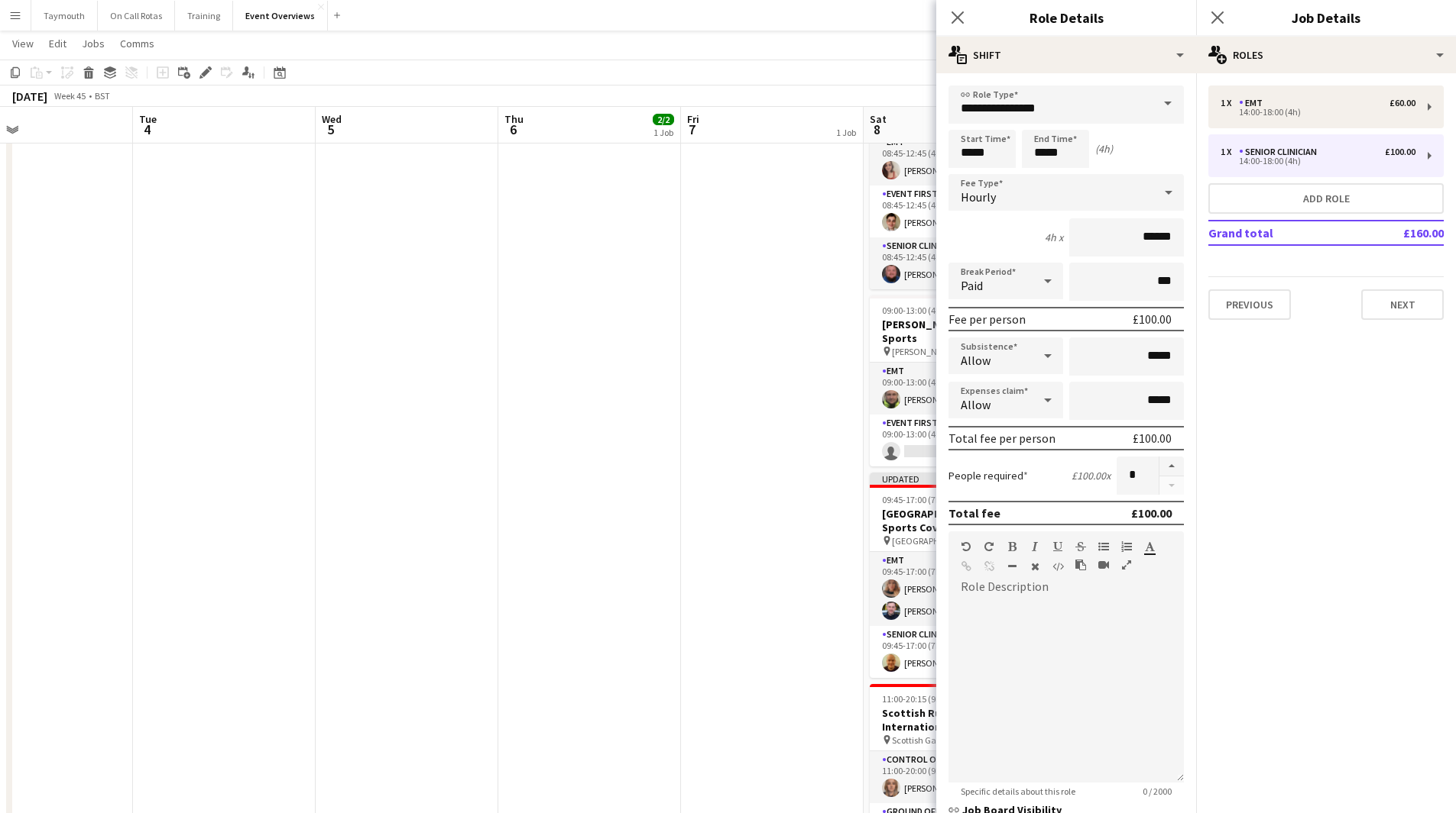
click at [320, 523] on app-date-cell at bounding box center [406, 350] width 183 height 1233
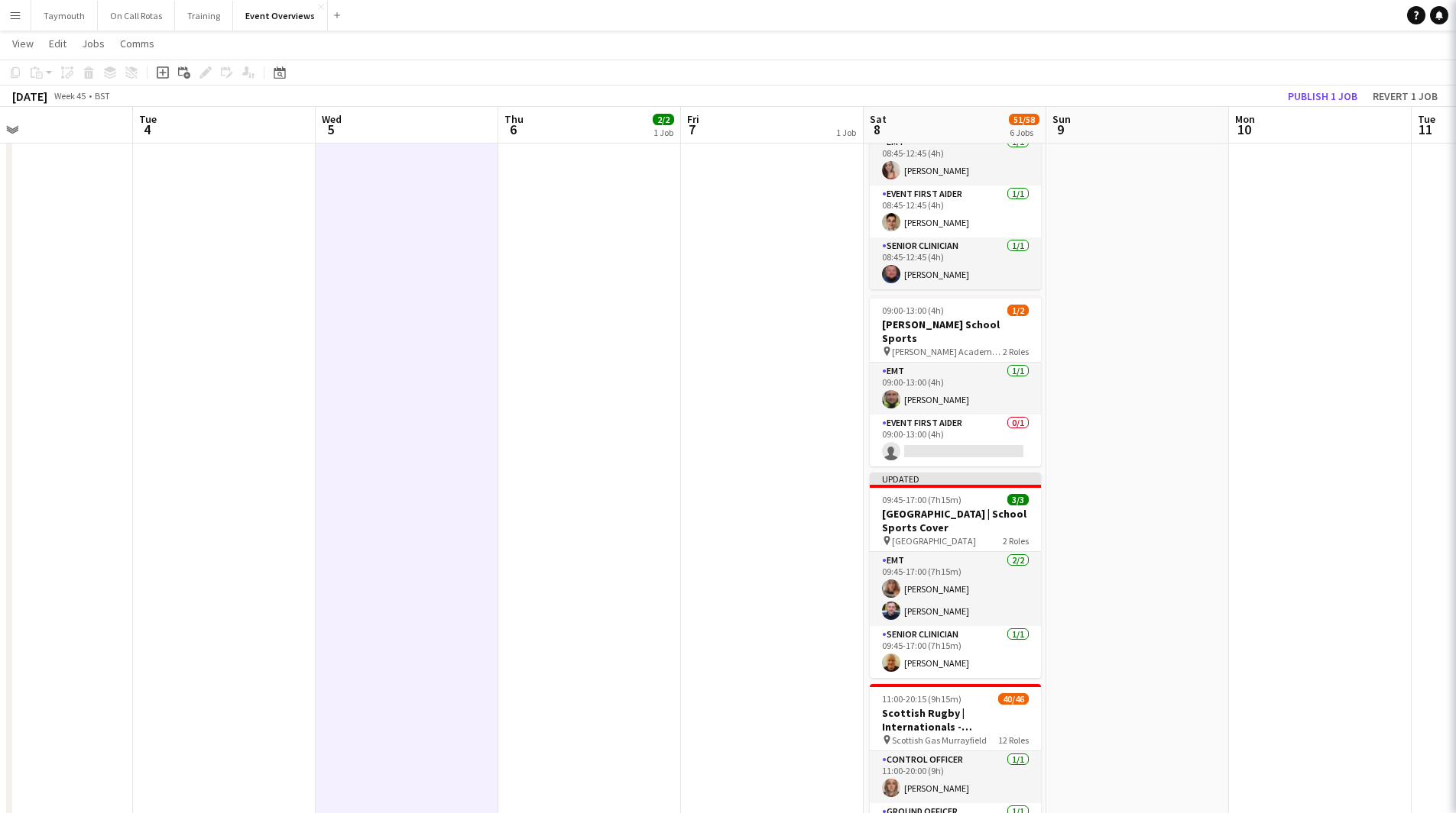
click at [401, 514] on app-calendar-viewport "Sat 1 57/61 6 Jobs Sun 2 Mon 3 Tue 4 Wed 5 Thu 6 2/2 1 Job Fri 7 1 Job Sat 8 51…" at bounding box center [728, 294] width 1456 height 1344
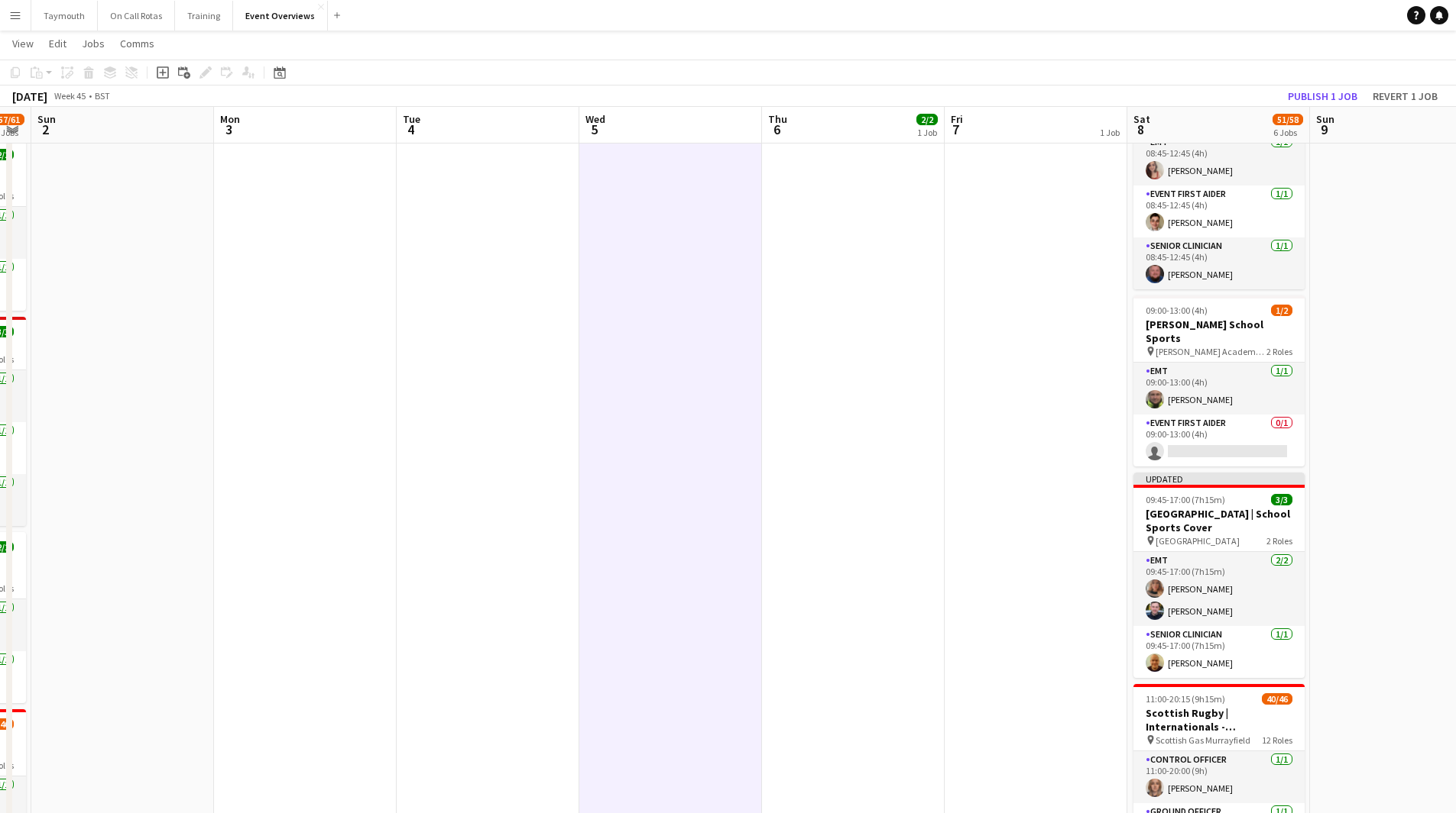
click at [792, 561] on app-calendar-viewport "Fri 31 Sat 1 57/61 6 Jobs Sun 2 Mon 3 Tue 4 Wed 5 Thu 6 2/2 1 Job Fri 7 1 Job S…" at bounding box center [728, 294] width 1456 height 1344
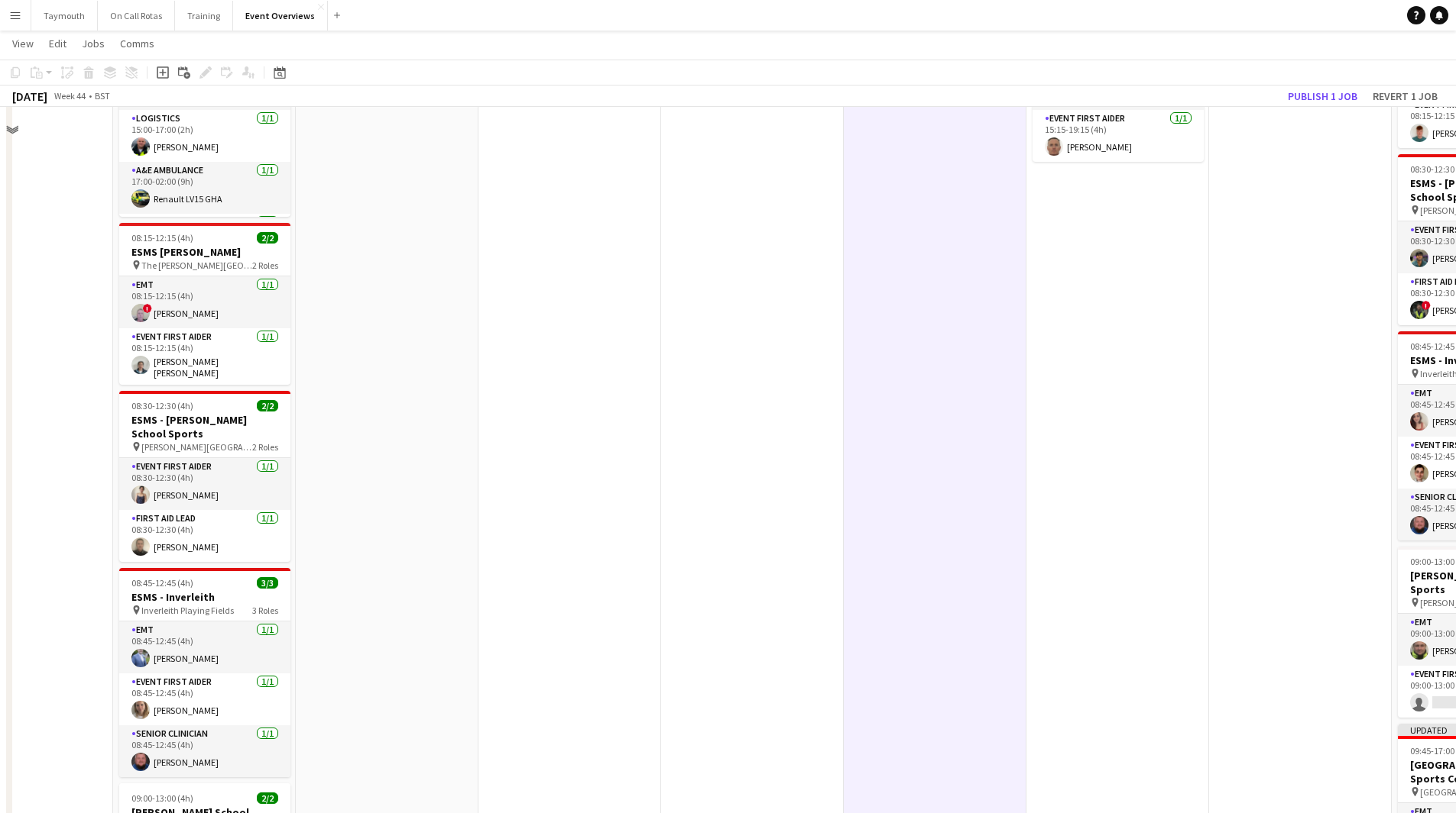
scroll to position [33, 0]
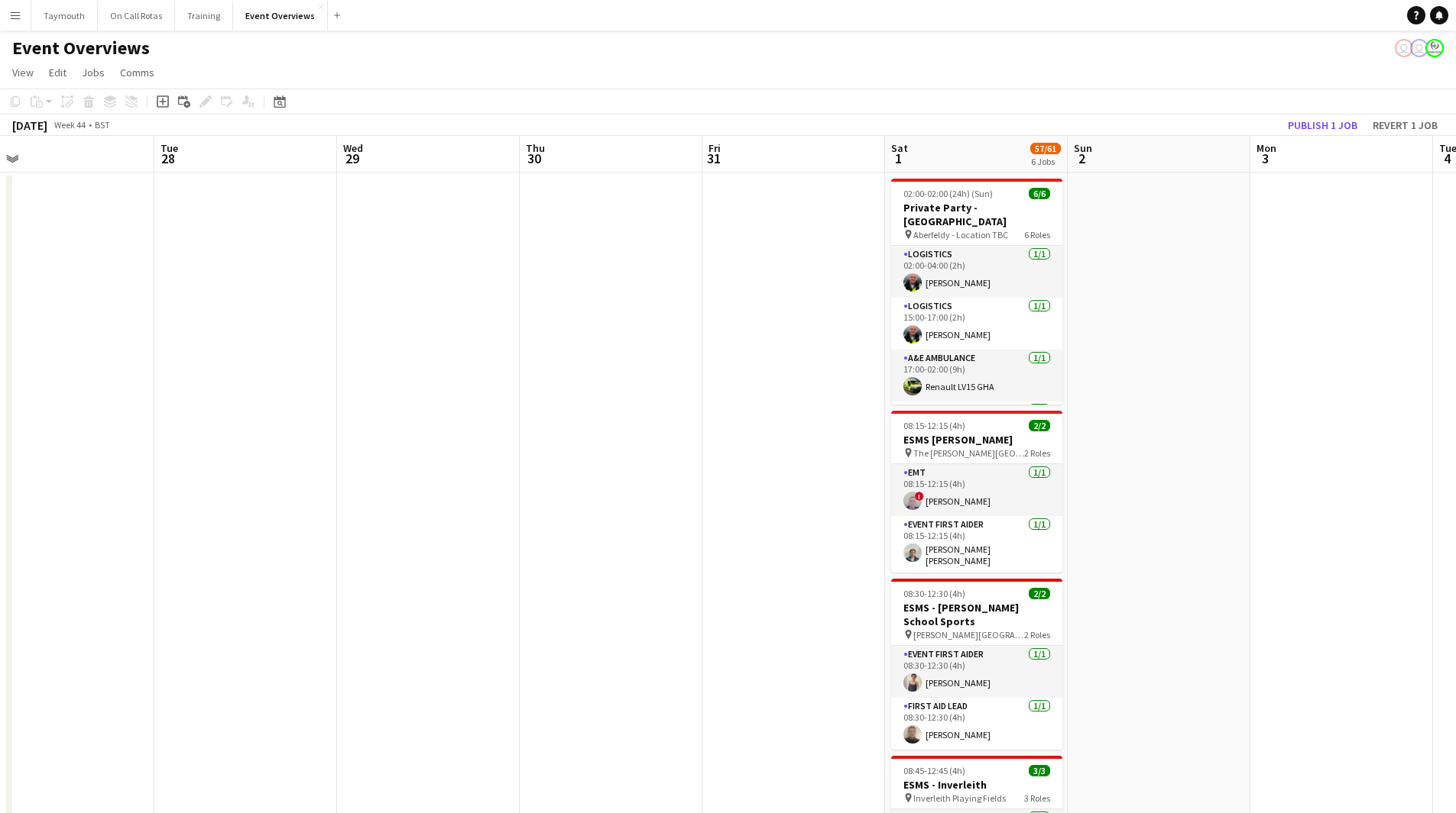
click at [1239, 608] on app-calendar-viewport "Sat 25 10/11 1 Job Sun 26 Mon 27 Tue 28 Wed 29 Thu 30 Fri 31 Sat 1 57/61 6 Jobs…" at bounding box center [728, 770] width 1456 height 1269
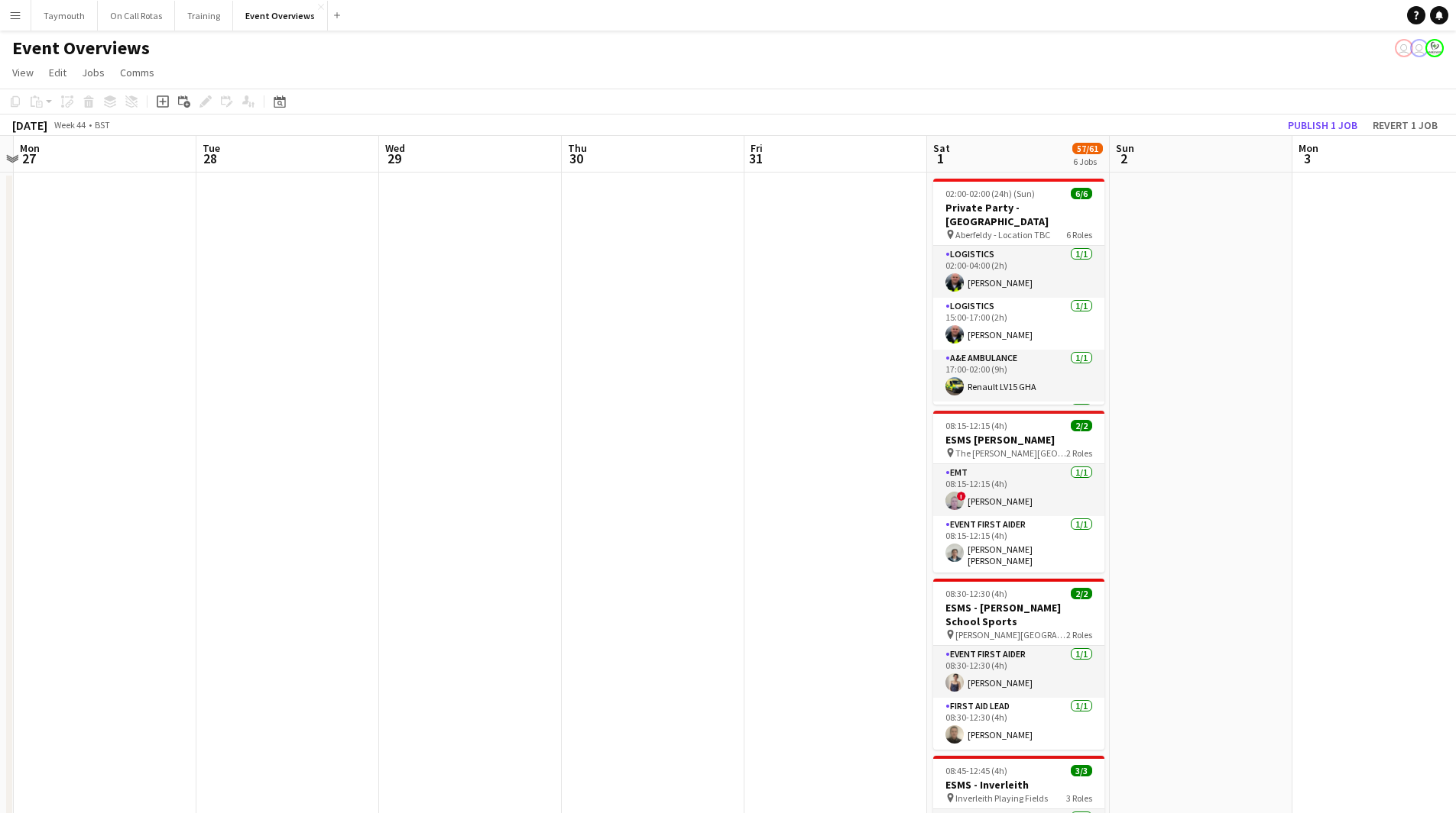
click at [842, 617] on app-calendar-viewport "Sat 25 10/11 1 Job Sun 26 Mon 27 Tue 28 Wed 29 Thu 30 Fri 31 Sat 1 57/61 6 Jobs…" at bounding box center [728, 770] width 1456 height 1269
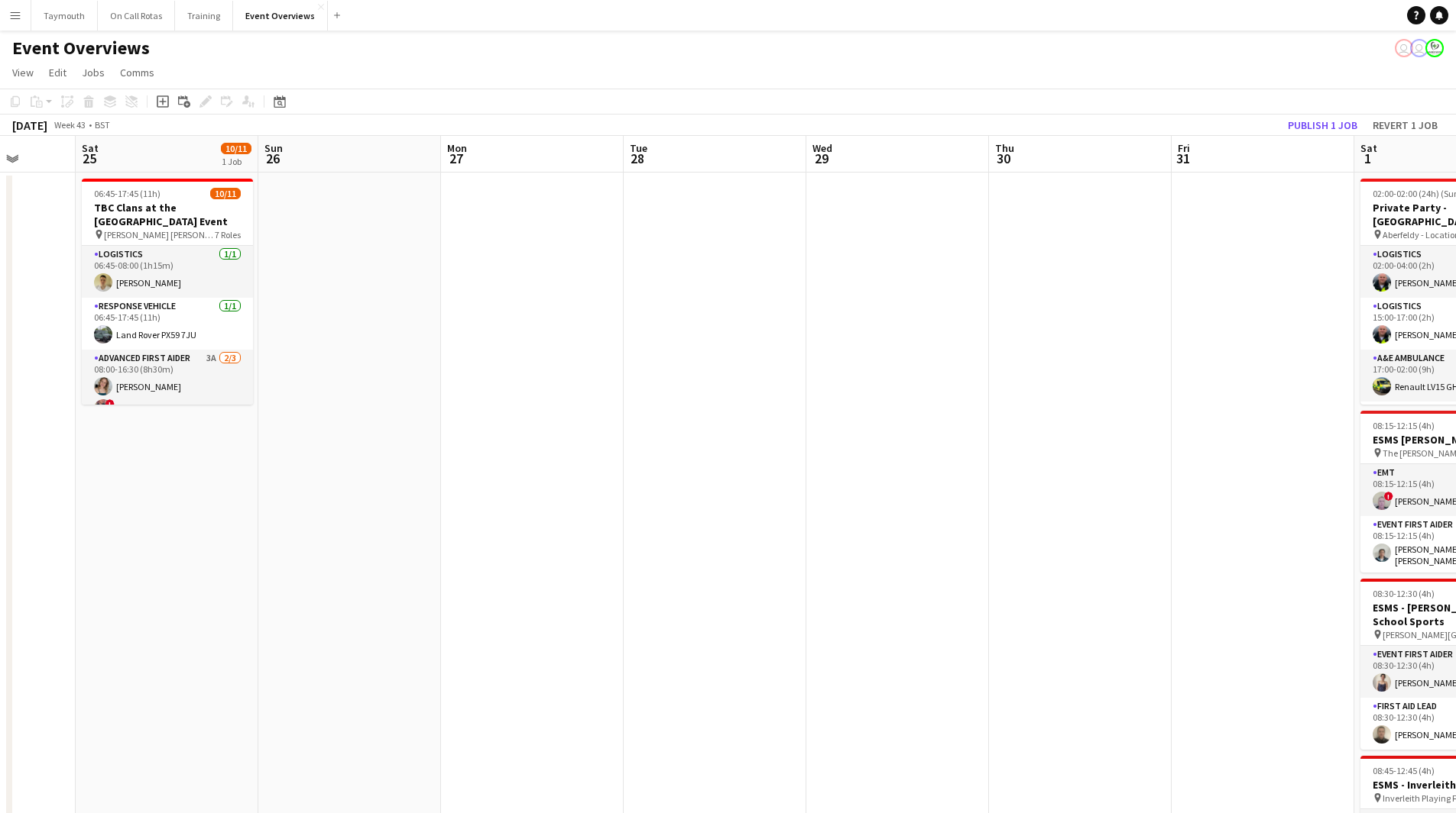
click at [1021, 632] on app-calendar-viewport "Wed 22 Thu 23 Fri 24 Sat 25 10/11 1 Job Sun 26 Mon 27 Tue 28 Wed 29 Thu 30 Fri …" at bounding box center [728, 770] width 1456 height 1269
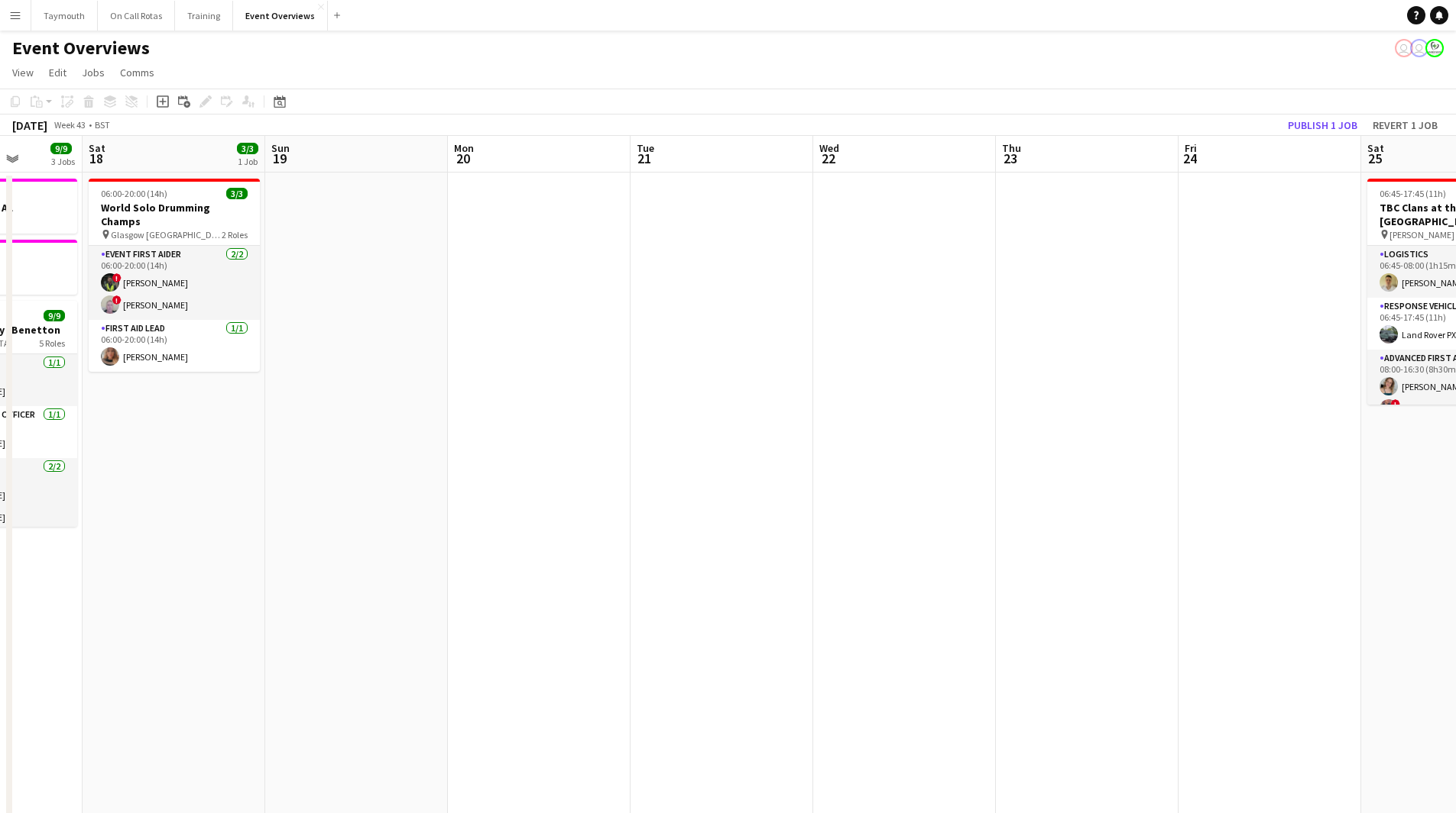
click at [1211, 632] on app-calendar-viewport "Wed 15 1 Job Thu 16 2 Jobs Fri 17 9/9 3 Jobs Sat 18 3/3 1 Job Sun 19 Mon 20 Tue…" at bounding box center [728, 770] width 1456 height 1269
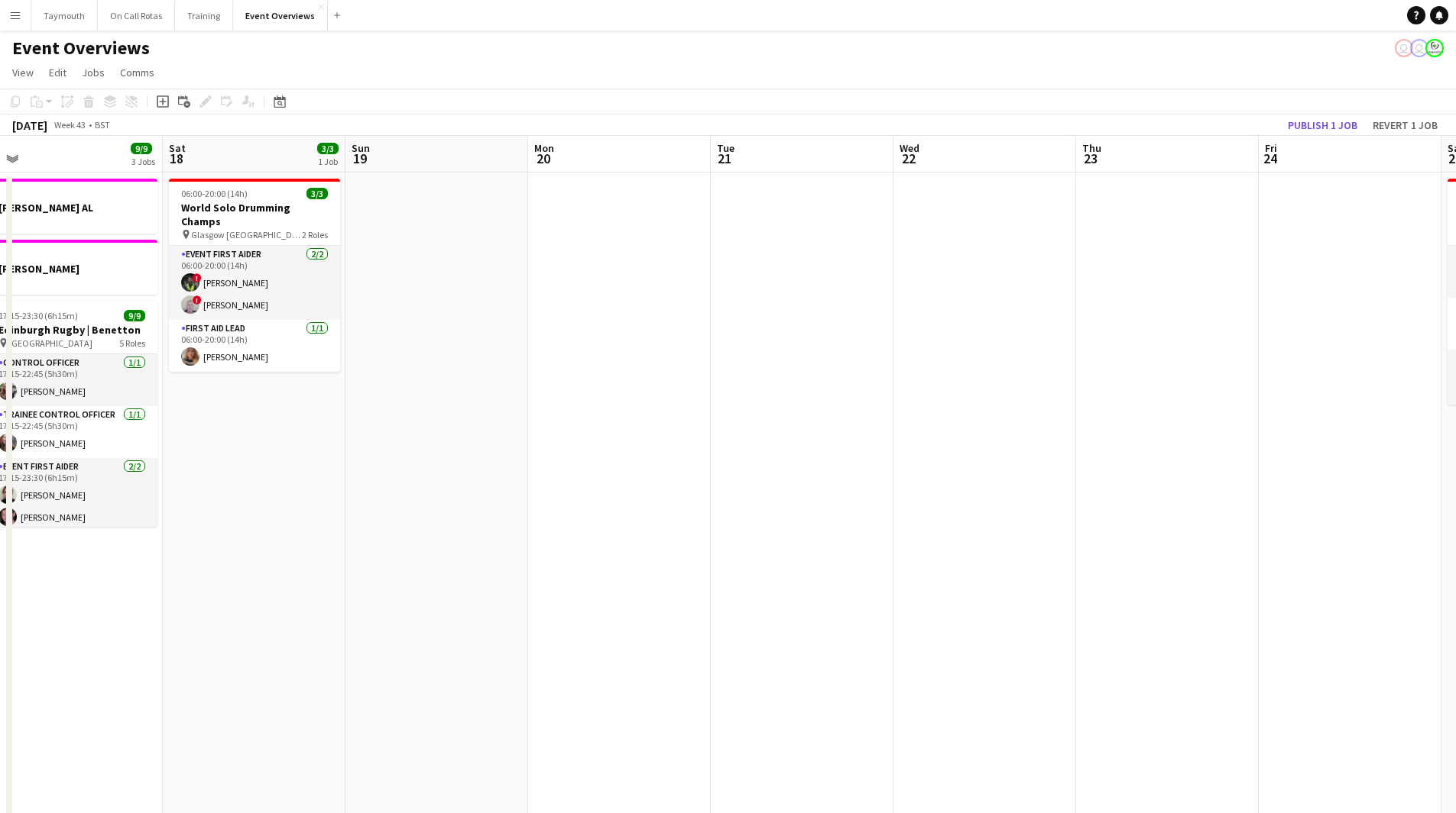
click at [1137, 646] on app-calendar-viewport "Wed 15 1 Job Thu 16 2 Jobs Fri 17 9/9 3 Jobs Sat 18 3/3 1 Job Sun 19 Mon 20 Tue…" at bounding box center [728, 770] width 1456 height 1269
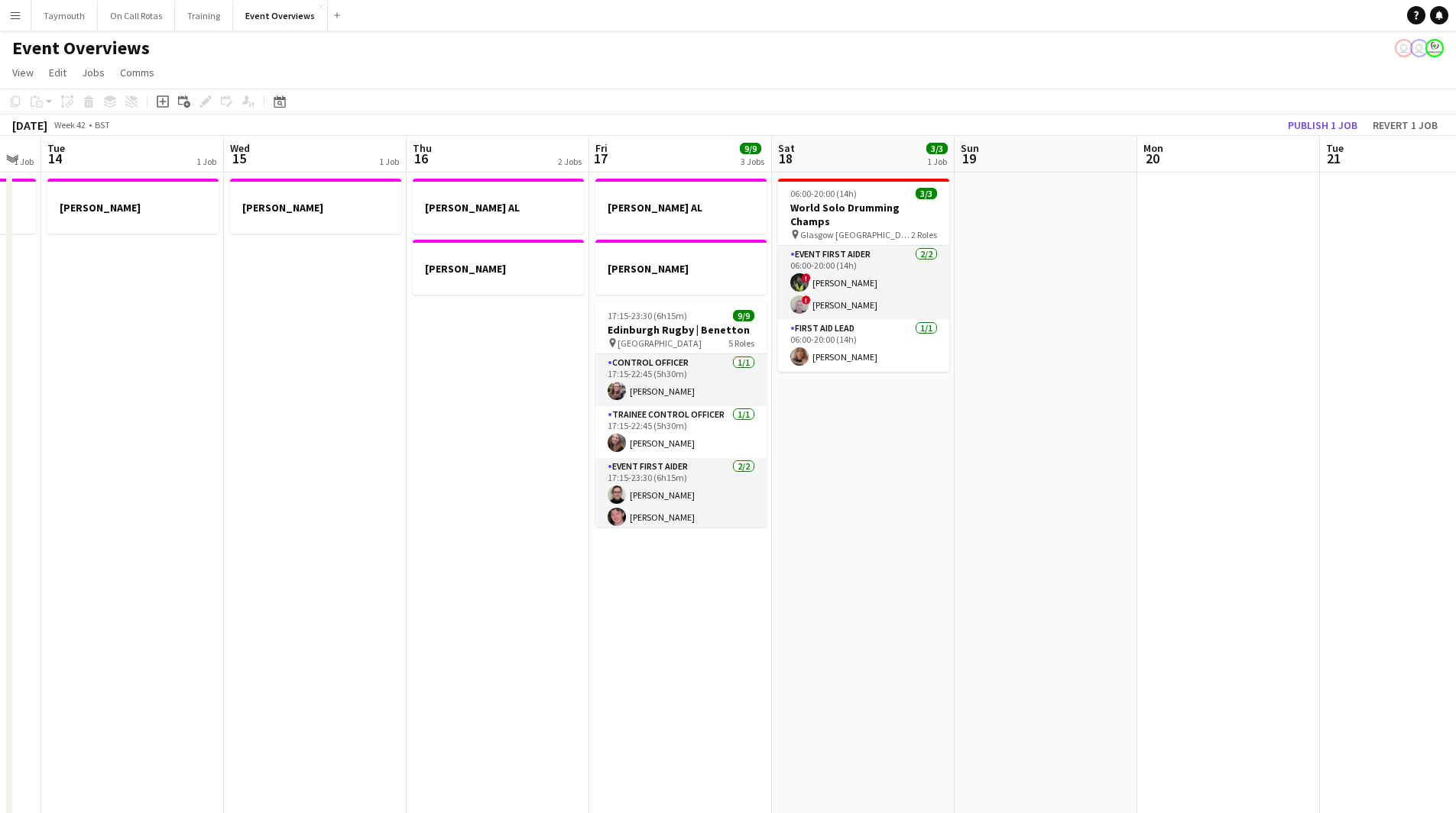
click at [1337, 562] on app-calendar-viewport "Sun 12 Mon 13 1 Job Tue 14 1 Job Wed 15 1 Job Thu 16 2 Jobs Fri 17 9/9 3 Jobs S…" at bounding box center [728, 770] width 1456 height 1269
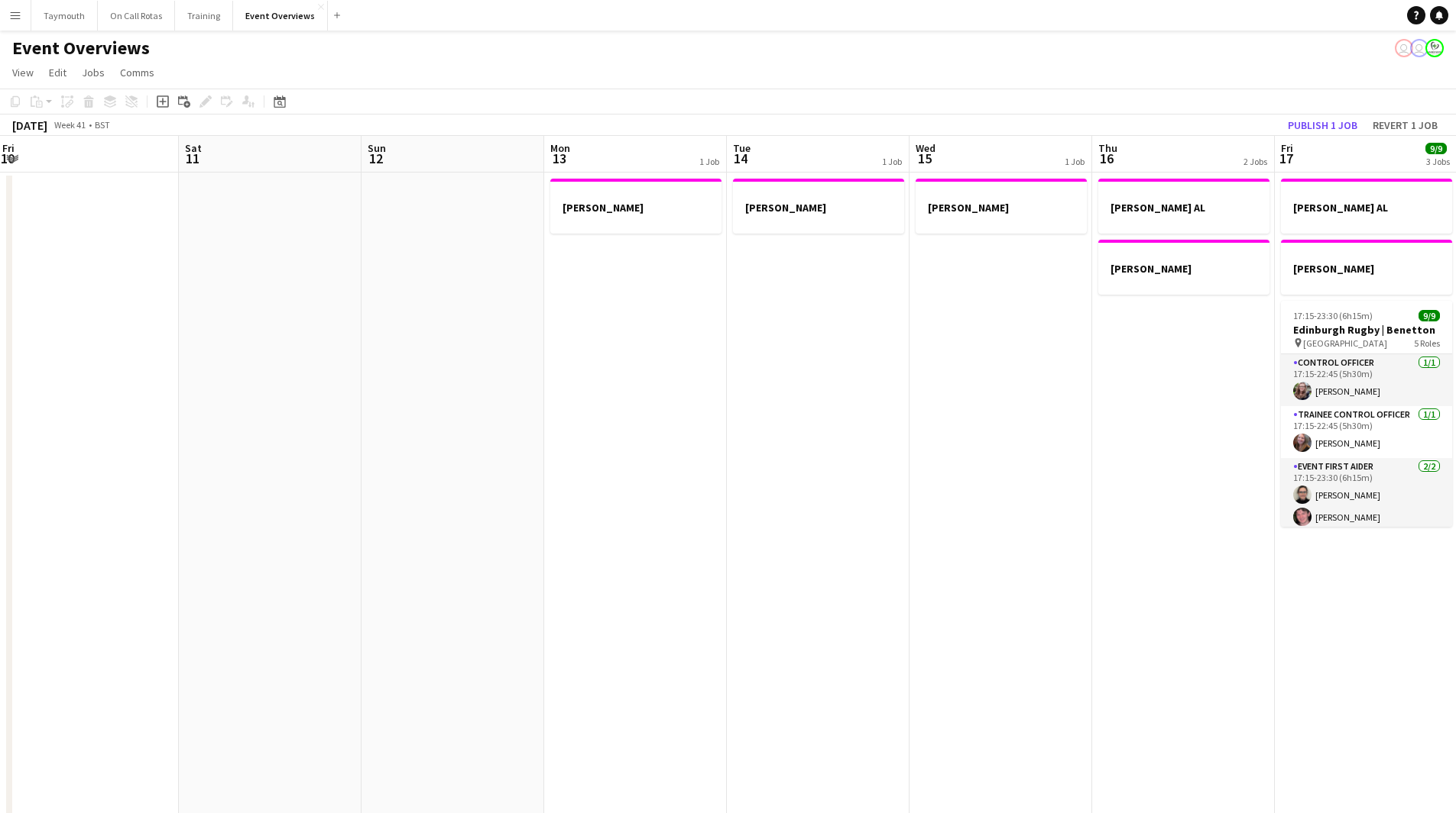
click at [1223, 584] on app-calendar-viewport "Wed 8 2/2 1 Job Thu 9 3/3 1 Job Fri 10 Sat 11 Sun 12 Mon 13 1 Job Tue 14 1 Job …" at bounding box center [728, 770] width 1456 height 1269
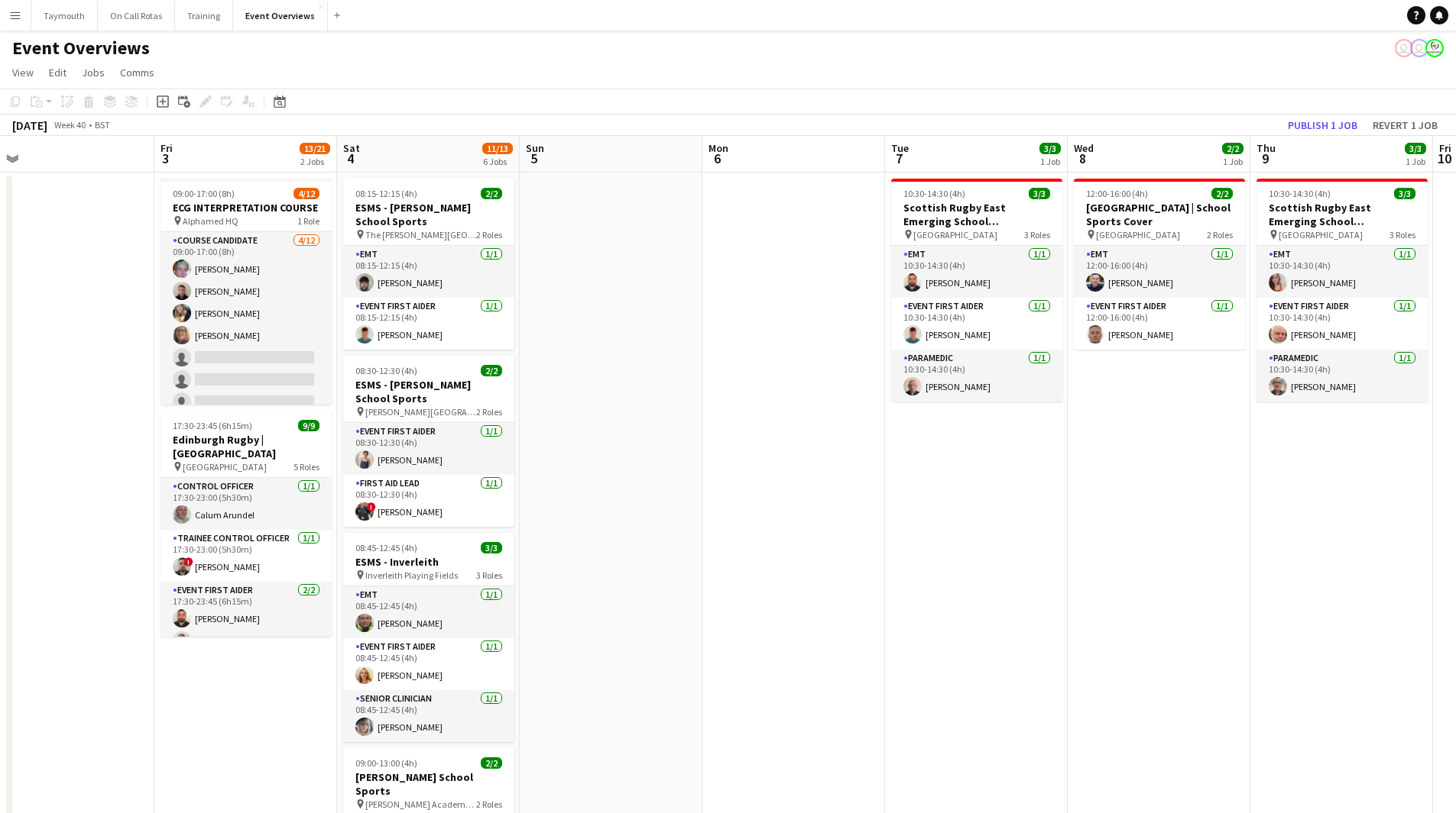
scroll to position [0, 478]
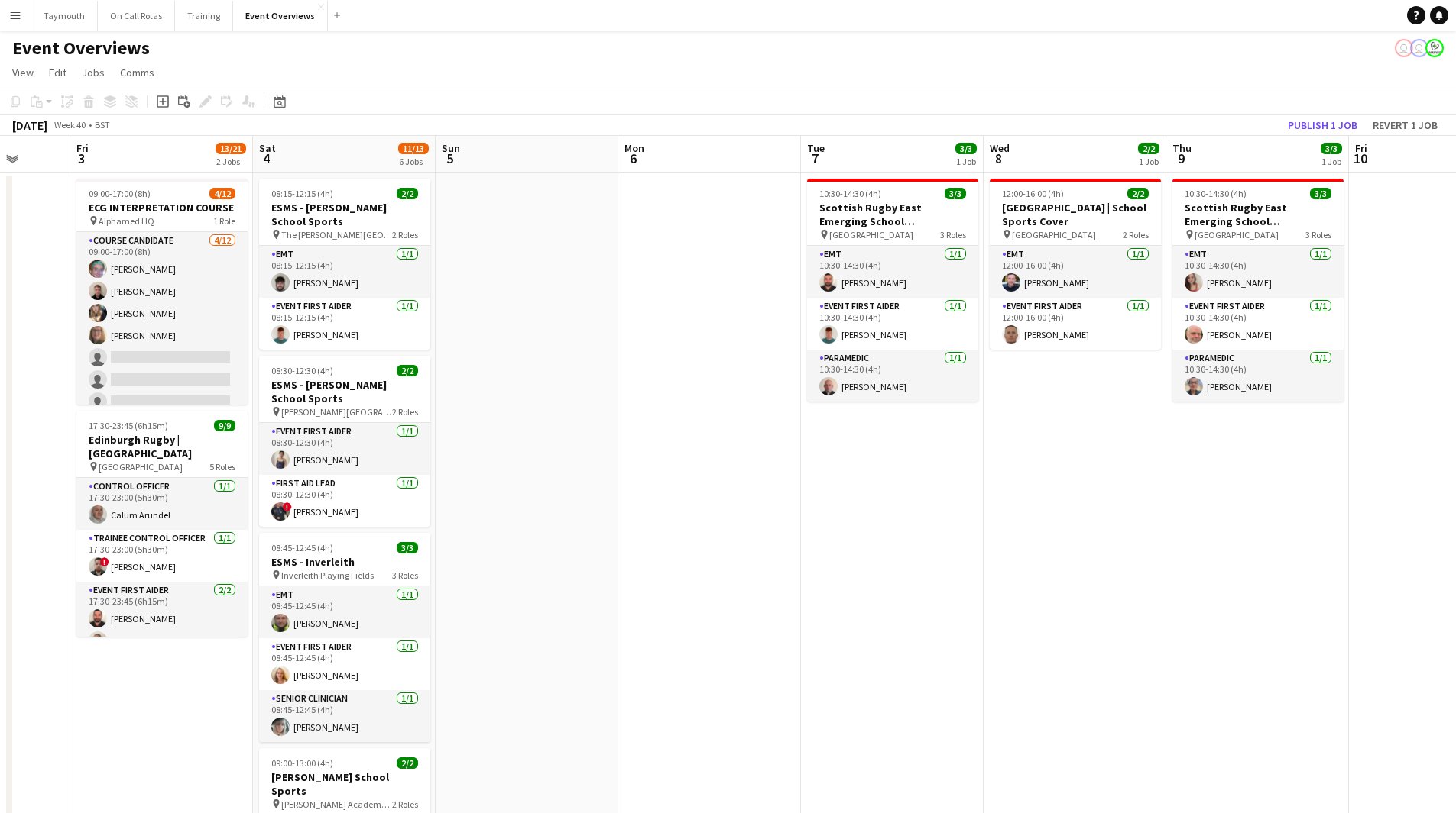
click at [1130, 588] on app-calendar-viewport "Tue 30 2/2 1 Job Wed 1 Thu 2 Fri 3 13/21 2 Jobs Sat 4 11/13 6 Jobs Sun 5 Mon 6 …" at bounding box center [728, 770] width 1456 height 1269
click at [1333, 126] on button "Publish 1 job" at bounding box center [1322, 124] width 82 height 20
click at [17, 12] on app-icon "Menu" at bounding box center [15, 15] width 12 height 12
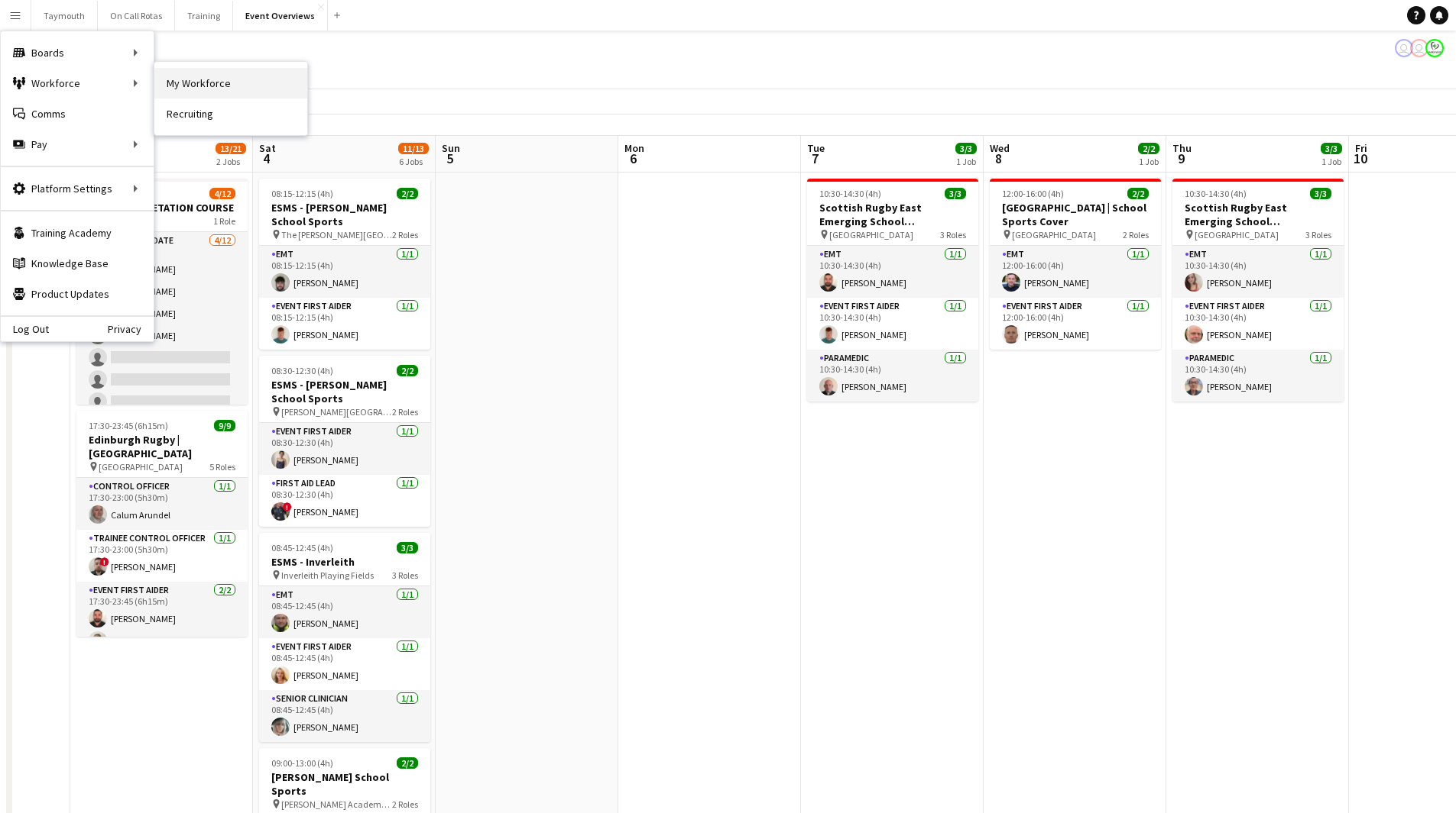
click at [195, 88] on link "My Workforce" at bounding box center [231, 83] width 153 height 31
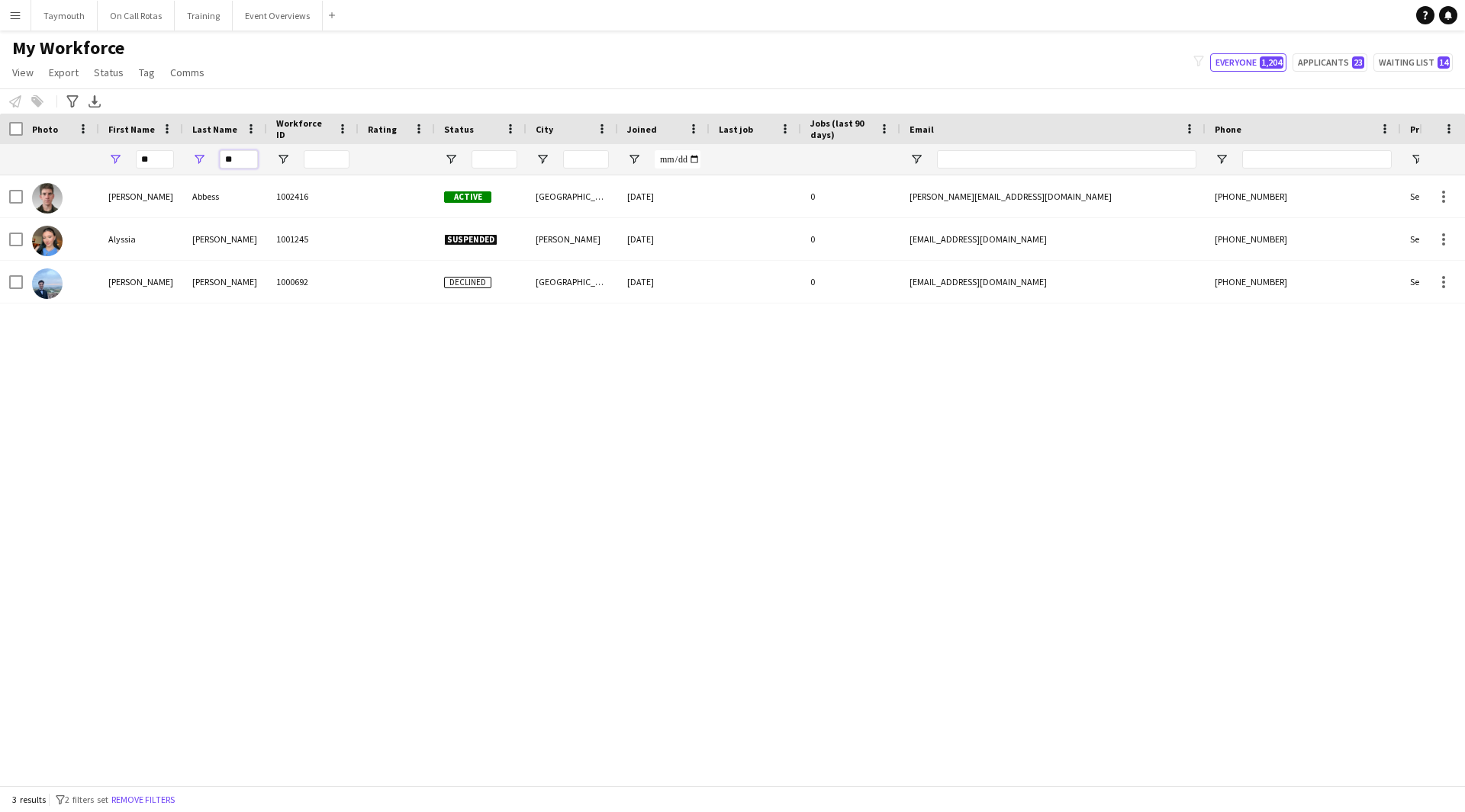
drag, startPoint x: 203, startPoint y: 155, endPoint x: -73, endPoint y: 129, distance: 277.2
click at [0, 129] on html "Menu Boards Boards Boards All jobs Status Workforce Workforce My Workforce Recr…" at bounding box center [732, 406] width 1465 height 812
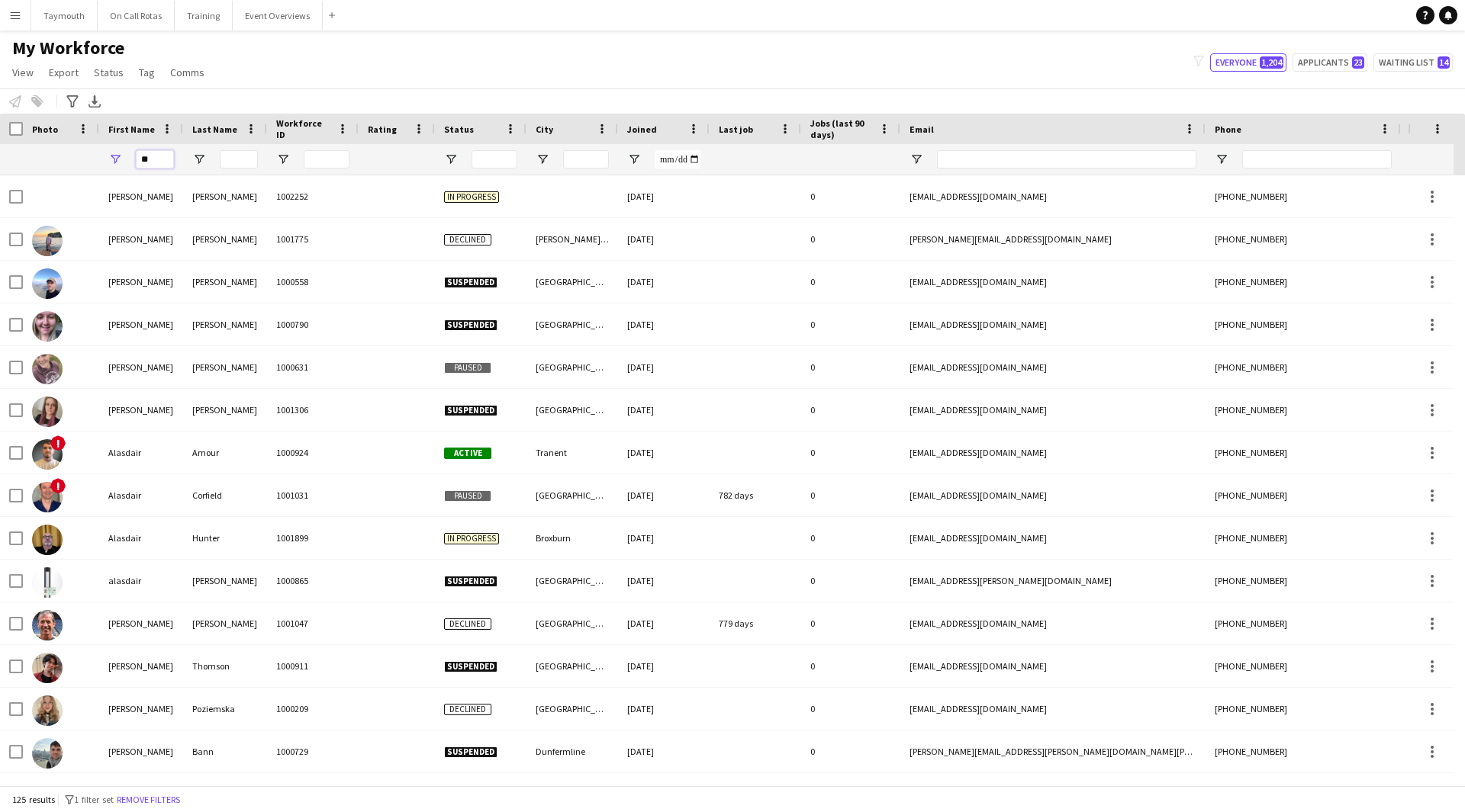
drag, startPoint x: 155, startPoint y: 160, endPoint x: -353, endPoint y: 162, distance: 508.0
click at [0, 162] on html "Menu Boards Boards Boards All jobs Status Workforce Workforce My Workforce Recr…" at bounding box center [732, 406] width 1465 height 812
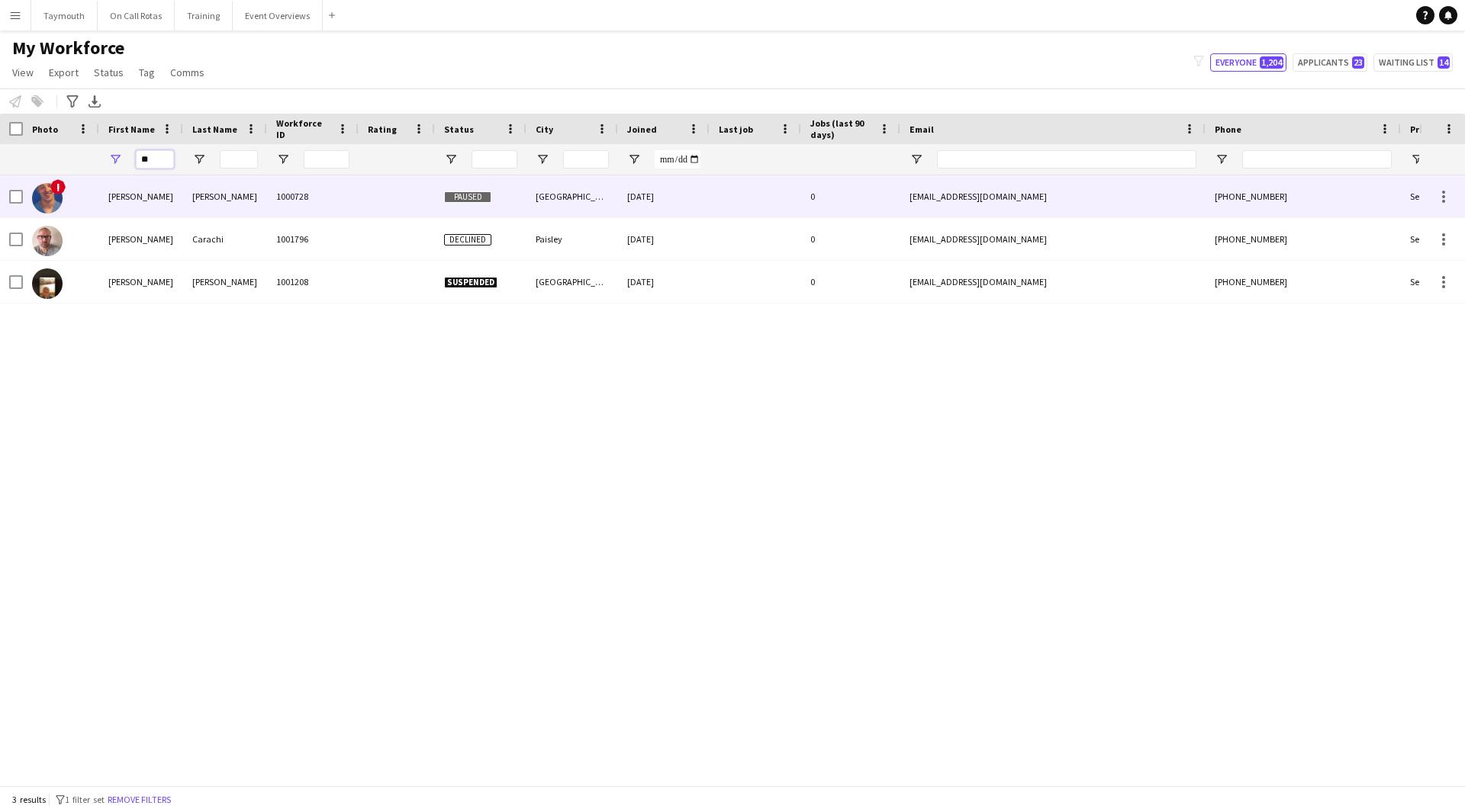
type input "*"
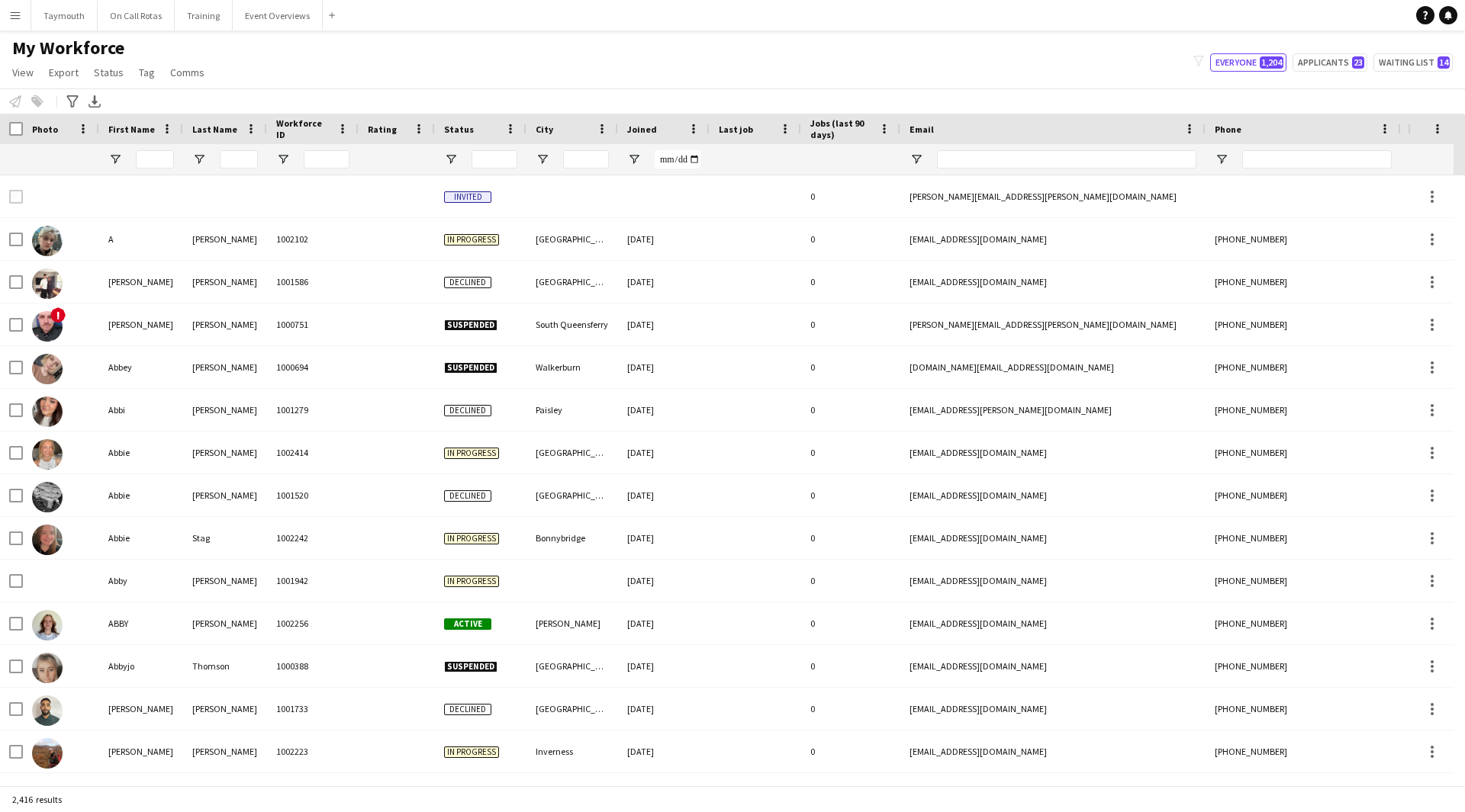
click at [462, 161] on div at bounding box center [480, 159] width 92 height 31
click at [452, 159] on span "Open Filter Menu" at bounding box center [451, 159] width 14 height 14
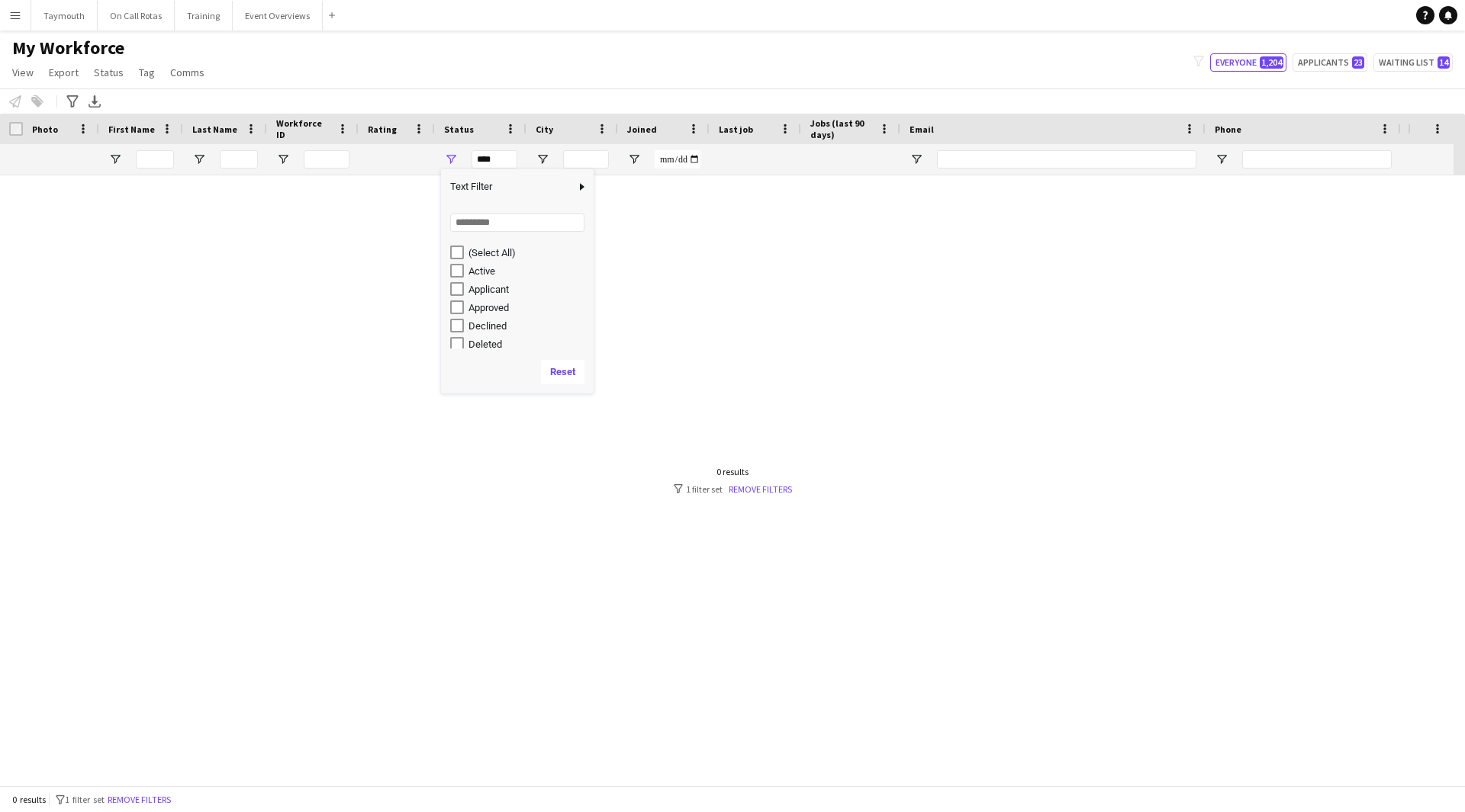
click at [445, 268] on div "Active" at bounding box center [517, 270] width 153 height 18
type input "**********"
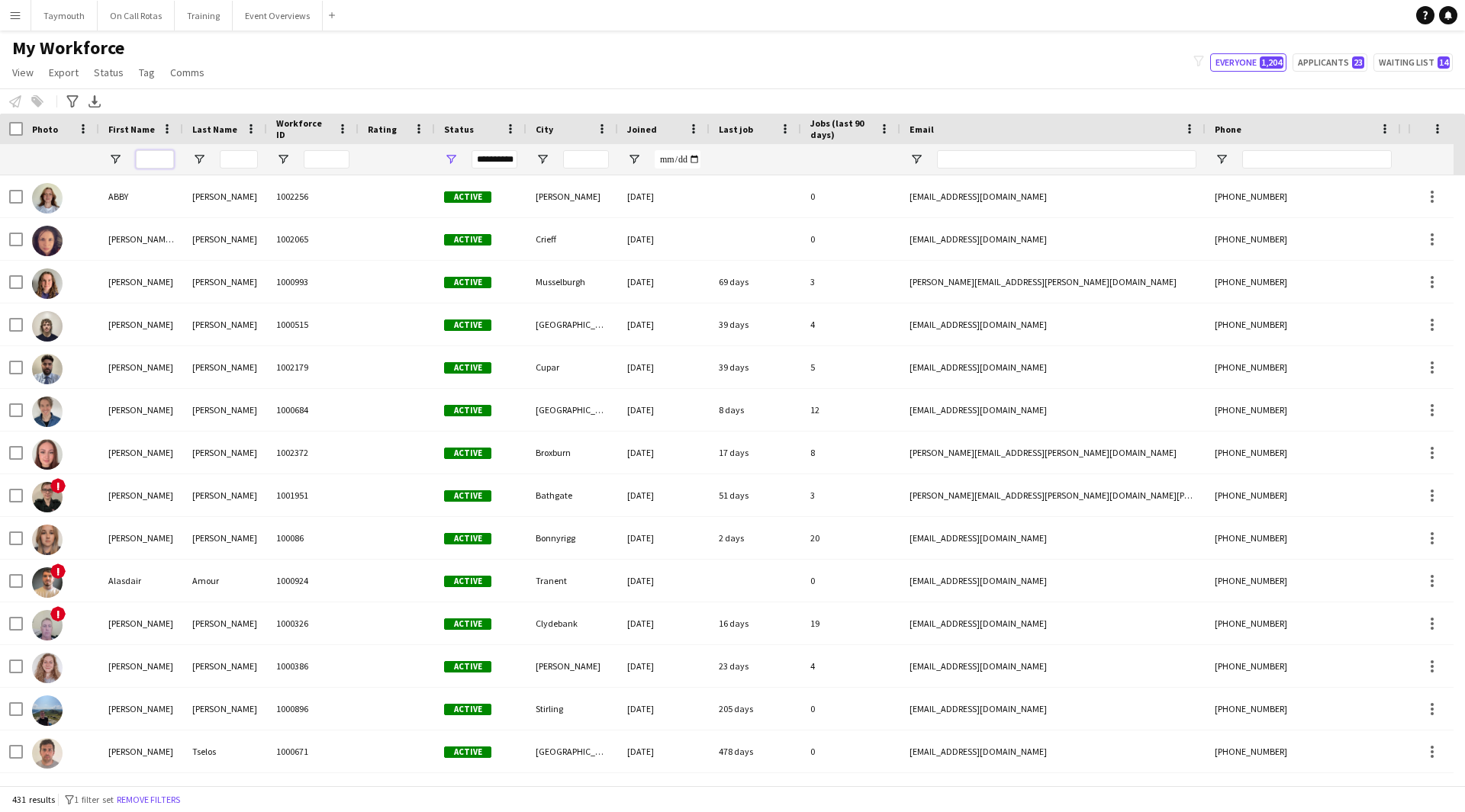
click at [159, 152] on input "First Name Filter Input" at bounding box center [154, 159] width 38 height 18
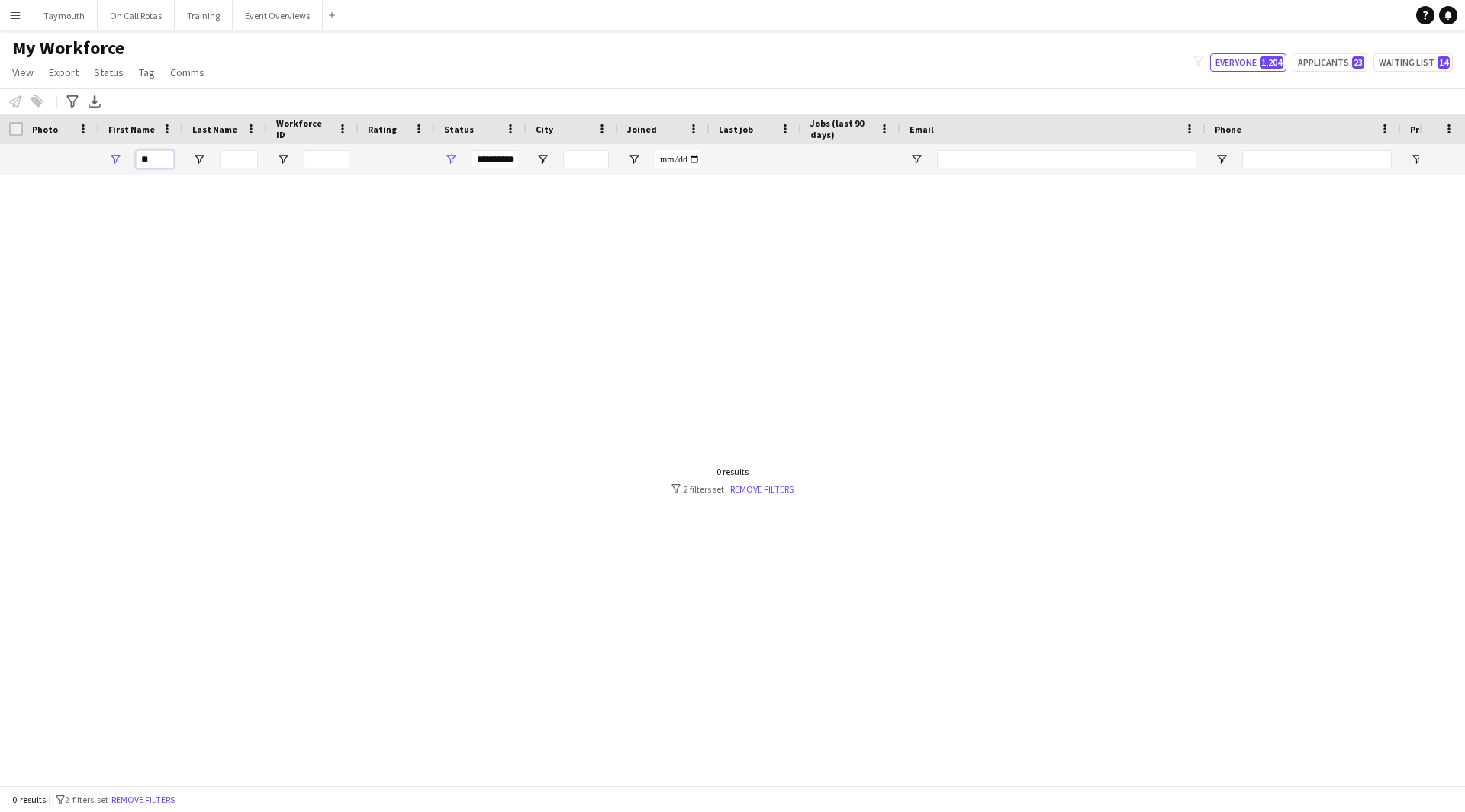
type input "*"
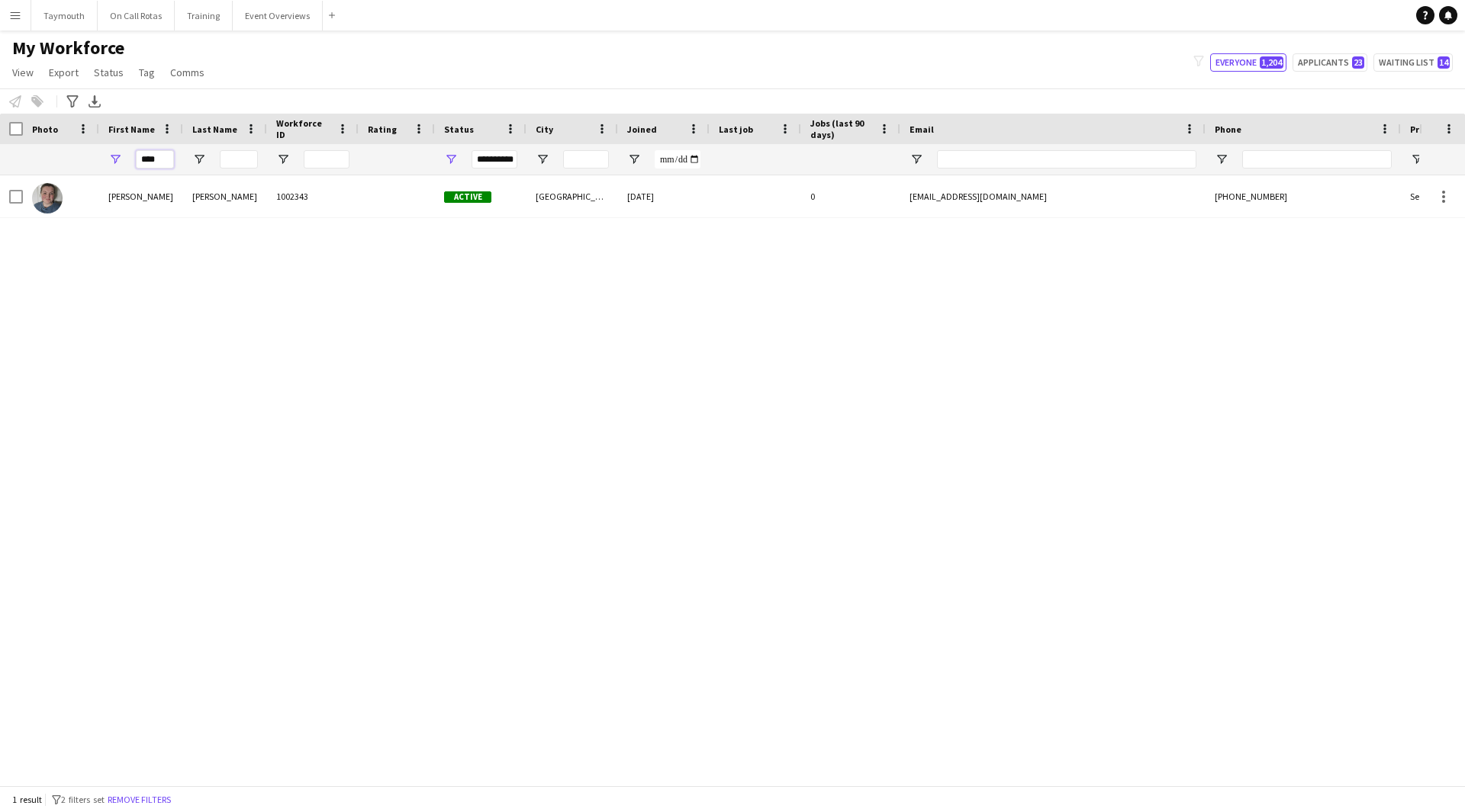
type input "****"
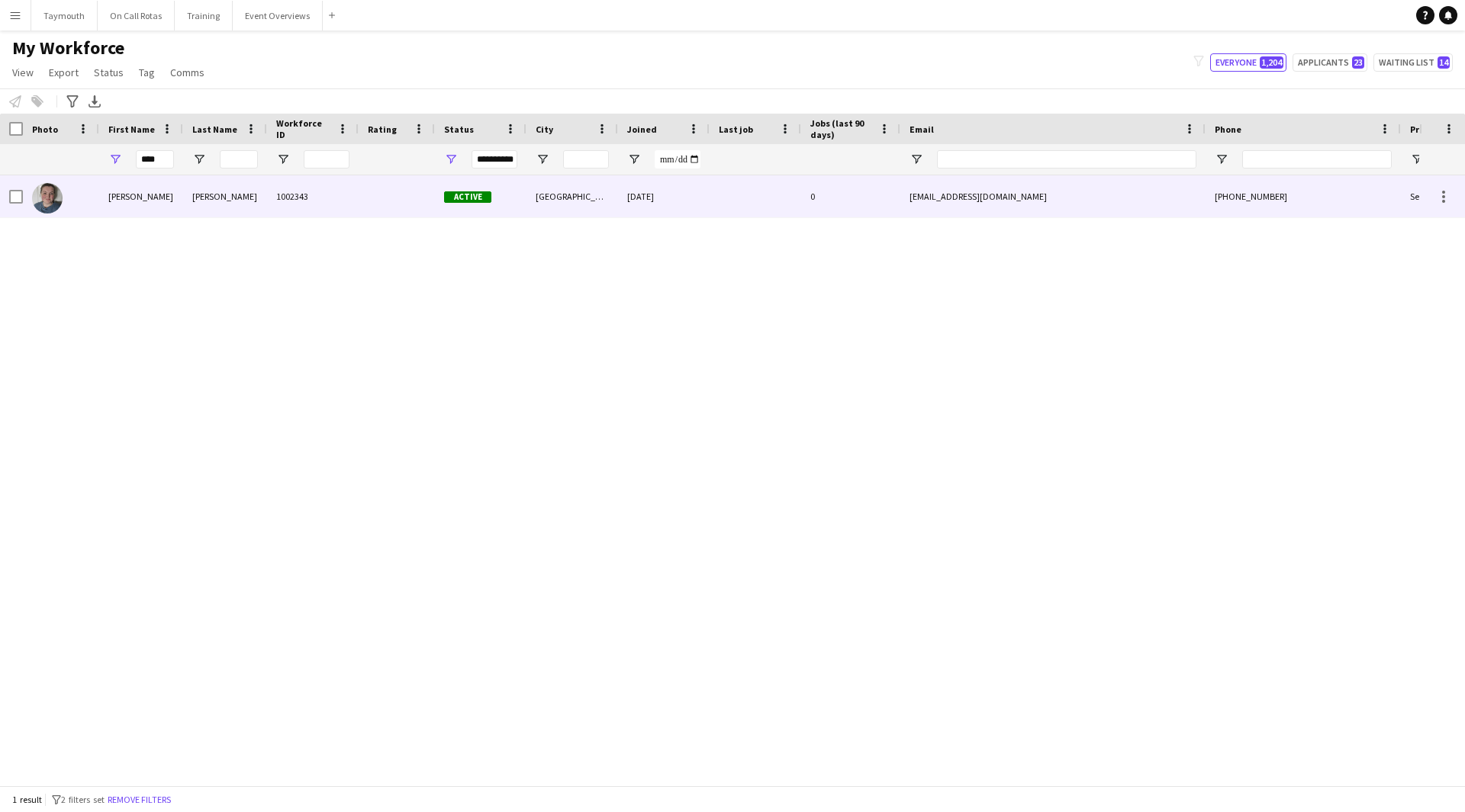
click at [183, 183] on div "[PERSON_NAME]" at bounding box center [142, 196] width 84 height 42
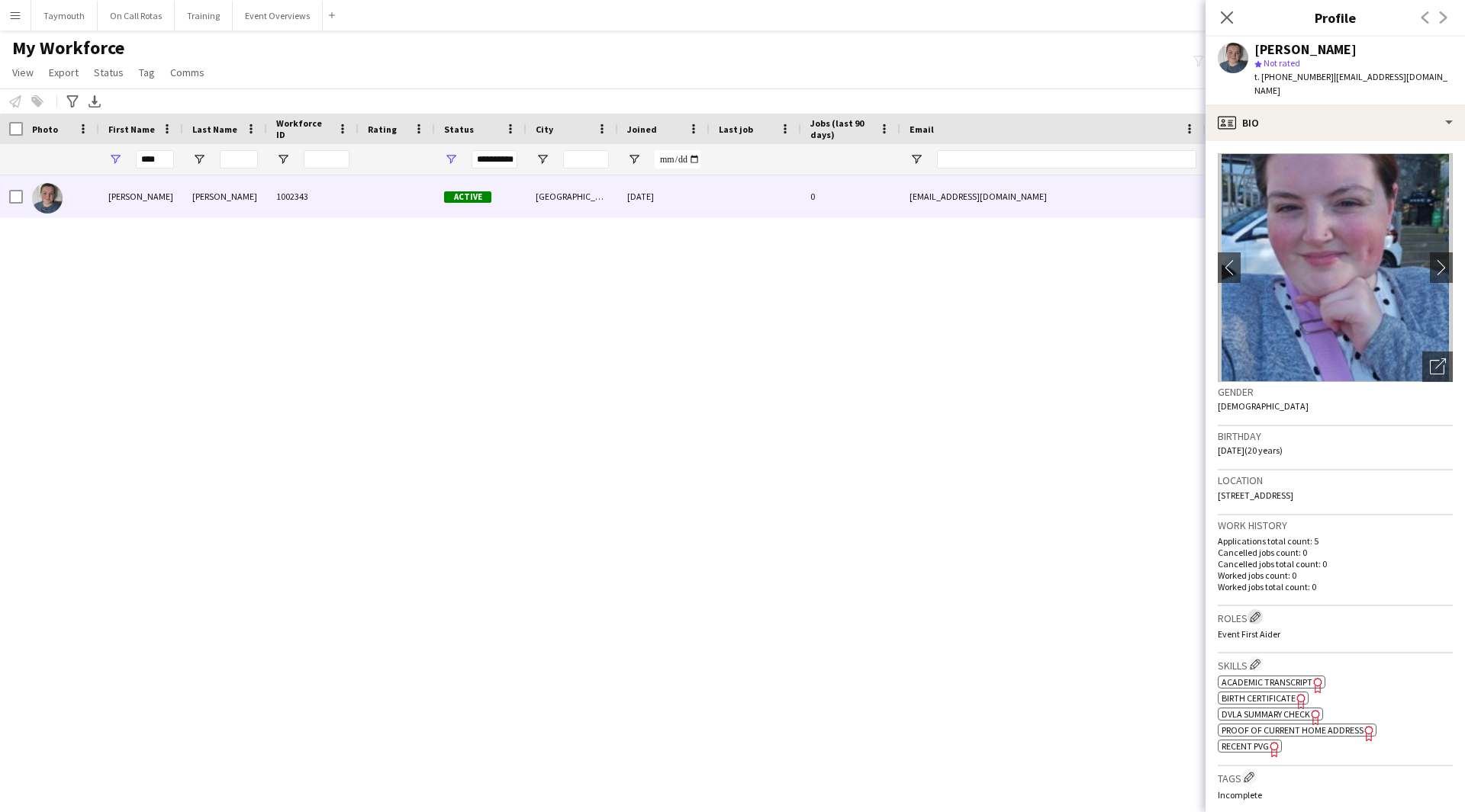
click at [1257, 611] on app-icon "Edit crew company roles" at bounding box center [1255, 617] width 10 height 10
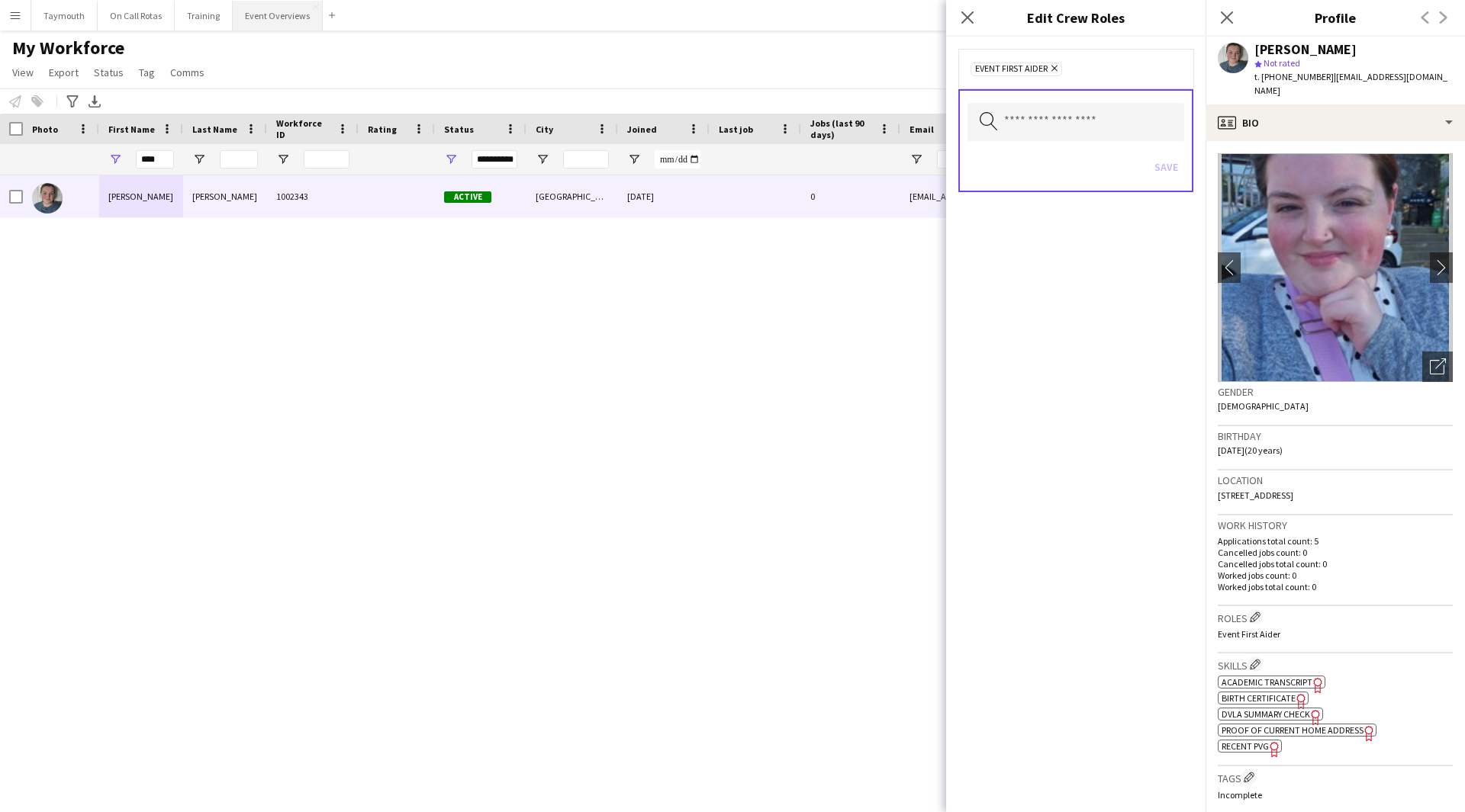
click at [289, 14] on button "Event Overviews Close" at bounding box center [277, 15] width 90 height 30
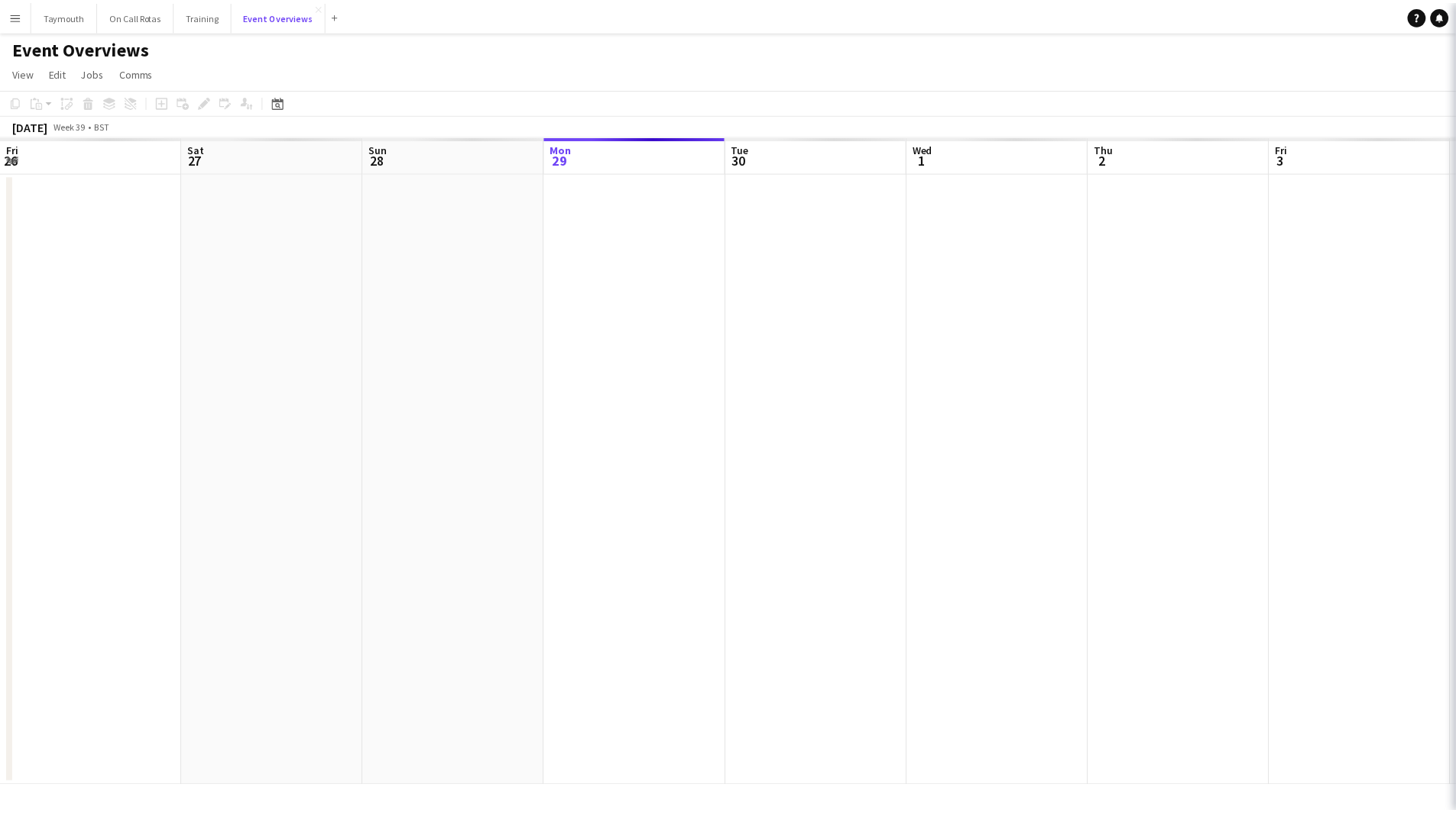
scroll to position [0, 365]
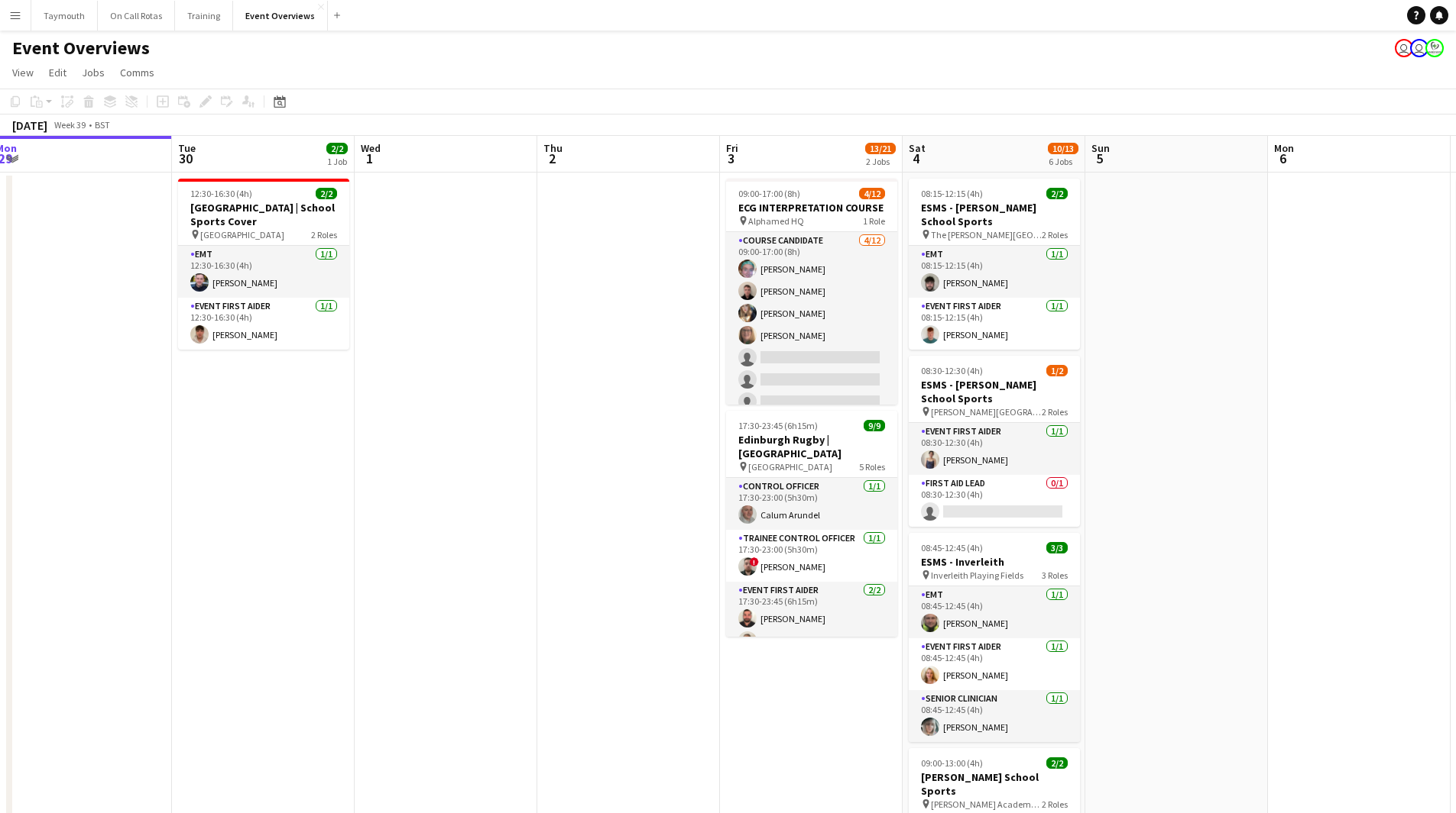
drag, startPoint x: 727, startPoint y: 560, endPoint x: 327, endPoint y: 585, distance: 400.8
click at [327, 585] on app-calendar-viewport "Fri 26 Sat 27 7/7 3 Jobs Sun 28 2/2 1 Job Mon 29 Tue 30 2/2 1 Job Wed 1 Thu 2 F…" at bounding box center [728, 723] width 1456 height 1175
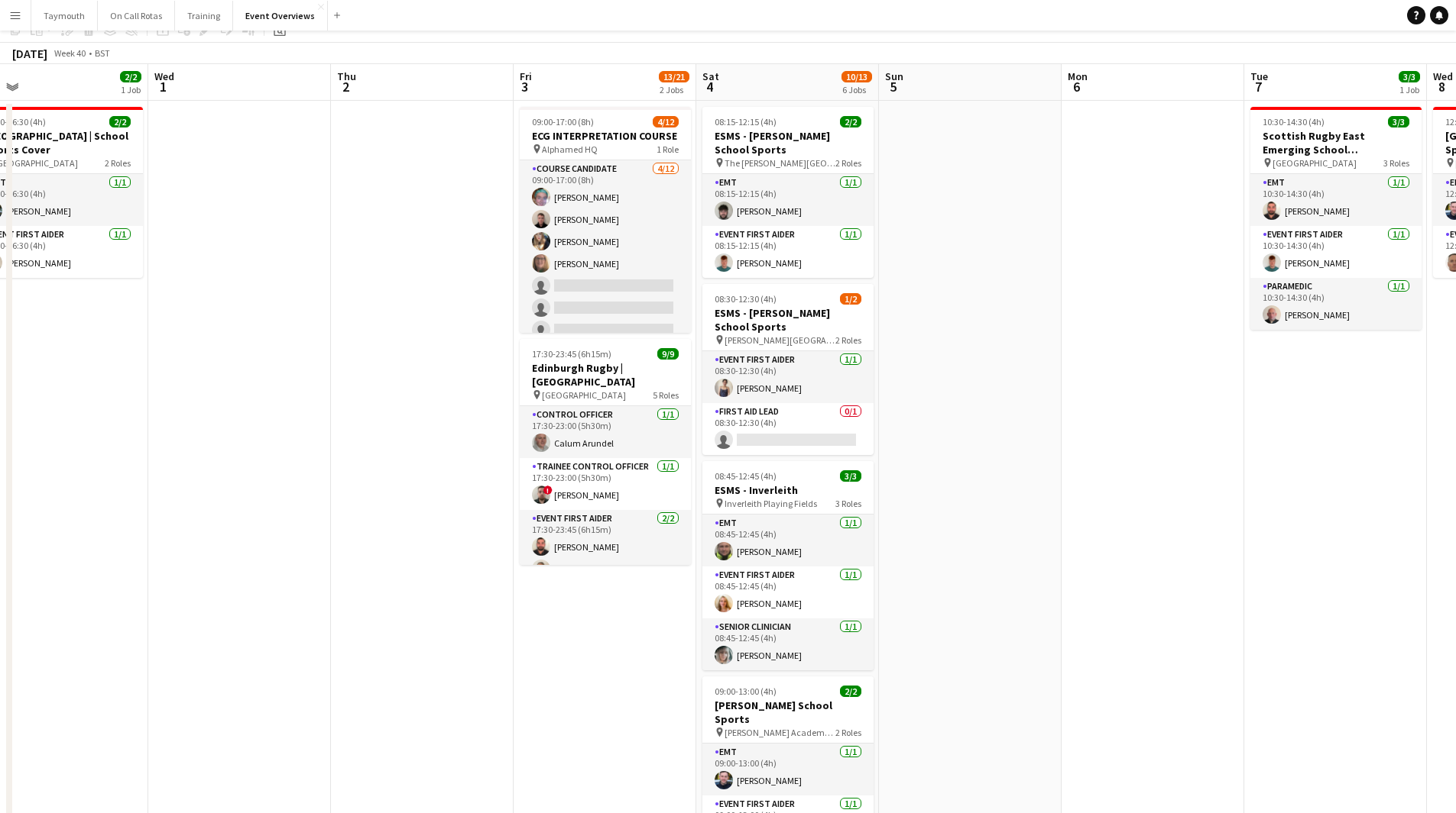
scroll to position [0, 0]
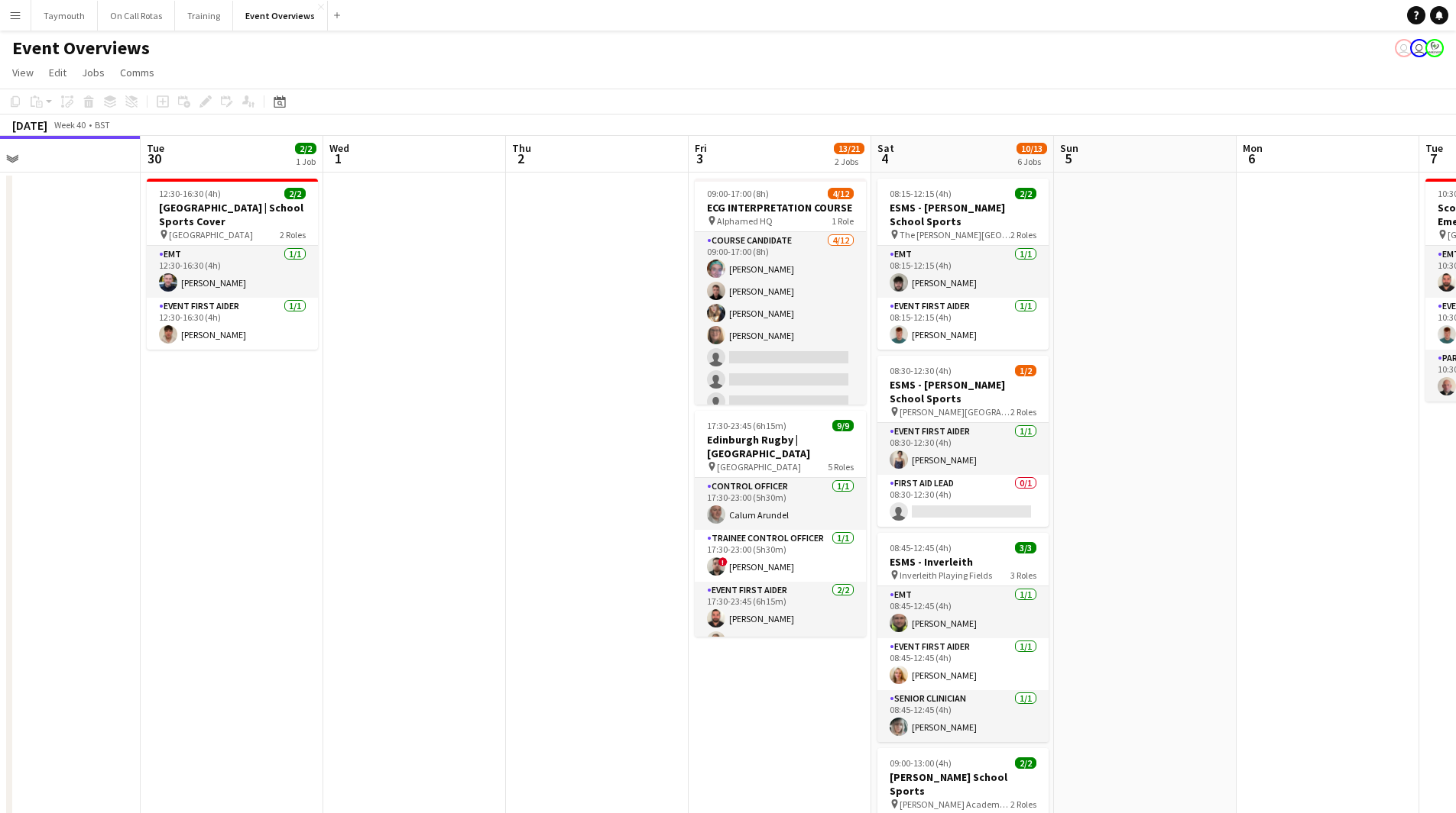
drag, startPoint x: 1295, startPoint y: 561, endPoint x: 642, endPoint y: 607, distance: 654.6
click at [557, 639] on app-calendar-viewport "Sat 27 7/7 3 Jobs Sun 28 2/2 1 Job Mon 29 Tue 30 2/2 1 Job Wed 1 Thu 2 Fri 3 13…" at bounding box center [728, 723] width 1456 height 1175
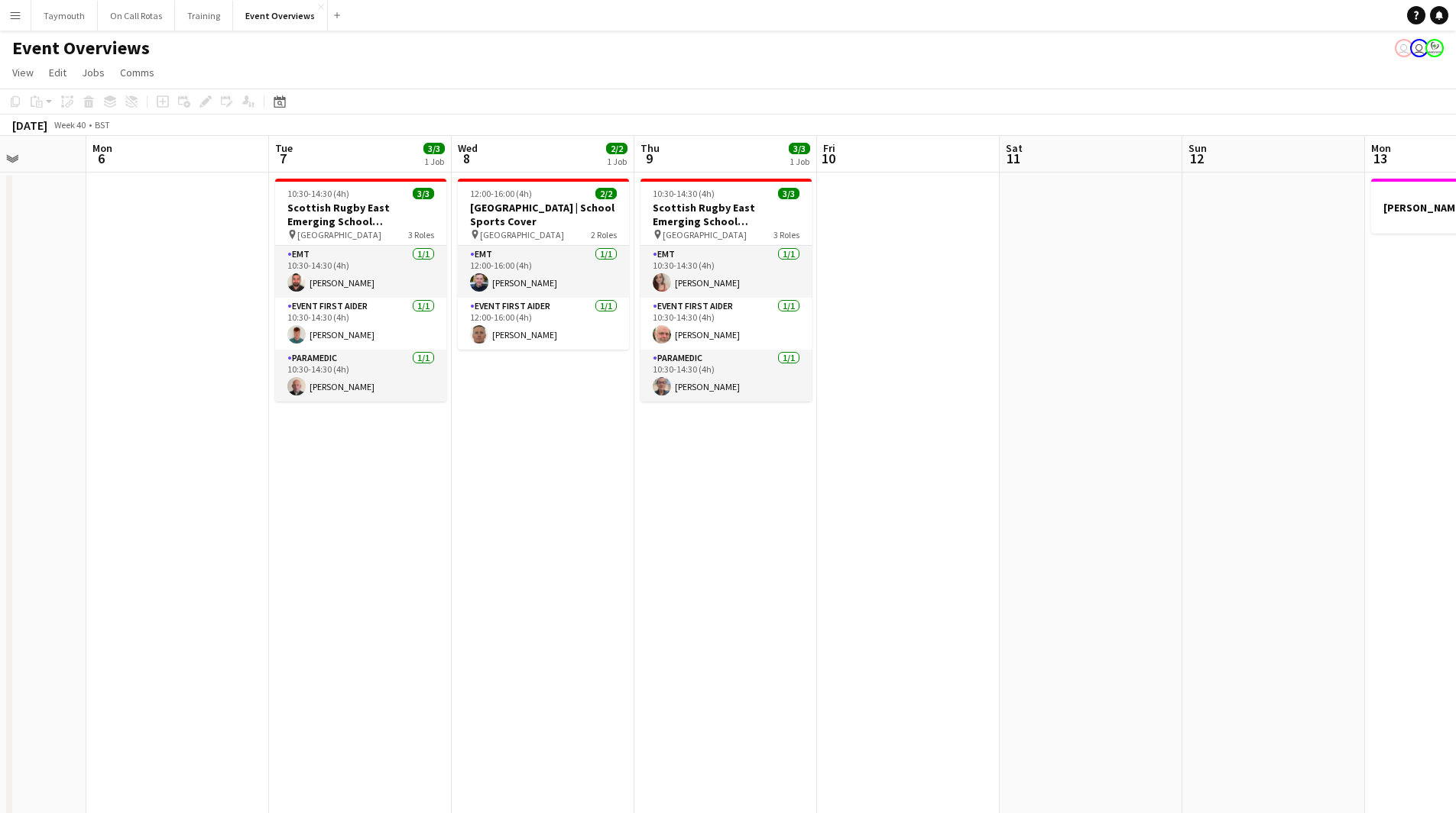
drag, startPoint x: 990, startPoint y: 598, endPoint x: 534, endPoint y: 619, distance: 456.5
click at [534, 619] on app-calendar-viewport "Fri 3 13/21 2 Jobs Sat 4 10/13 6 Jobs Sun 5 Mon 6 Tue 7 3/3 1 Job Wed 8 2/2 1 J…" at bounding box center [728, 723] width 1456 height 1175
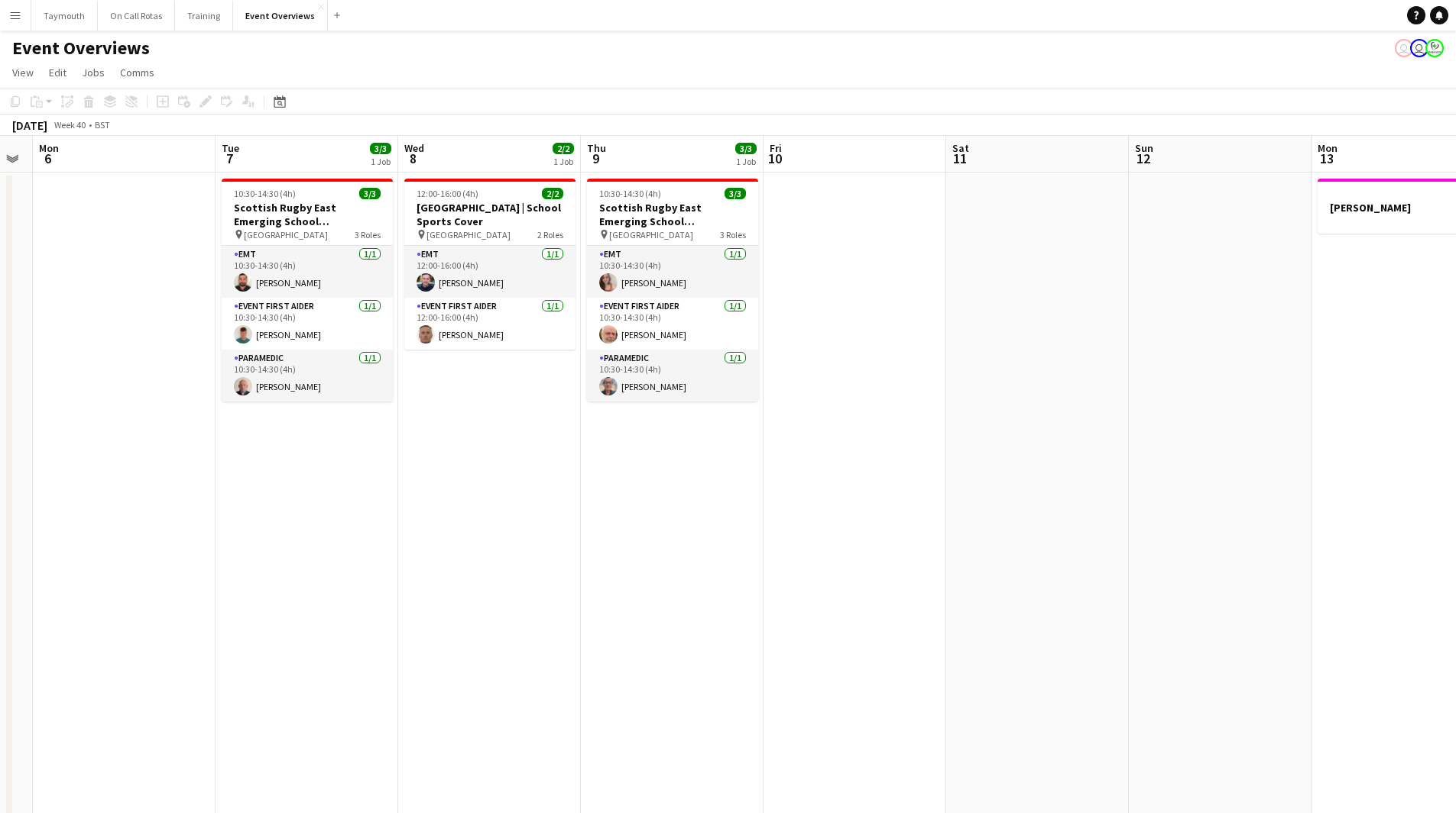
drag, startPoint x: 534, startPoint y: 619, endPoint x: 1223, endPoint y: 561, distance: 691.4
click at [1203, 561] on app-calendar-viewport "Sat 4 10/13 6 Jobs Sun 5 Mon 6 Tue 7 3/3 1 Job Wed 8 2/2 1 Job Thu 9 3/3 1 Job …" at bounding box center [728, 723] width 1456 height 1175
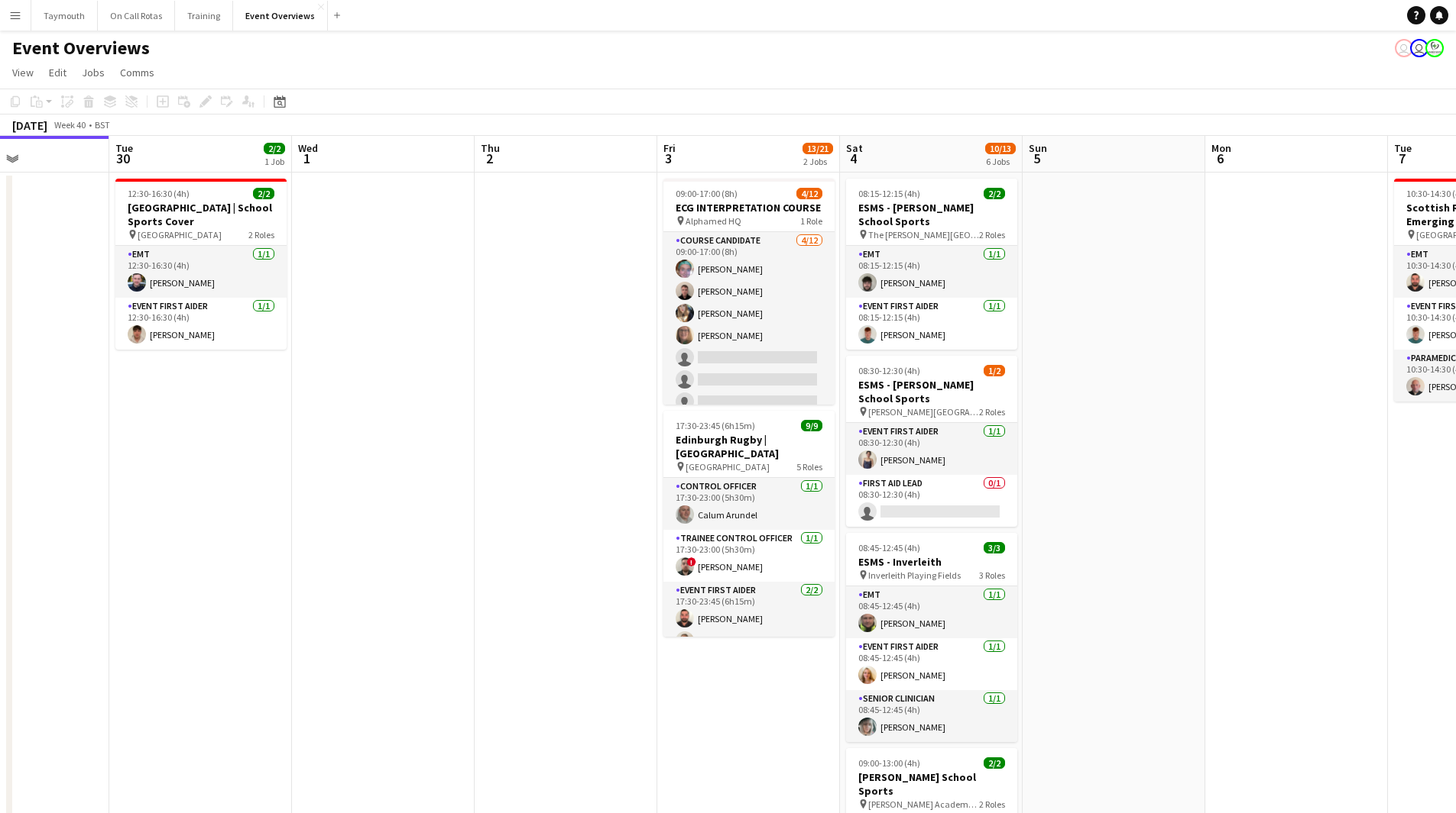
drag, startPoint x: 645, startPoint y: 640, endPoint x: 1421, endPoint y: 498, distance: 788.9
click at [1421, 498] on app-calendar-viewport "Sat 27 7/7 3 Jobs Sun 28 2/2 1 Job Mon 29 Tue 30 2/2 1 Job Wed 1 Thu 2 Fri 3 13…" at bounding box center [728, 723] width 1456 height 1175
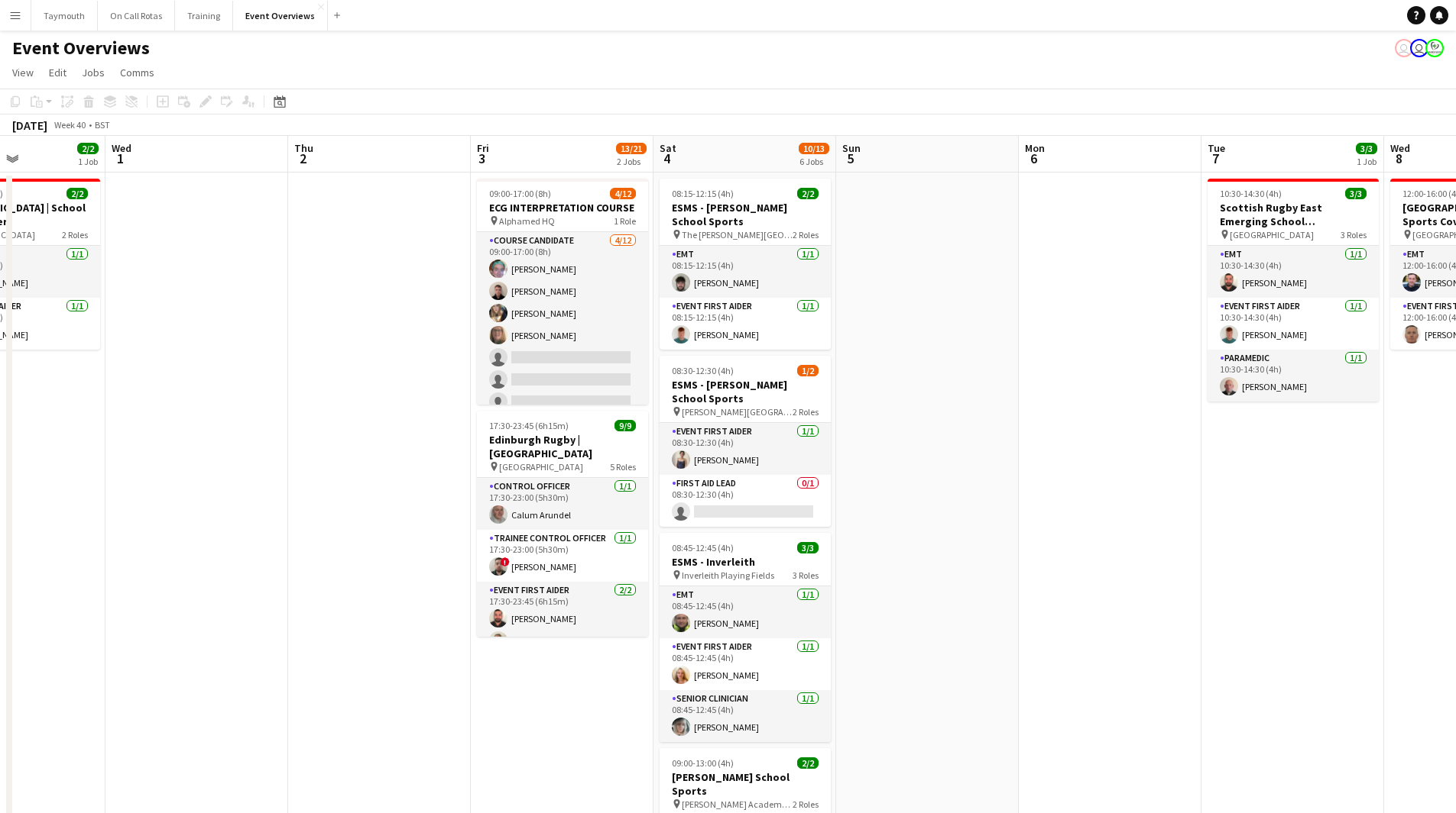
drag, startPoint x: 1186, startPoint y: 600, endPoint x: 380, endPoint y: 616, distance: 806.2
click at [372, 618] on app-calendar-viewport "Sat 27 7/7 3 Jobs Sun 28 2/2 1 Job Mon 29 Tue 30 2/2 1 Job Wed 1 Thu 2 Fri 3 13…" at bounding box center [728, 723] width 1456 height 1175
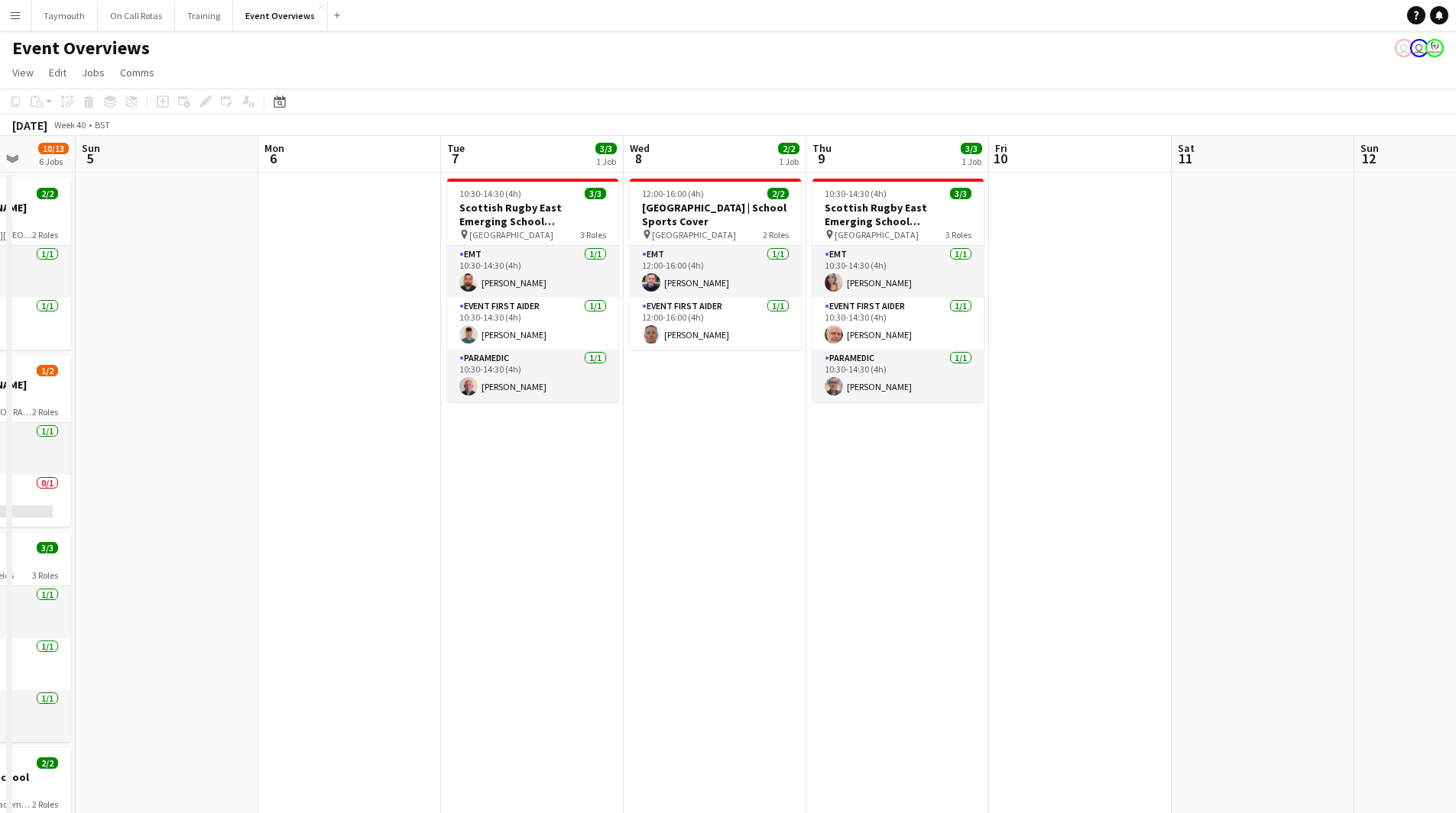
drag, startPoint x: 763, startPoint y: 626, endPoint x: 533, endPoint y: 629, distance: 230.0
click at [533, 628] on app-calendar-viewport "Thu 2 Fri 3 13/21 2 Jobs Sat 4 10/13 6 Jobs Sun 5 Mon 6 Tue 7 3/3 1 Job Wed 8 2…" at bounding box center [728, 723] width 1456 height 1175
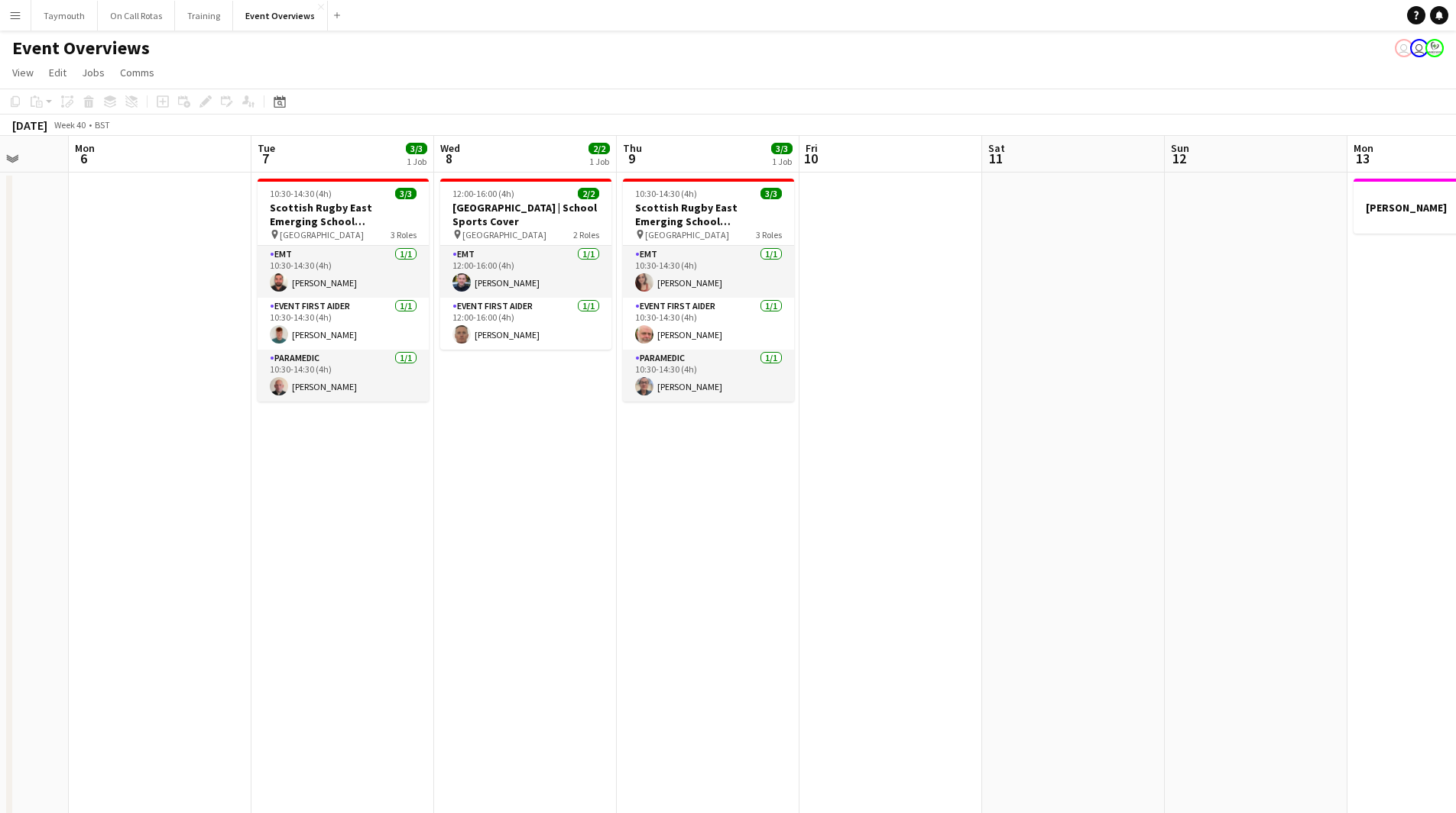
drag, startPoint x: 807, startPoint y: 604, endPoint x: 432, endPoint y: 617, distance: 375.2
click at [384, 625] on app-calendar-viewport "Fri 3 13/21 2 Jobs Sat 4 10/13 6 Jobs Sun 5 Mon 6 Tue 7 3/3 1 Job Wed 8 2/2 1 J…" at bounding box center [728, 723] width 1456 height 1175
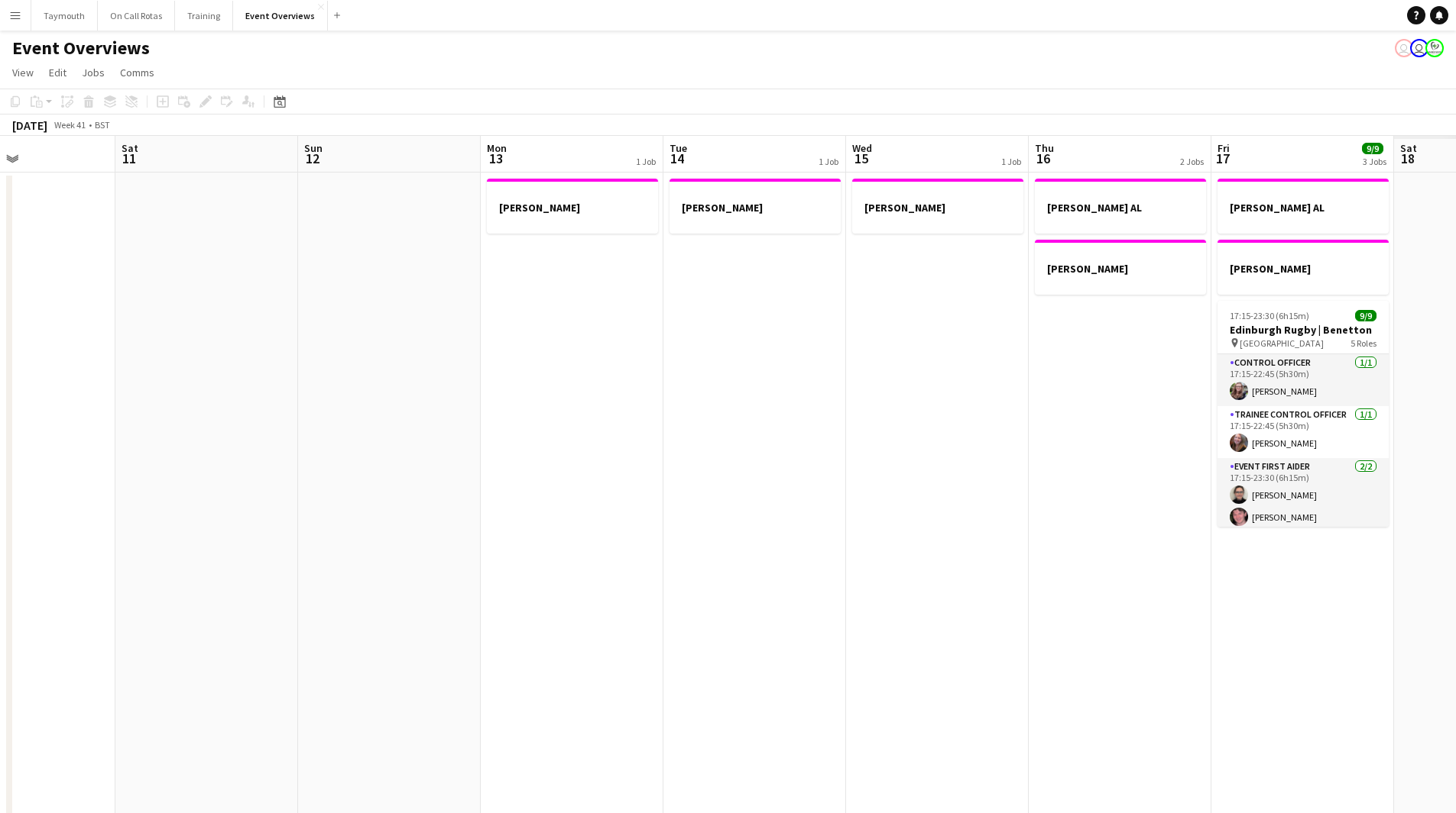
drag, startPoint x: 762, startPoint y: 581, endPoint x: 273, endPoint y: 589, distance: 489.1
click at [272, 594] on app-calendar-viewport "Wed 8 2/2 1 Job Thu 9 3/3 1 Job Fri 10 Sat 11 Sun 12 Mon 13 1 Job Tue 14 1 Job …" at bounding box center [728, 723] width 1456 height 1175
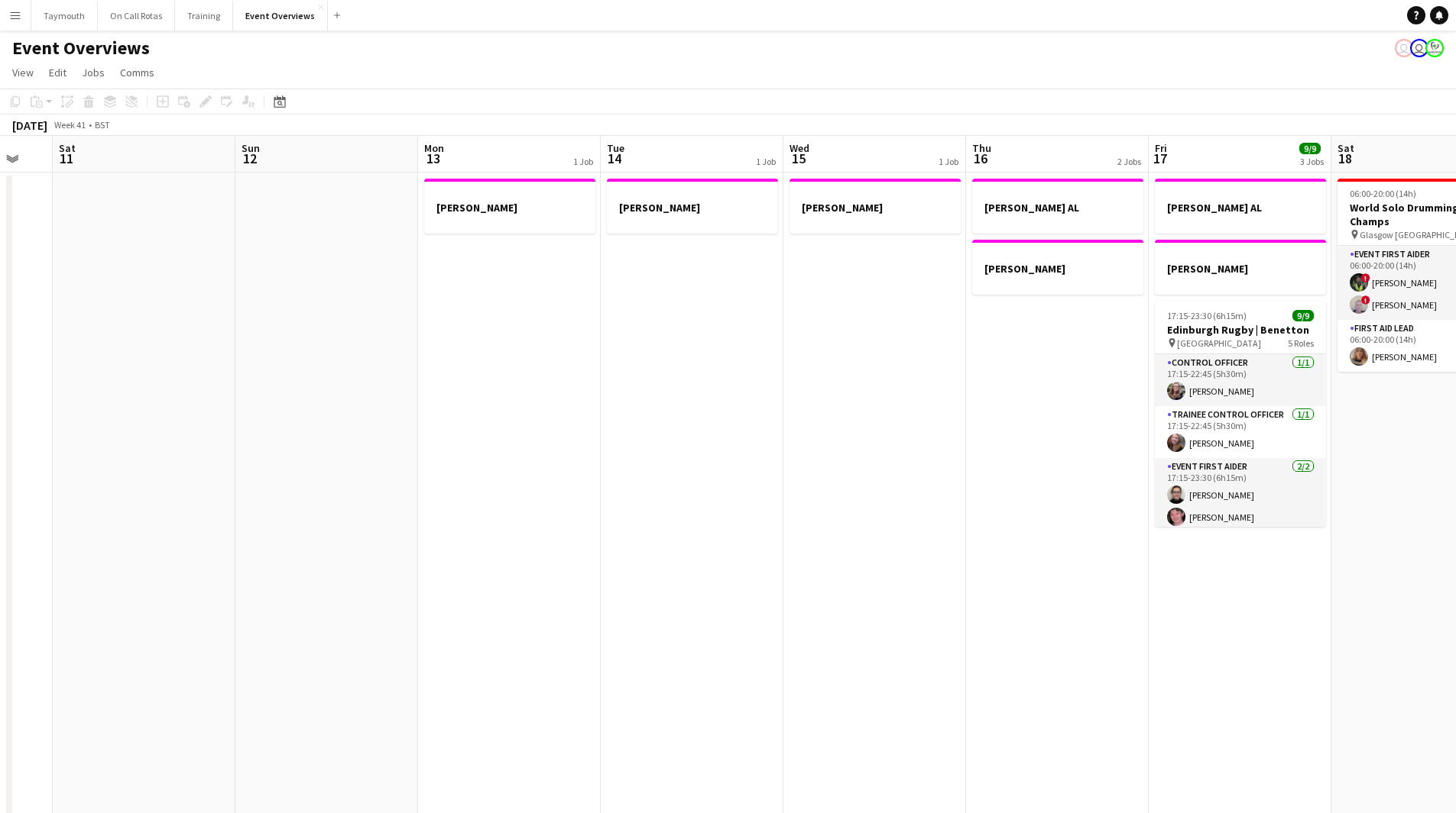
drag, startPoint x: 624, startPoint y: 593, endPoint x: 26, endPoint y: 615, distance: 598.4
click at [28, 615] on app-calendar-viewport "Wed 8 2/2 1 Job Thu 9 3/3 1 Job Fri 10 Sat 11 Sun 12 Mon 13 1 Job Tue 14 1 Job …" at bounding box center [728, 723] width 1456 height 1175
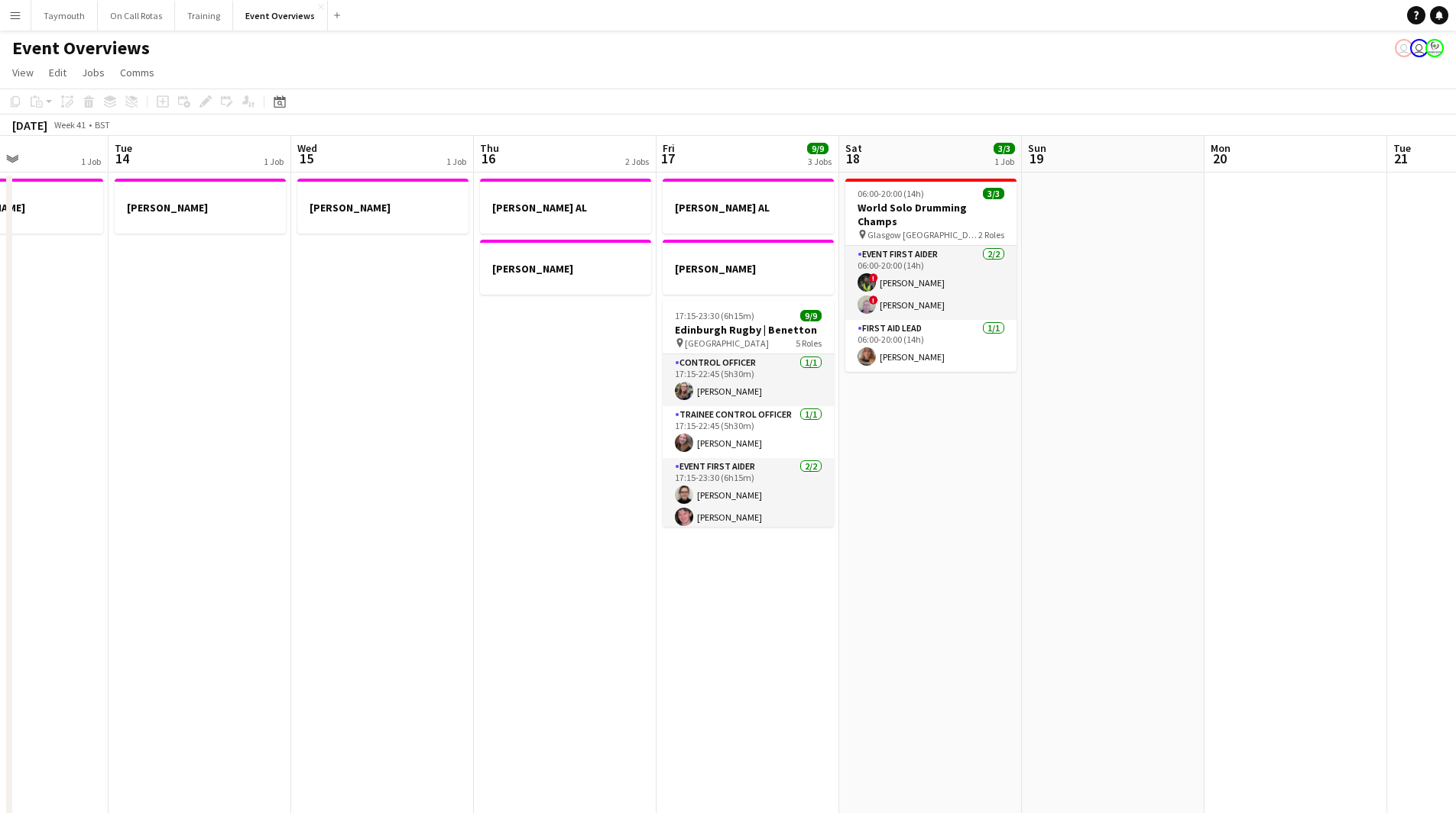
click at [348, 640] on app-calendar-viewport "Sat 11 Sun 12 Mon 13 1 Job Tue 14 1 Job Wed 15 1 Job Thu 16 2 Jobs Fri 17 9/9 3…" at bounding box center [728, 723] width 1456 height 1175
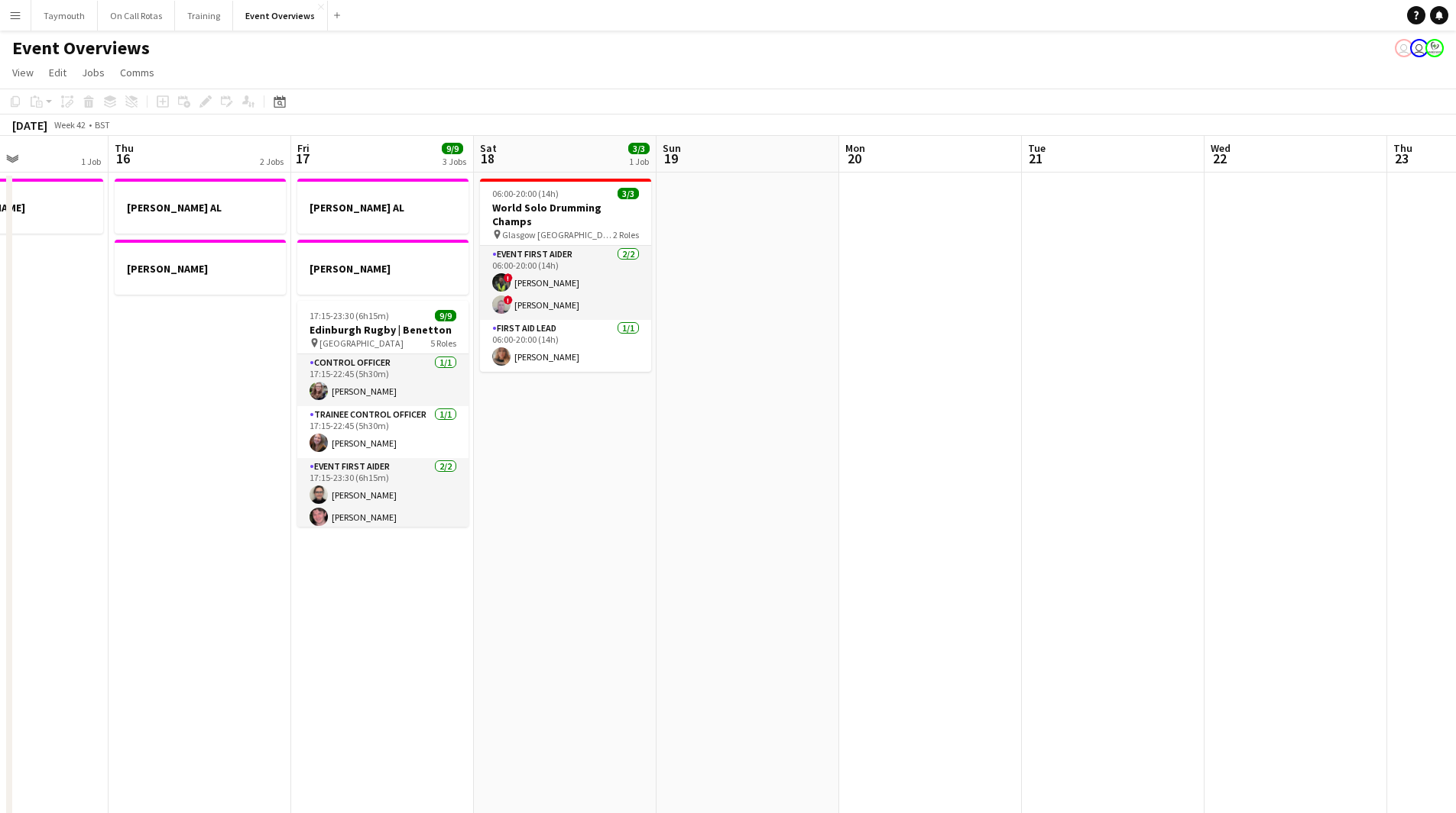
drag, startPoint x: 843, startPoint y: 531, endPoint x: 137, endPoint y: 570, distance: 707.1
click at [136, 571] on app-calendar-viewport "Mon 13 1 Job Tue 14 1 Job Wed 15 1 Job Thu 16 2 Jobs Fri 17 9/9 3 Jobs Sat 18 3…" at bounding box center [728, 723] width 1456 height 1175
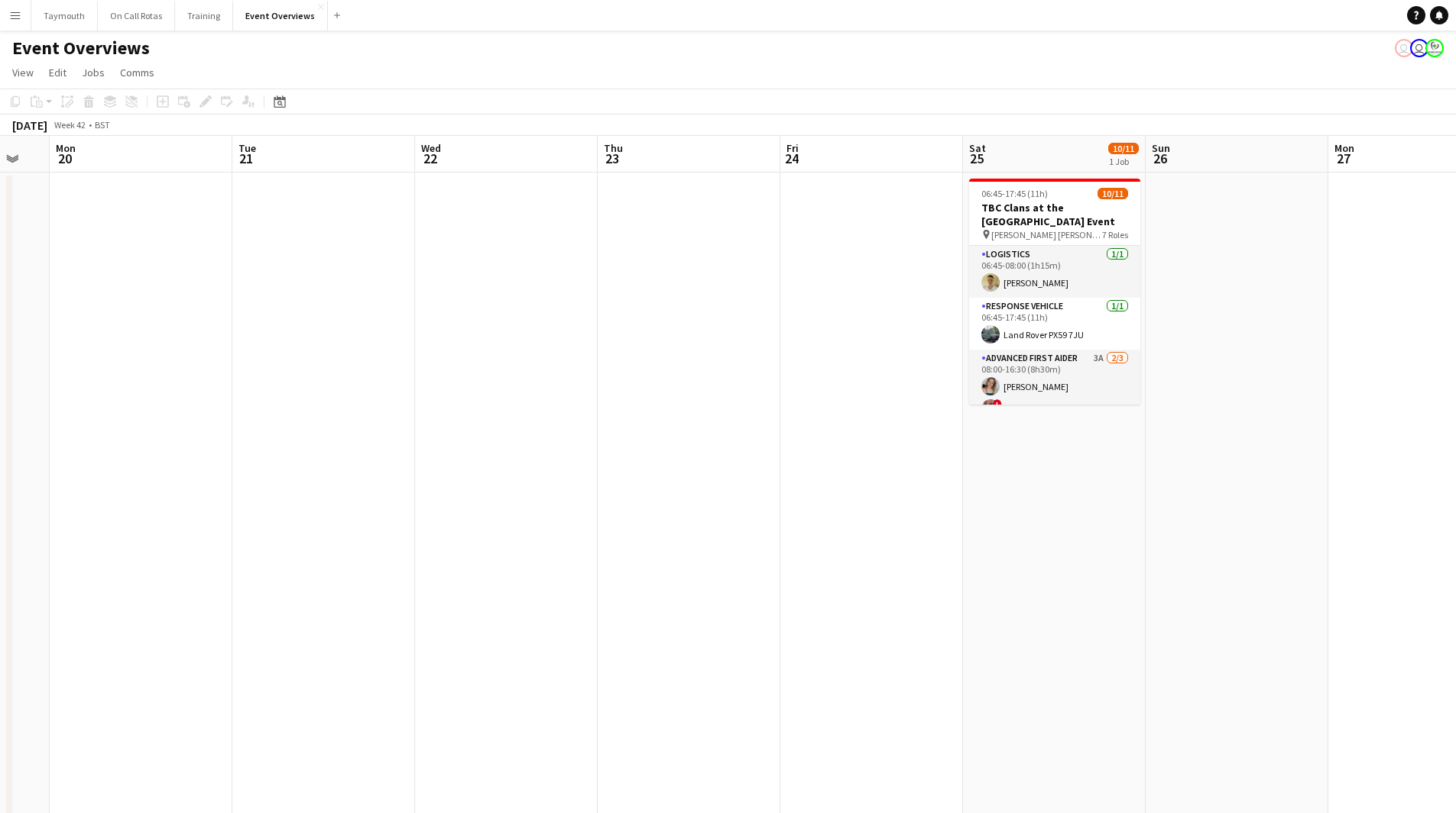
drag, startPoint x: 778, startPoint y: 556, endPoint x: 142, endPoint y: 611, distance: 638.4
click at [142, 611] on app-calendar-viewport "Fri 17 9/9 3 Jobs Sat 18 3/3 1 Job Sun 19 Mon 20 Tue 21 Wed 22 Thu 23 Fri 24 Sa…" at bounding box center [728, 723] width 1456 height 1175
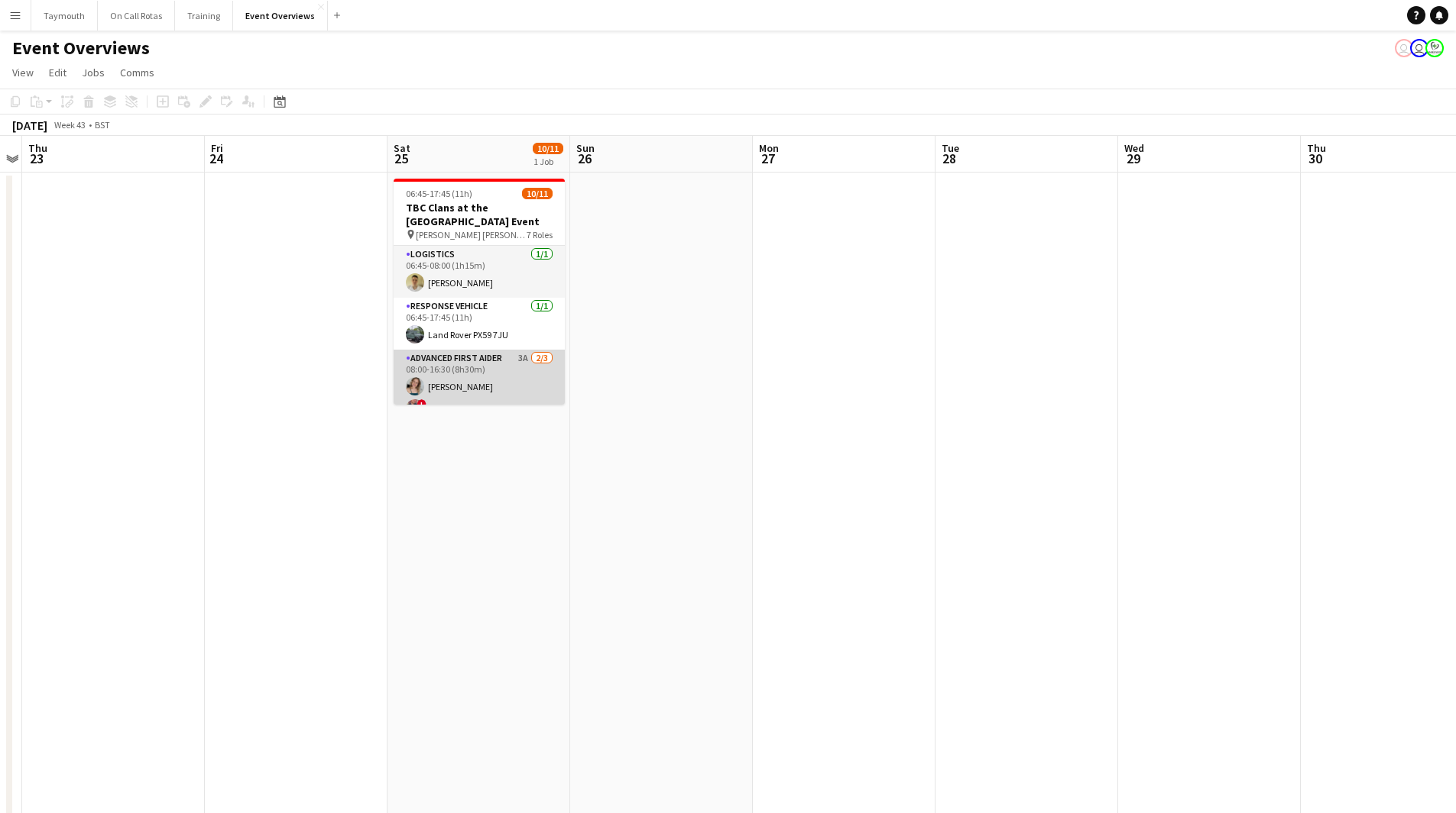
scroll to position [76, 0]
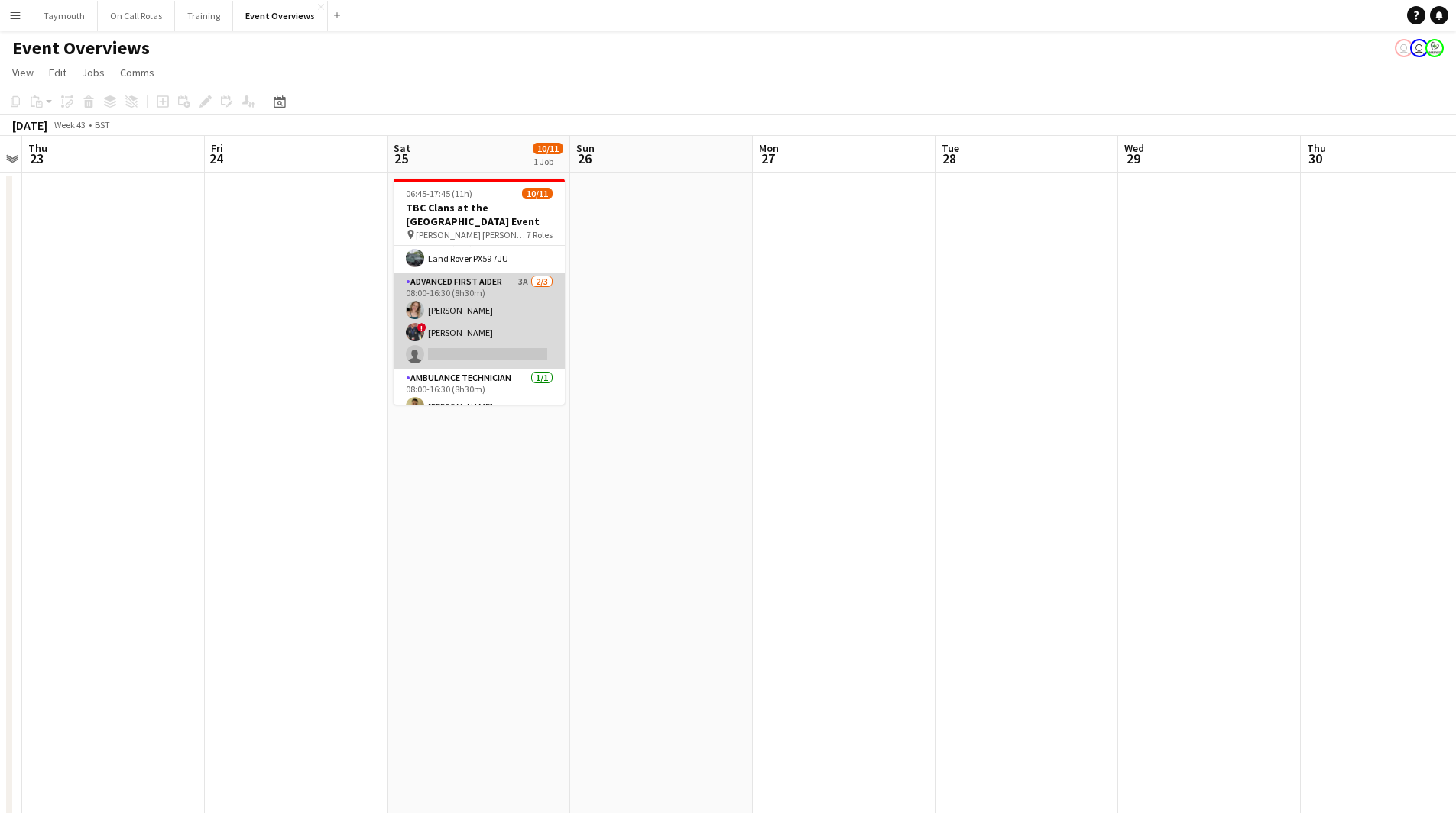
click at [474, 318] on app-card-role "Advanced First Aider 3A [DATE] 08:00-16:30 (8h30m) [PERSON_NAME] ! [PERSON_NAME…" at bounding box center [478, 321] width 171 height 96
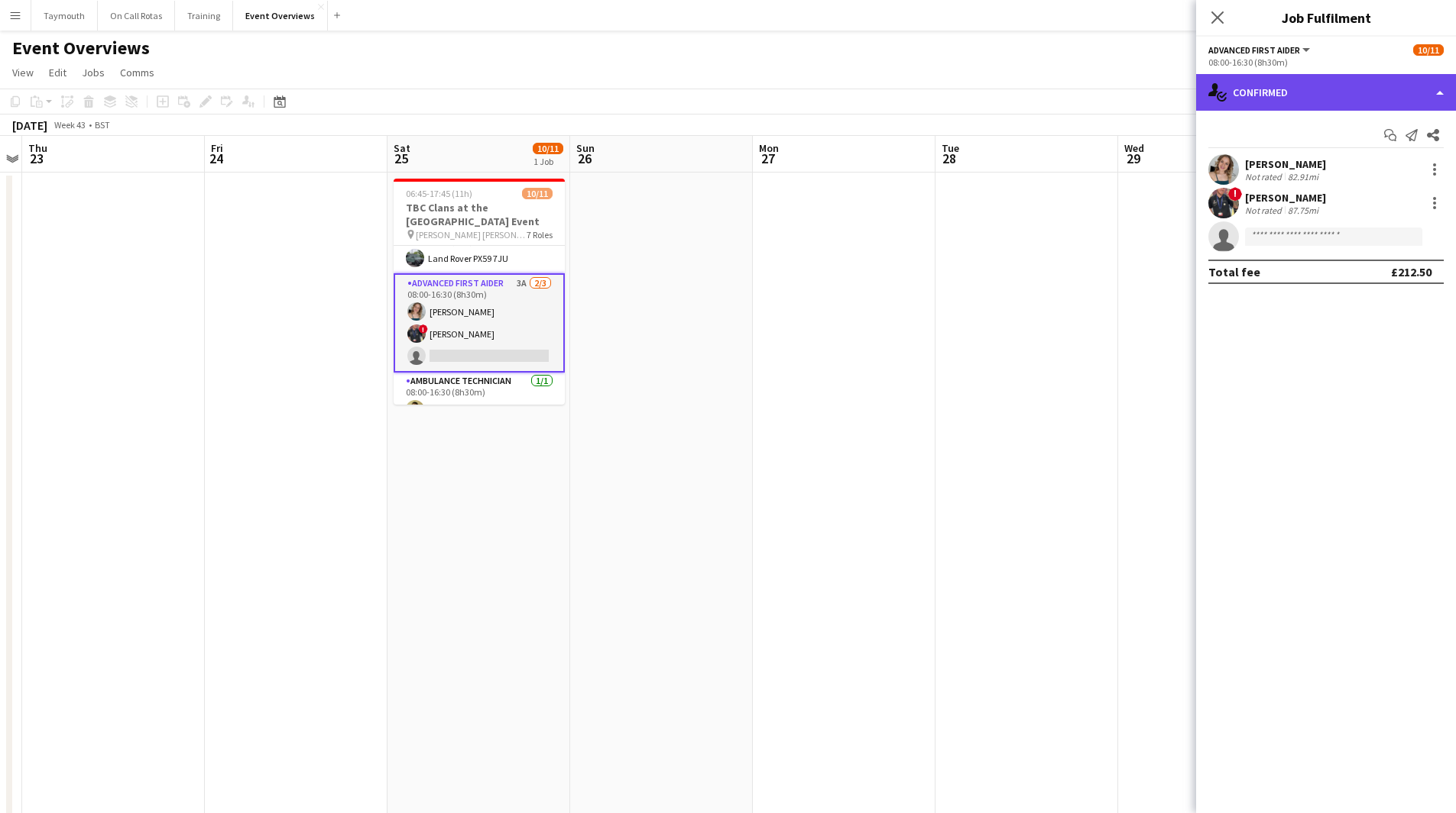
click at [1343, 84] on div "single-neutral-actions-check-2 Confirmed" at bounding box center [1325, 92] width 259 height 37
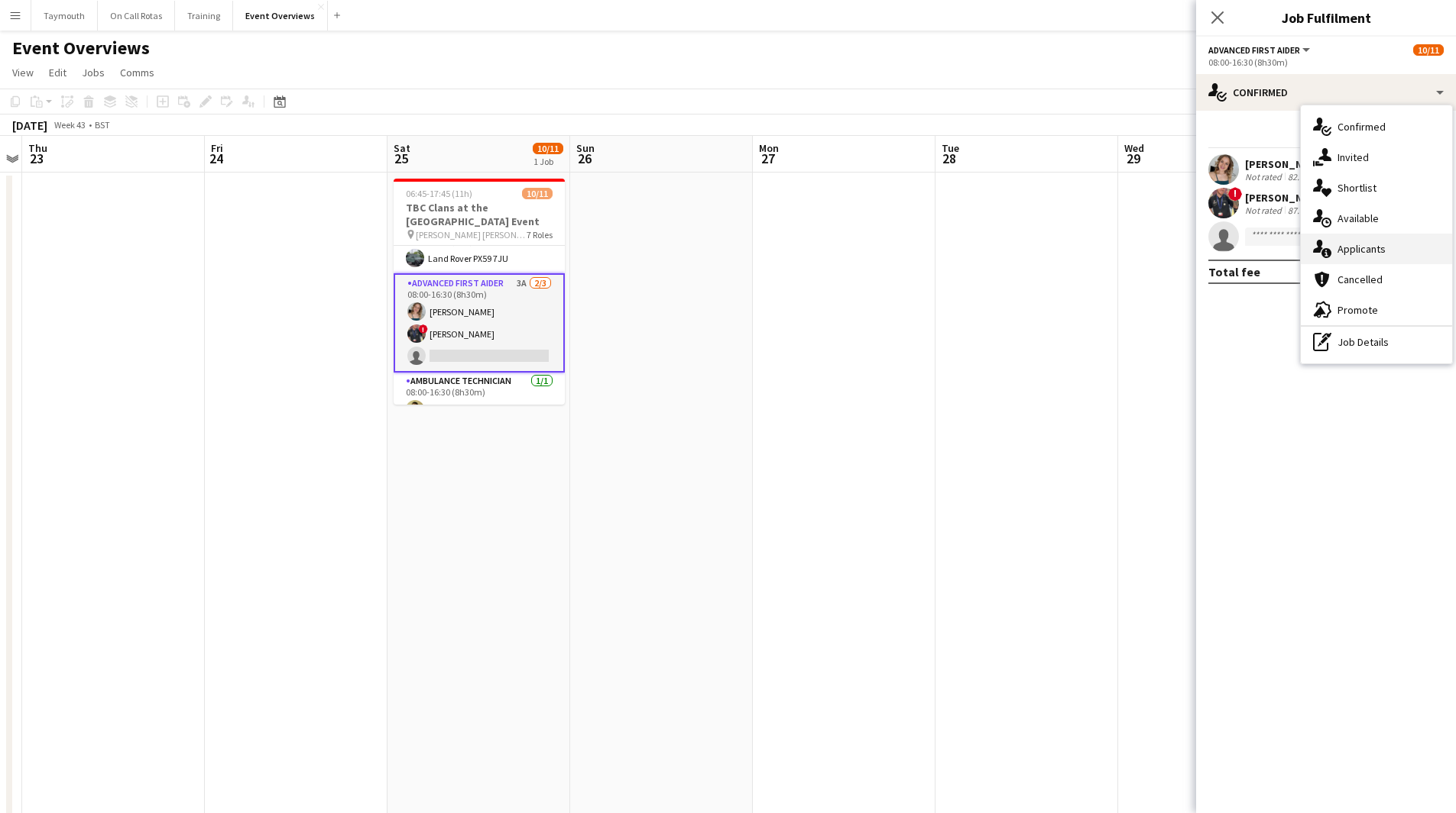
click at [1379, 248] on span "Applicants" at bounding box center [1362, 249] width 48 height 14
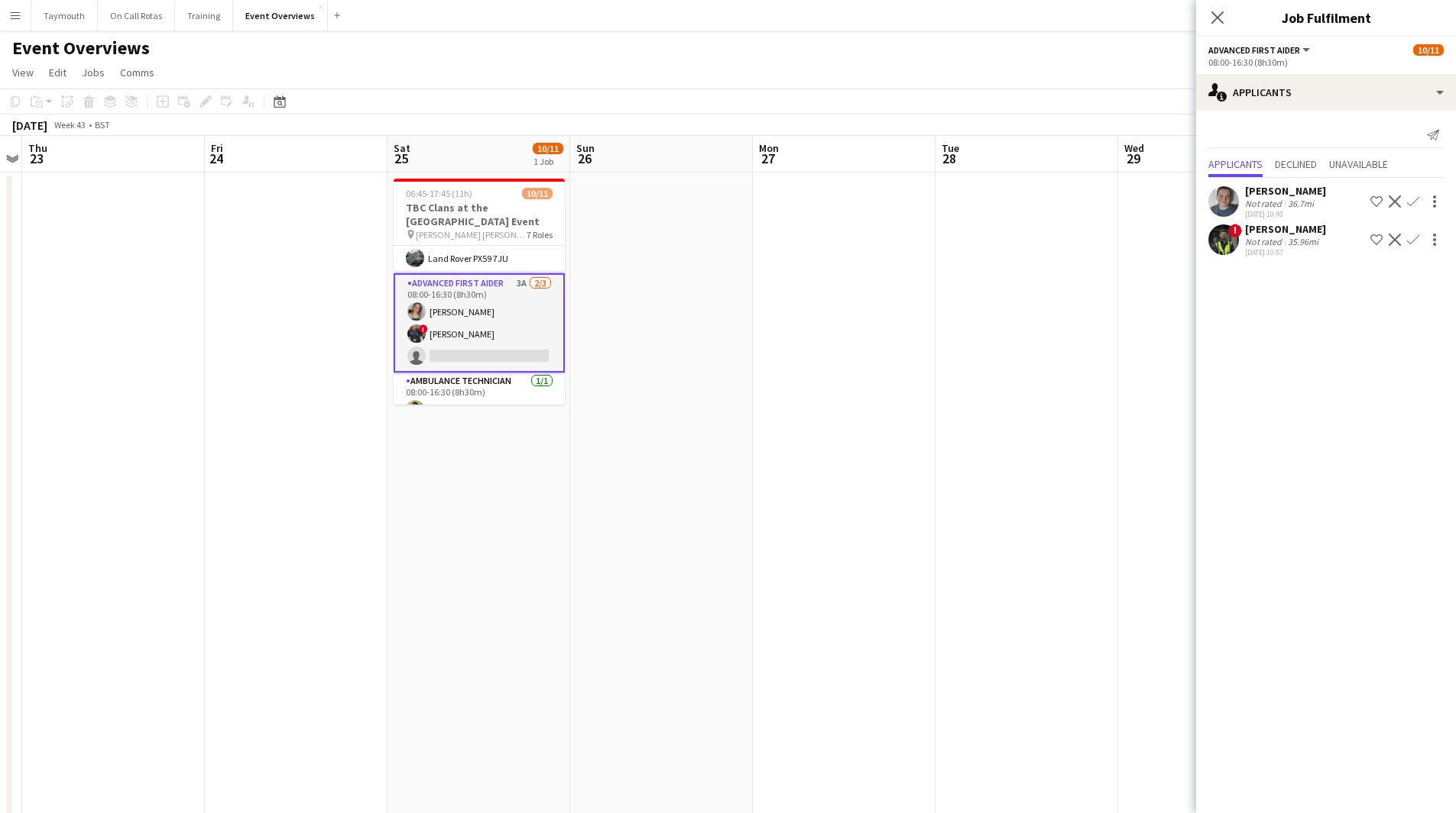
click at [1296, 208] on div "36.7mi" at bounding box center [1300, 203] width 32 height 11
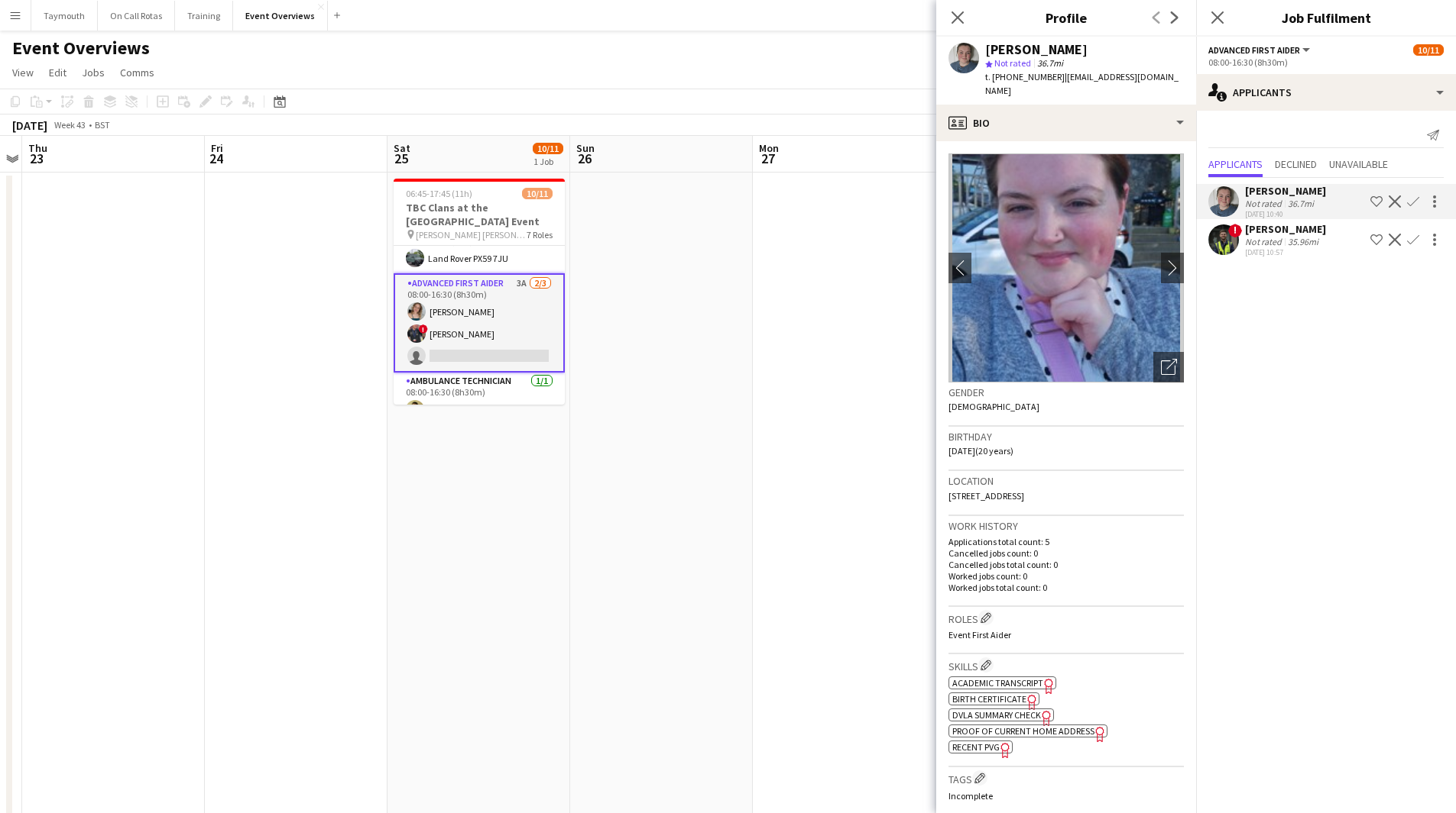
click at [1268, 243] on div "Not rated" at bounding box center [1264, 241] width 40 height 11
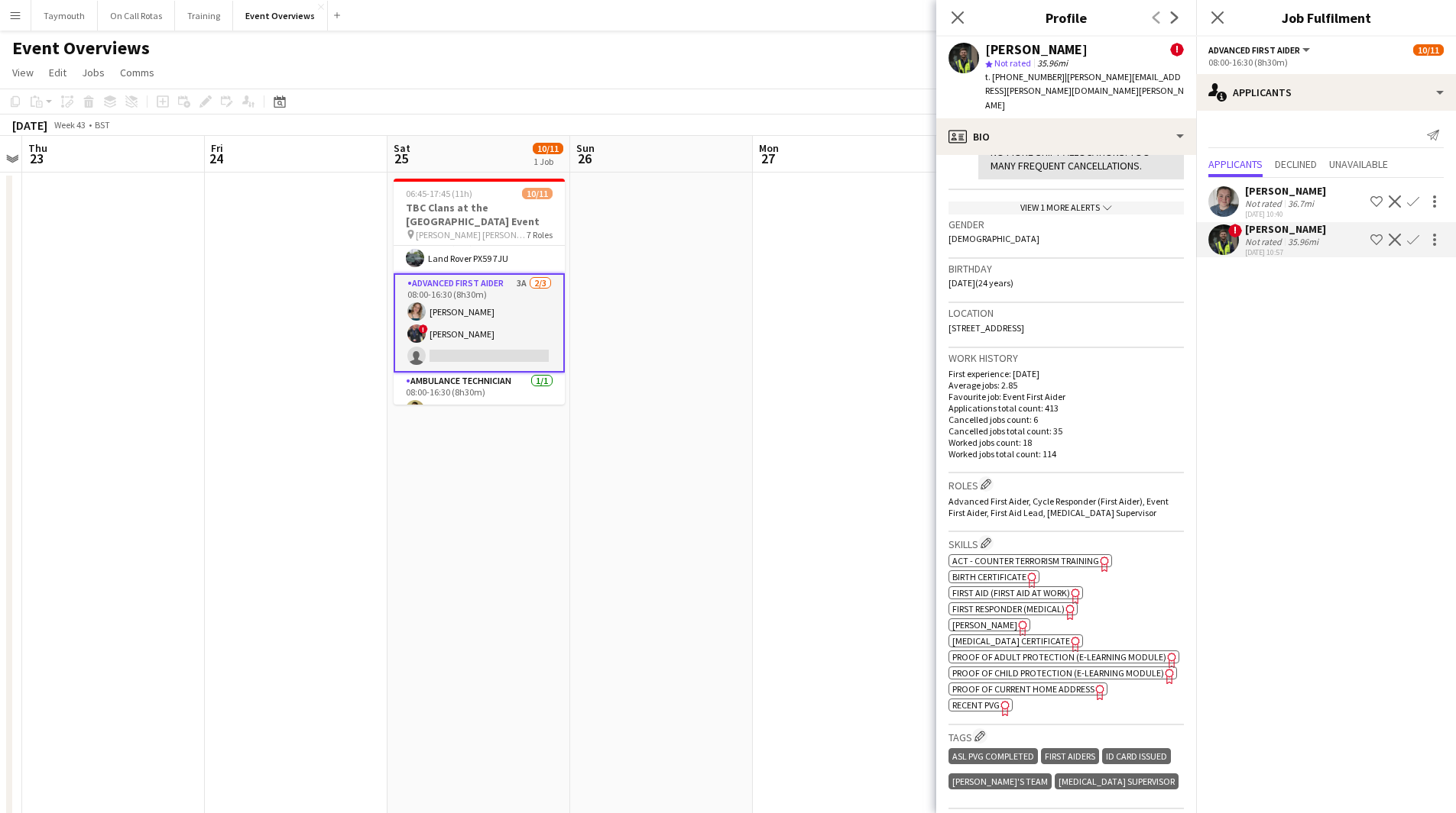
scroll to position [382, 0]
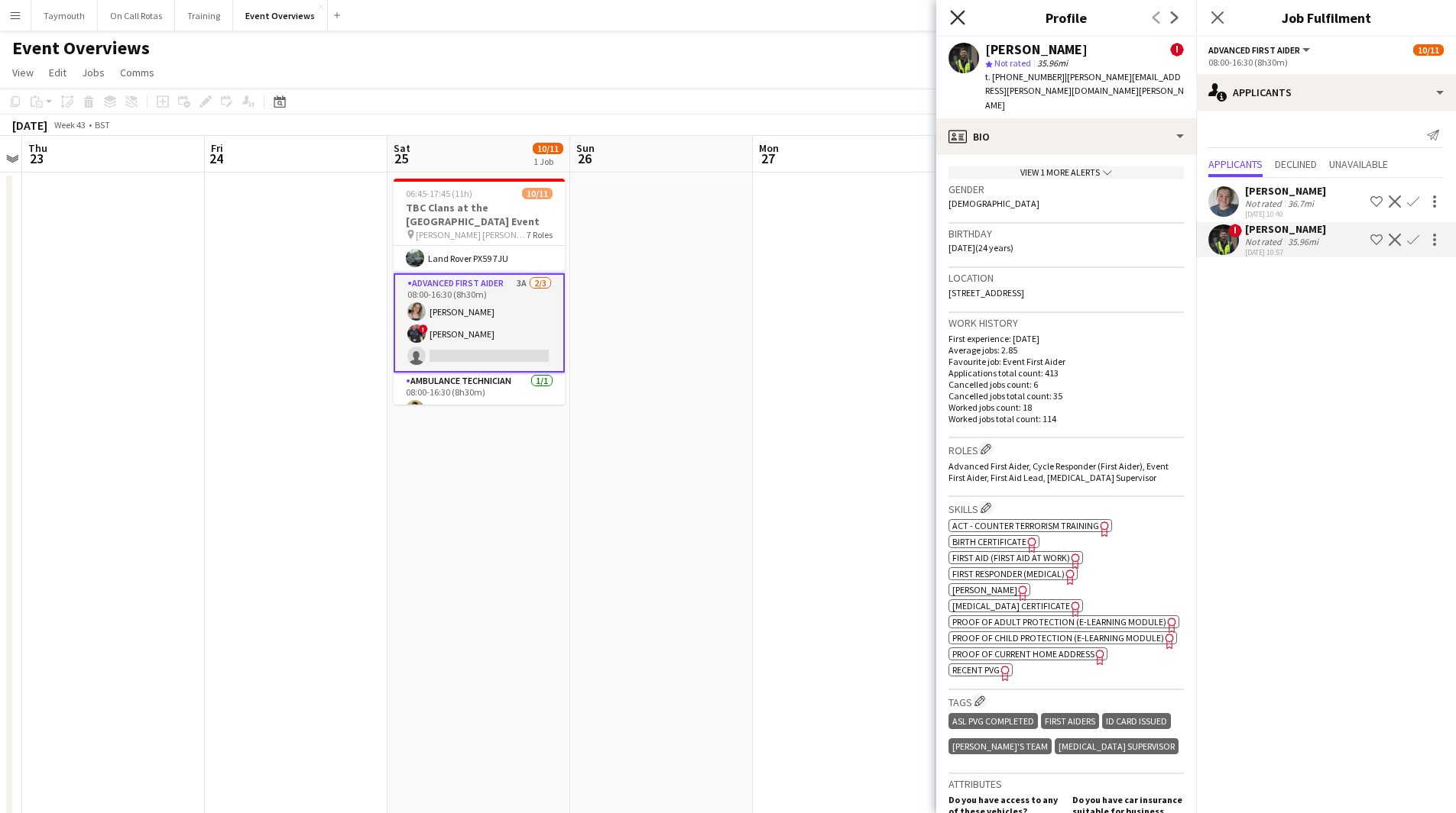
click at [960, 18] on icon "Close pop-in" at bounding box center [957, 17] width 15 height 15
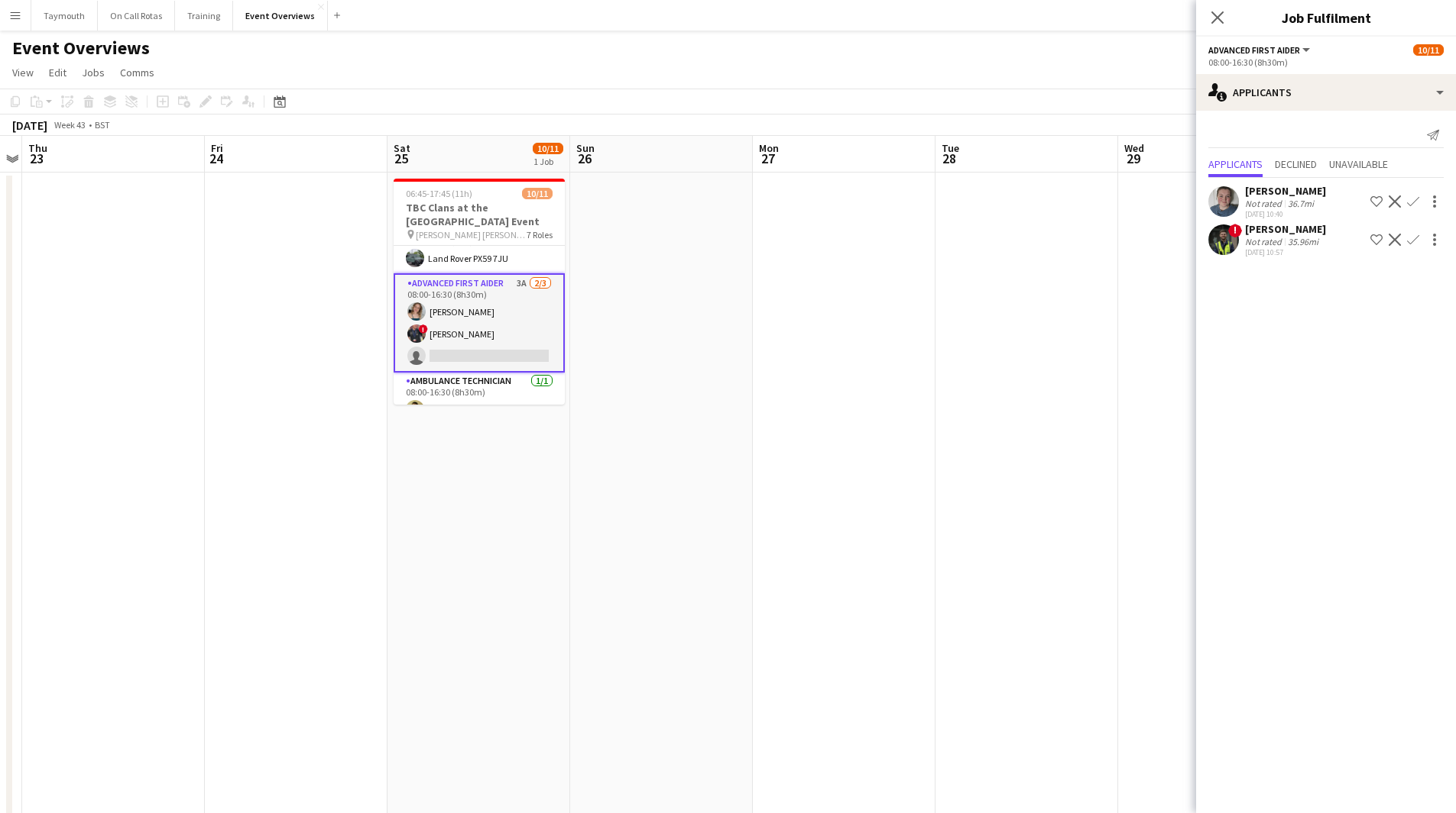
drag, startPoint x: 529, startPoint y: 588, endPoint x: 1236, endPoint y: 543, distance: 708.4
click at [1233, 543] on body "Menu Boards Boards Boards All jobs Status Workforce Workforce My Workforce Recr…" at bounding box center [728, 702] width 1456 height 1405
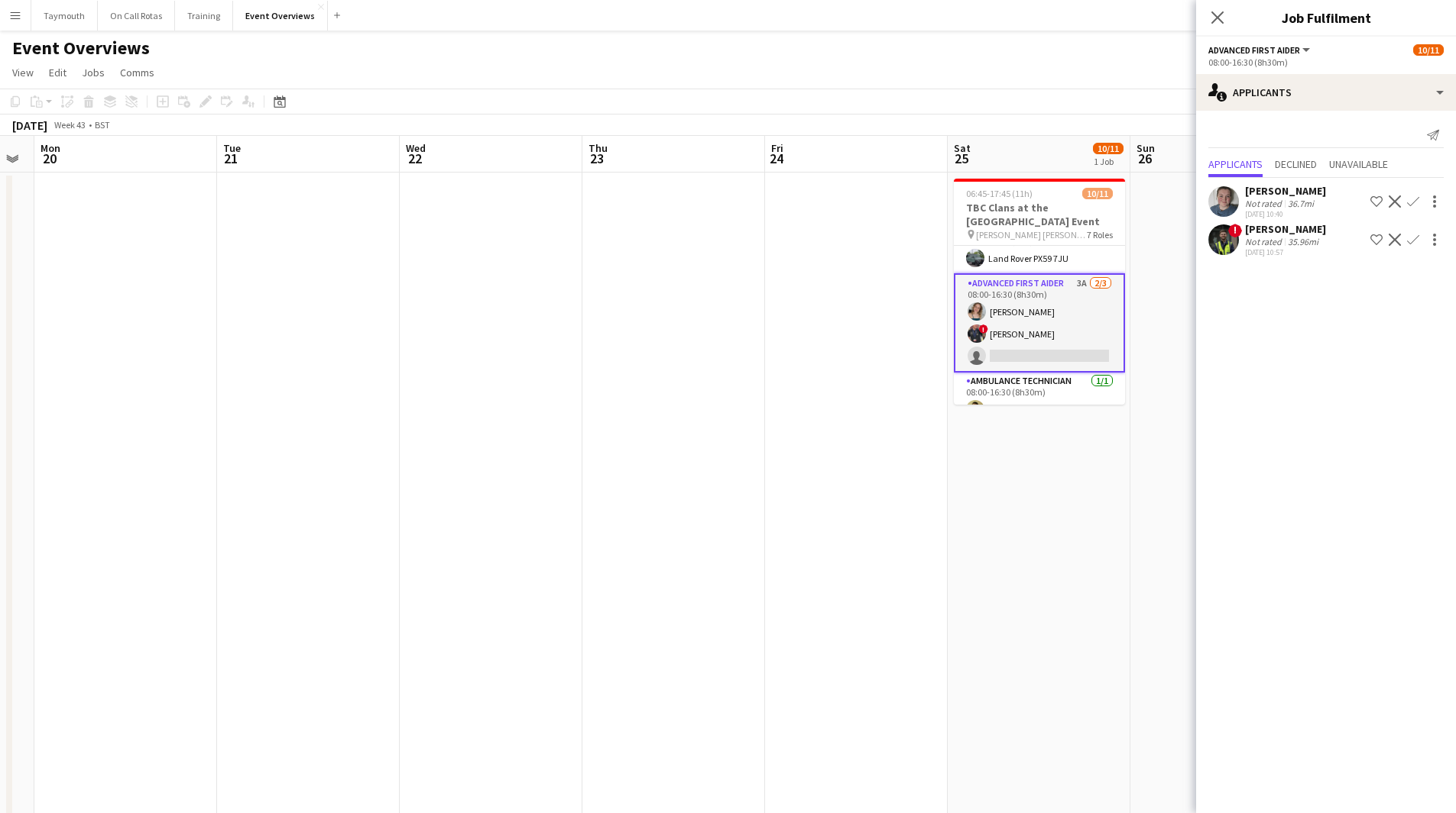
click at [1199, 618] on body "Menu Boards Boards Boards All jobs Status Workforce Workforce My Workforce Recr…" at bounding box center [728, 702] width 1456 height 1405
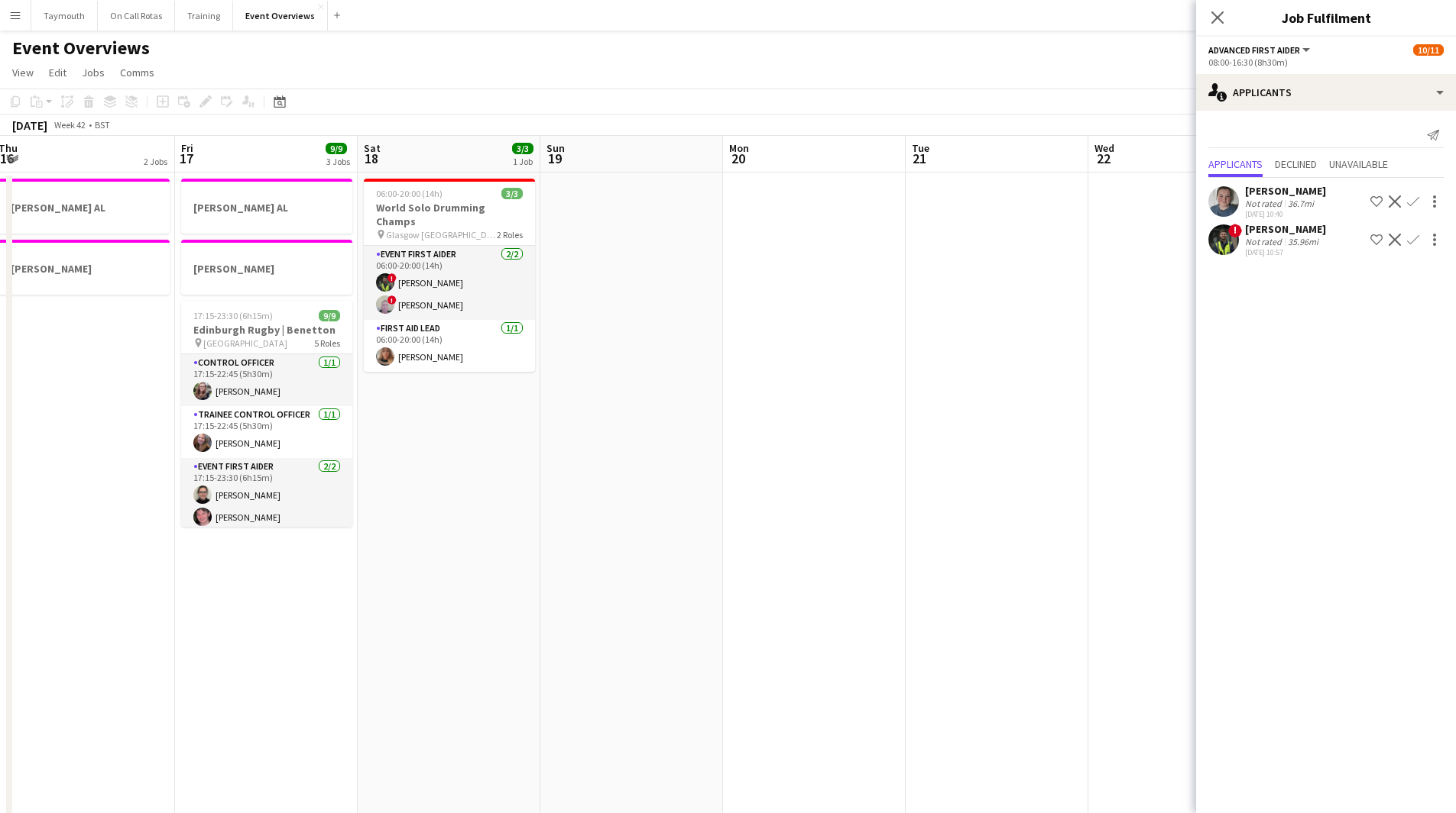
click at [1010, 615] on app-calendar-viewport "Tue 14 1 Job Wed 15 1 Job Thu 16 2 Jobs Fri 17 9/9 3 Jobs Sat 18 3/3 1 Job Sun …" at bounding box center [728, 770] width 1456 height 1269
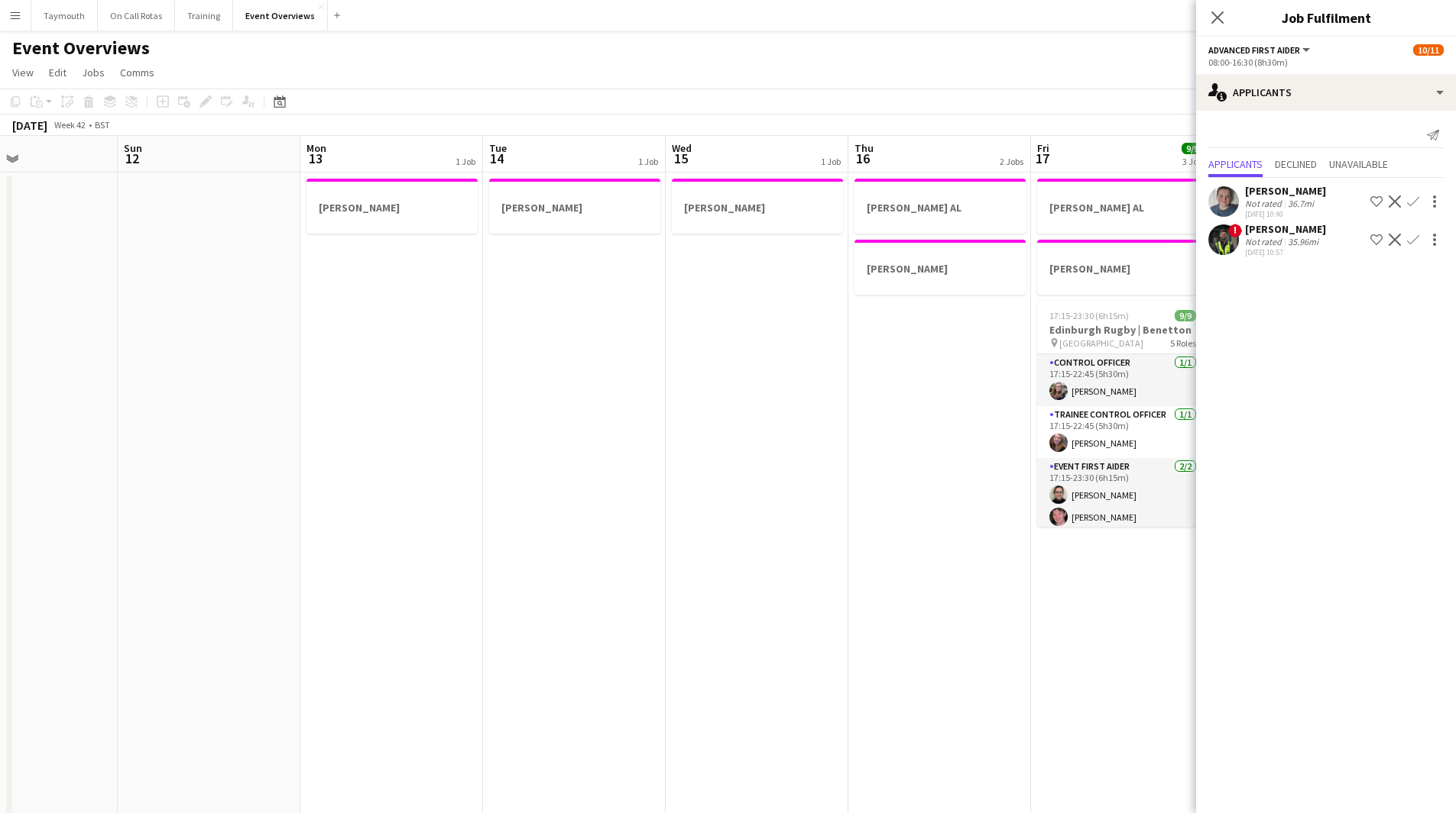
drag, startPoint x: 667, startPoint y: 616, endPoint x: 745, endPoint y: 670, distance: 94.9
click at [1302, 605] on body "Menu Boards Boards Boards All jobs Status Workforce Workforce My Workforce Recr…" at bounding box center [728, 702] width 1456 height 1405
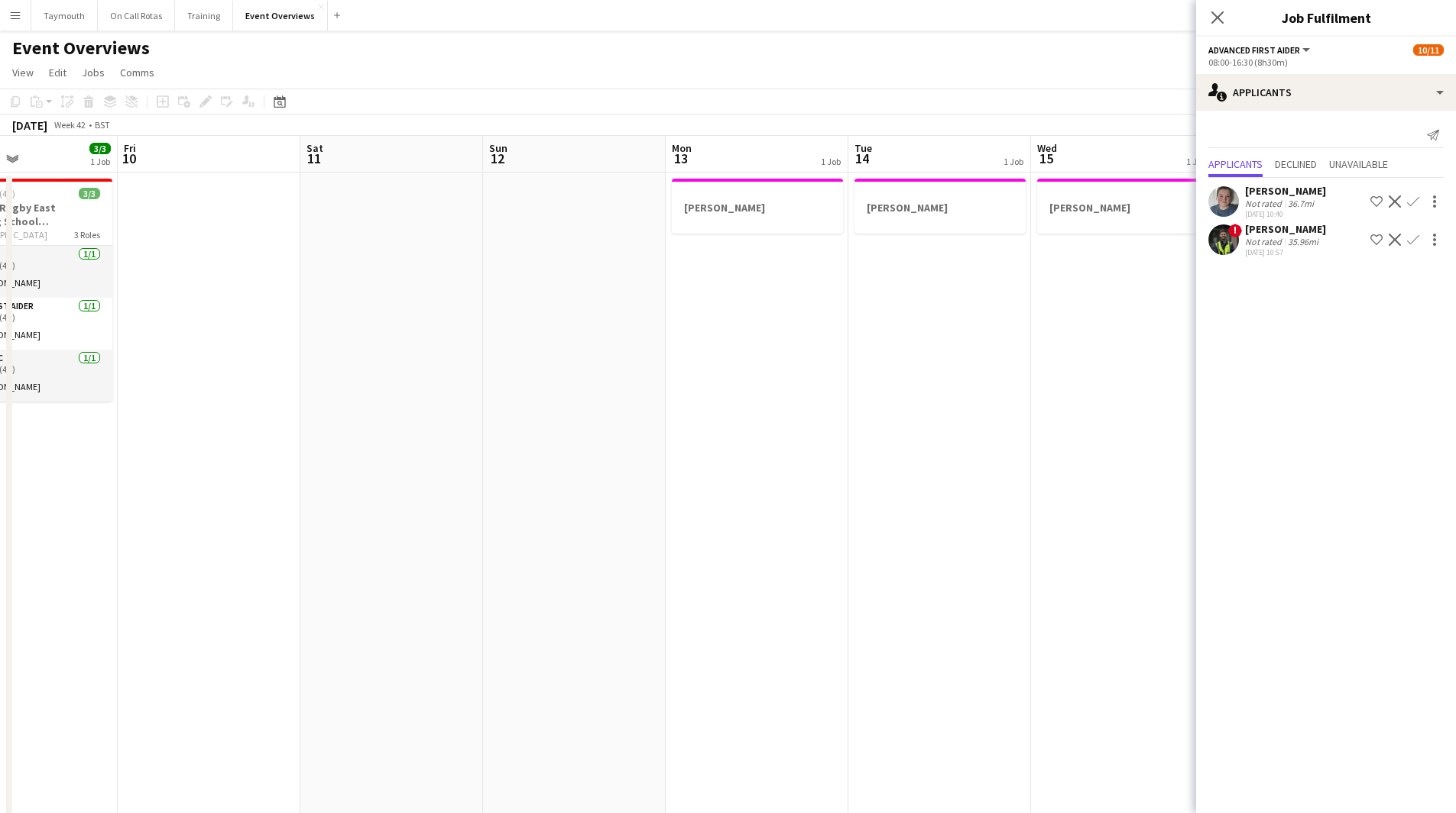
drag, startPoint x: 829, startPoint y: 641, endPoint x: 1057, endPoint y: 630, distance: 228.3
click at [1169, 611] on app-calendar-viewport "Tue 7 3/3 1 Job Wed 8 2/2 1 Job Thu 9 3/3 1 Job Fri 10 Sat 11 Sun 12 Mon 13 1 J…" at bounding box center [728, 770] width 1456 height 1269
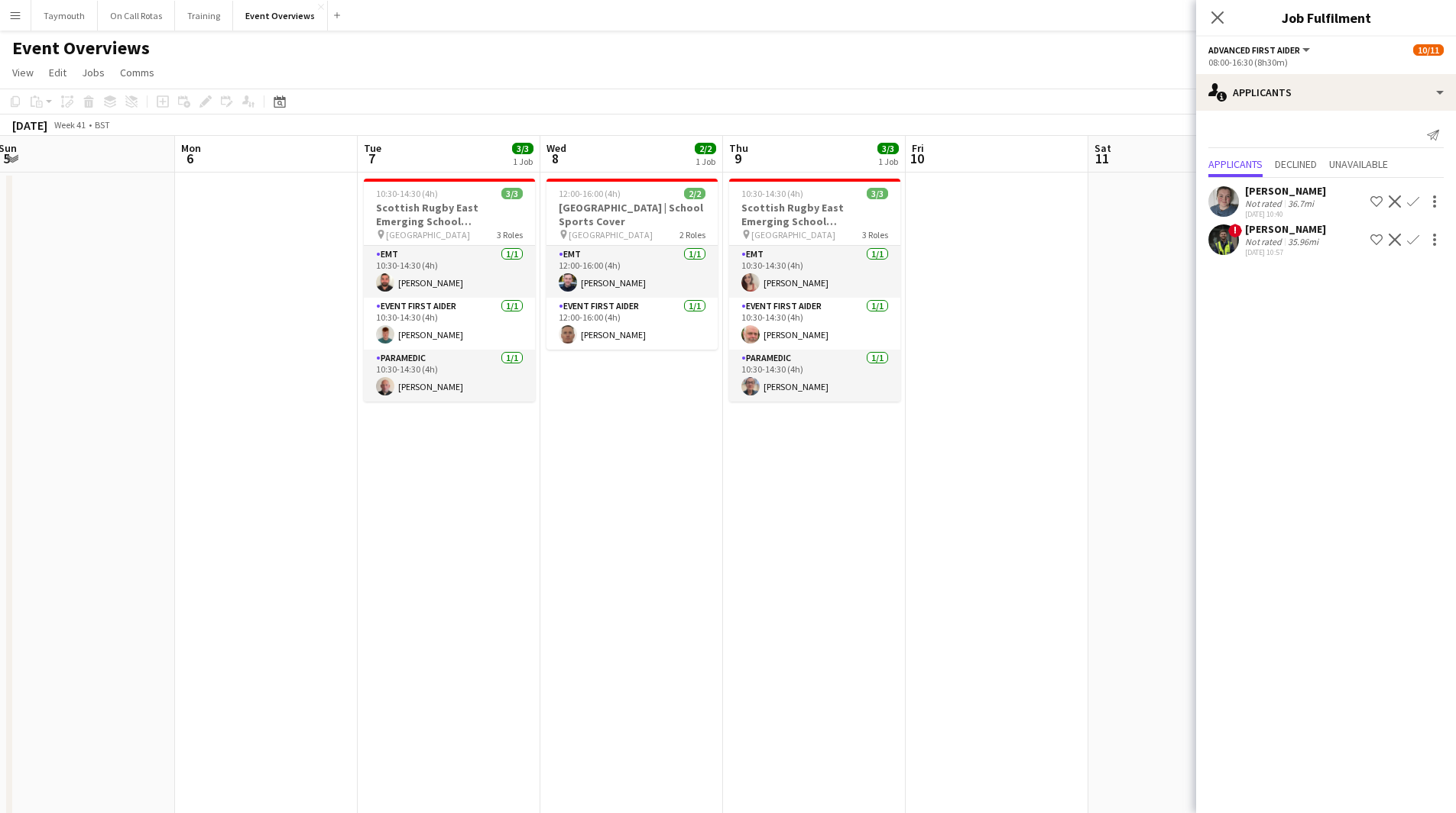
drag, startPoint x: 771, startPoint y: 612, endPoint x: 1158, endPoint y: 604, distance: 387.1
click at [1136, 605] on app-calendar-viewport "Fri 3 13/21 2 Jobs Sat 4 10/13 6 Jobs Sun 5 Mon 6 Tue 7 3/3 1 Job Wed 8 2/2 1 J…" at bounding box center [728, 770] width 1456 height 1269
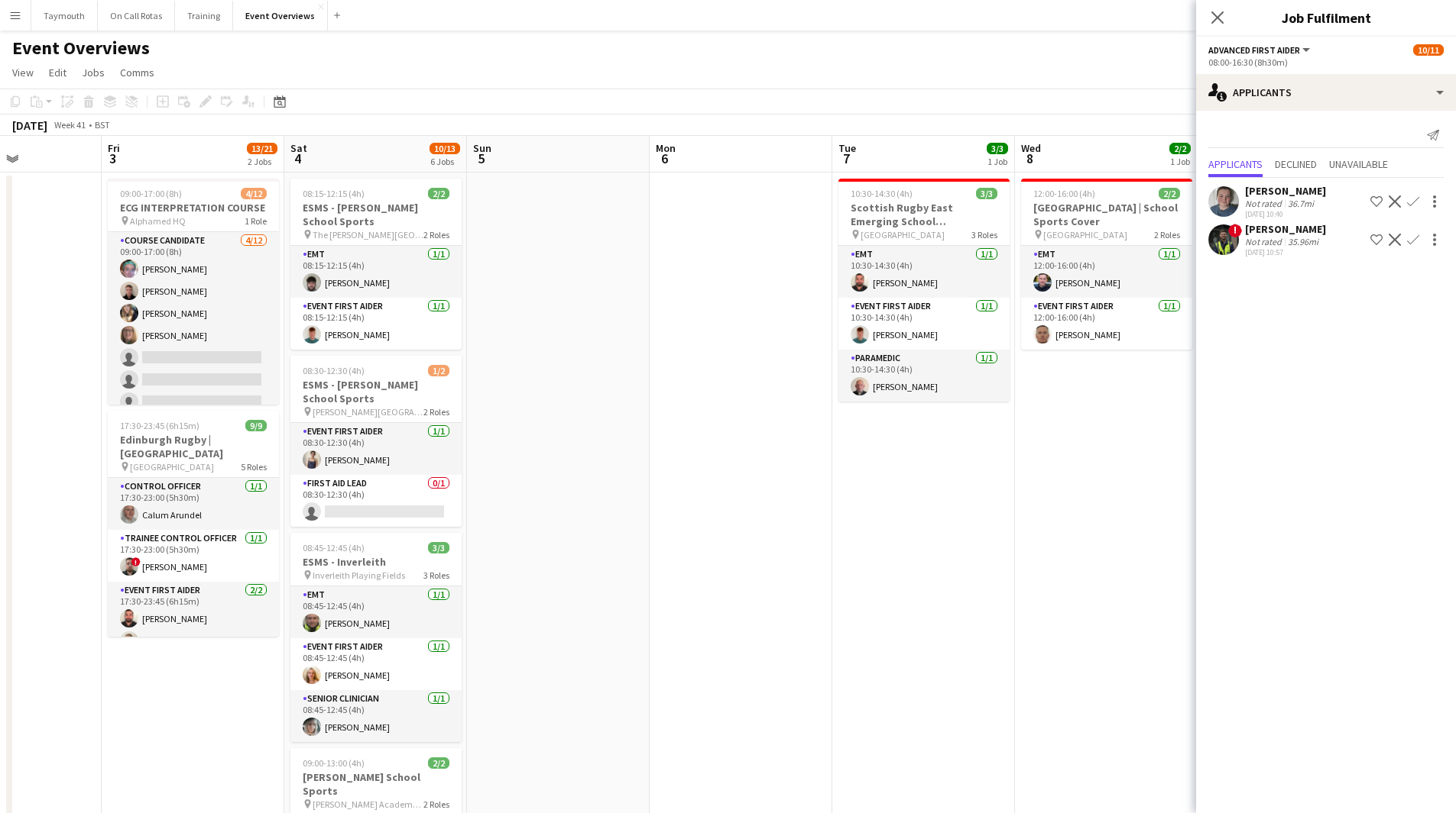
click at [1089, 615] on app-calendar-viewport "Tue 30 2/2 1 Job Wed 1 Thu 2 Fri 3 13/21 2 Jobs Sat 4 10/13 6 Jobs Sun 5 Mon 6 …" at bounding box center [728, 770] width 1456 height 1269
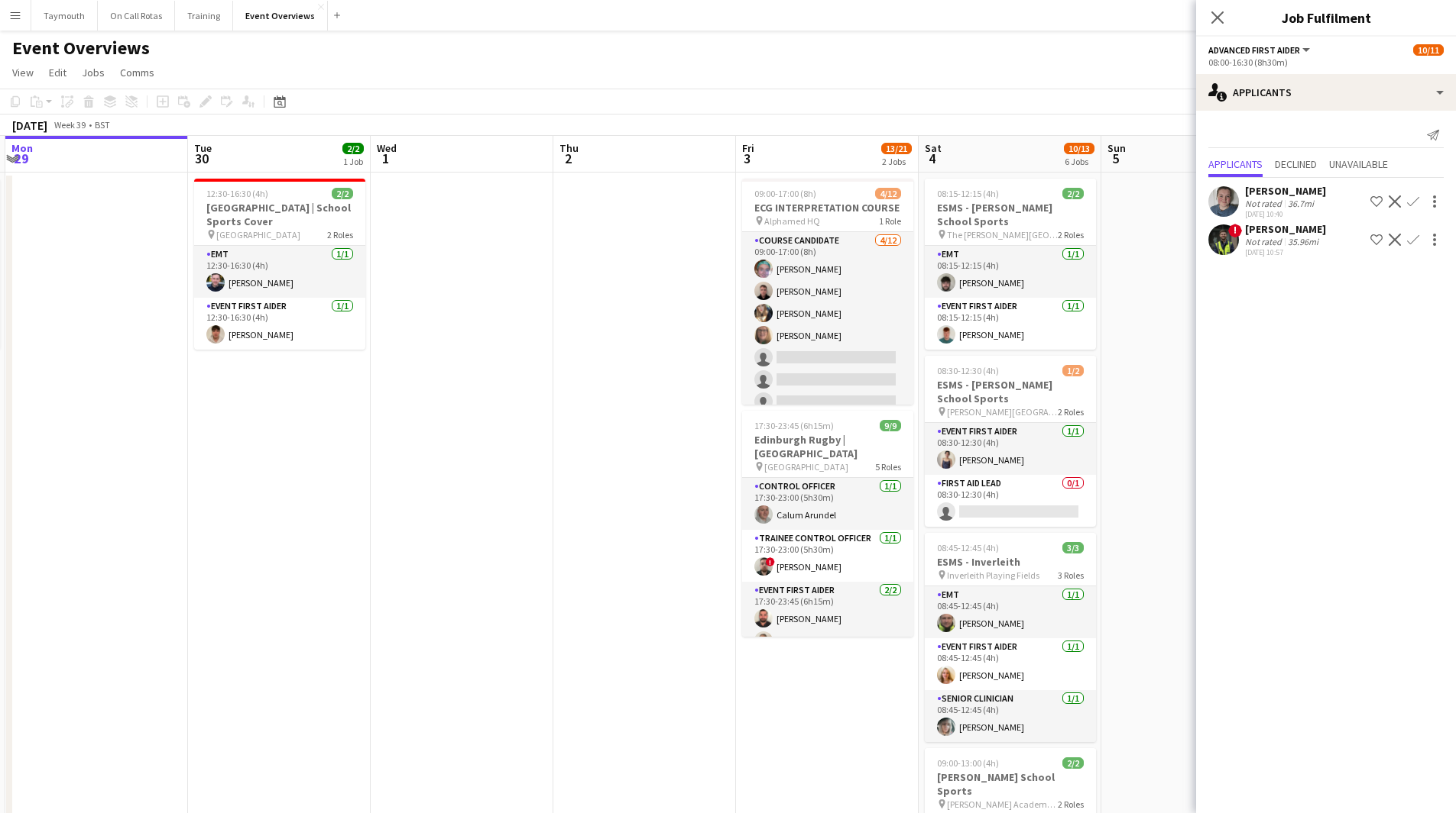
drag, startPoint x: 682, startPoint y: 614, endPoint x: 125, endPoint y: 619, distance: 557.0
click at [129, 620] on app-calendar-viewport "Sat 27 7/7 3 Jobs Sun 28 2/2 1 Job Mon 29 Tue 30 2/2 1 Job Wed 1 Thu 2 Fri 3 13…" at bounding box center [728, 770] width 1456 height 1269
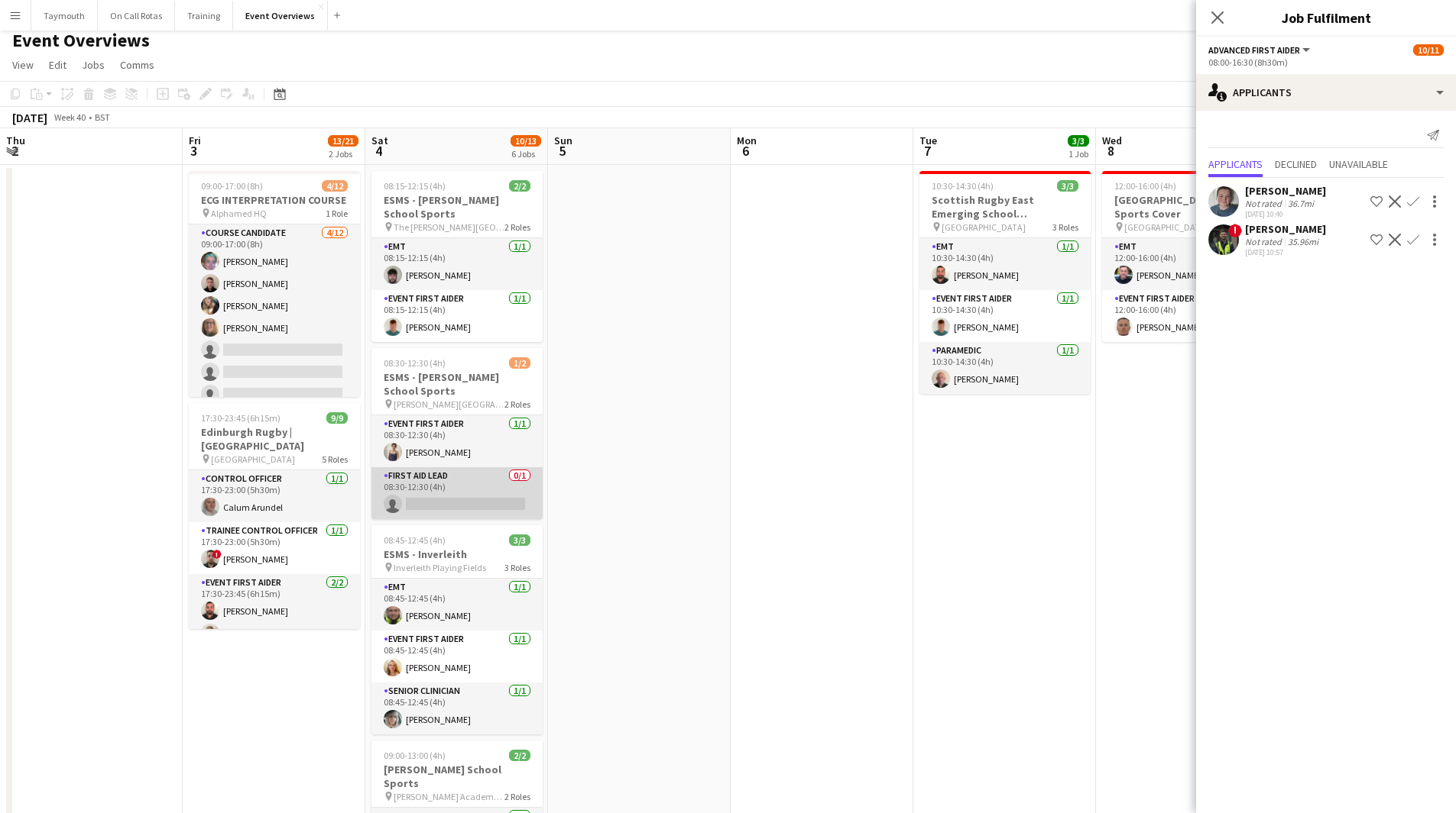
scroll to position [0, 0]
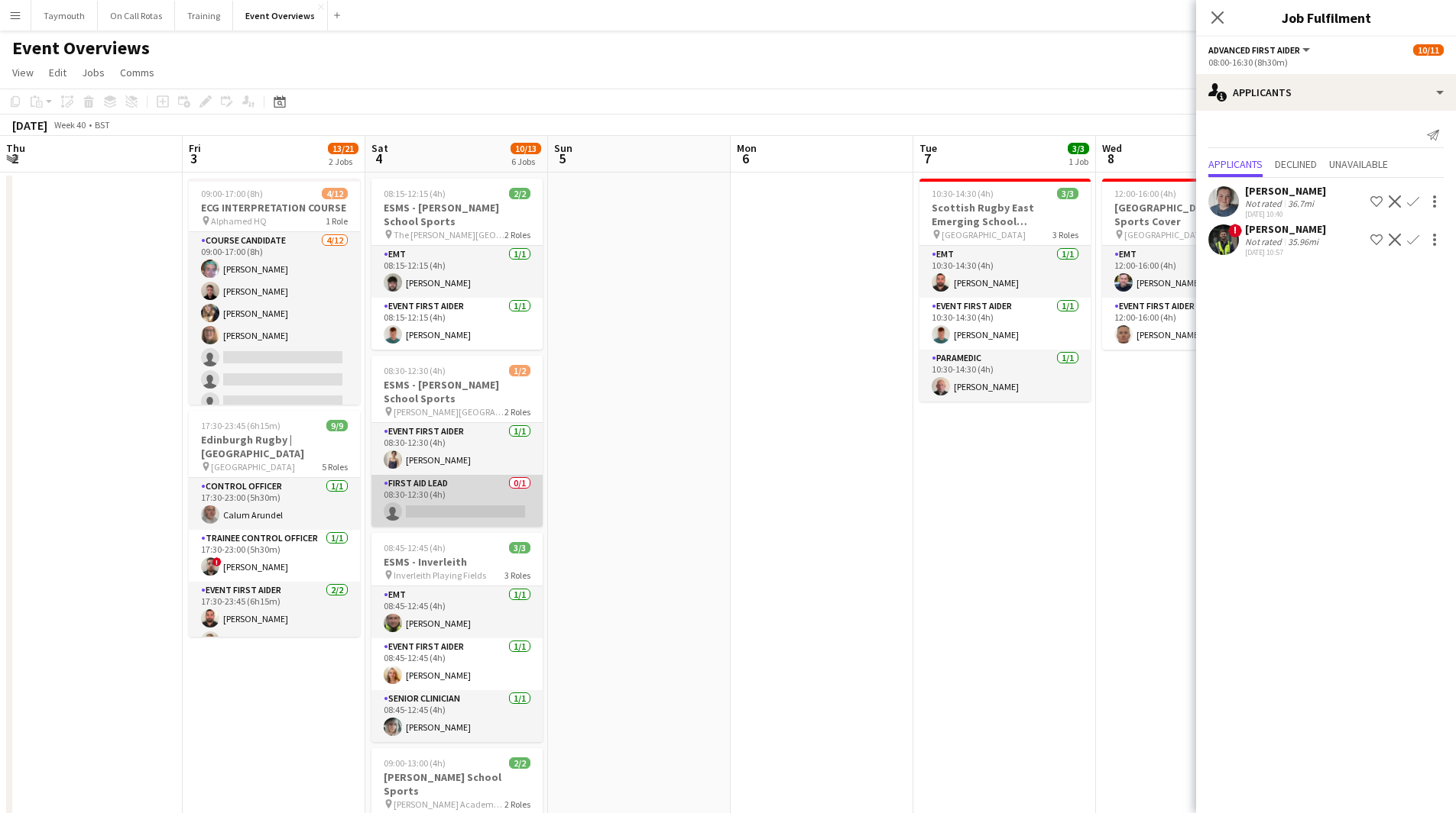
click at [454, 488] on app-card-role "First Aid Lead 0/1 08:30-12:30 (4h) single-neutral-actions" at bounding box center [456, 501] width 171 height 52
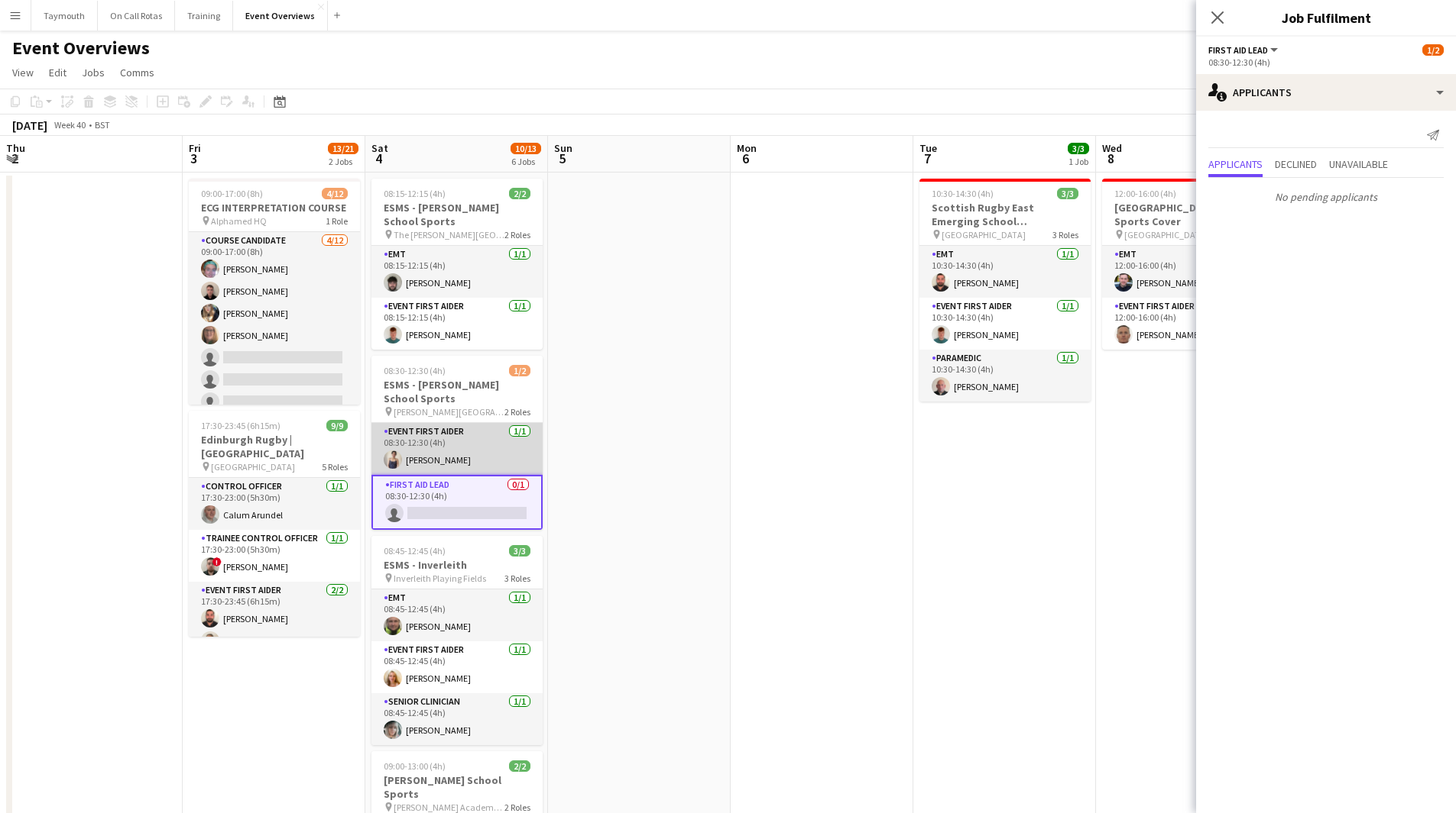
click at [417, 445] on app-card-role "Event First Aider [DATE] 08:30-12:30 (4h) [PERSON_NAME]" at bounding box center [456, 449] width 171 height 52
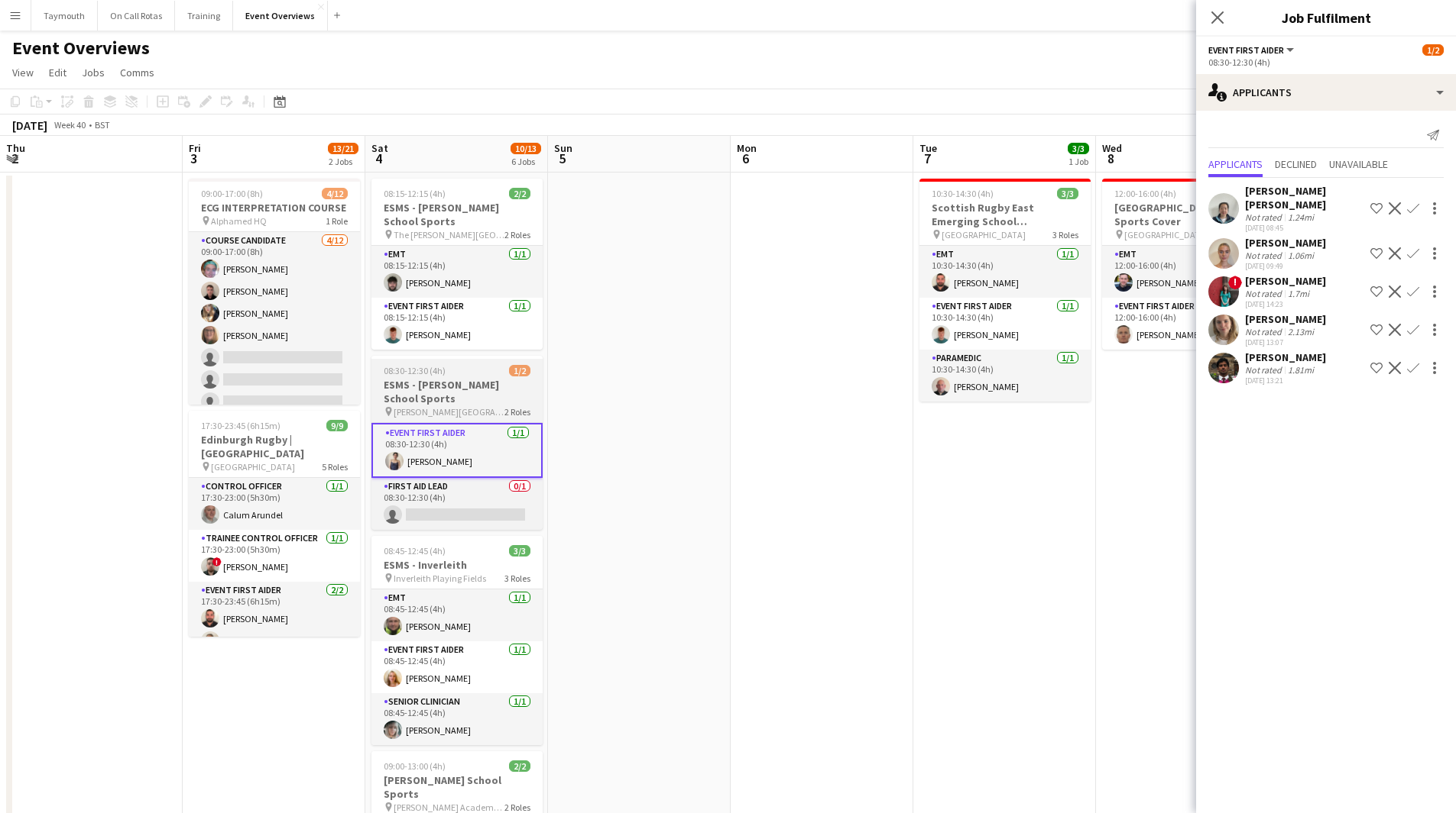
click at [454, 397] on h3 "ESMS - [PERSON_NAME] School Sports" at bounding box center [456, 391] width 171 height 27
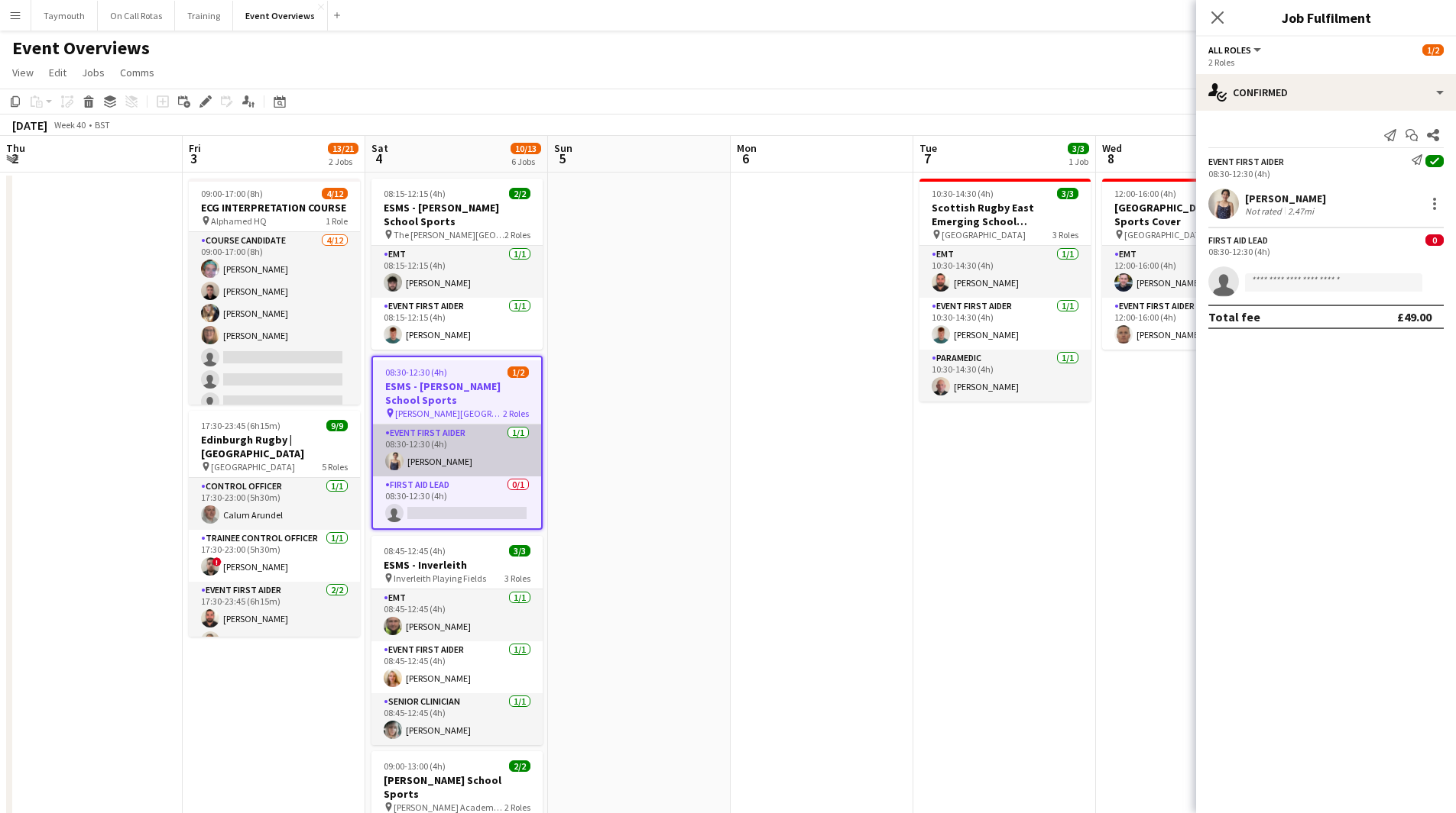
click at [444, 450] on app-card-role "Event First Aider [DATE] 08:30-12:30 (4h) [PERSON_NAME]" at bounding box center [457, 451] width 168 height 52
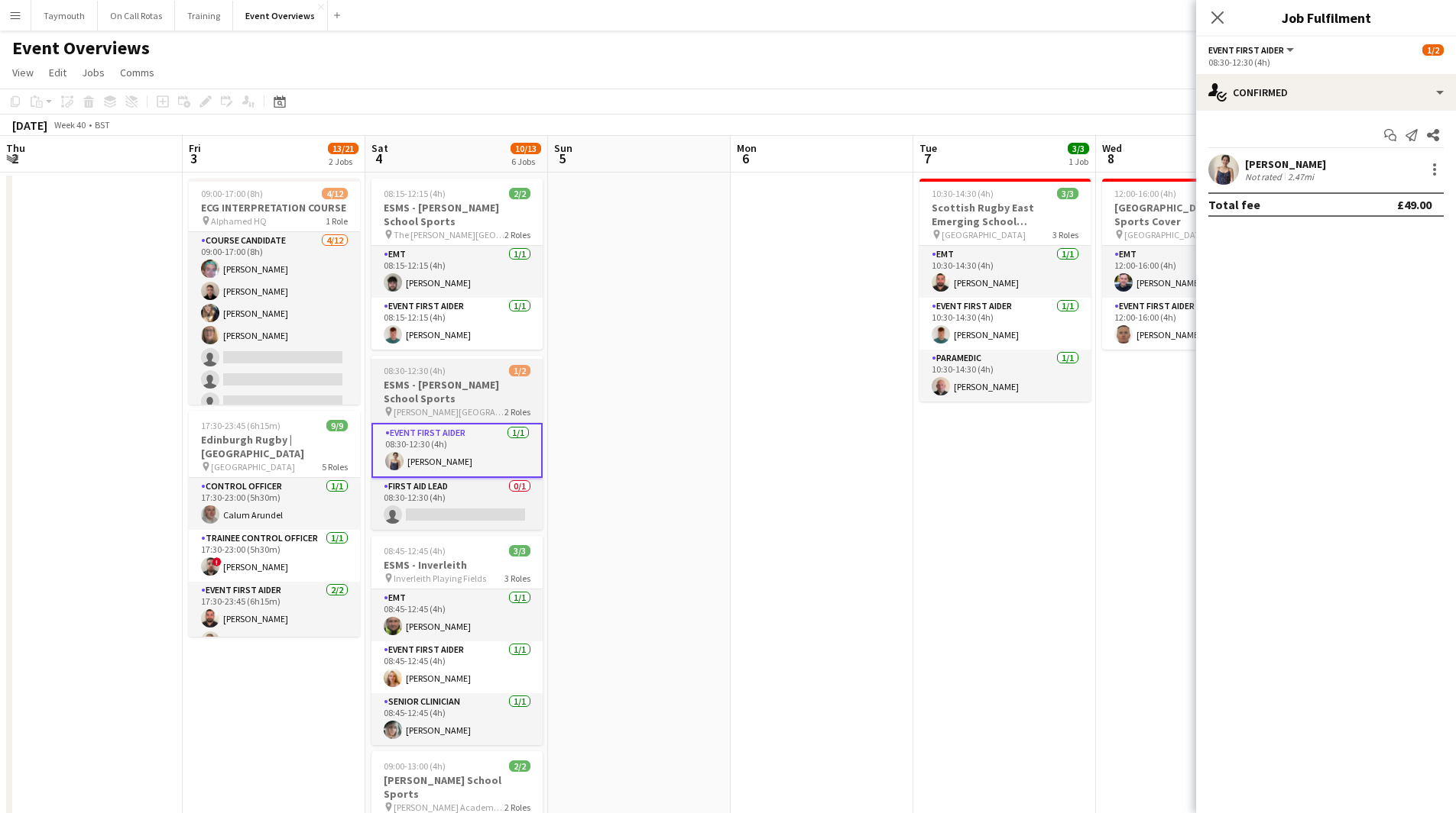
click at [455, 402] on h3 "ESMS - [PERSON_NAME] School Sports" at bounding box center [456, 391] width 171 height 27
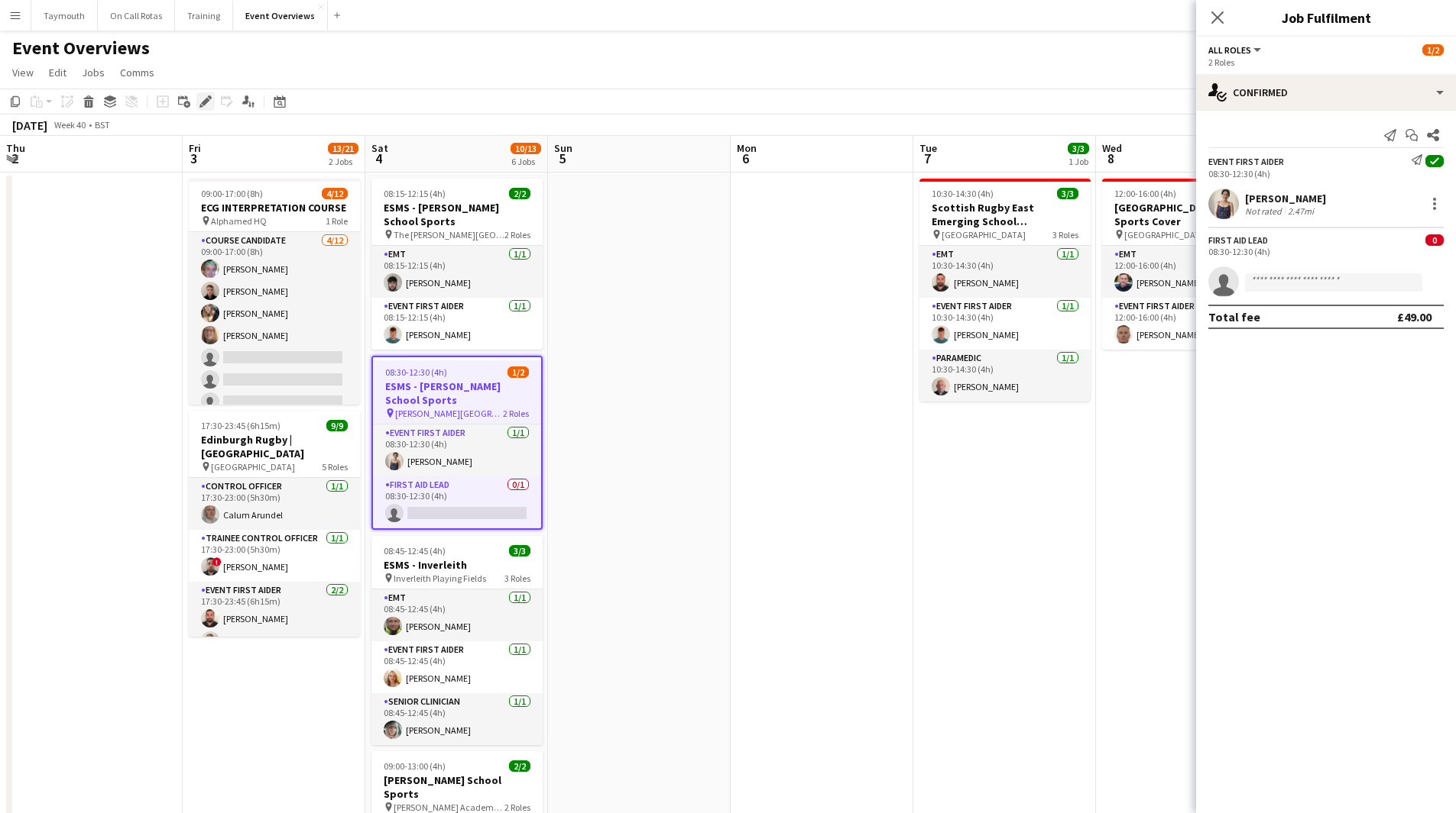
click at [207, 99] on icon at bounding box center [205, 102] width 9 height 9
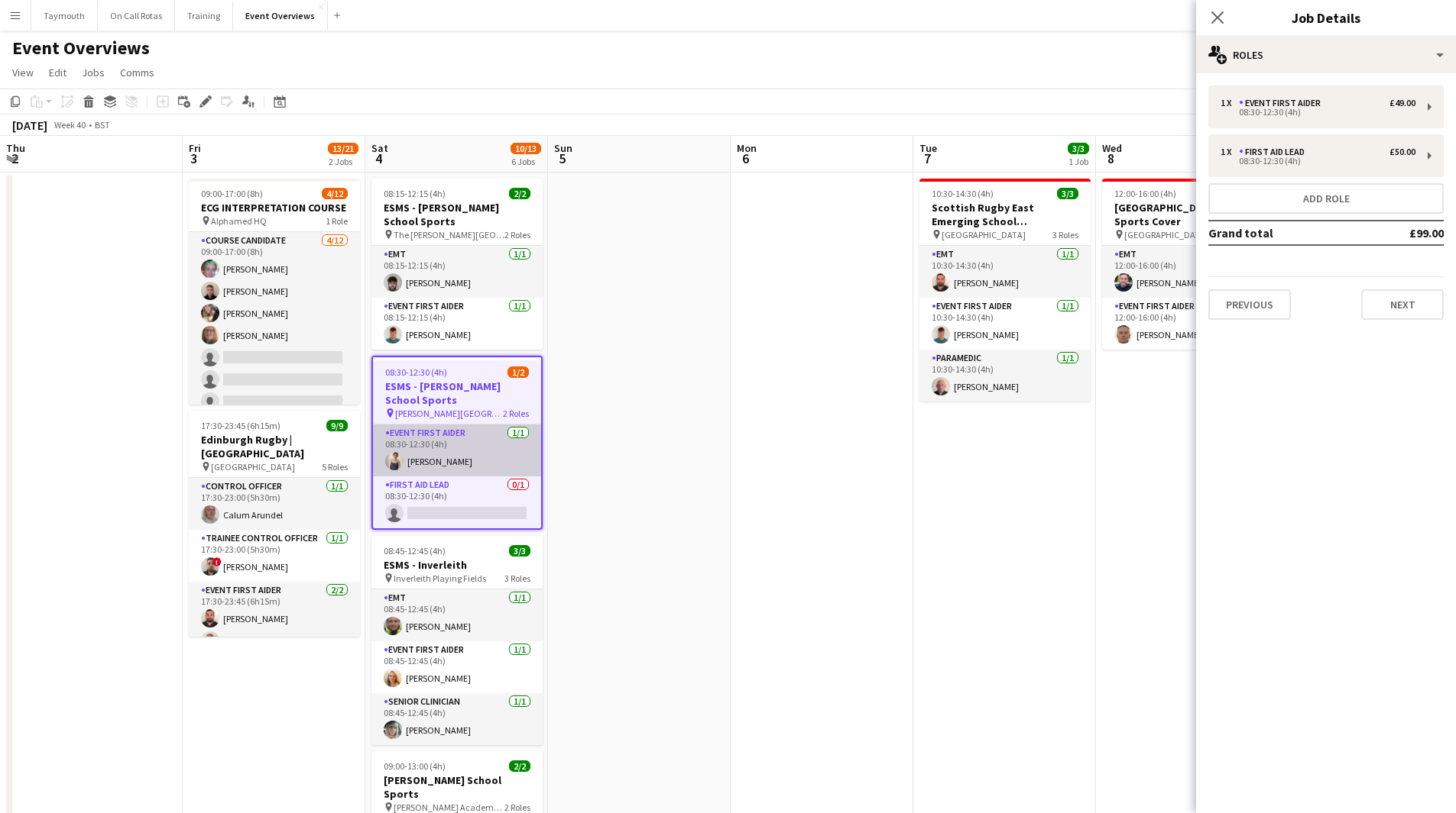
click at [439, 460] on app-card-role "Event First Aider [DATE] 08:30-12:30 (4h) [PERSON_NAME]" at bounding box center [457, 451] width 168 height 52
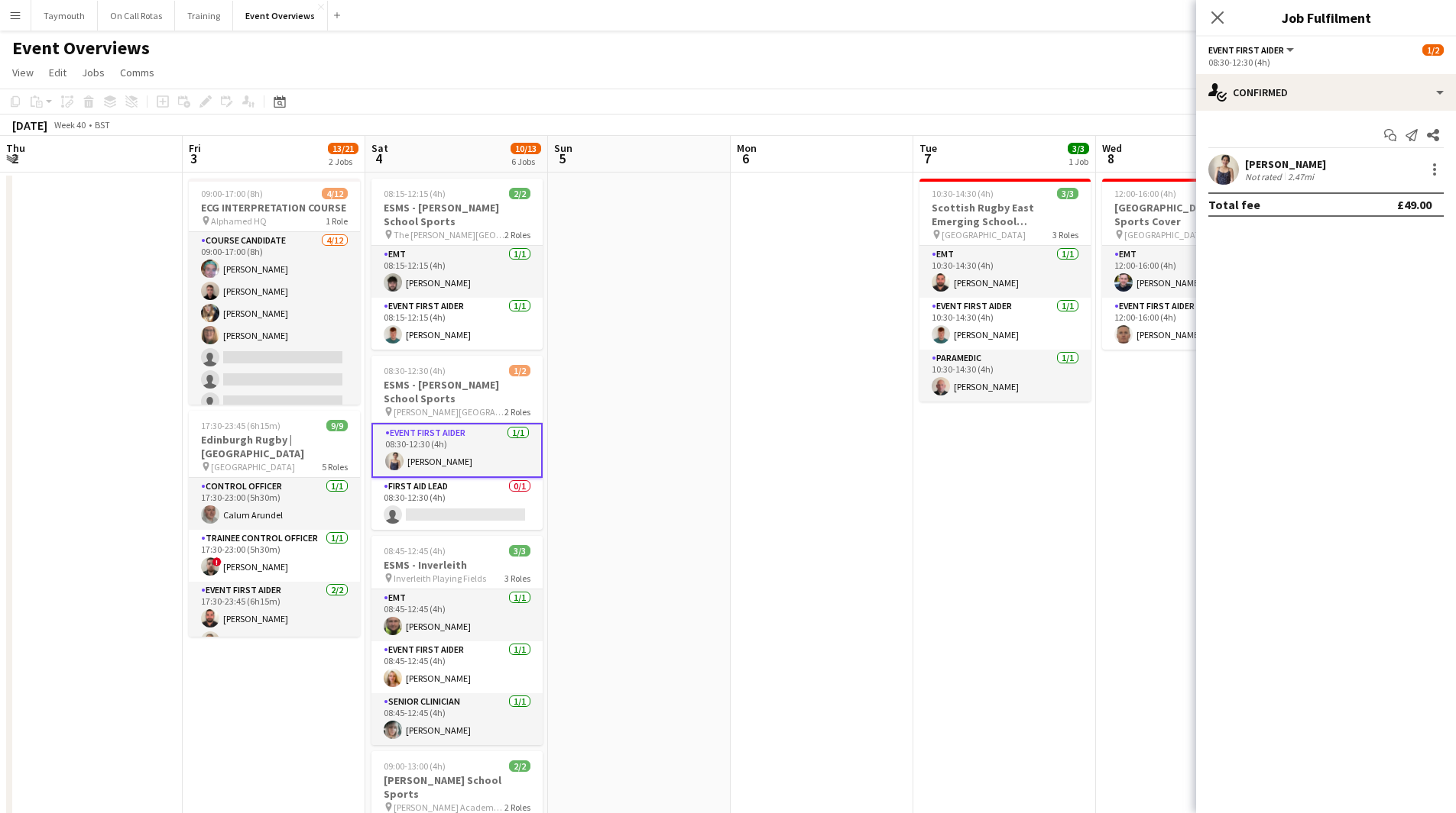
click at [1331, 179] on div "[PERSON_NAME] Not rated 2.47mi" at bounding box center [1325, 170] width 259 height 31
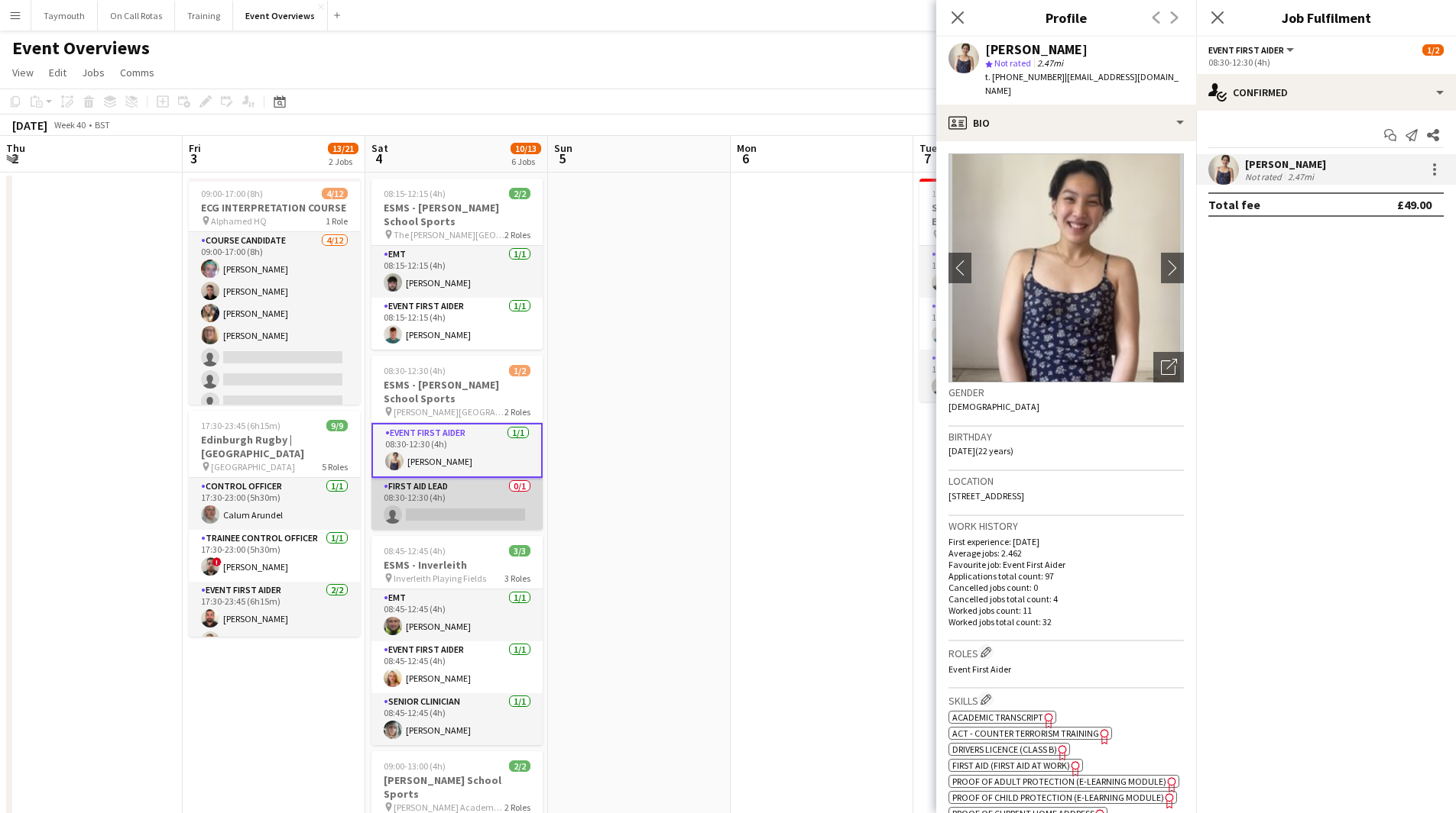
click at [465, 507] on app-card-role "First Aid Lead 0/1 08:30-12:30 (4h) single-neutral-actions" at bounding box center [456, 504] width 171 height 52
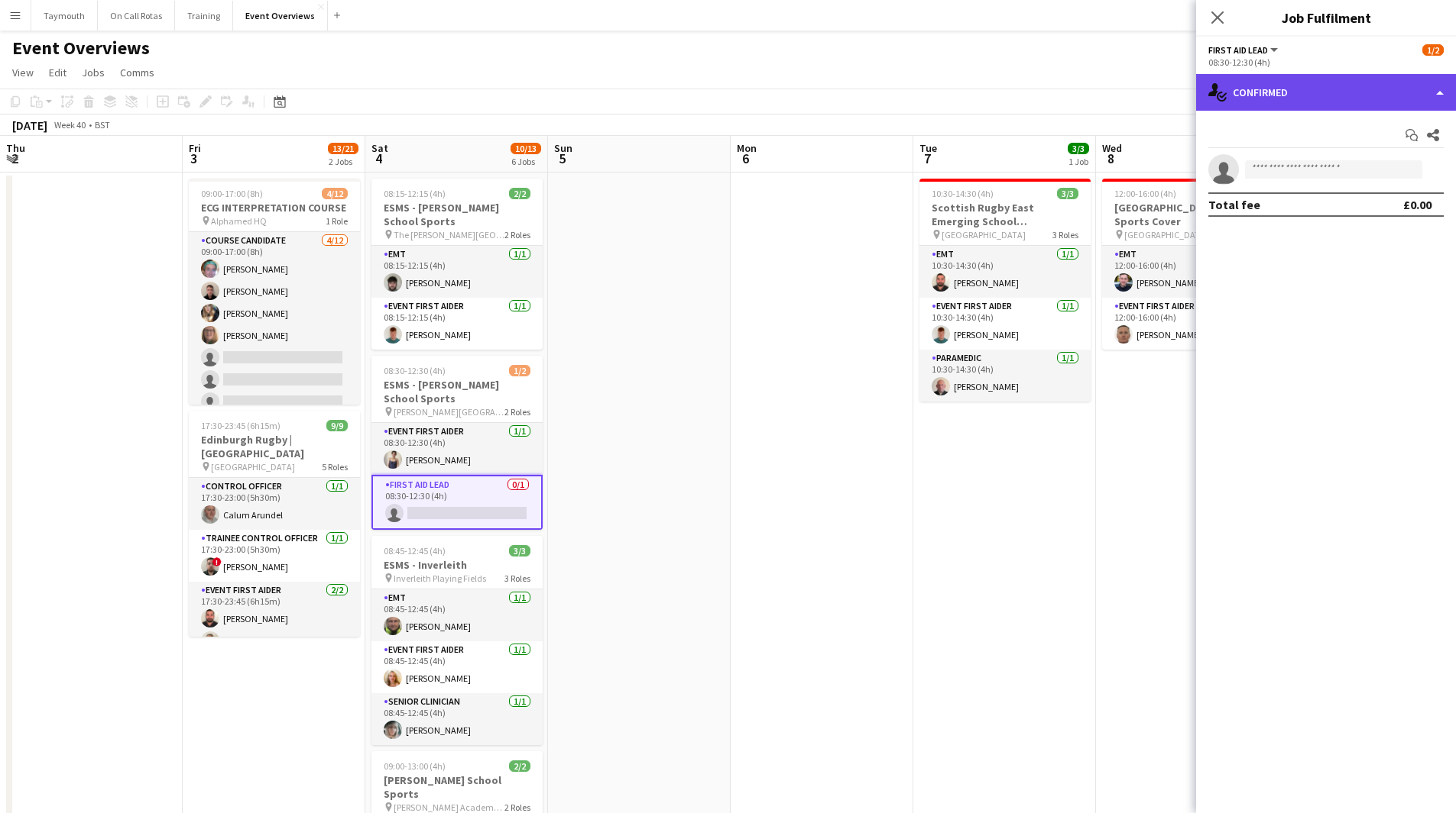
click at [1303, 103] on div "single-neutral-actions-check-2 Confirmed" at bounding box center [1325, 92] width 259 height 37
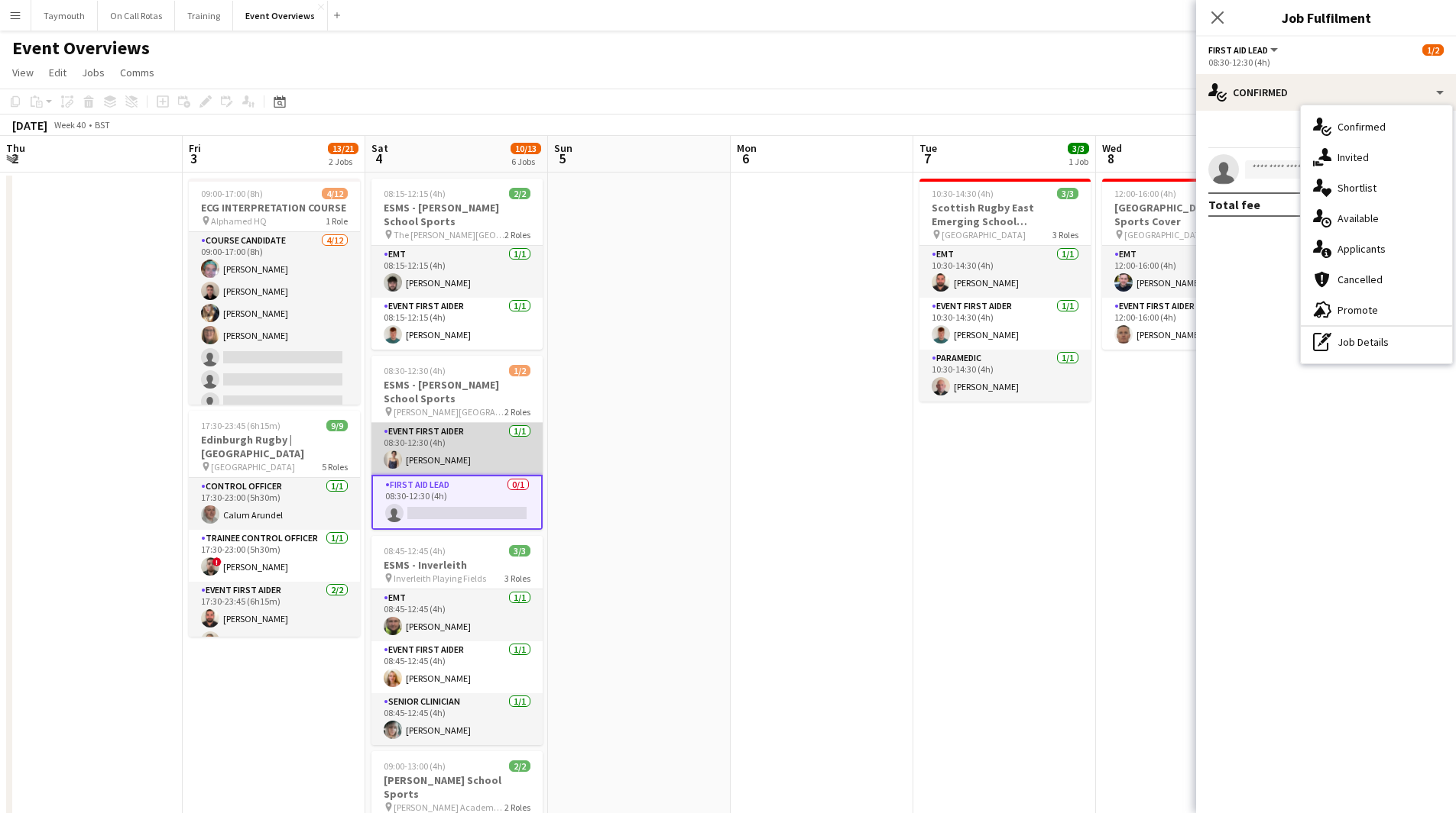
click at [428, 452] on app-card-role "Event First Aider [DATE] 08:30-12:30 (4h) [PERSON_NAME]" at bounding box center [456, 449] width 171 height 52
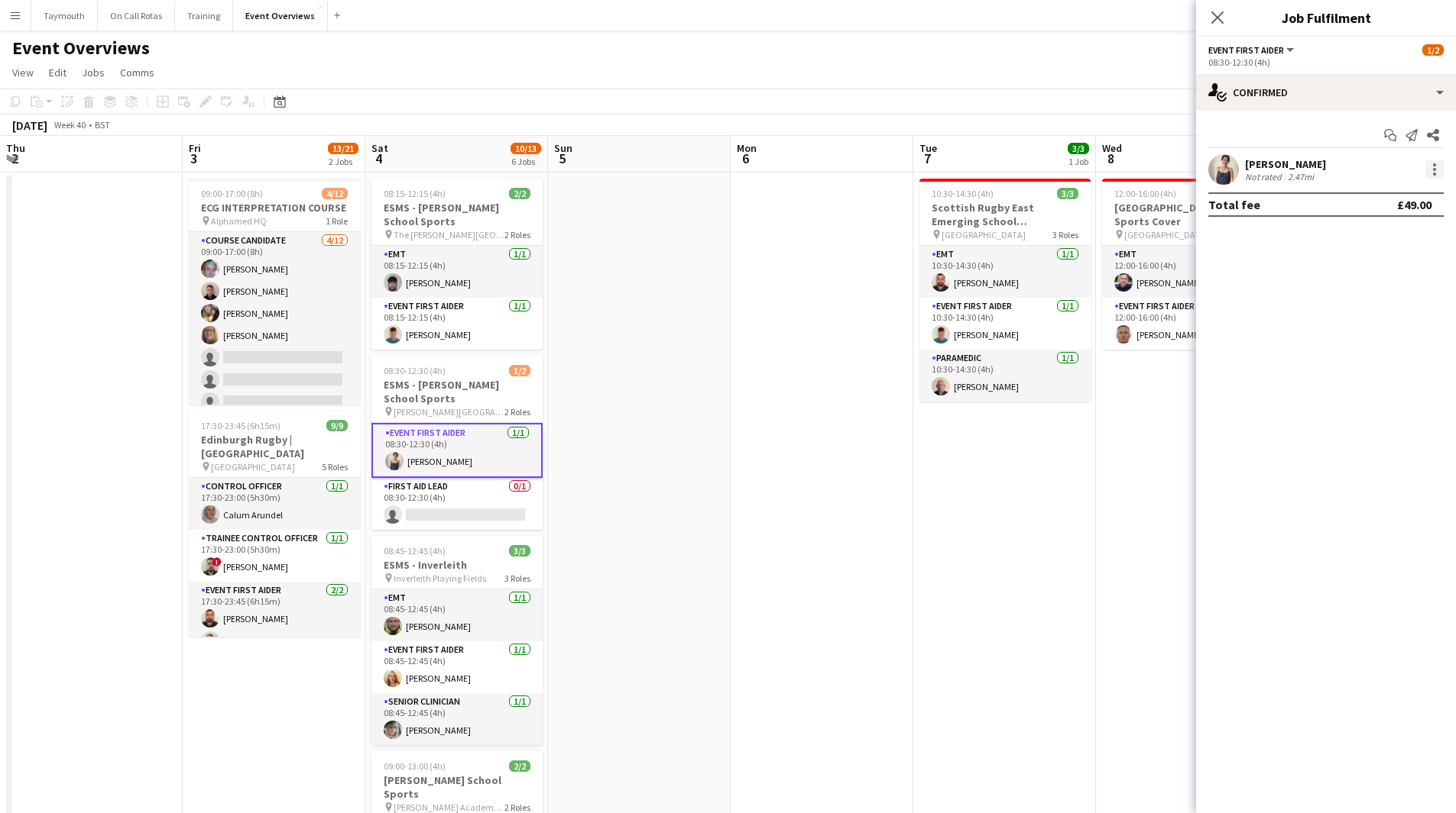
click at [1433, 171] on div at bounding box center [1434, 169] width 18 height 18
drag, startPoint x: 1410, startPoint y: 239, endPoint x: 1176, endPoint y: 302, distance: 242.3
click at [1410, 238] on span "Switch crew" at bounding box center [1384, 234] width 94 height 14
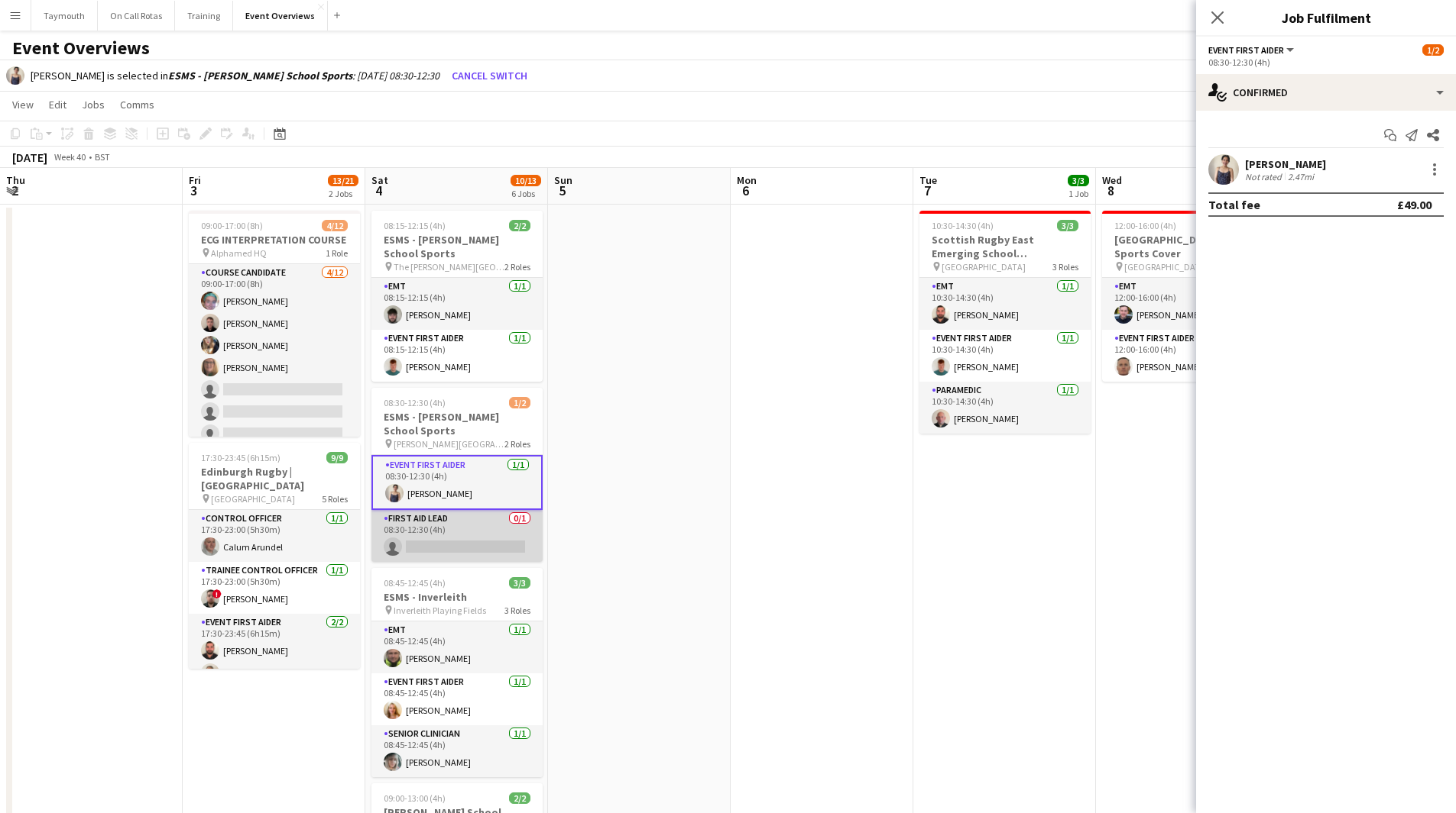
click at [465, 528] on app-card-role "First Aid Lead 0/1 08:30-12:30 (4h) single-neutral-actions" at bounding box center [456, 536] width 171 height 52
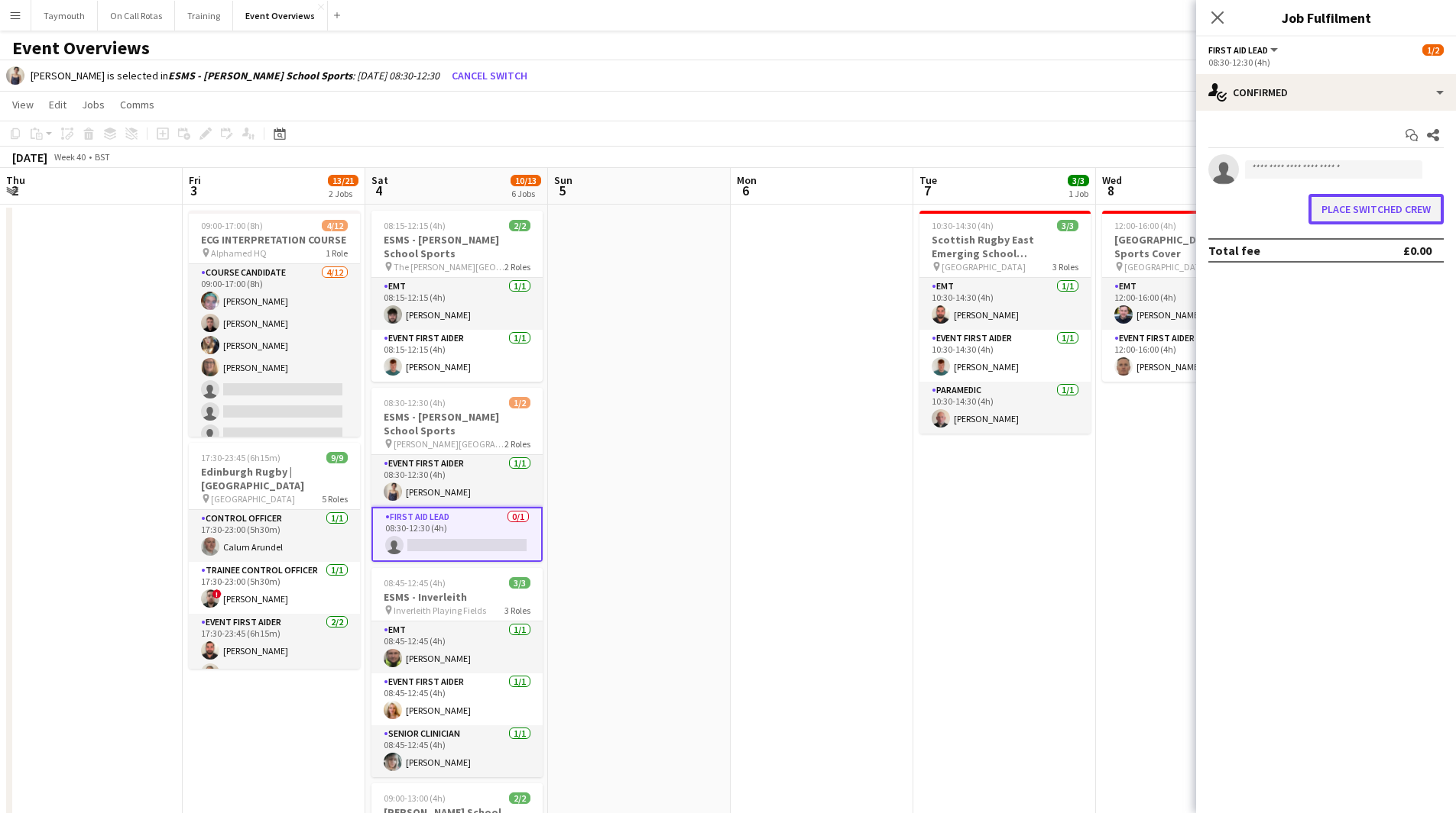
click at [1392, 213] on button "Place switched crew" at bounding box center [1375, 209] width 135 height 31
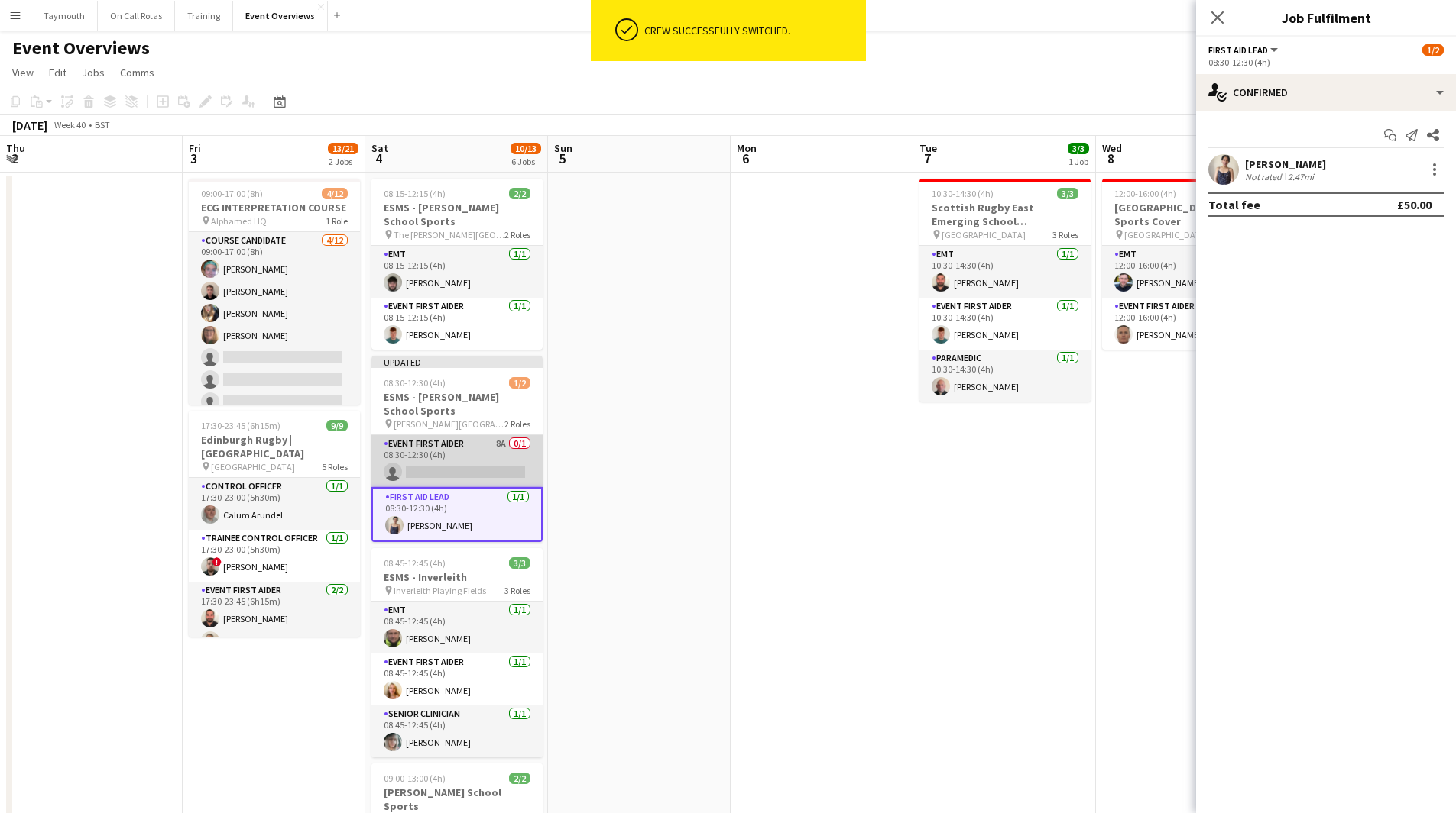
click at [445, 464] on app-card-role "Event First Aider 8A 0/1 08:30-12:30 (4h) single-neutral-actions" at bounding box center [456, 461] width 171 height 52
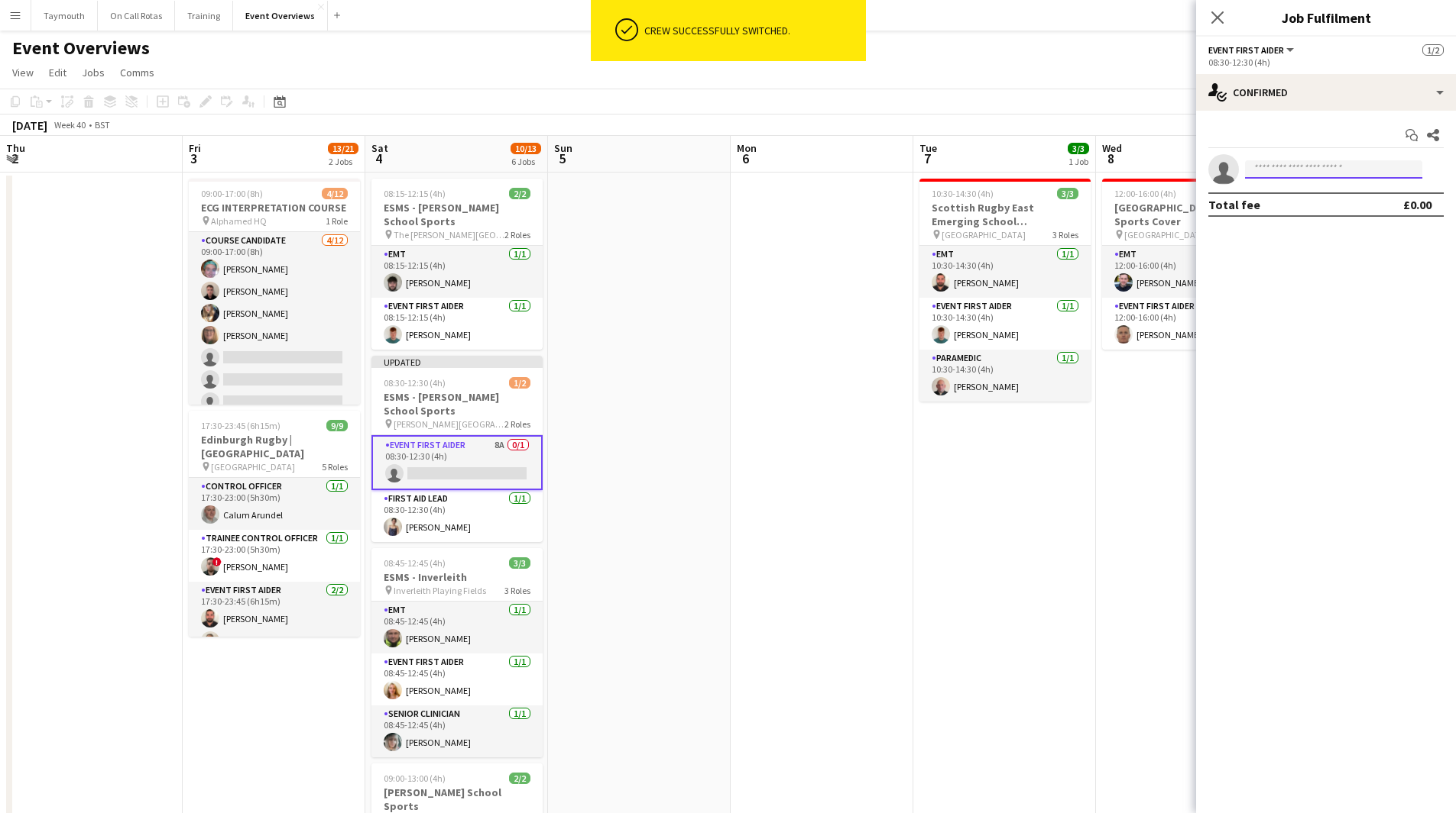
click at [1324, 167] on input at bounding box center [1333, 169] width 177 height 18
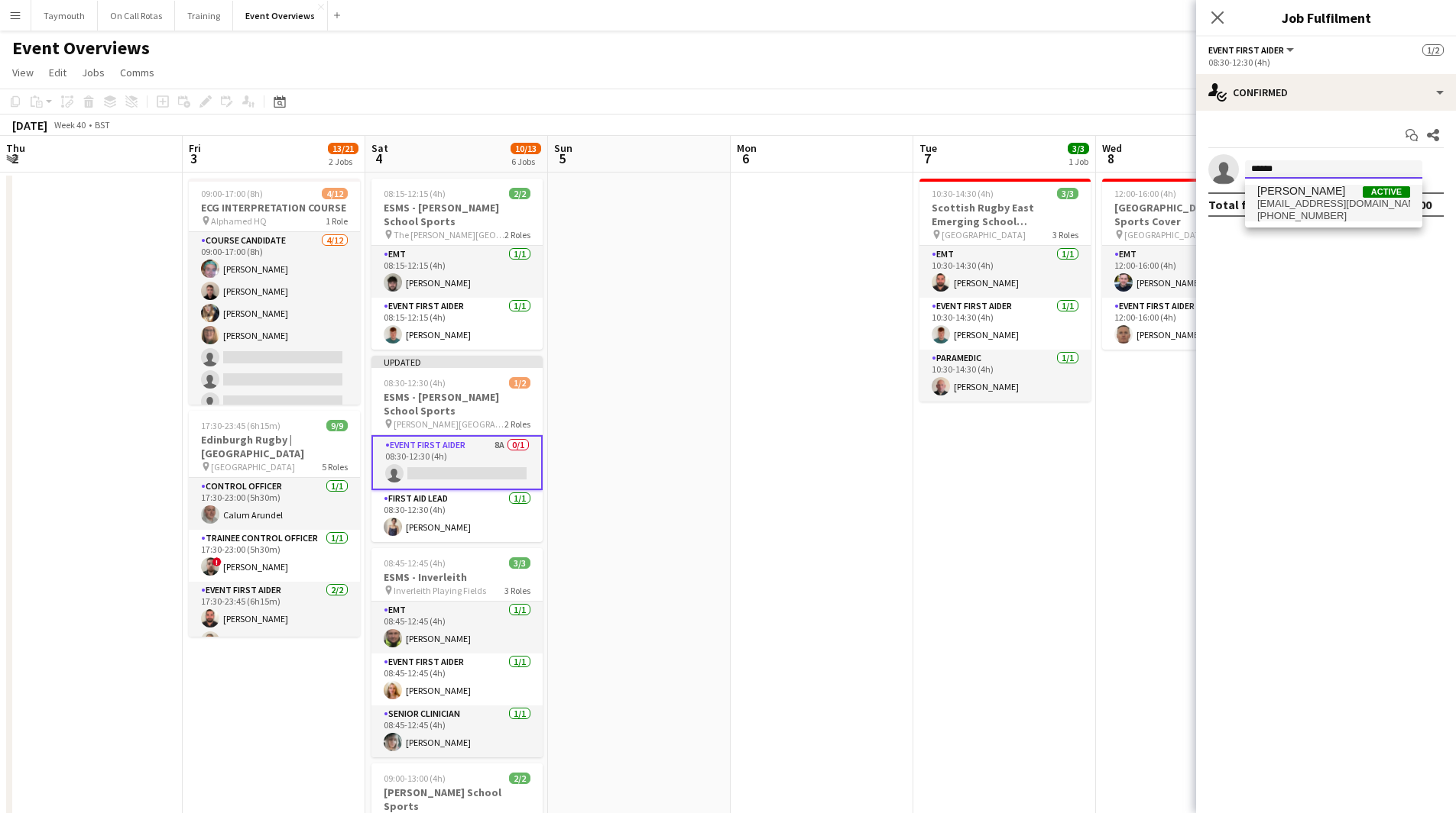
type input "******"
click at [1291, 192] on span "[PERSON_NAME]" at bounding box center [1301, 191] width 88 height 13
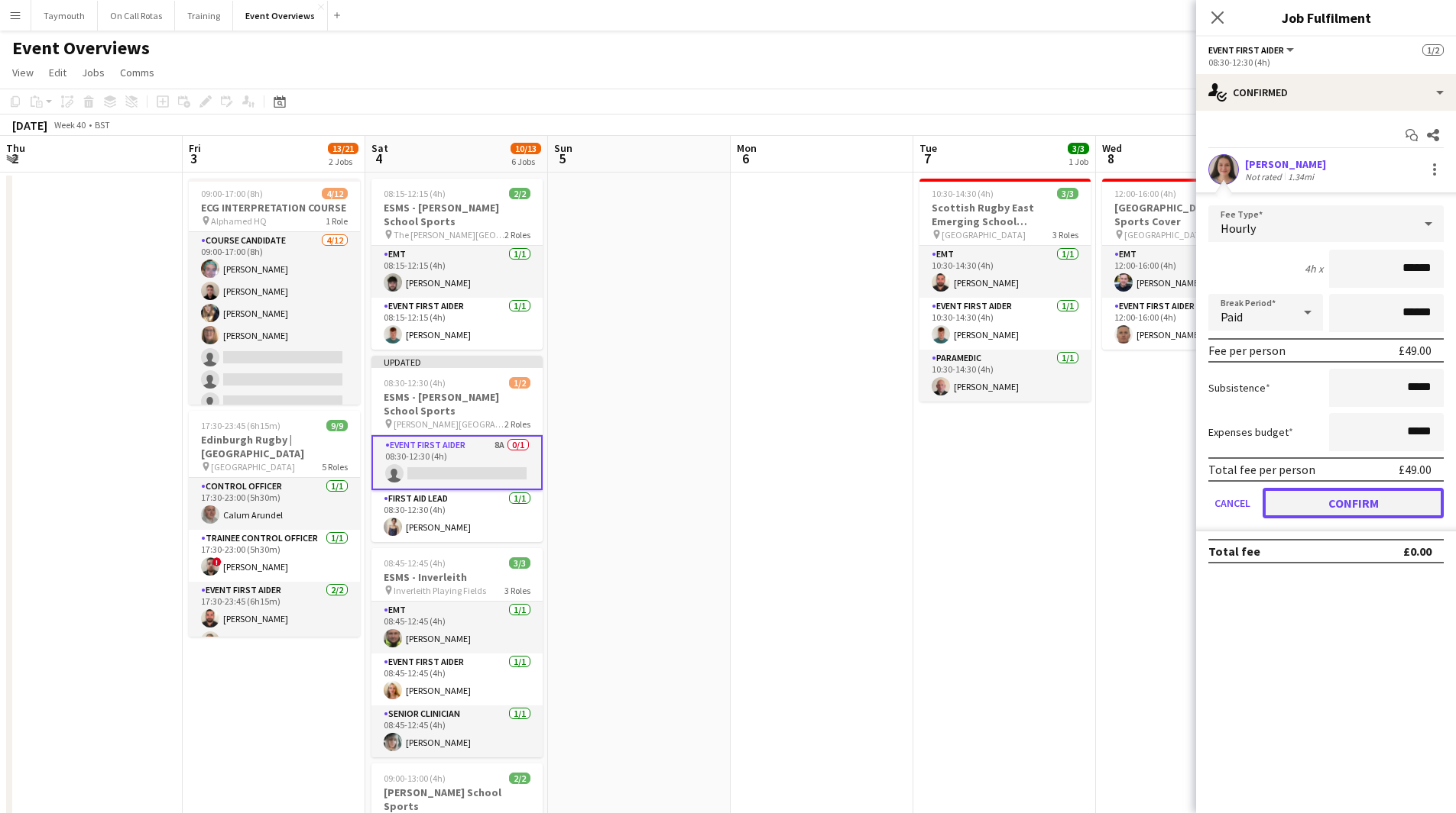
click at [1346, 507] on button "Confirm" at bounding box center [1352, 503] width 181 height 31
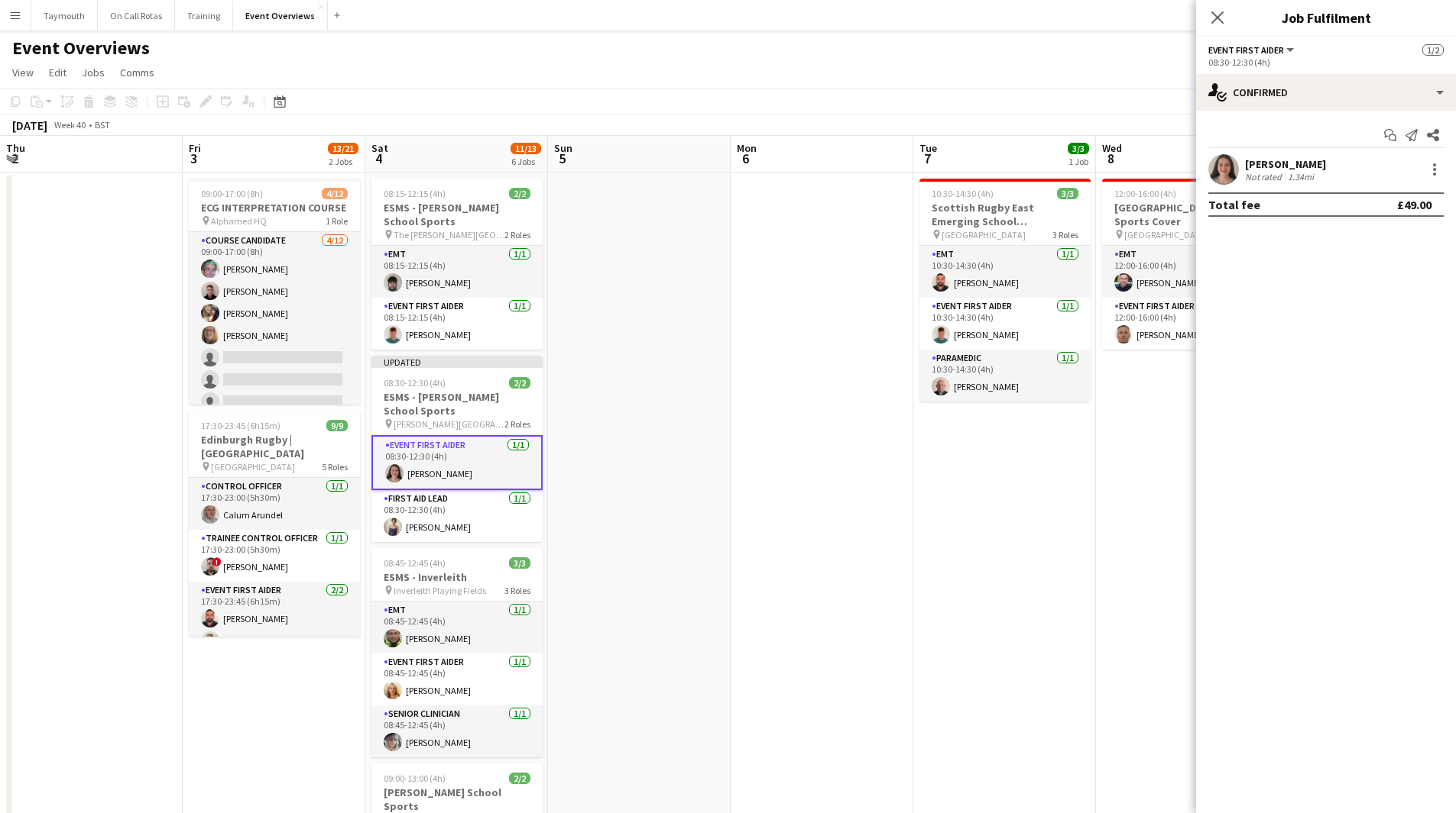
click at [815, 490] on app-date-cell at bounding box center [821, 789] width 183 height 1233
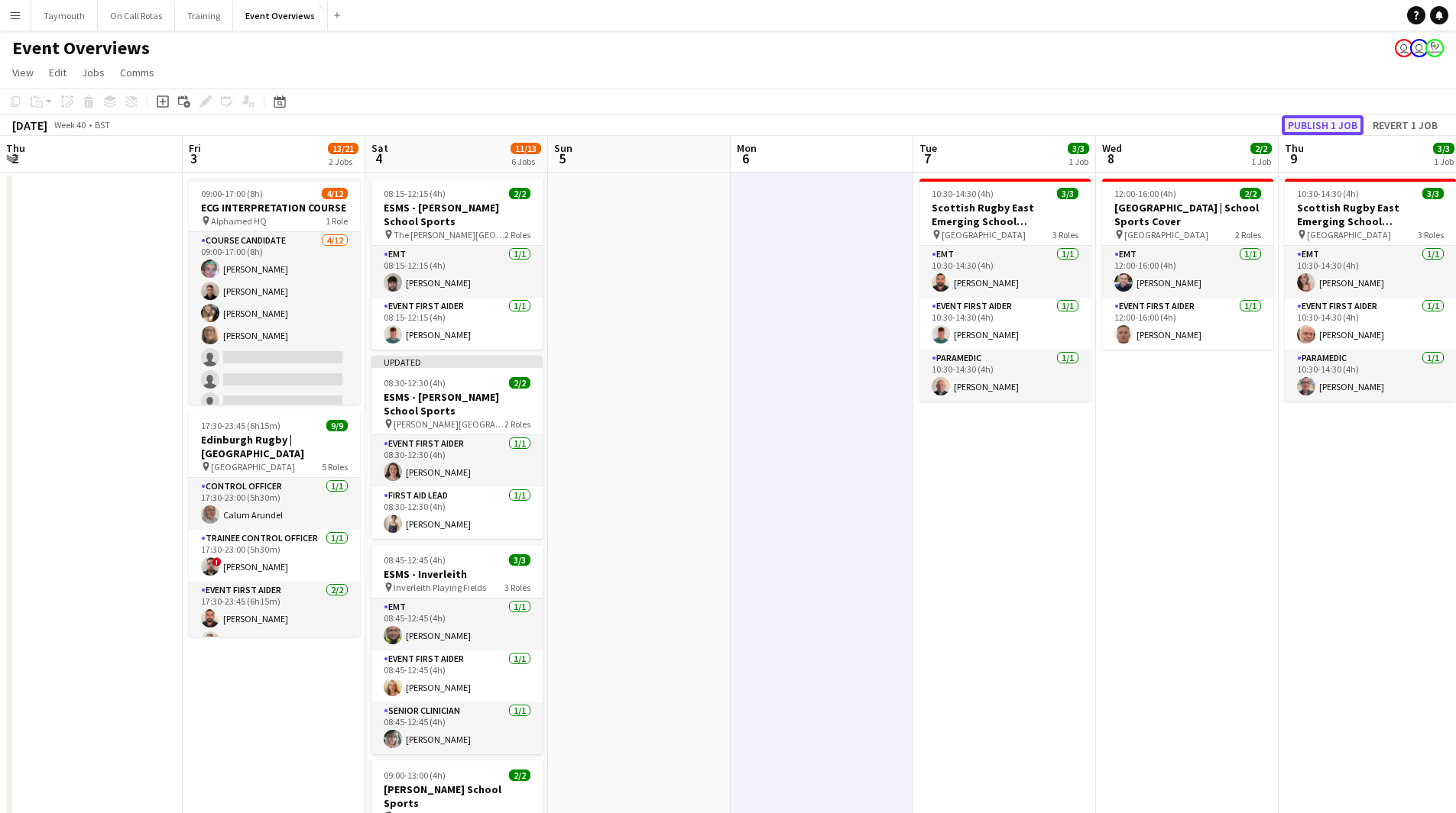
click at [1334, 128] on button "Publish 1 job" at bounding box center [1322, 124] width 82 height 20
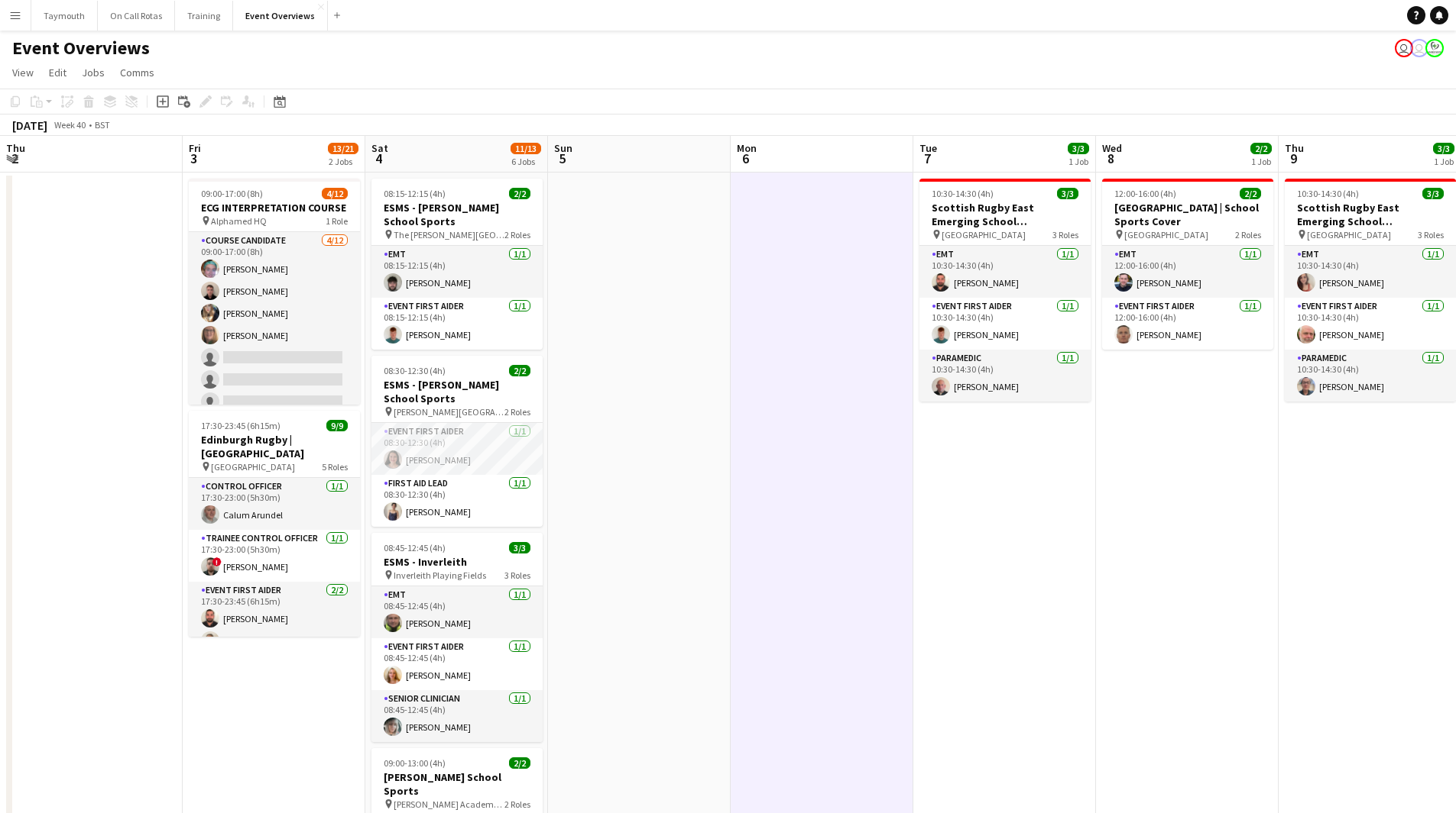
click at [673, 418] on app-date-cell at bounding box center [639, 789] width 183 height 1233
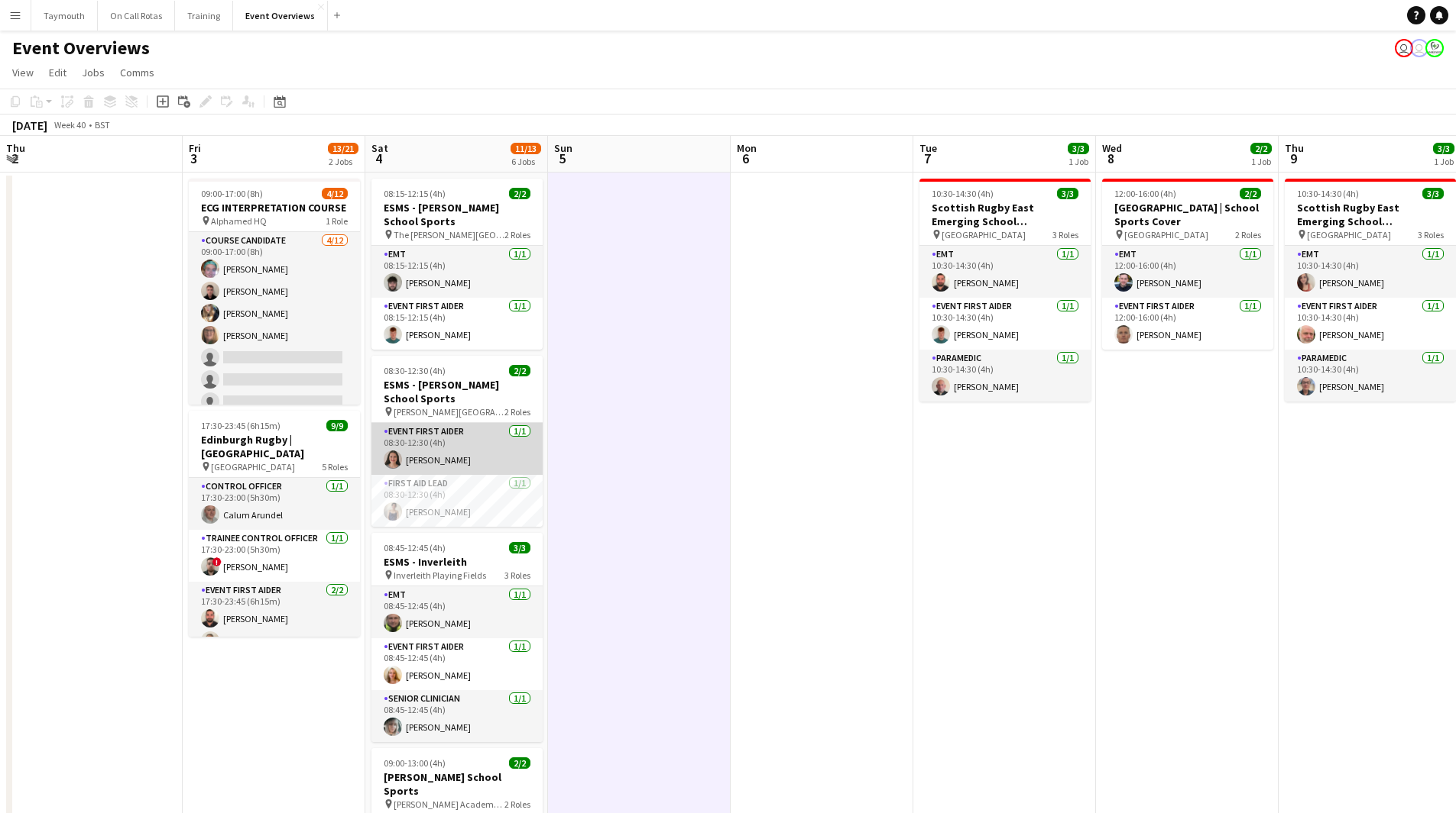
click at [446, 452] on app-card-role "Event First Aider [DATE] 08:30-12:30 (4h) [PERSON_NAME]" at bounding box center [456, 449] width 171 height 52
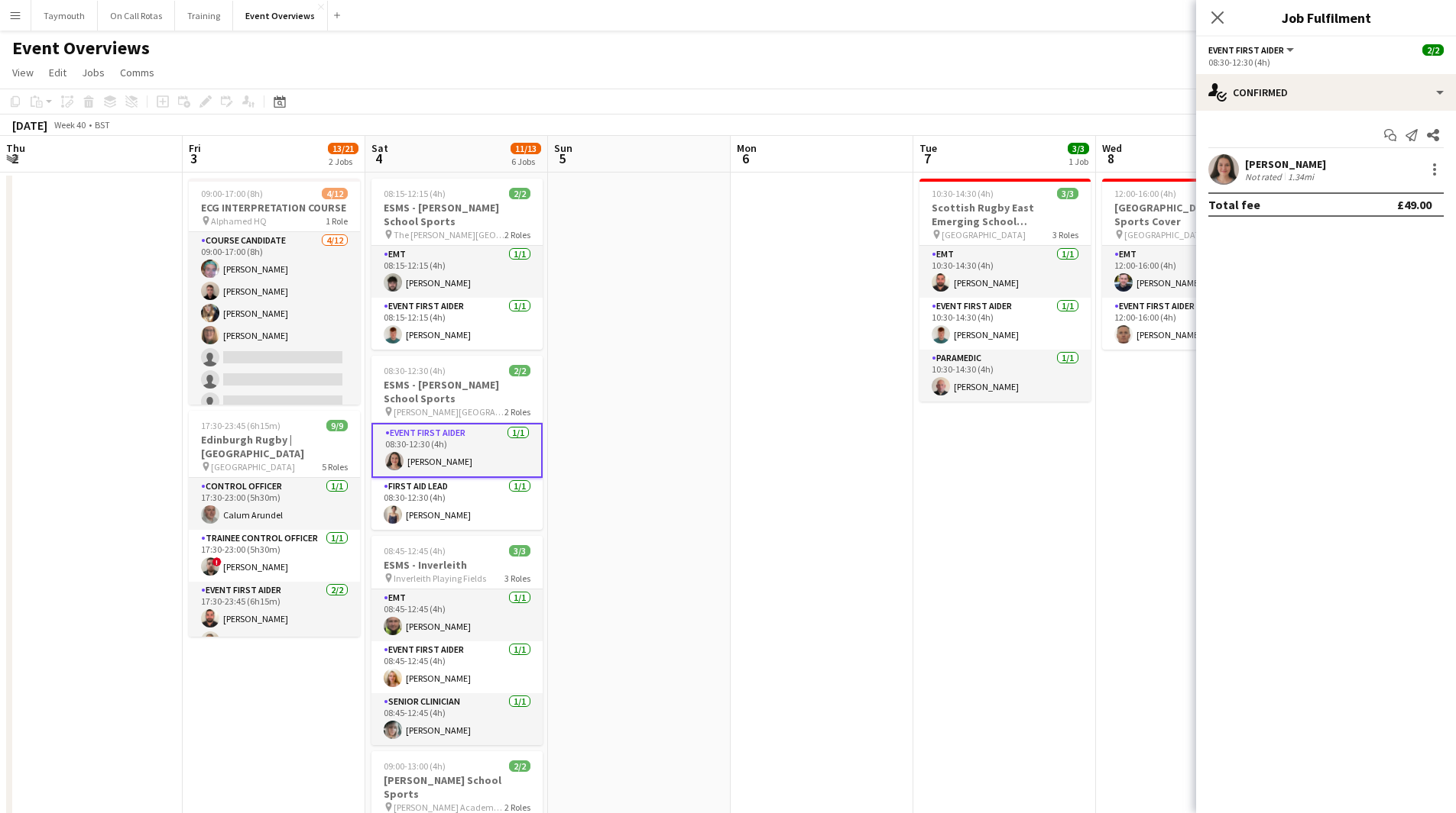
click at [1281, 172] on div "Not rated" at bounding box center [1264, 176] width 40 height 11
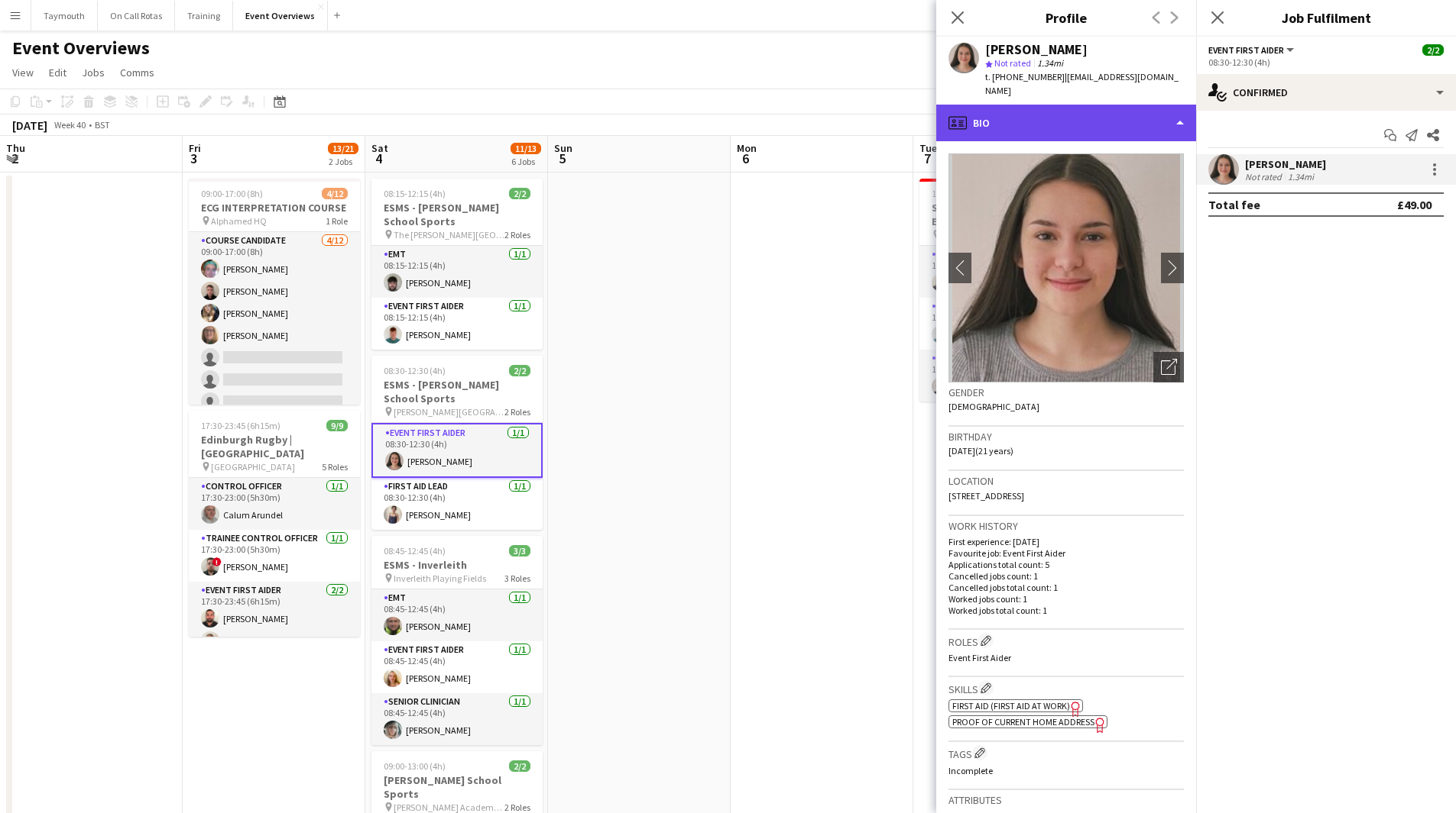
click at [1091, 105] on div "profile Bio" at bounding box center [1066, 123] width 259 height 37
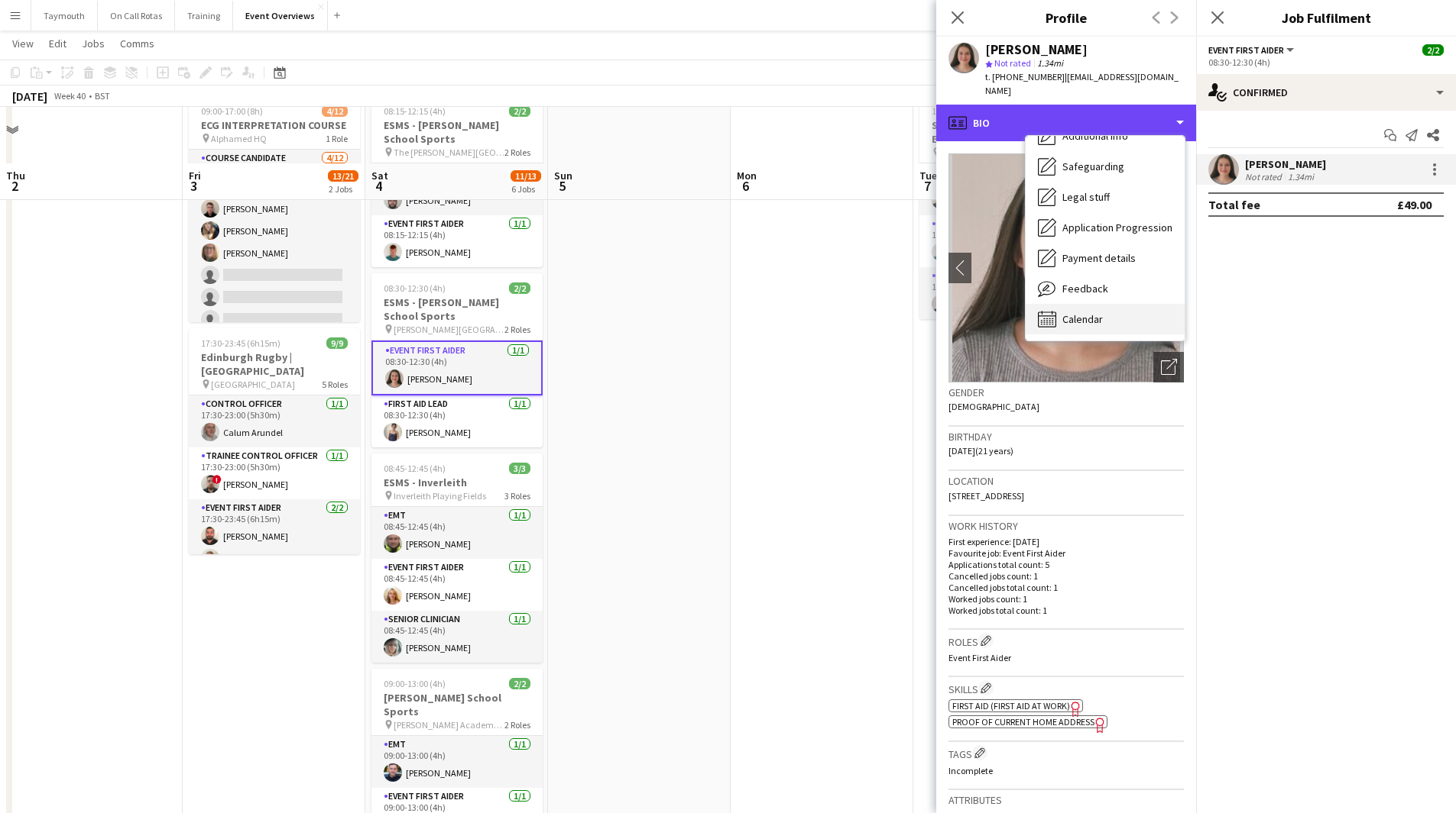
scroll to position [153, 0]
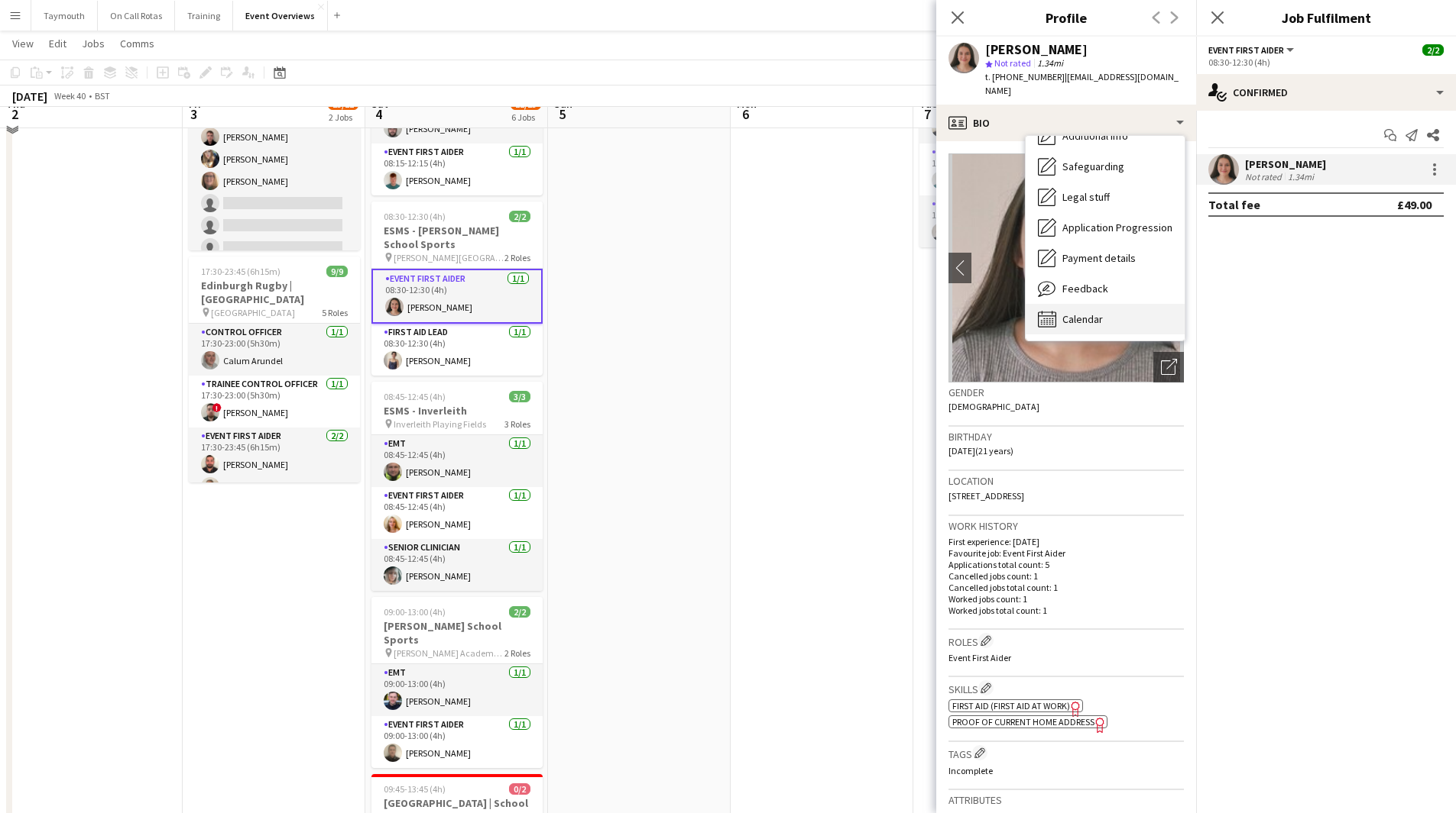
click at [1067, 312] on span "Calendar" at bounding box center [1081, 319] width 40 height 14
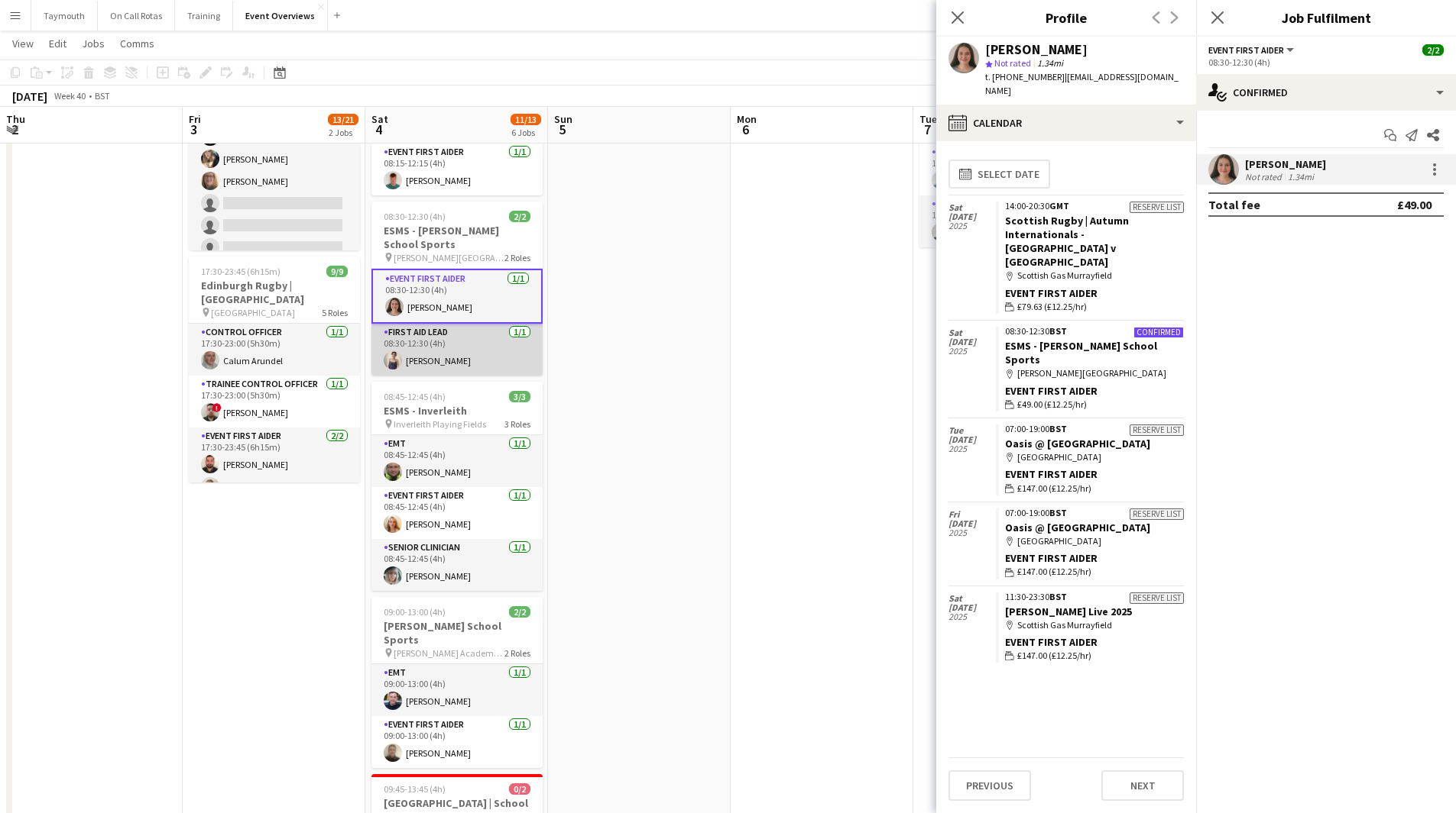
click at [432, 349] on app-card-role "First Aid Lead [DATE] 08:30-12:30 (4h) [PERSON_NAME]" at bounding box center [456, 349] width 171 height 52
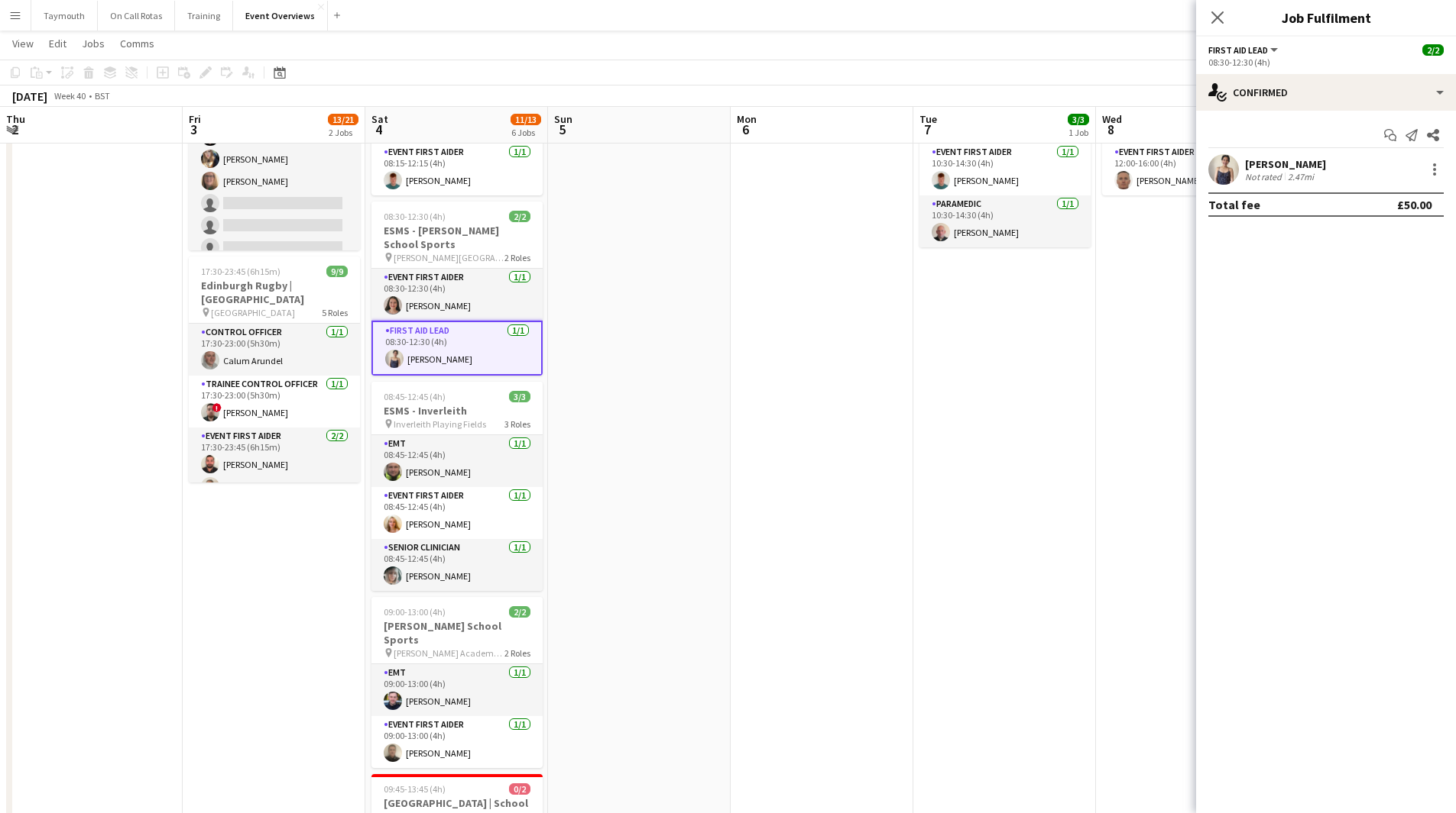
click at [1271, 177] on div "Not rated" at bounding box center [1264, 176] width 40 height 11
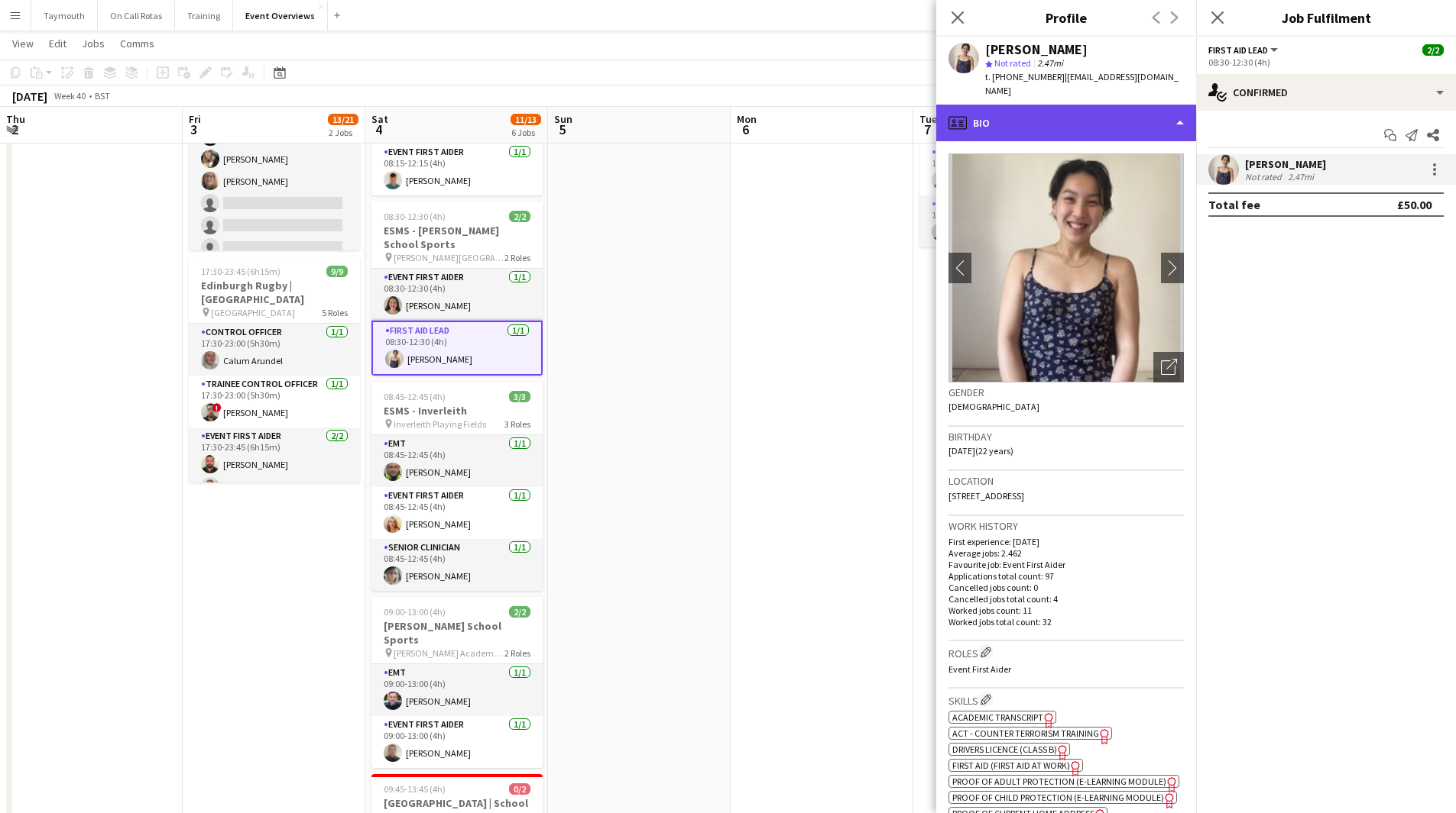
click at [1136, 105] on div "profile Bio" at bounding box center [1066, 123] width 259 height 37
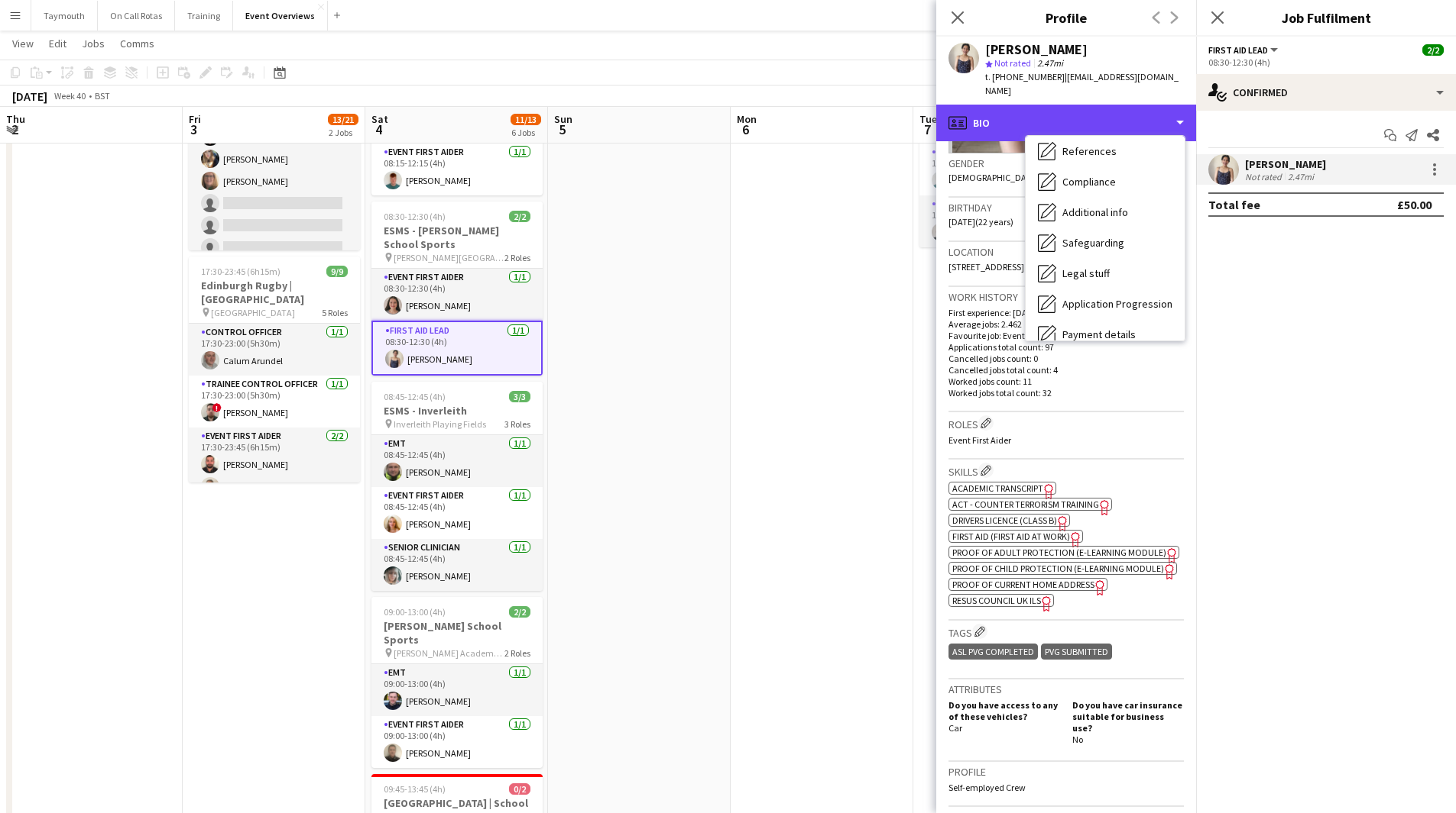
scroll to position [266, 0]
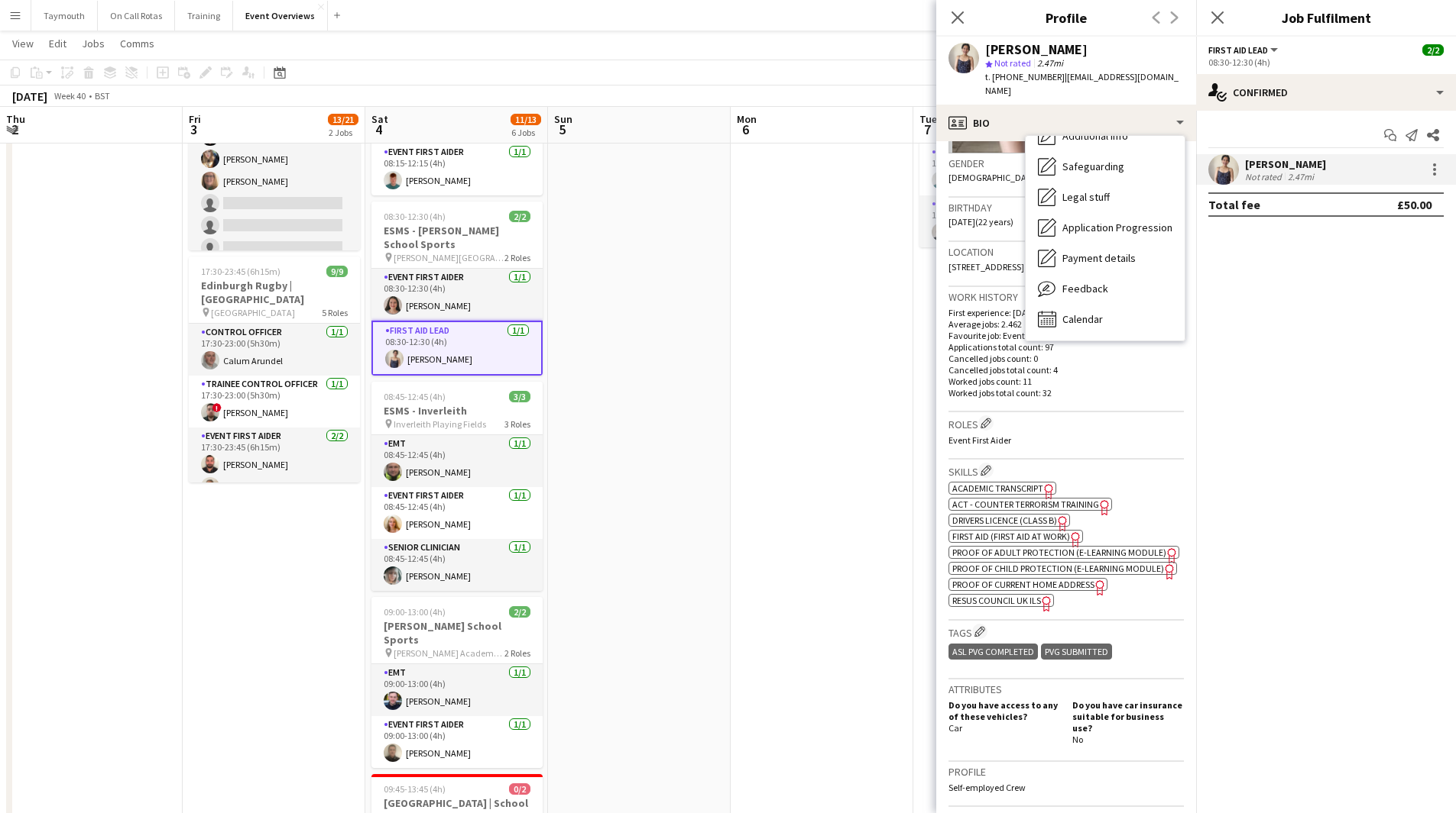
click at [750, 245] on app-date-cell at bounding box center [821, 634] width 183 height 1233
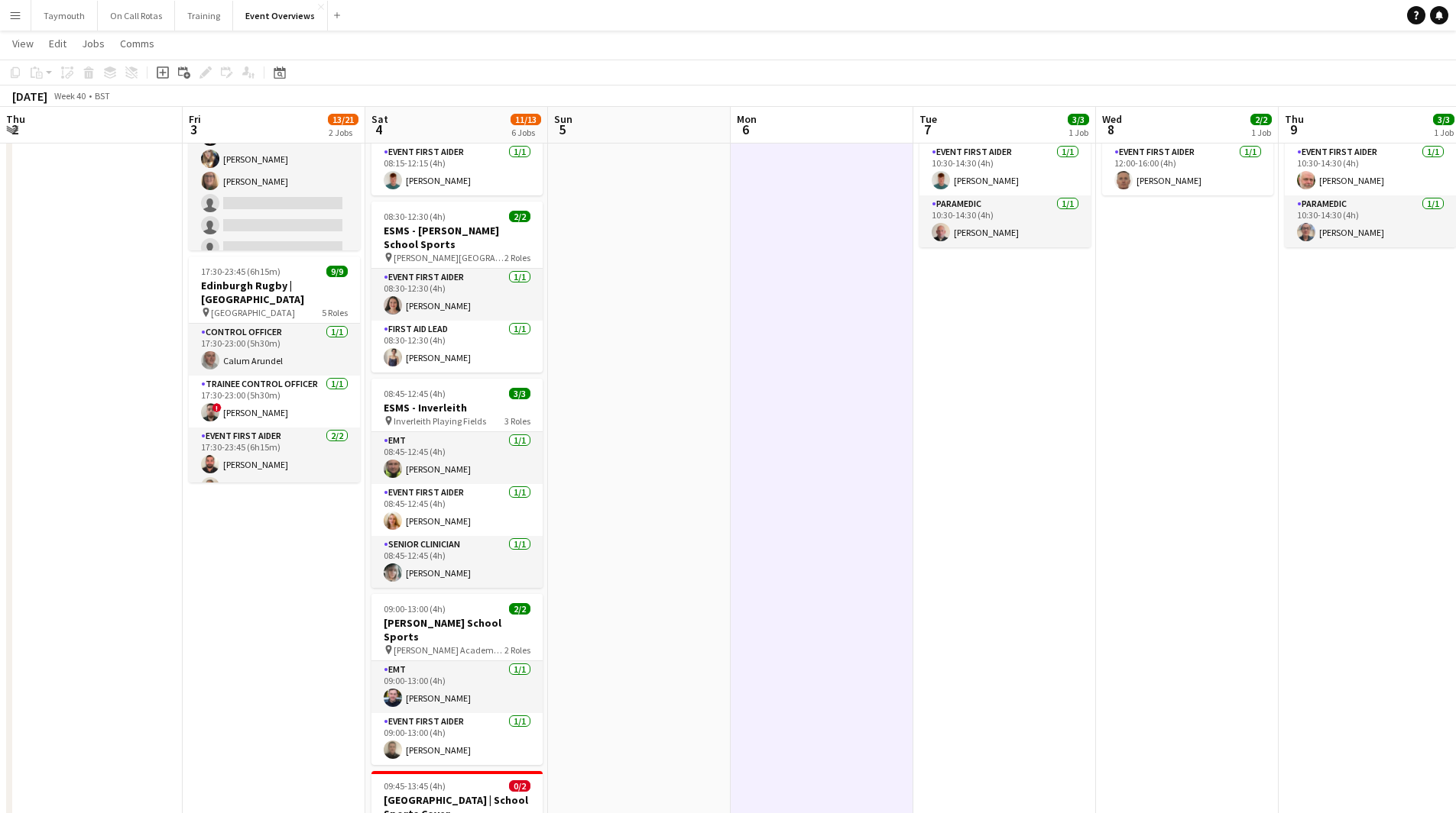
click at [13, 15] on app-icon "Menu" at bounding box center [15, 15] width 12 height 12
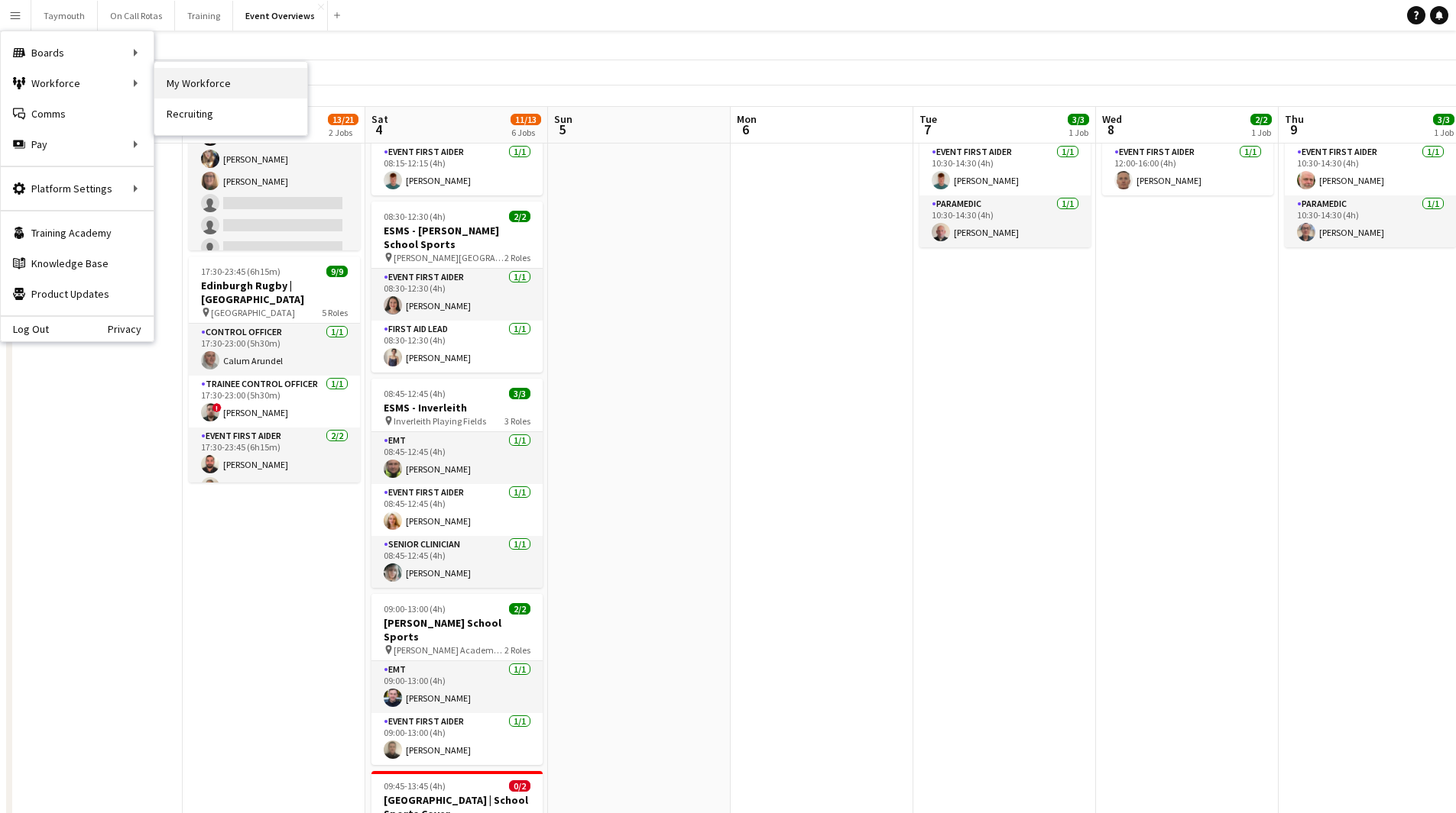
click at [218, 78] on link "My Workforce" at bounding box center [231, 83] width 153 height 31
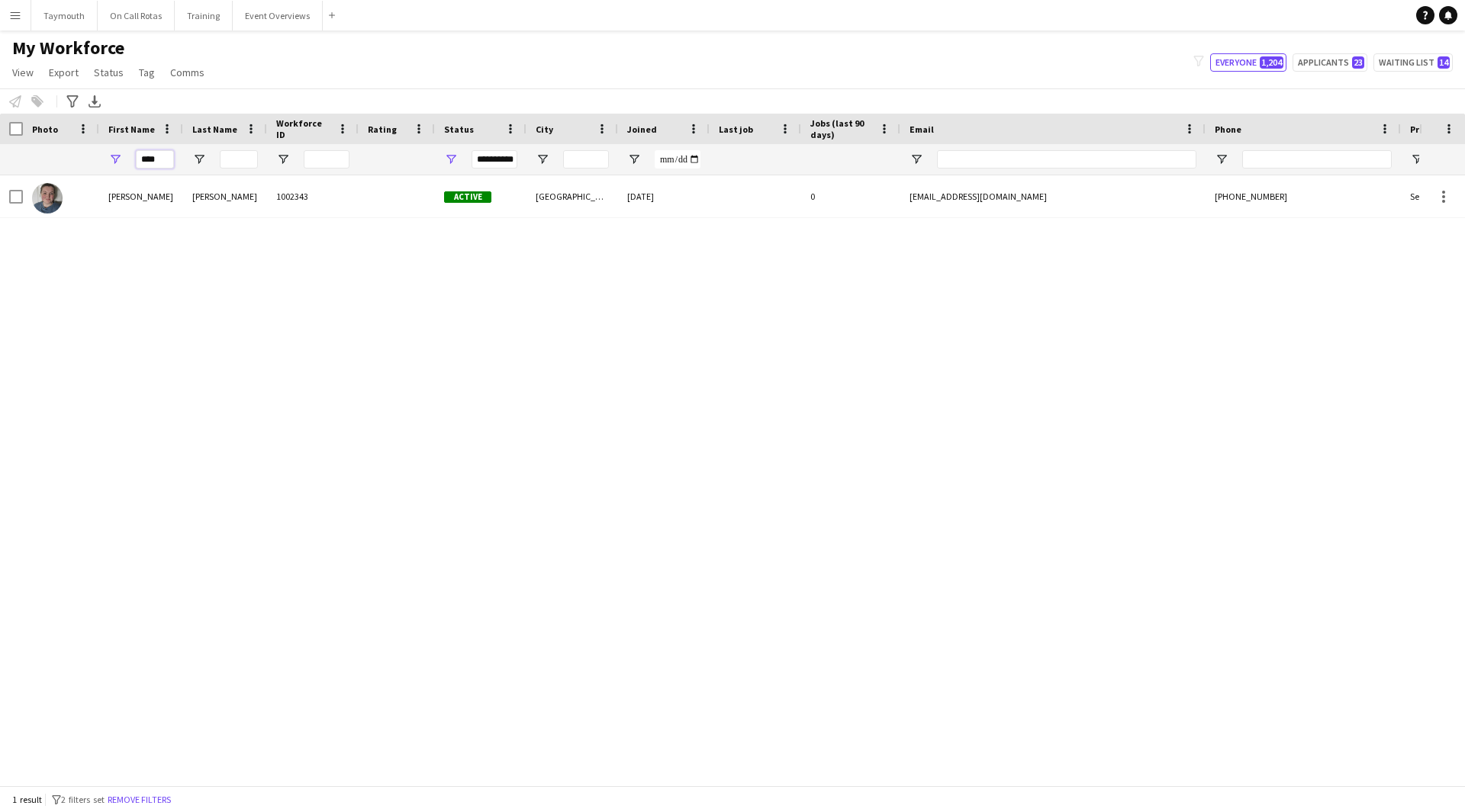
drag, startPoint x: 170, startPoint y: 159, endPoint x: -198, endPoint y: 125, distance: 369.6
click at [0, 125] on html "Menu Boards Boards Boards All jobs Status Workforce Workforce My Workforce Recr…" at bounding box center [732, 406] width 1465 height 812
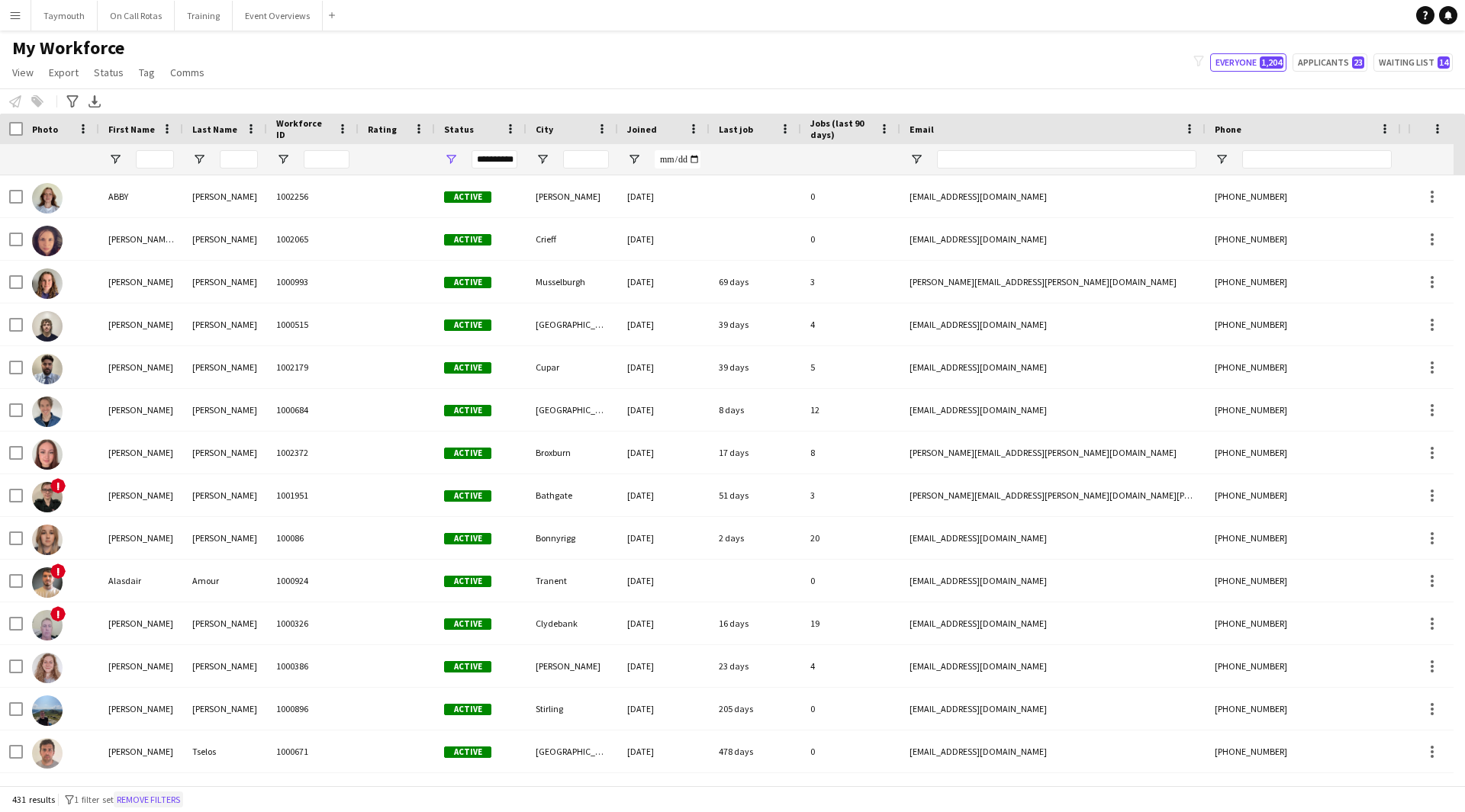
click at [150, 799] on button "Remove filters" at bounding box center [148, 800] width 69 height 17
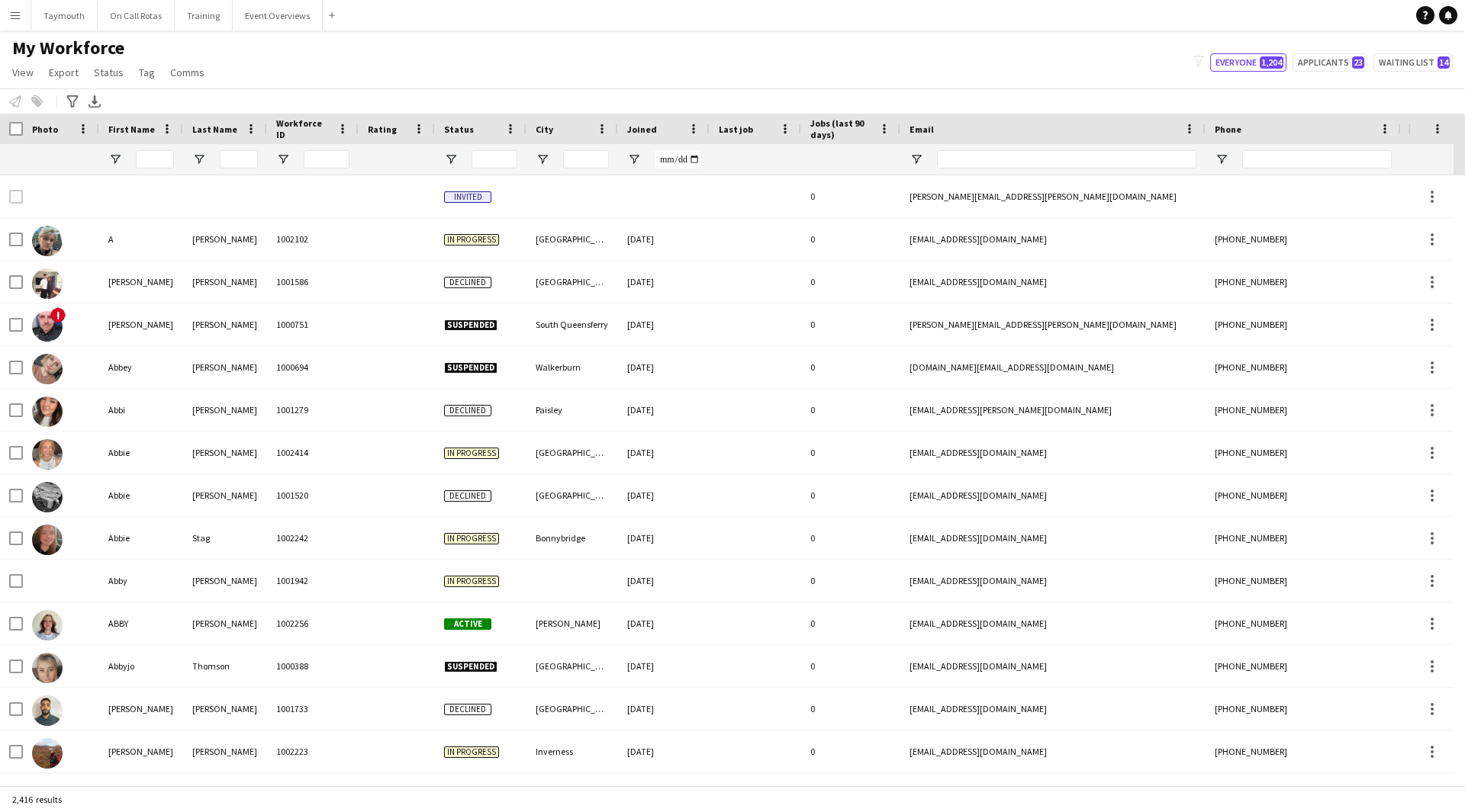
click at [458, 156] on div at bounding box center [480, 159] width 92 height 31
click at [454, 160] on span "Open Filter Menu" at bounding box center [451, 159] width 14 height 14
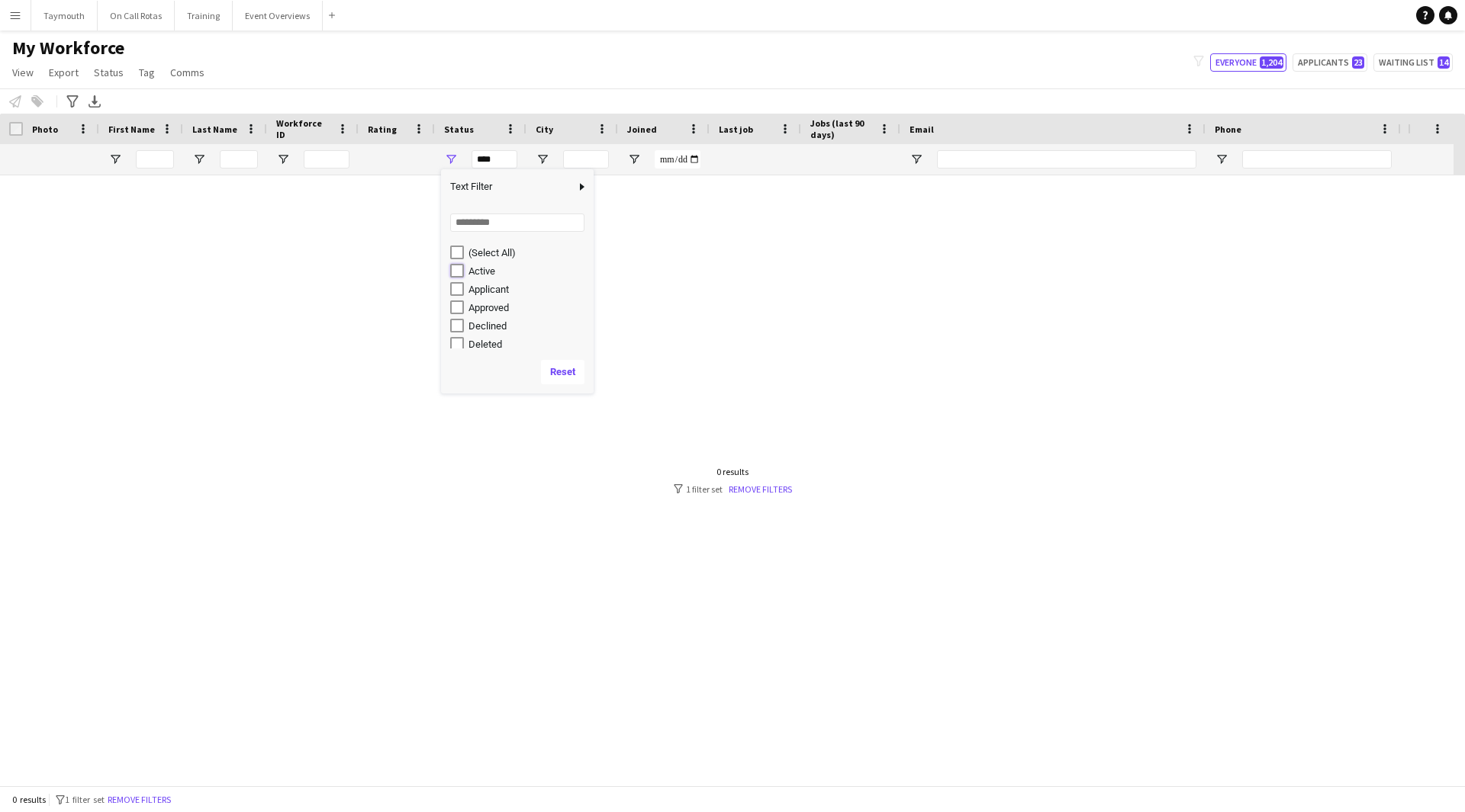
type input "**********"
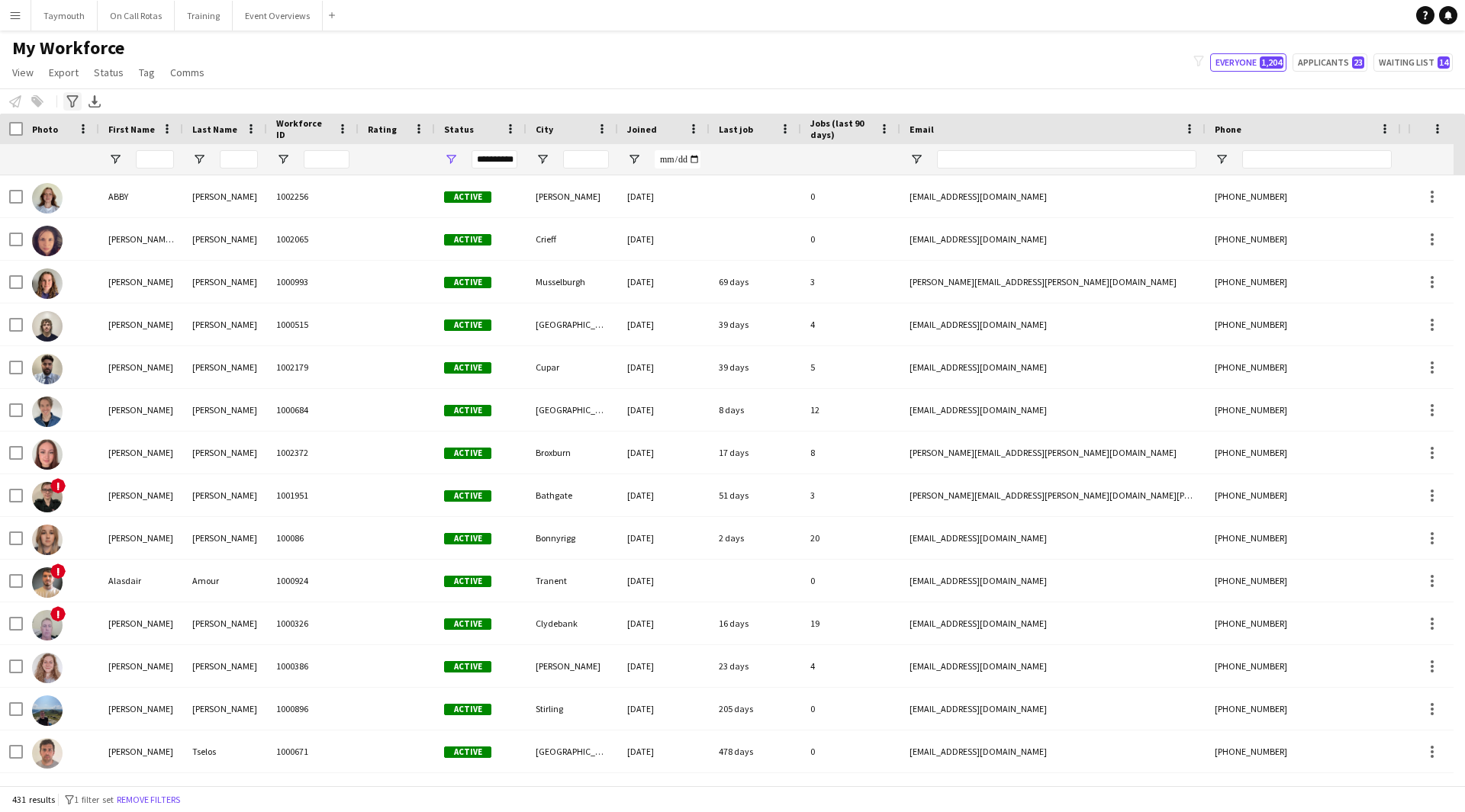
click at [71, 103] on icon at bounding box center [71, 101] width 11 height 12
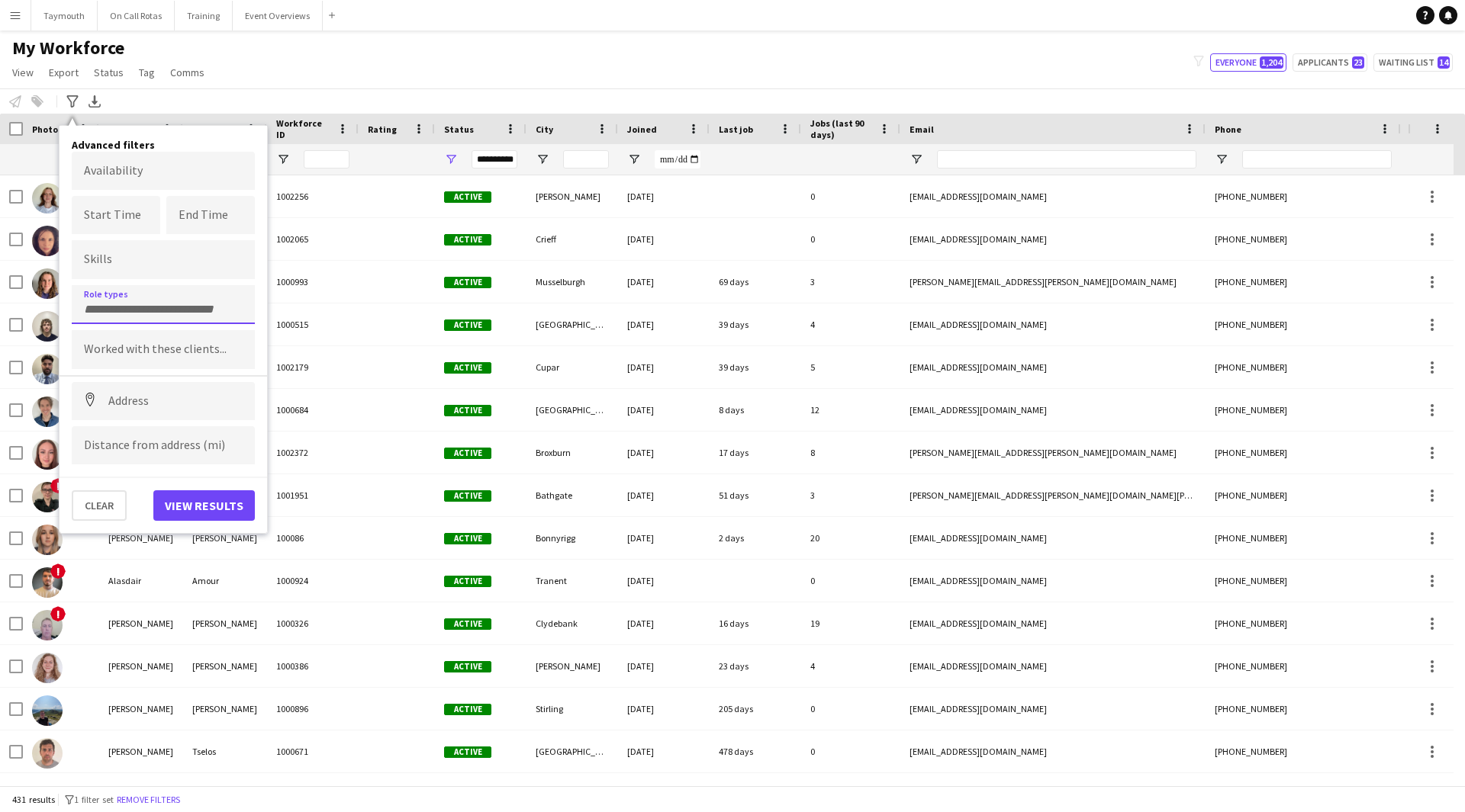
click at [161, 312] on input "Type to search role types..." at bounding box center [163, 310] width 159 height 14
type input "***"
click at [148, 376] on div "EMT" at bounding box center [163, 383] width 183 height 37
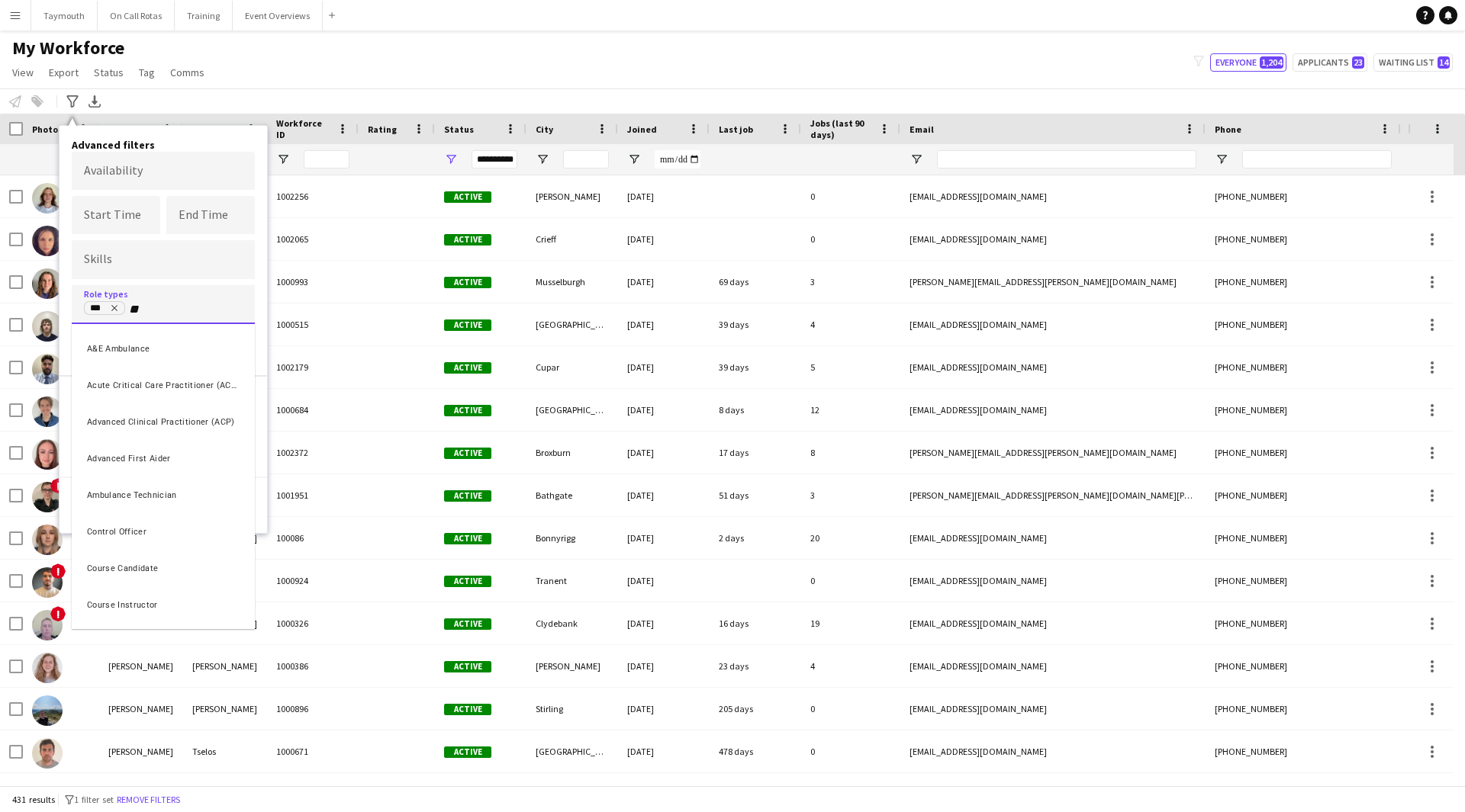
type input "**"
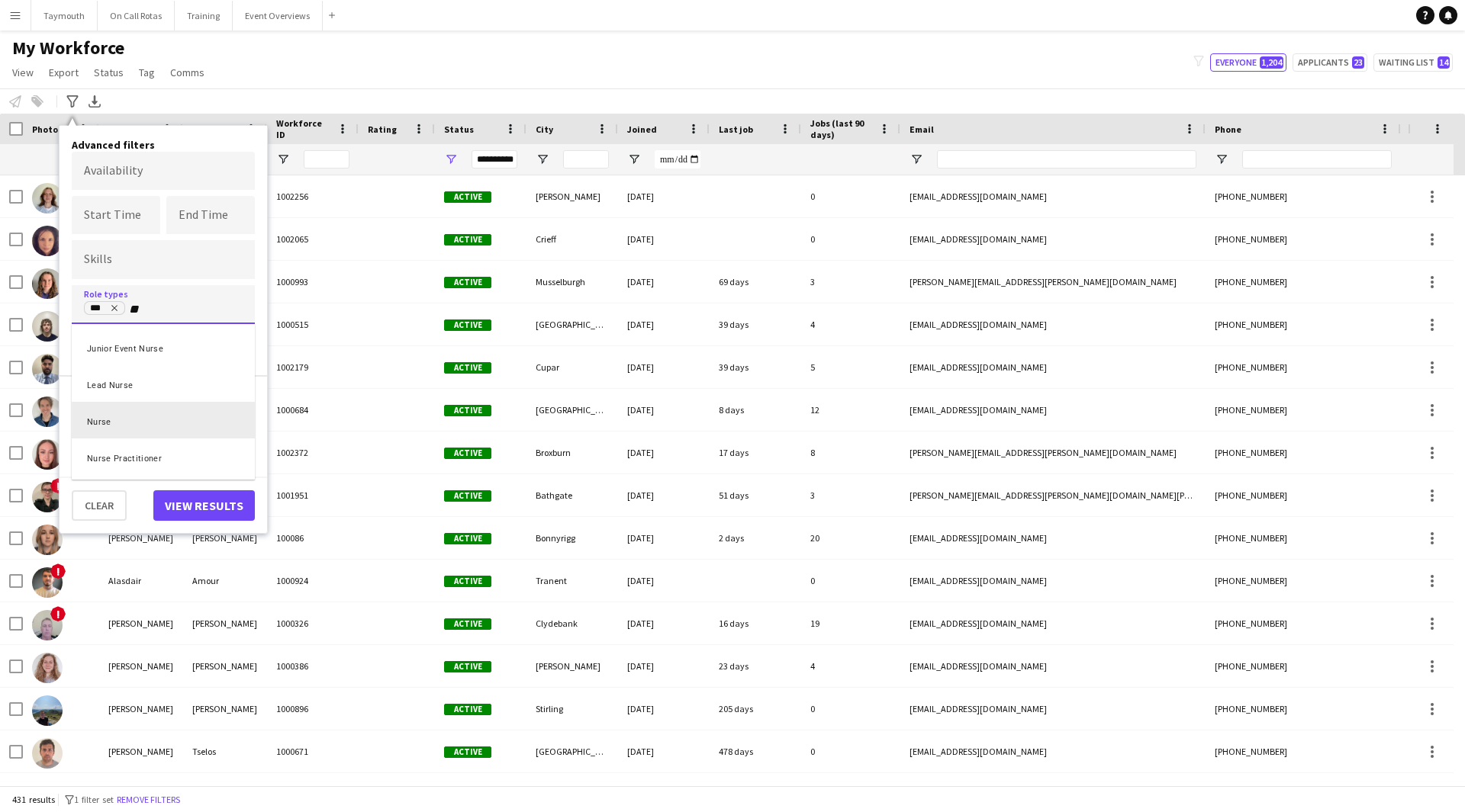
click at [126, 429] on div "Nurse" at bounding box center [163, 420] width 183 height 37
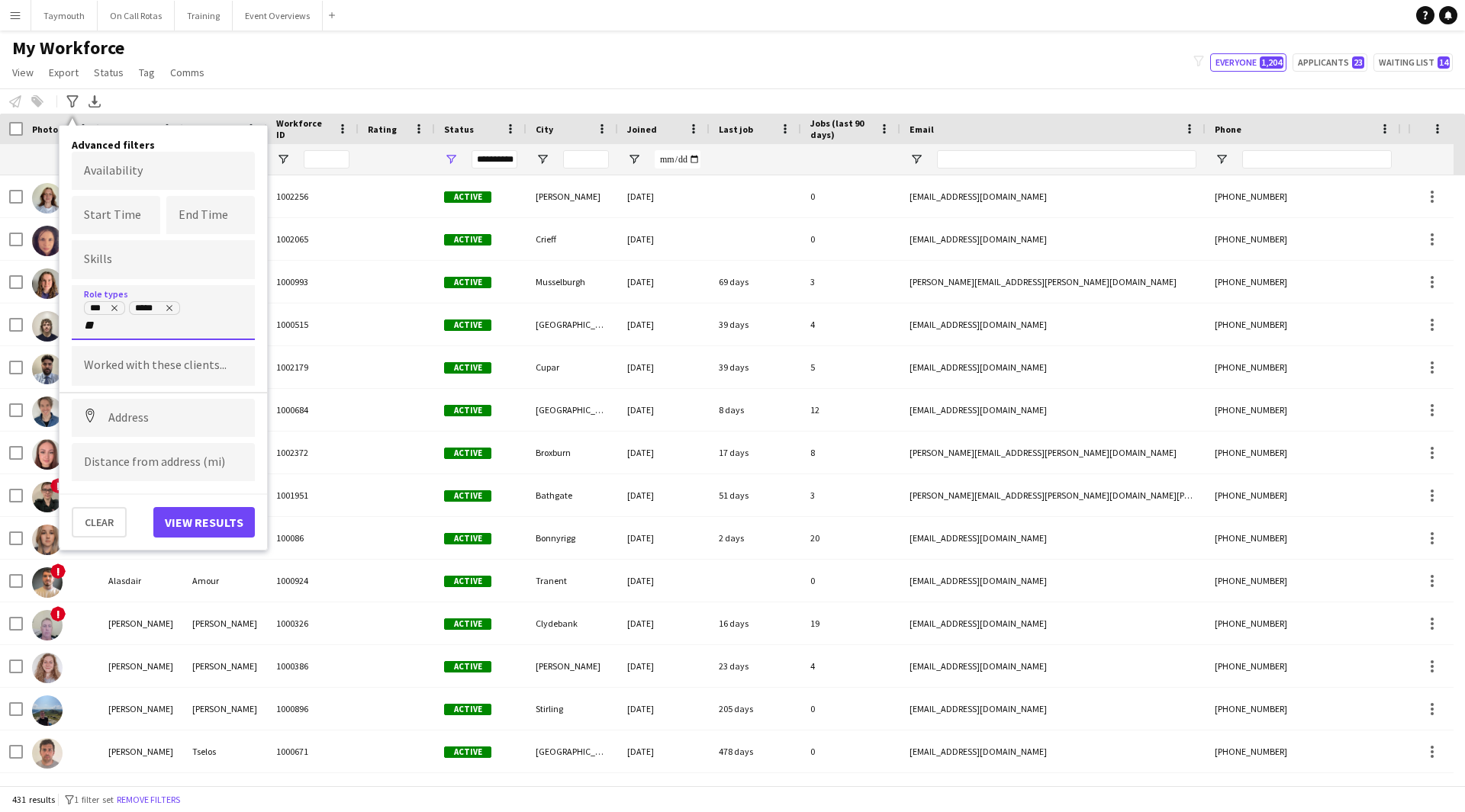
type input "**"
click at [142, 405] on div "Paramedic" at bounding box center [163, 400] width 183 height 37
type input "***"
click at [142, 405] on div "Event First Aider" at bounding box center [163, 400] width 183 height 37
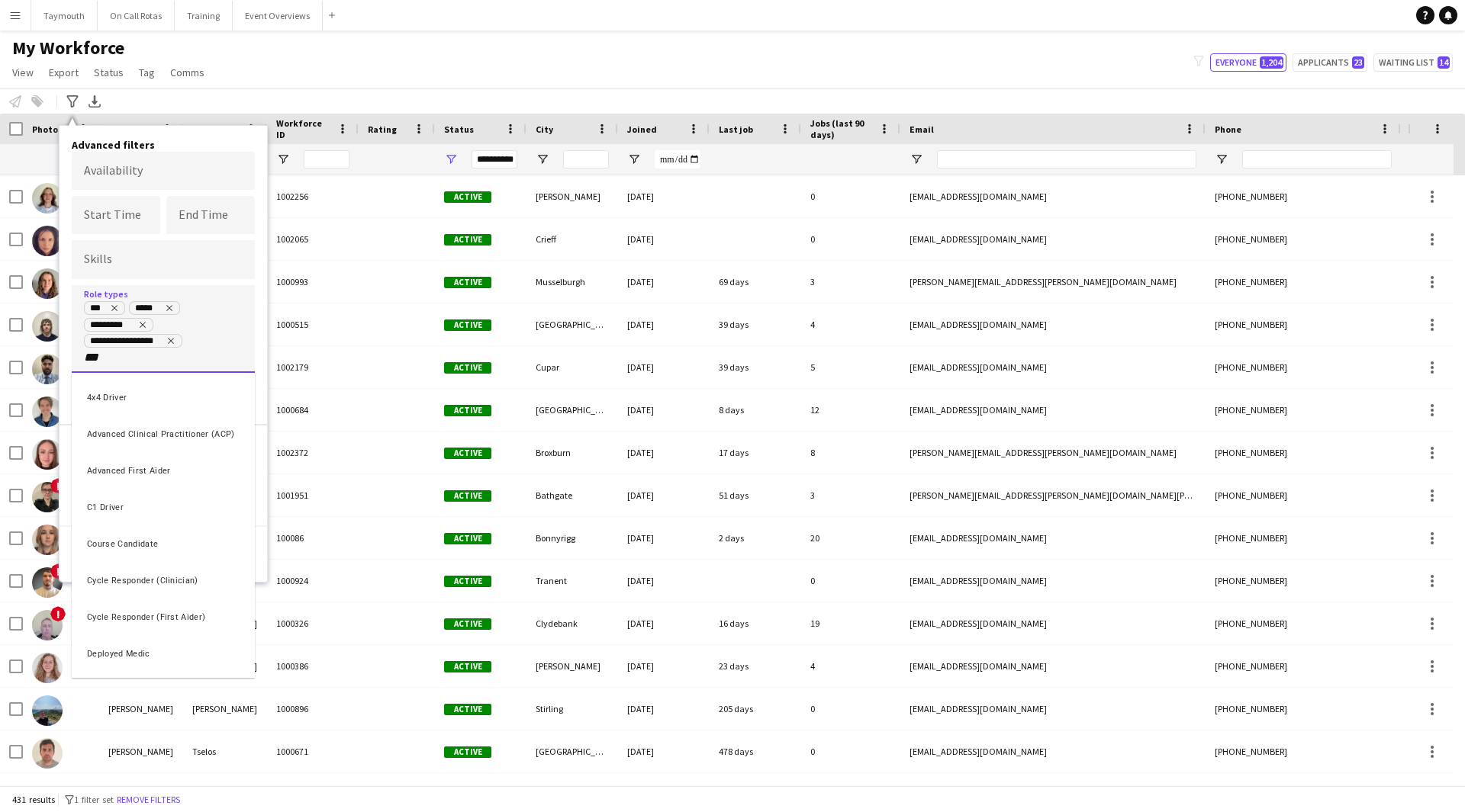
type input "***"
click at [142, 405] on div "Doctor" at bounding box center [163, 395] width 183 height 37
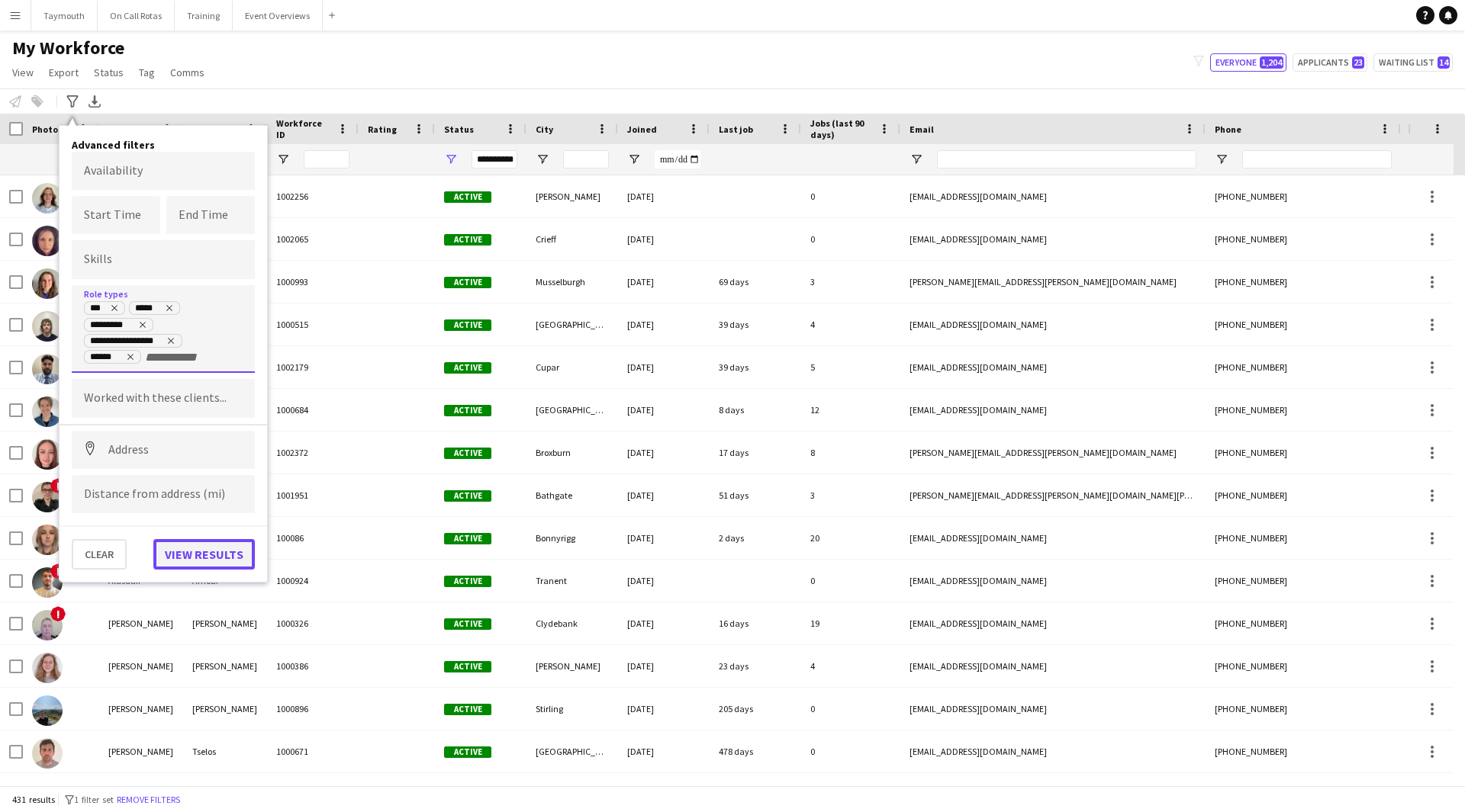
click at [246, 549] on button "View results" at bounding box center [204, 555] width 101 height 31
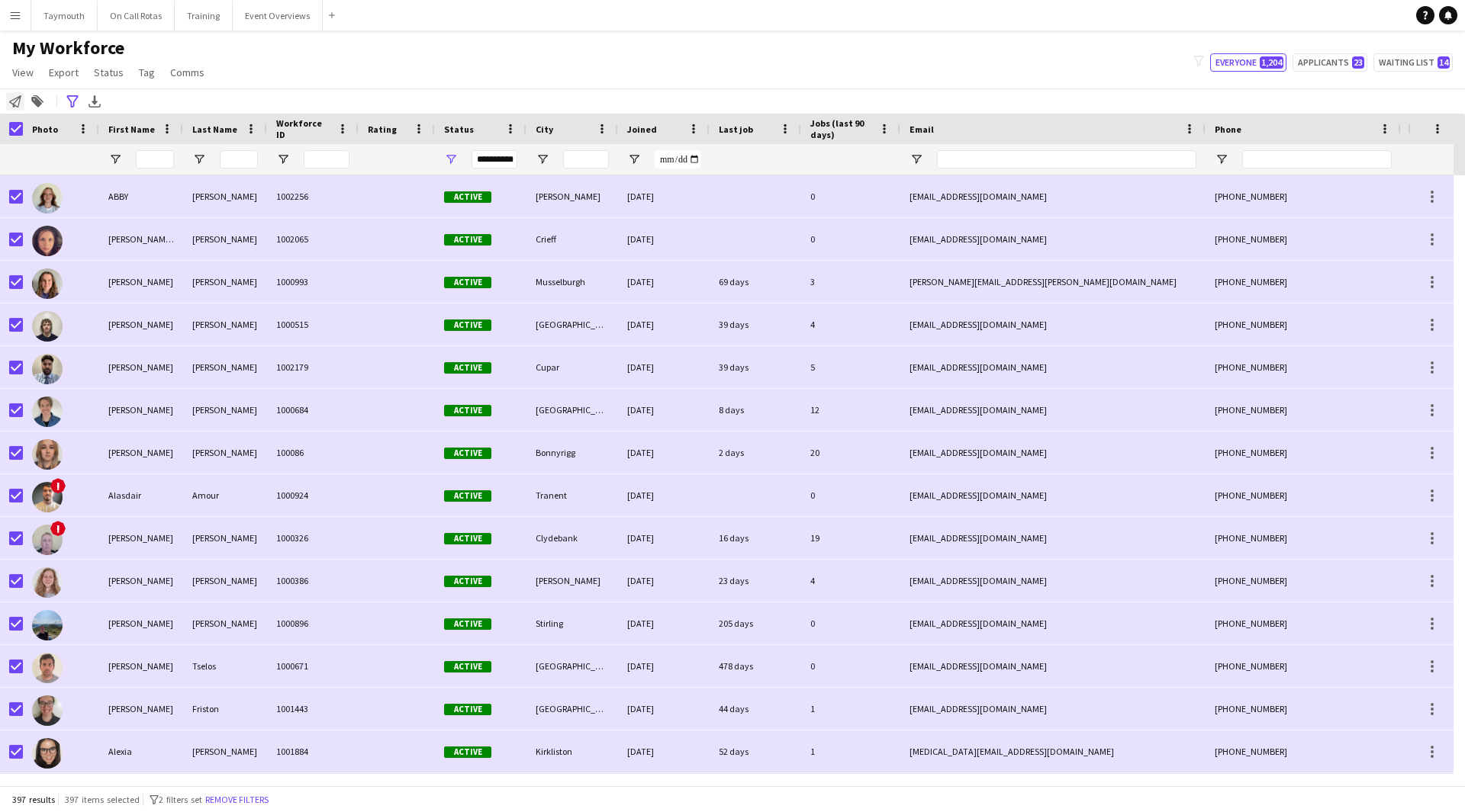
click at [10, 105] on icon "Notify workforce" at bounding box center [15, 101] width 12 height 12
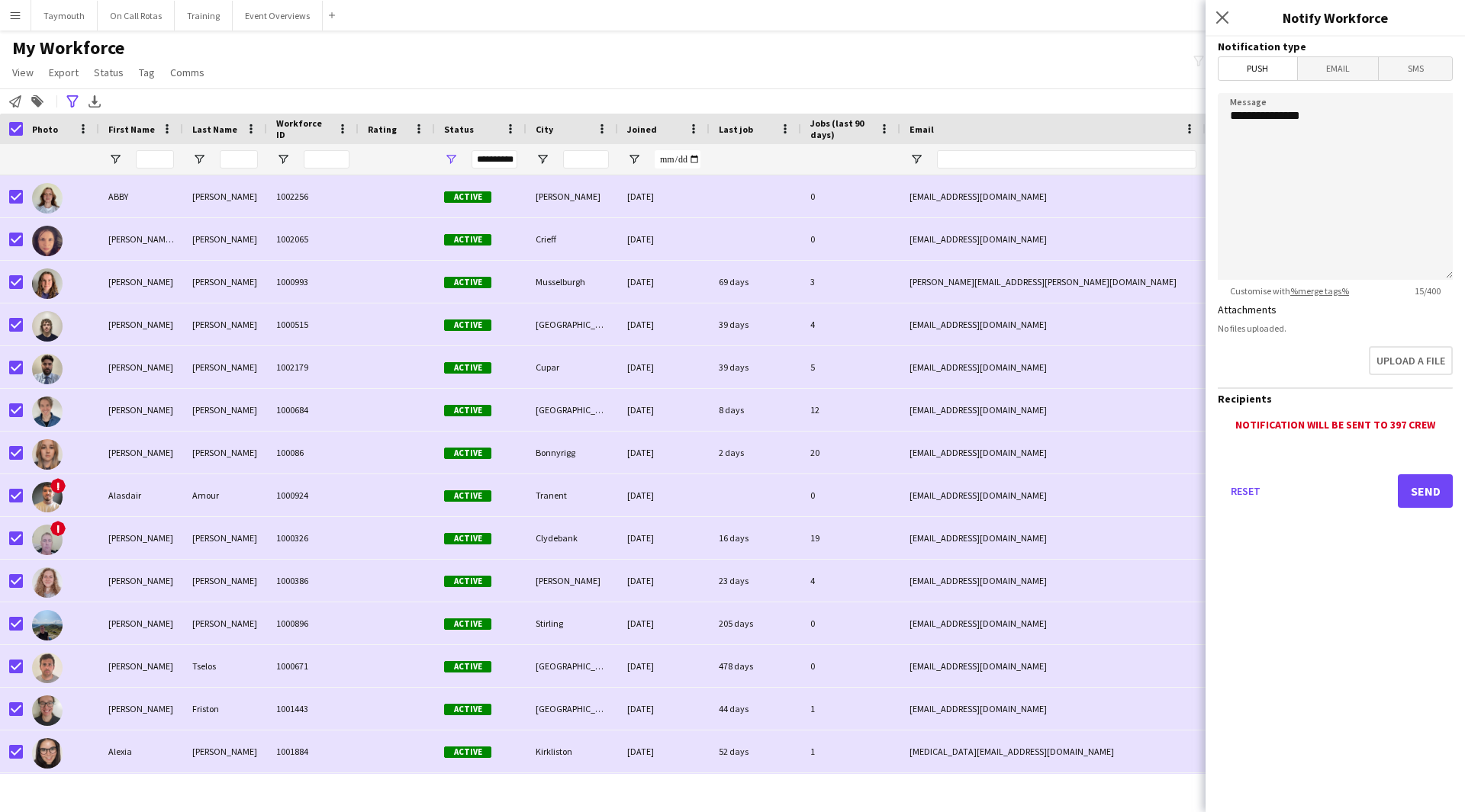
click at [1353, 72] on span "Email" at bounding box center [1338, 69] width 81 height 23
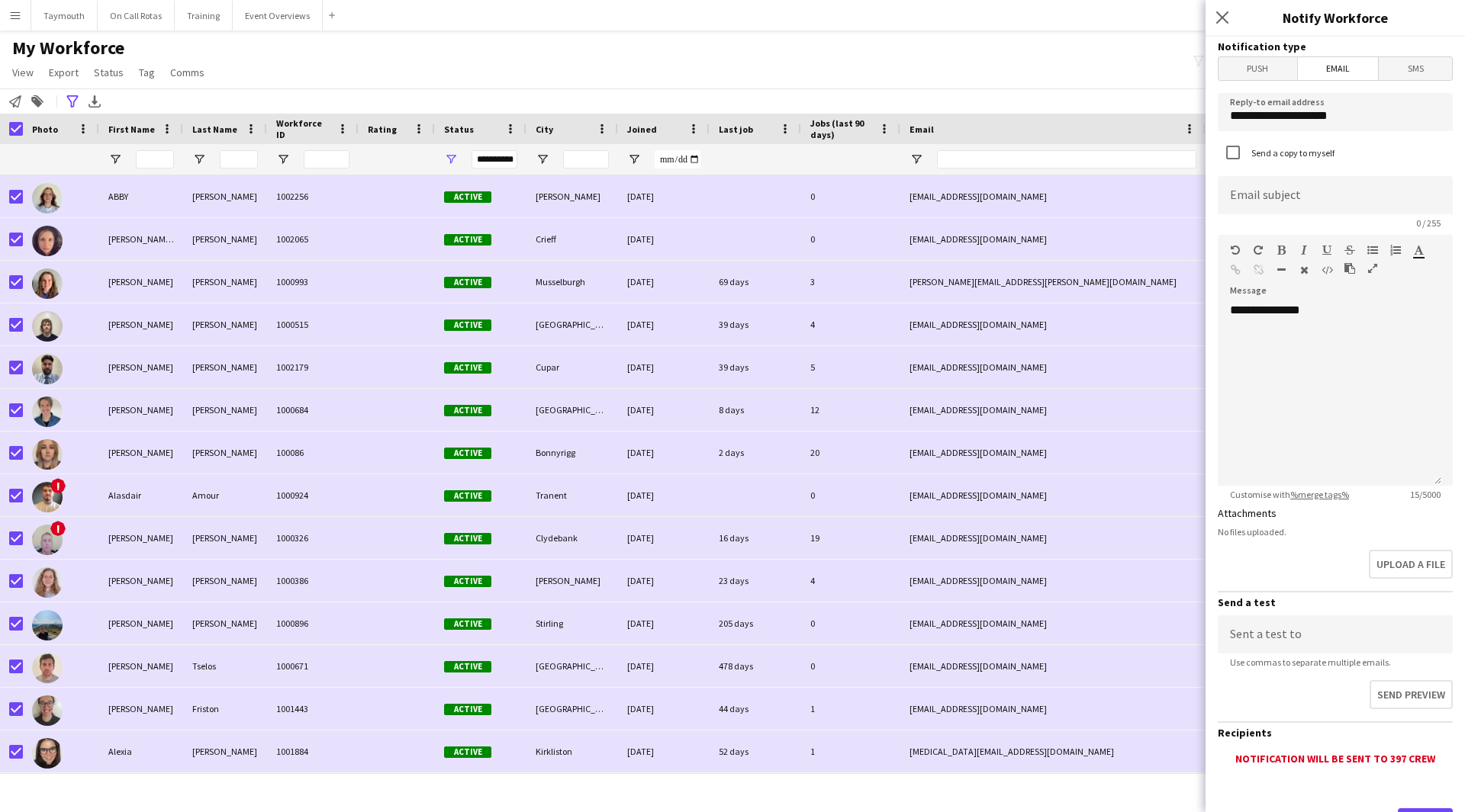
click at [1373, 266] on icon "button" at bounding box center [1372, 268] width 9 height 10
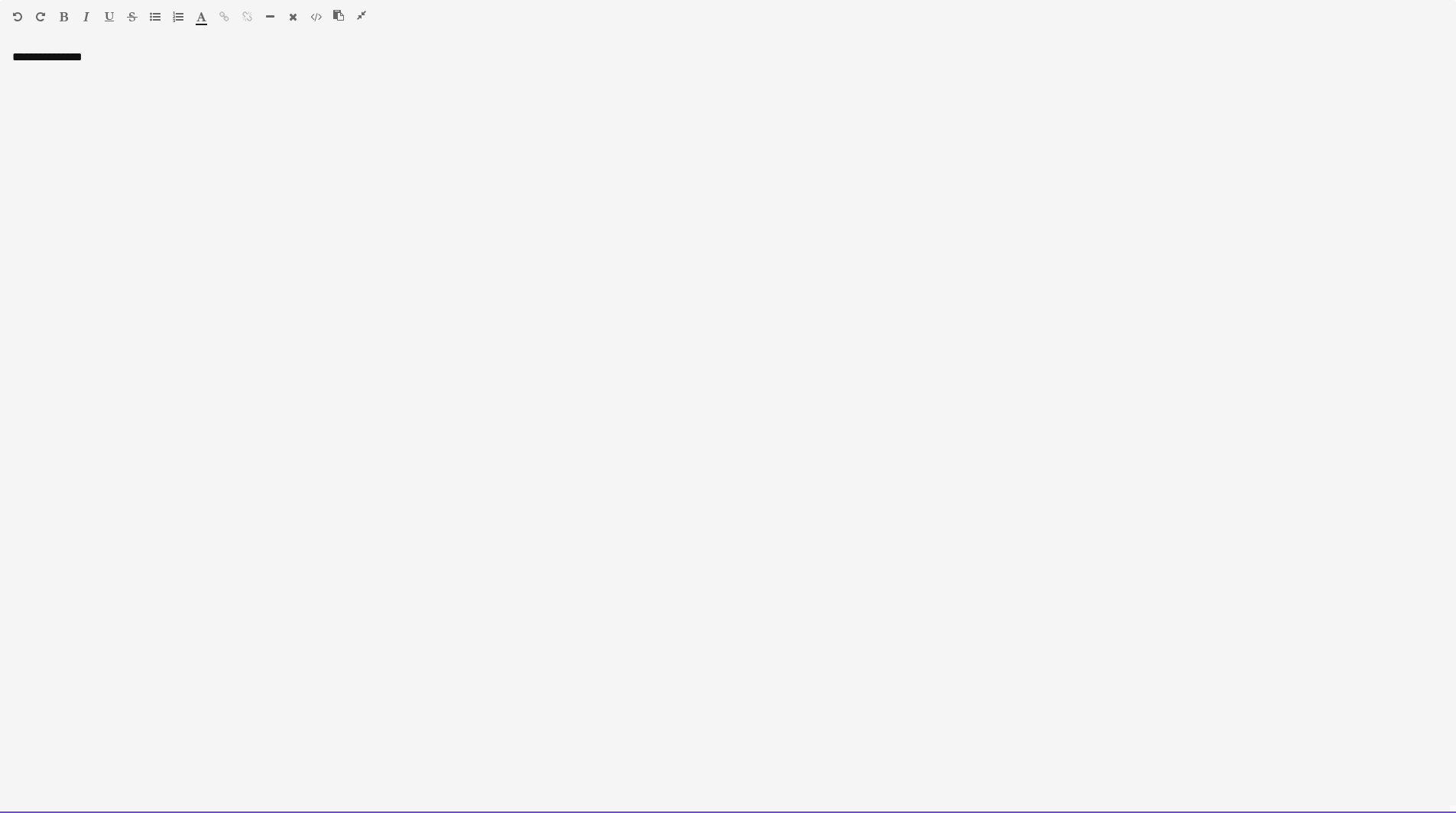
drag, startPoint x: 94, startPoint y: 112, endPoint x: 109, endPoint y: 106, distance: 16.2
click at [104, 107] on div "**********" at bounding box center [728, 432] width 1456 height 764
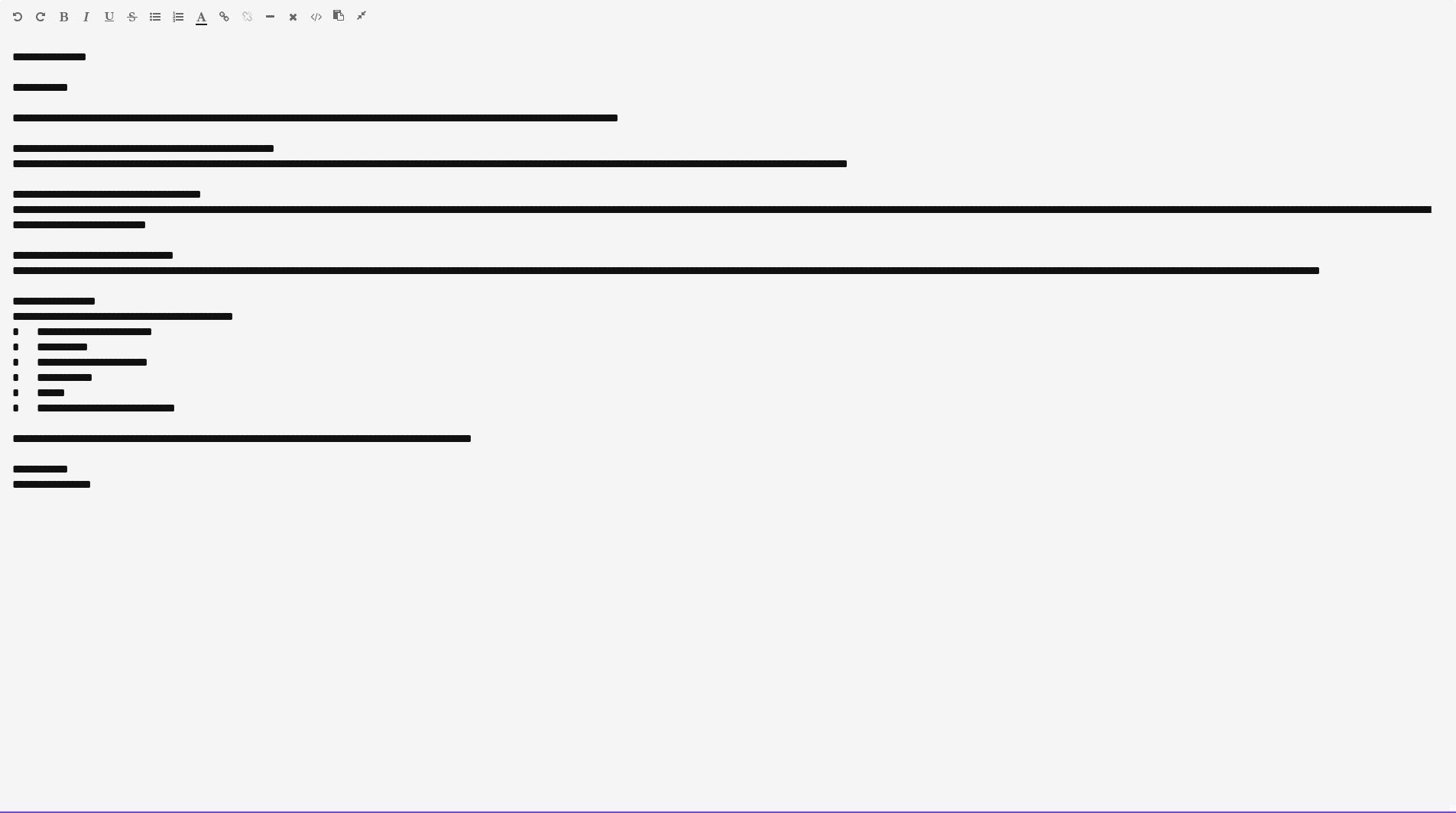
drag, startPoint x: 124, startPoint y: 96, endPoint x: 8, endPoint y: 80, distance: 117.1
click at [8, 80] on div "**********" at bounding box center [728, 432] width 1456 height 764
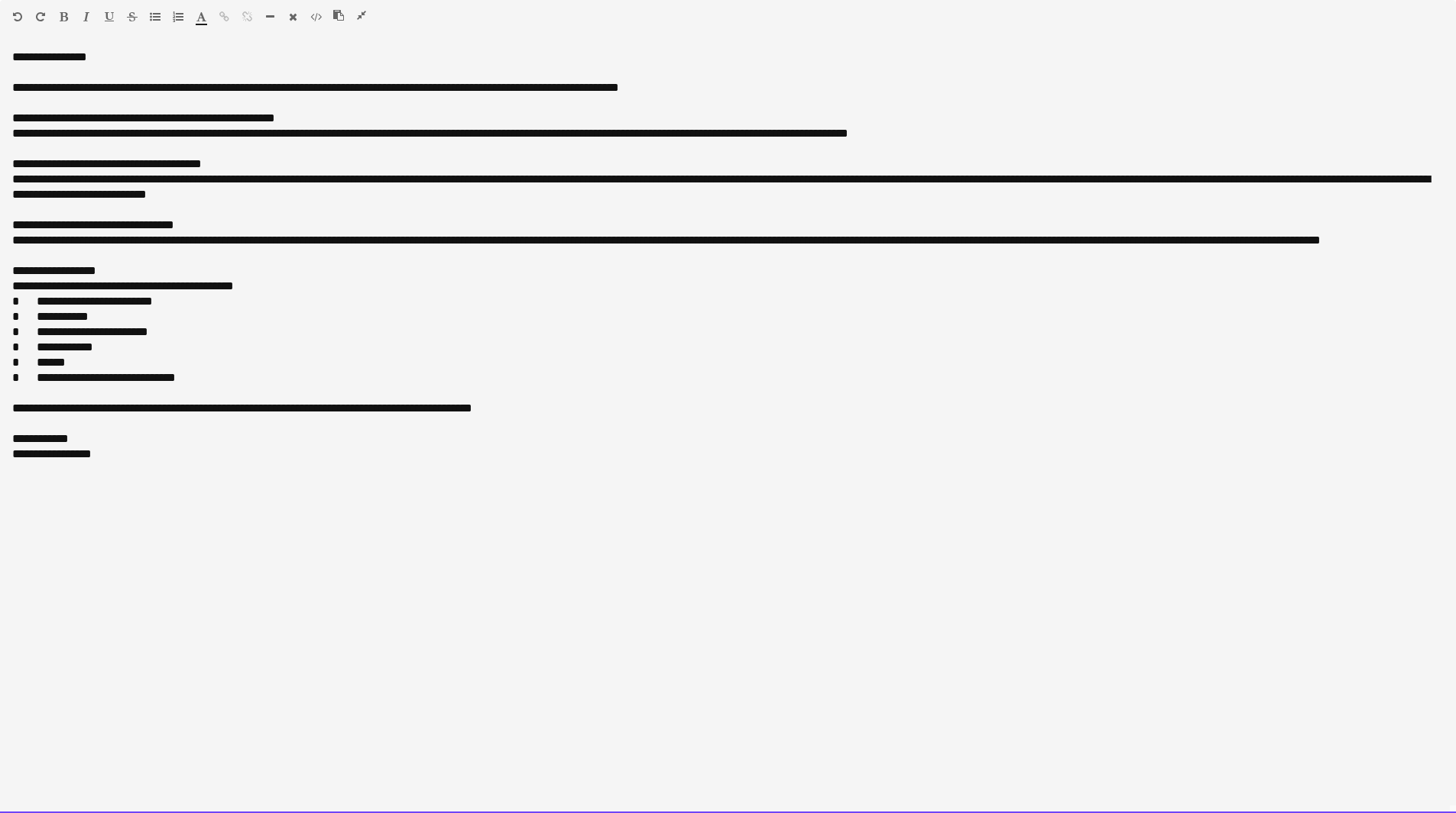
click at [201, 100] on div at bounding box center [728, 103] width 1431 height 15
drag, startPoint x: 728, startPoint y: 81, endPoint x: 10, endPoint y: 86, distance: 718.0
click at [10, 86] on div "**********" at bounding box center [728, 432] width 1456 height 764
click at [117, 85] on div "**********" at bounding box center [728, 88] width 1431 height 15
click at [320, 121] on div "**********" at bounding box center [728, 118] width 1431 height 15
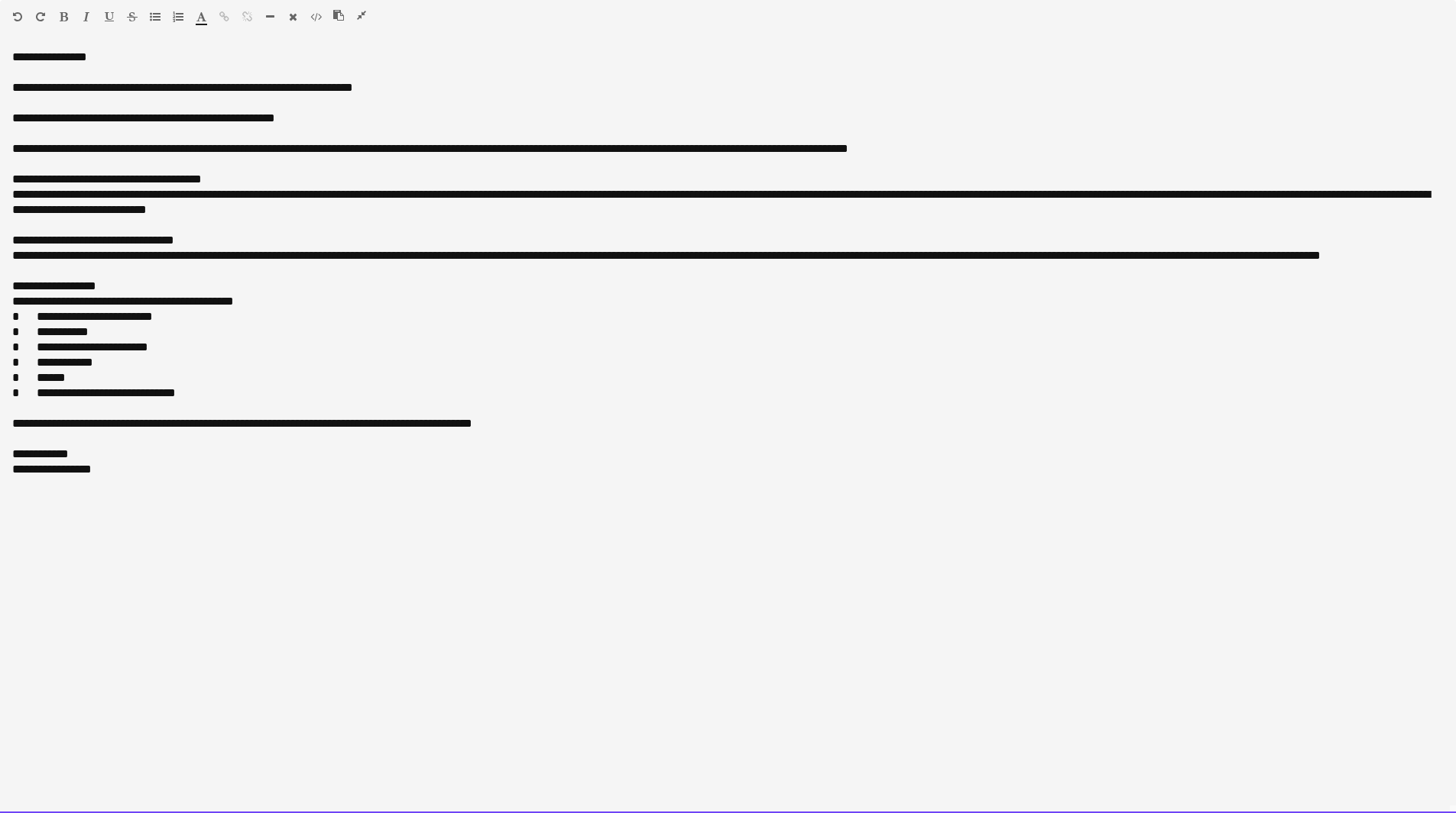
drag, startPoint x: 321, startPoint y: 121, endPoint x: 236, endPoint y: 118, distance: 85.1
click at [236, 118] on div "**********" at bounding box center [728, 126] width 1431 height 31
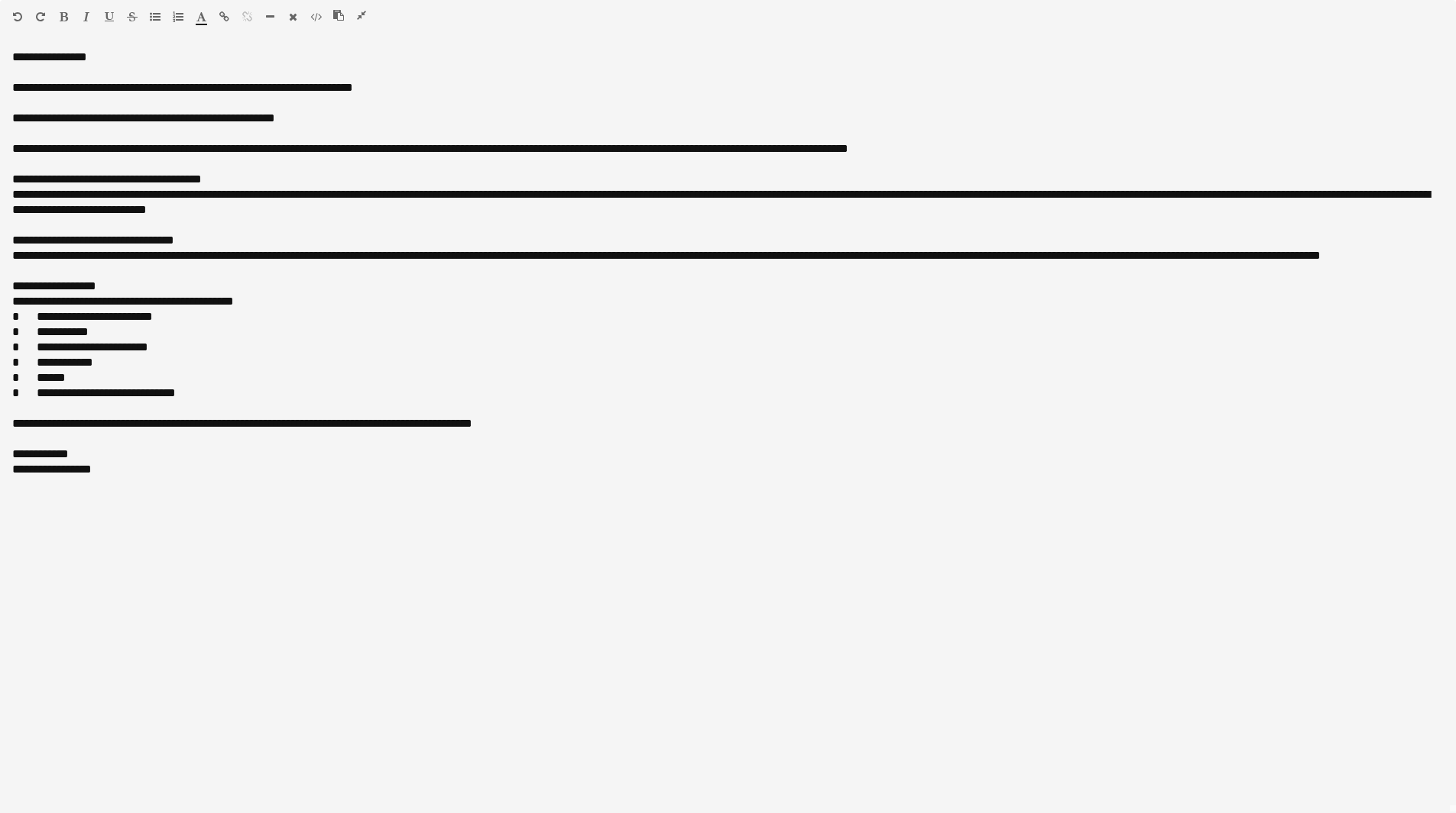
click at [64, 21] on icon "button" at bounding box center [64, 16] width 9 height 10
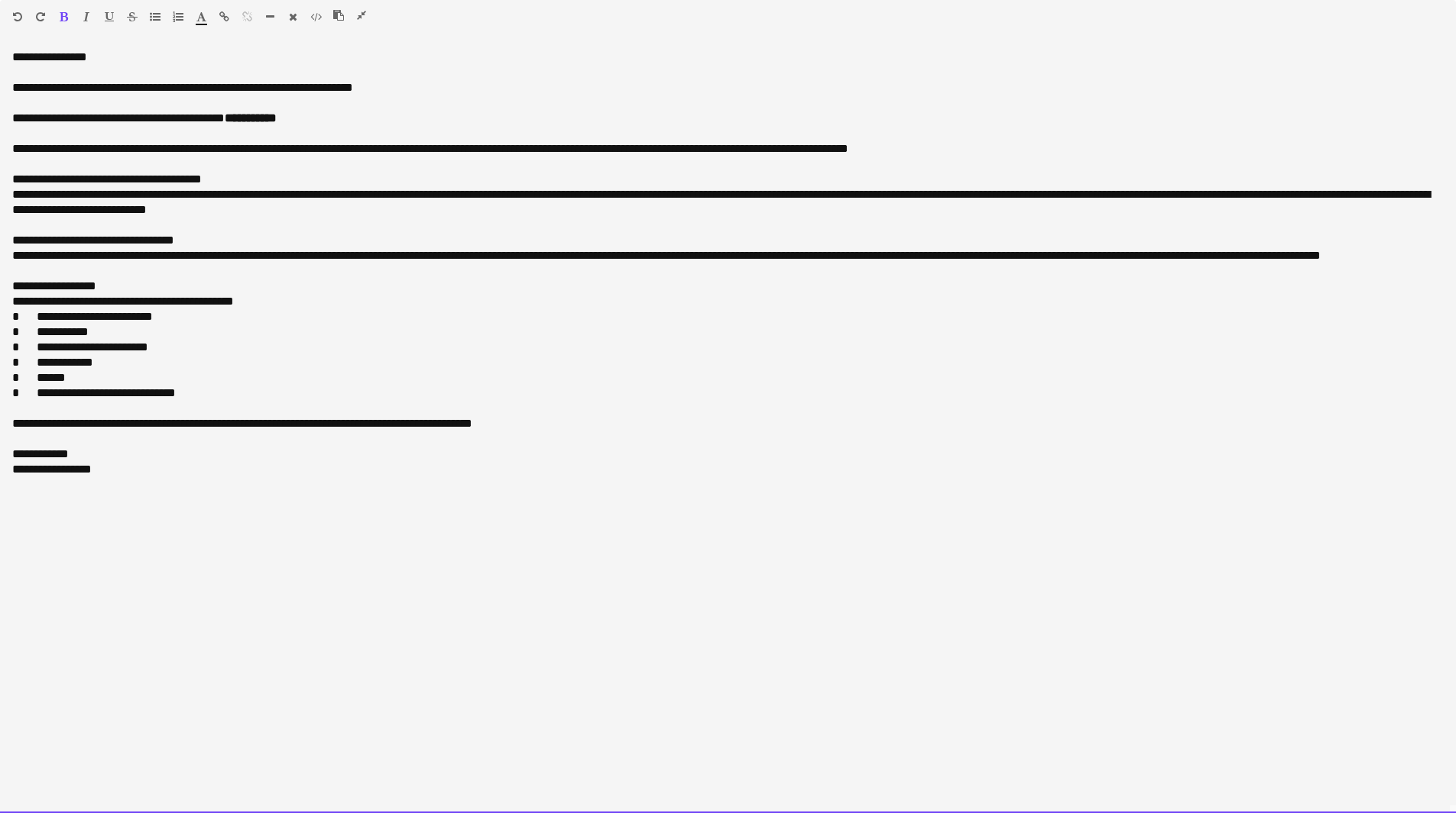
click at [319, 118] on div "**********" at bounding box center [728, 126] width 1431 height 31
click at [155, 481] on div "**********" at bounding box center [728, 432] width 1456 height 764
drag, startPoint x: 155, startPoint y: 476, endPoint x: 15, endPoint y: 484, distance: 140.2
click at [15, 484] on div "**********" at bounding box center [728, 432] width 1456 height 764
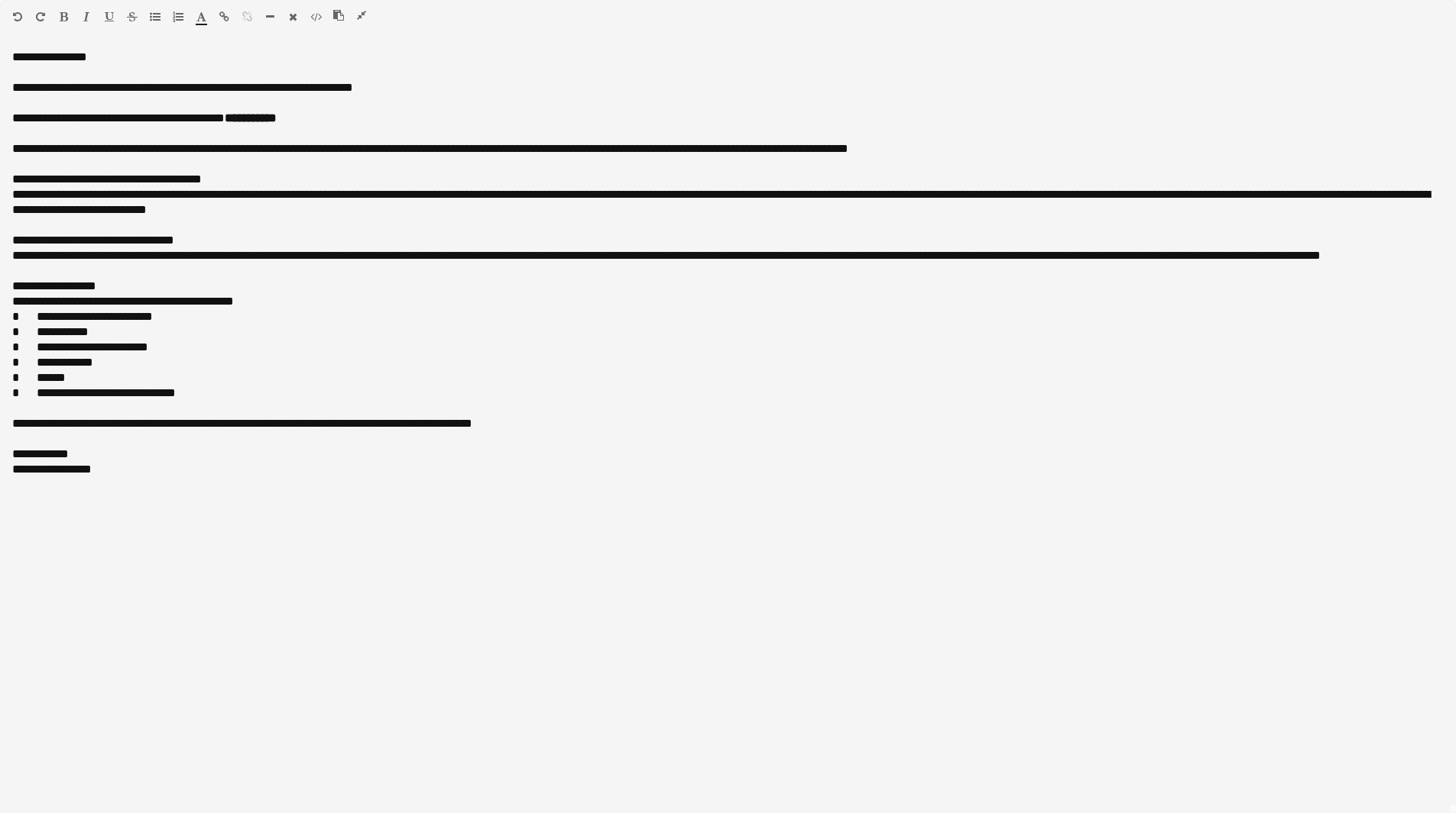
click at [87, 15] on icon "button" at bounding box center [86, 16] width 6 height 10
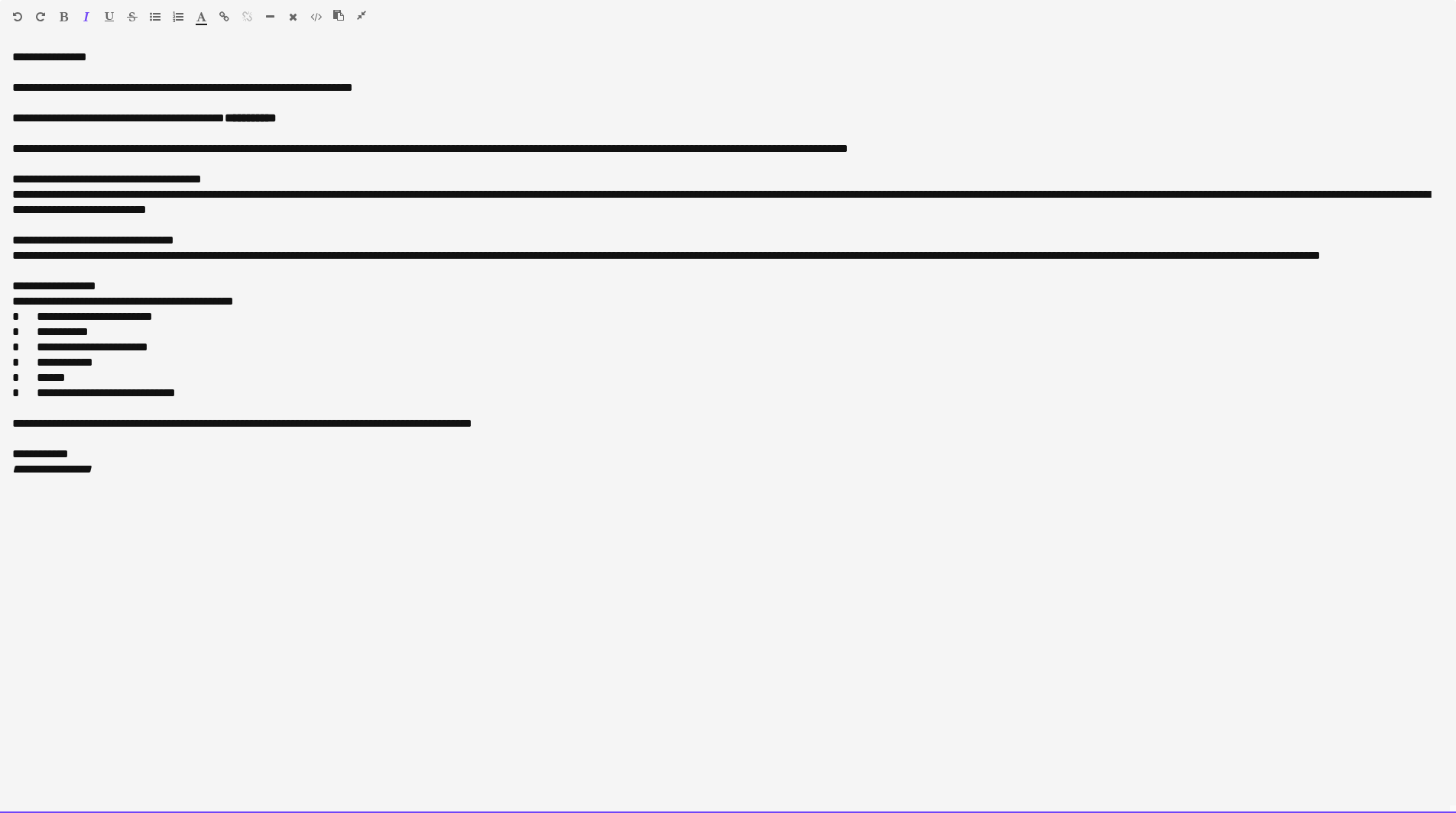
drag, startPoint x: 101, startPoint y: 431, endPoint x: 224, endPoint y: 420, distance: 123.5
click at [109, 430] on div "**********" at bounding box center [728, 424] width 1431 height 15
drag, startPoint x: 195, startPoint y: 422, endPoint x: 112, endPoint y: 422, distance: 83.0
click at [112, 422] on div "**********" at bounding box center [728, 424] width 1431 height 15
click at [645, 428] on div "**********" at bounding box center [728, 424] width 1431 height 15
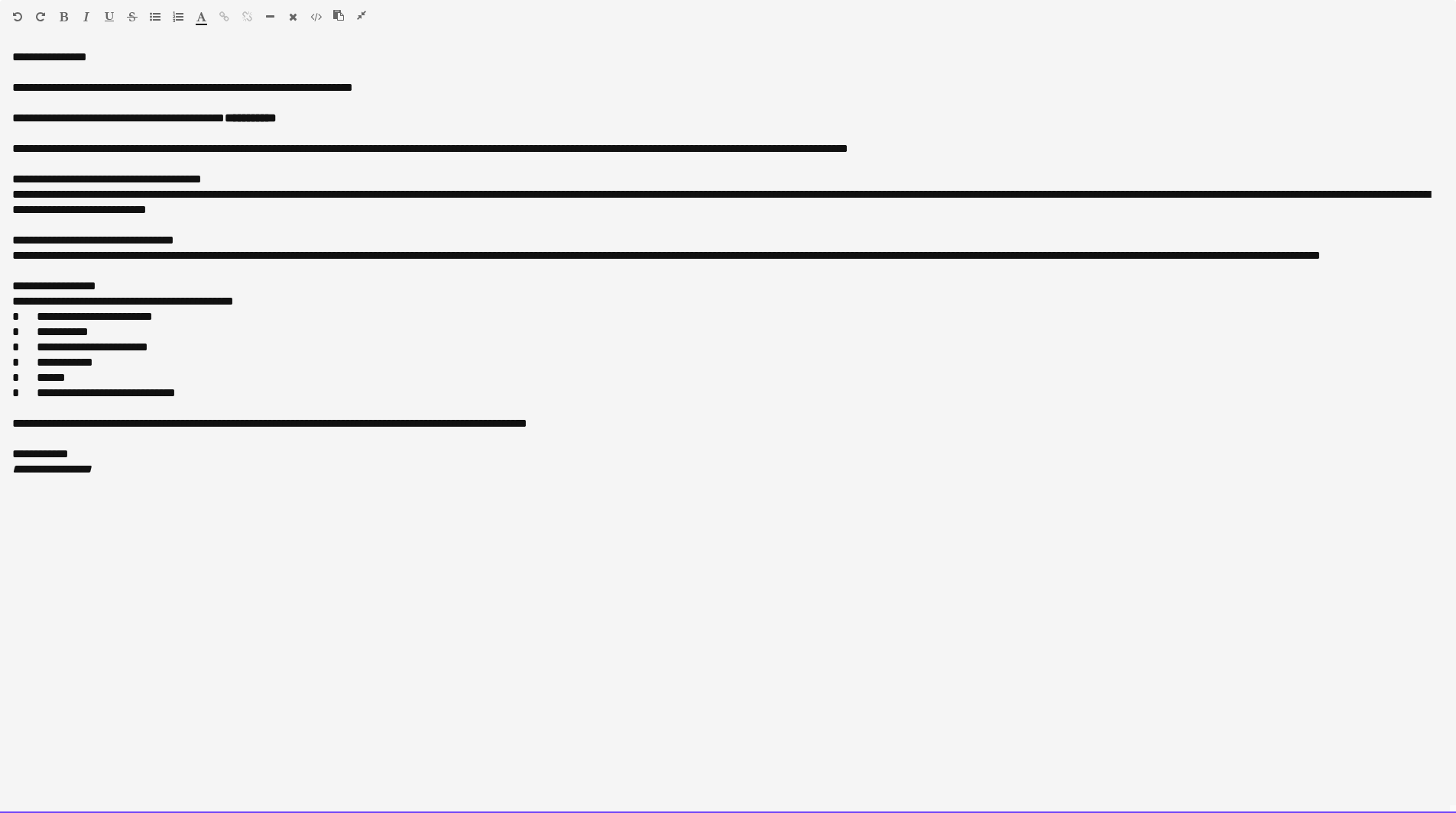
click at [405, 90] on div "**********" at bounding box center [728, 88] width 1431 height 15
drag, startPoint x: 425, startPoint y: 84, endPoint x: 5, endPoint y: 86, distance: 420.0
click at [5, 87] on div "**********" at bounding box center [728, 432] width 1456 height 764
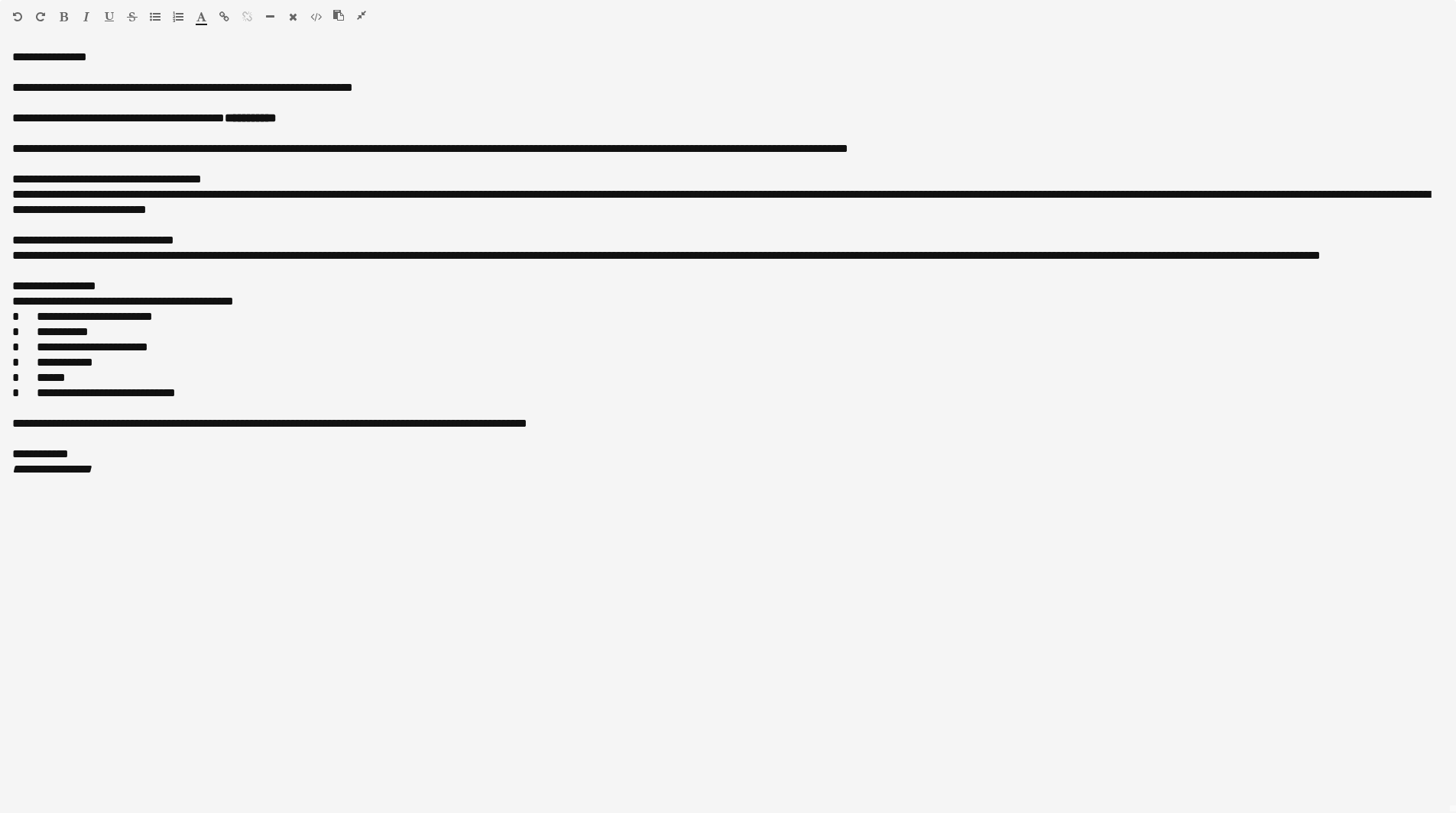
click at [87, 15] on icon "button" at bounding box center [86, 16] width 6 height 10
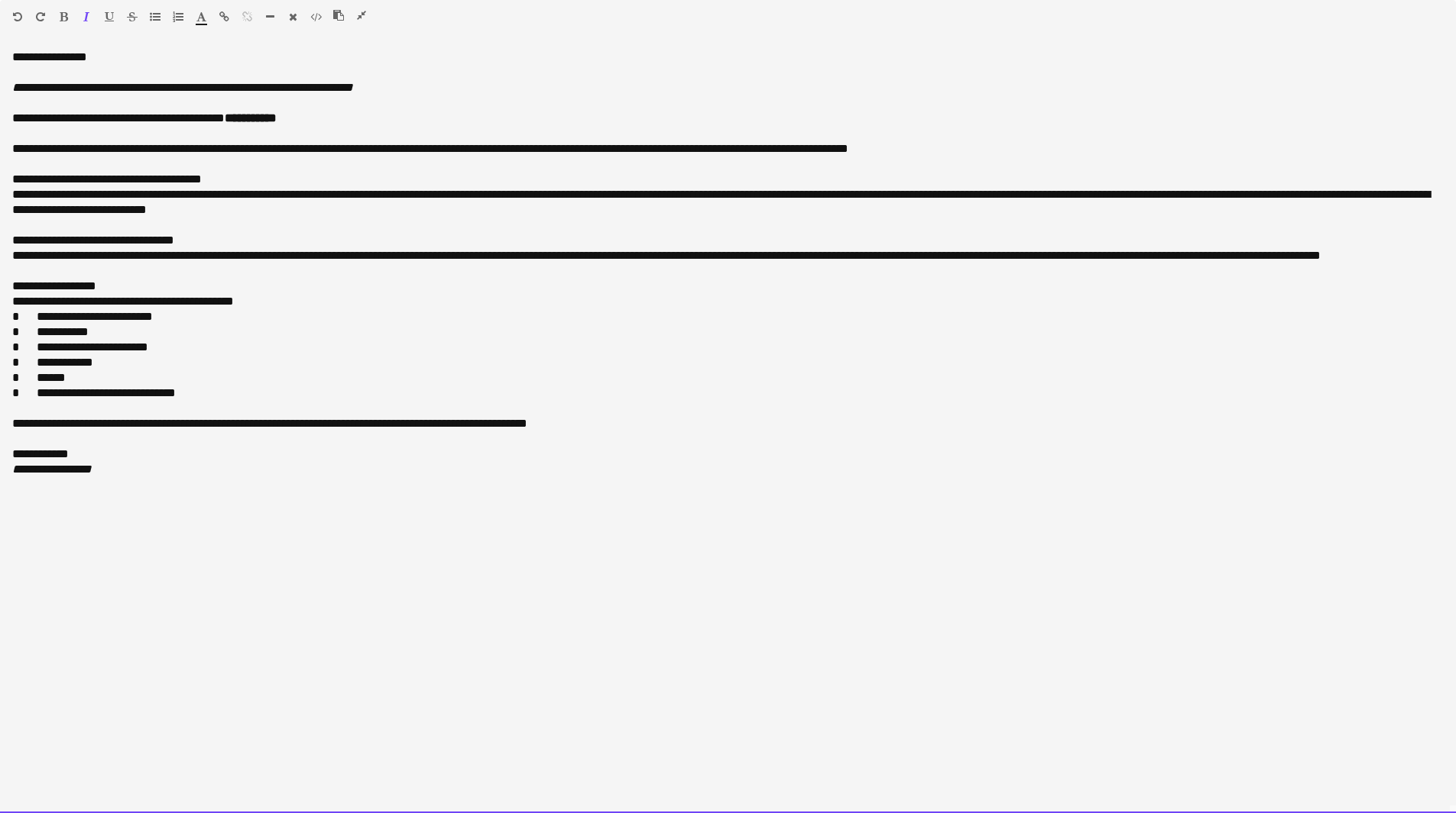
click at [80, 15] on div at bounding box center [104, 19] width 92 height 18
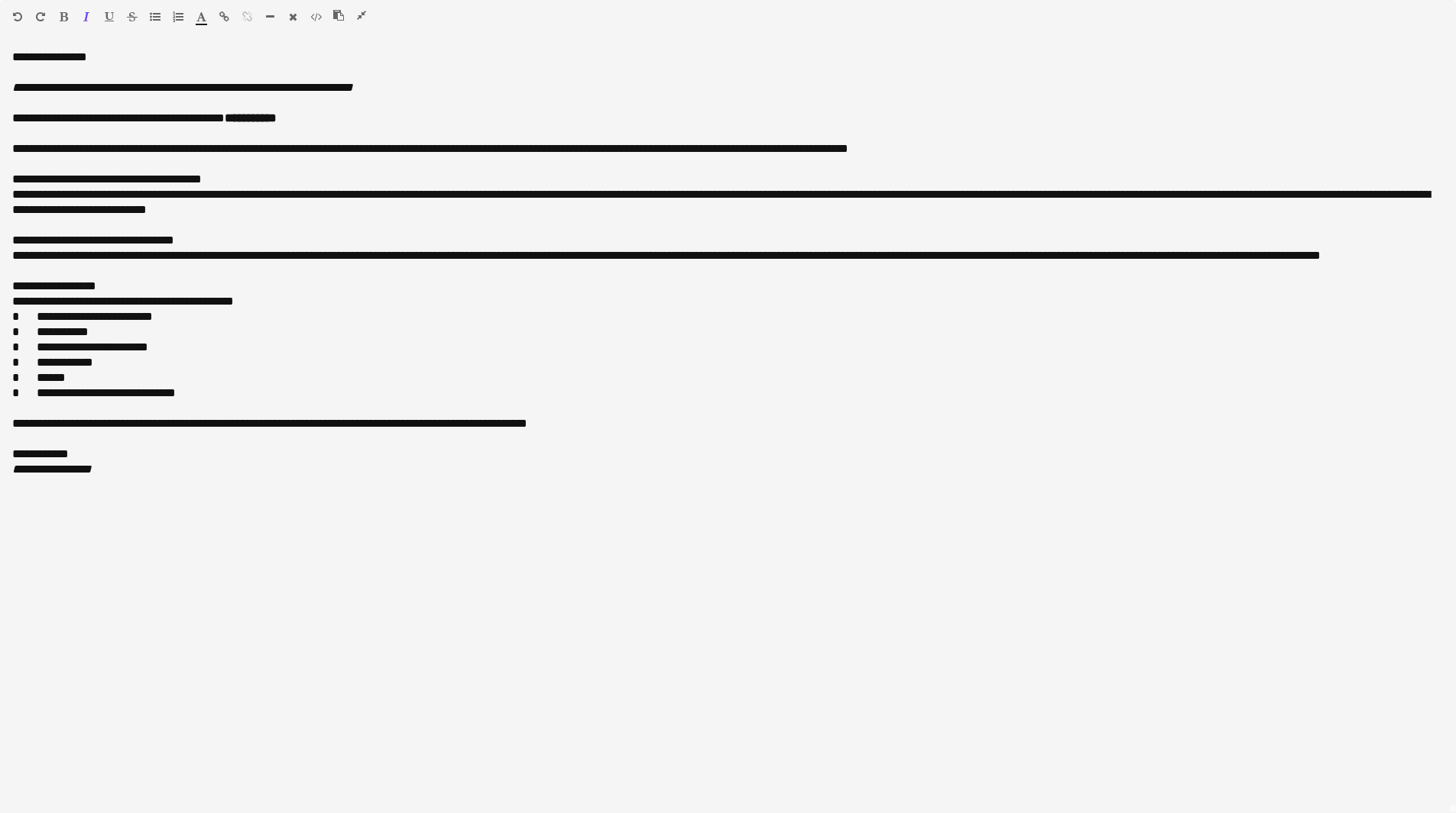
click at [82, 13] on button "button" at bounding box center [86, 16] width 10 height 12
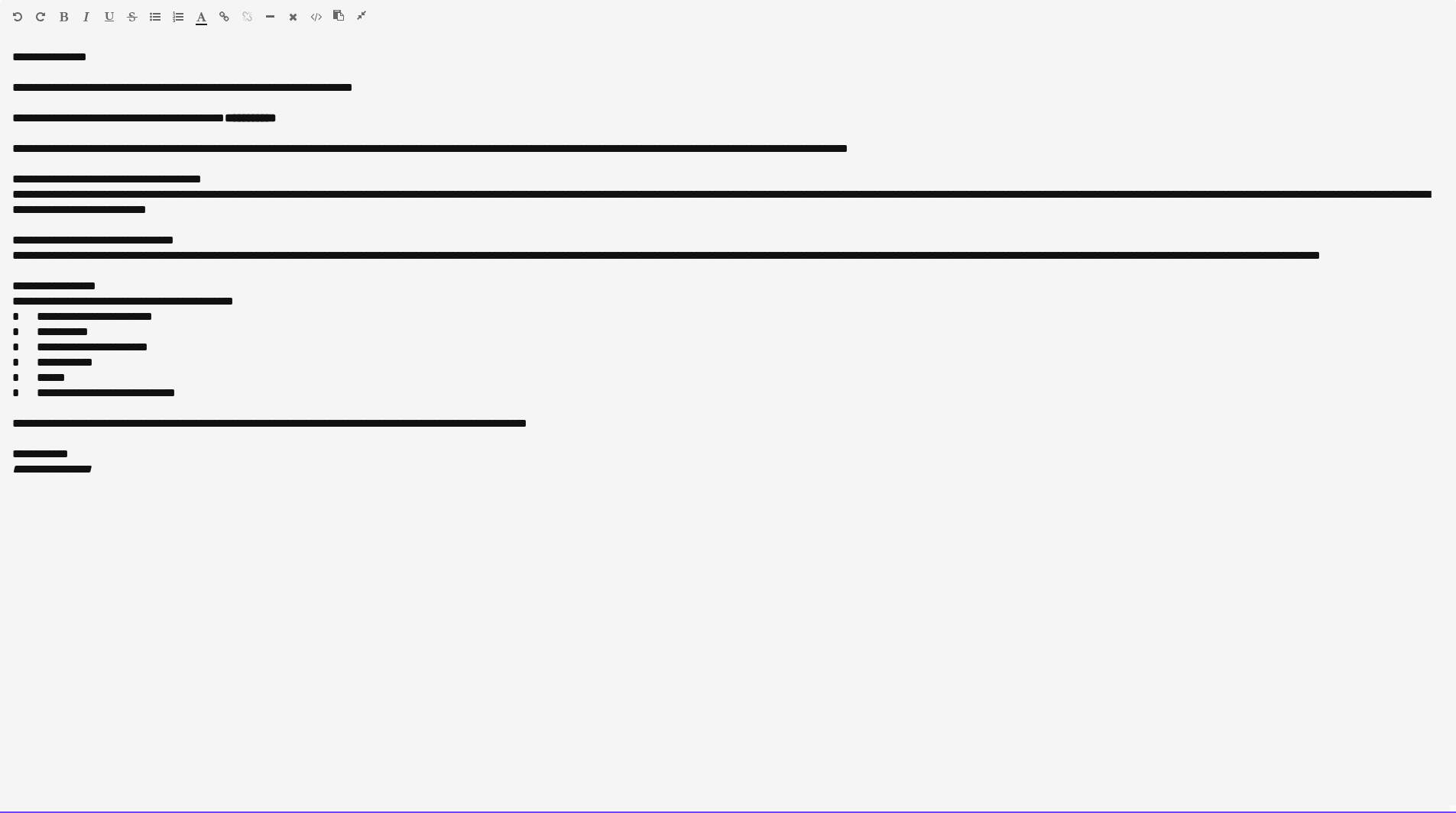
click at [70, 16] on div at bounding box center [104, 19] width 92 height 18
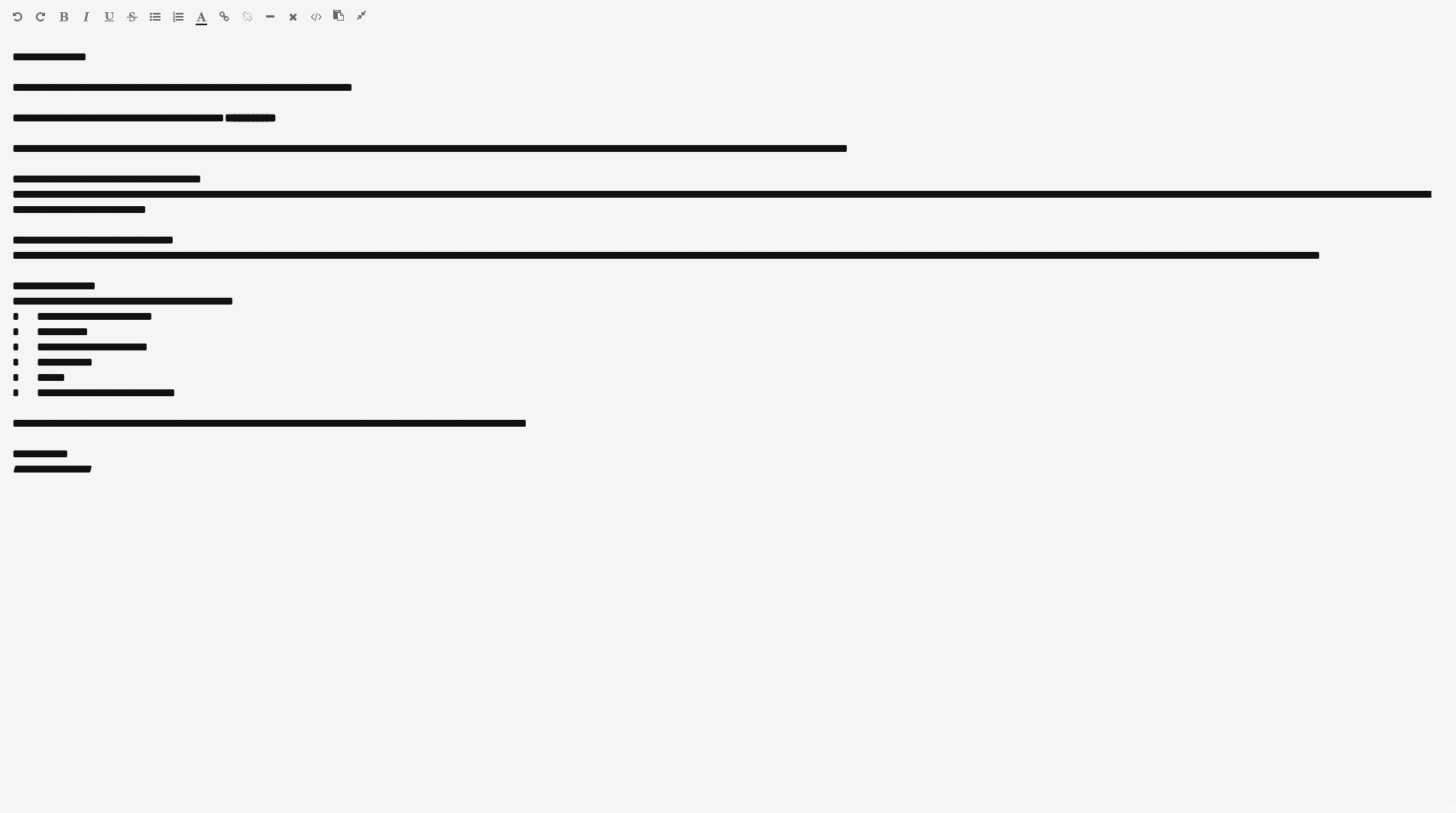
click at [58, 15] on button "button" at bounding box center [64, 16] width 10 height 12
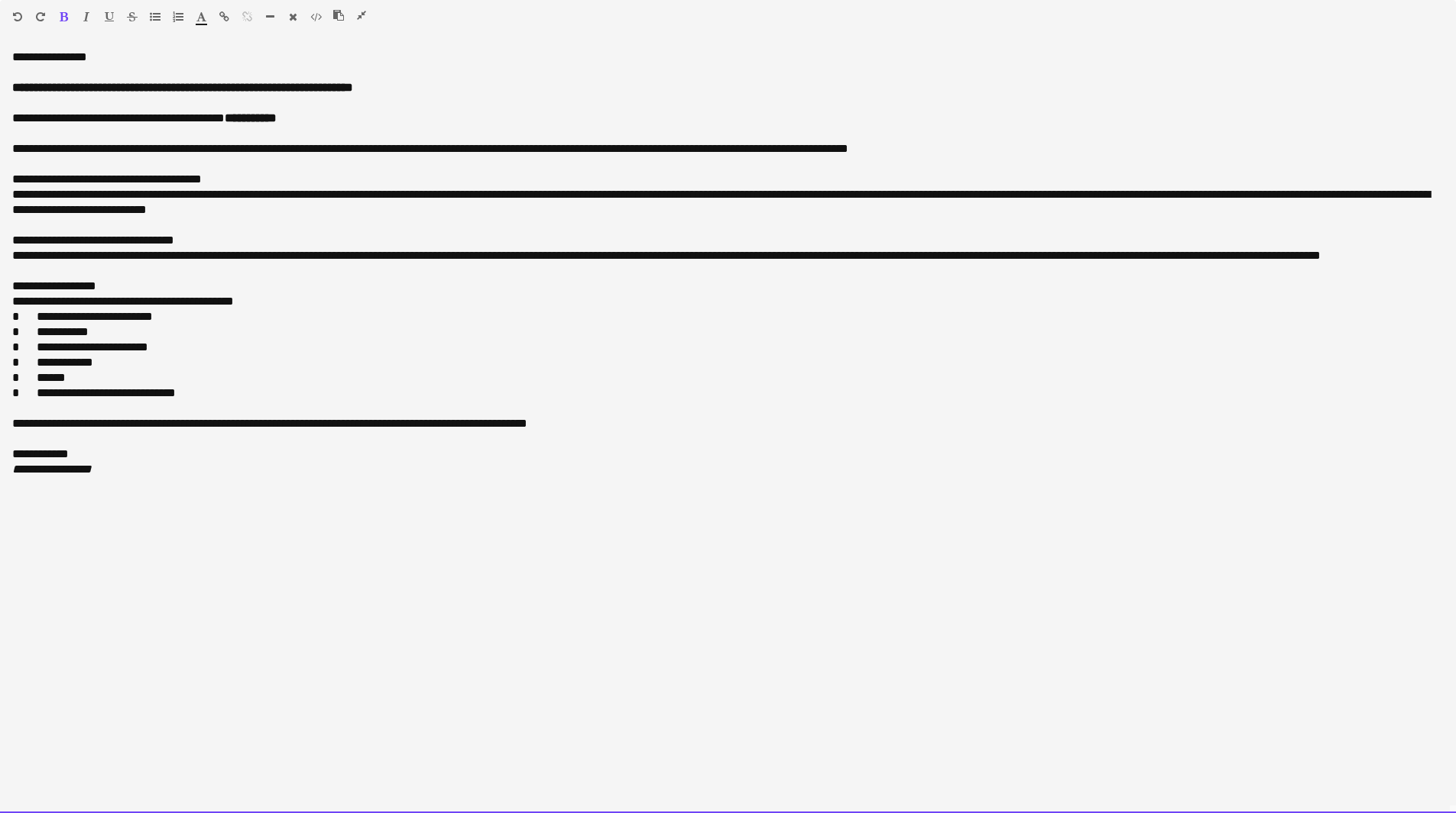
click at [54, 92] on b "**********" at bounding box center [182, 87] width 341 height 11
click at [58, 89] on b "**********" at bounding box center [182, 87] width 341 height 11
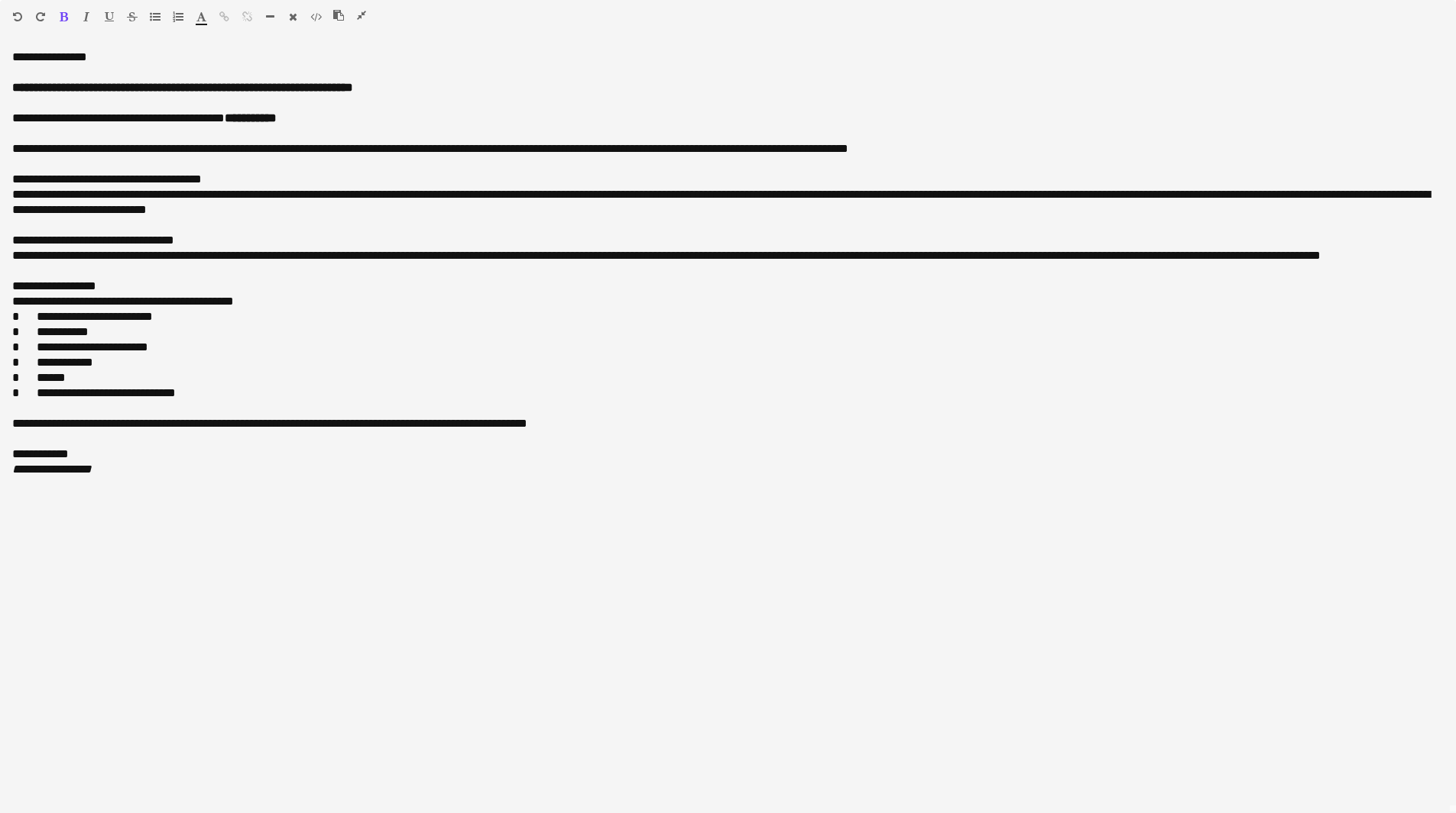
click at [360, 14] on icon "button" at bounding box center [361, 15] width 9 height 10
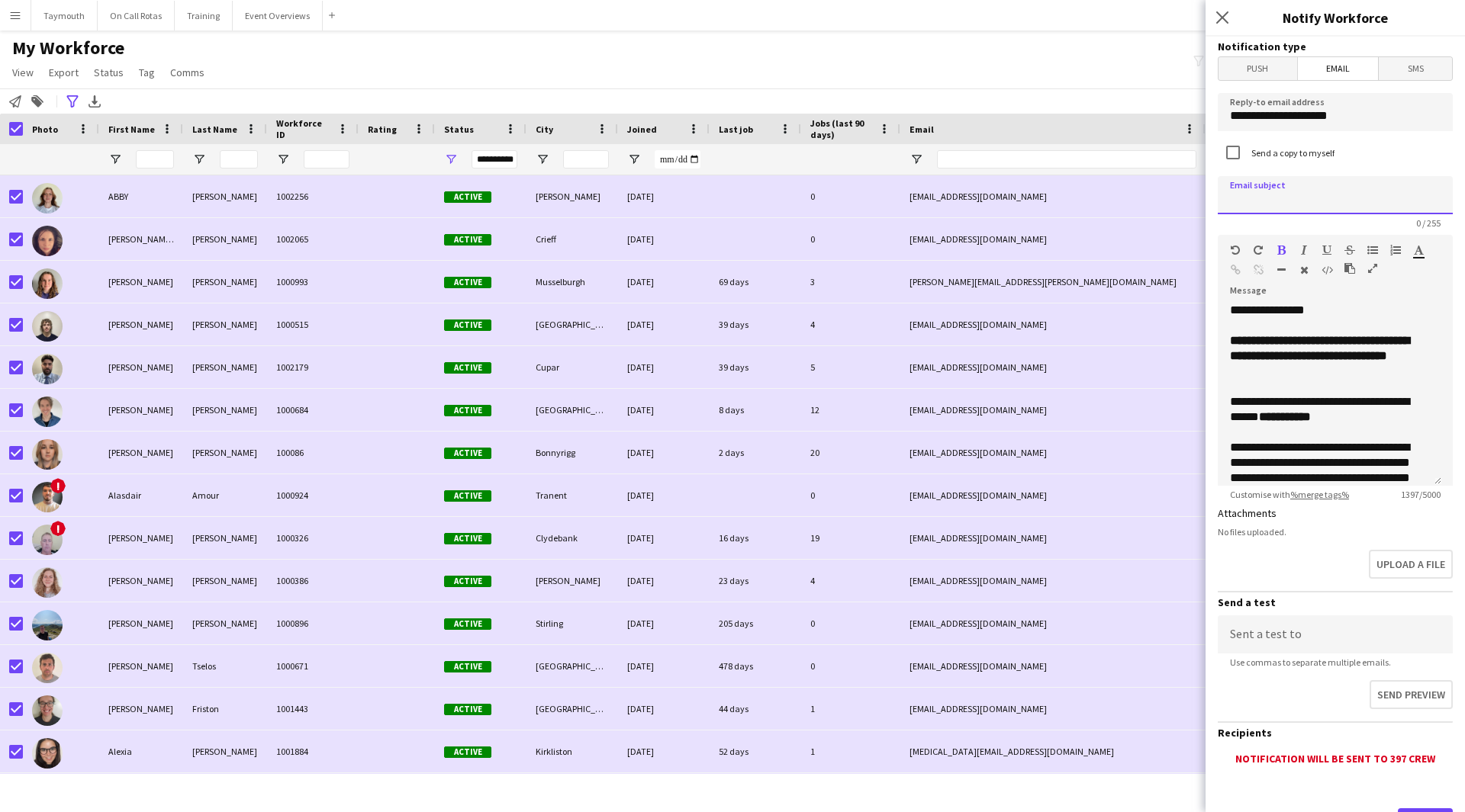
click at [1388, 203] on input at bounding box center [1335, 195] width 235 height 38
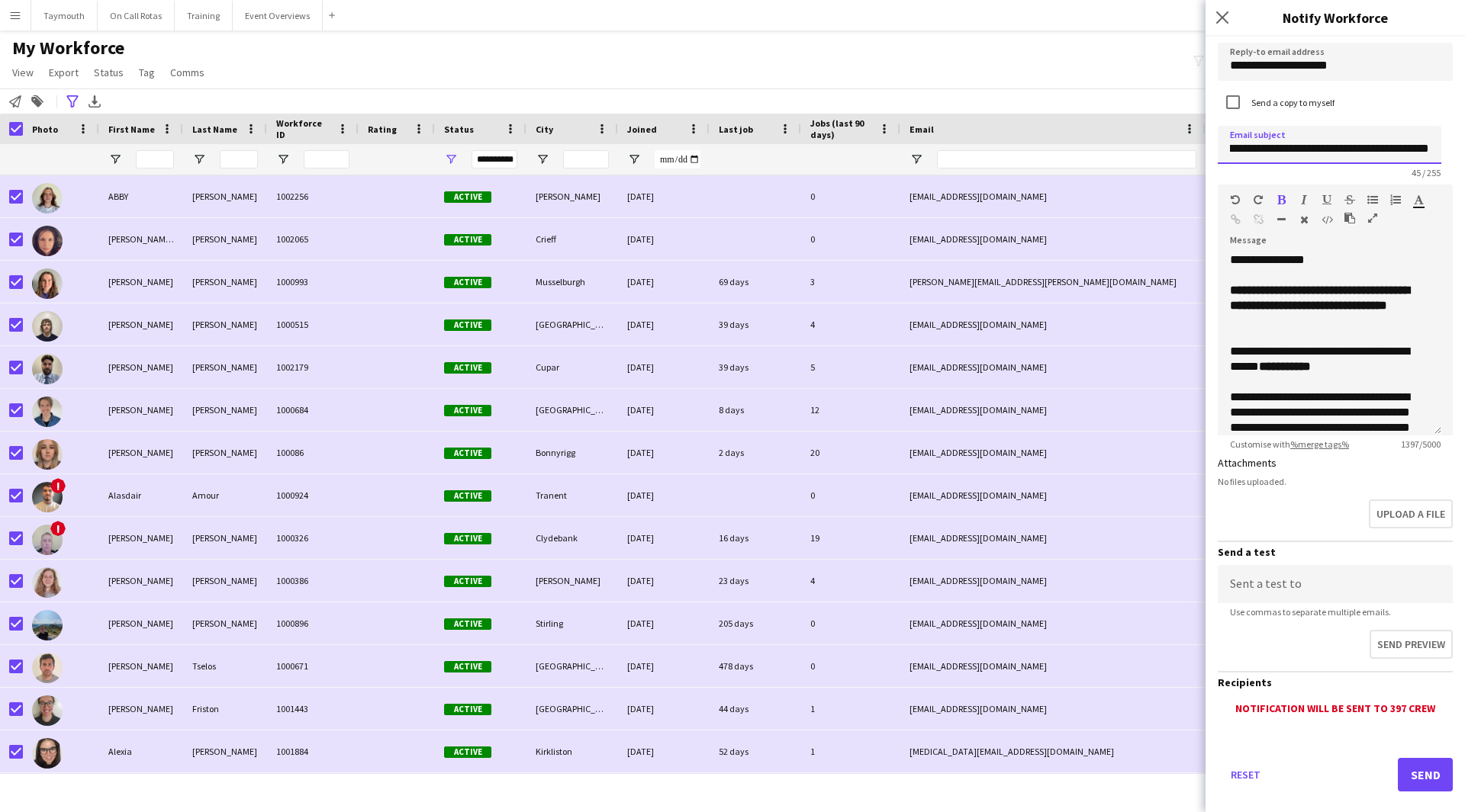
scroll to position [73, 0]
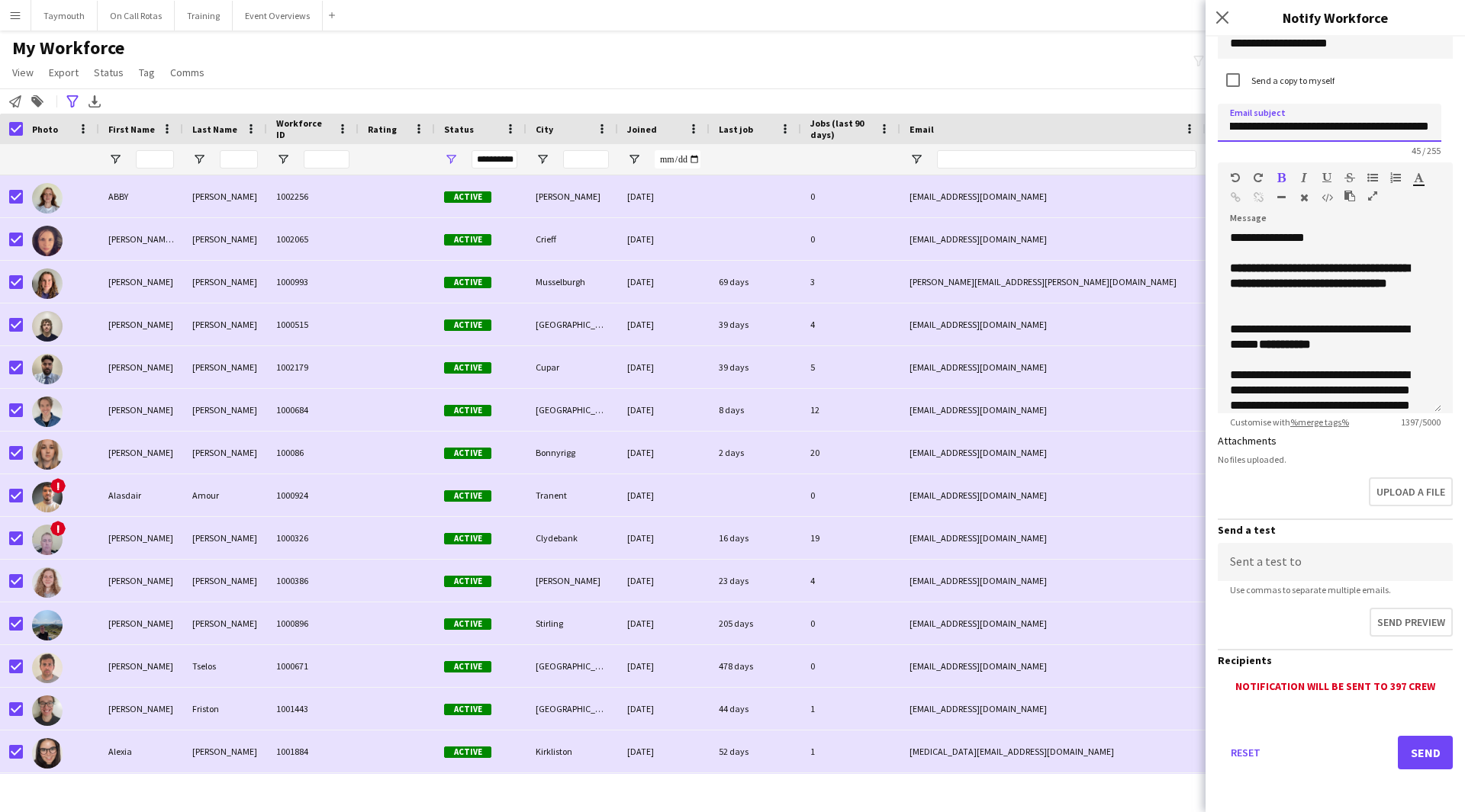
type input "**********"
click at [1420, 757] on button "Send" at bounding box center [1426, 752] width 55 height 33
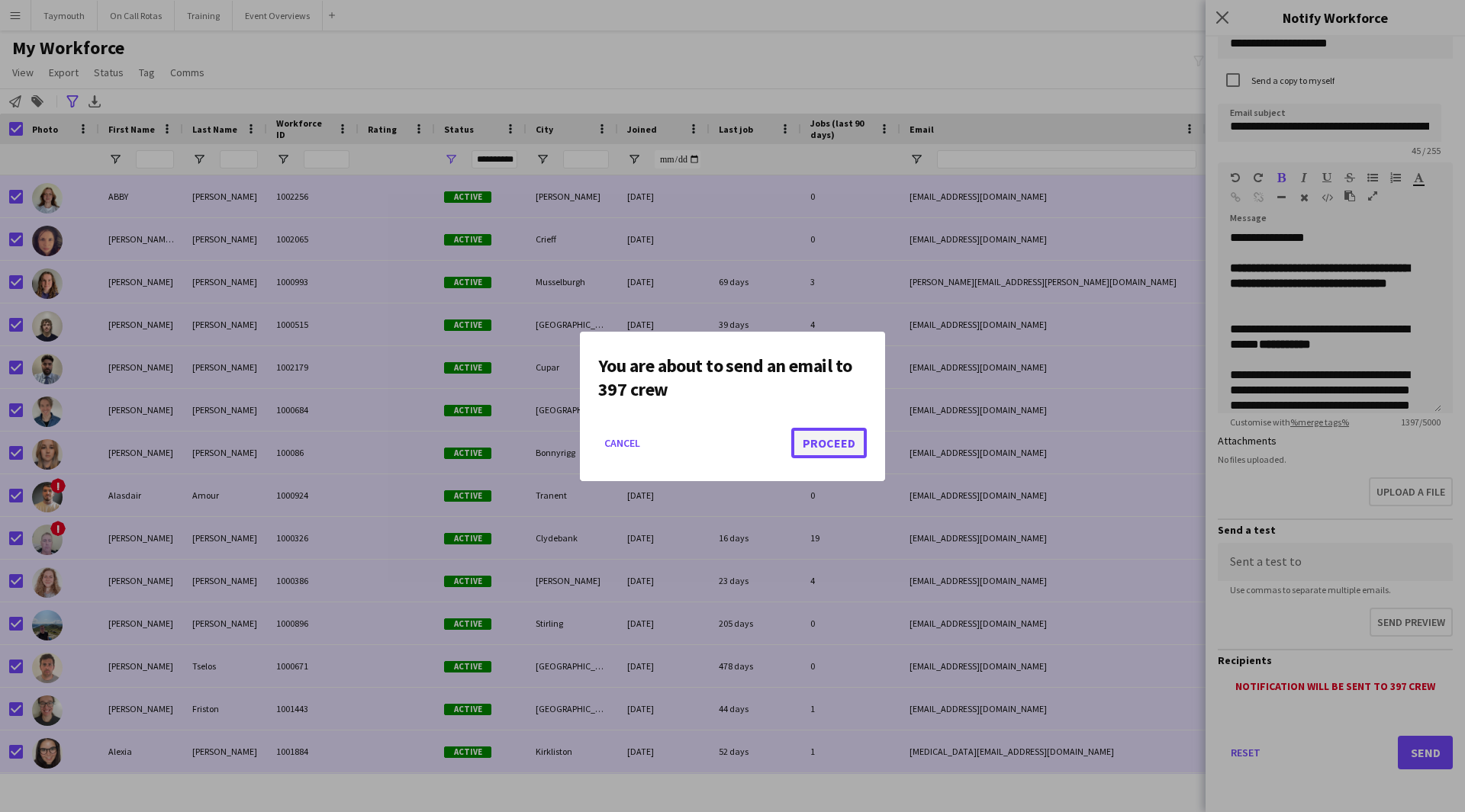
click at [826, 452] on button "Proceed" at bounding box center [829, 443] width 75 height 31
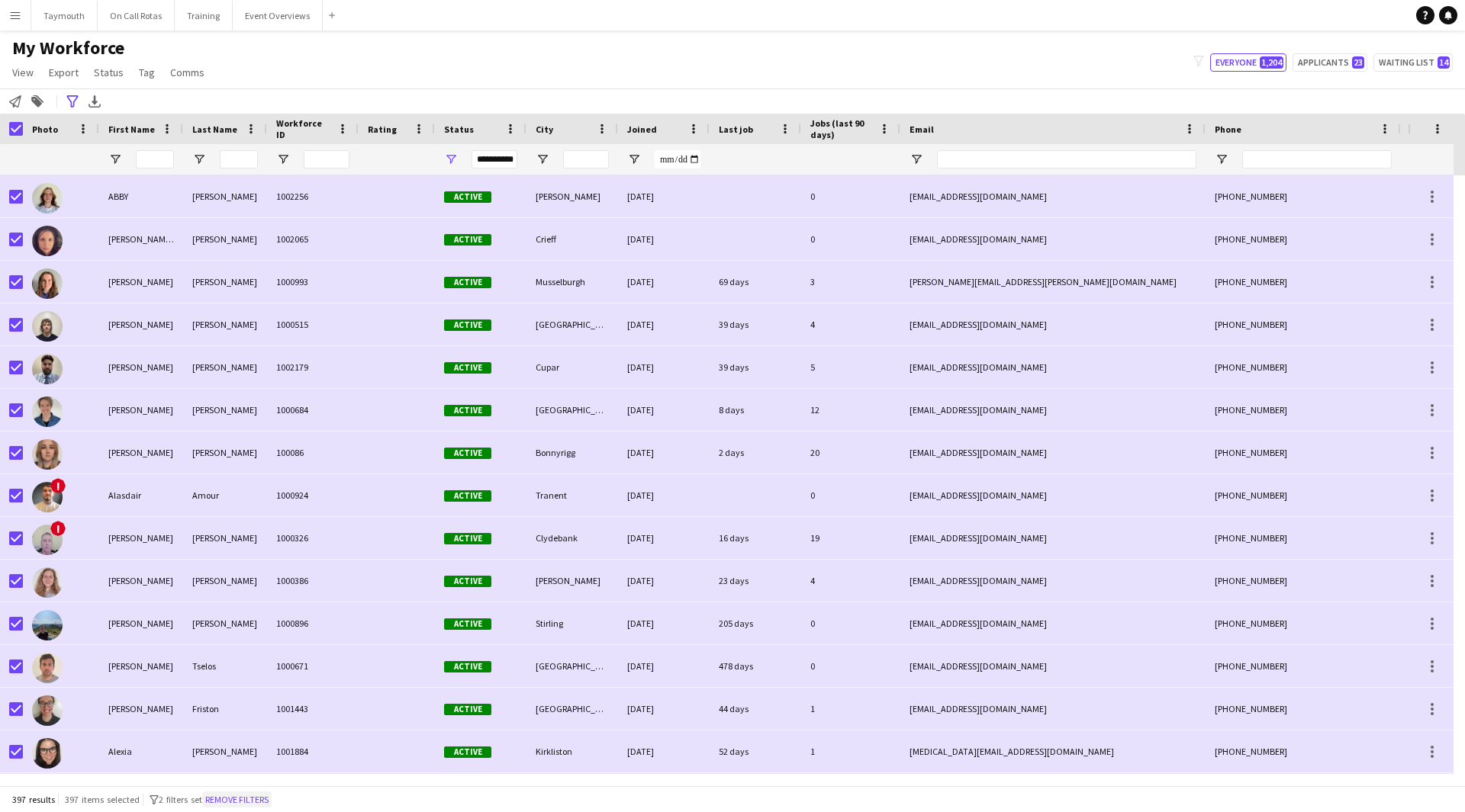
click at [260, 803] on button "Remove filters" at bounding box center [237, 800] width 69 height 17
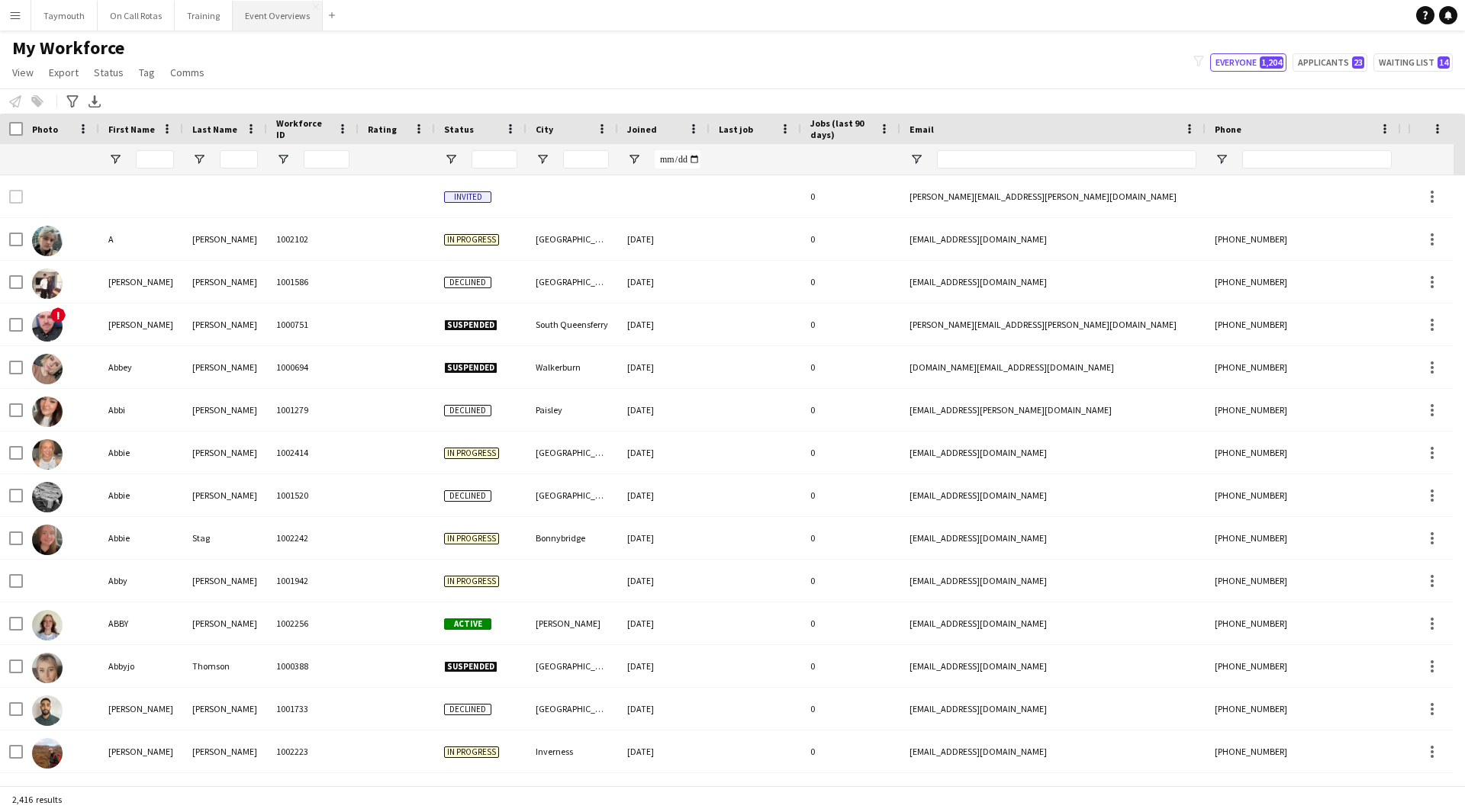
click at [271, 9] on button "Event Overviews Close" at bounding box center [277, 15] width 90 height 30
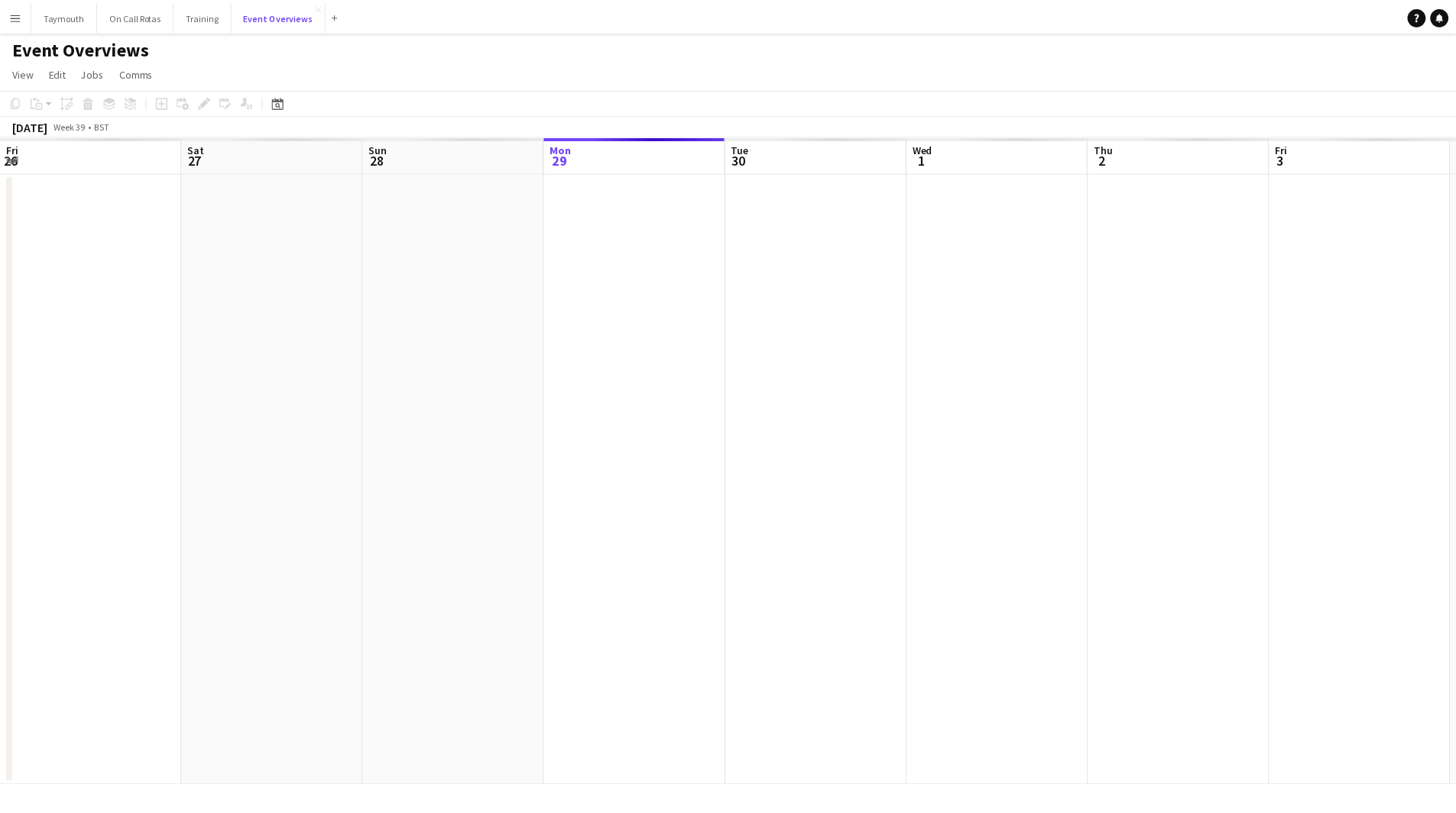
scroll to position [0, 365]
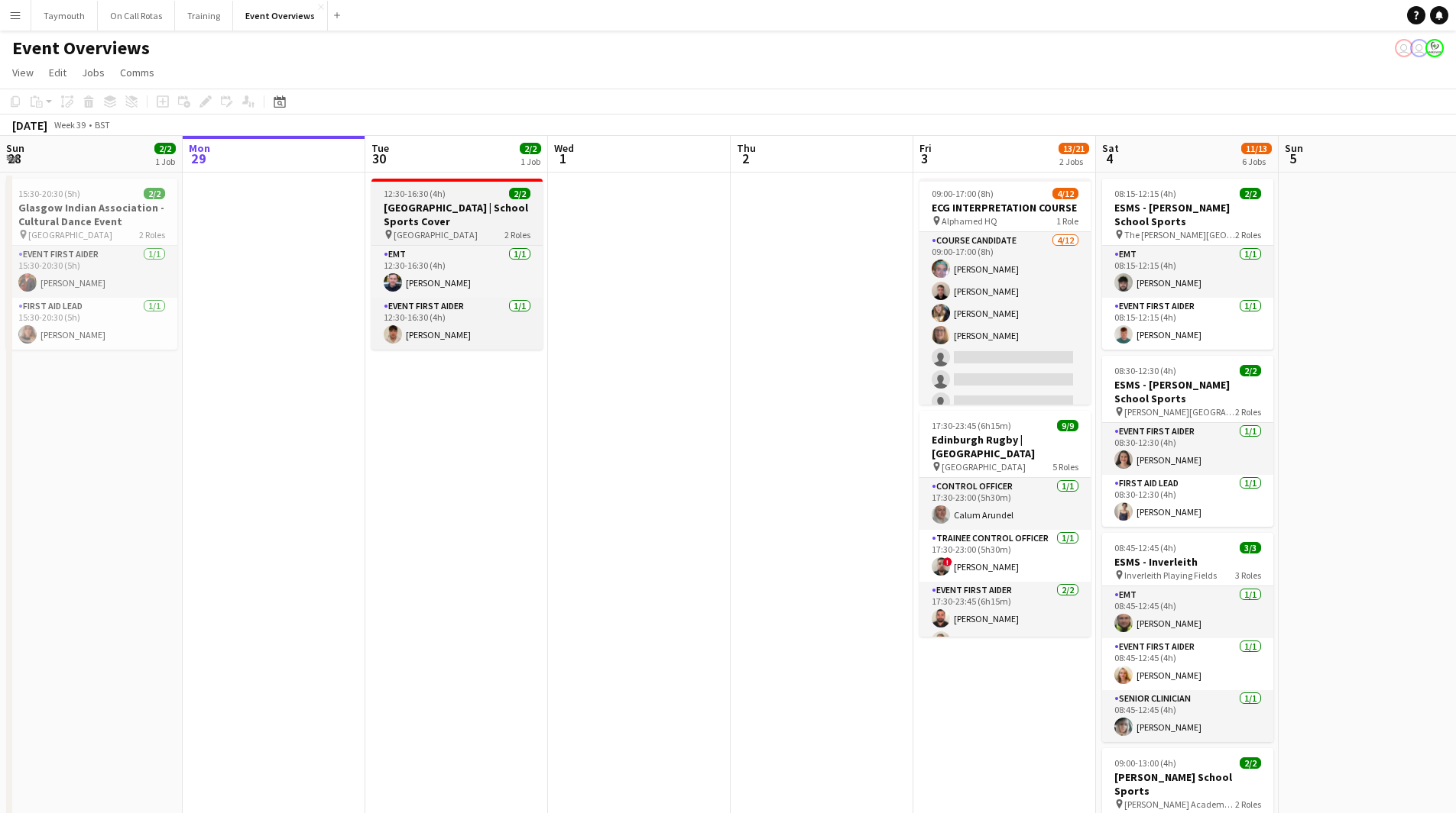
click at [454, 225] on h3 "[GEOGRAPHIC_DATA] | School Sports Cover" at bounding box center [456, 215] width 171 height 27
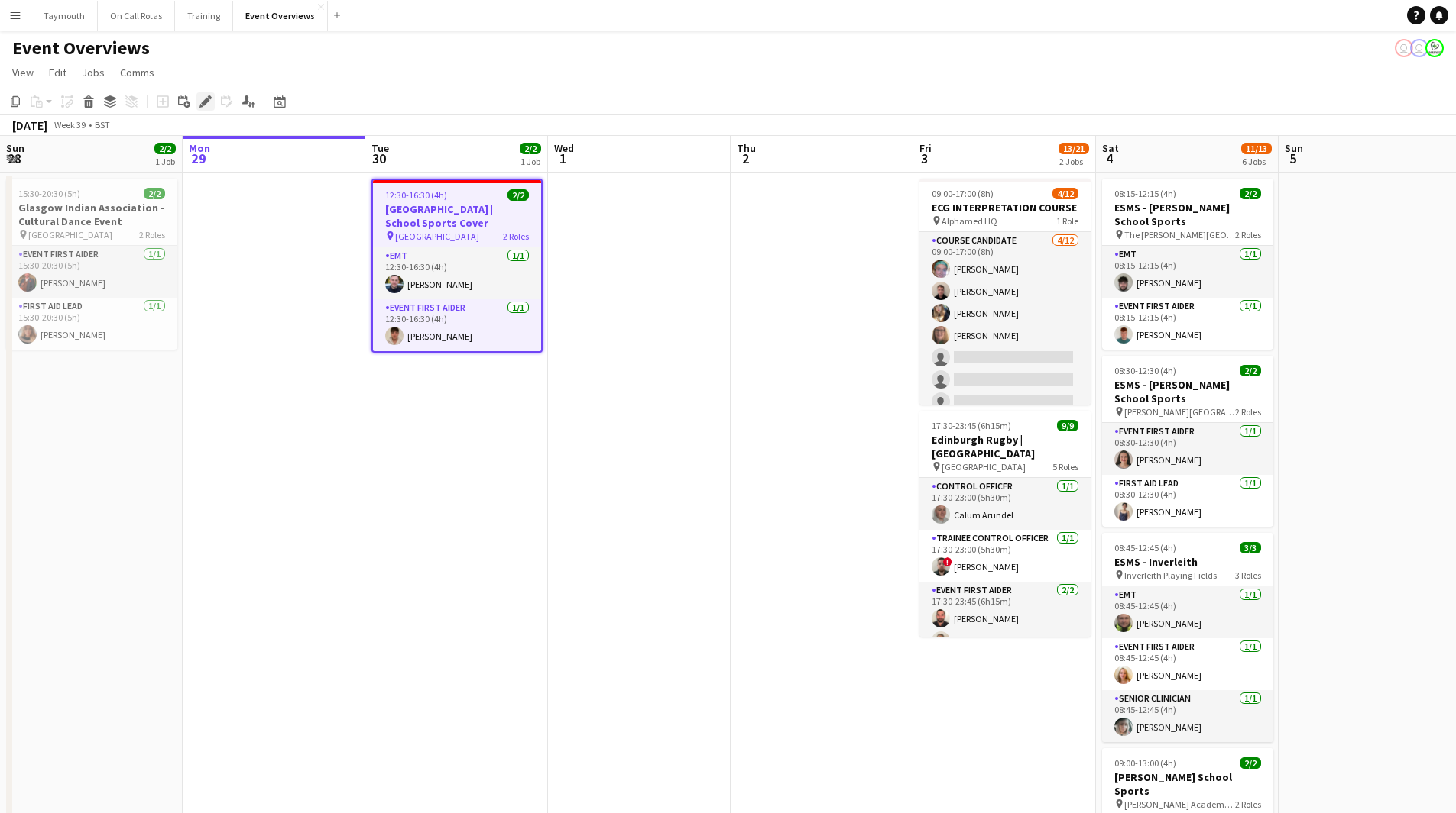
click at [198, 94] on div "Edit" at bounding box center [205, 101] width 18 height 18
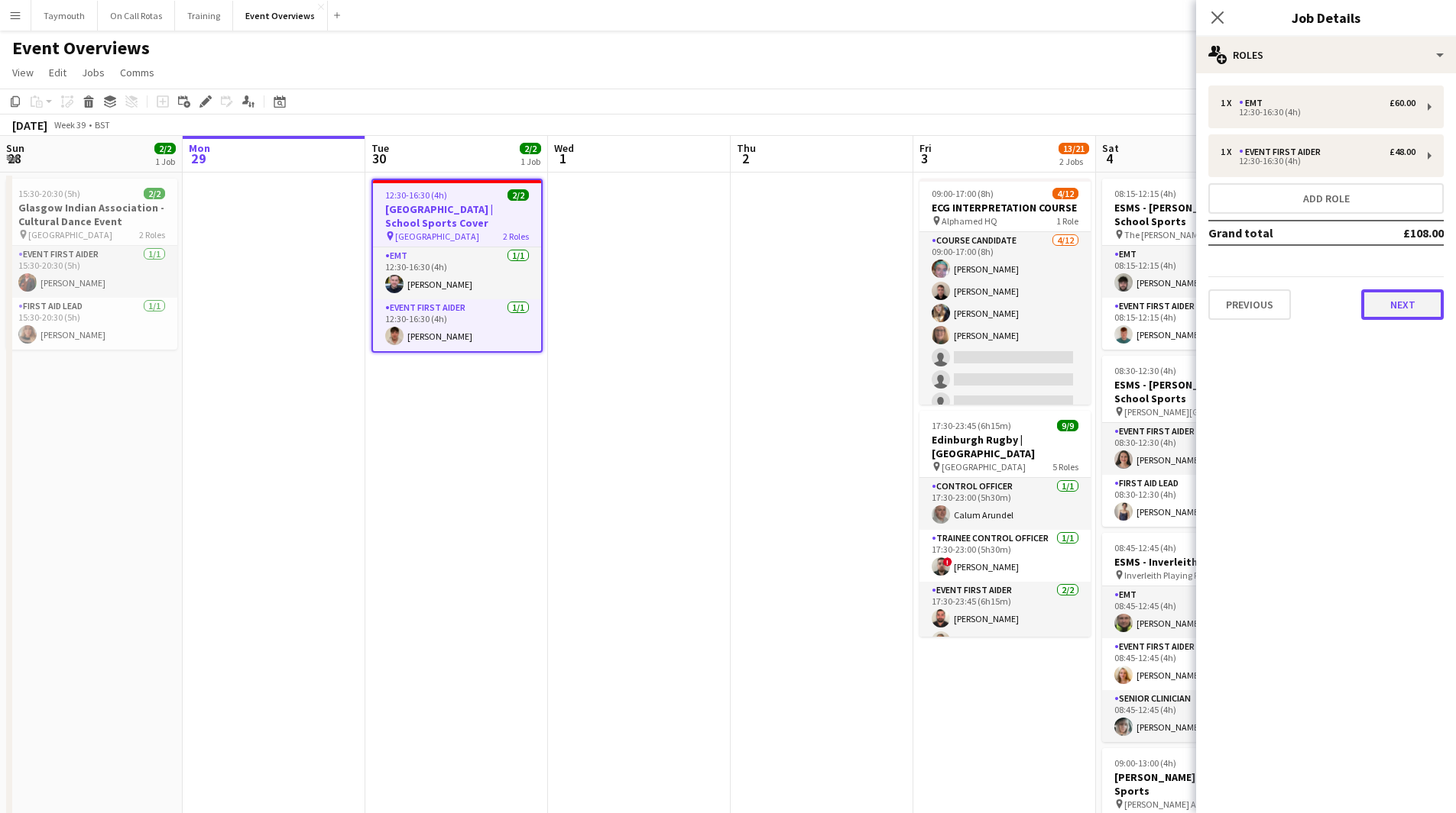
click at [1435, 293] on button "Next" at bounding box center [1402, 305] width 82 height 31
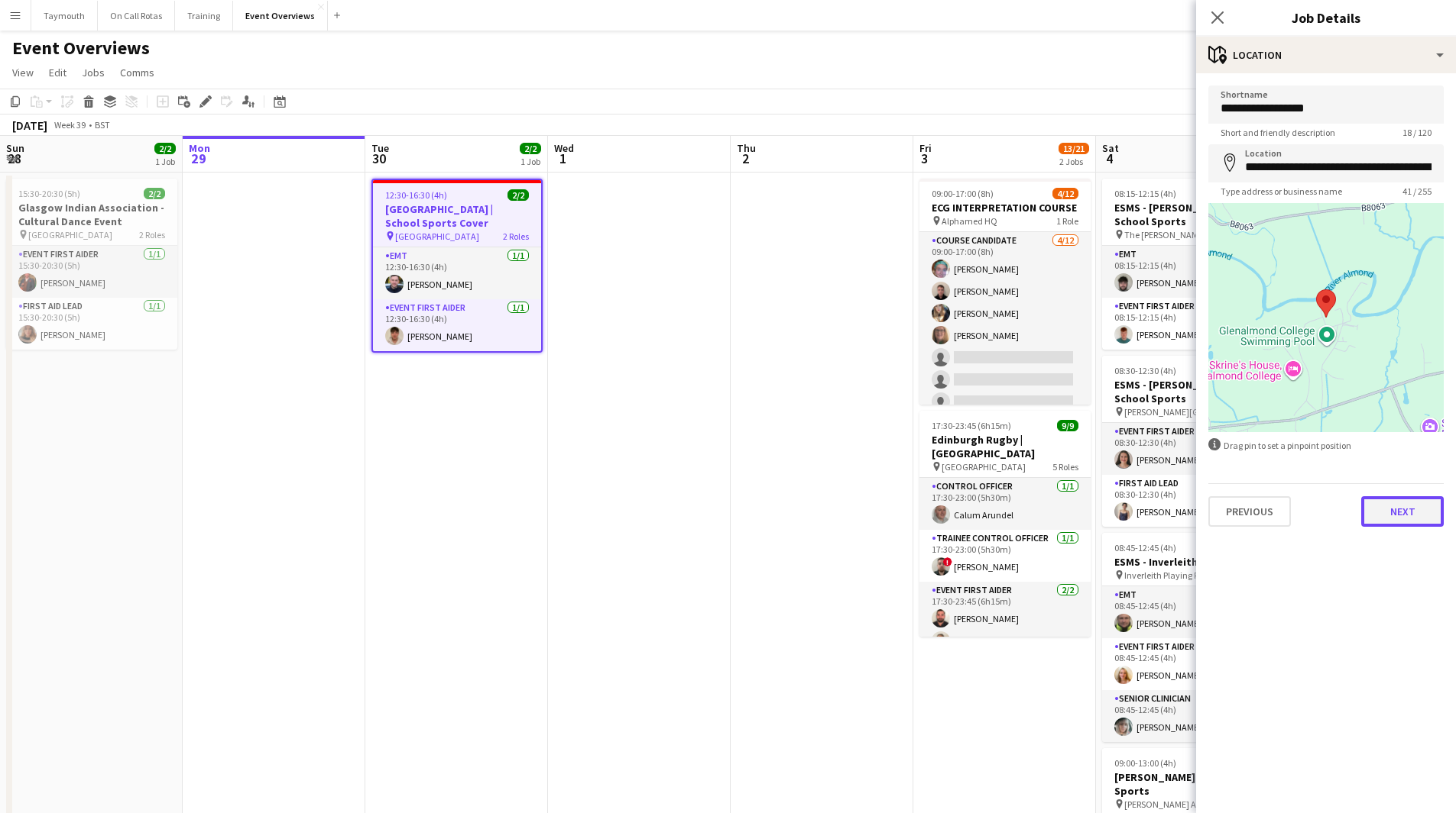
click at [1398, 514] on button "Next" at bounding box center [1402, 512] width 82 height 31
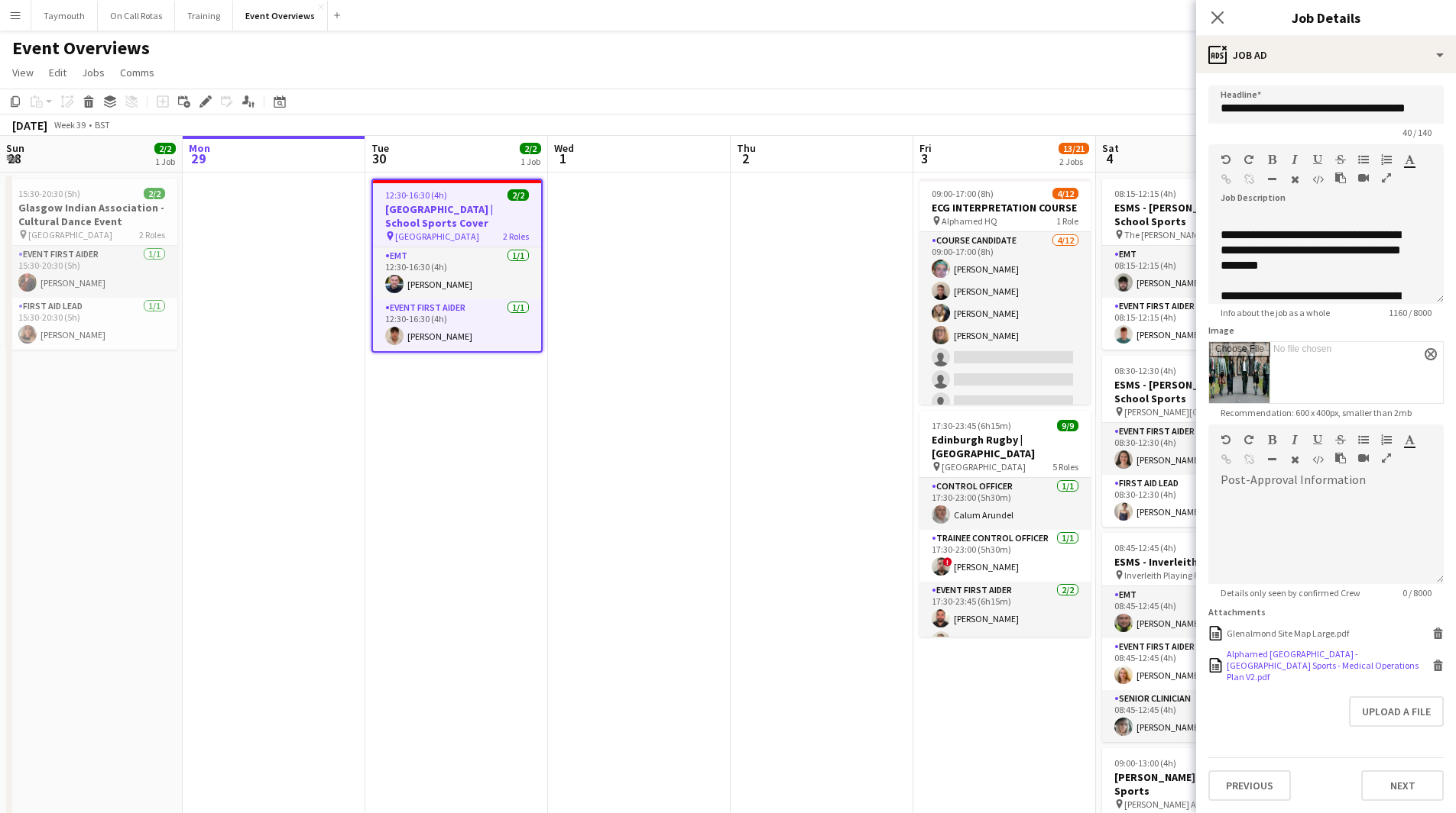
click at [1368, 660] on div "Alphamed [GEOGRAPHIC_DATA] - [GEOGRAPHIC_DATA] Sports - Medical Operations Plan…" at bounding box center [1327, 665] width 202 height 34
